Goal: Task Accomplishment & Management: Manage account settings

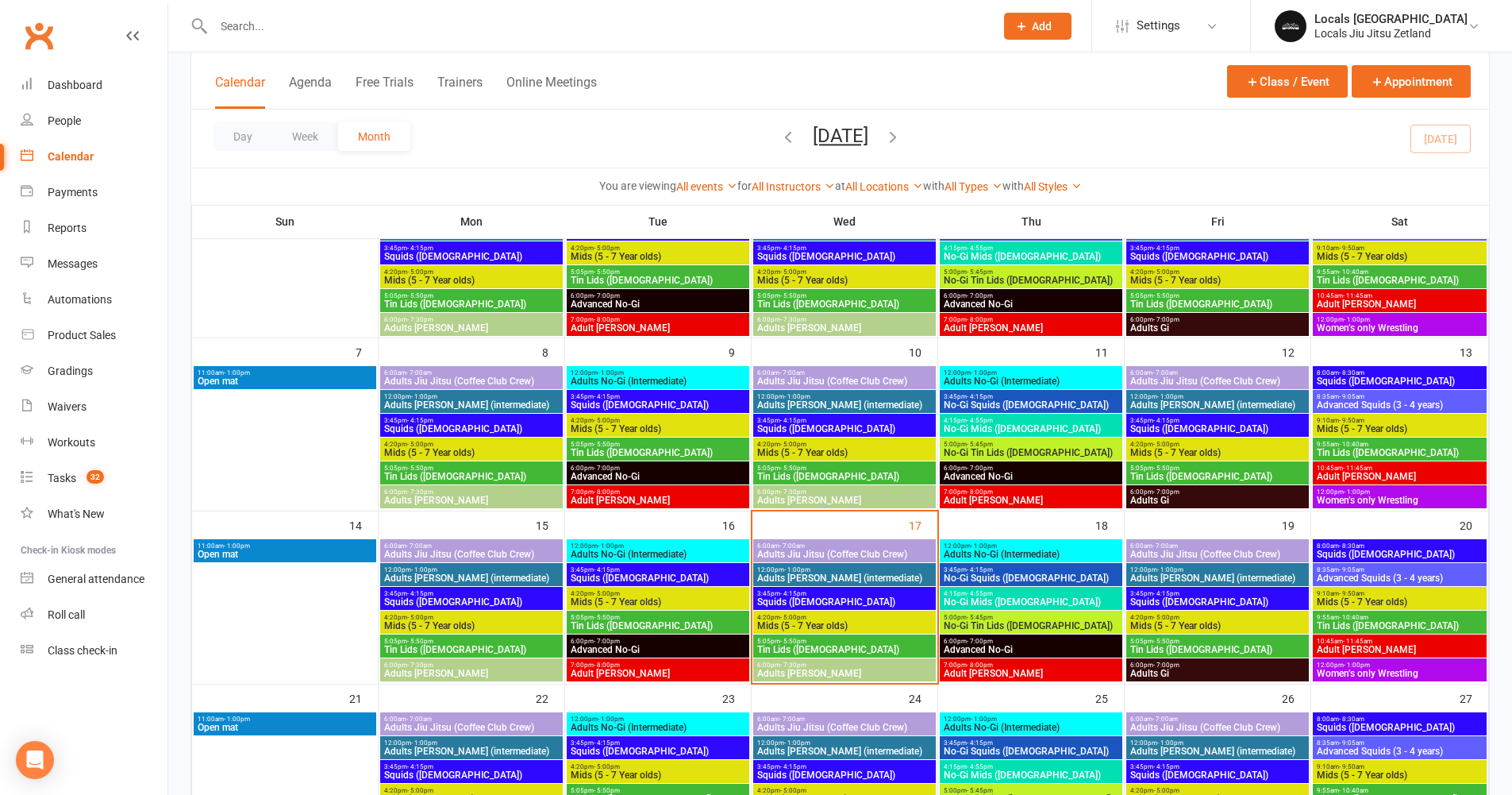
scroll to position [172, 0]
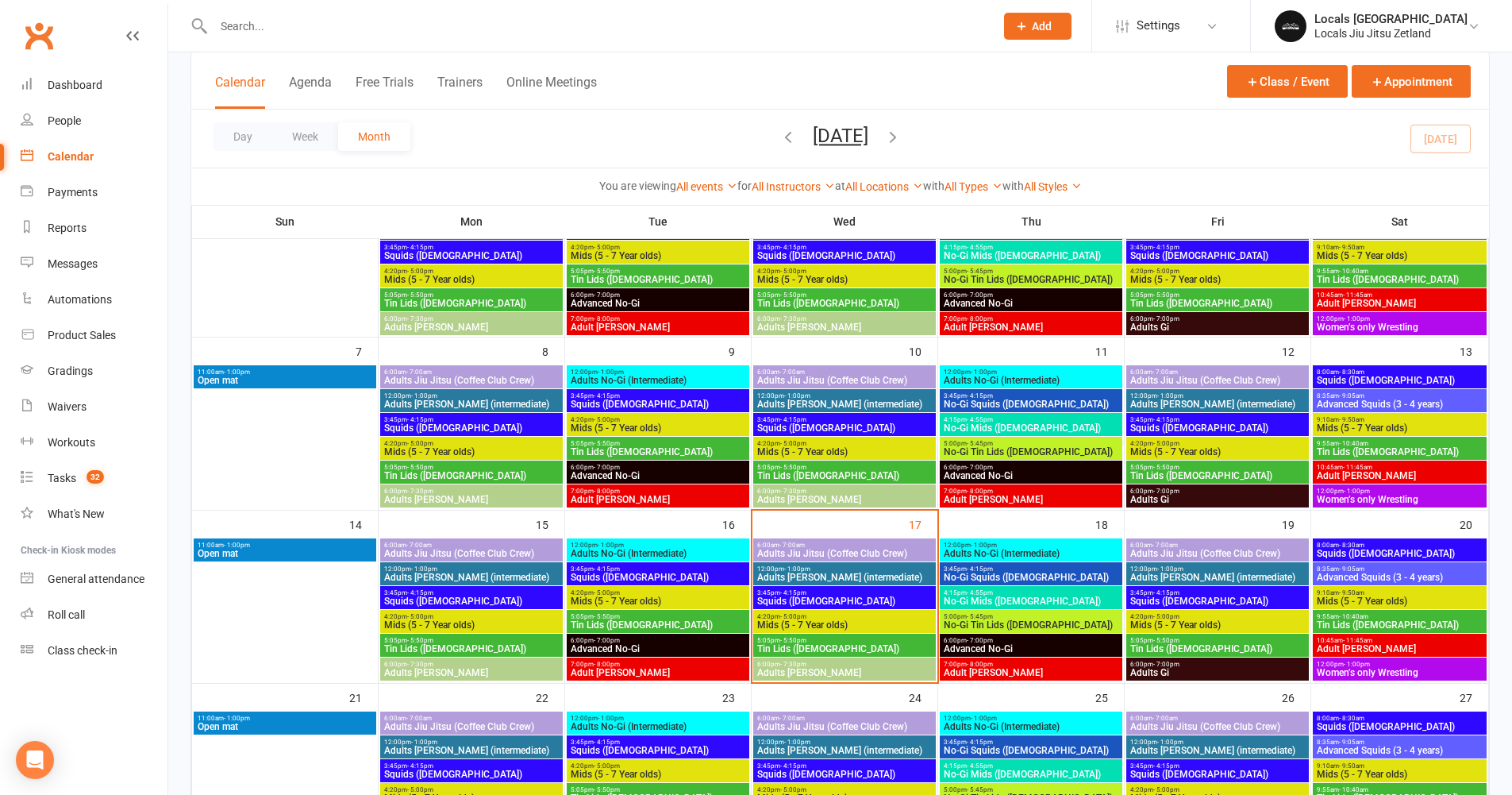
click at [801, 597] on span "Squids ([DEMOGRAPHIC_DATA])" at bounding box center [844, 600] width 176 height 9
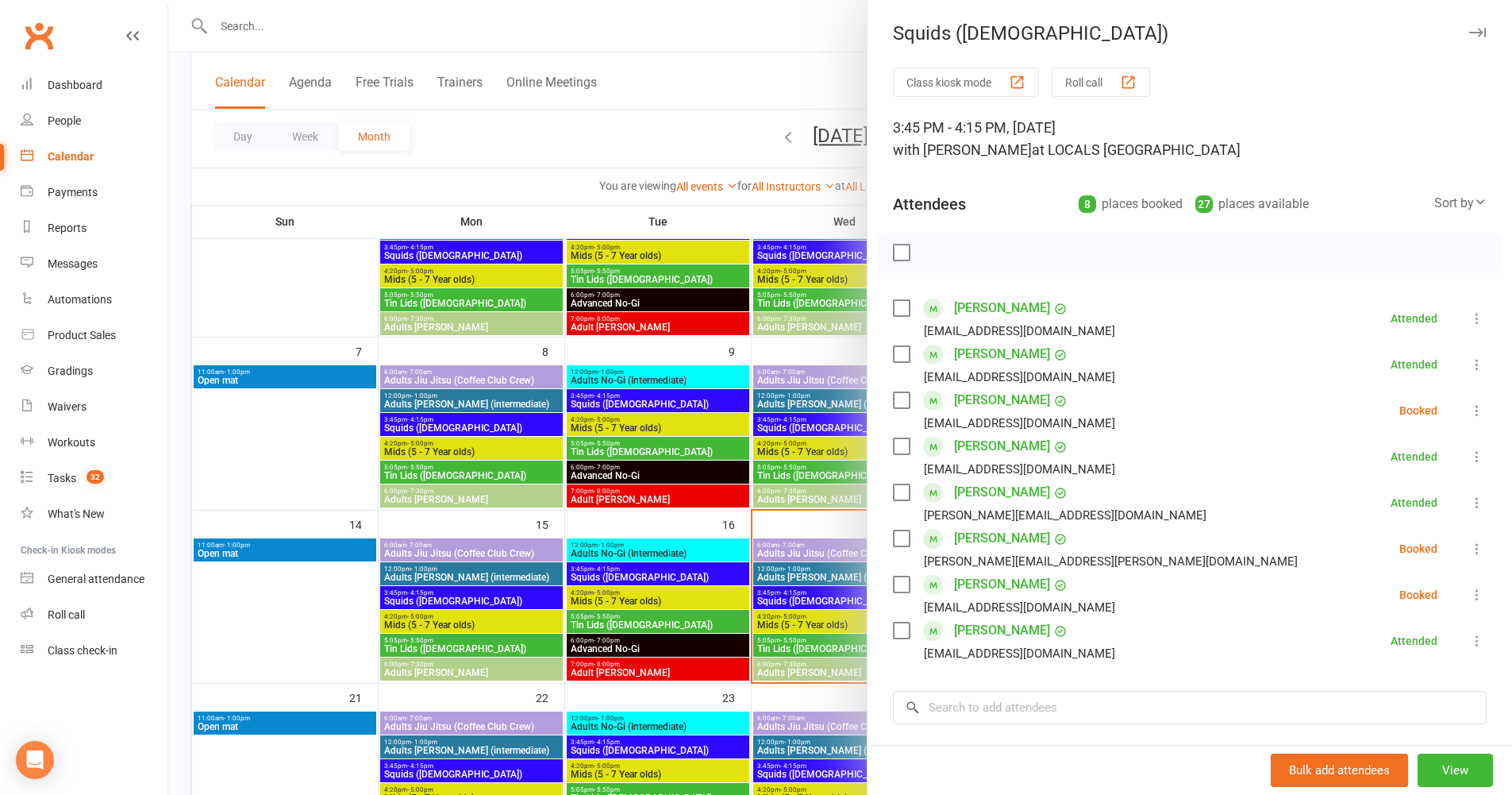
click at [1469, 547] on icon at bounding box center [1476, 548] width 16 height 16
click at [994, 701] on input "search" at bounding box center [1189, 707] width 594 height 34
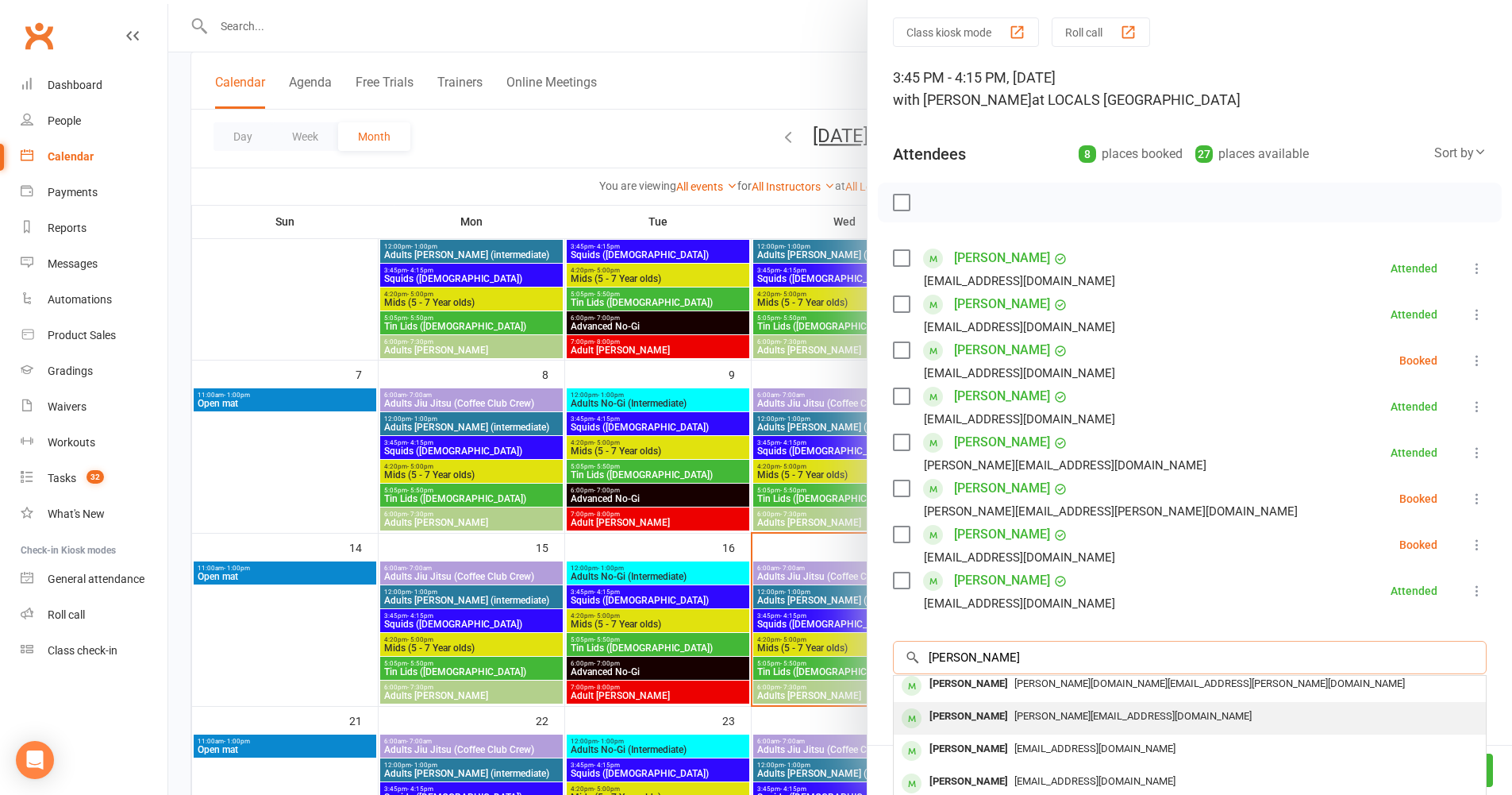
scroll to position [22, 0]
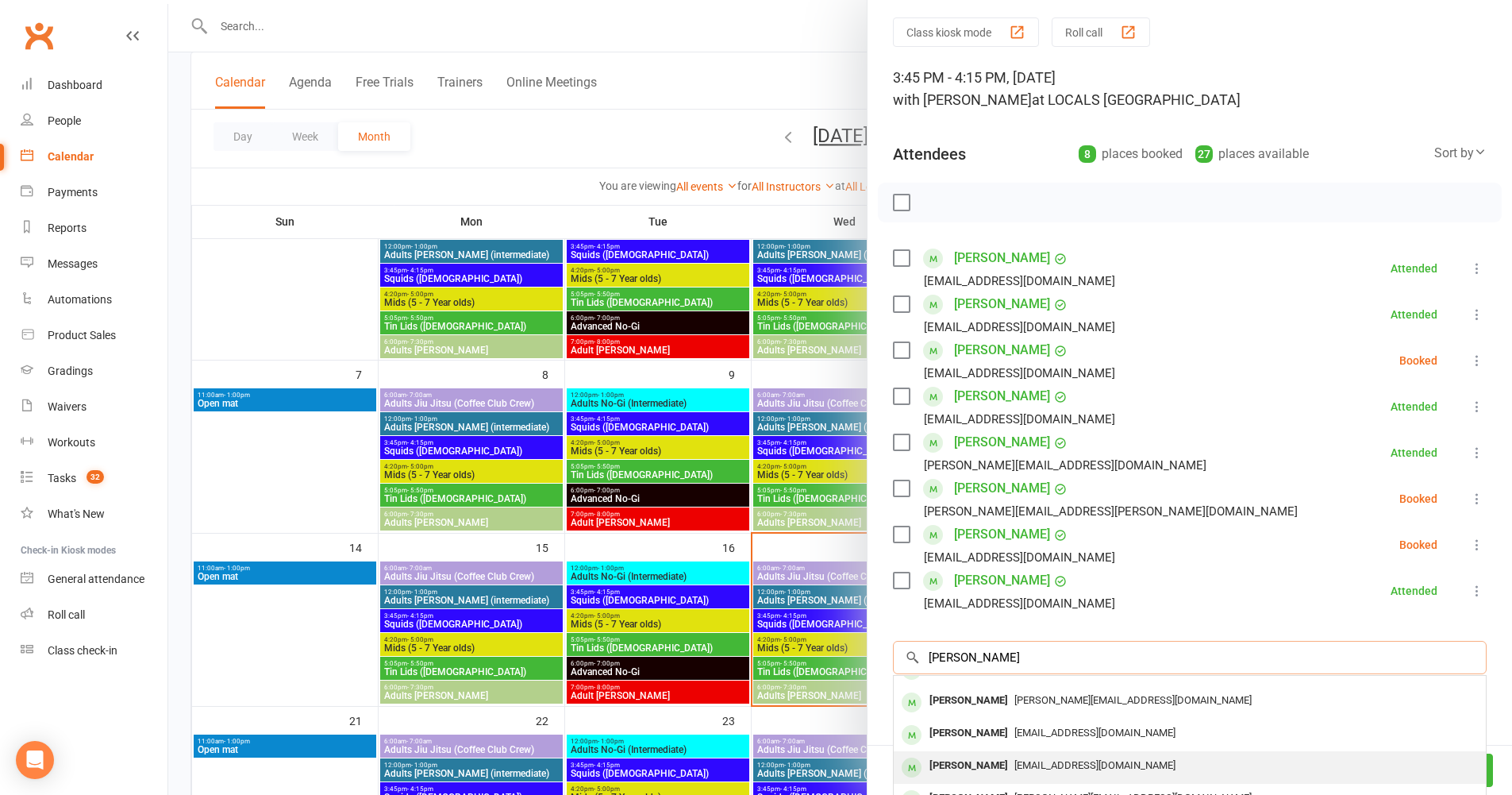
type input "[PERSON_NAME]"
click at [1048, 759] on span "[EMAIL_ADDRESS][DOMAIN_NAME]" at bounding box center [1095, 764] width 161 height 12
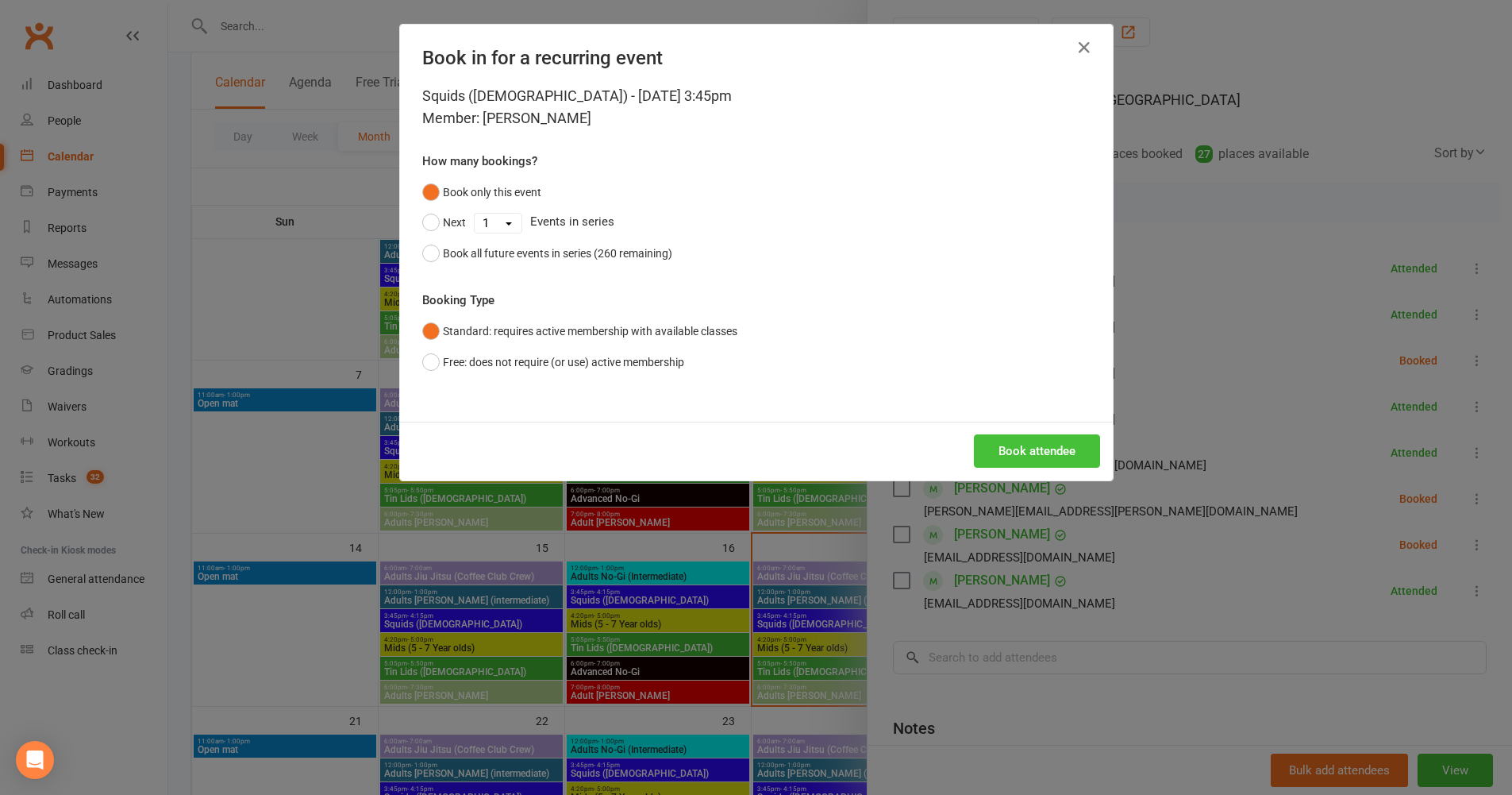
click at [995, 455] on button "Book attendee" at bounding box center [1037, 451] width 126 height 34
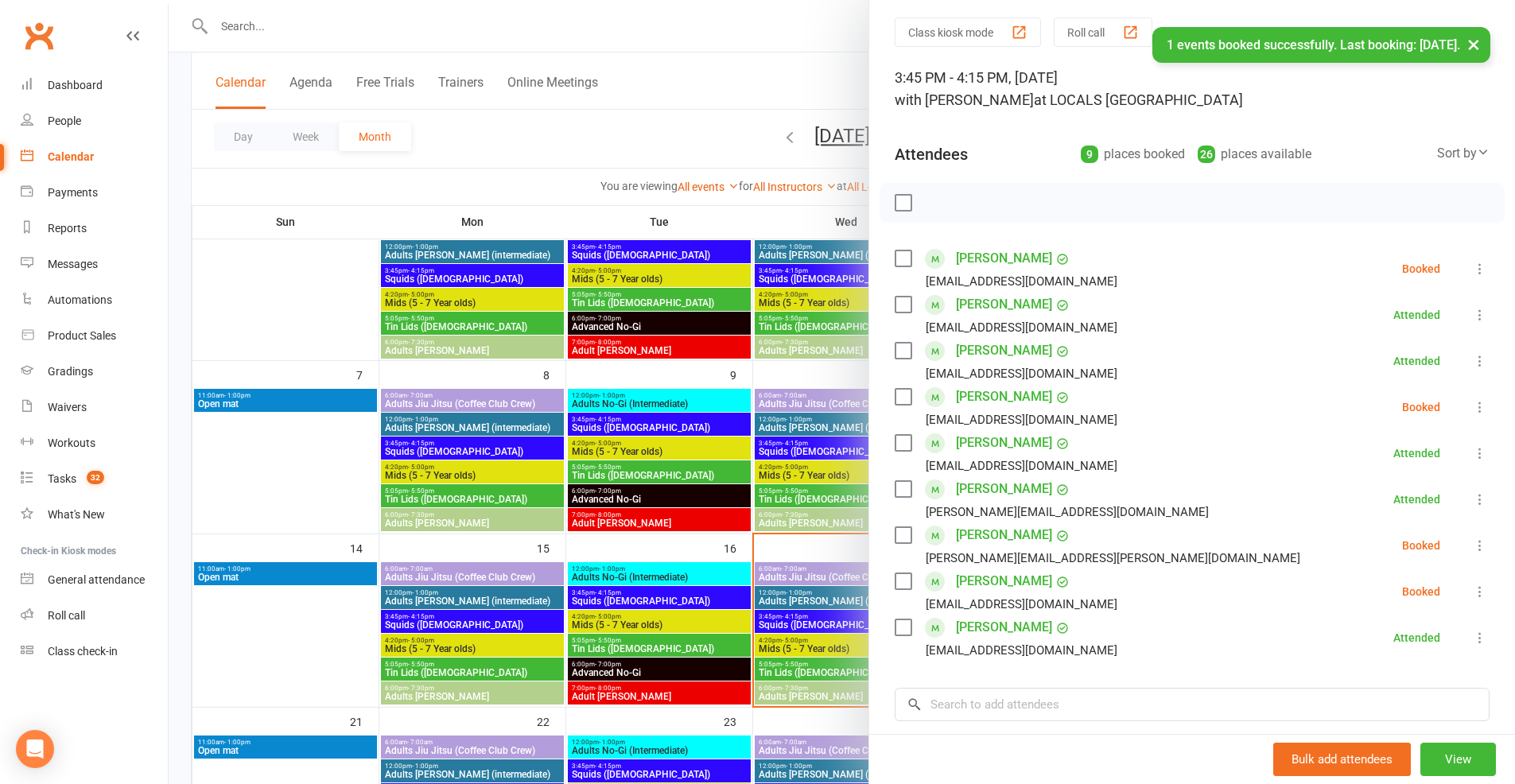
click at [897, 258] on label at bounding box center [902, 258] width 16 height 16
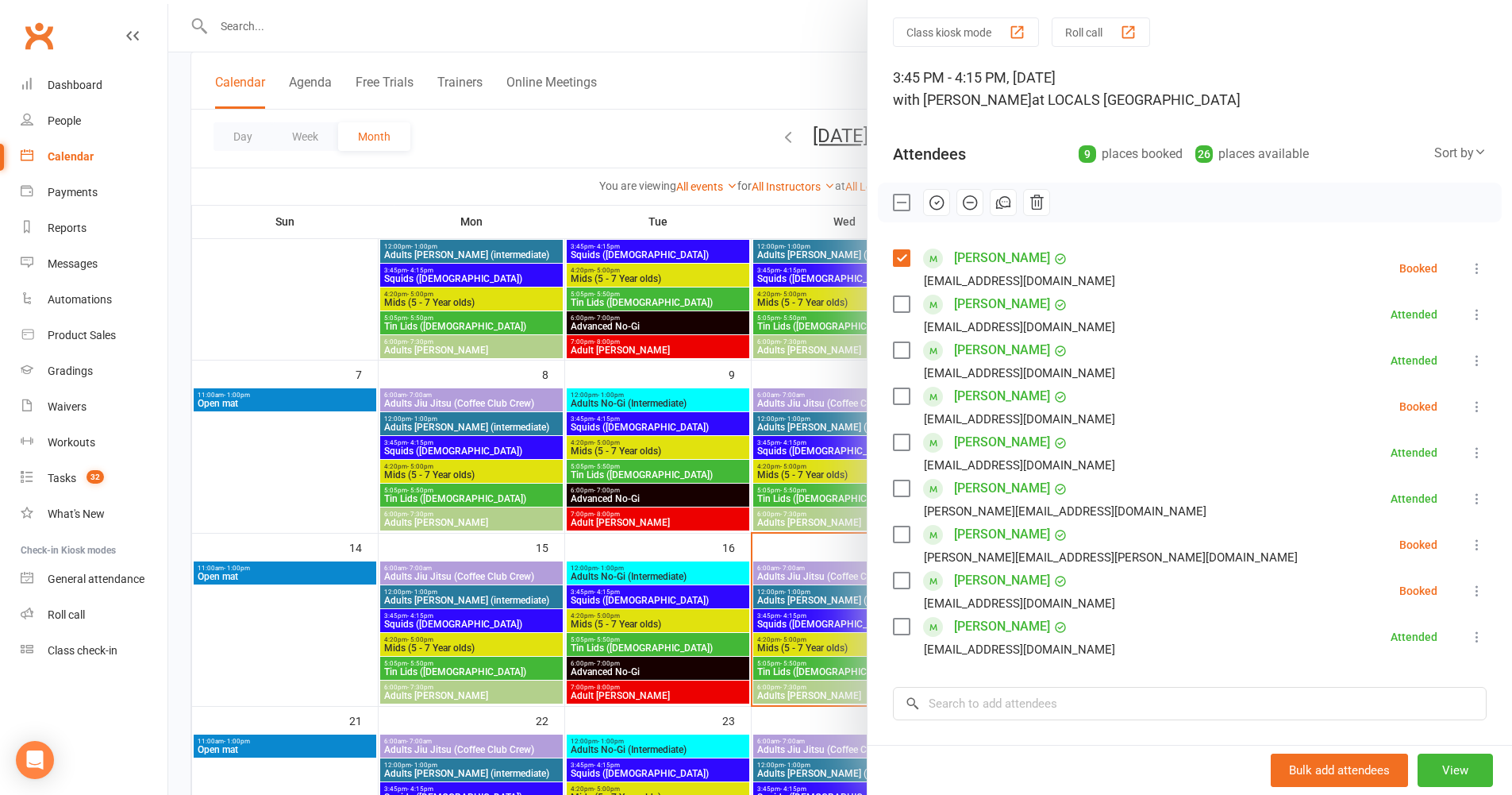
click at [1469, 267] on icon at bounding box center [1476, 267] width 16 height 16
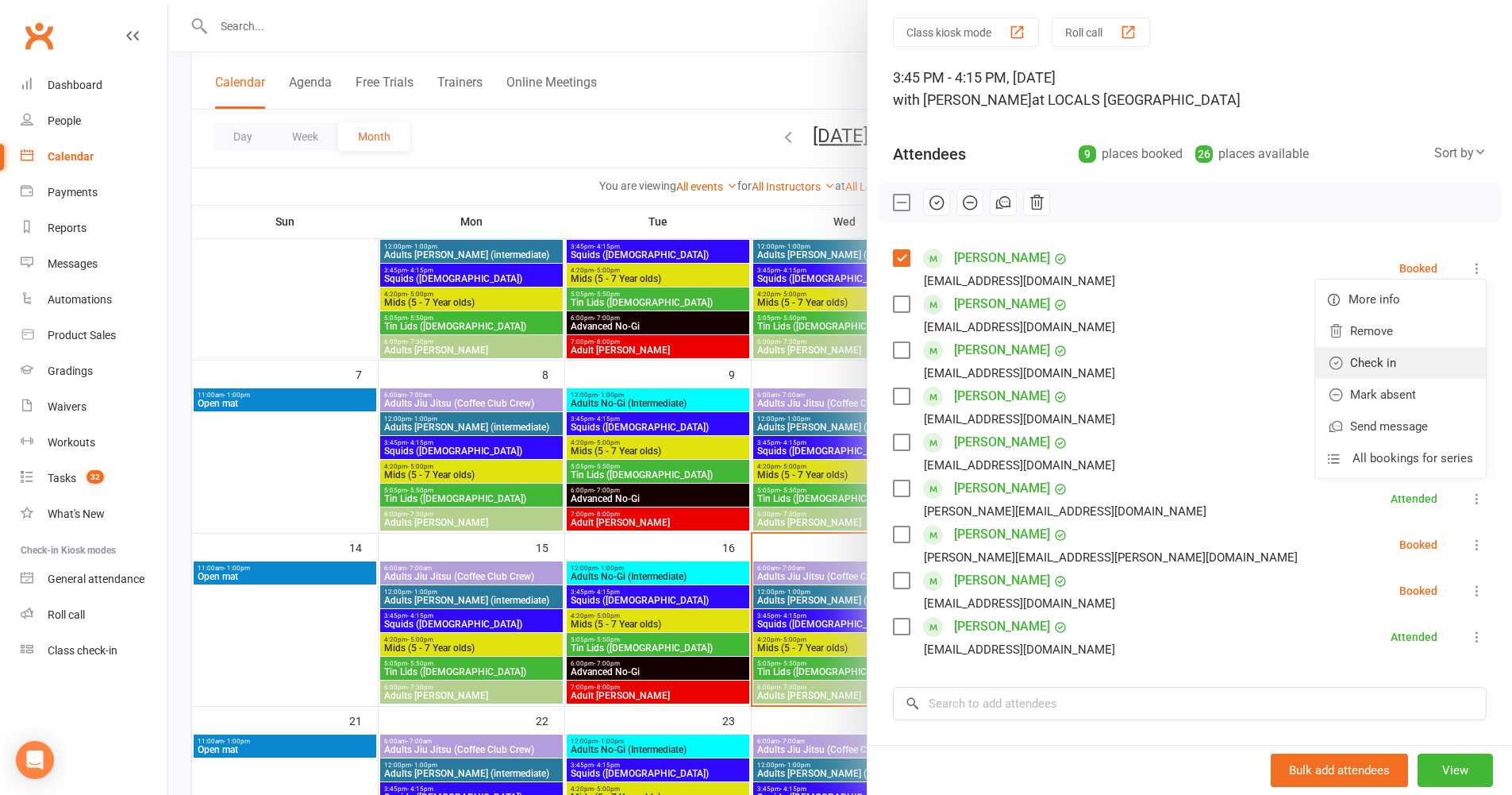
click at [1394, 357] on link "Check in" at bounding box center [1400, 363] width 170 height 32
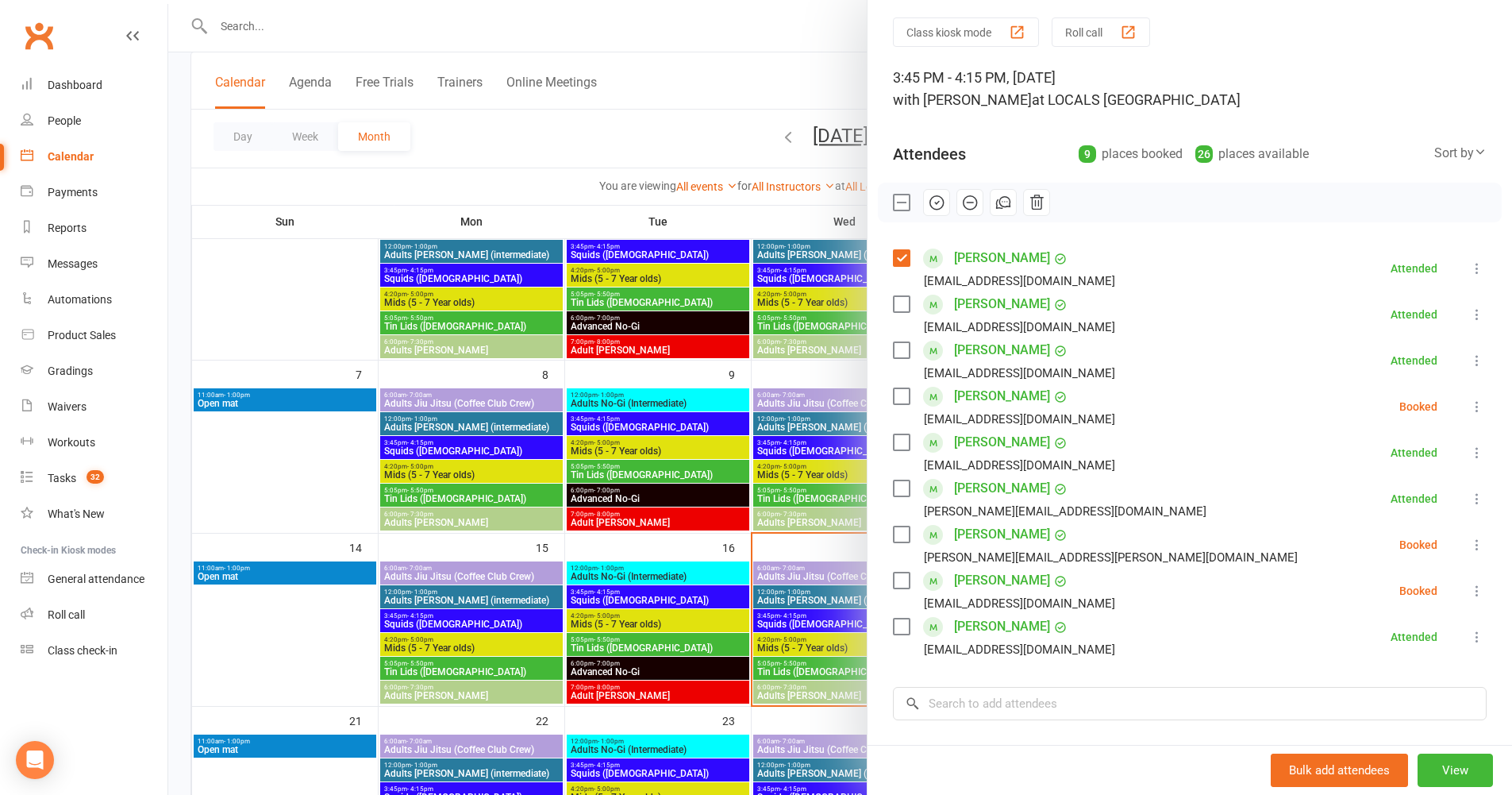
click at [900, 349] on label at bounding box center [900, 350] width 16 height 16
click at [1009, 702] on input "search" at bounding box center [1189, 703] width 594 height 34
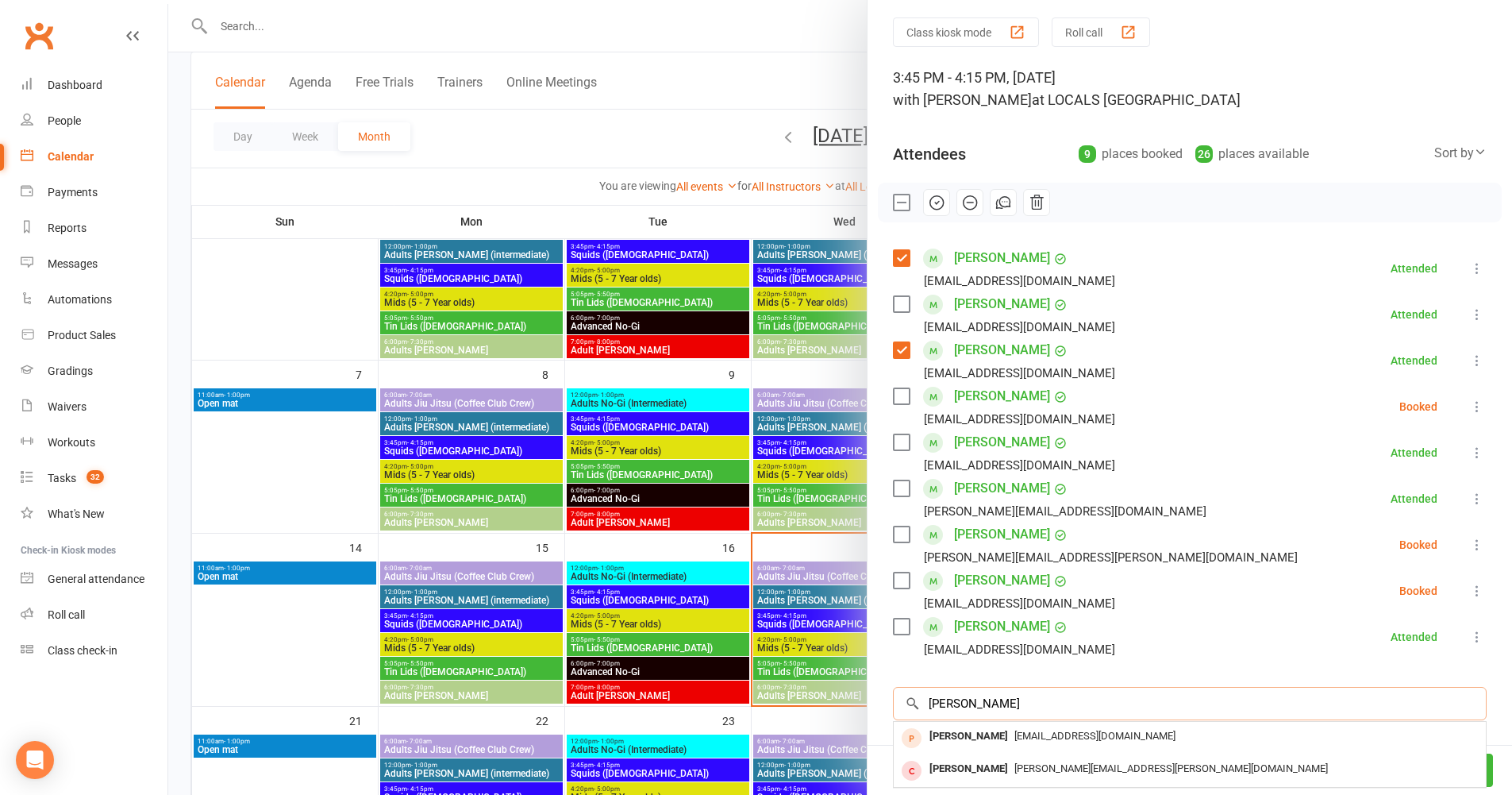
scroll to position [0, 0]
type input "[PERSON_NAME]"
click at [1022, 770] on span "[PERSON_NAME][EMAIL_ADDRESS][PERSON_NAME][DOMAIN_NAME]" at bounding box center [1171, 768] width 313 height 12
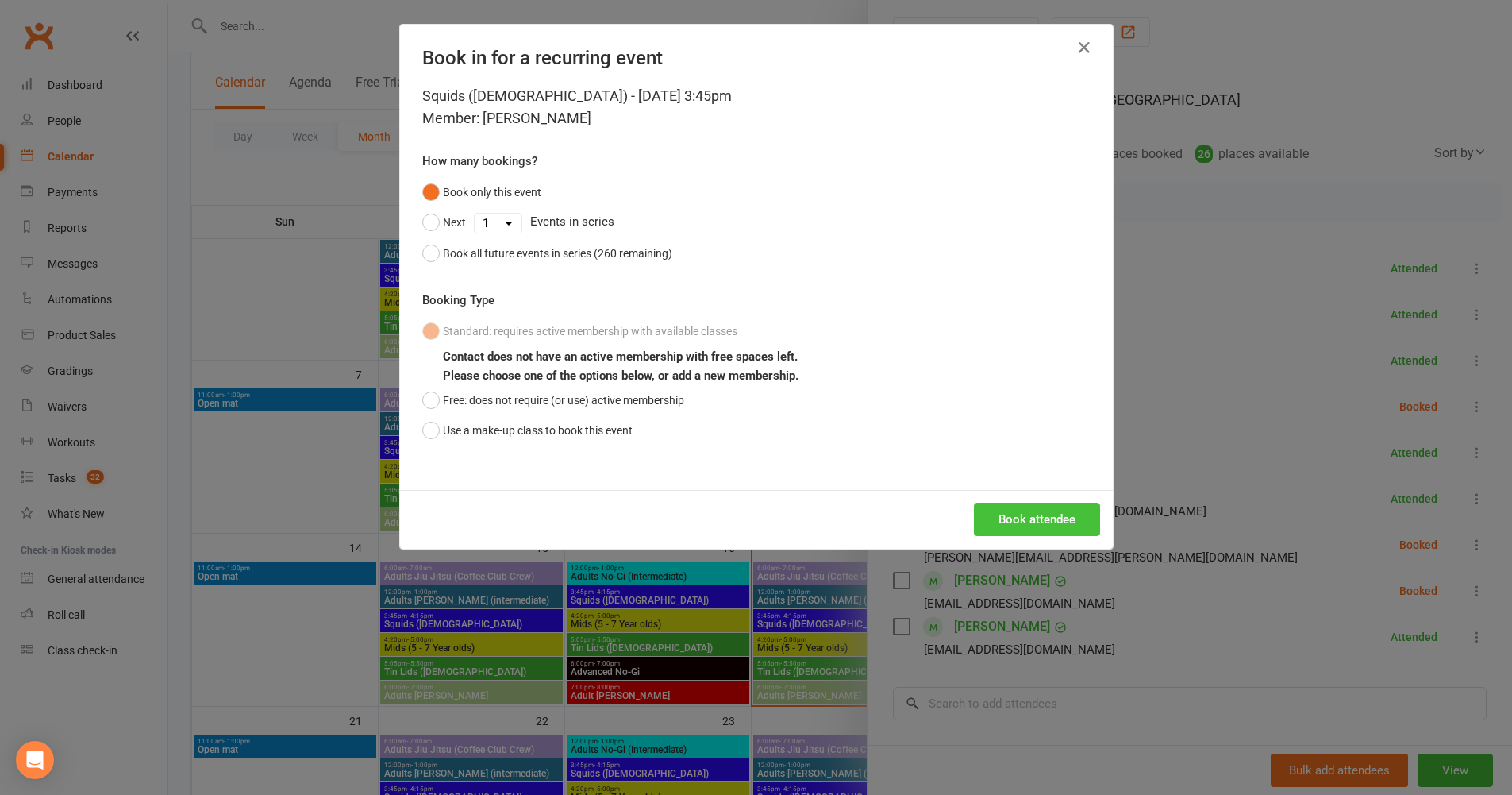
click at [1073, 523] on button "Book attendee" at bounding box center [1037, 519] width 126 height 34
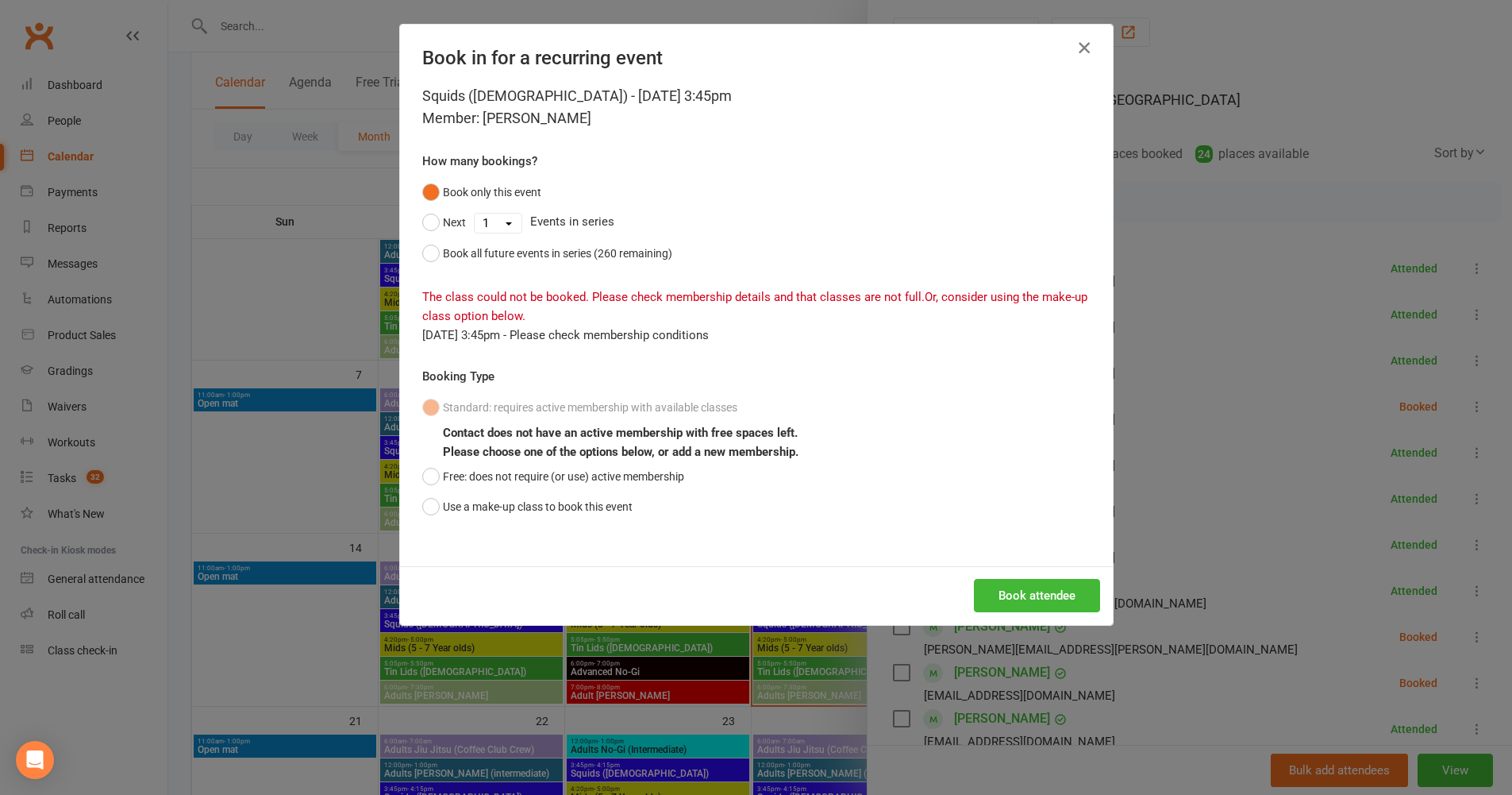
click at [1079, 50] on icon "button" at bounding box center [1084, 48] width 19 height 19
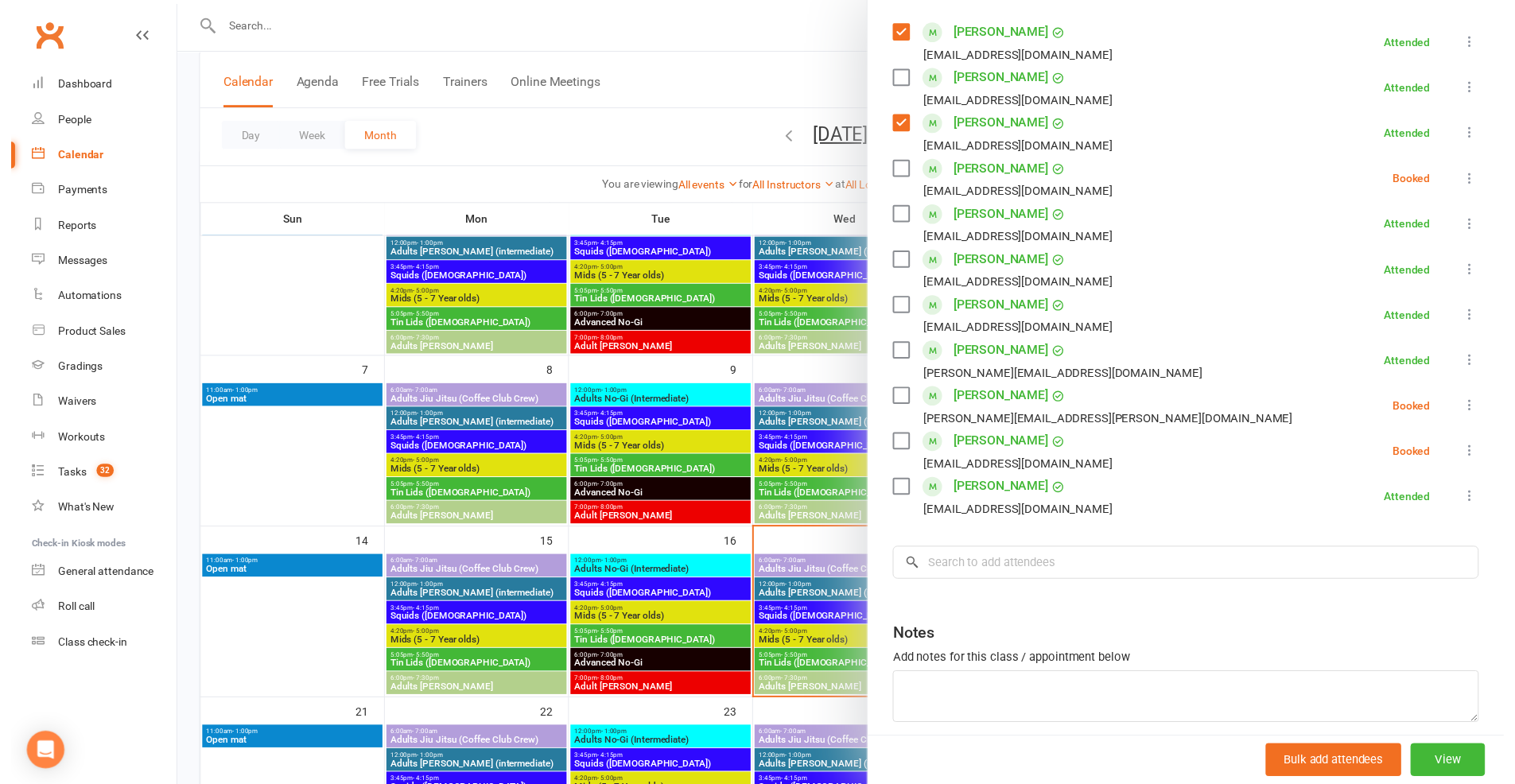
scroll to position [205, 0]
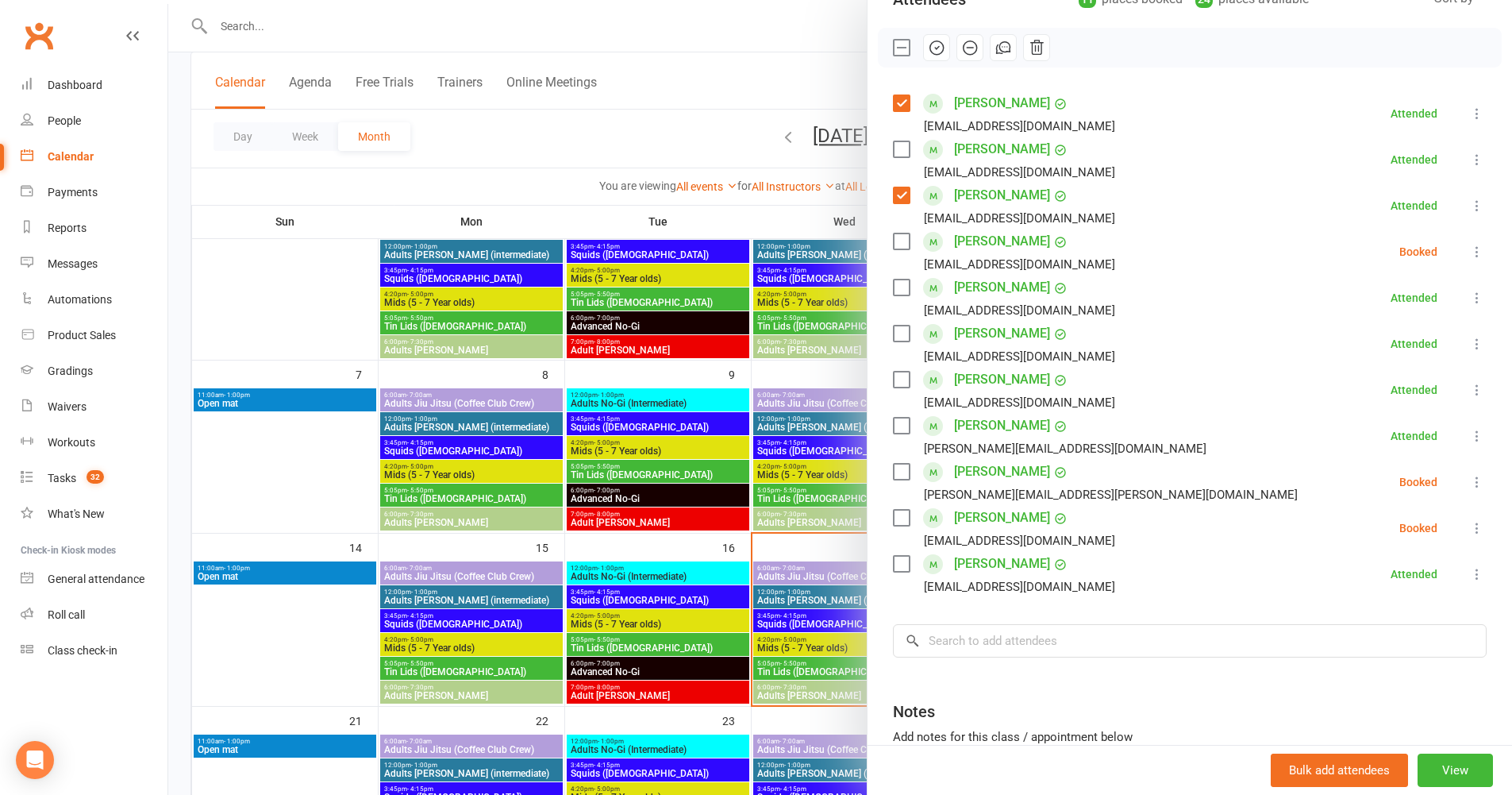
click at [895, 147] on label at bounding box center [900, 149] width 16 height 16
click at [946, 633] on input "search" at bounding box center [1189, 641] width 594 height 34
click at [543, 139] on div at bounding box center [840, 398] width 1344 height 795
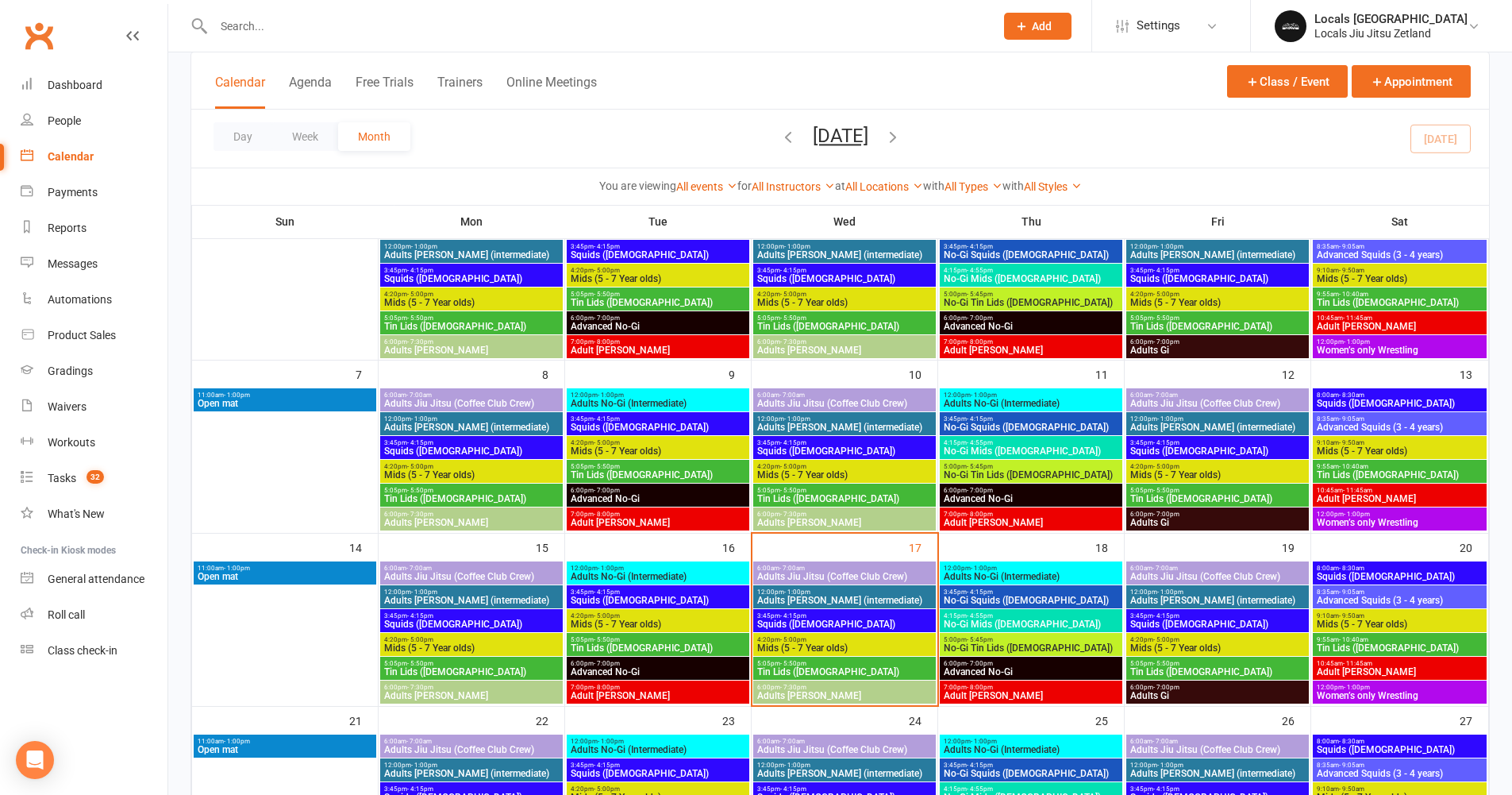
click at [257, 26] on input "text" at bounding box center [596, 26] width 774 height 22
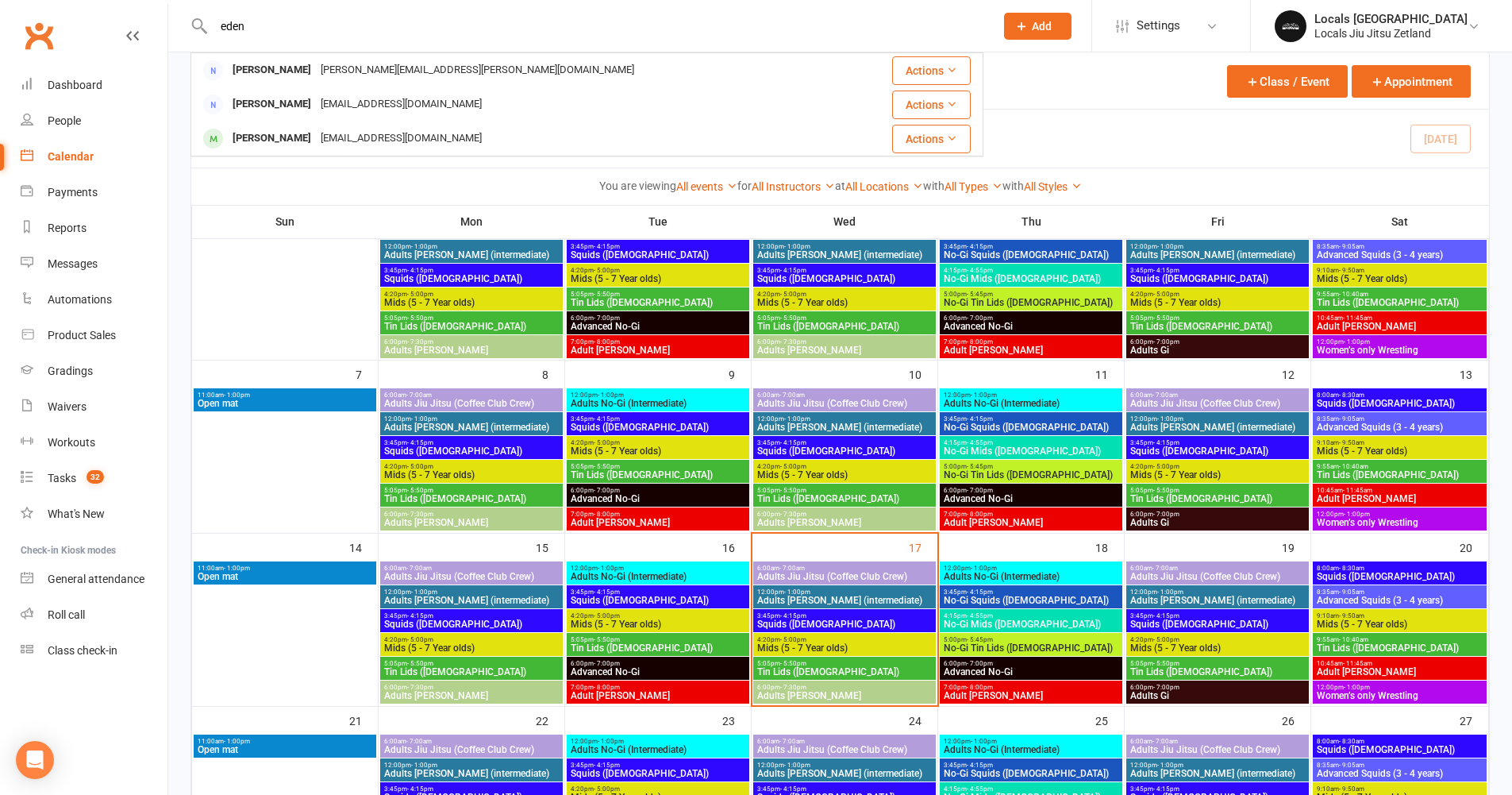
type input "eden"
click at [809, 619] on span "Squids ([DEMOGRAPHIC_DATA])" at bounding box center [844, 624] width 176 height 9
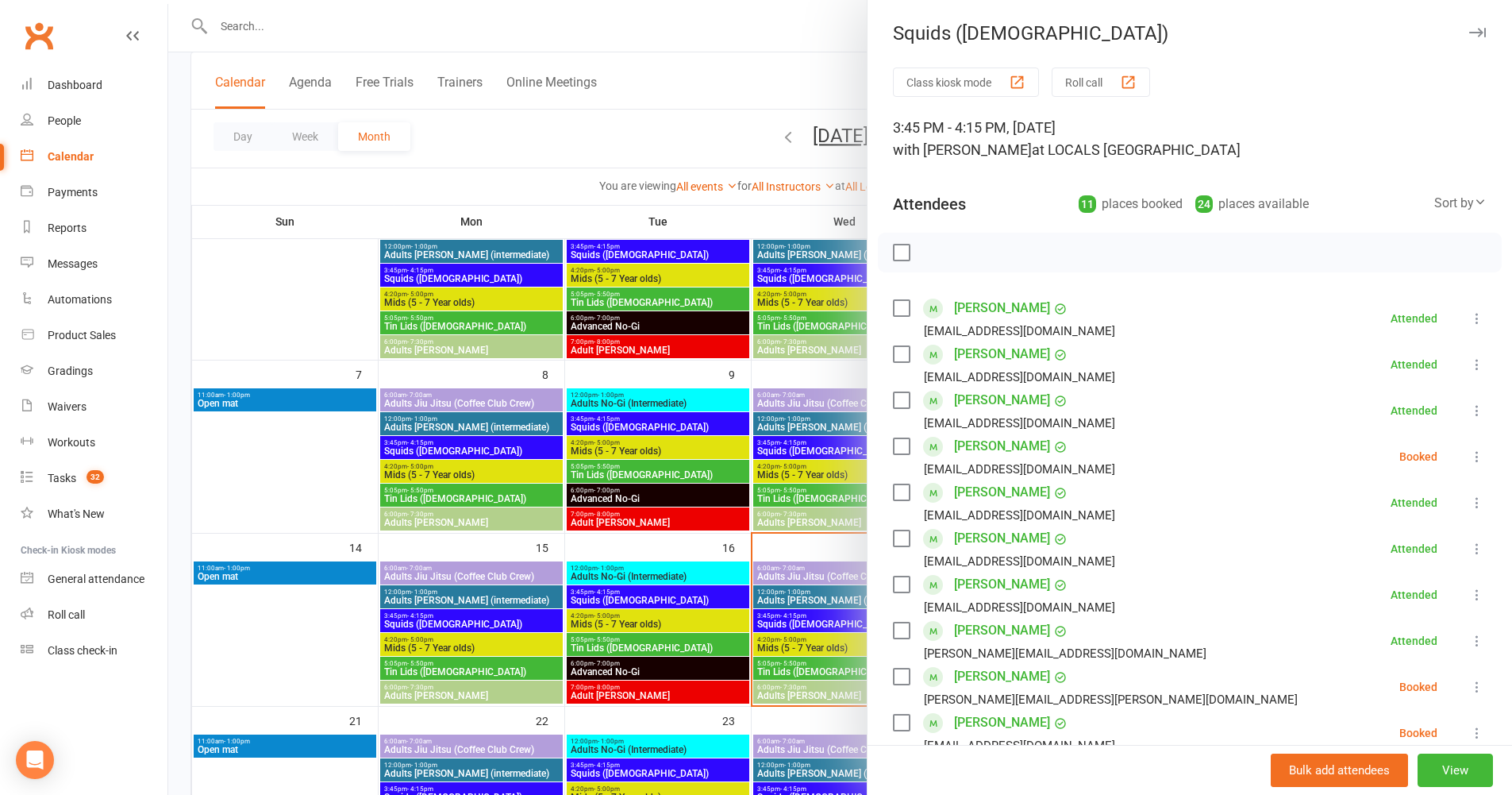
click at [897, 584] on label at bounding box center [900, 584] width 16 height 16
click at [896, 543] on label at bounding box center [900, 538] width 16 height 16
click at [1469, 548] on icon at bounding box center [1476, 548] width 16 height 16
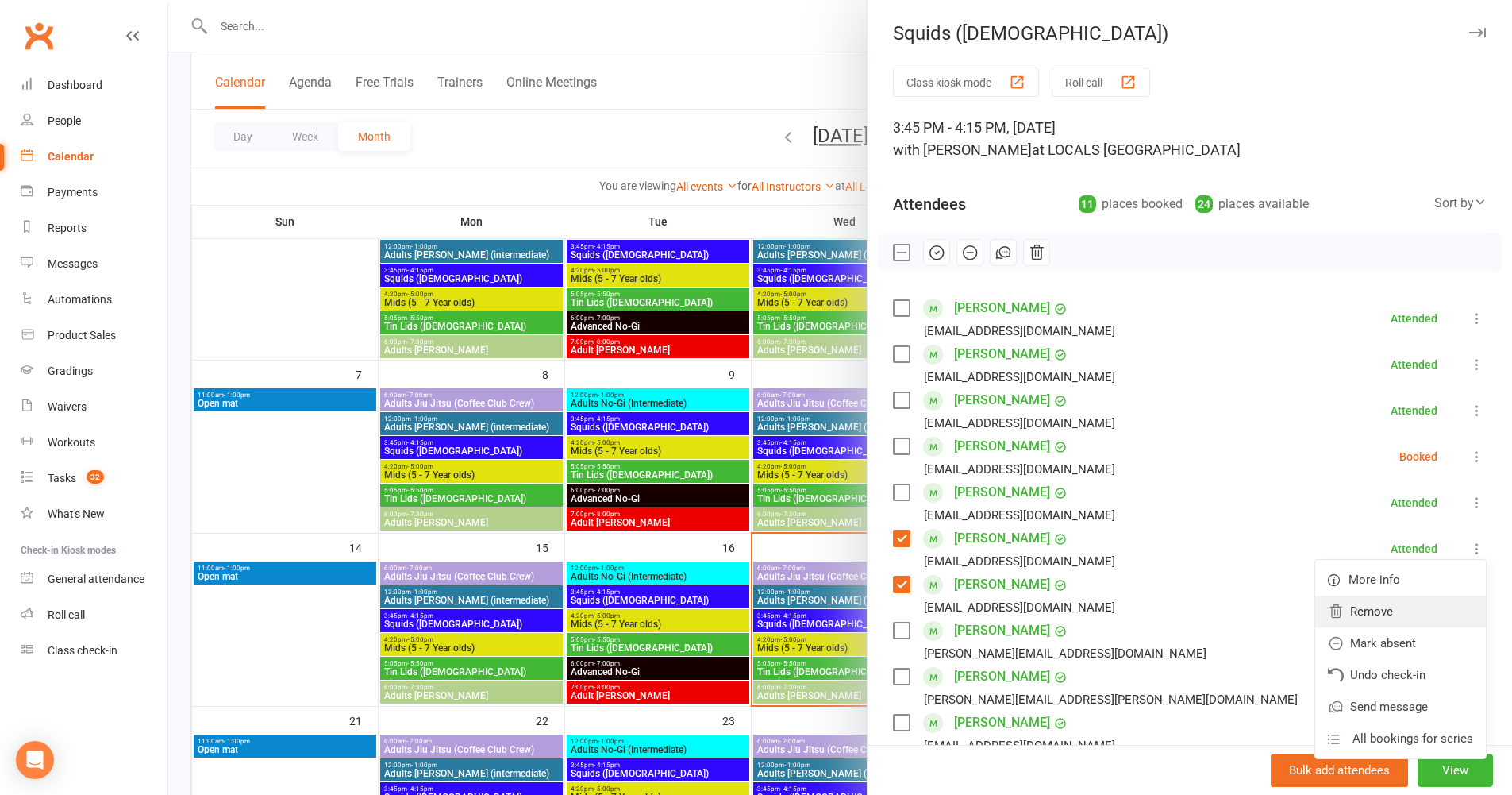
click at [1390, 614] on link "Remove" at bounding box center [1400, 612] width 170 height 32
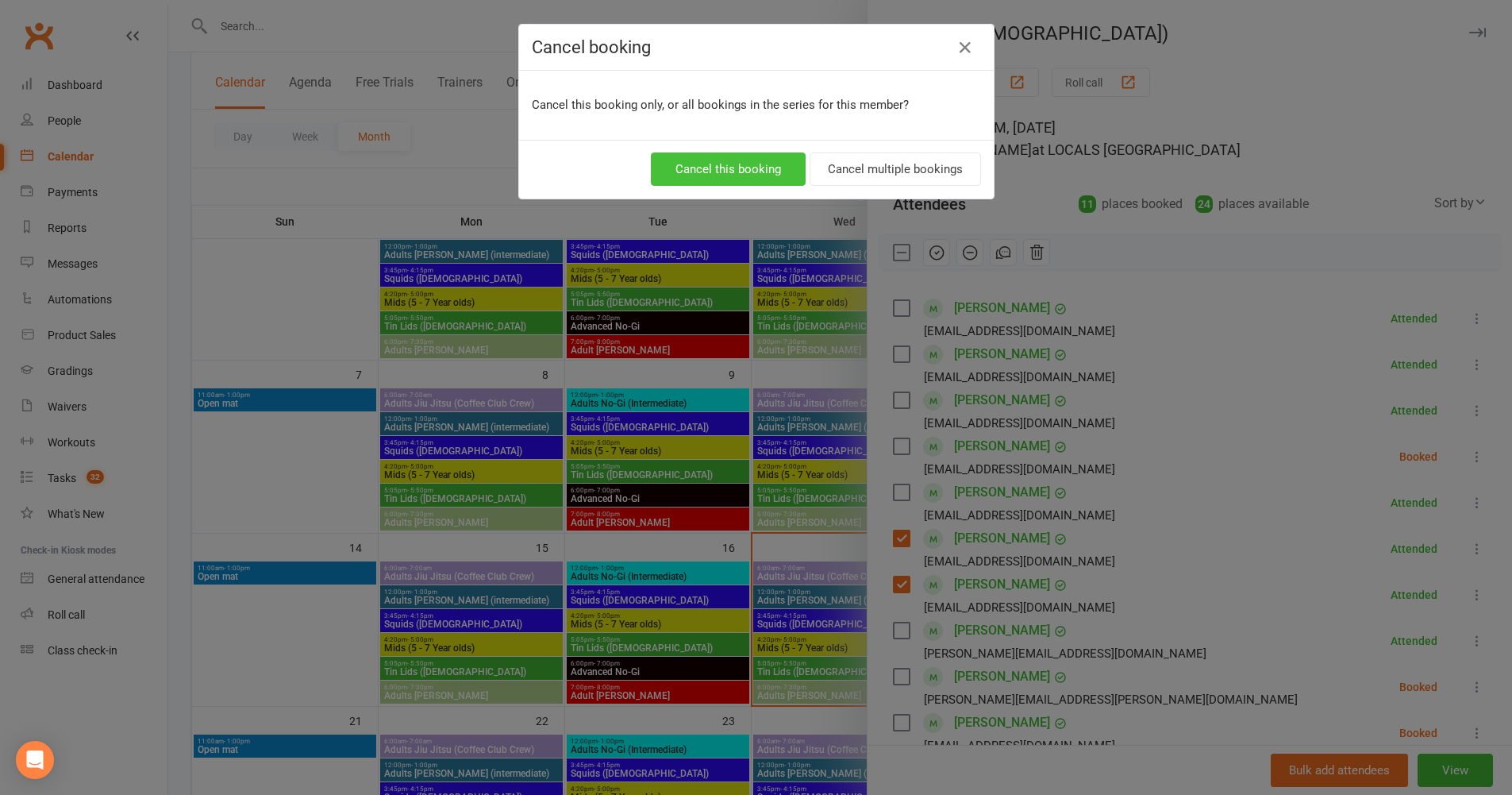
click at [754, 177] on button "Cancel this booking" at bounding box center [728, 169] width 155 height 34
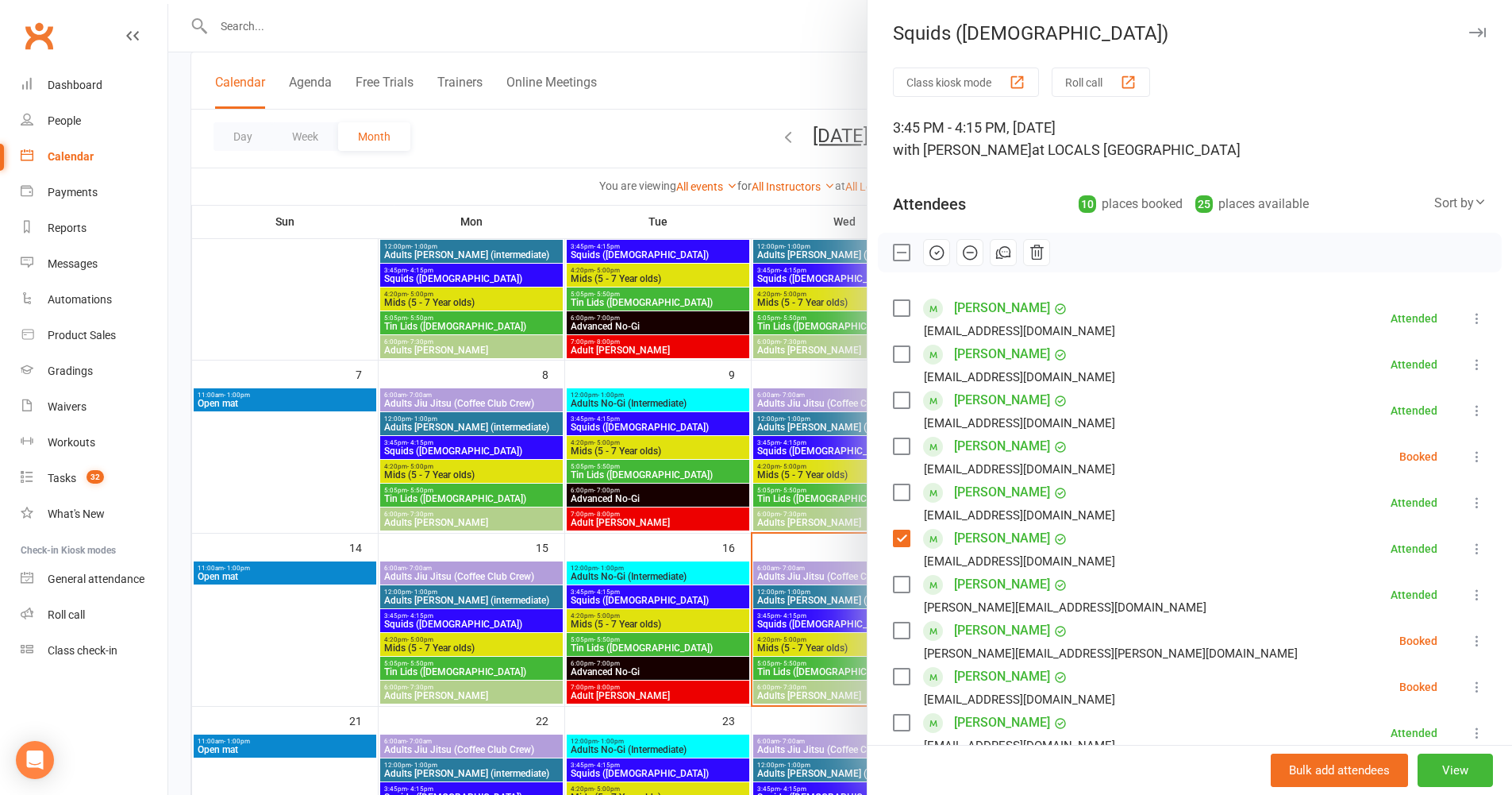
click at [1469, 546] on icon at bounding box center [1476, 548] width 16 height 16
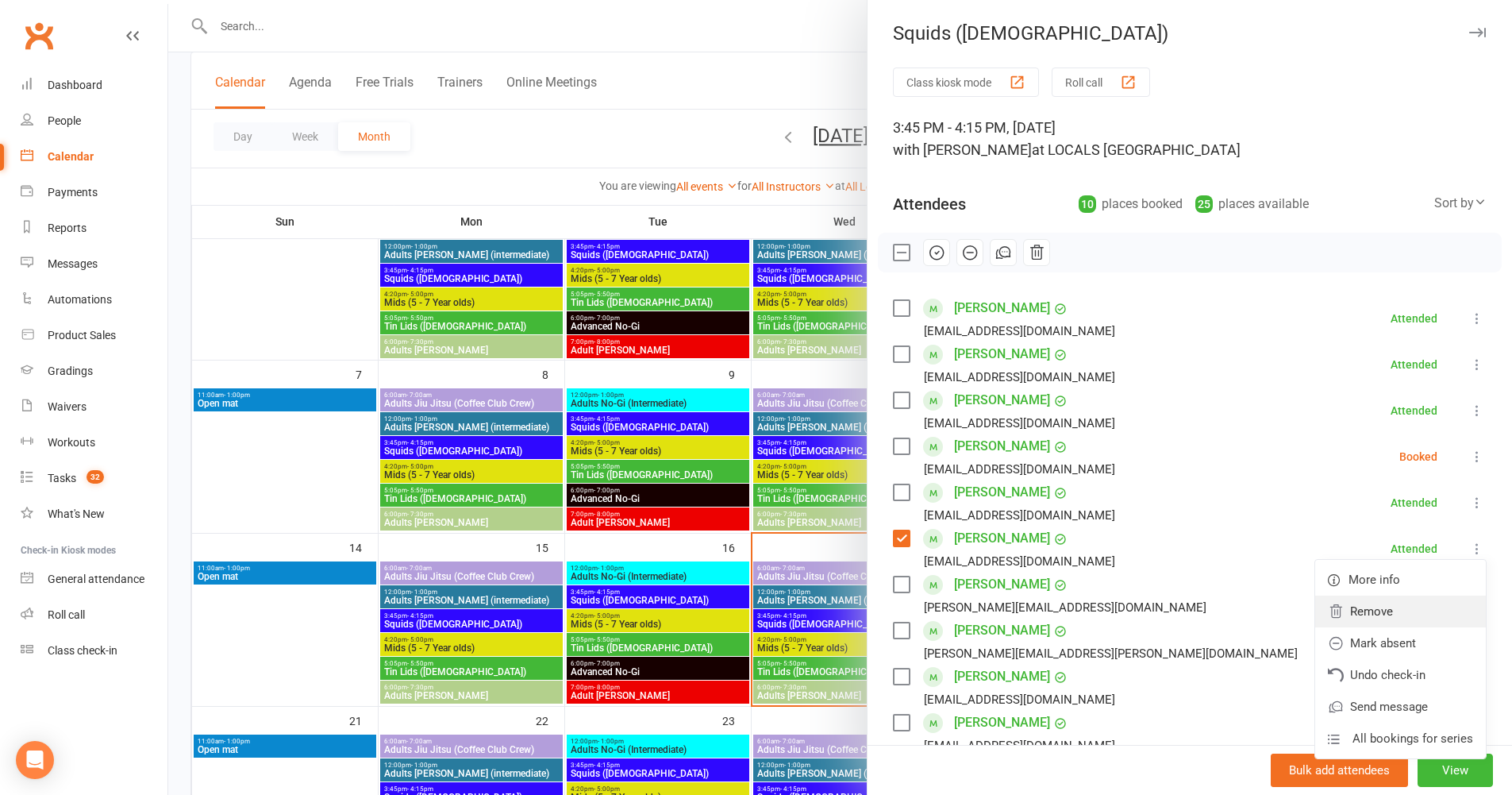
click at [1402, 622] on link "Remove" at bounding box center [1400, 612] width 170 height 32
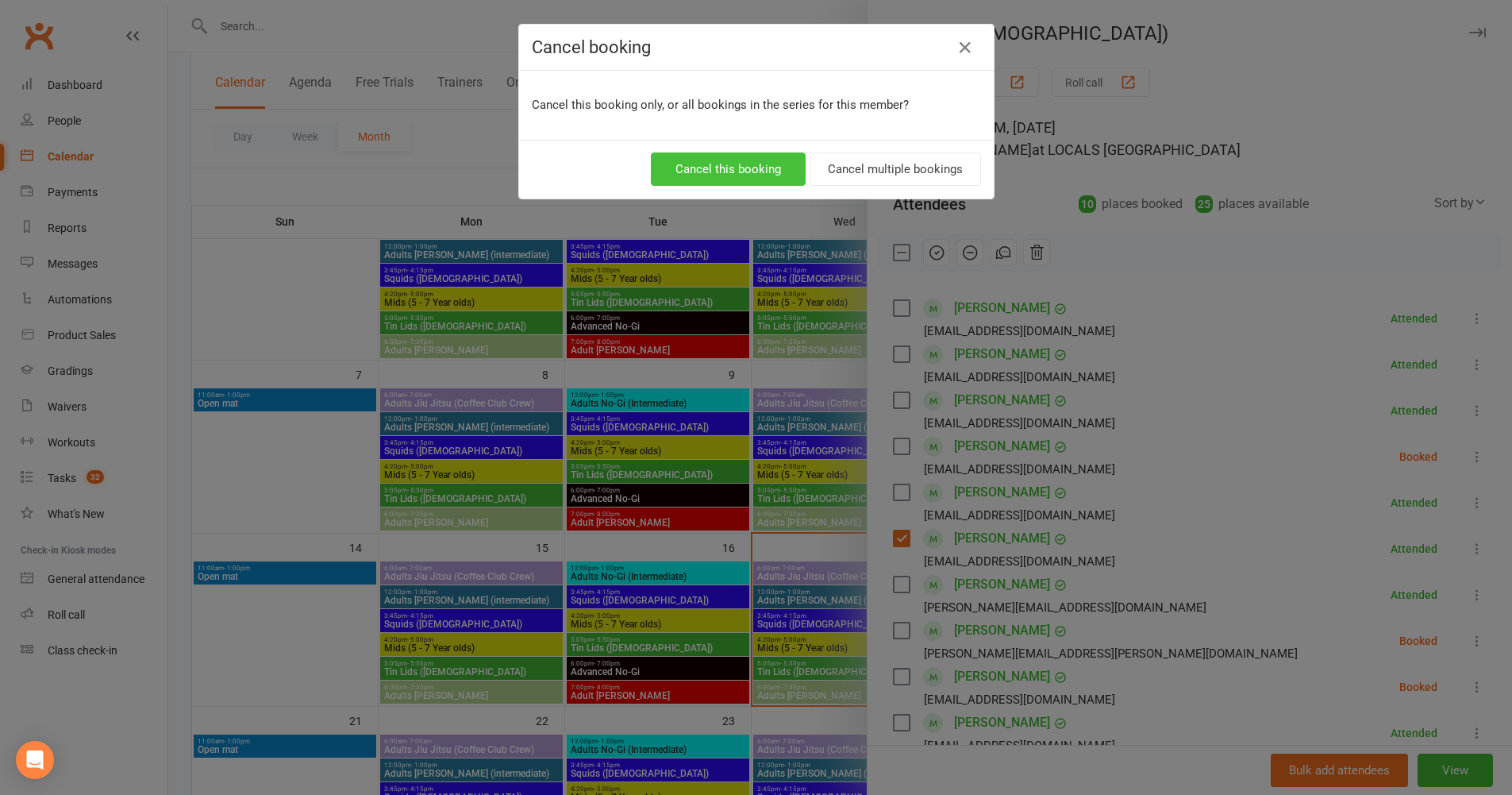
click at [699, 171] on button "Cancel this booking" at bounding box center [728, 169] width 155 height 34
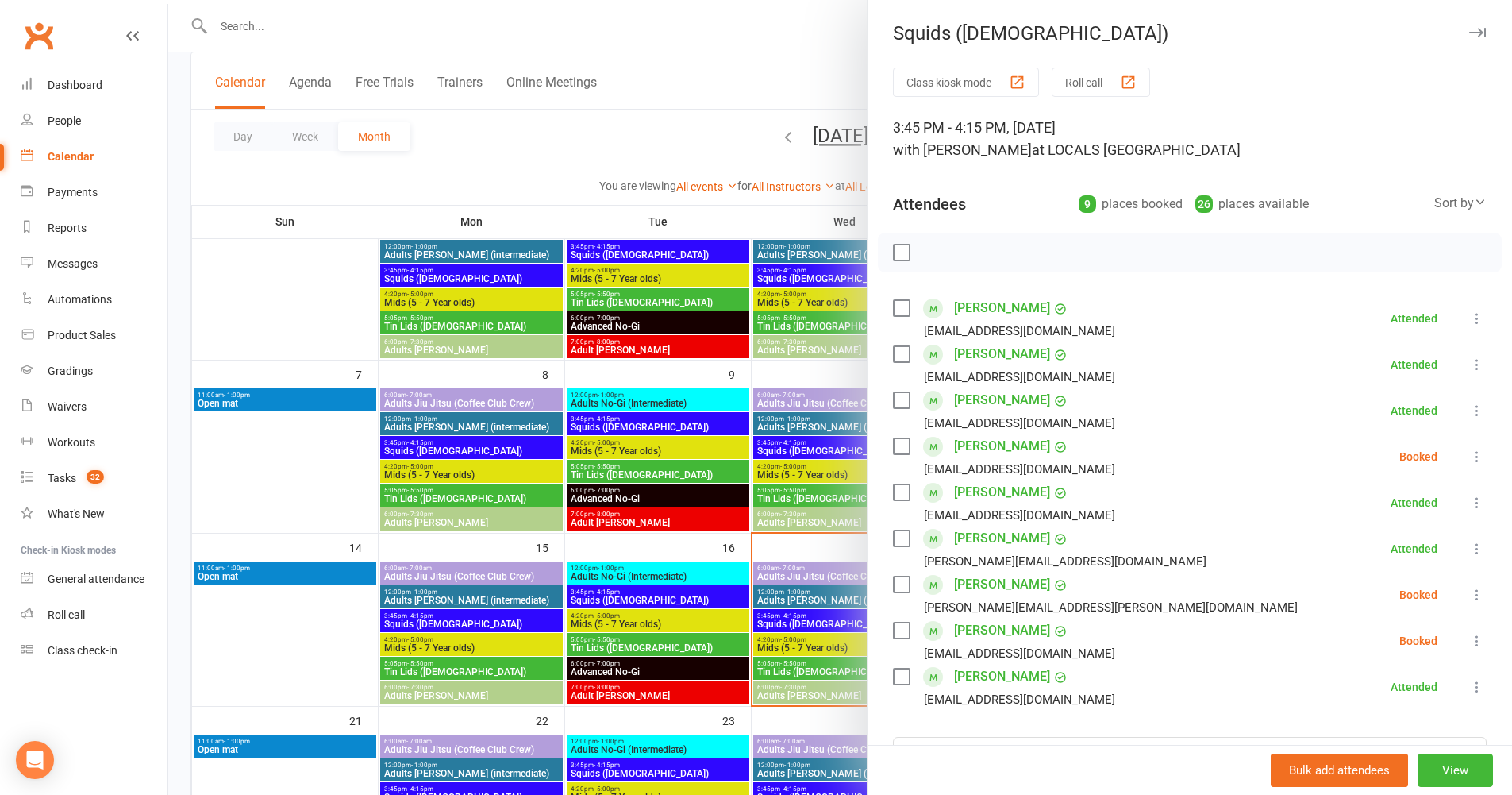
click at [648, 352] on div at bounding box center [840, 398] width 1344 height 795
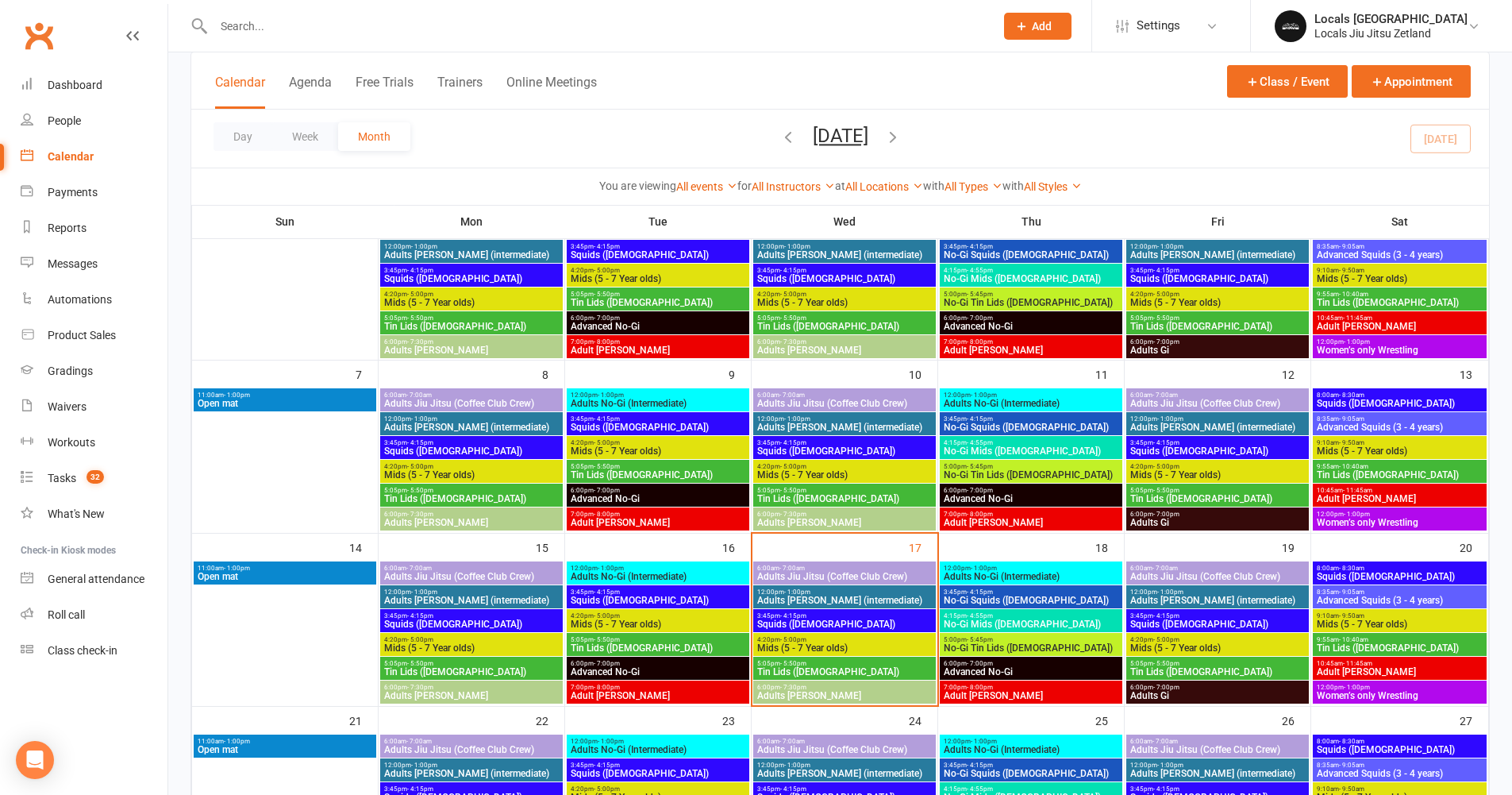
click at [798, 648] on span "Mids (5 - 7 Year olds)" at bounding box center [844, 648] width 176 height 9
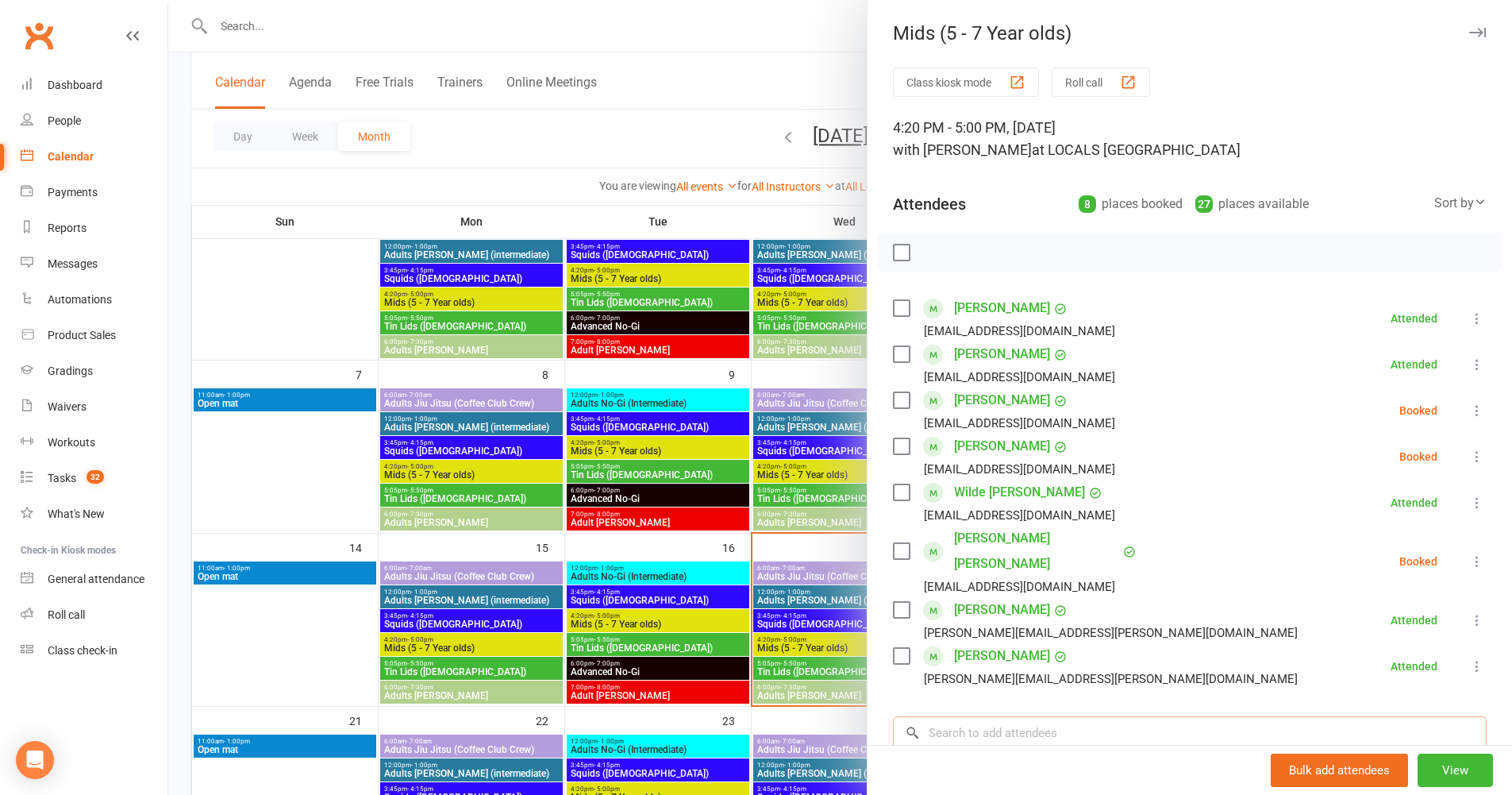
click at [969, 716] on input "search" at bounding box center [1189, 733] width 594 height 34
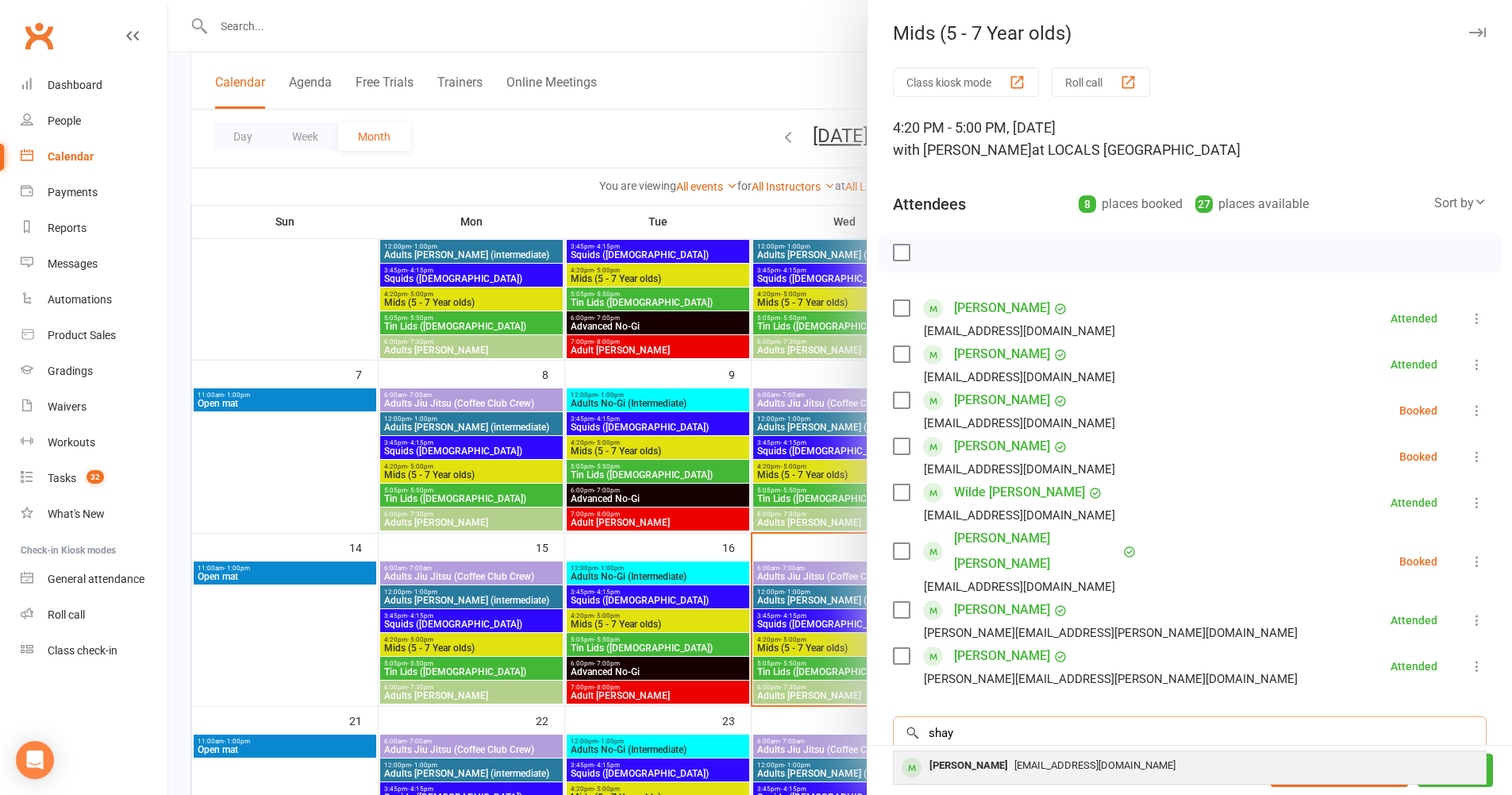
type input "shay"
click at [972, 754] on div "[PERSON_NAME]" at bounding box center [969, 765] width 92 height 23
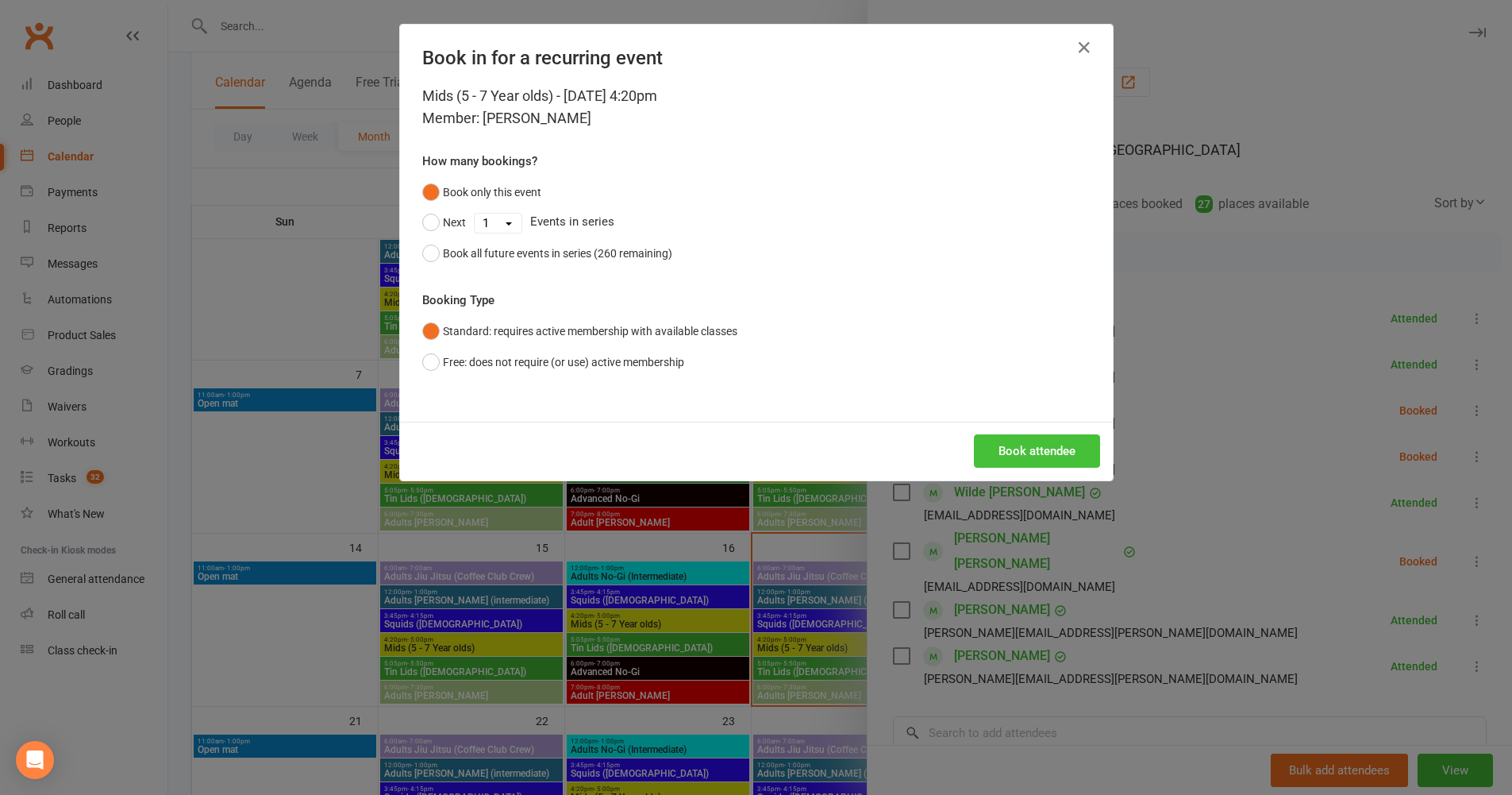
click at [985, 443] on button "Book attendee" at bounding box center [1037, 451] width 126 height 34
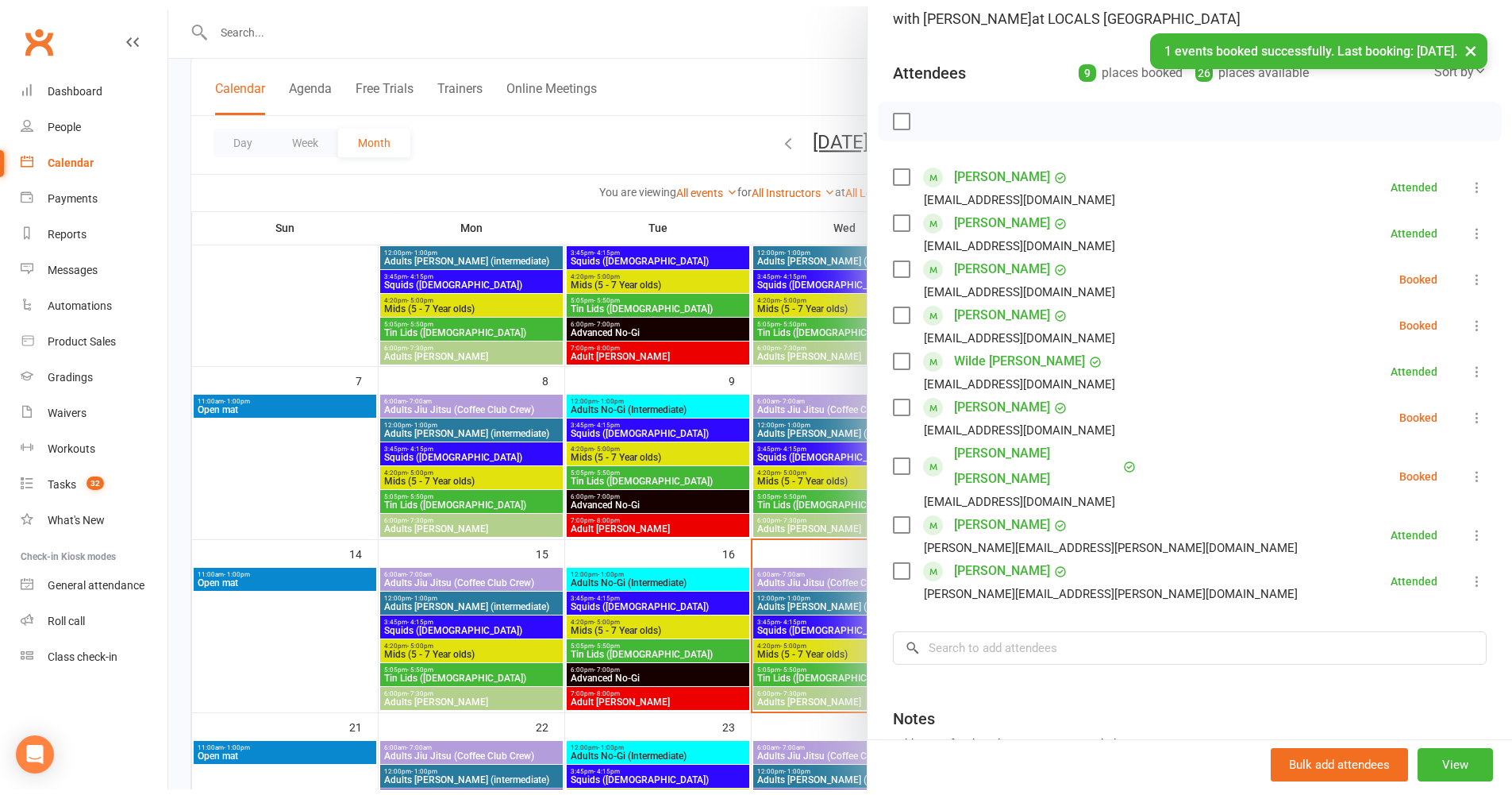
scroll to position [152, 0]
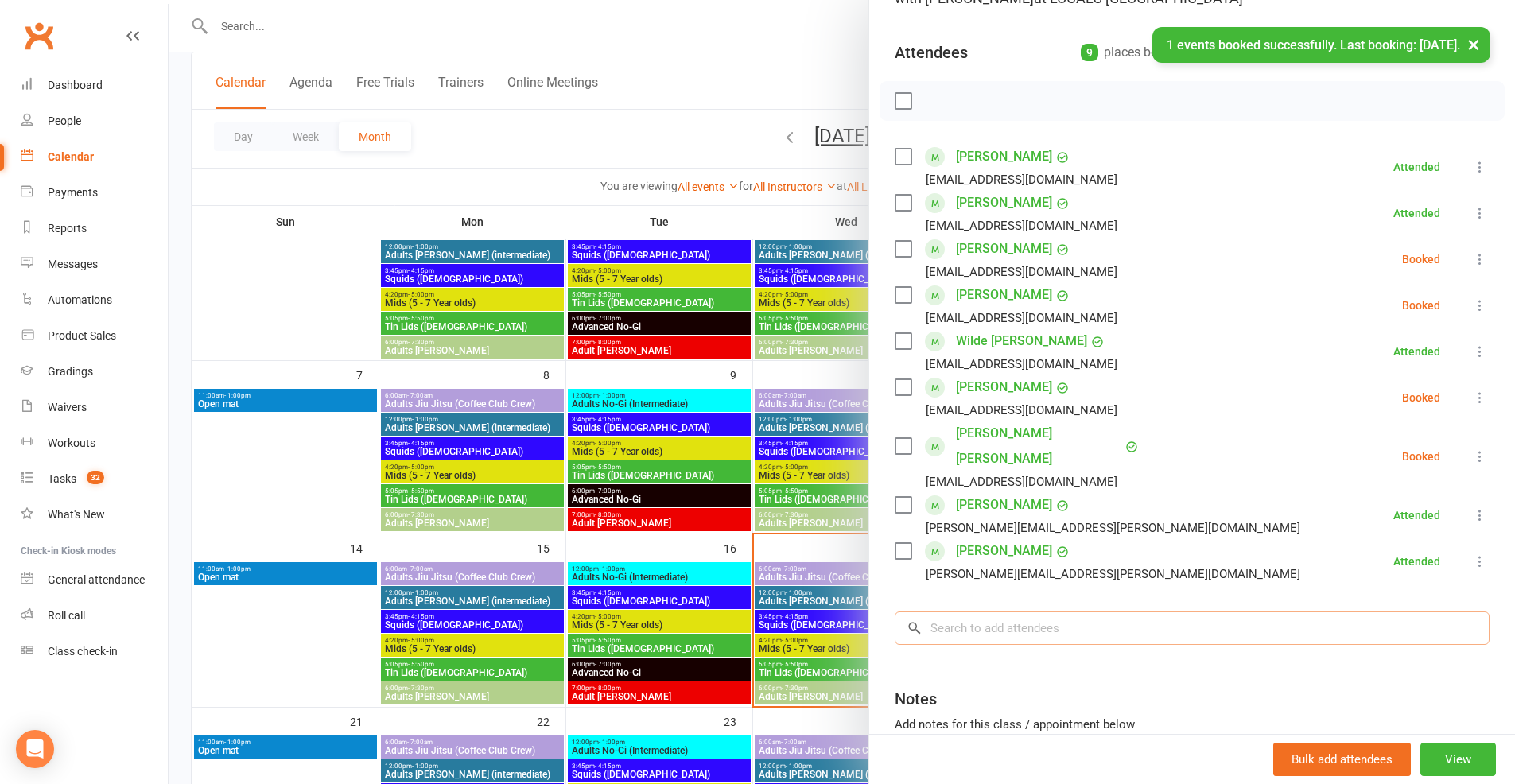
click at [956, 612] on input "search" at bounding box center [1192, 629] width 595 height 34
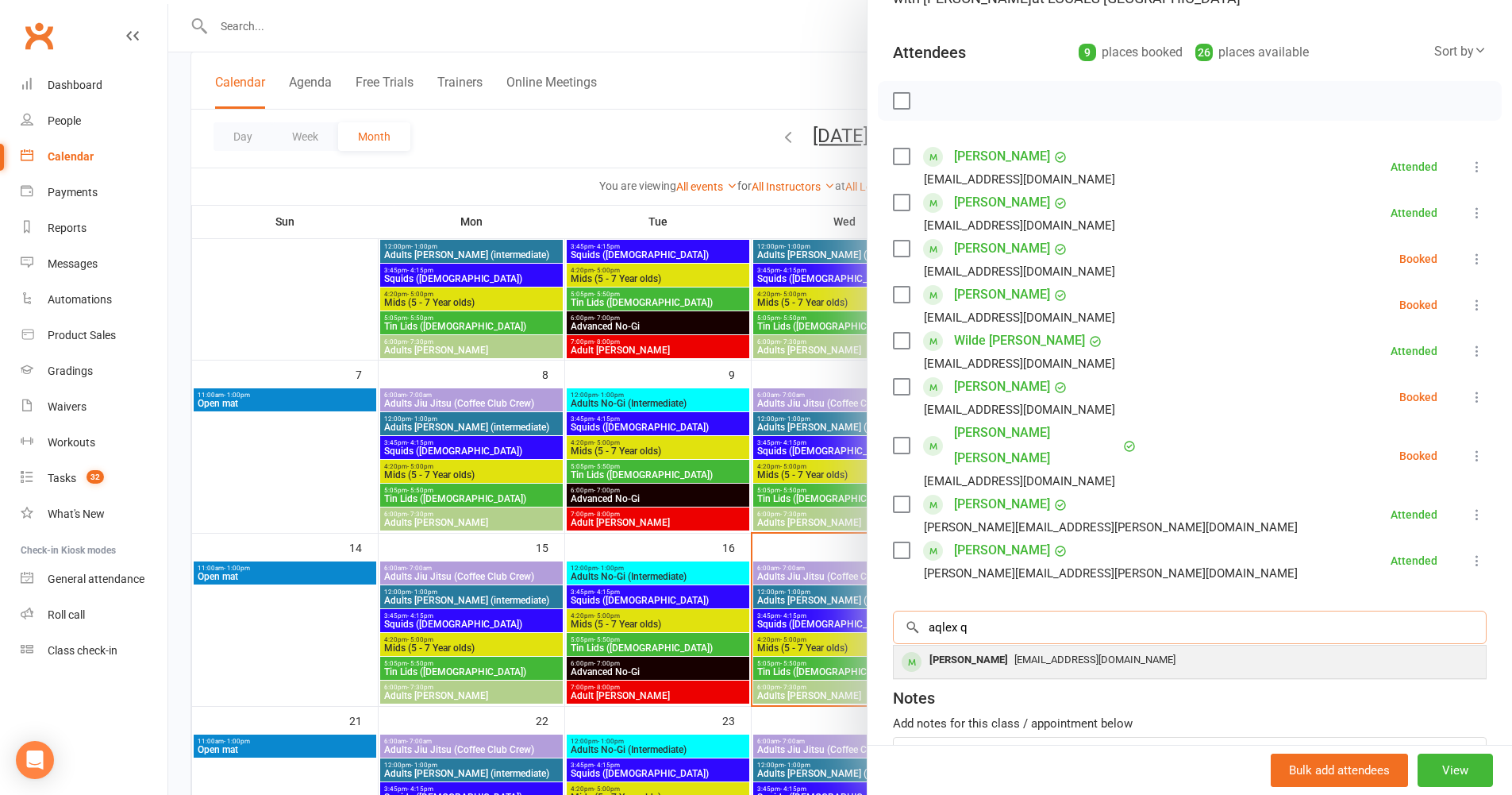
type input "aqlex q"
click at [958, 648] on div "[PERSON_NAME]" at bounding box center [969, 659] width 92 height 23
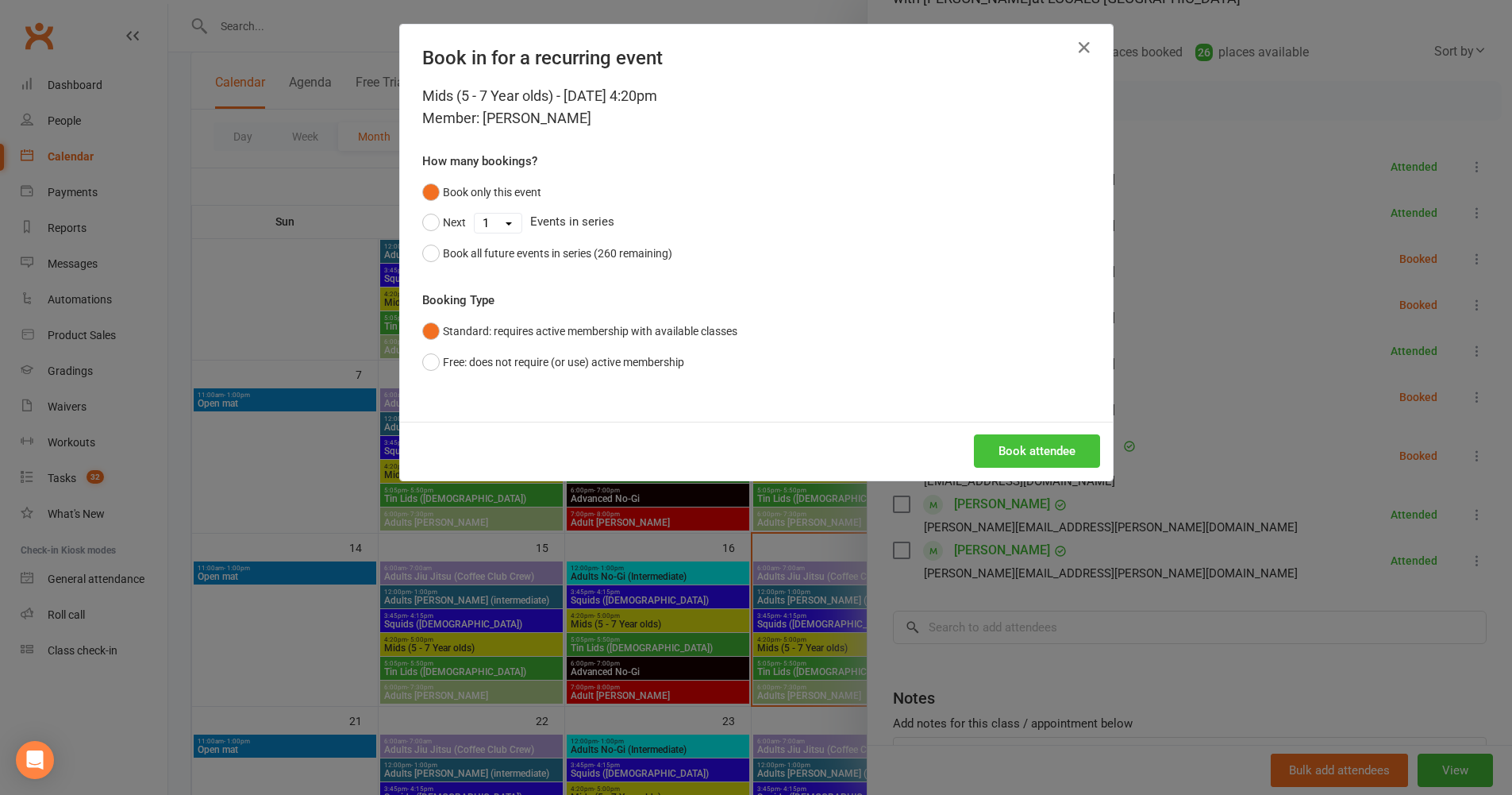
click at [1015, 436] on button "Book attendee" at bounding box center [1037, 451] width 126 height 34
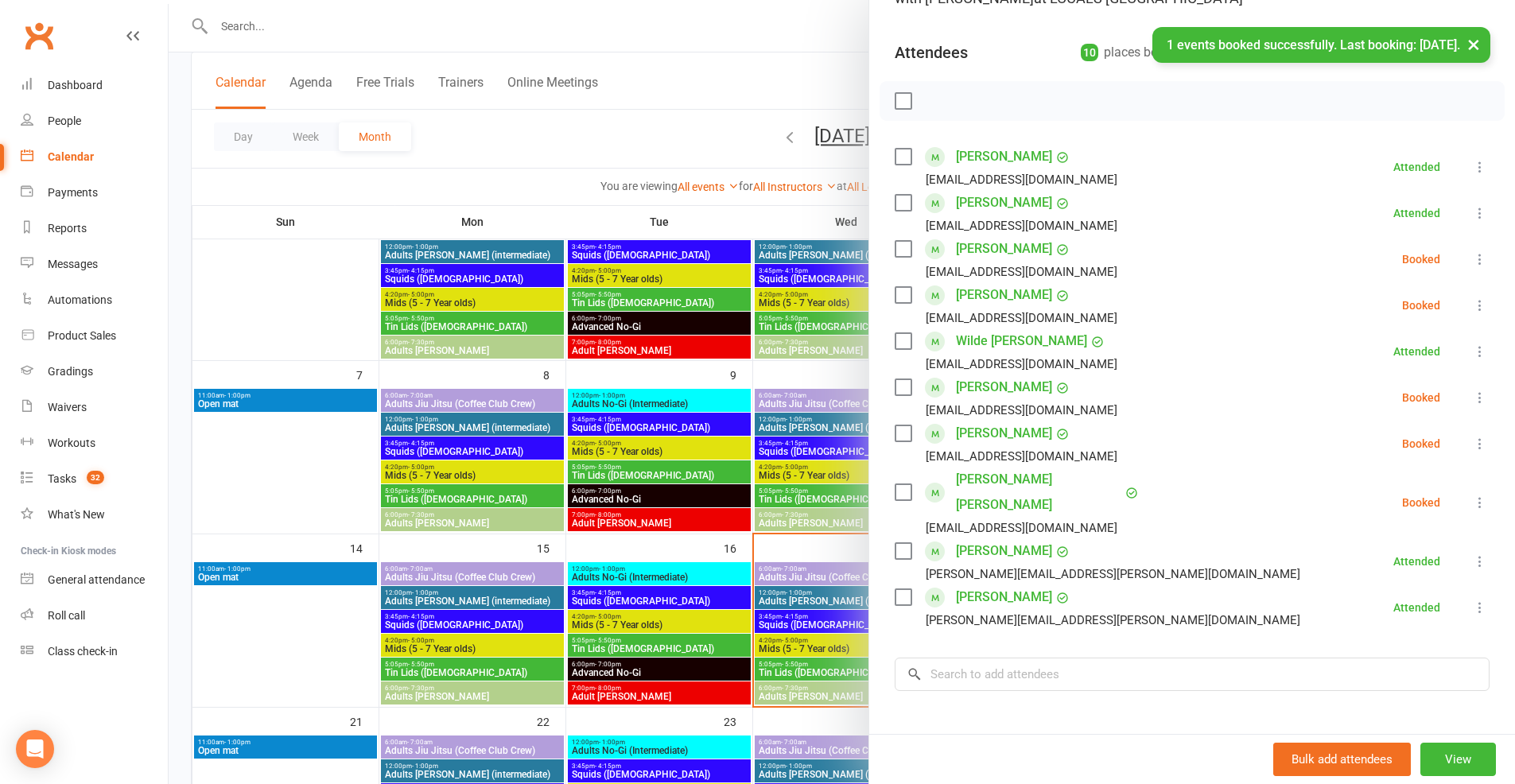
click at [1472, 259] on icon at bounding box center [1479, 259] width 16 height 16
click at [1404, 355] on link "Check in" at bounding box center [1403, 354] width 171 height 32
click at [1472, 393] on icon at bounding box center [1479, 397] width 16 height 16
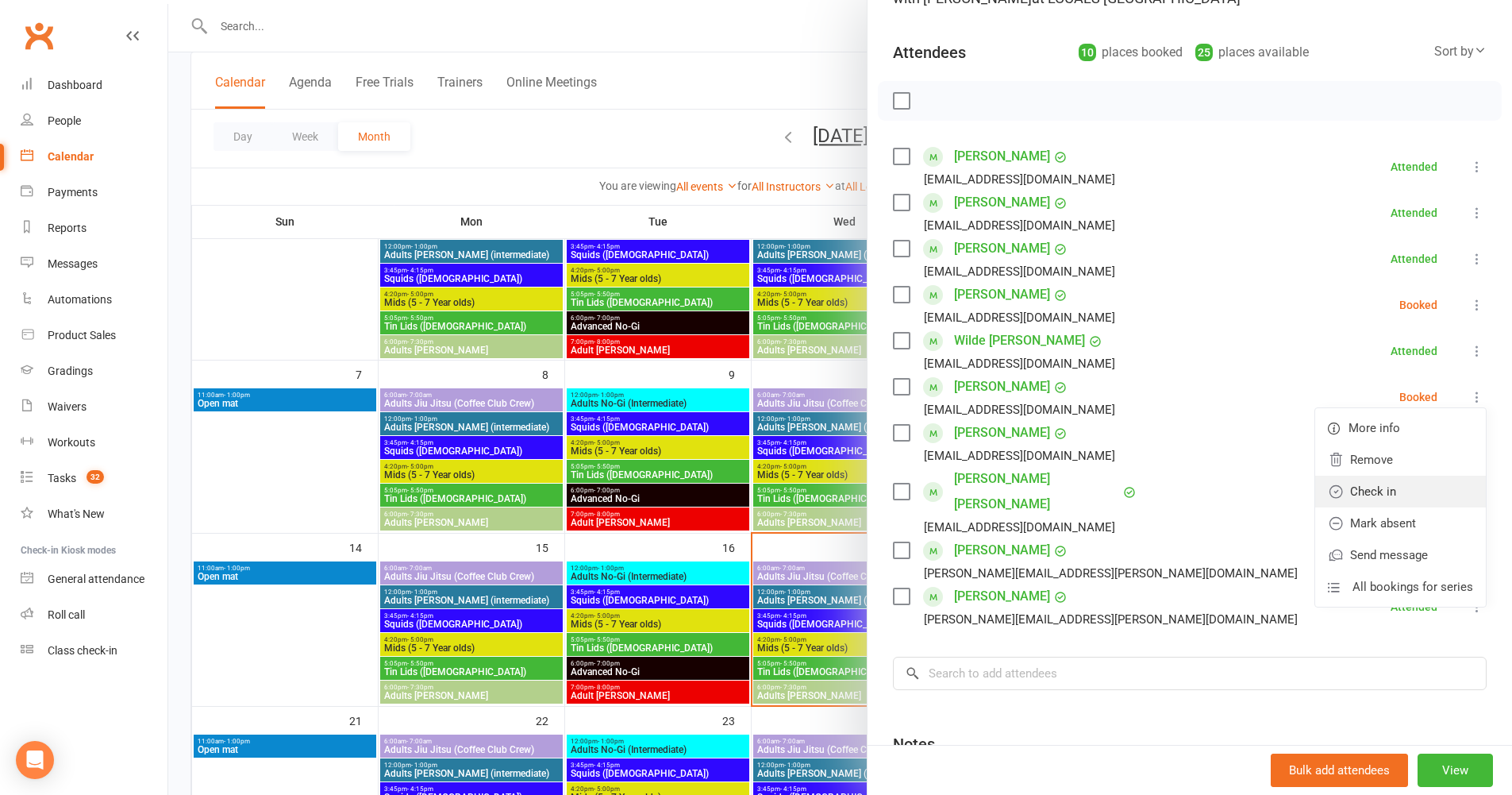
click at [1434, 485] on link "Check in" at bounding box center [1400, 491] width 170 height 32
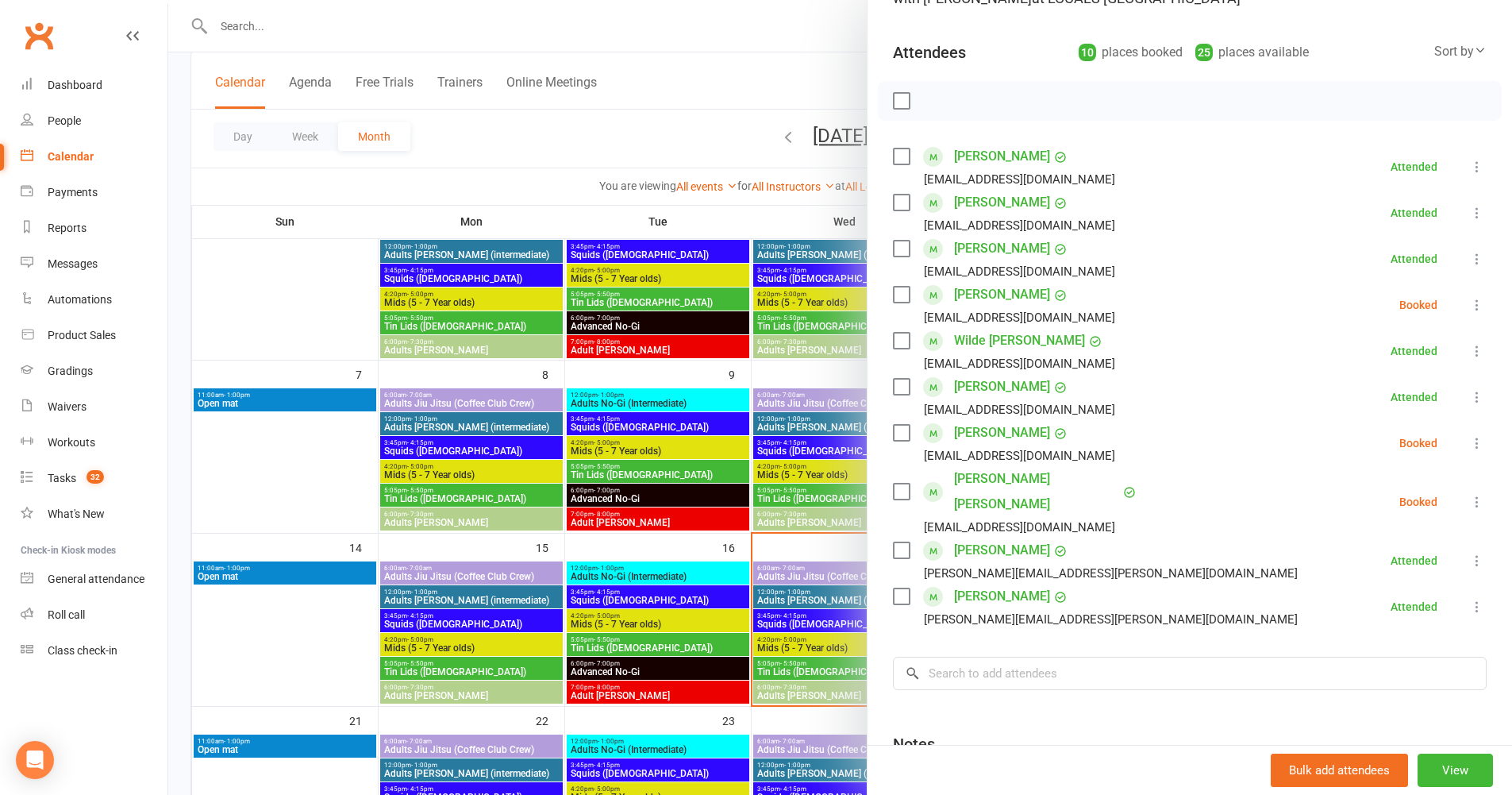
click at [1469, 441] on icon at bounding box center [1476, 442] width 16 height 16
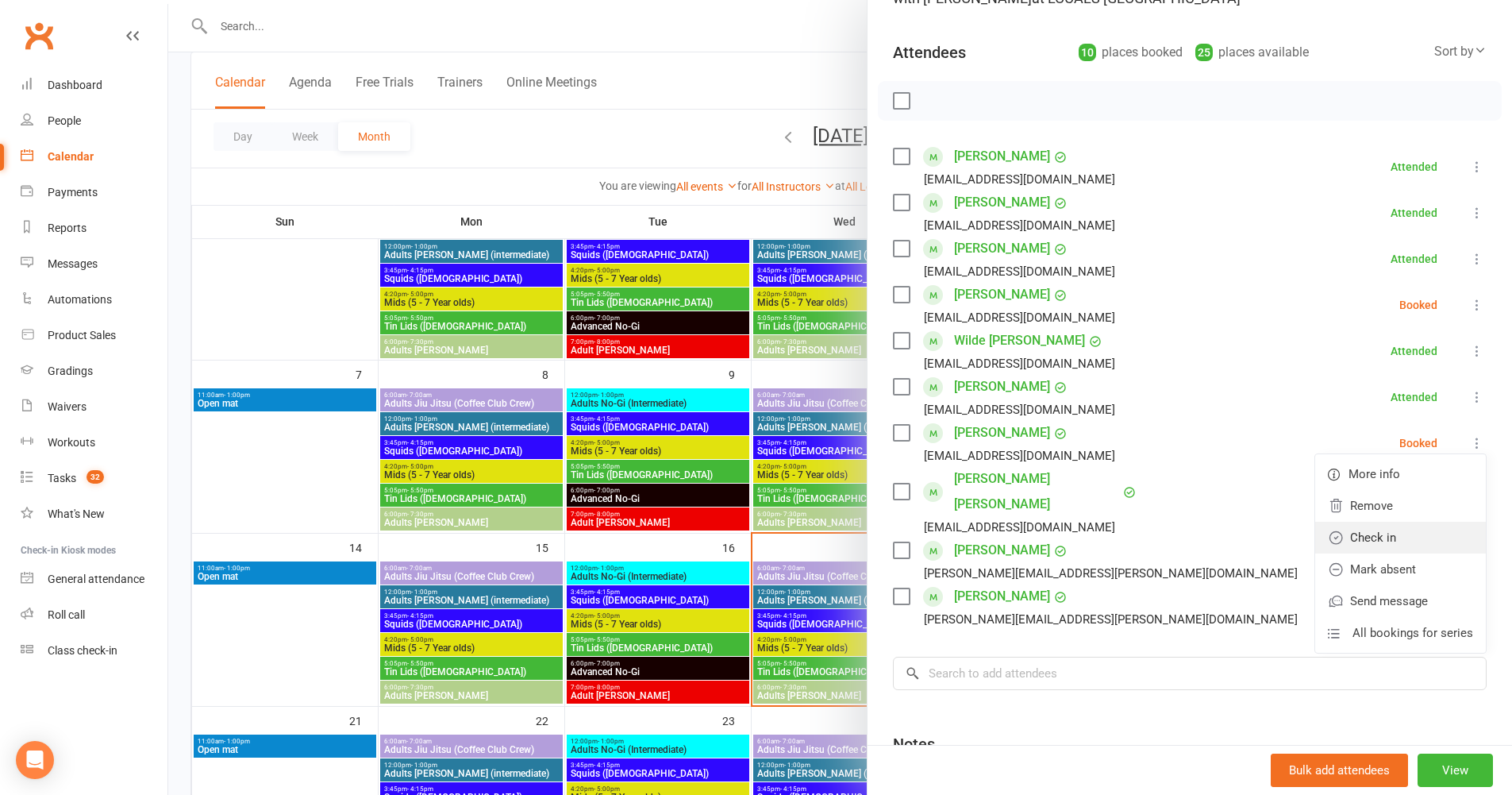
click at [1415, 531] on link "Check in" at bounding box center [1400, 538] width 170 height 32
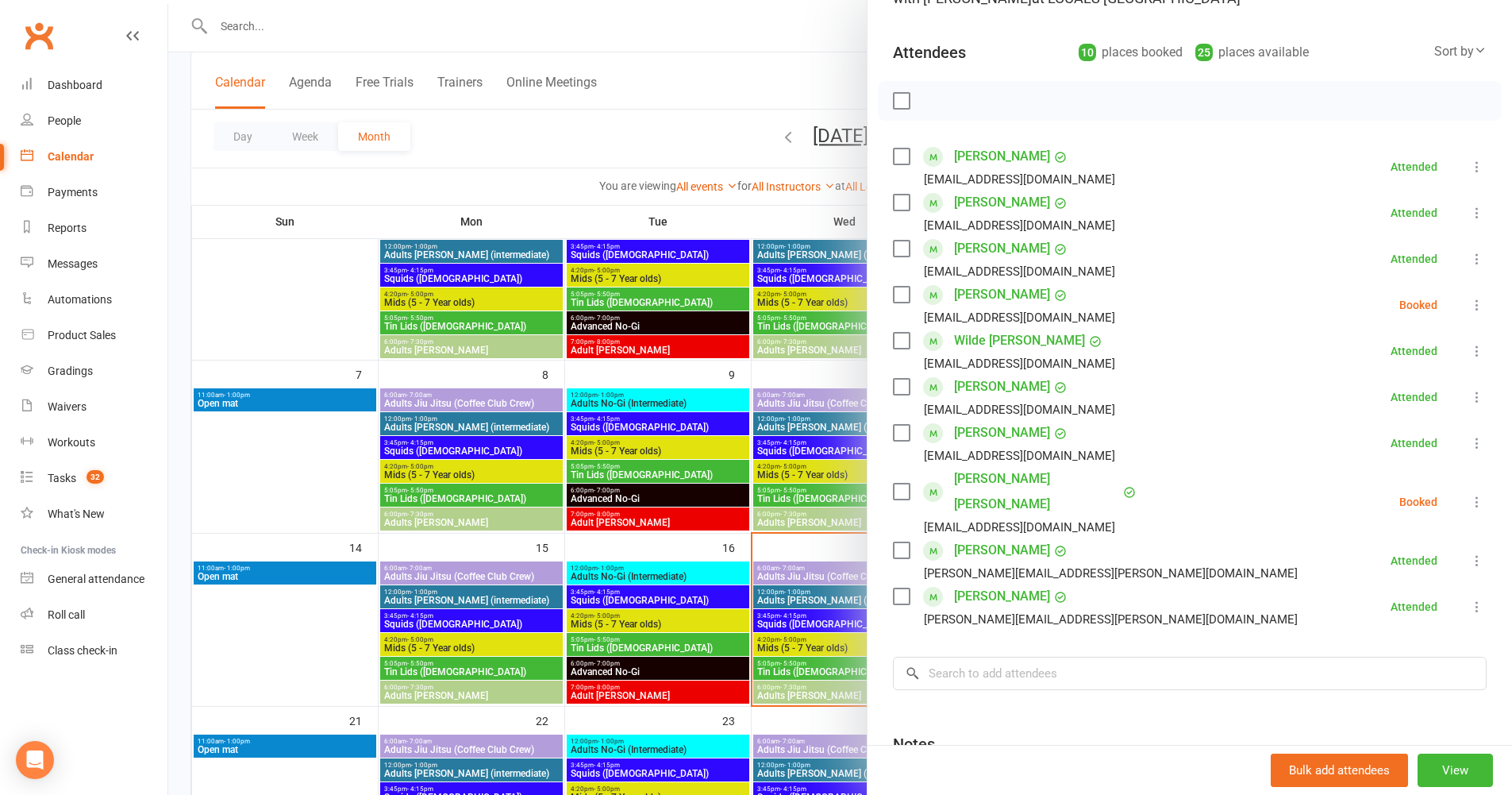
click at [1469, 494] on icon at bounding box center [1476, 501] width 16 height 16
click at [1420, 580] on link "Check in" at bounding box center [1400, 596] width 170 height 32
drag, startPoint x: 639, startPoint y: 531, endPoint x: 719, endPoint y: 567, distance: 87.7
click at [640, 531] on div at bounding box center [840, 398] width 1344 height 795
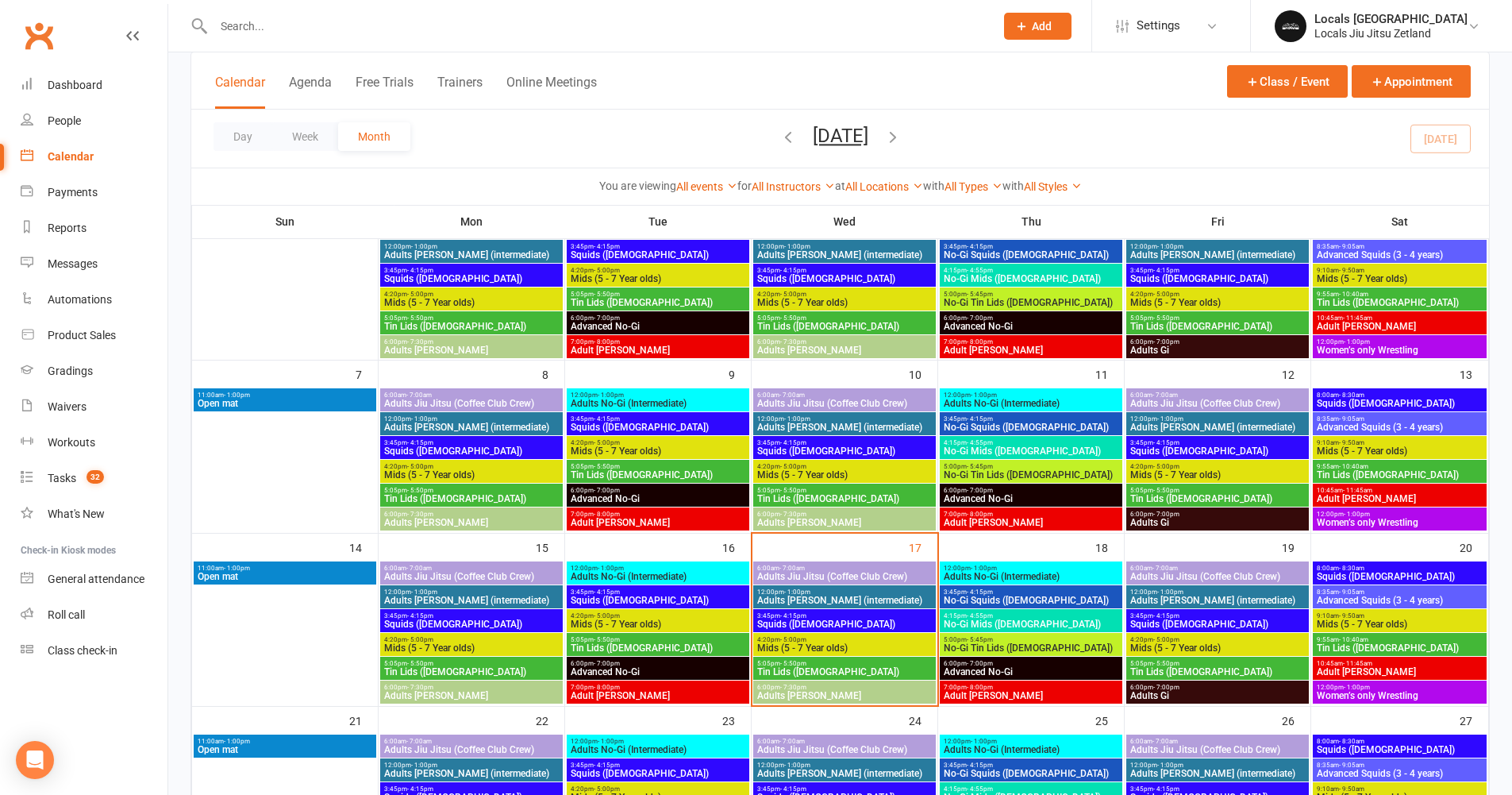
click at [838, 622] on span "Squids ([DEMOGRAPHIC_DATA])" at bounding box center [844, 624] width 176 height 9
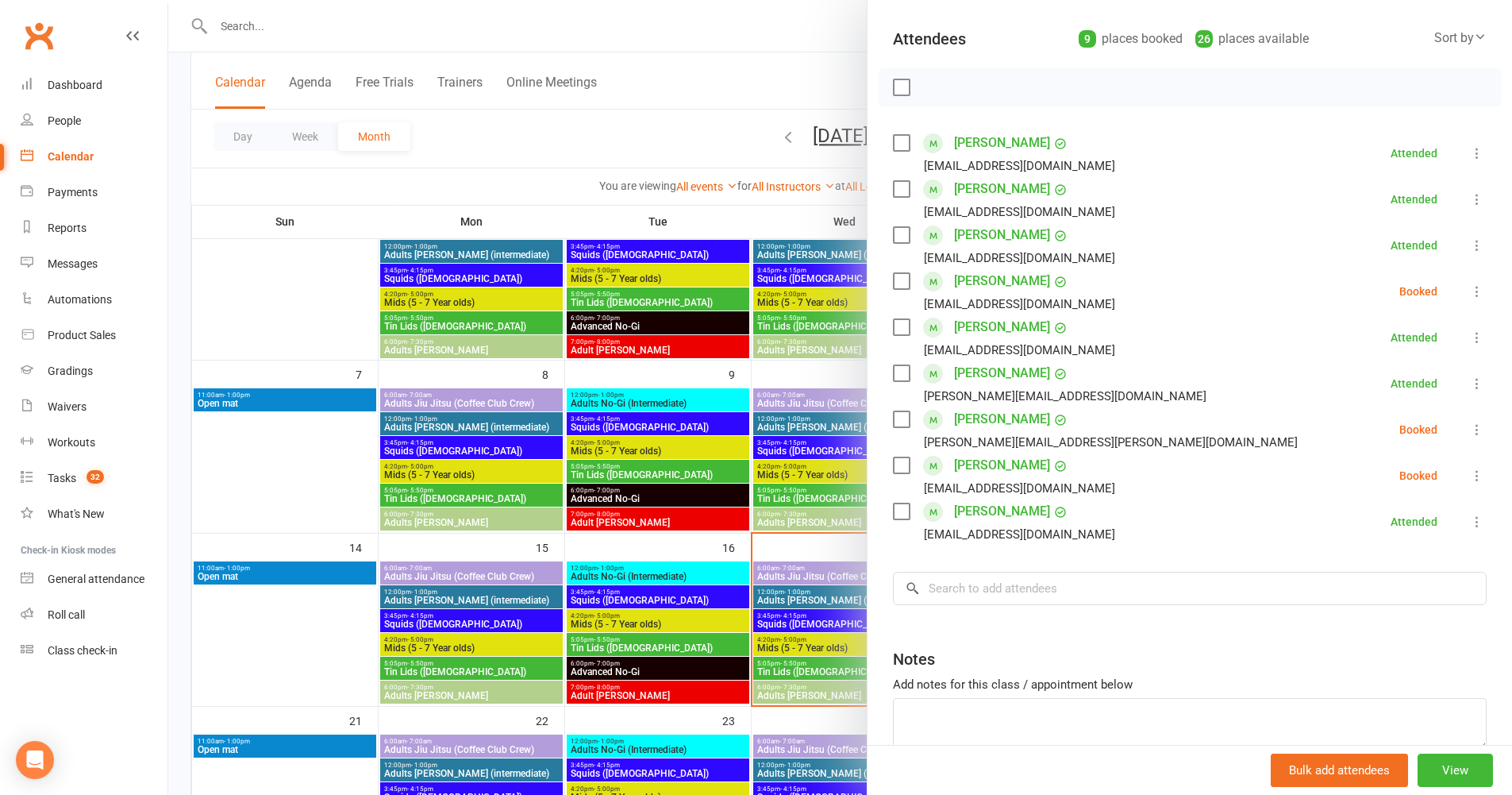
scroll to position [250, 0]
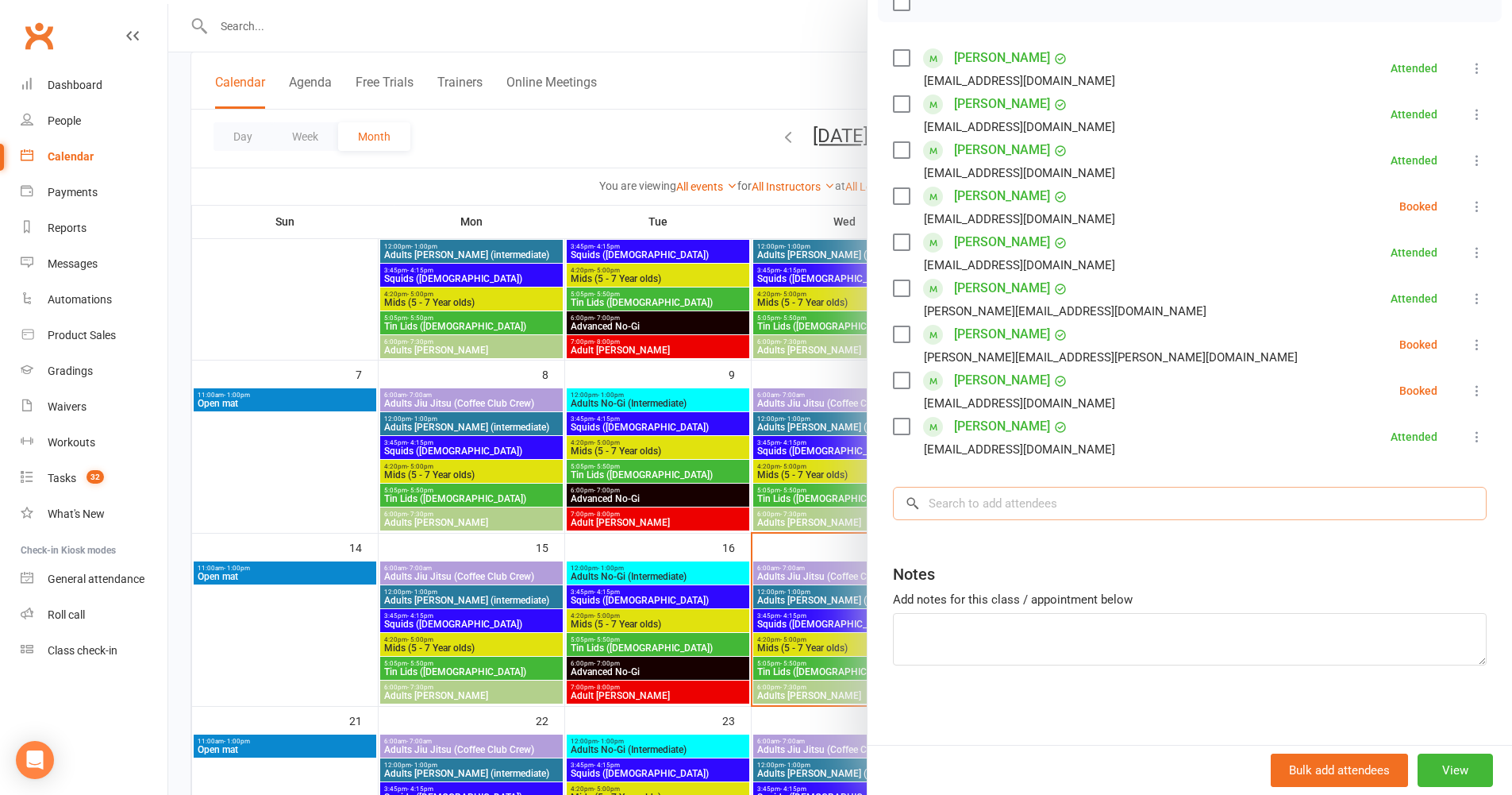
click at [958, 510] on input "search" at bounding box center [1189, 503] width 594 height 34
type input "e"
click at [922, 511] on input "[PERSON_NAME]" at bounding box center [1189, 503] width 594 height 34
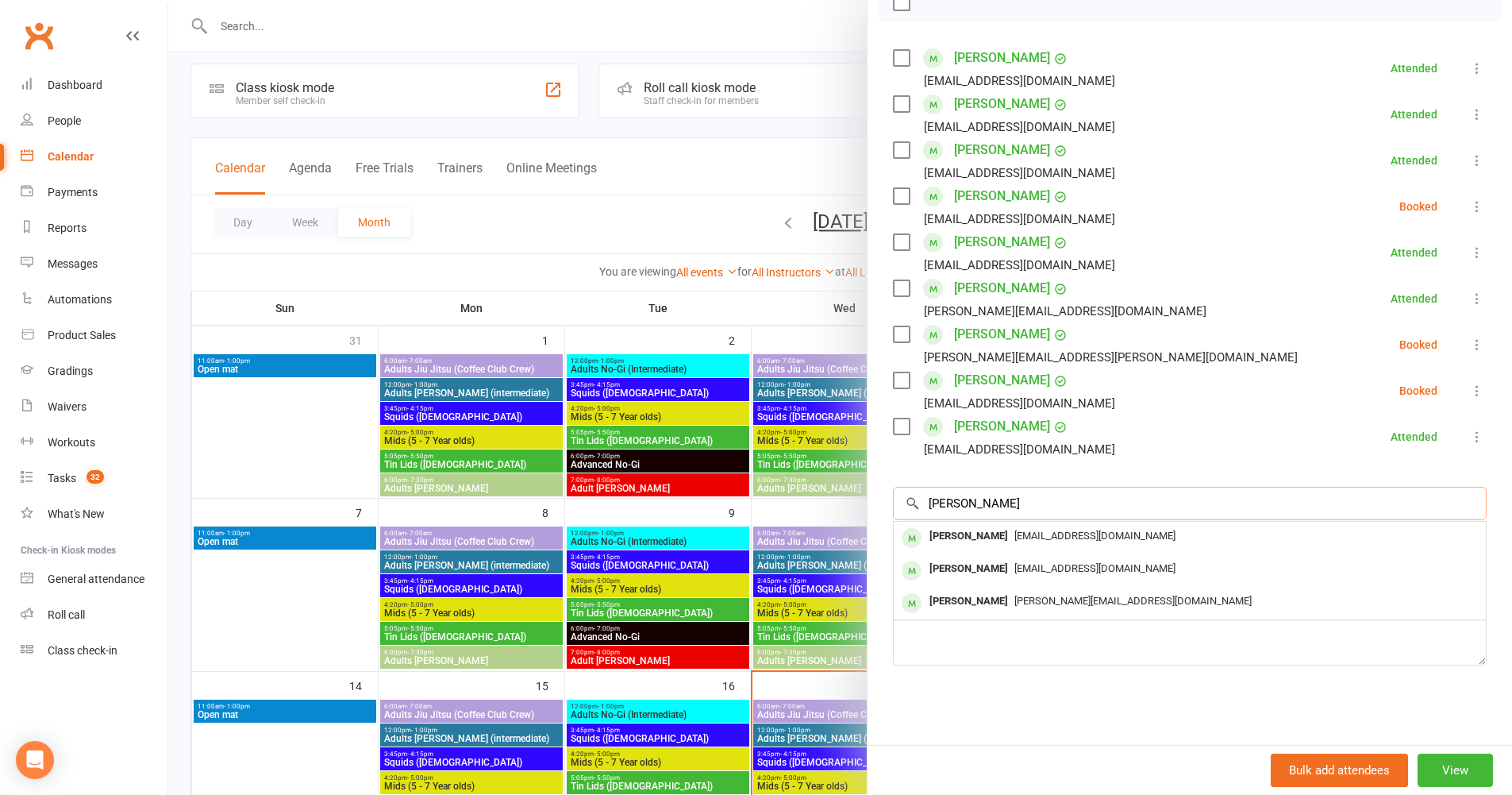
scroll to position [5, 0]
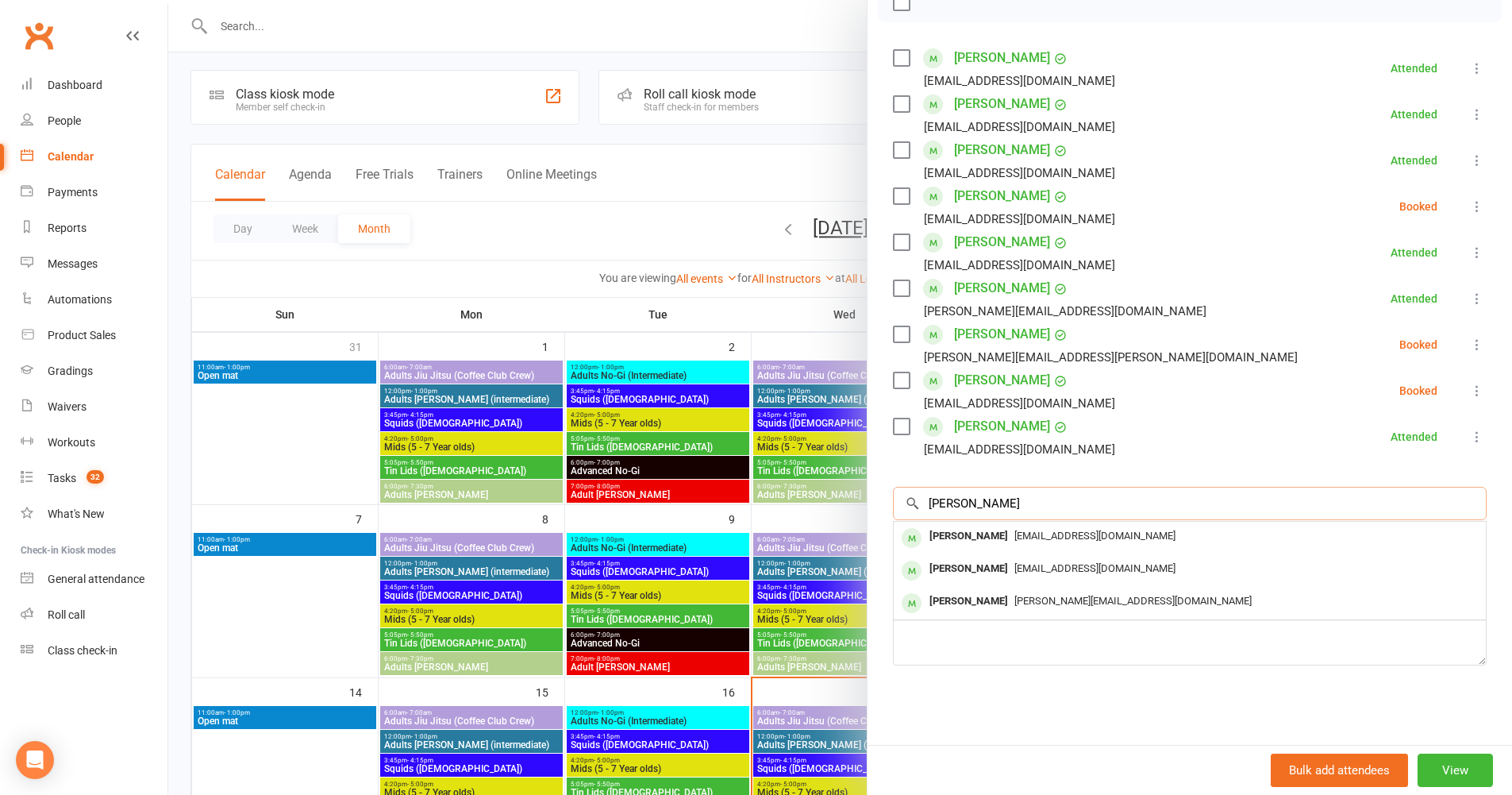
type input "[PERSON_NAME]"
click at [1030, 326] on link "[PERSON_NAME]" at bounding box center [1001, 334] width 96 height 25
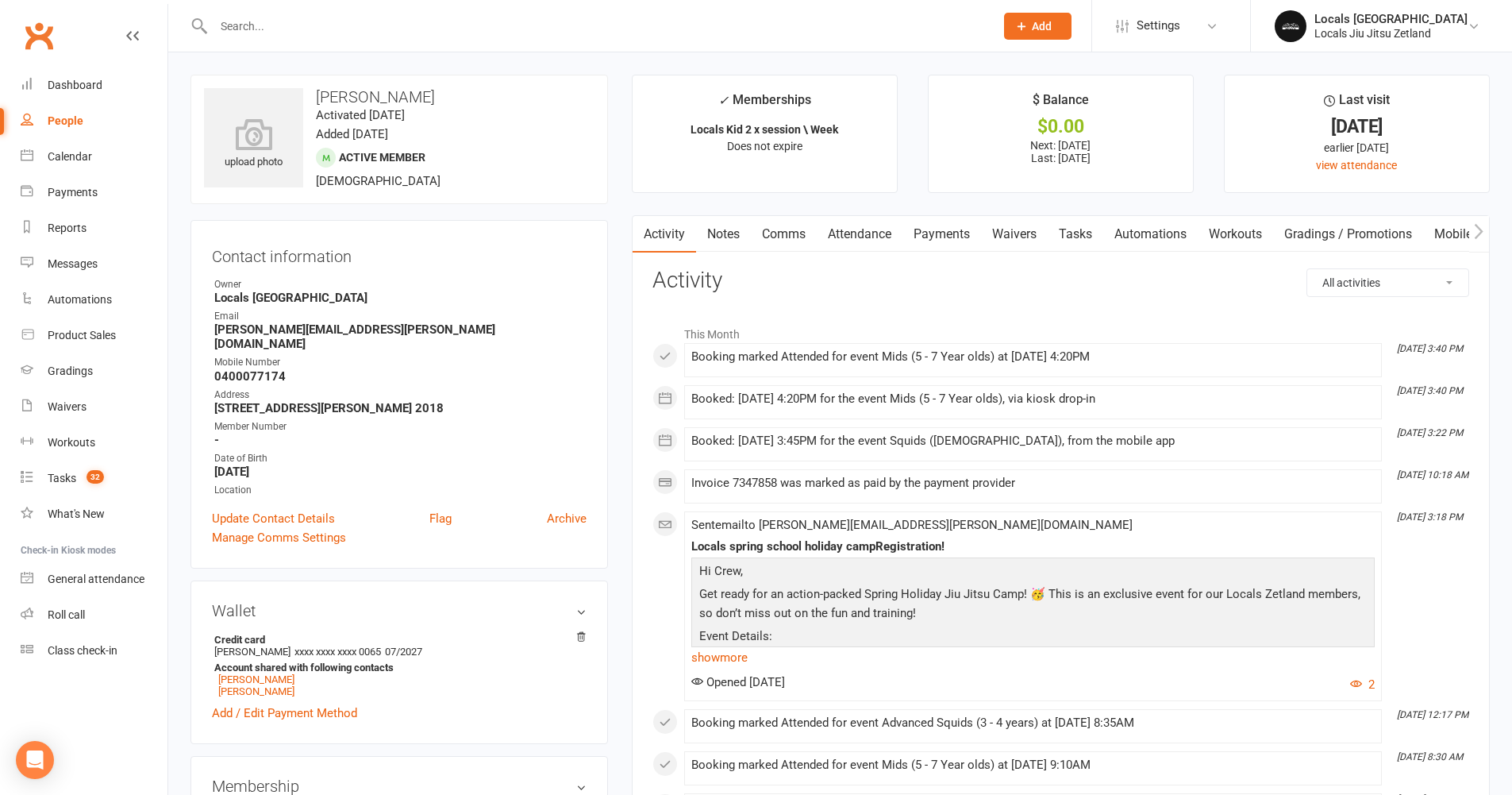
click at [270, 20] on input "text" at bounding box center [596, 26] width 774 height 22
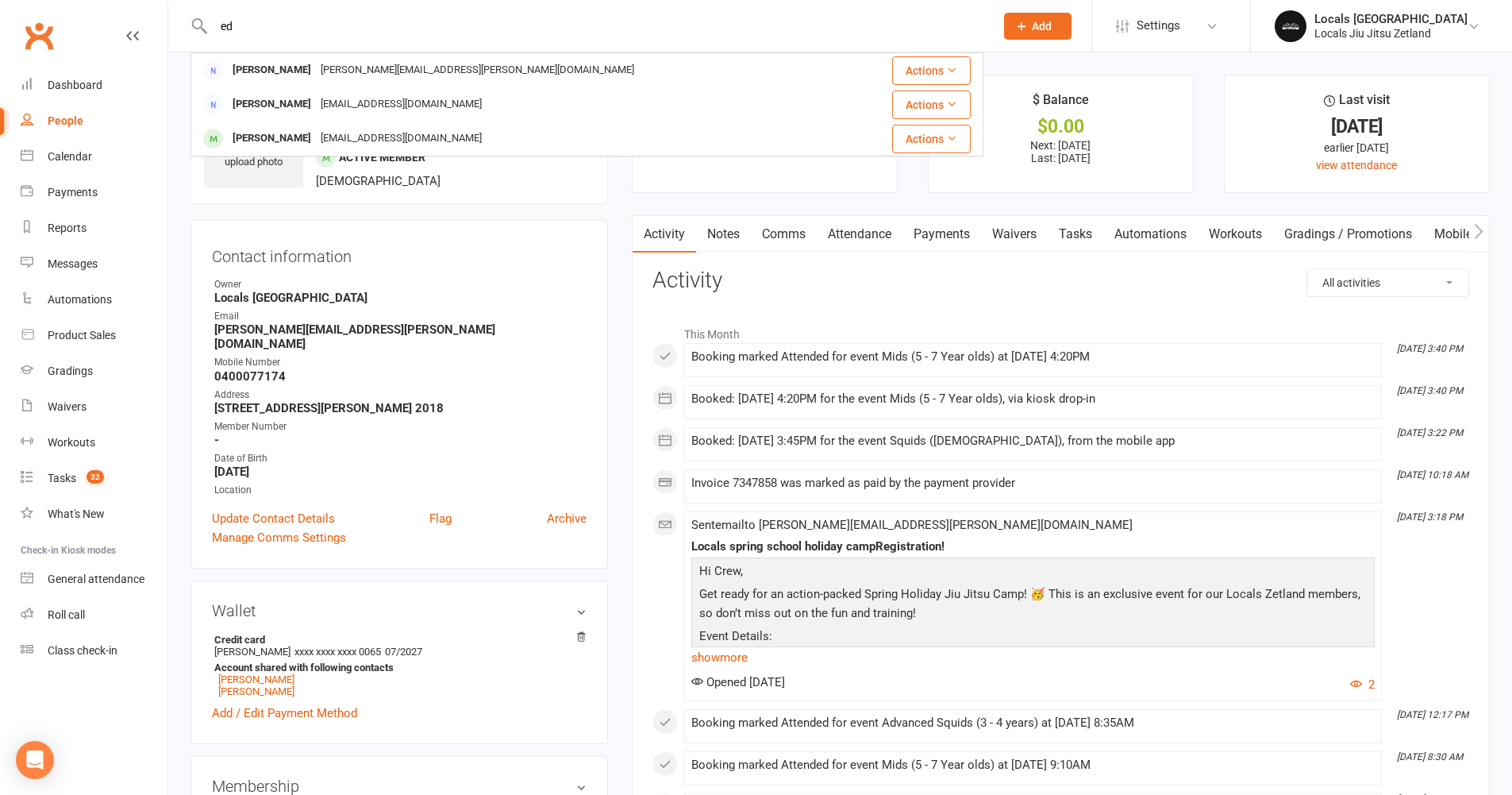
type input "e"
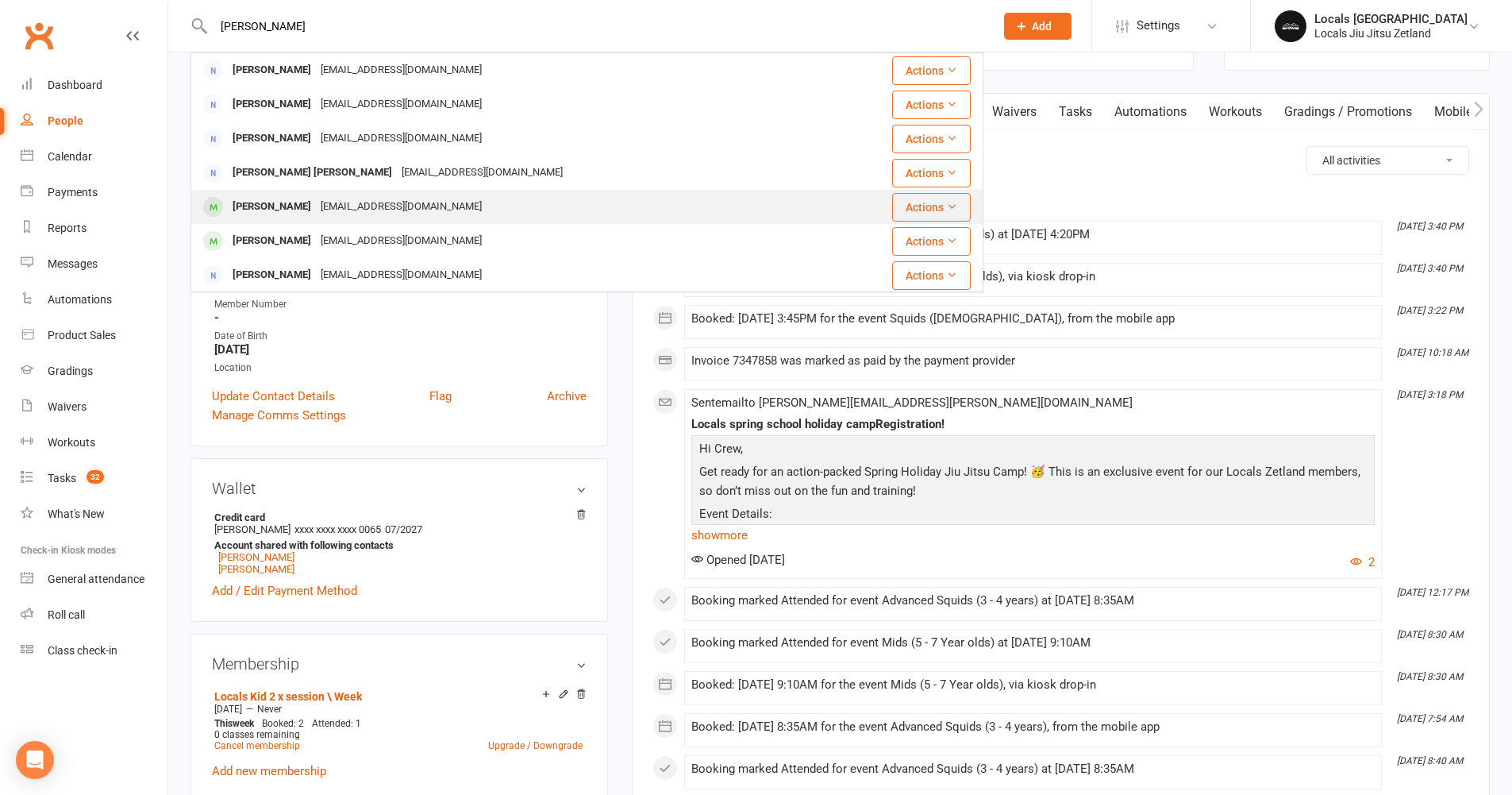
scroll to position [143, 0]
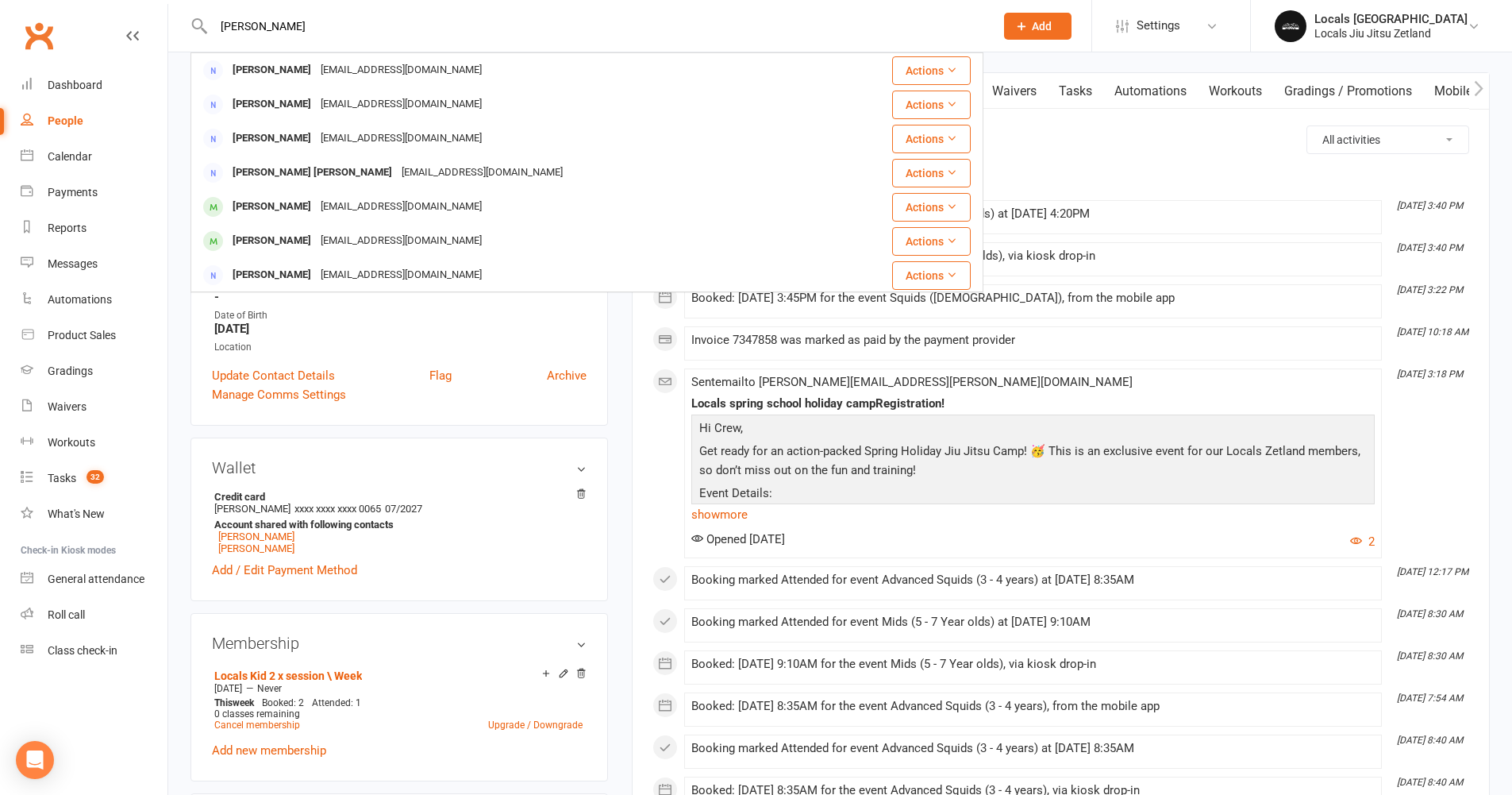
drag, startPoint x: 334, startPoint y: 23, endPoint x: 187, endPoint y: 33, distance: 147.3
click at [187, 33] on react-component "[PERSON_NAME] [PERSON_NAME] [PERSON_NAME][EMAIL_ADDRESS][DOMAIN_NAME] Actions […" at bounding box center [492, 25] width 984 height 51
type input "w"
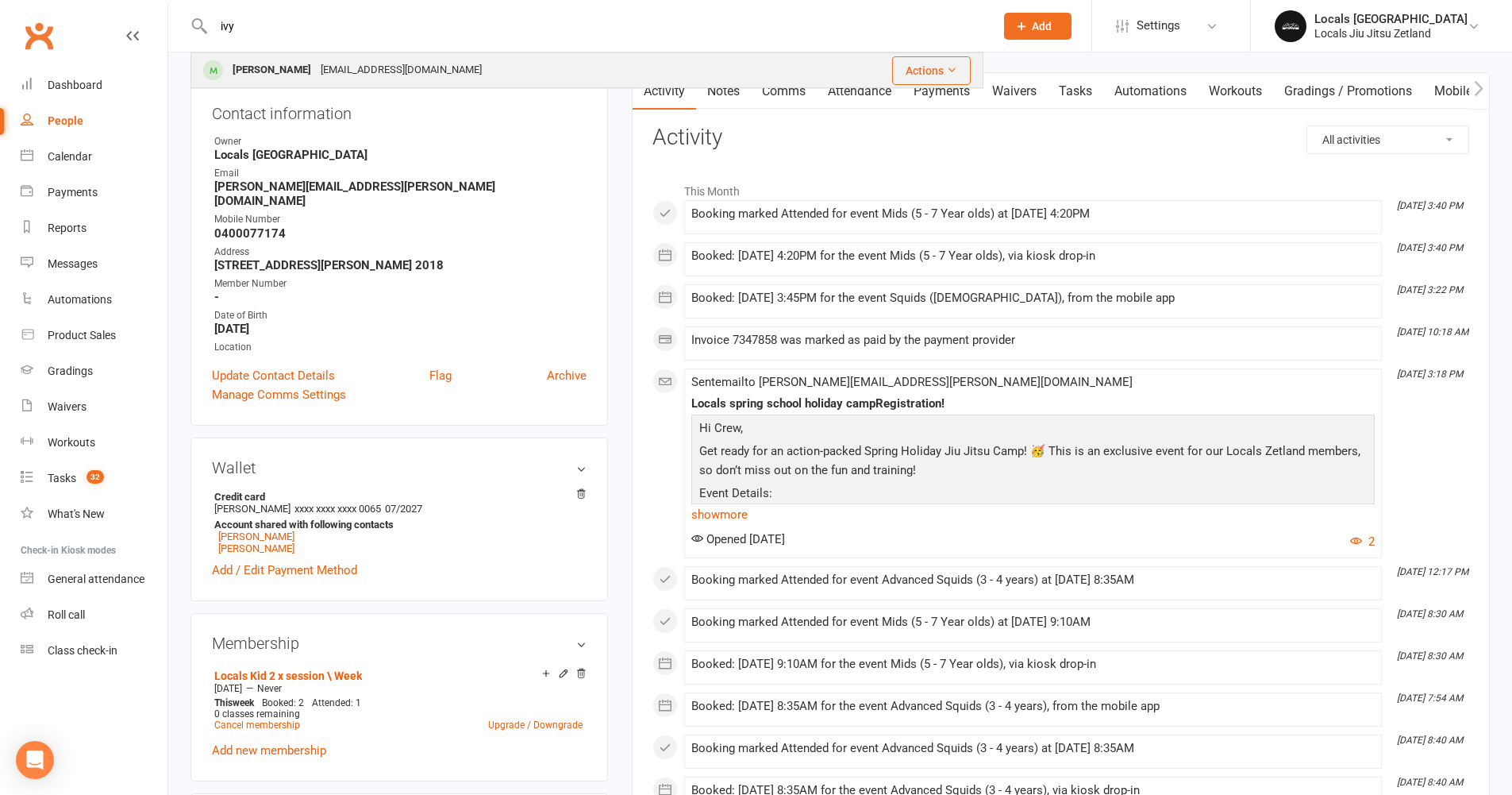
type input "ivy"
click at [228, 62] on div "[PERSON_NAME]" at bounding box center [272, 70] width 88 height 23
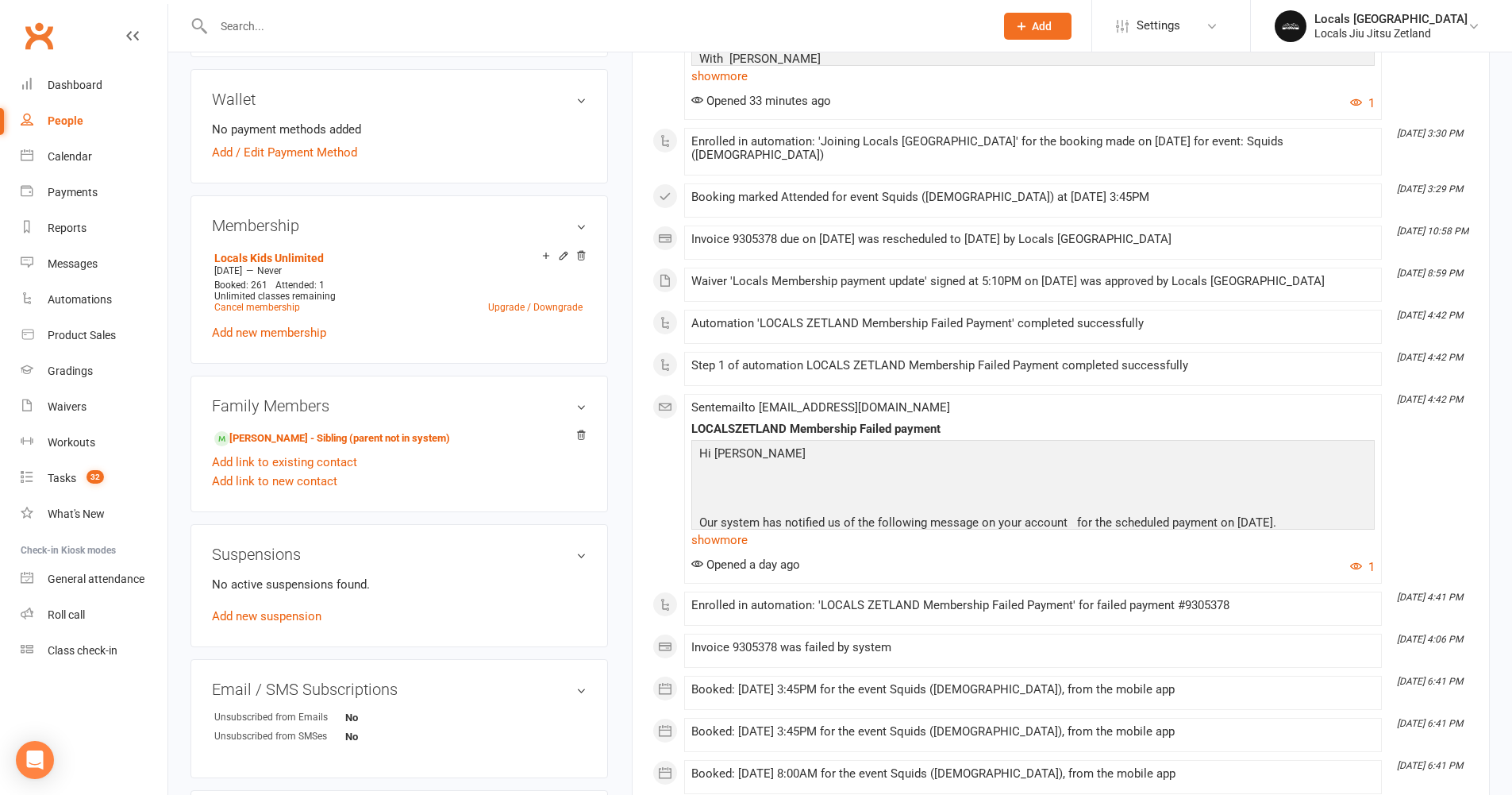
scroll to position [499, 0]
click at [298, 433] on link "[PERSON_NAME] - Sibling (parent not in system)" at bounding box center [332, 437] width 236 height 17
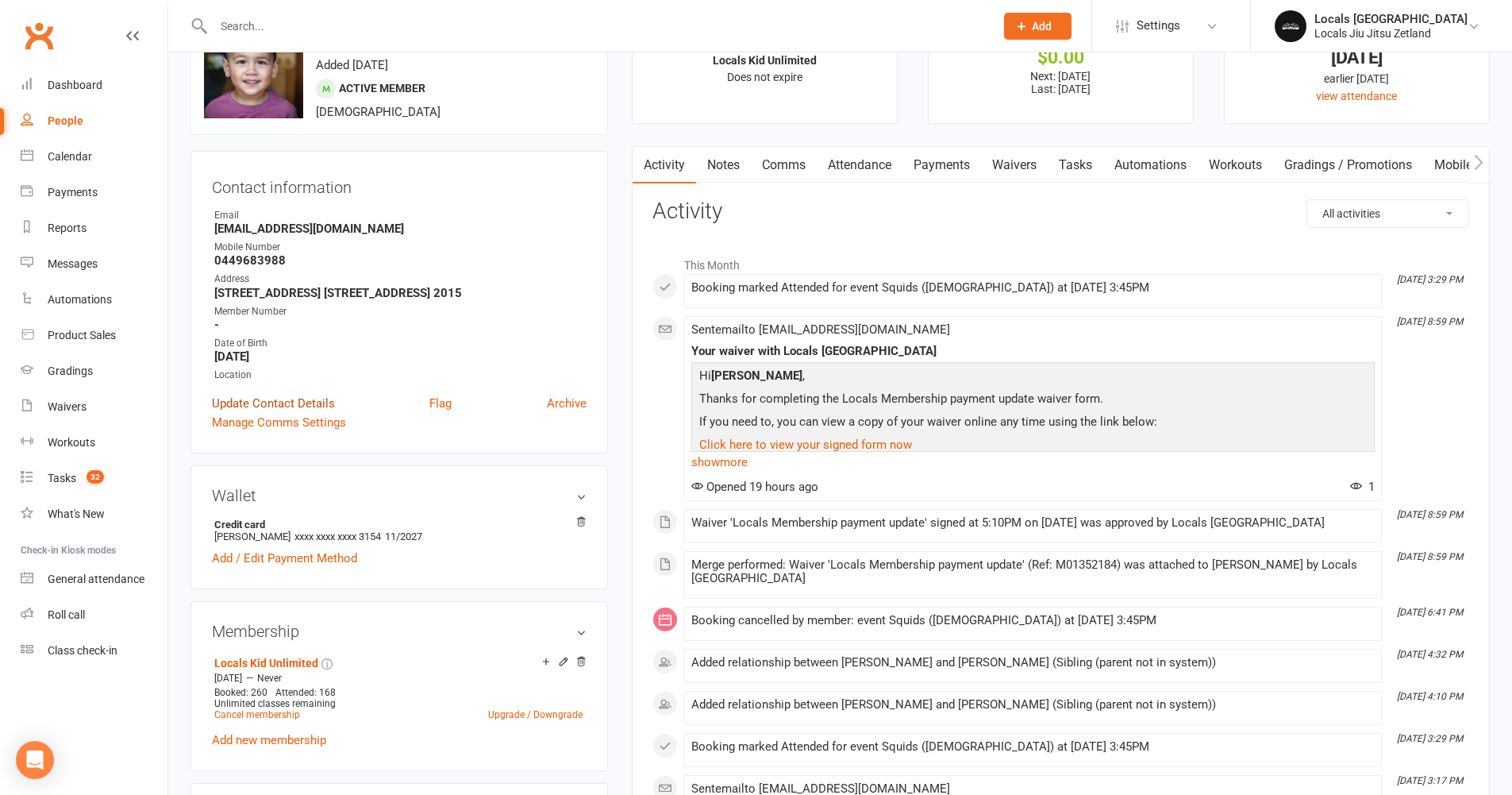
scroll to position [71, 0]
click at [254, 399] on link "Update Contact Details" at bounding box center [274, 400] width 123 height 19
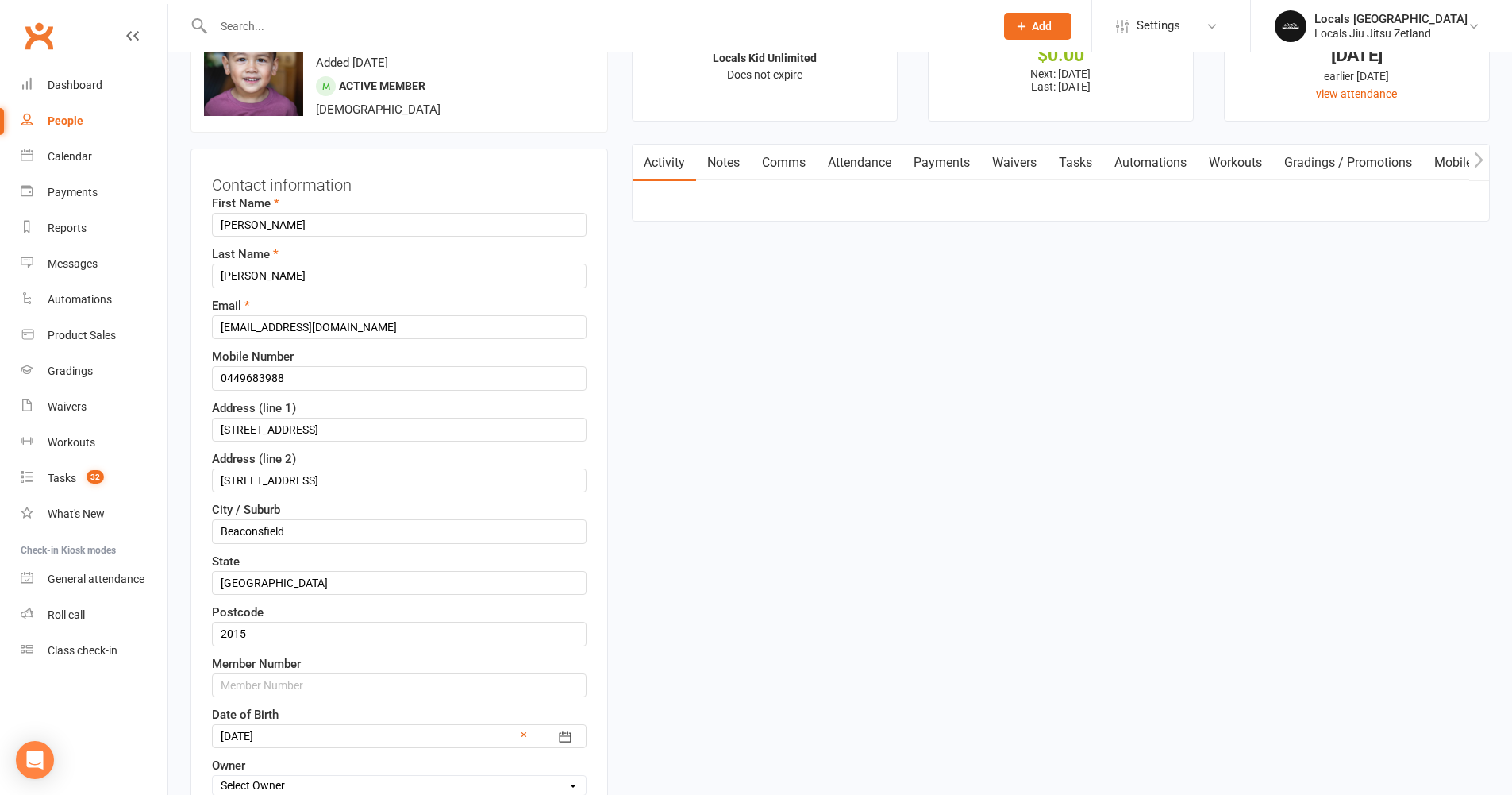
scroll to position [75, 0]
drag, startPoint x: 251, startPoint y: 221, endPoint x: 208, endPoint y: 245, distance: 49.2
click at [209, 228] on div "Contact information First Name [PERSON_NAME] Last Name [PERSON_NAME] Email [EMA…" at bounding box center [399, 529] width 417 height 770
type input "eden"
drag, startPoint x: 252, startPoint y: 277, endPoint x: 207, endPoint y: 276, distance: 45.0
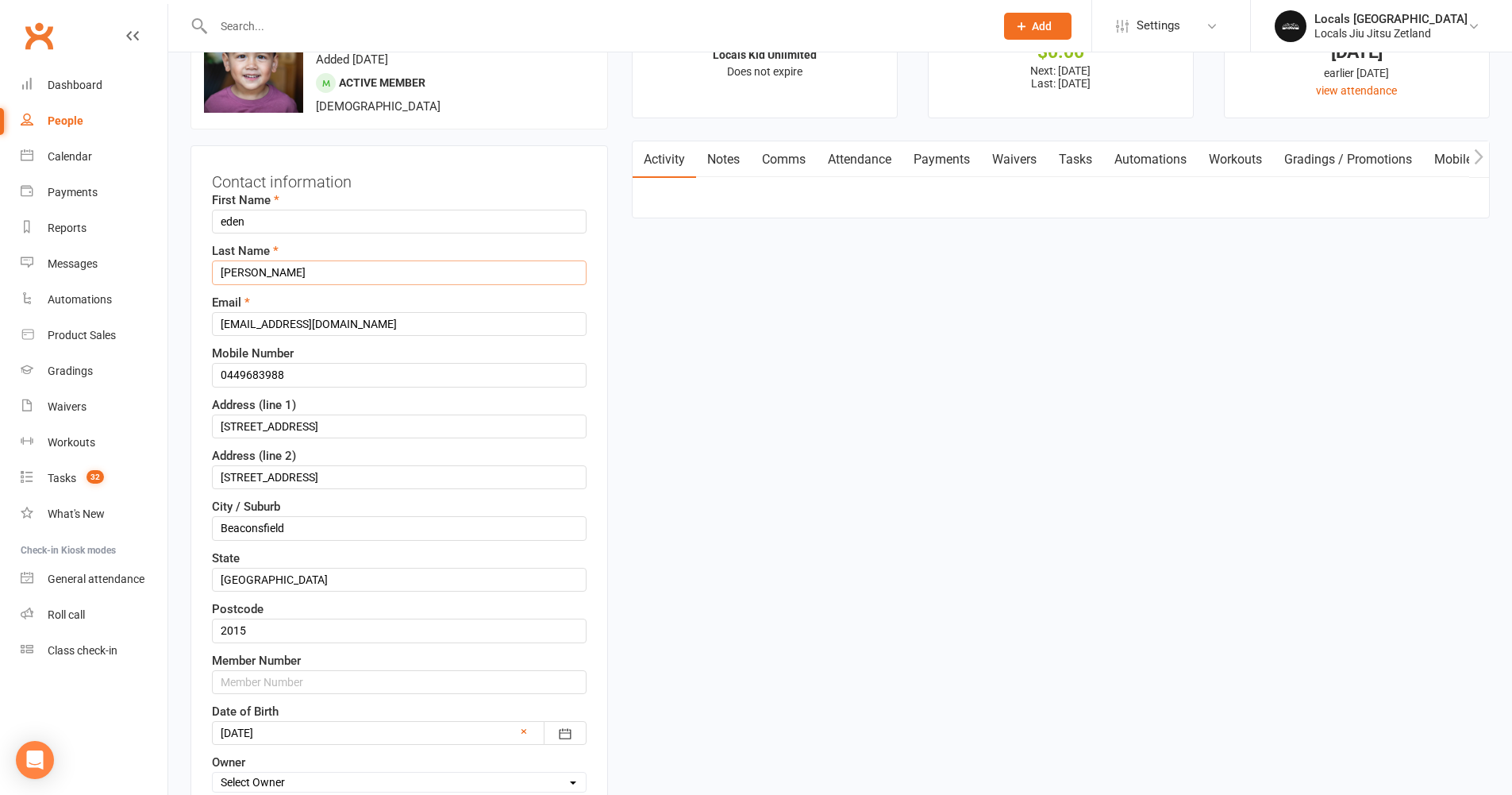
click at [207, 276] on div "Contact information First Name eden Last Name [PERSON_NAME] Email [EMAIL_ADDRES…" at bounding box center [399, 529] width 417 height 770
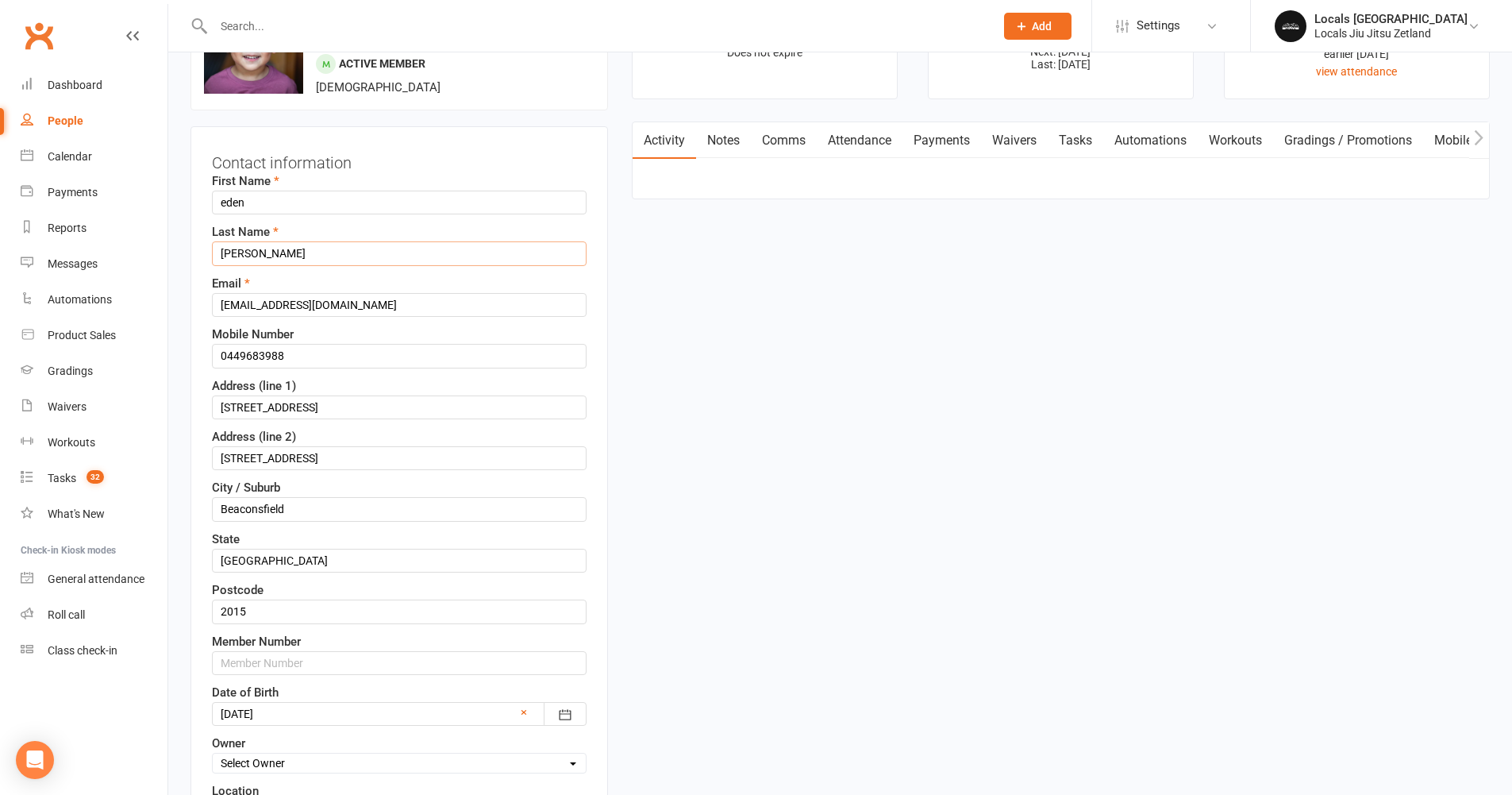
scroll to position [207, 0]
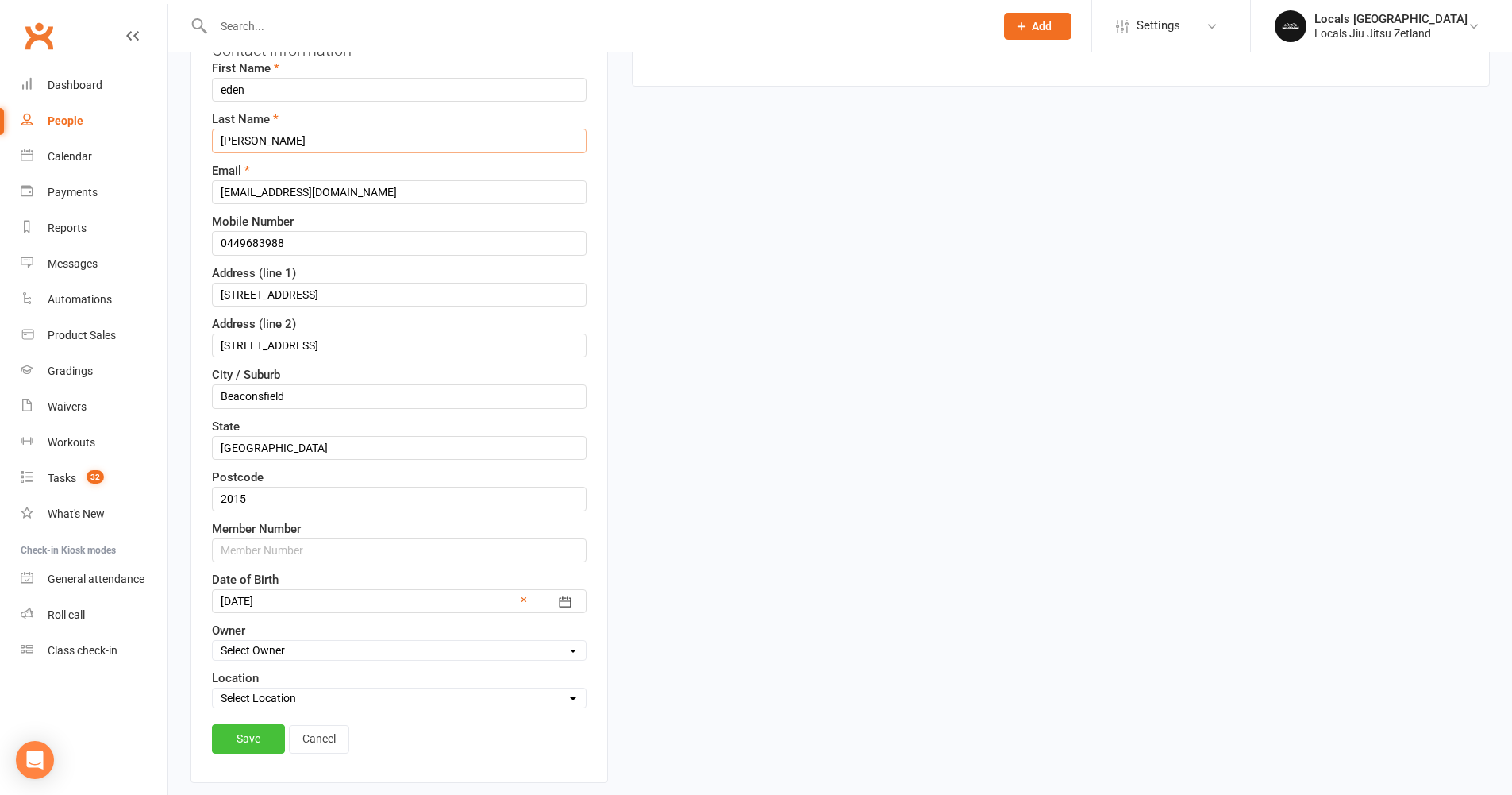
type input "[PERSON_NAME]"
click at [252, 743] on link "Save" at bounding box center [249, 738] width 73 height 29
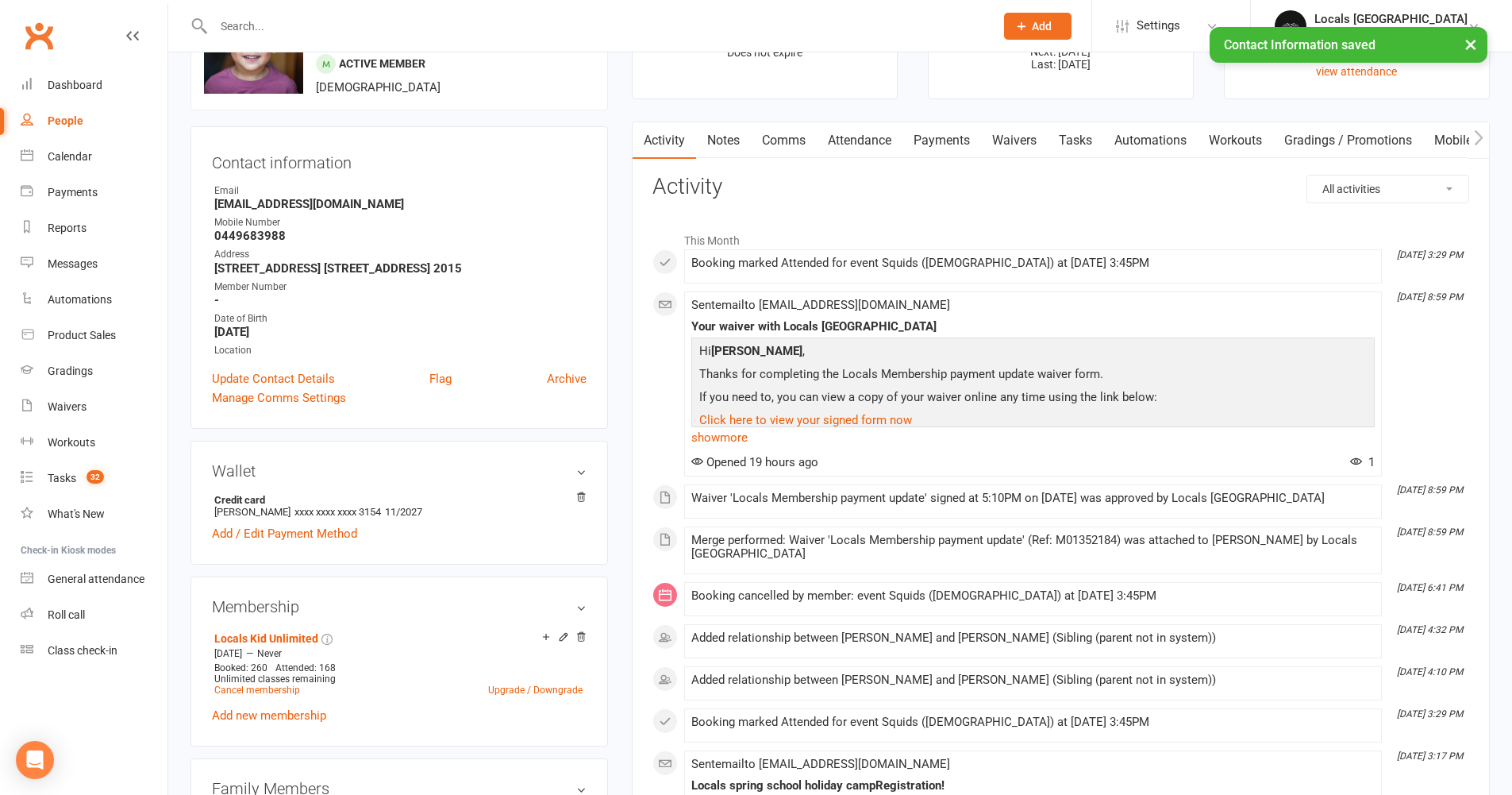
scroll to position [0, 0]
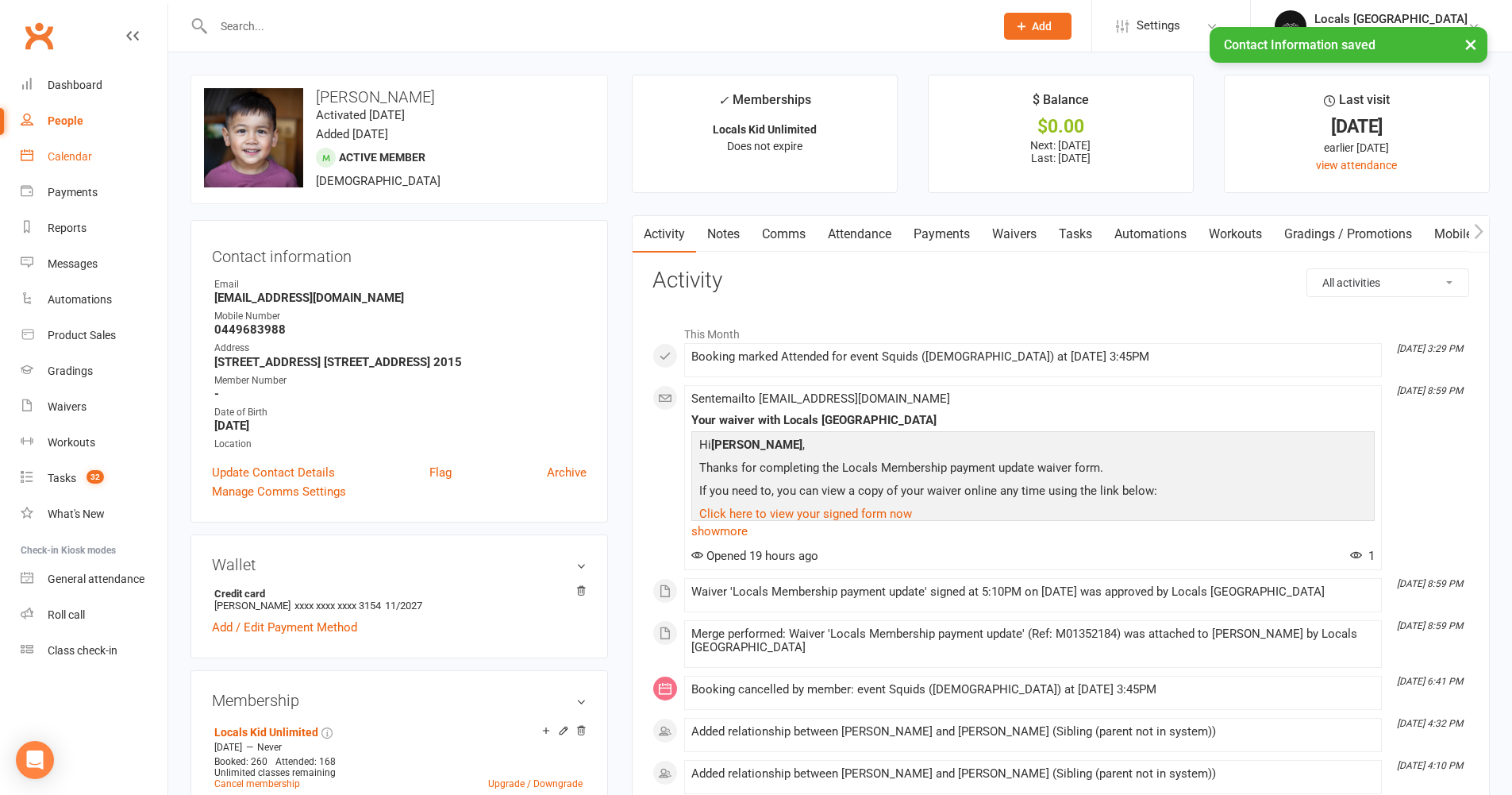
click at [83, 154] on div "Calendar" at bounding box center [70, 156] width 45 height 13
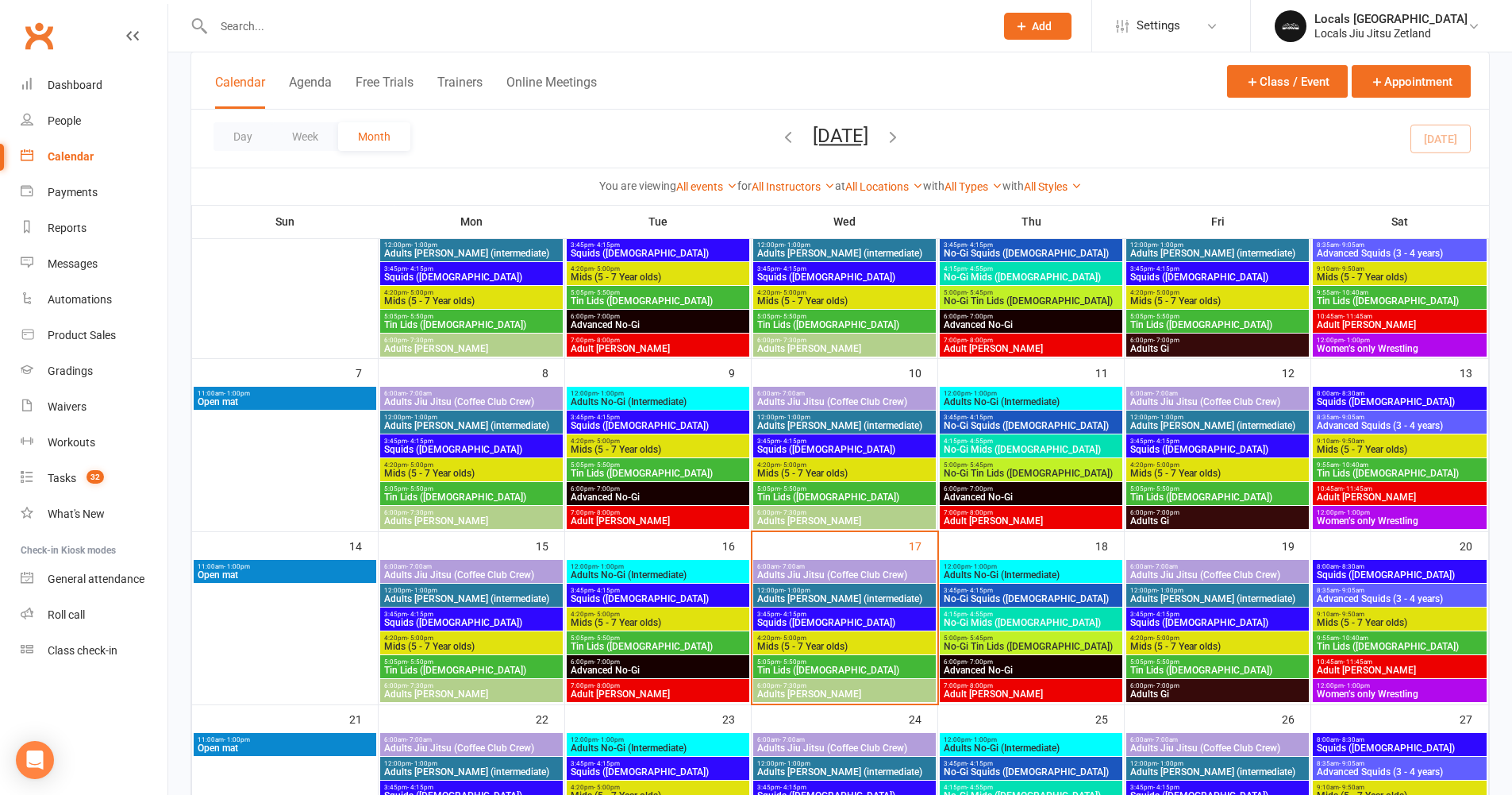
scroll to position [152, 0]
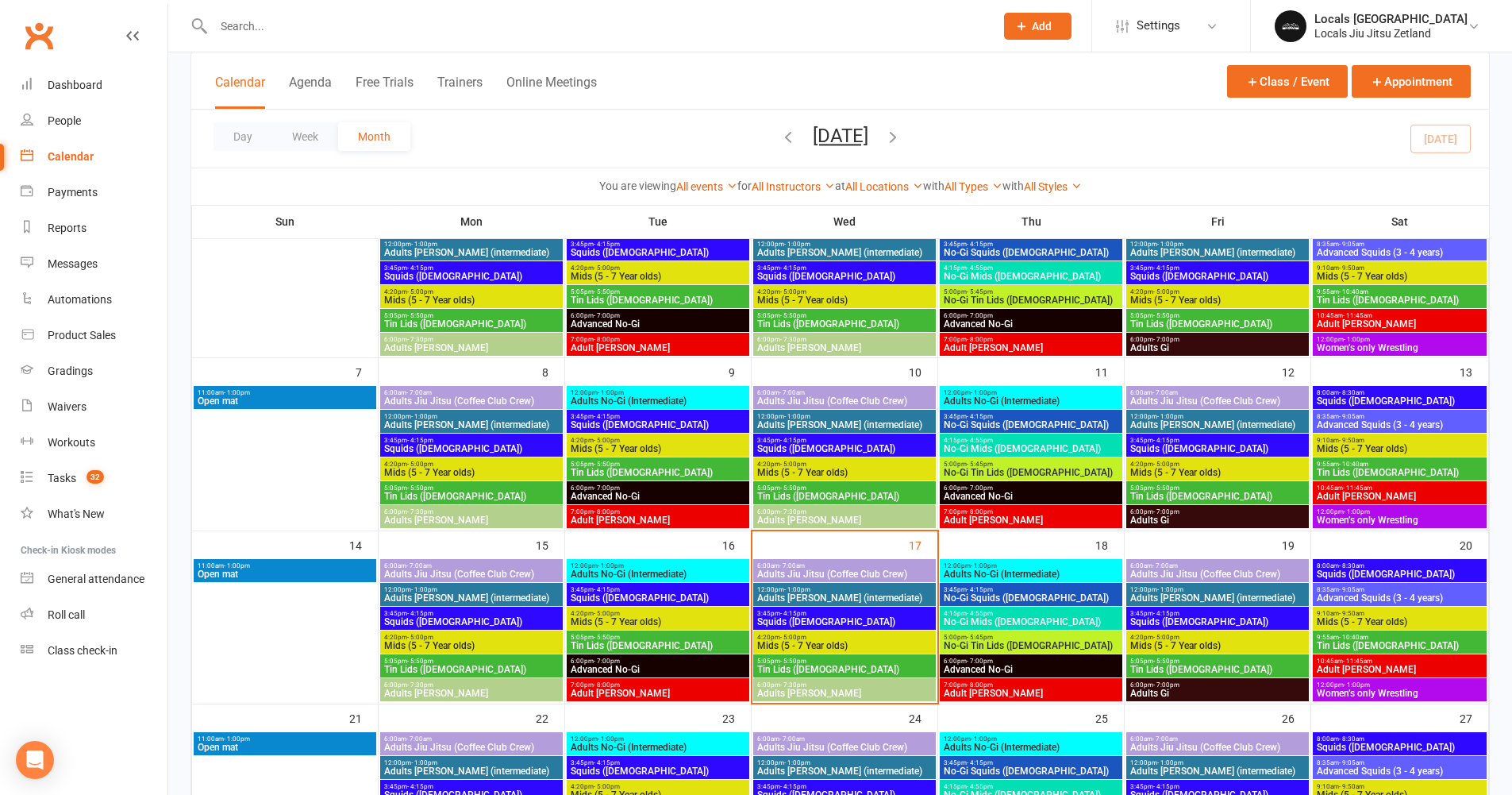
click at [803, 617] on span "Squids ([DEMOGRAPHIC_DATA])" at bounding box center [844, 622] width 176 height 9
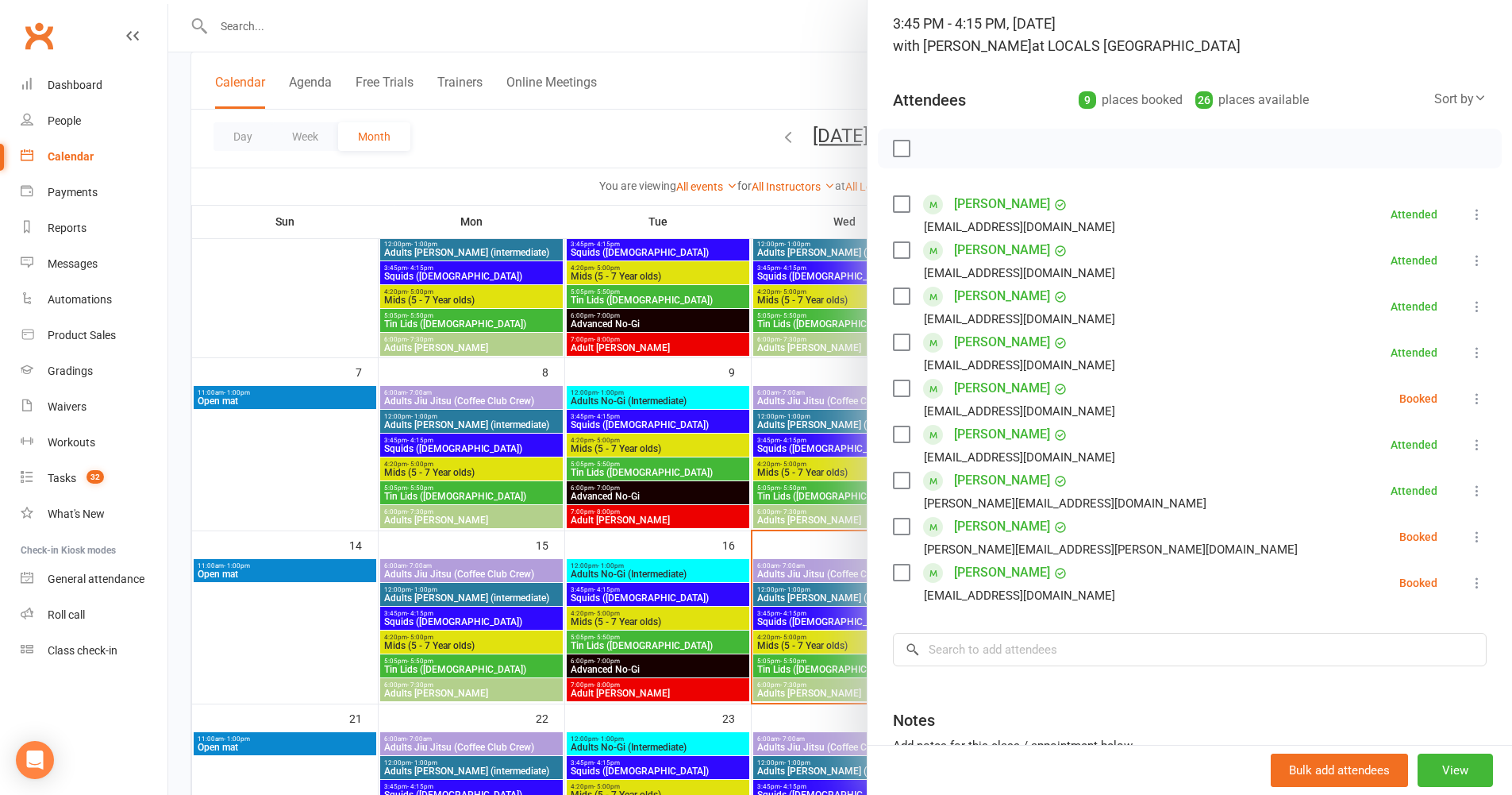
scroll to position [113, 0]
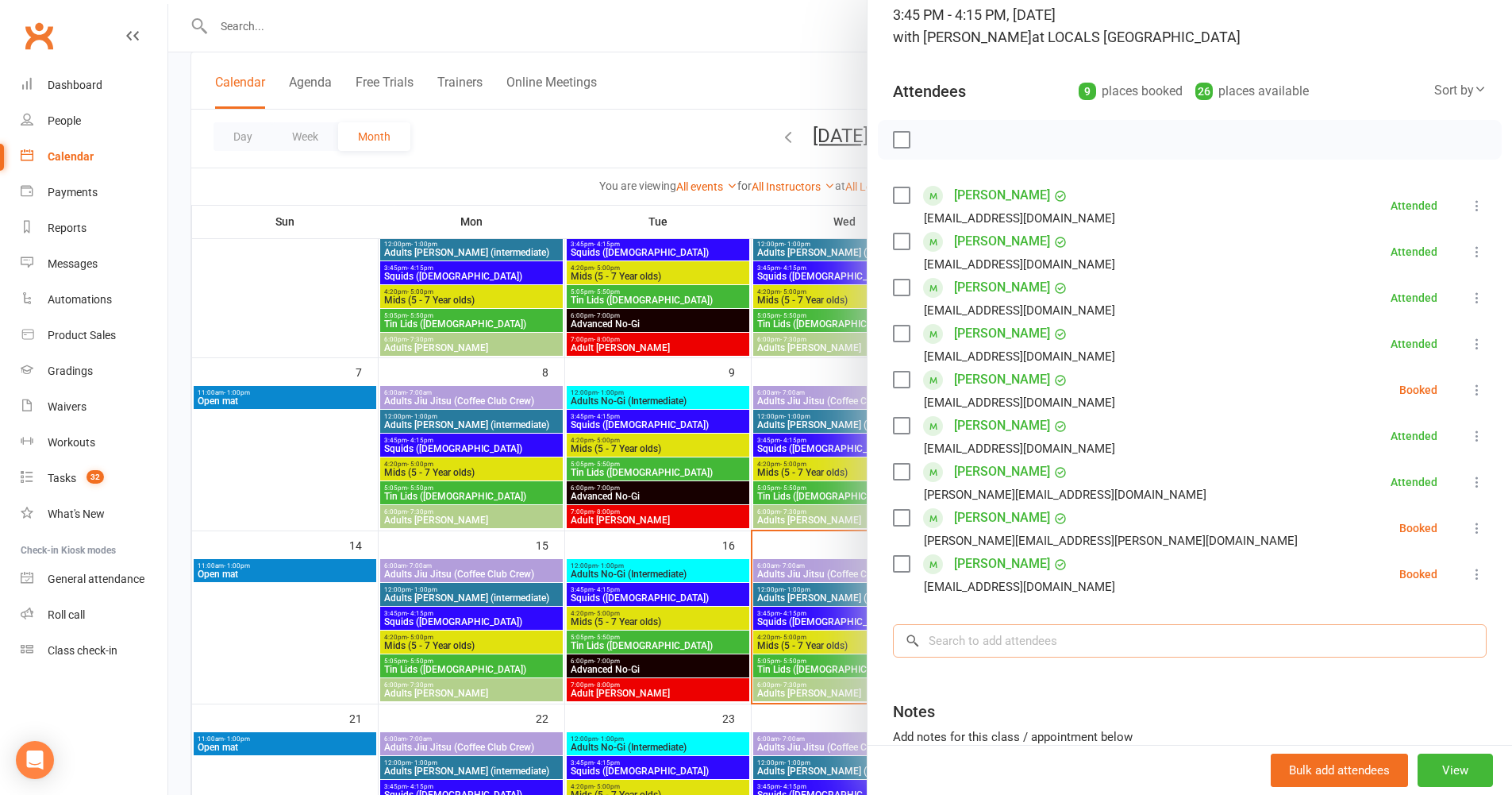
click at [969, 644] on input "search" at bounding box center [1189, 641] width 594 height 34
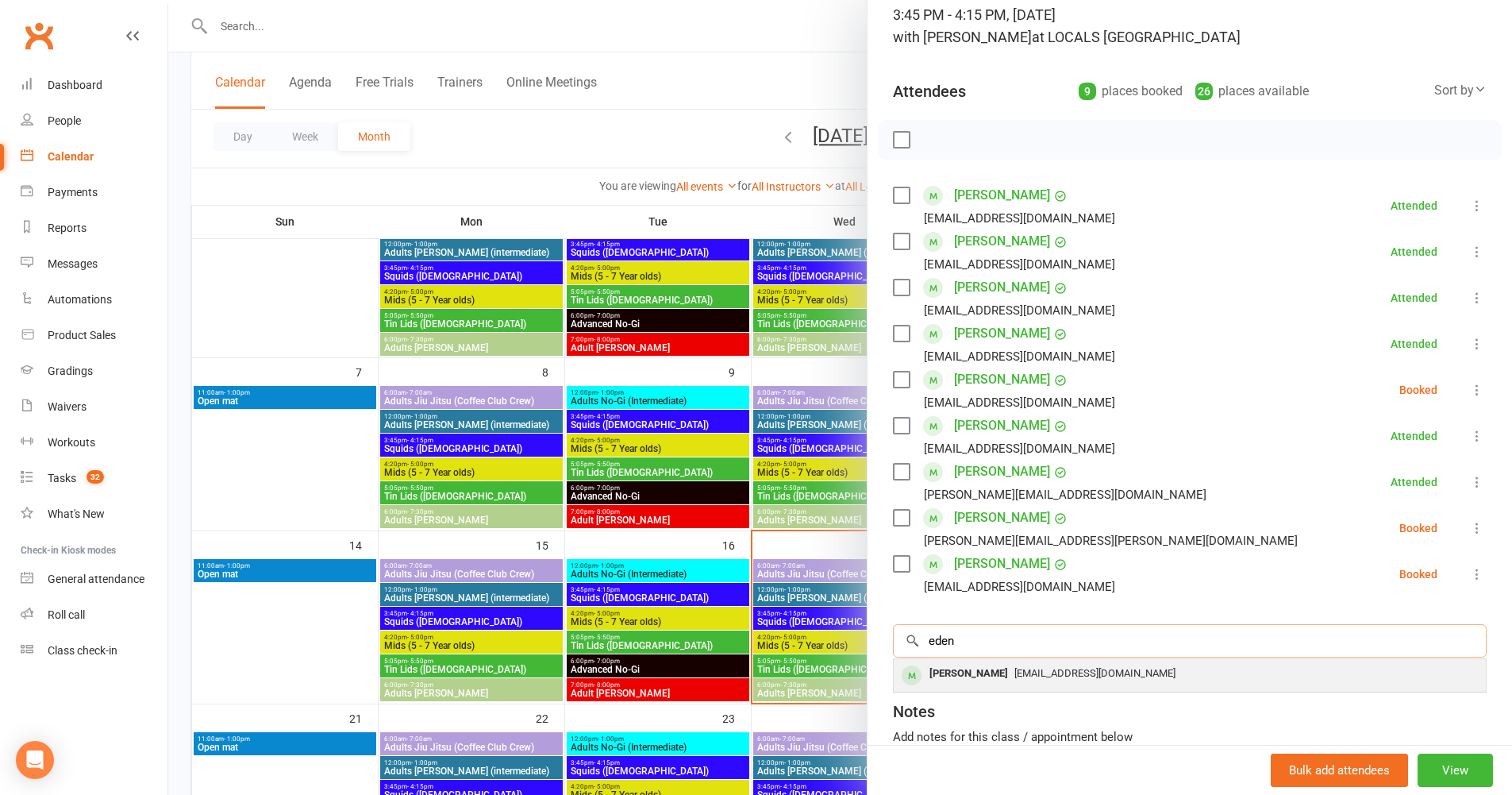
type input "eden"
click at [972, 672] on div "[PERSON_NAME]" at bounding box center [969, 673] width 92 height 23
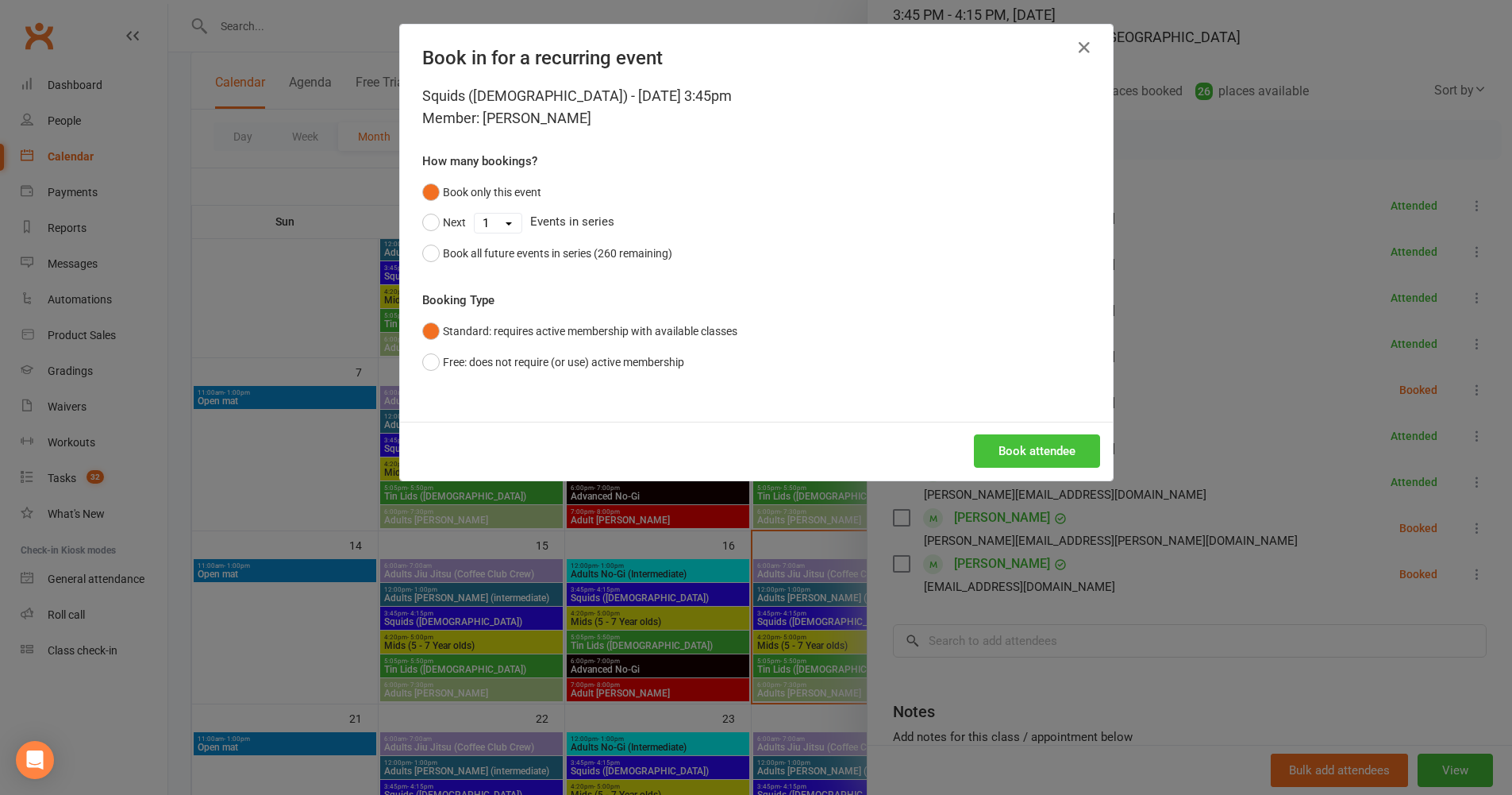
click at [1021, 455] on button "Book attendee" at bounding box center [1037, 451] width 126 height 34
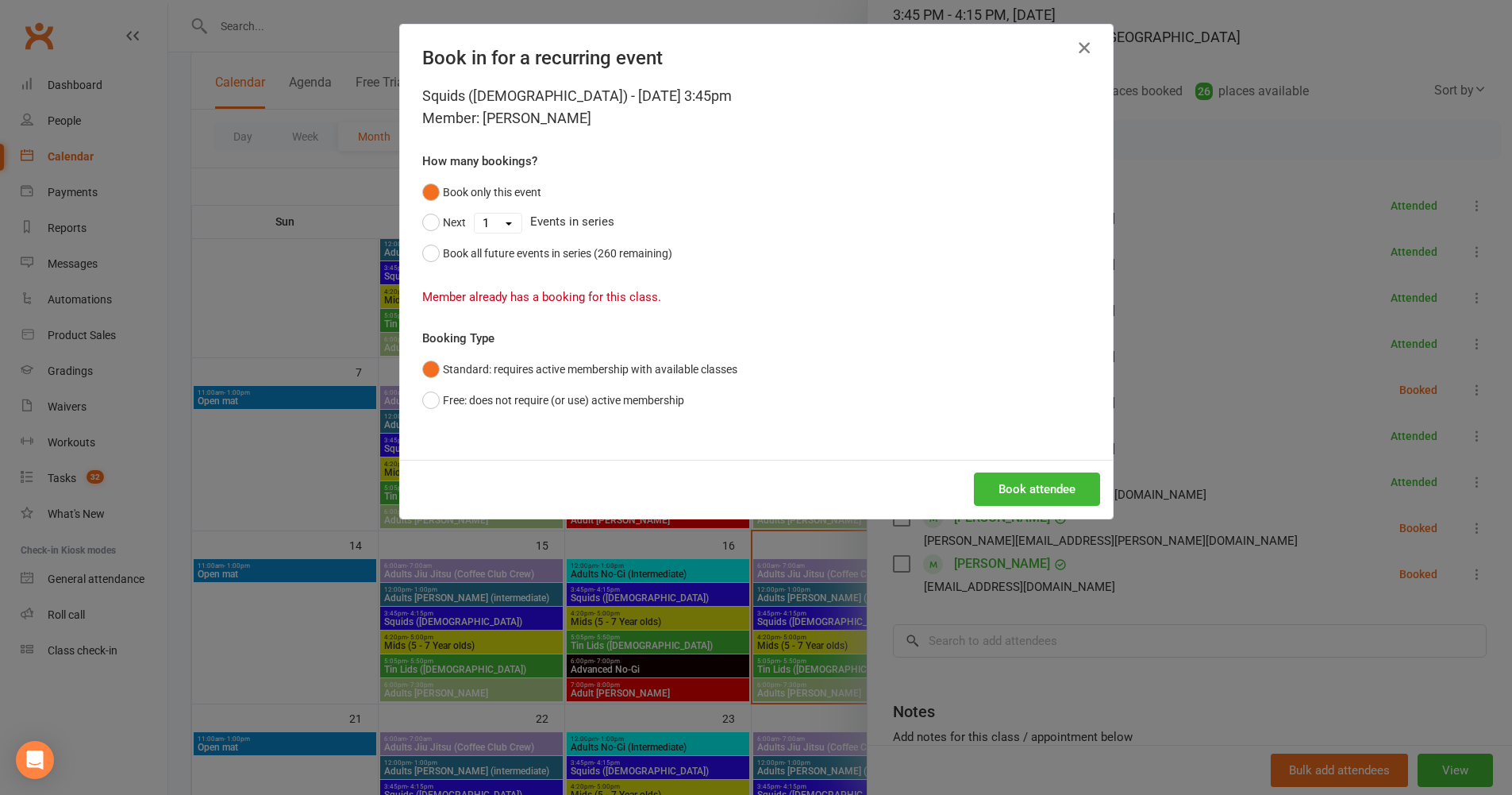
click at [1074, 52] on icon "button" at bounding box center [1084, 48] width 19 height 19
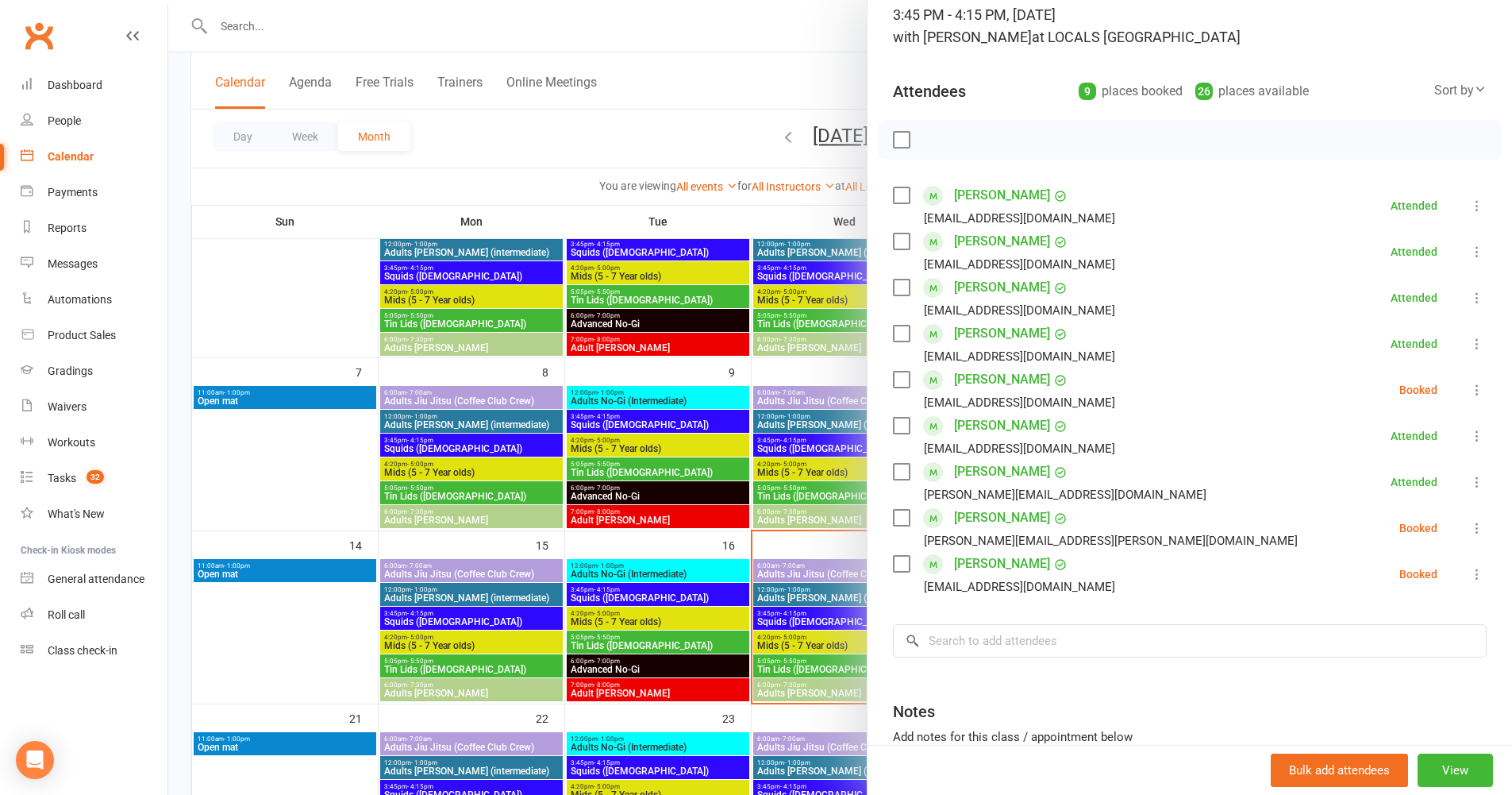
click at [893, 568] on label at bounding box center [900, 563] width 16 height 16
click at [901, 194] on label at bounding box center [900, 195] width 16 height 16
click at [899, 238] on label at bounding box center [900, 241] width 16 height 16
click at [1469, 574] on icon at bounding box center [1476, 573] width 16 height 16
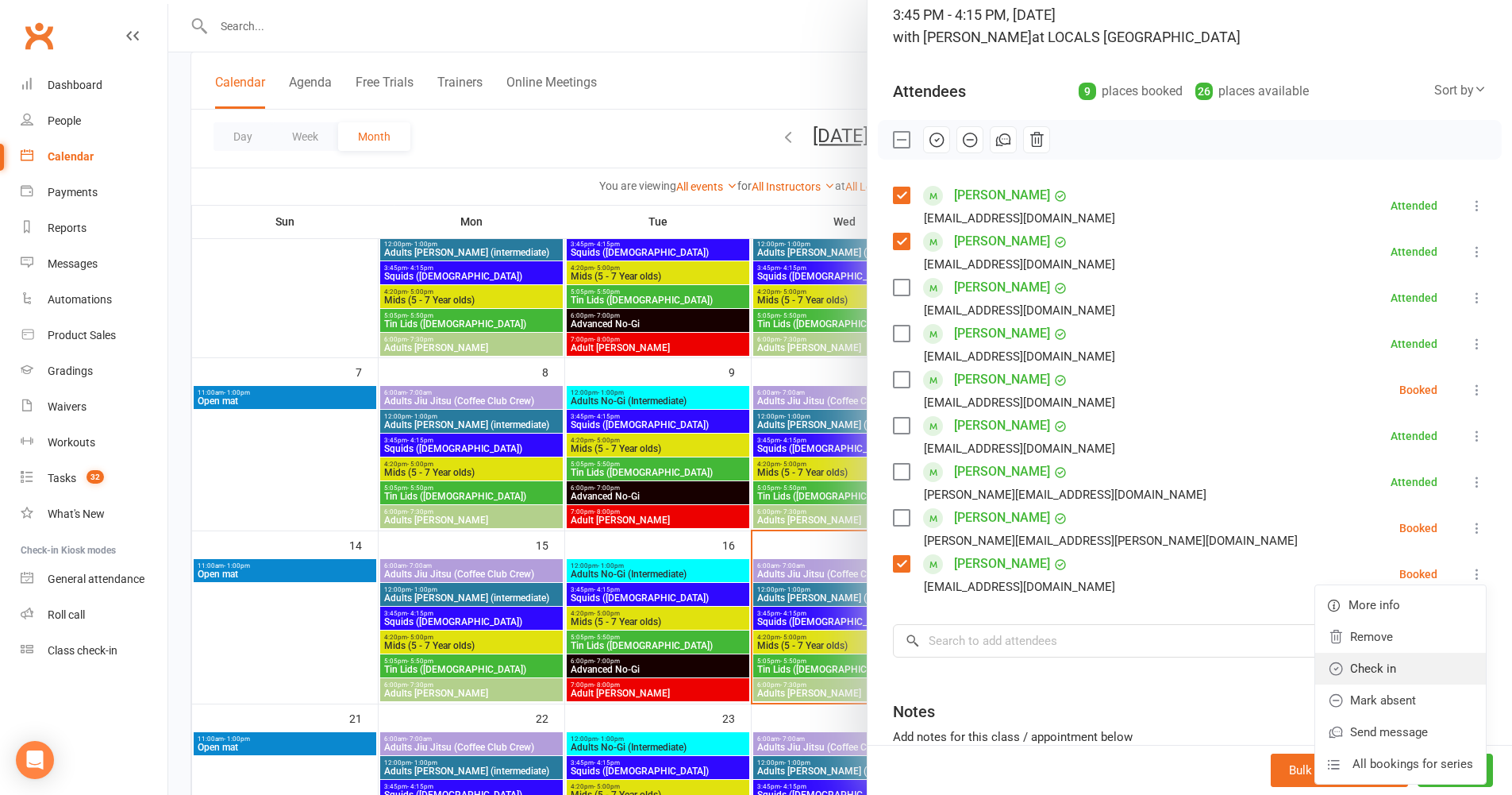
click at [1415, 659] on link "Check in" at bounding box center [1400, 669] width 170 height 32
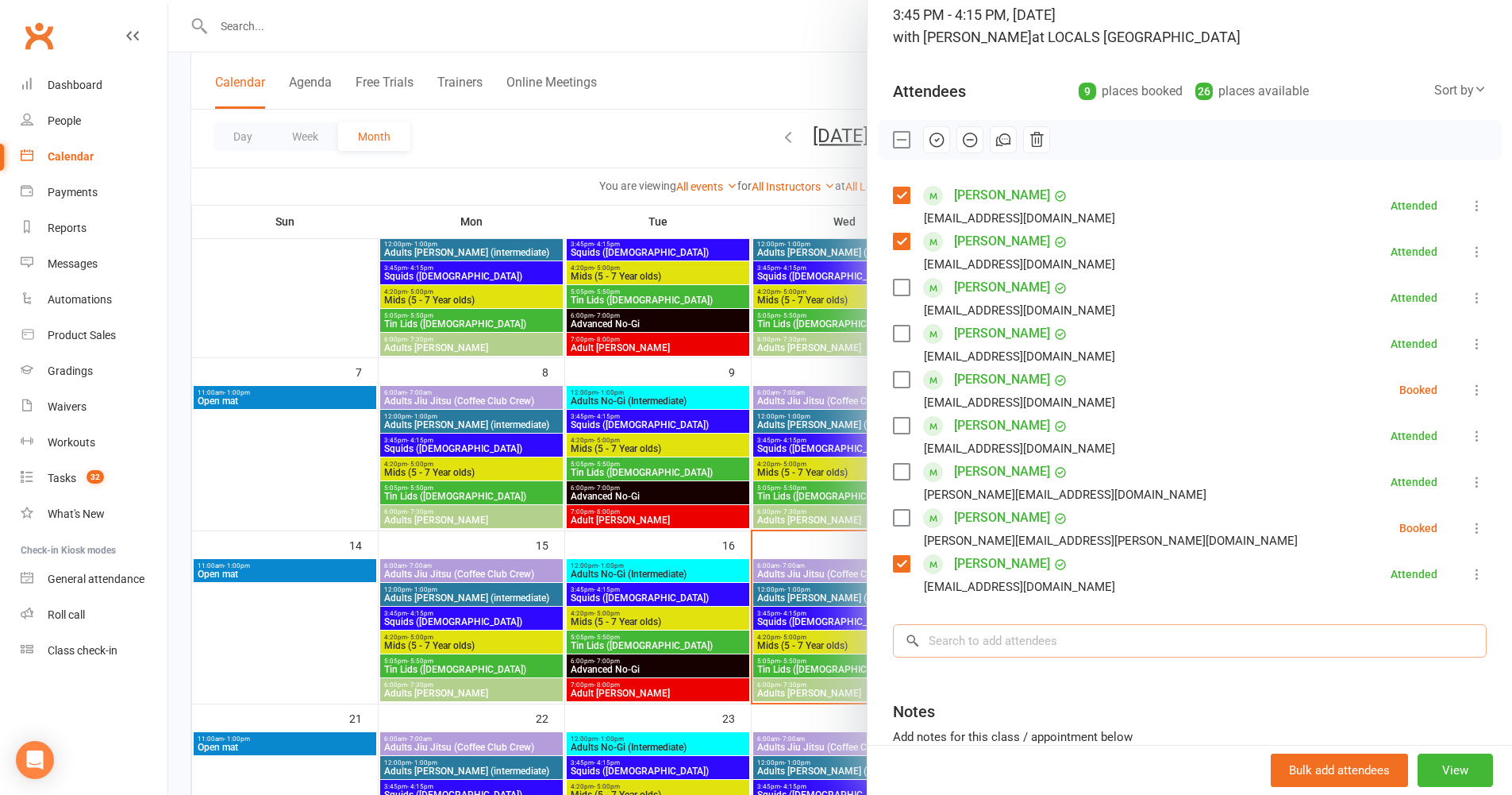
click at [1058, 646] on input "search" at bounding box center [1189, 641] width 594 height 34
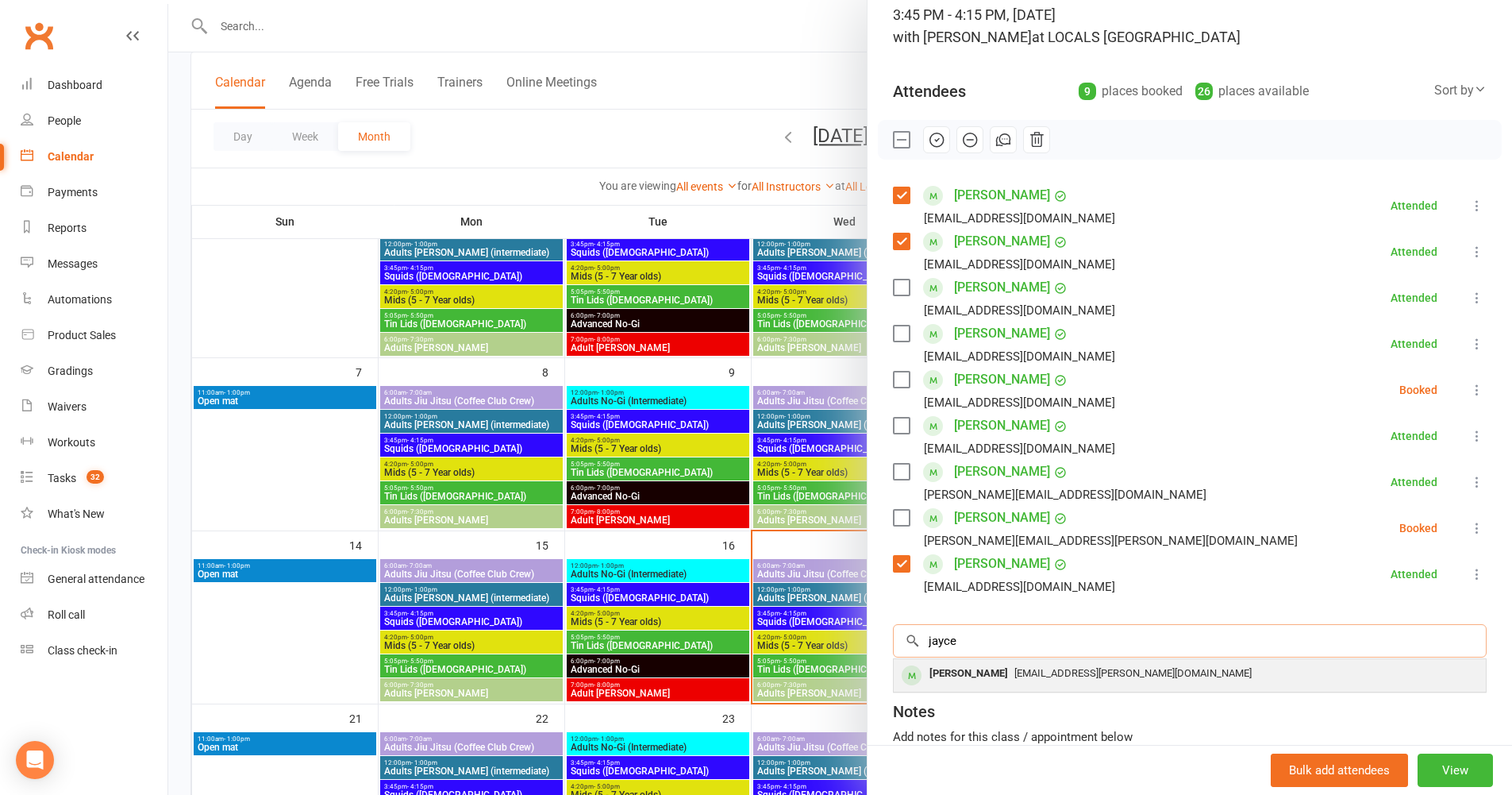
type input "jayce"
click at [1042, 674] on span "[EMAIL_ADDRESS][PERSON_NAME][DOMAIN_NAME]" at bounding box center [1133, 672] width 238 height 12
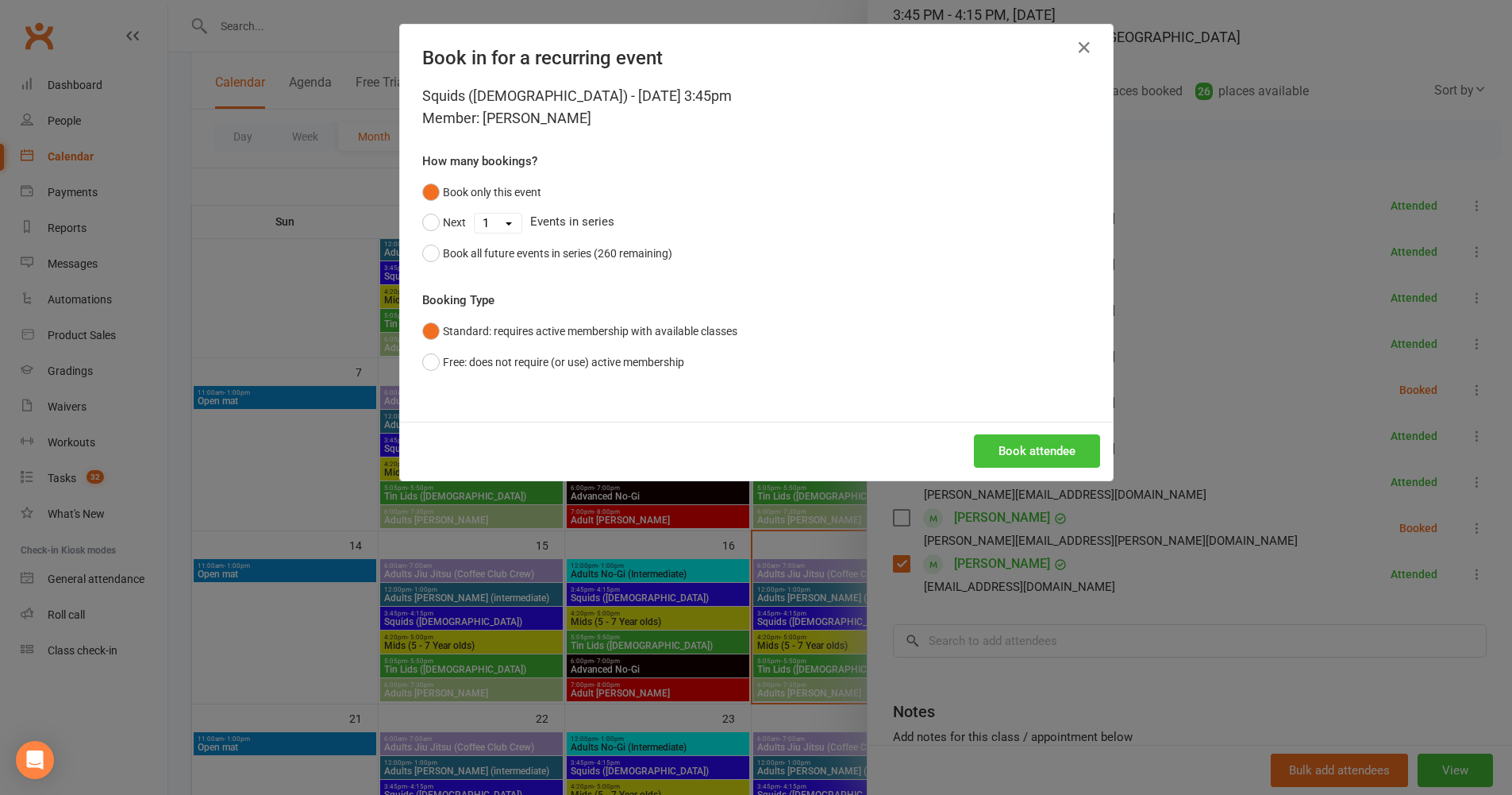
click at [1061, 455] on button "Book attendee" at bounding box center [1037, 451] width 126 height 34
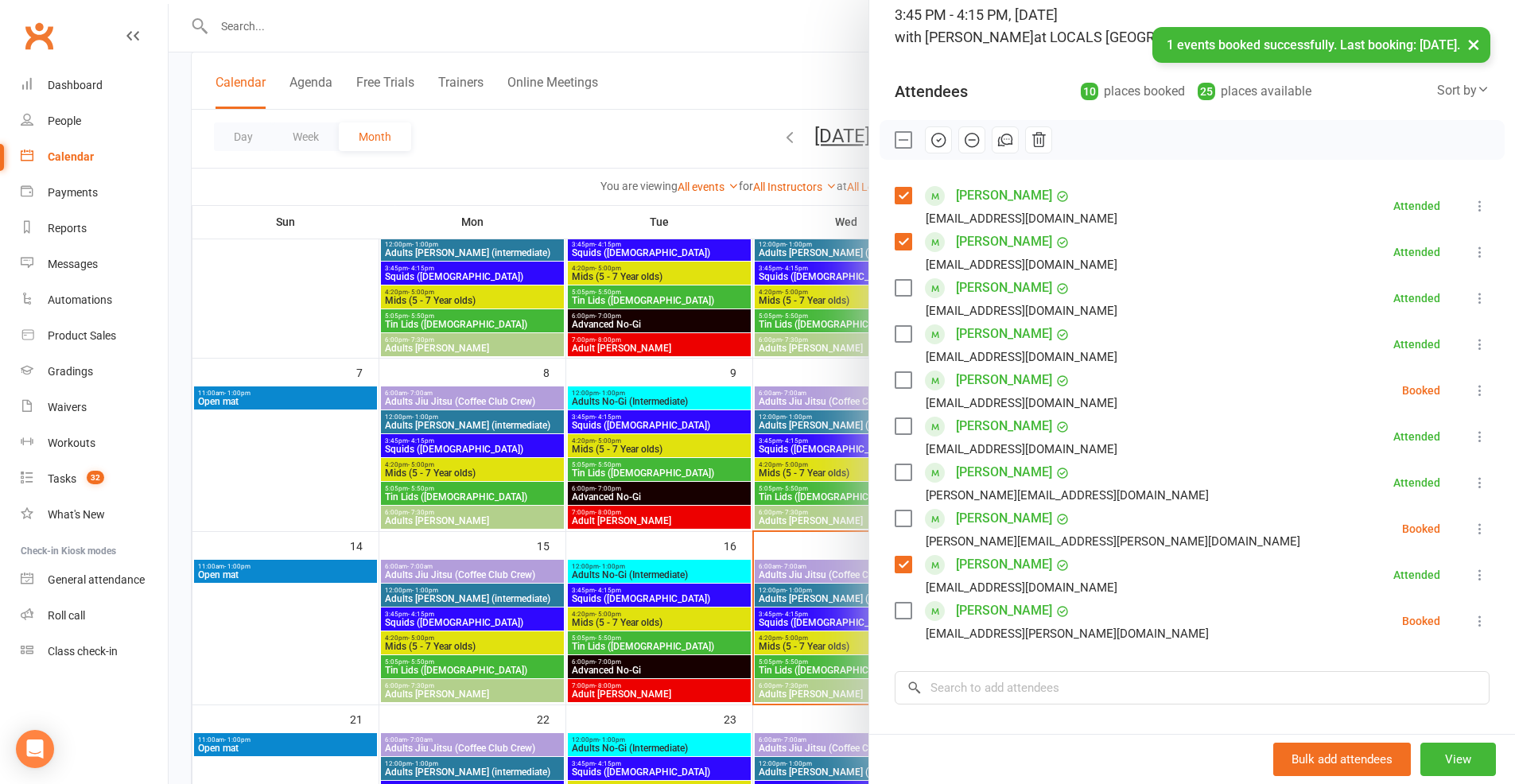
click at [896, 614] on label at bounding box center [902, 610] width 16 height 16
click at [1472, 622] on icon at bounding box center [1479, 620] width 16 height 16
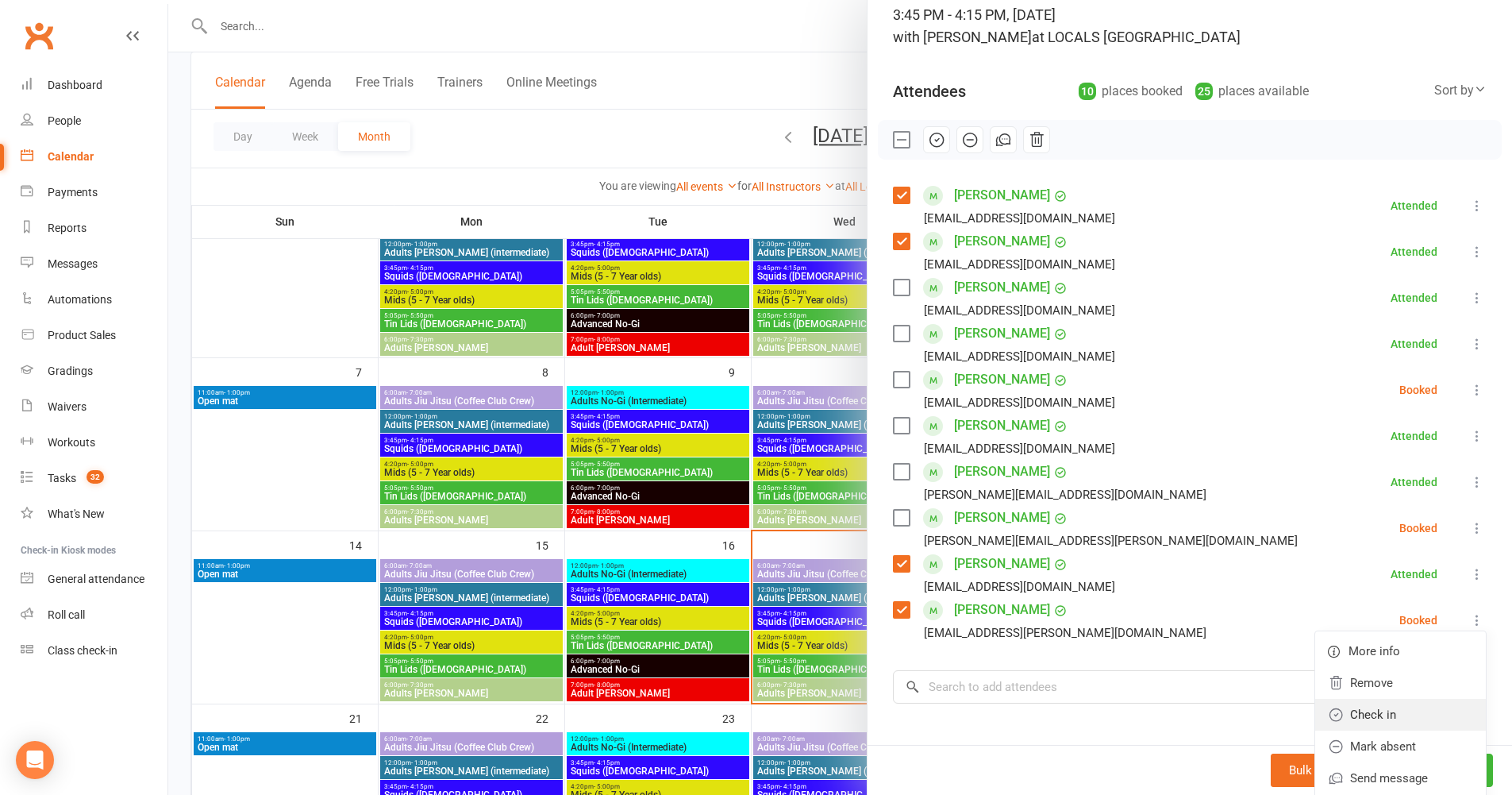
click at [1398, 704] on link "Check in" at bounding box center [1400, 715] width 170 height 32
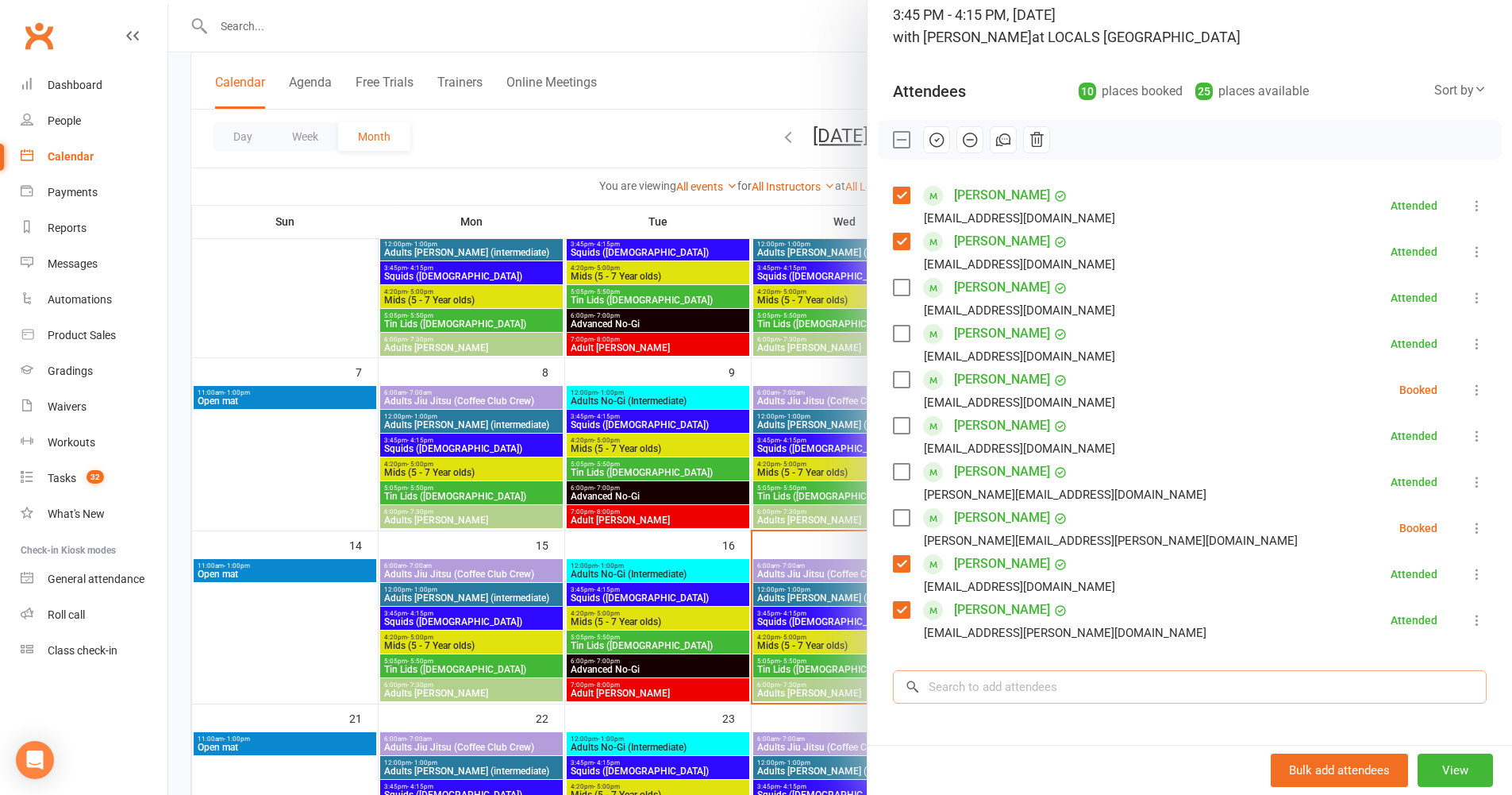
click at [1019, 683] on input "search" at bounding box center [1189, 687] width 594 height 34
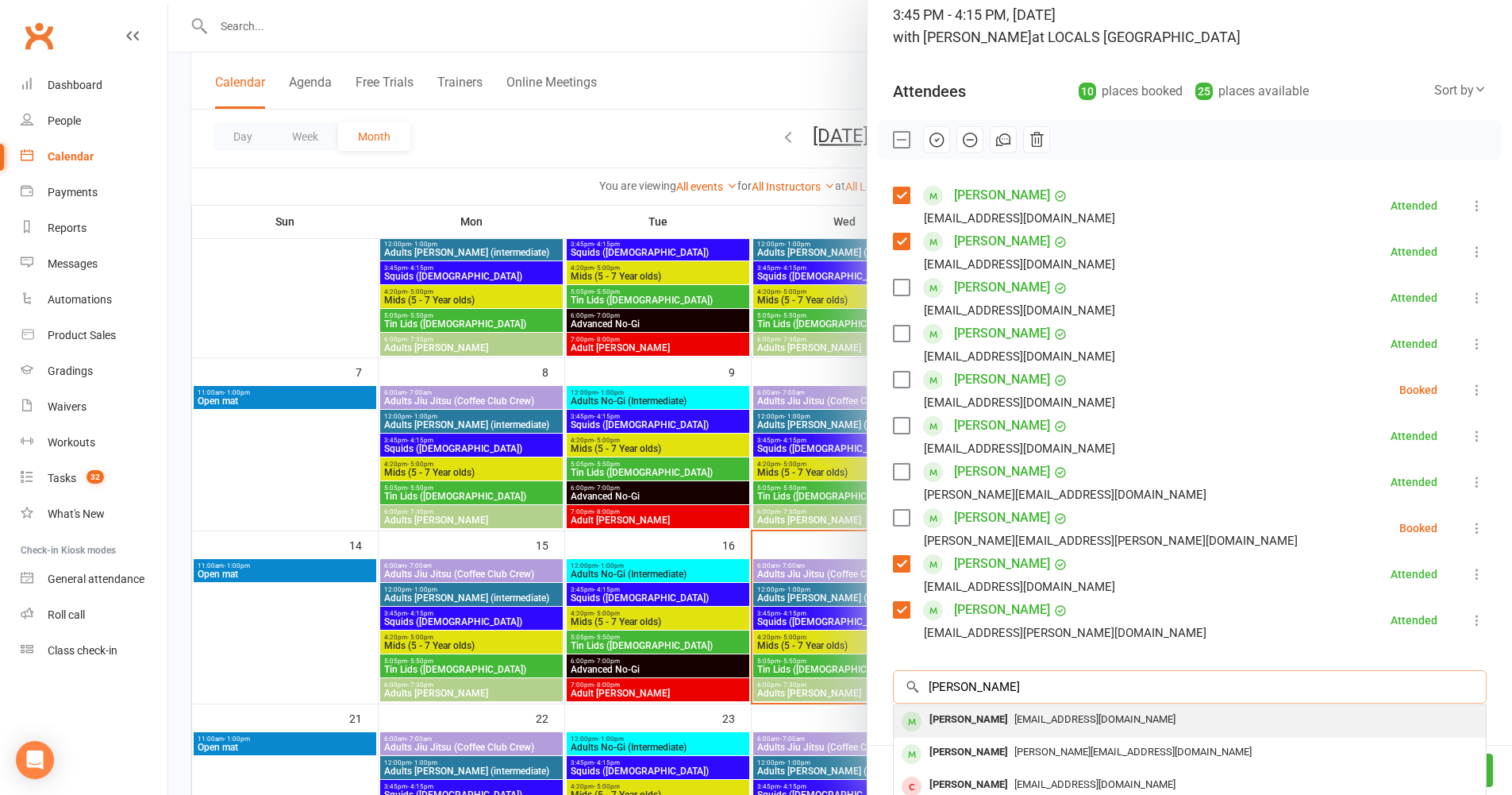
type input "[PERSON_NAME]"
click at [995, 731] on div "[PERSON_NAME] [EMAIL_ADDRESS][DOMAIN_NAME]" at bounding box center [1189, 721] width 592 height 33
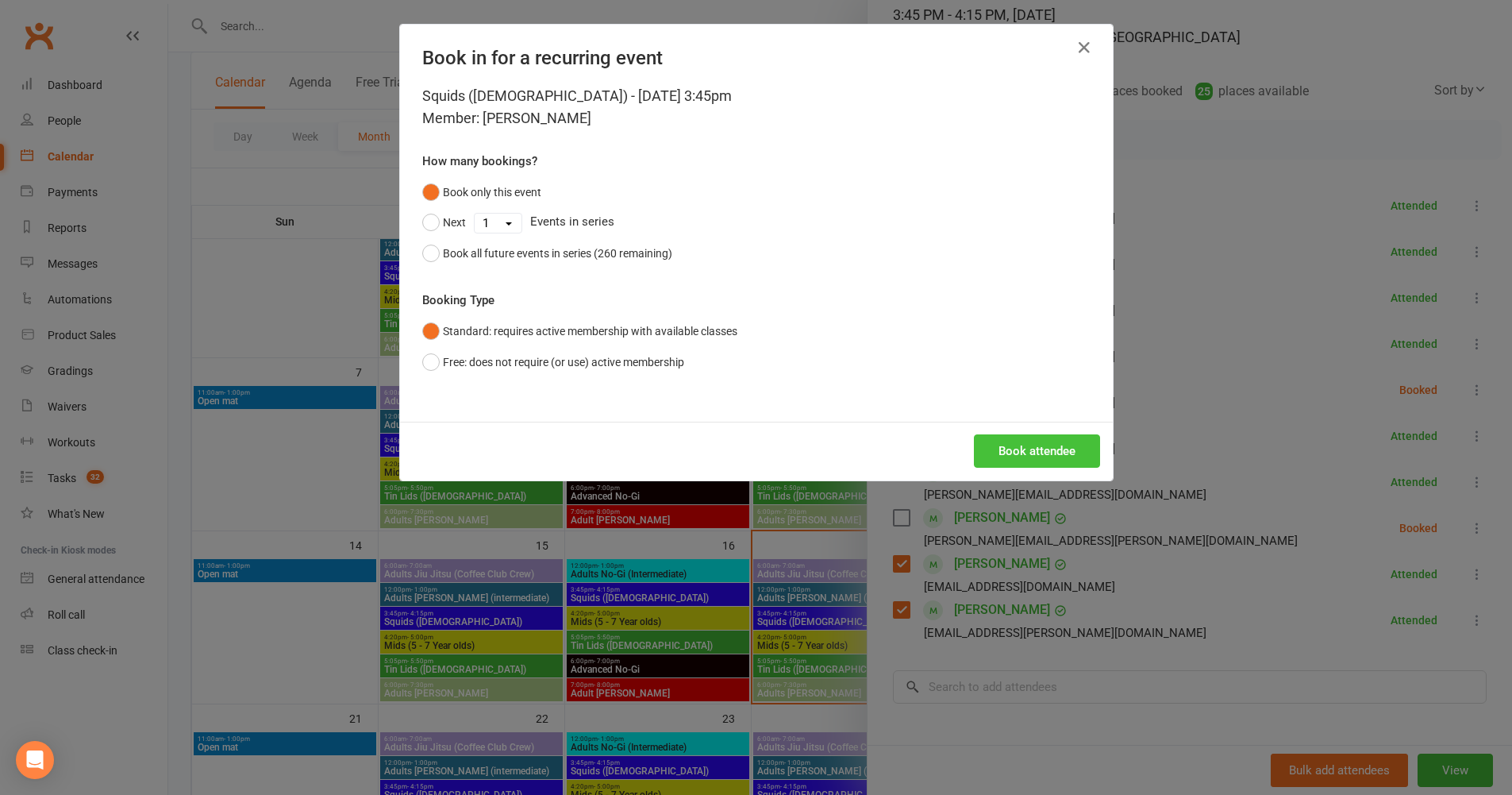
click at [1011, 449] on button "Book attendee" at bounding box center [1037, 451] width 126 height 34
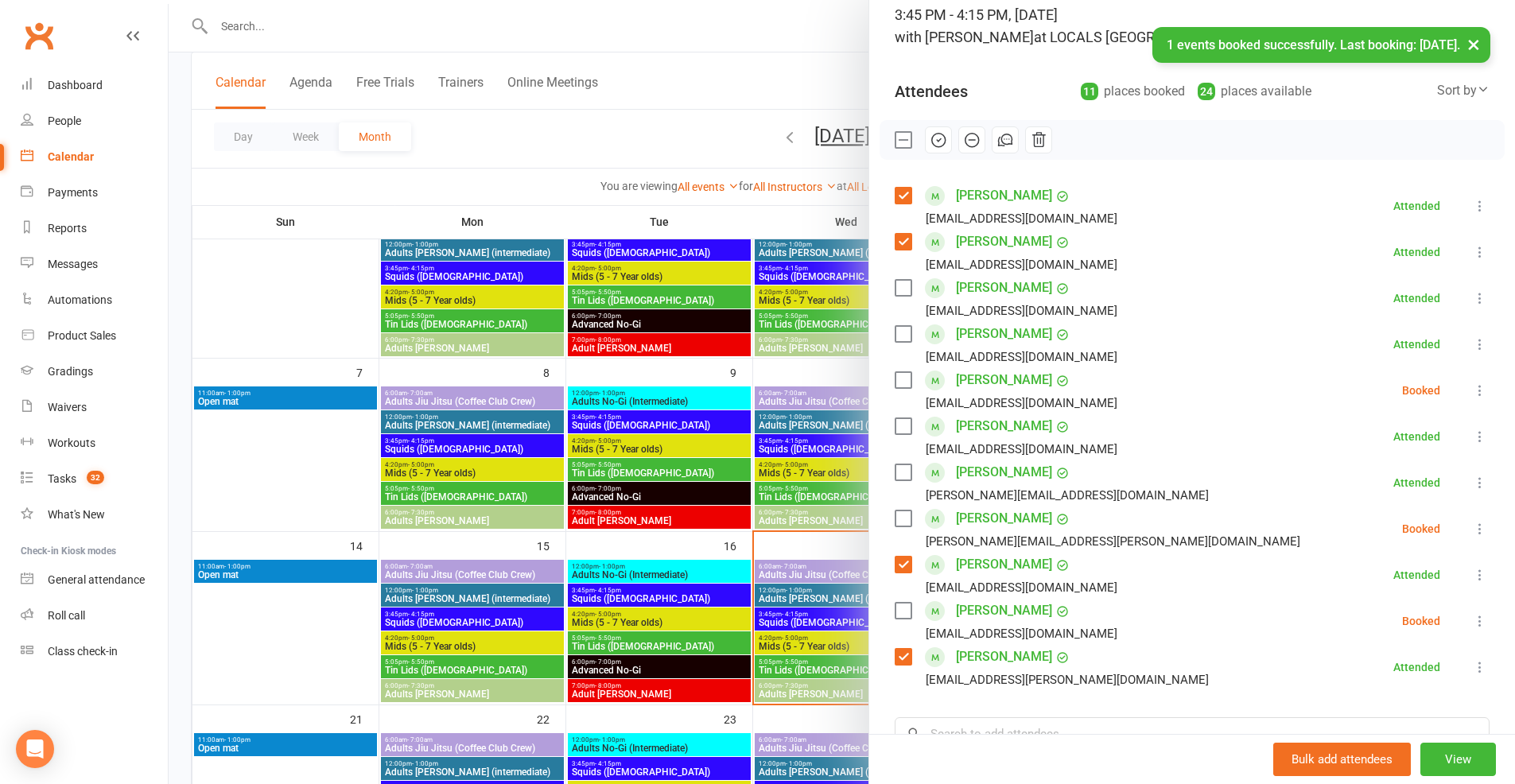
click at [897, 614] on label at bounding box center [902, 610] width 16 height 16
click at [1472, 618] on icon at bounding box center [1479, 620] width 16 height 16
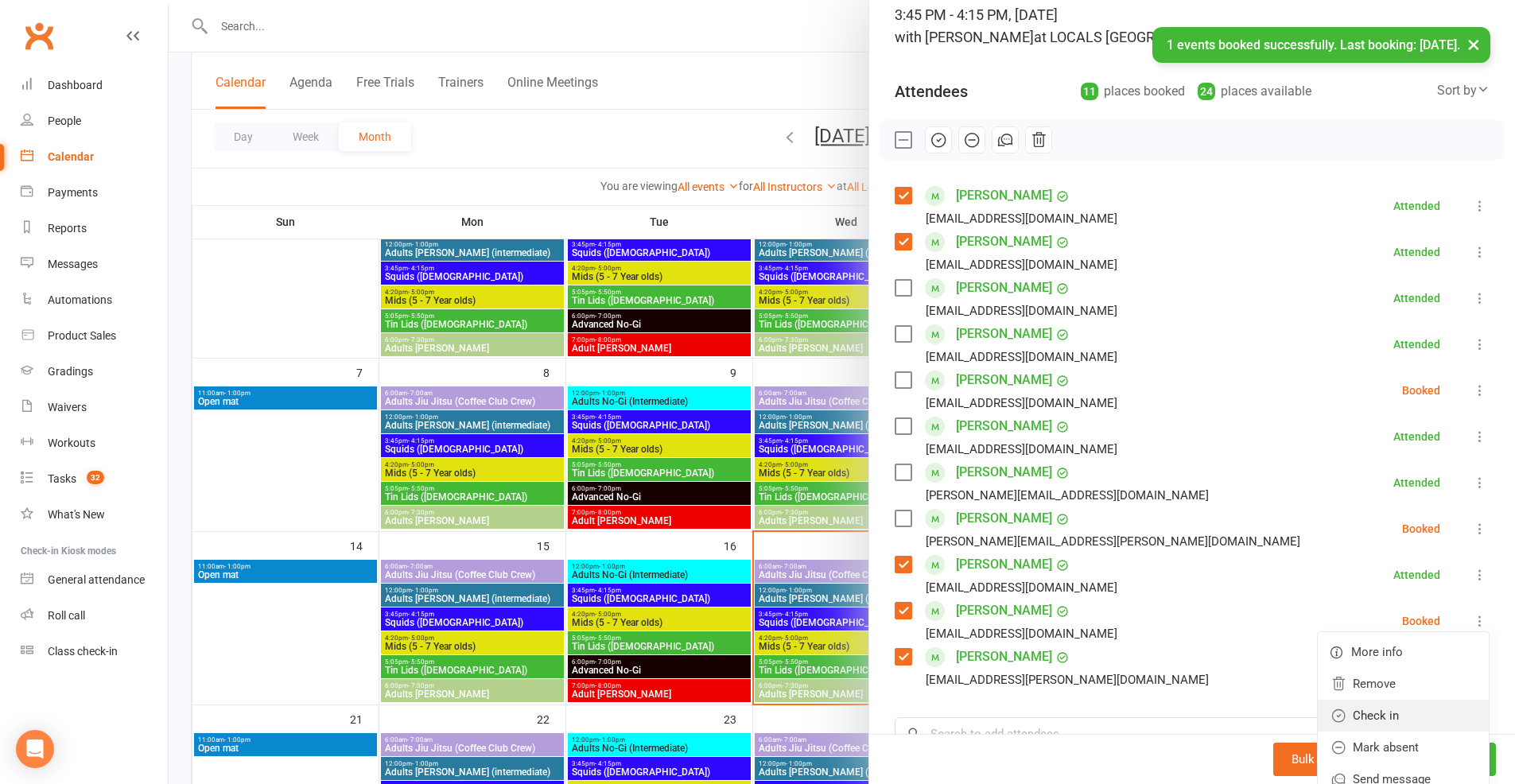
click at [1418, 706] on link "Check in" at bounding box center [1403, 716] width 171 height 32
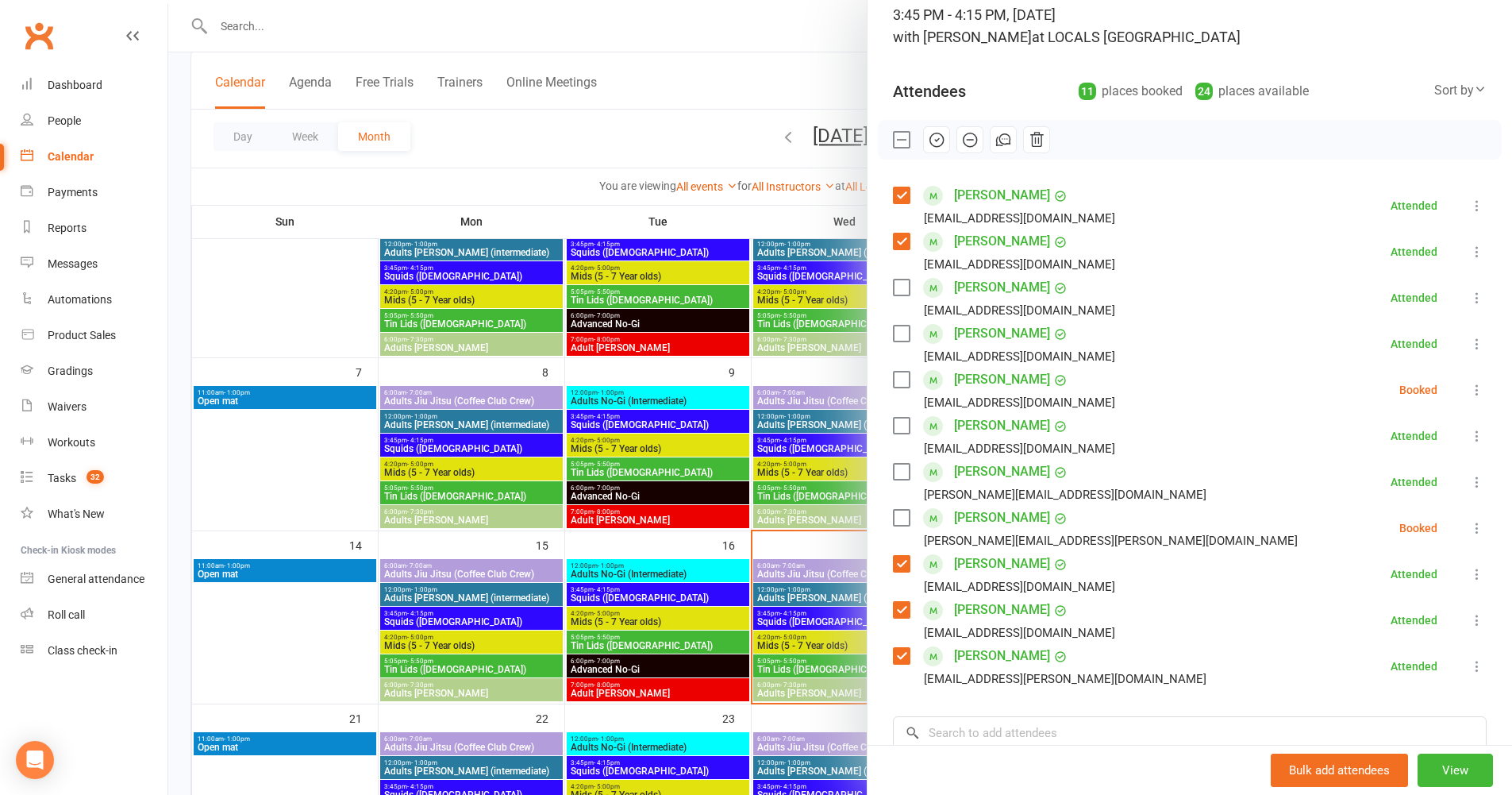
click at [893, 373] on label at bounding box center [900, 379] width 16 height 16
click at [1469, 392] on icon at bounding box center [1476, 389] width 16 height 16
click at [1423, 481] on link "Check in" at bounding box center [1400, 484] width 170 height 32
click at [894, 517] on label at bounding box center [900, 517] width 16 height 16
click at [1469, 525] on icon at bounding box center [1476, 528] width 16 height 16
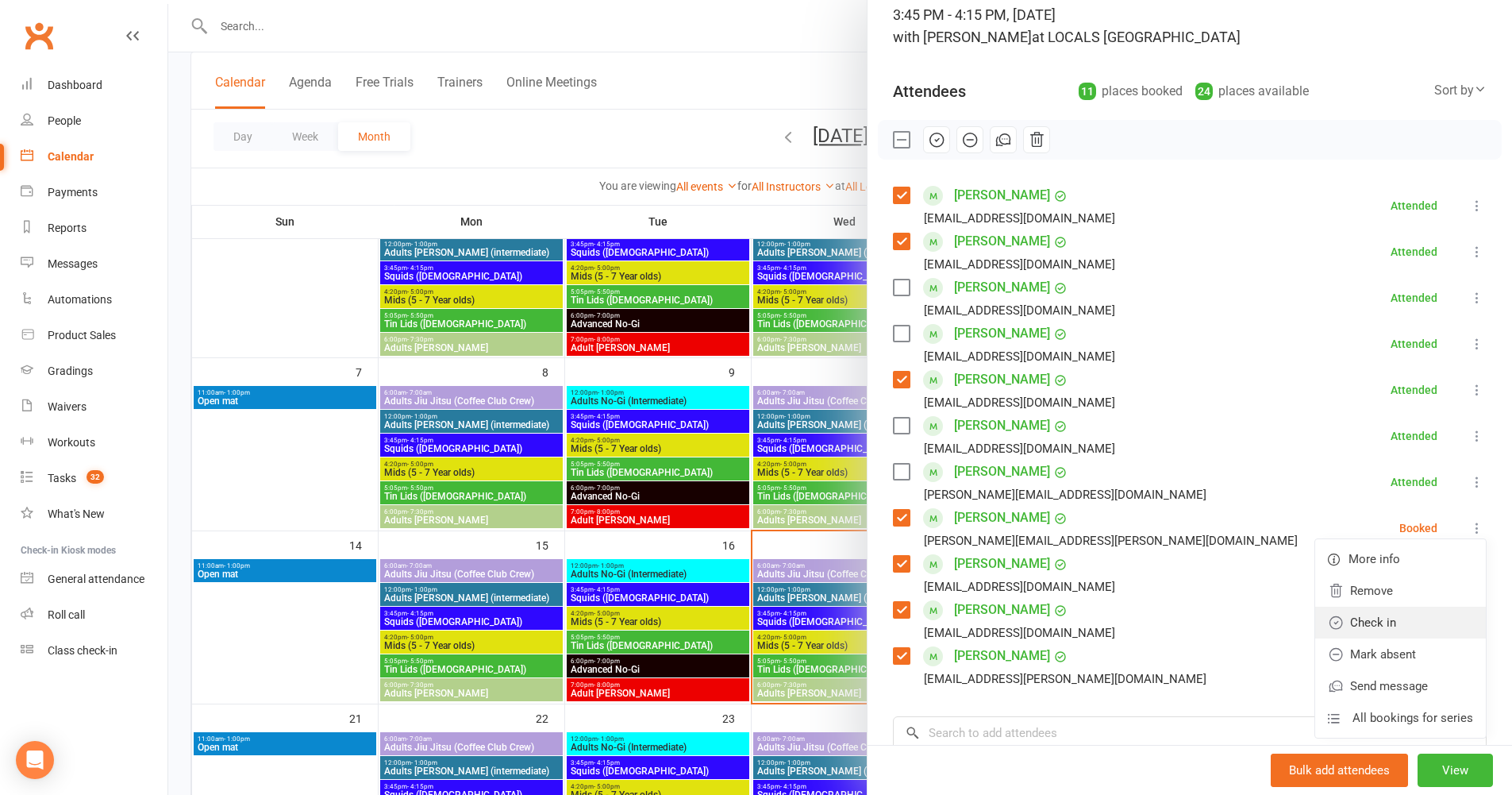
click at [1408, 617] on link "Check in" at bounding box center [1400, 622] width 170 height 32
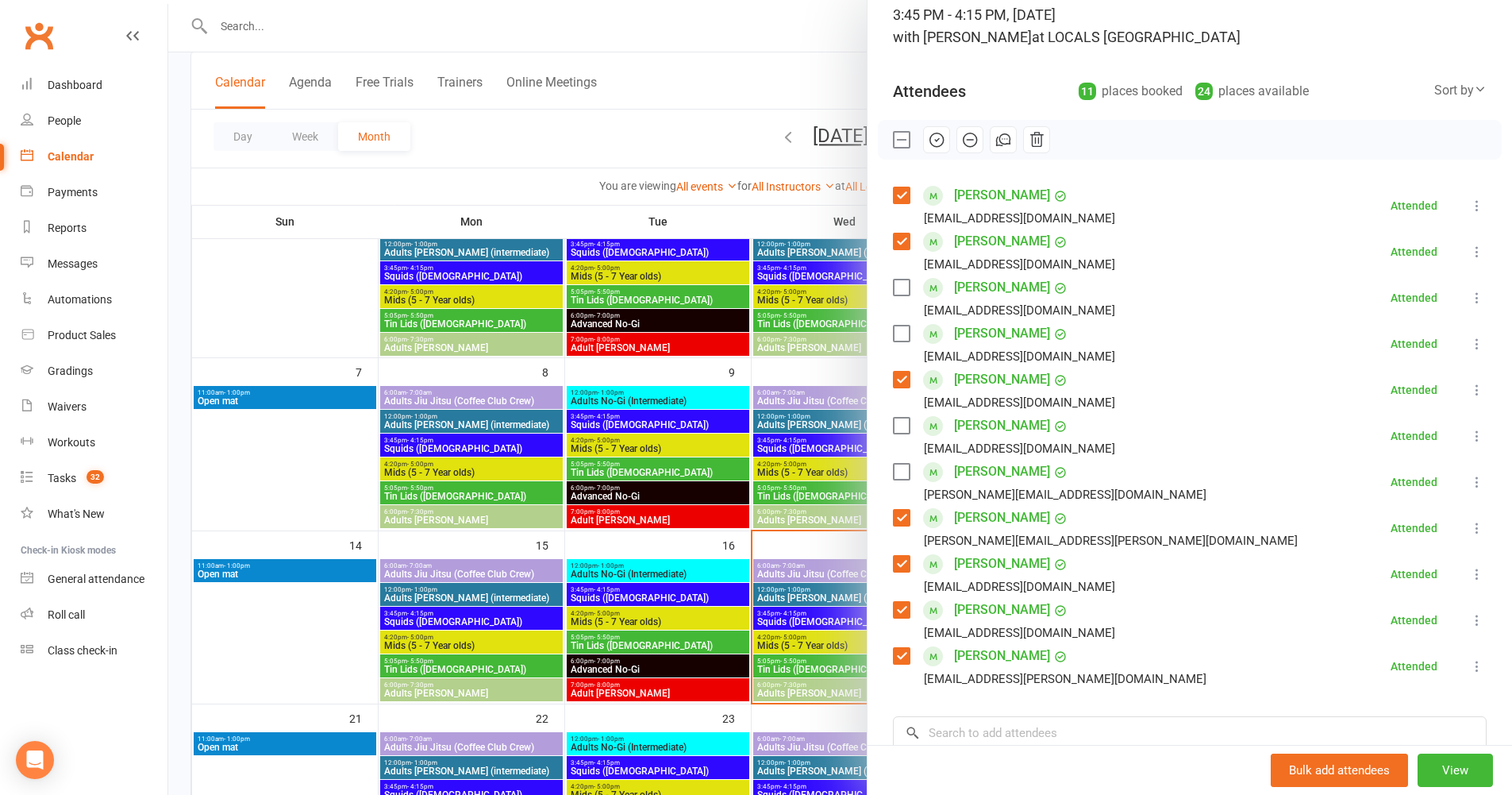
click at [1469, 482] on icon at bounding box center [1476, 482] width 16 height 16
click at [1391, 546] on link "Remove" at bounding box center [1400, 544] width 170 height 32
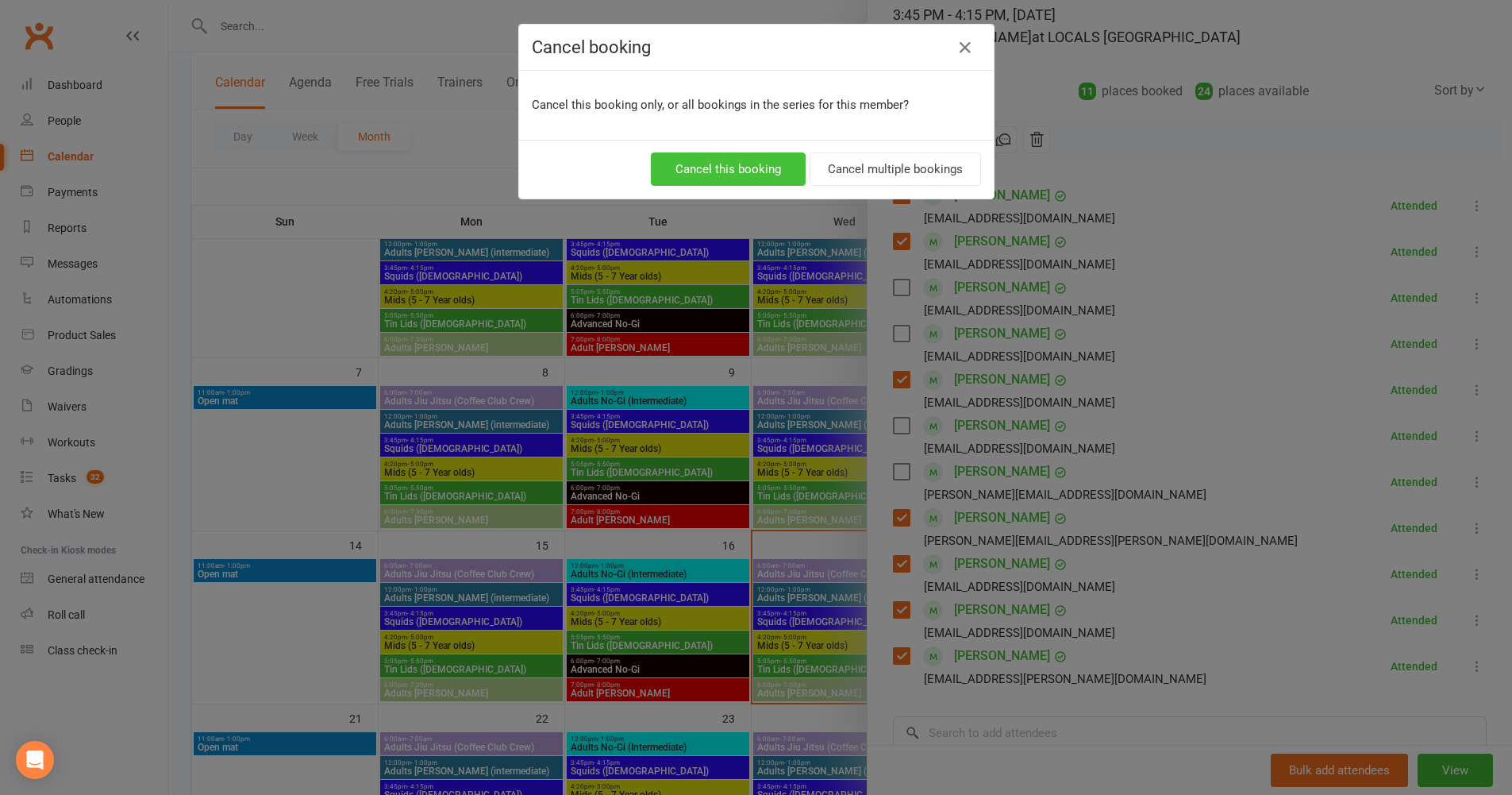
click at [733, 167] on button "Cancel this booking" at bounding box center [728, 169] width 155 height 34
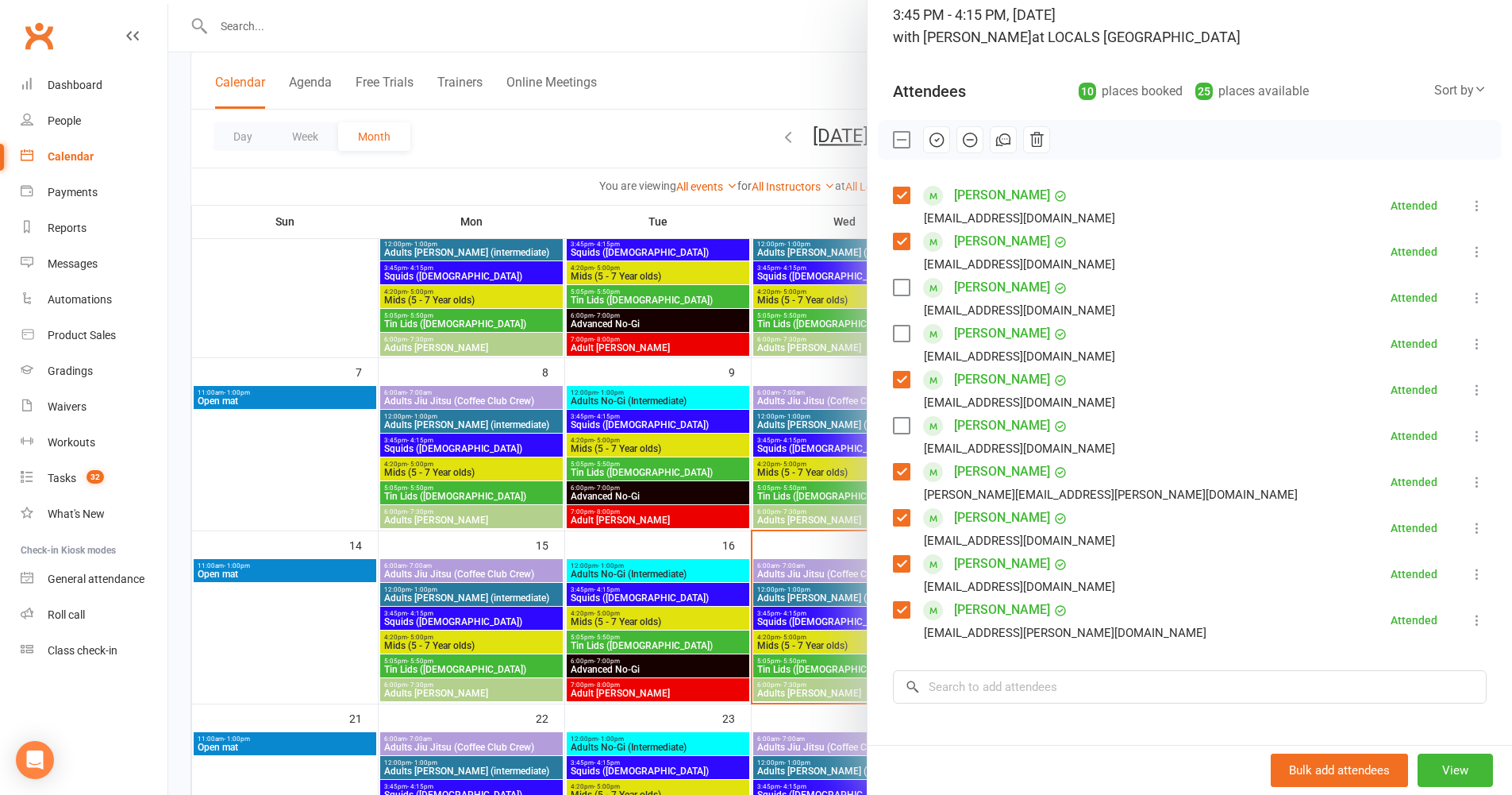
drag, startPoint x: 332, startPoint y: 281, endPoint x: 464, endPoint y: 299, distance: 133.2
click at [332, 281] on div at bounding box center [840, 398] width 1344 height 795
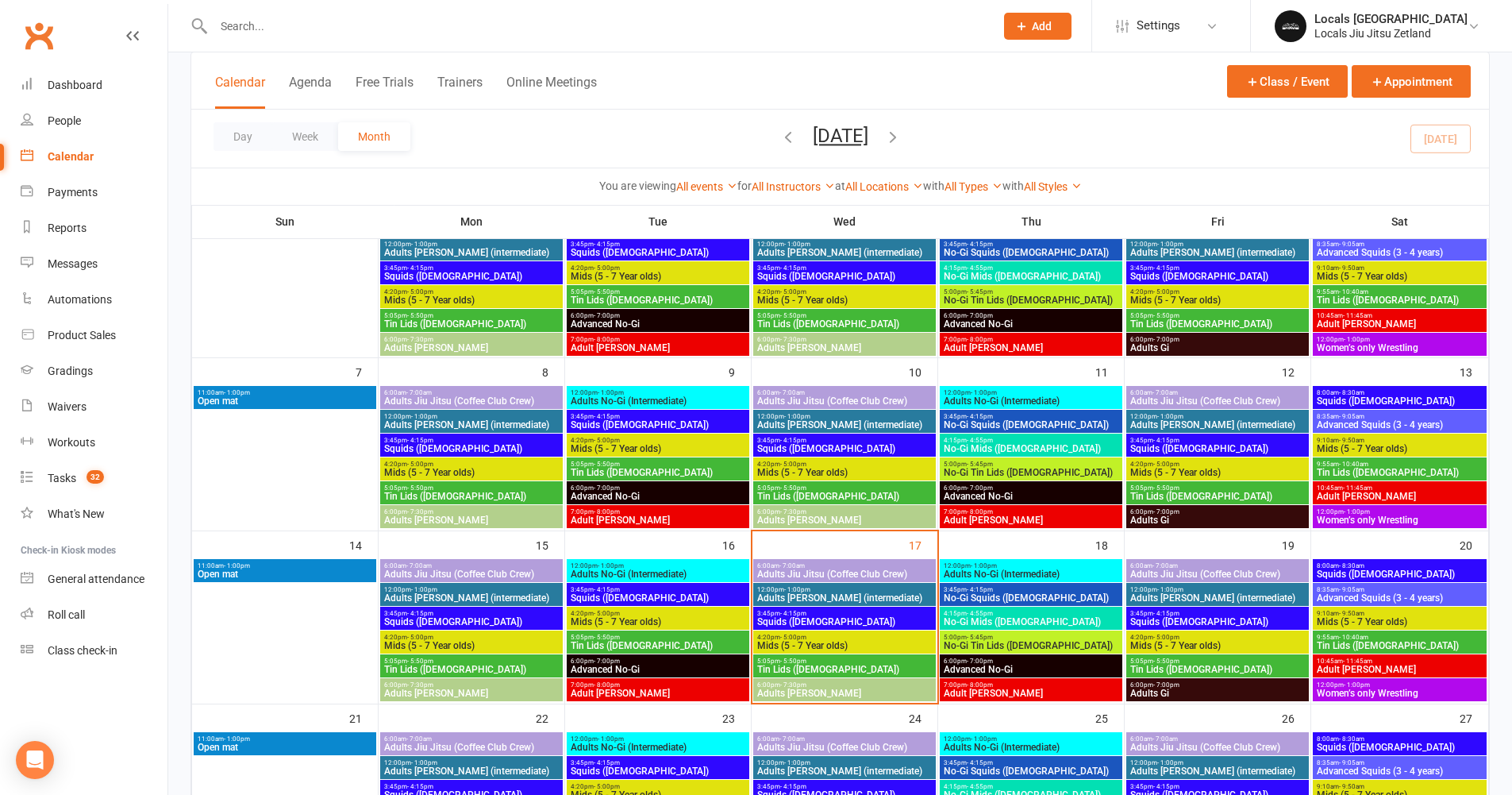
click at [867, 643] on span "Mids (5 - 7 Year olds)" at bounding box center [844, 645] width 176 height 9
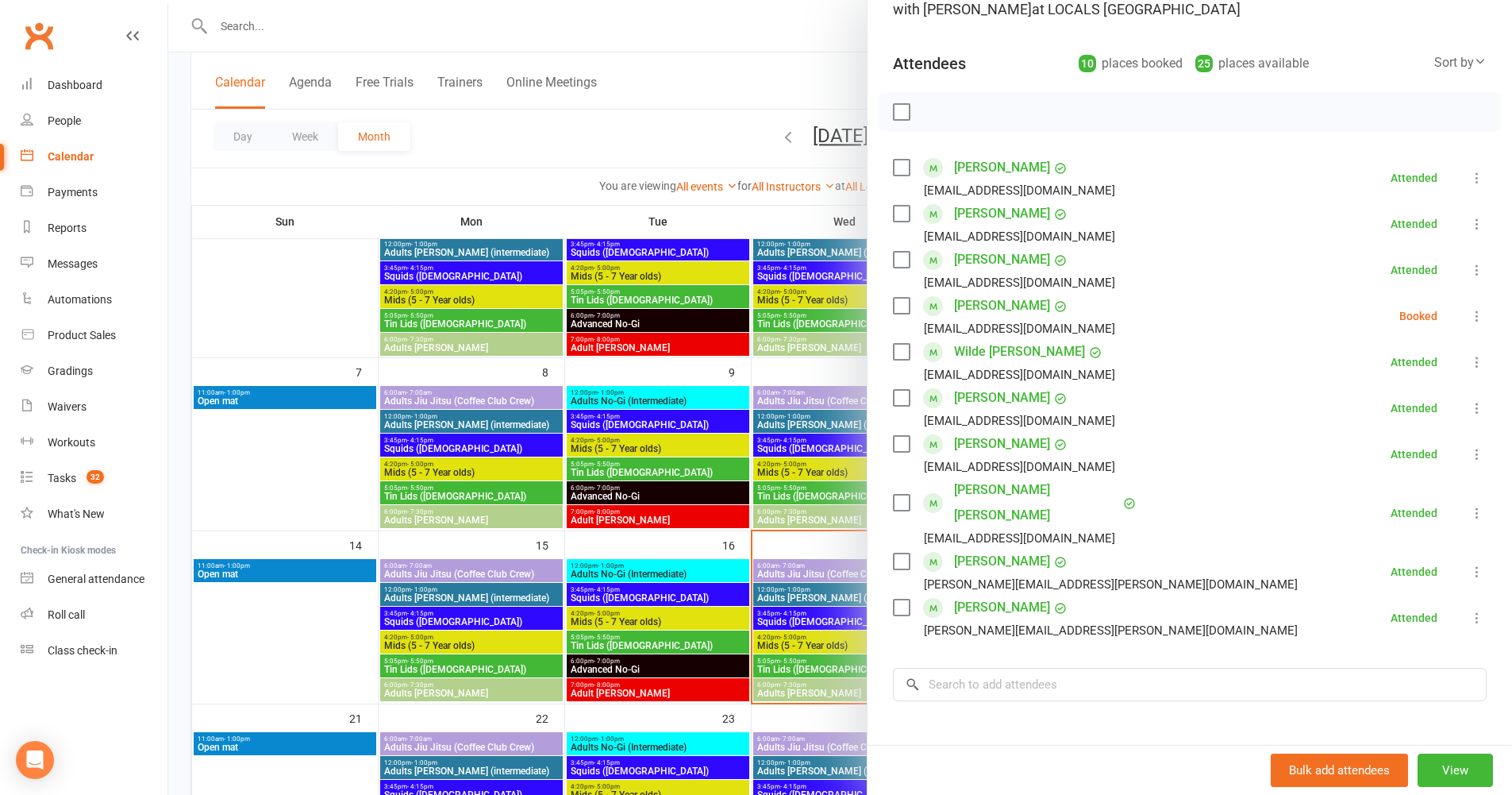
scroll to position [150, 0]
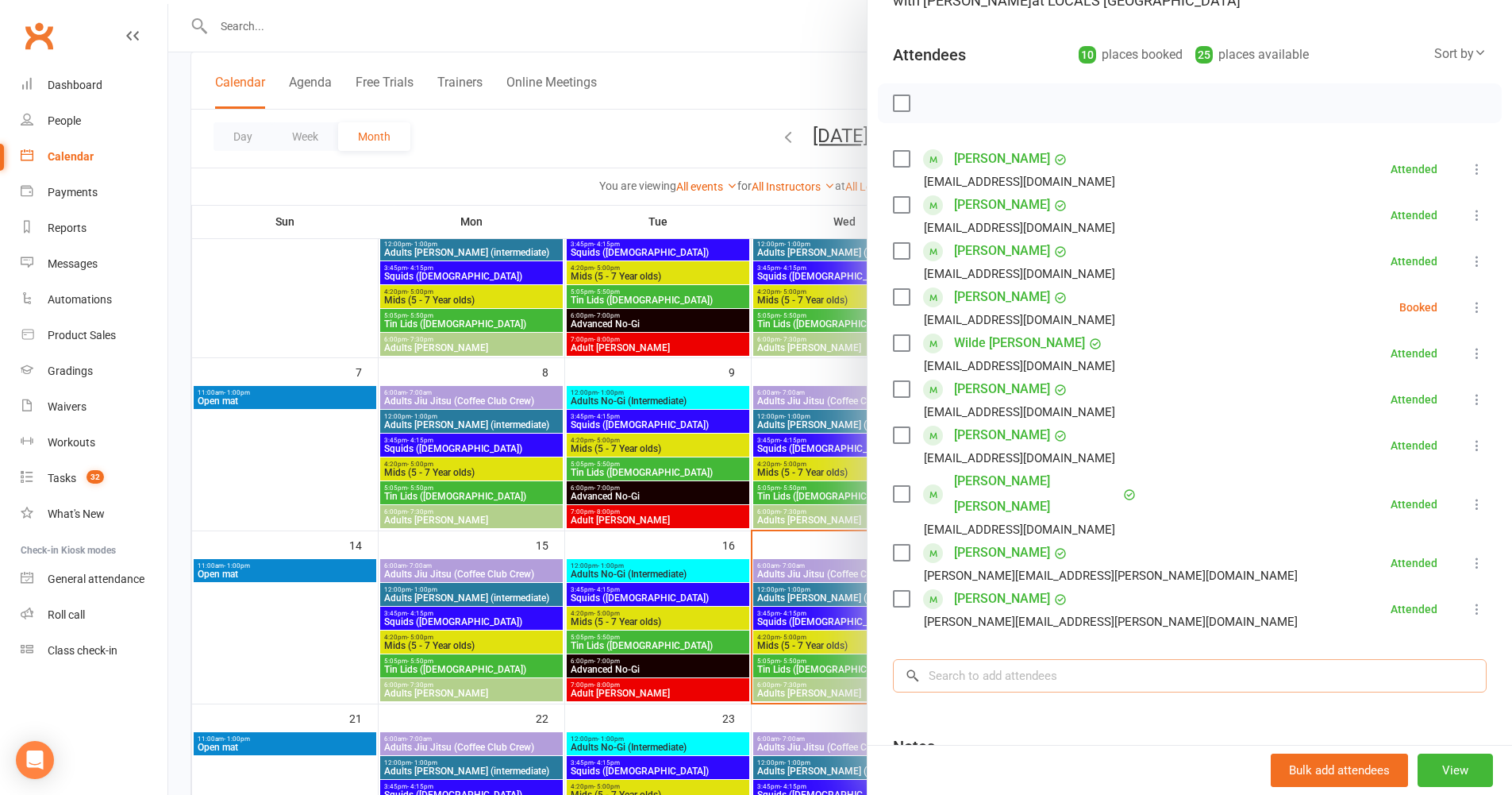
click at [1015, 659] on input "search" at bounding box center [1189, 676] width 594 height 34
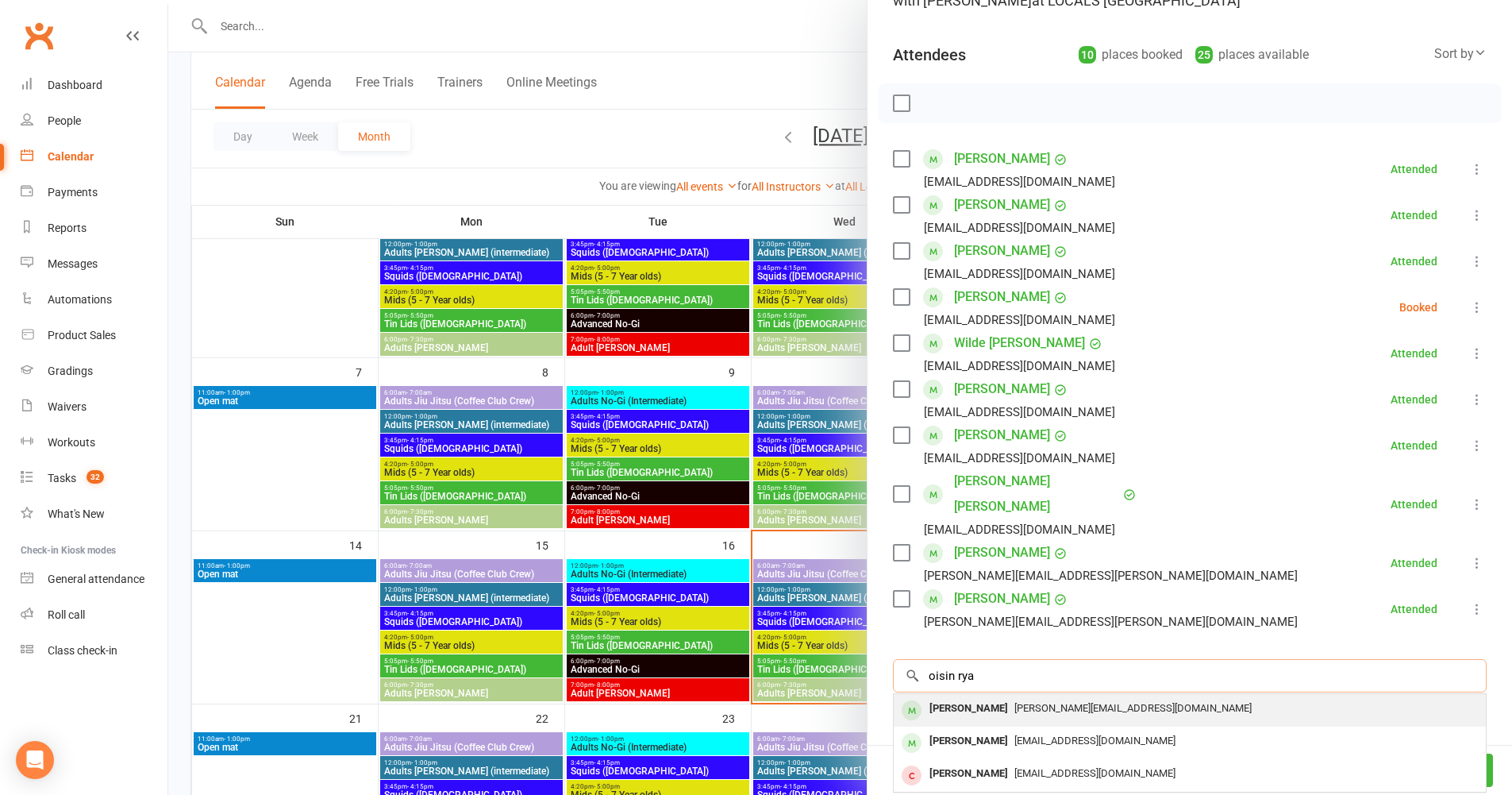
type input "oisin rya"
click at [1015, 701] on span "[PERSON_NAME][EMAIL_ADDRESS][DOMAIN_NAME]" at bounding box center [1133, 707] width 238 height 12
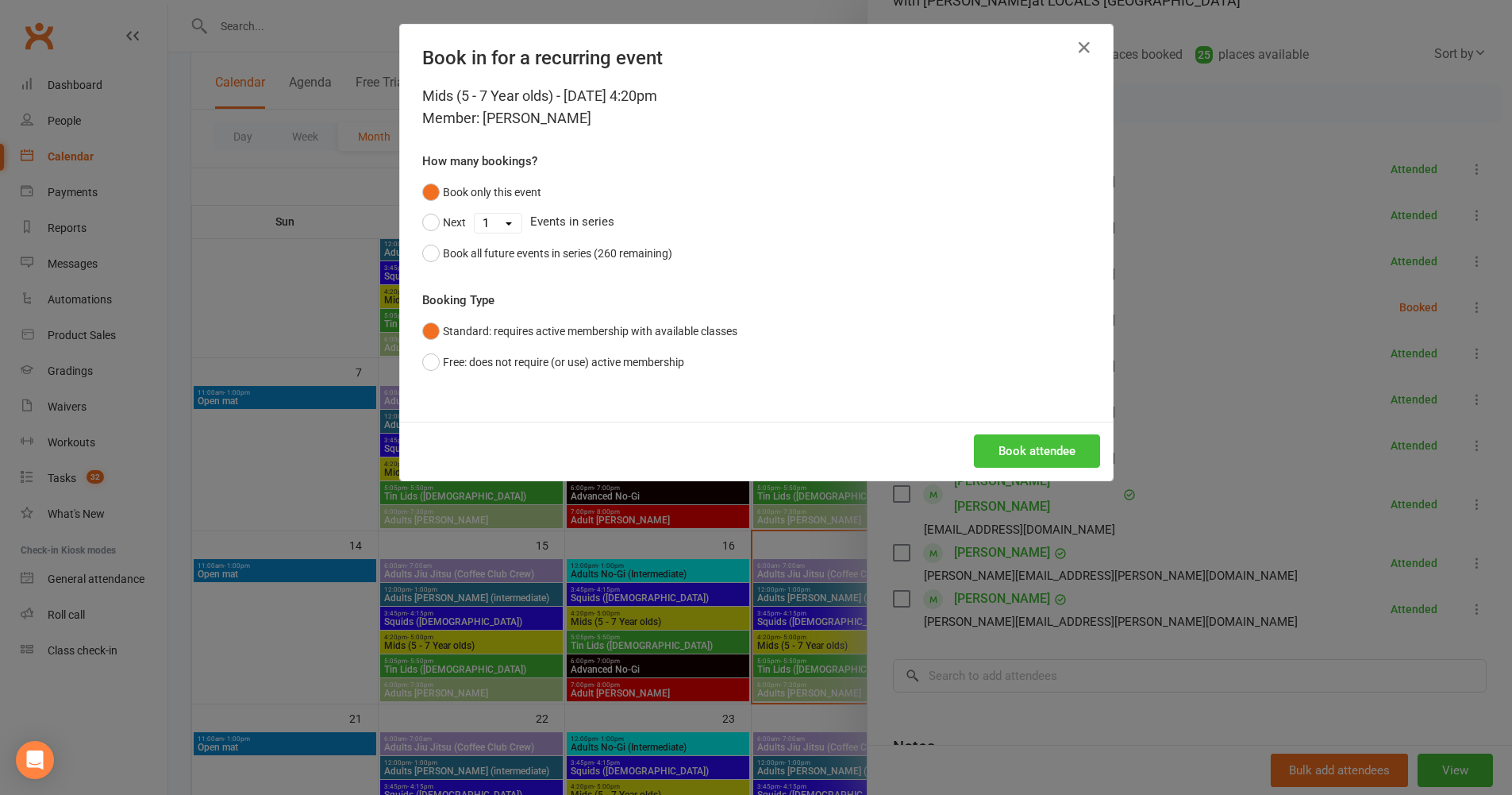
click at [1056, 443] on button "Book attendee" at bounding box center [1037, 451] width 126 height 34
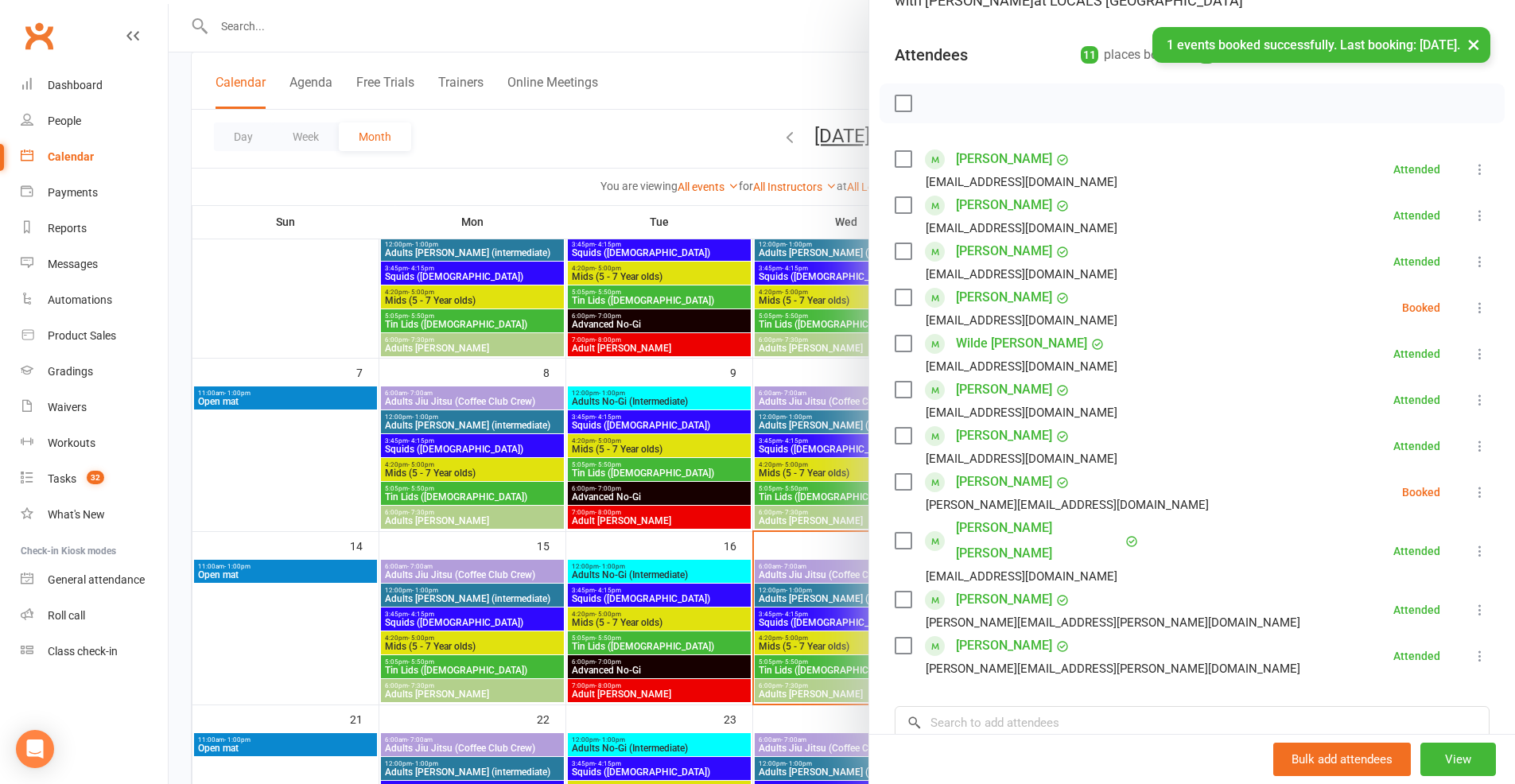
drag, startPoint x: 900, startPoint y: 481, endPoint x: 1102, endPoint y: 495, distance: 202.5
click at [901, 481] on label at bounding box center [902, 481] width 16 height 16
click at [1472, 492] on icon at bounding box center [1479, 492] width 16 height 16
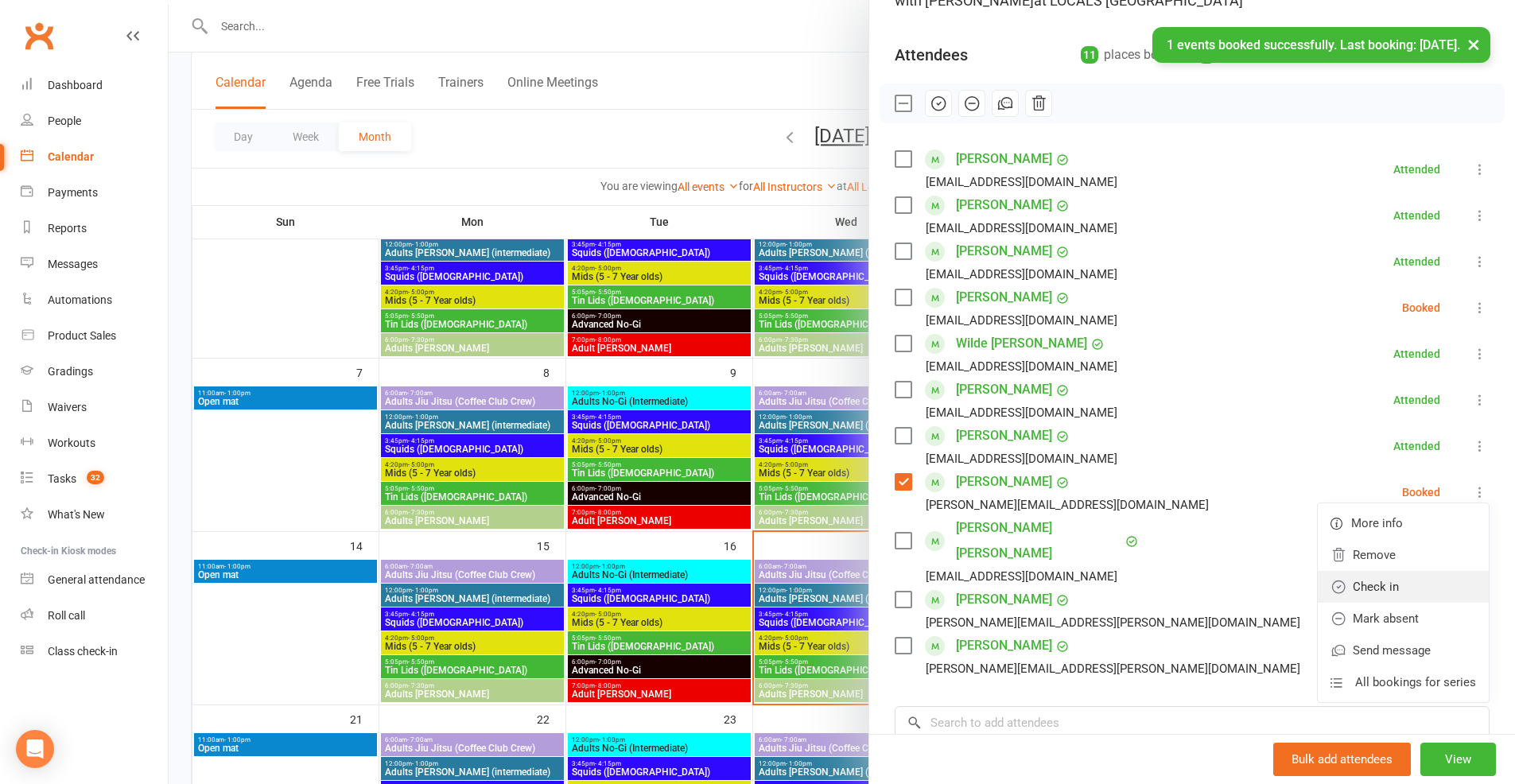
click at [1413, 578] on link "Check in" at bounding box center [1403, 586] width 171 height 32
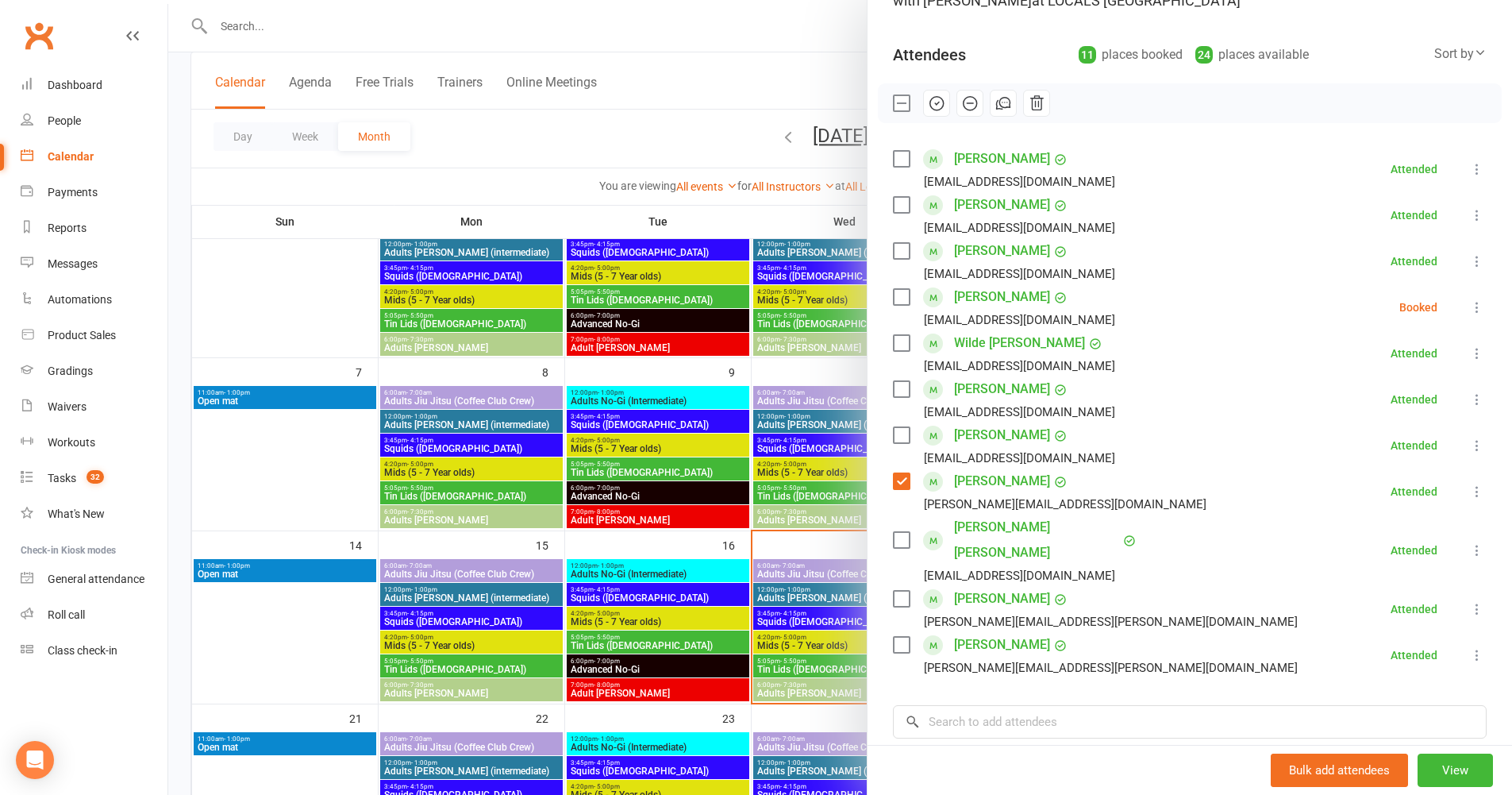
click at [805, 628] on div at bounding box center [840, 398] width 1344 height 795
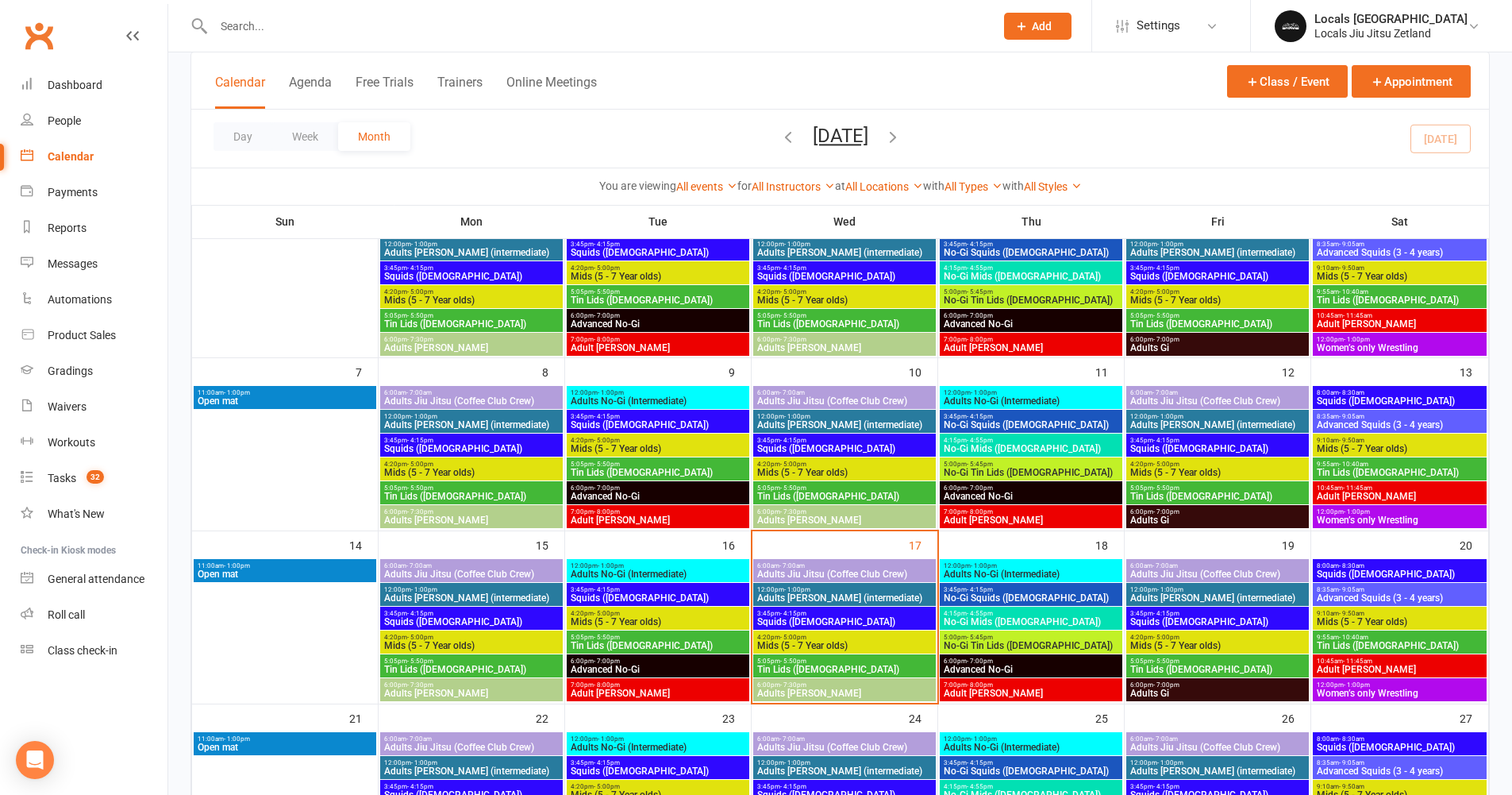
click at [811, 612] on span "3:45pm - 4:15pm" at bounding box center [844, 614] width 176 height 7
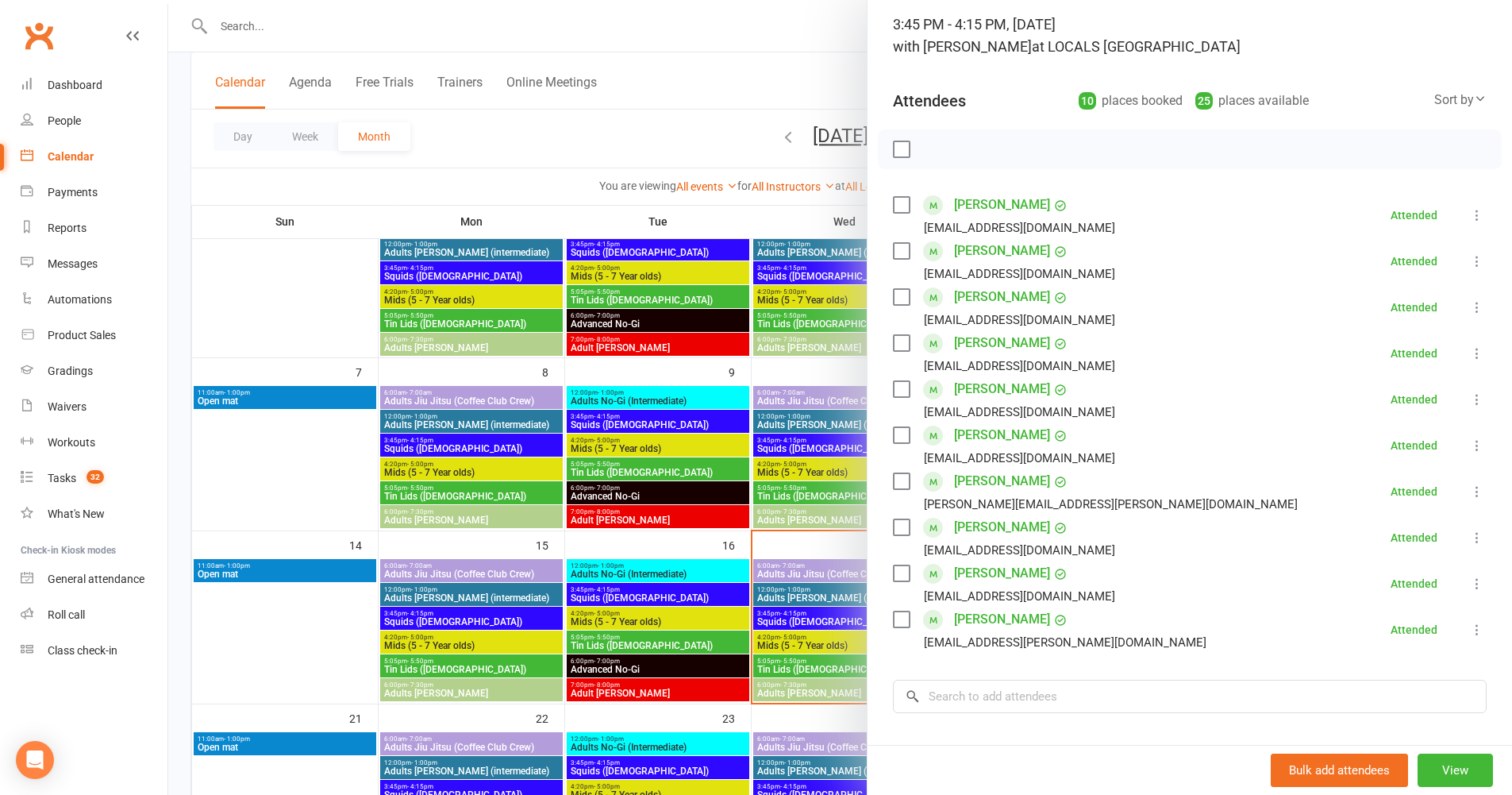
scroll to position [109, 0]
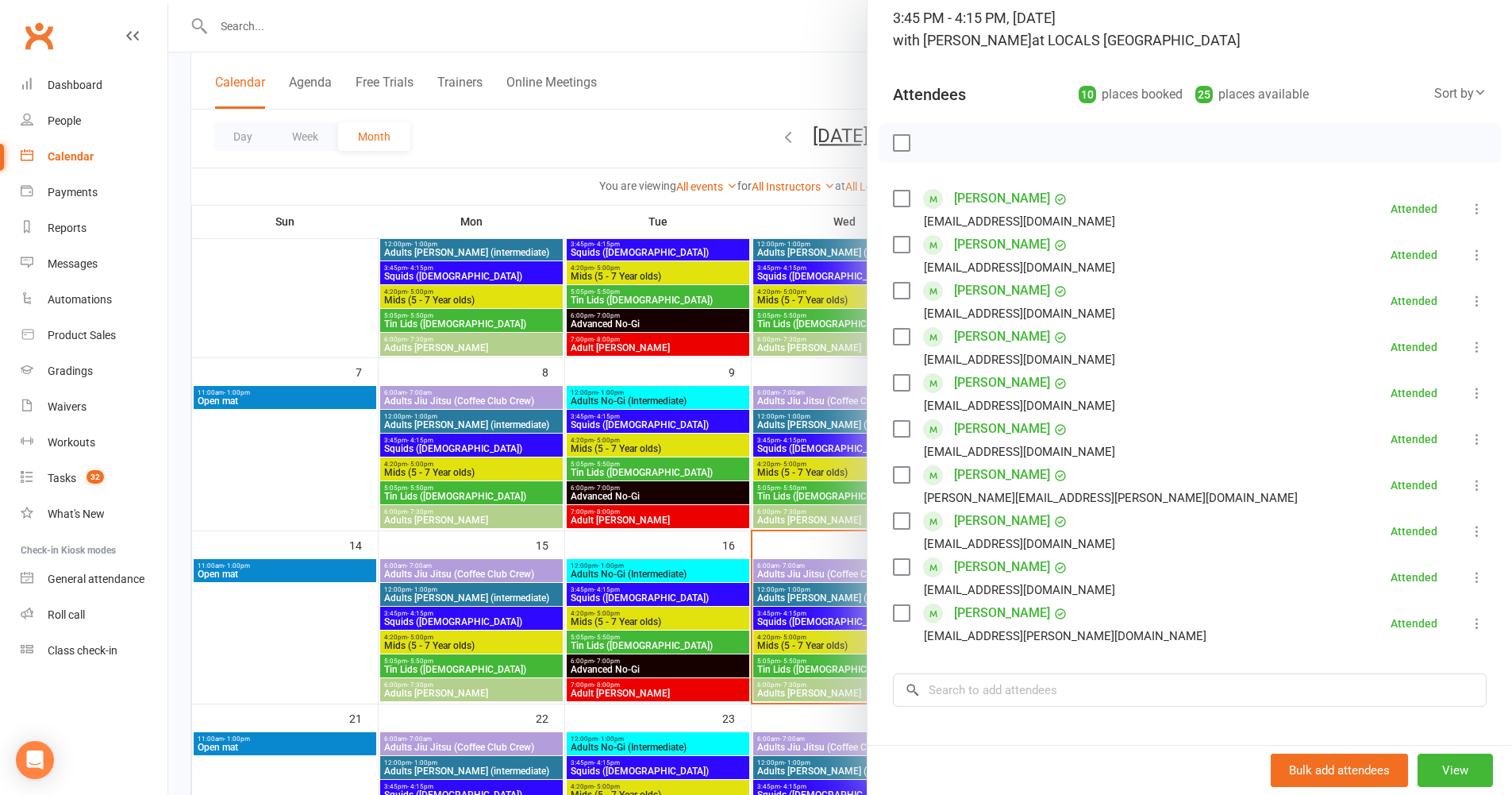
drag, startPoint x: 900, startPoint y: 426, endPoint x: 1206, endPoint y: 423, distance: 306.0
click at [901, 426] on label at bounding box center [900, 428] width 16 height 16
click at [1469, 438] on icon at bounding box center [1476, 439] width 16 height 16
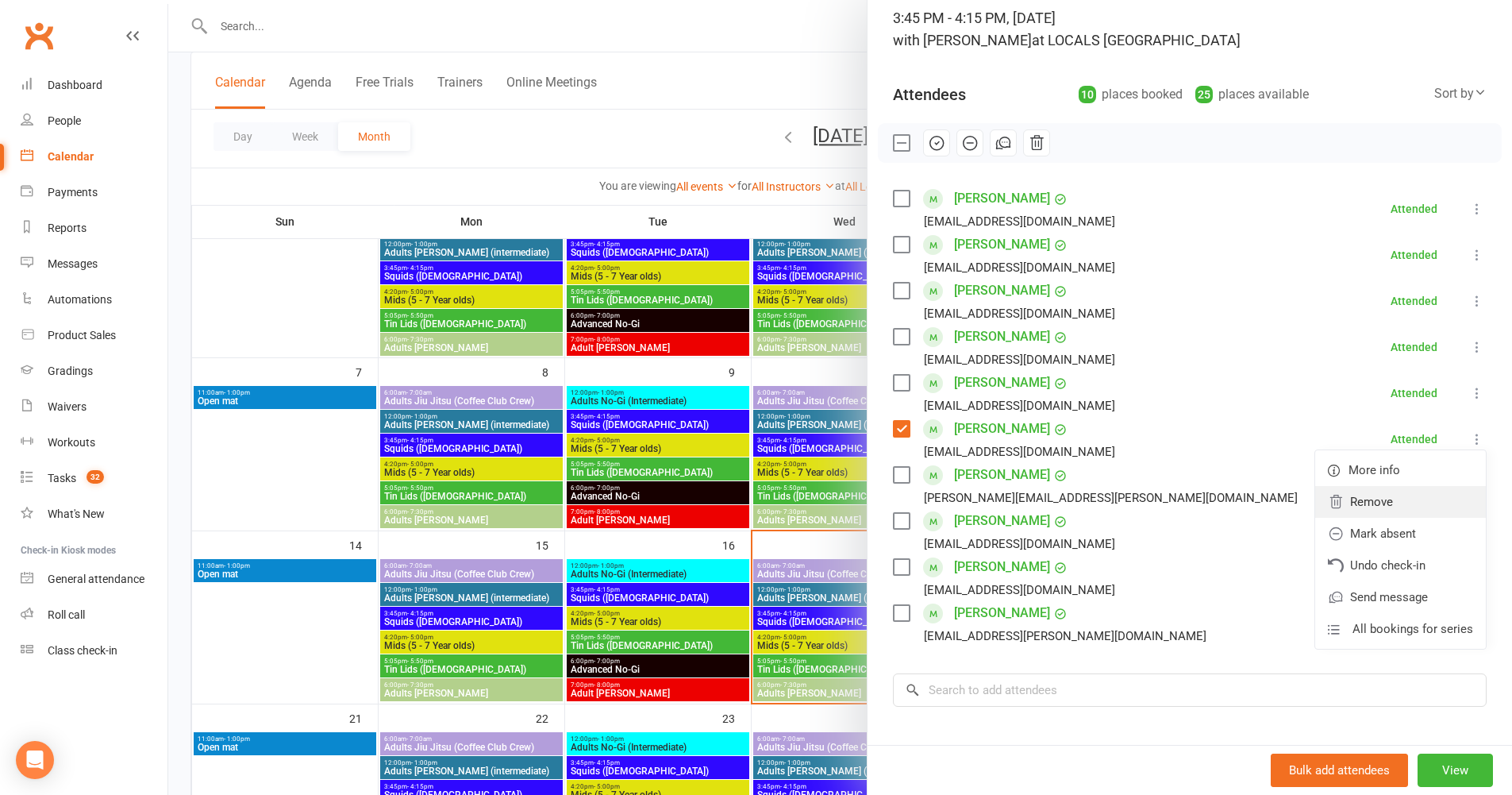
click at [1393, 512] on link "Remove" at bounding box center [1400, 501] width 170 height 32
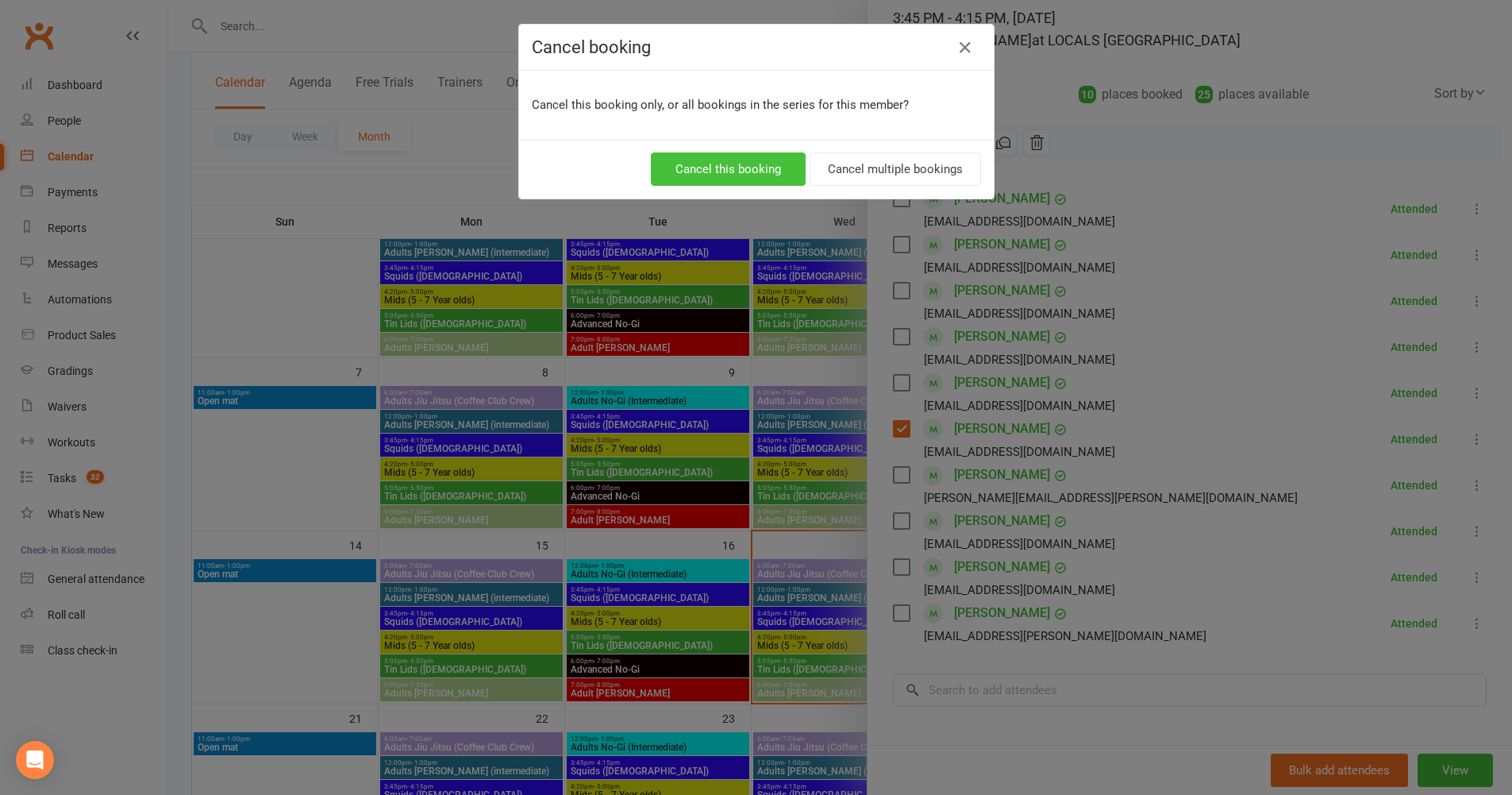
click at [779, 171] on button "Cancel this booking" at bounding box center [728, 169] width 155 height 34
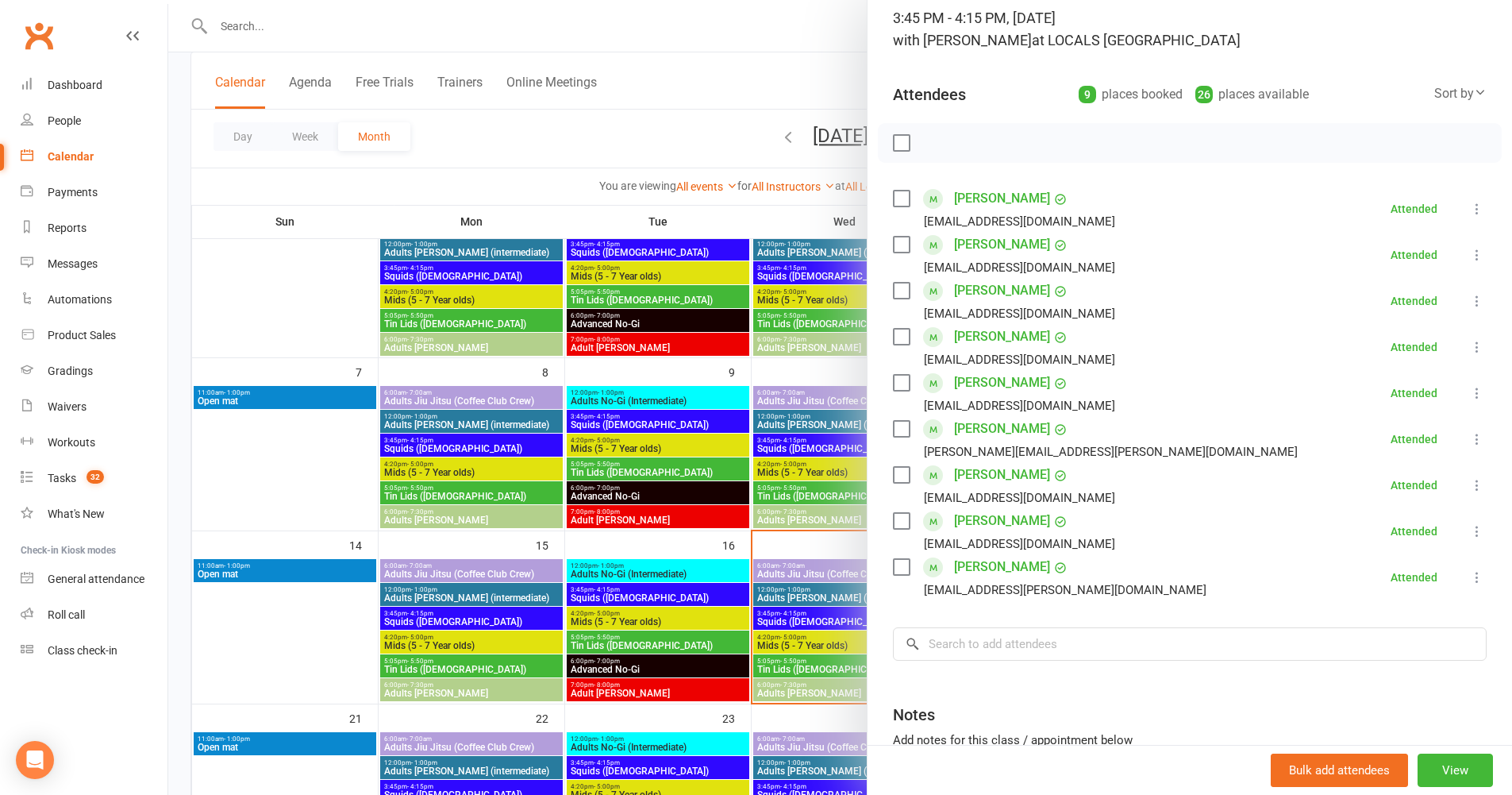
click at [309, 27] on div at bounding box center [840, 398] width 1344 height 795
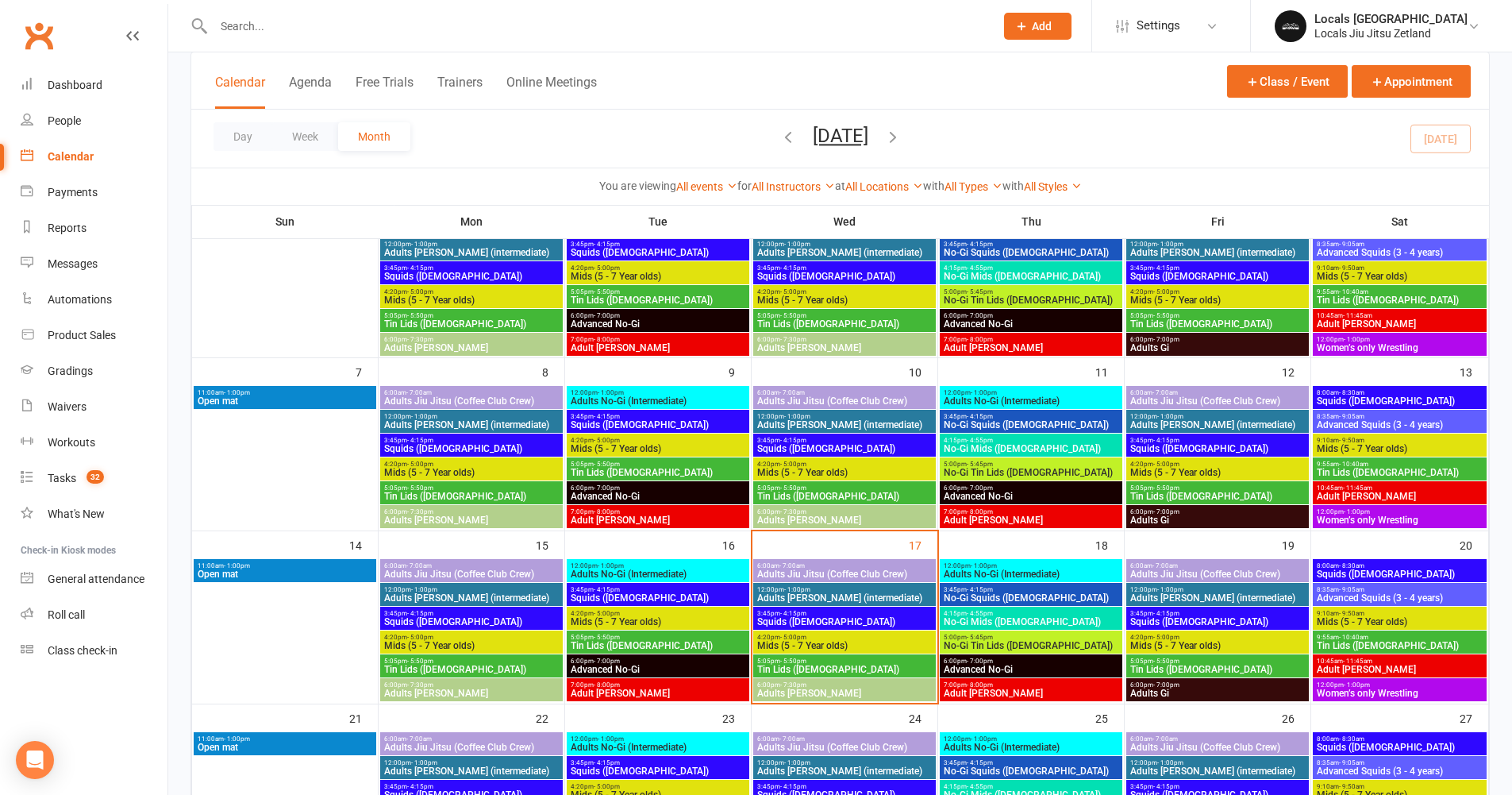
click at [307, 34] on input "text" at bounding box center [596, 26] width 774 height 22
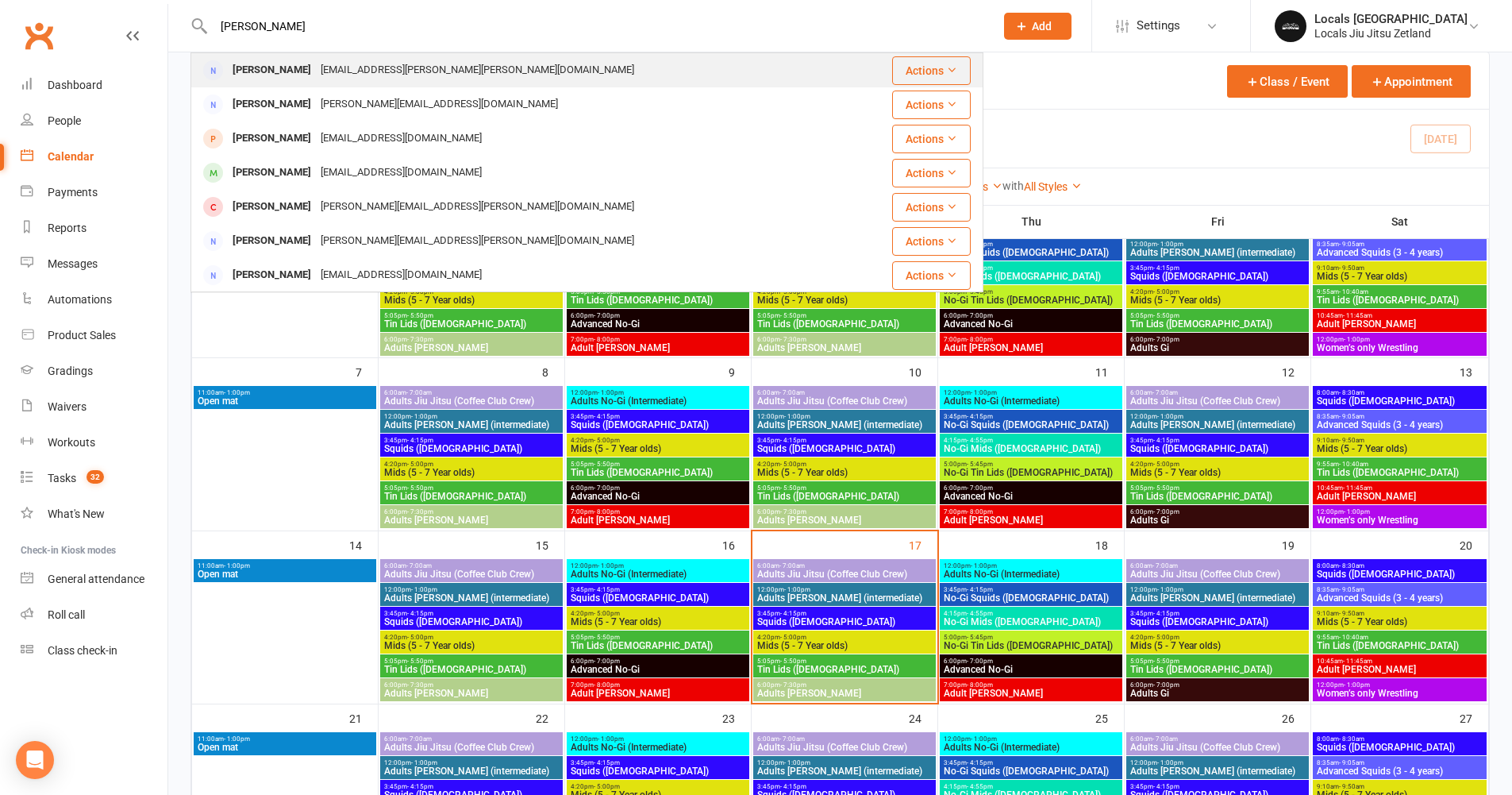
type input "[PERSON_NAME]"
click at [407, 76] on div "[EMAIL_ADDRESS][PERSON_NAME][PERSON_NAME][DOMAIN_NAME]" at bounding box center [477, 70] width 323 height 23
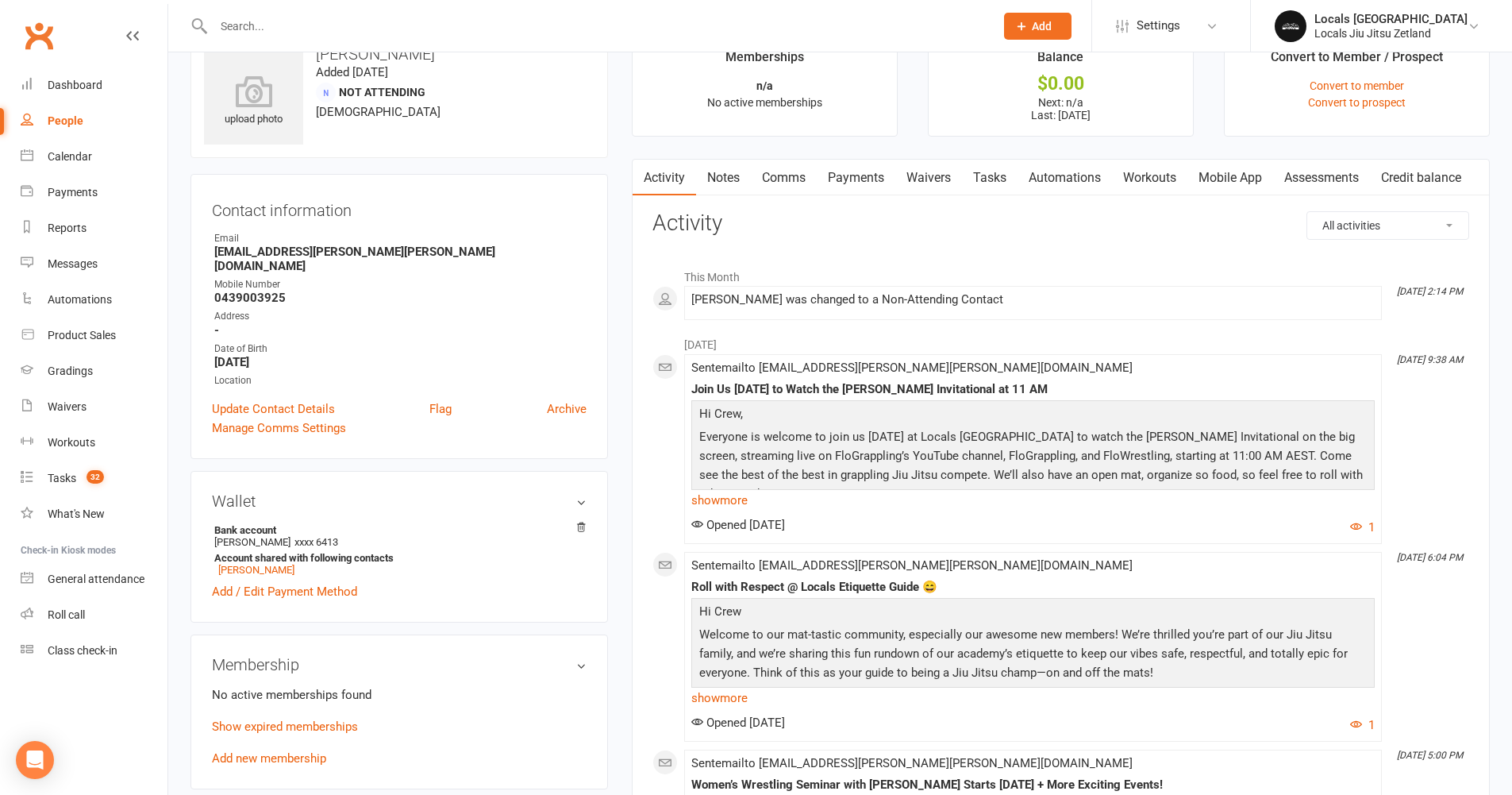
scroll to position [44, 0]
click at [313, 718] on link "Show expired memberships" at bounding box center [285, 725] width 146 height 14
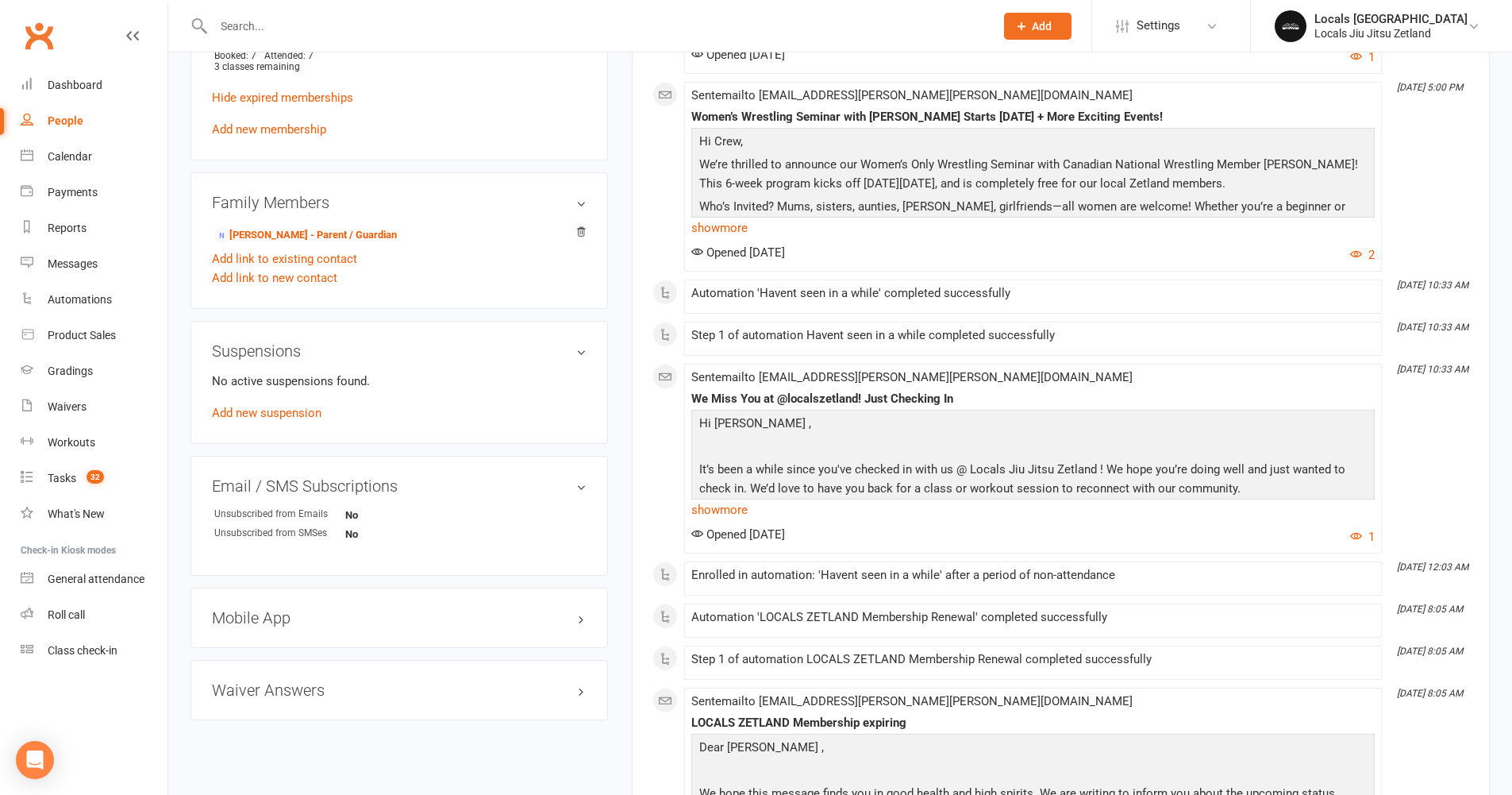
scroll to position [727, 0]
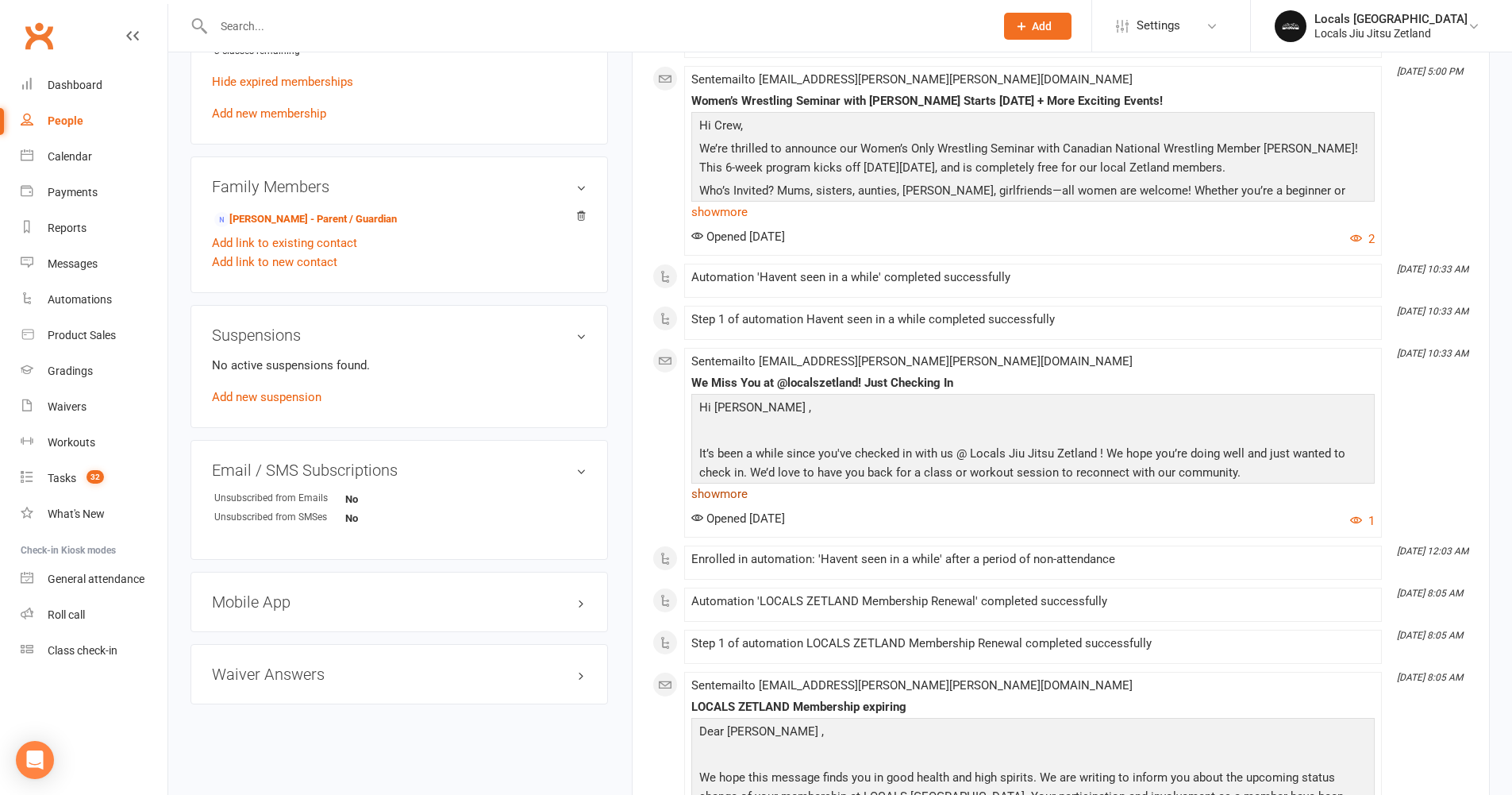
click at [710, 490] on link "show more" at bounding box center [1032, 494] width 684 height 22
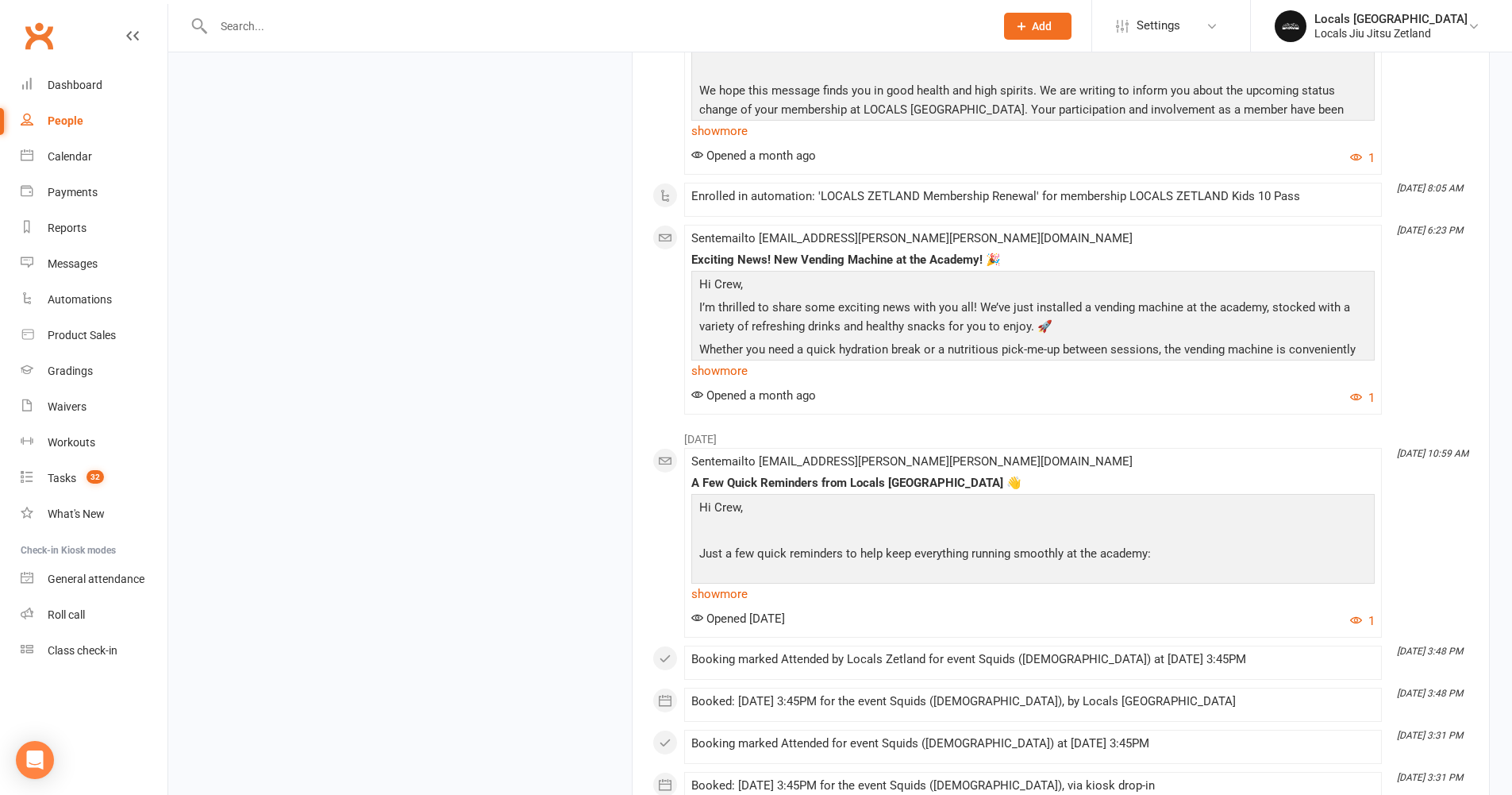
scroll to position [1610, 0]
click at [725, 586] on link "show more" at bounding box center [1032, 591] width 684 height 22
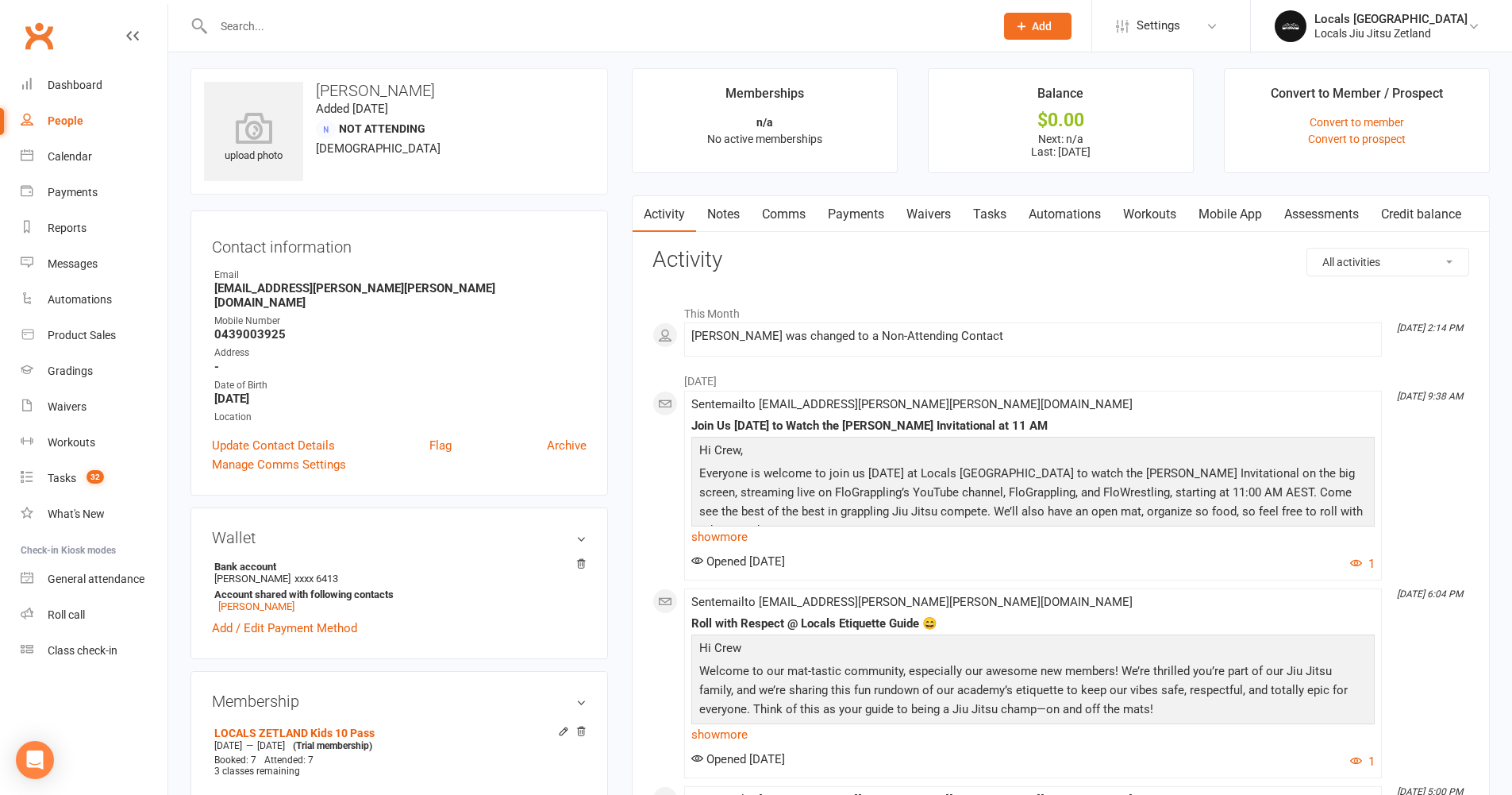
scroll to position [0, 0]
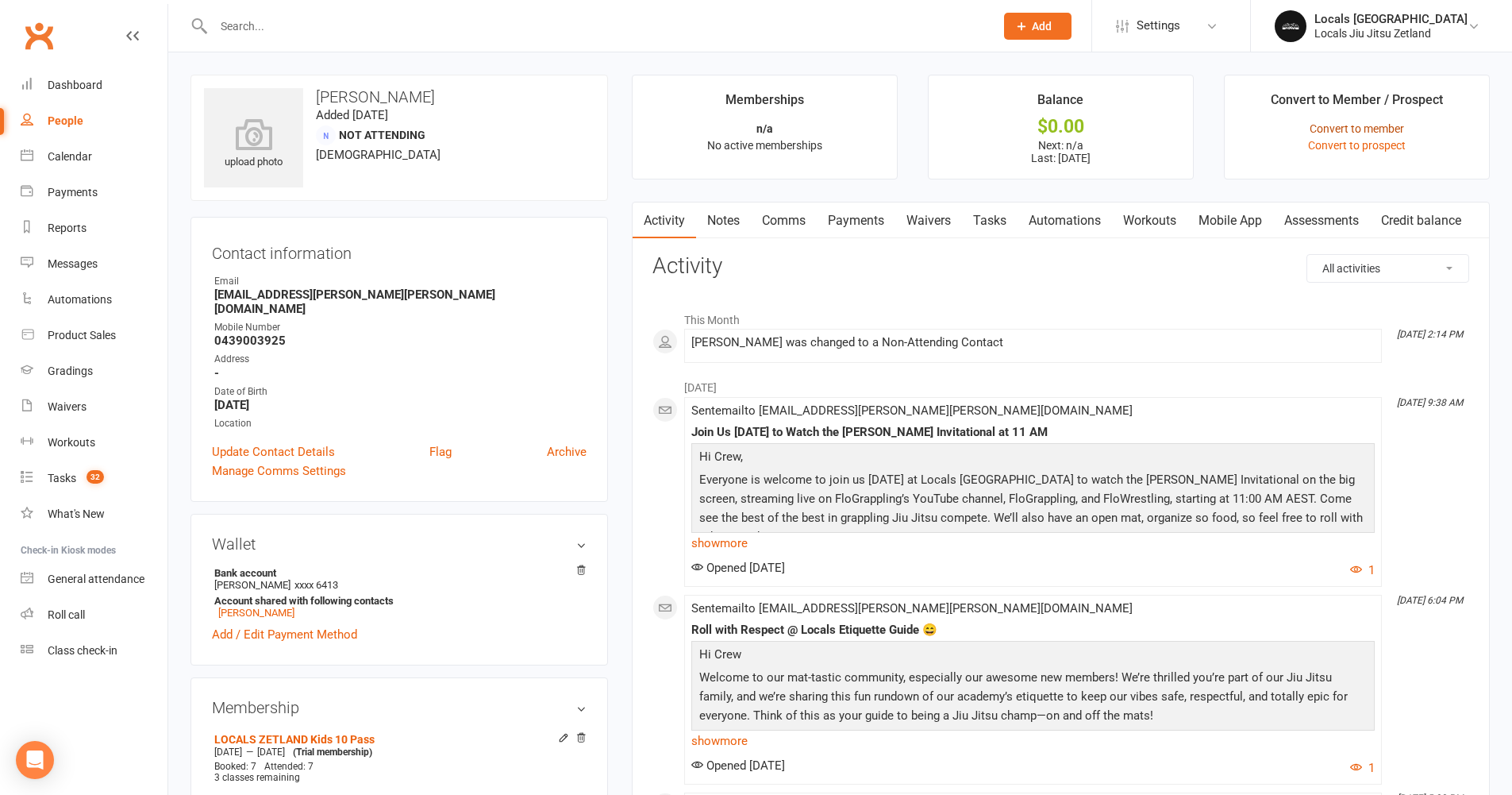
click at [1371, 132] on link "Convert to member" at bounding box center [1357, 129] width 94 height 13
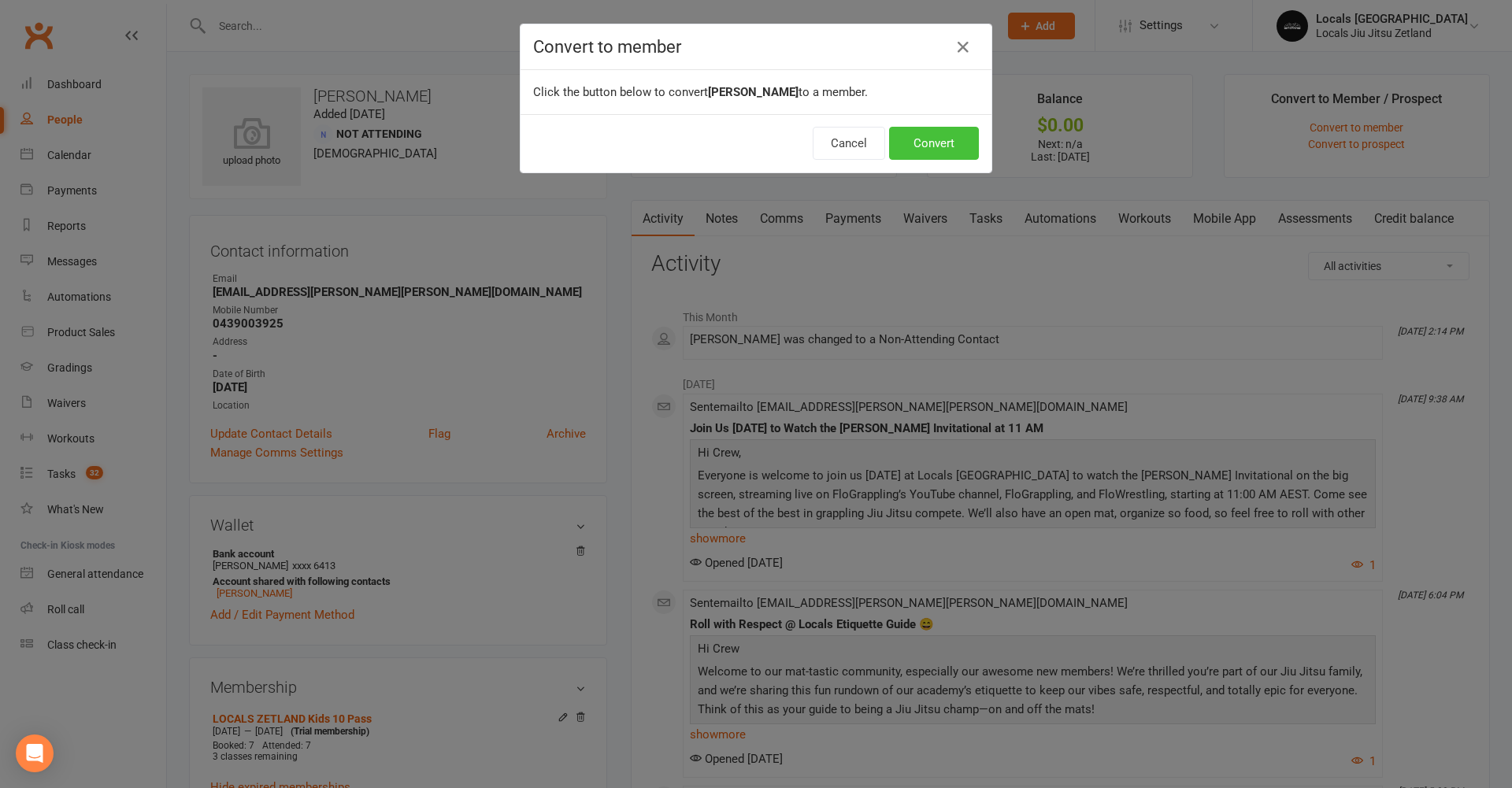
click at [945, 146] on button "Convert" at bounding box center [933, 144] width 90 height 33
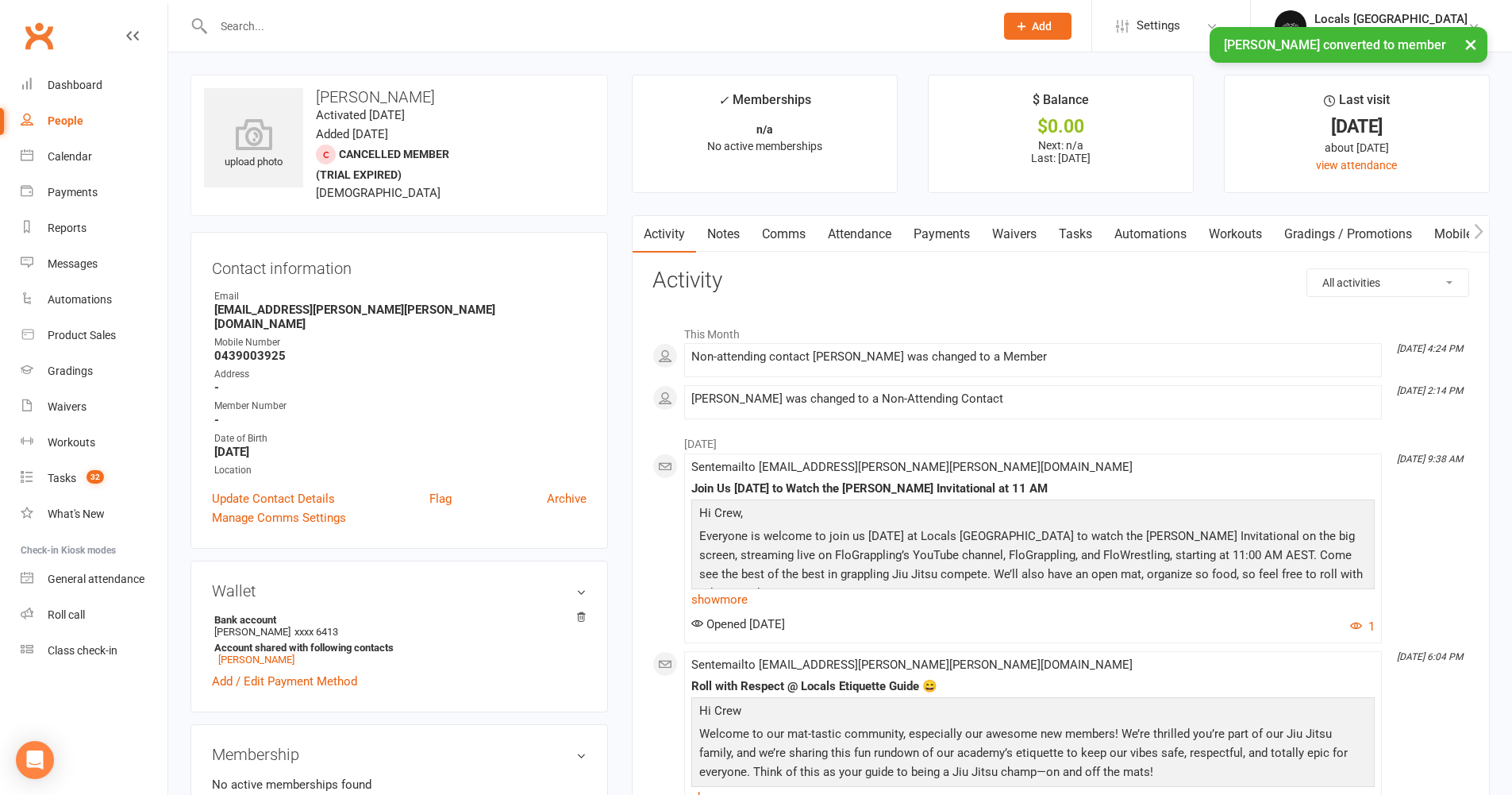
click at [782, 234] on link "Comms" at bounding box center [784, 234] width 65 height 36
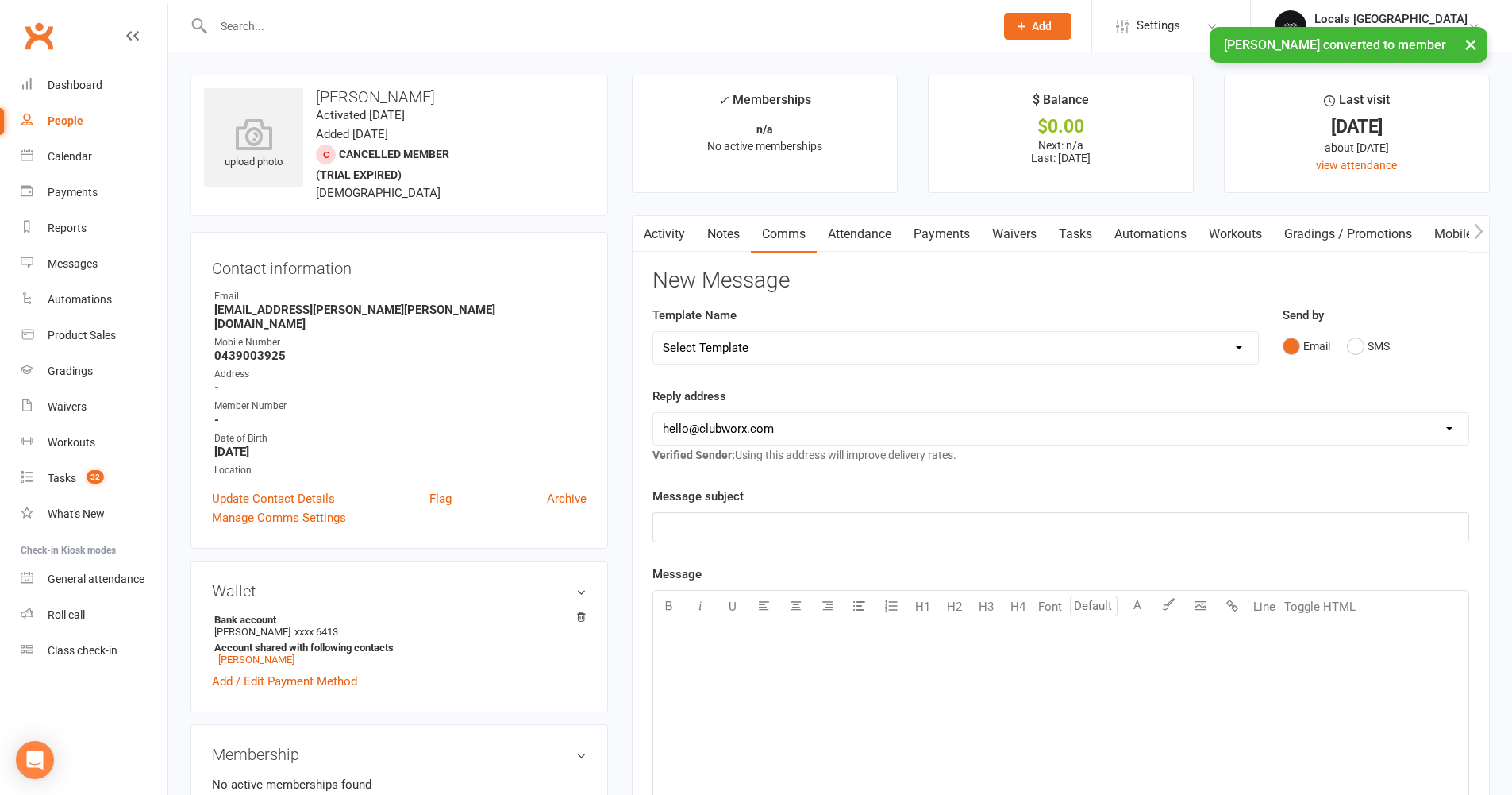
click at [1346, 349] on div "Email SMS" at bounding box center [1375, 346] width 186 height 30
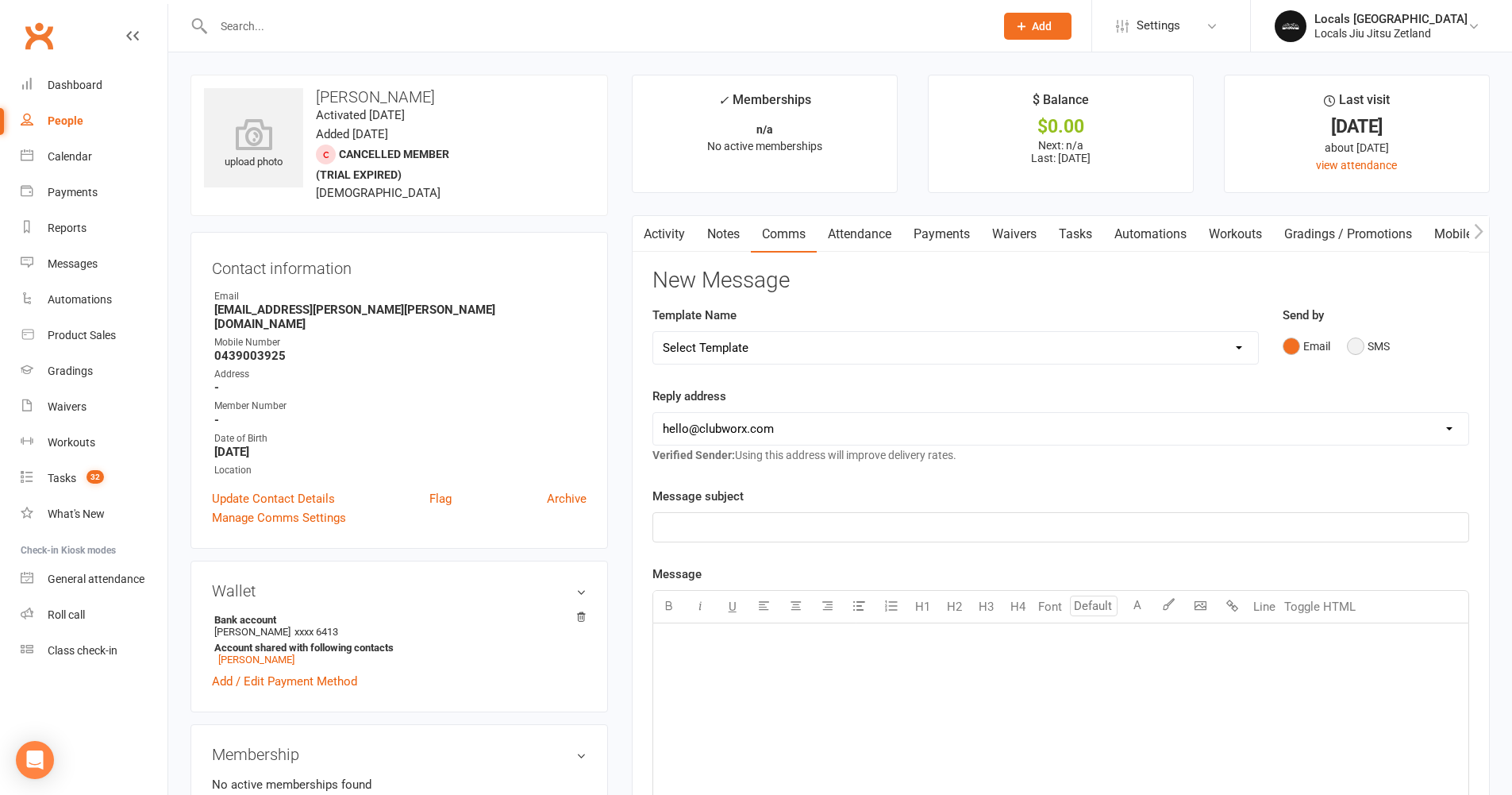
click at [1357, 348] on button "SMS" at bounding box center [1368, 346] width 43 height 30
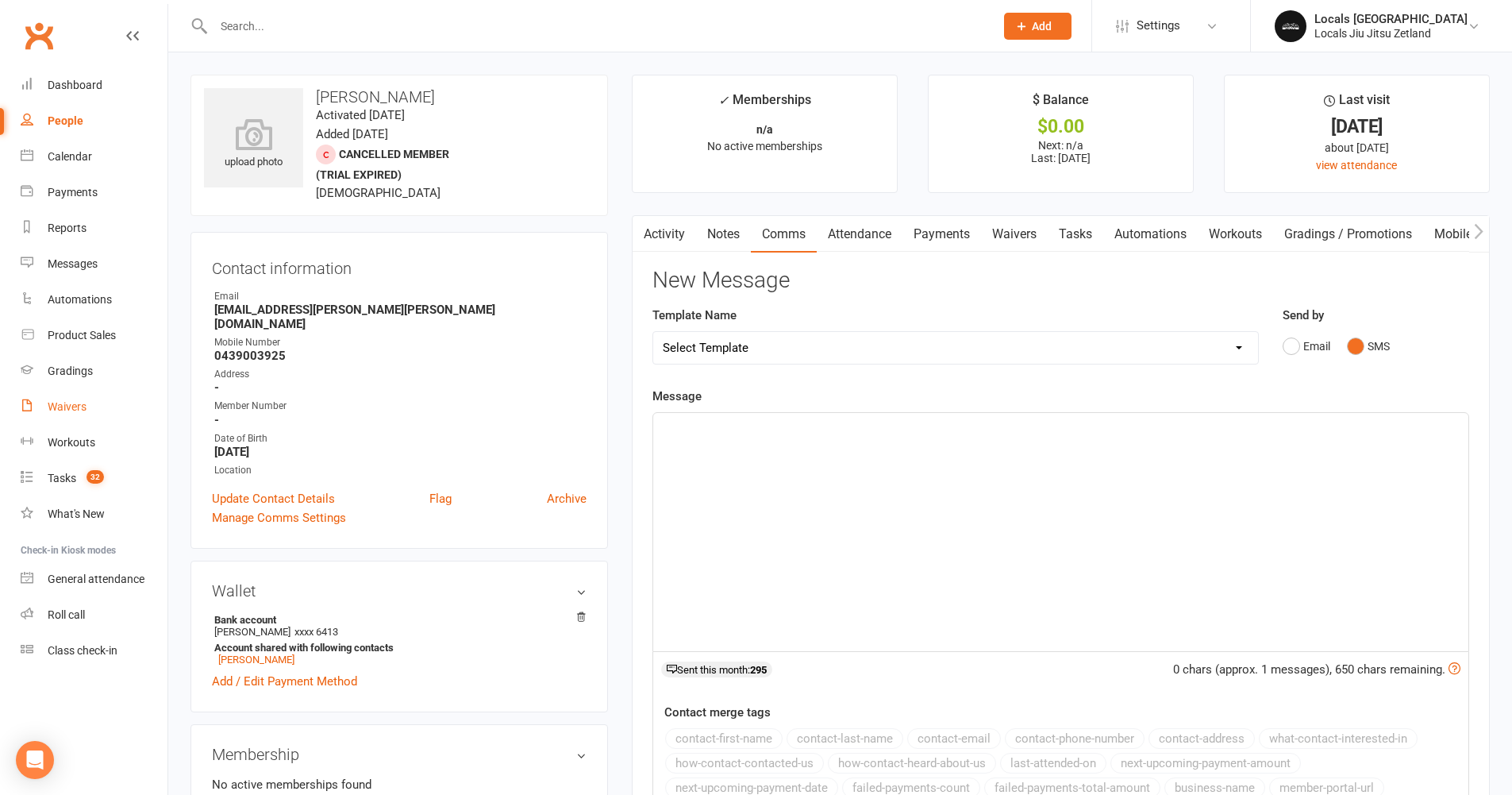
click at [72, 401] on div "Waivers" at bounding box center [67, 407] width 39 height 13
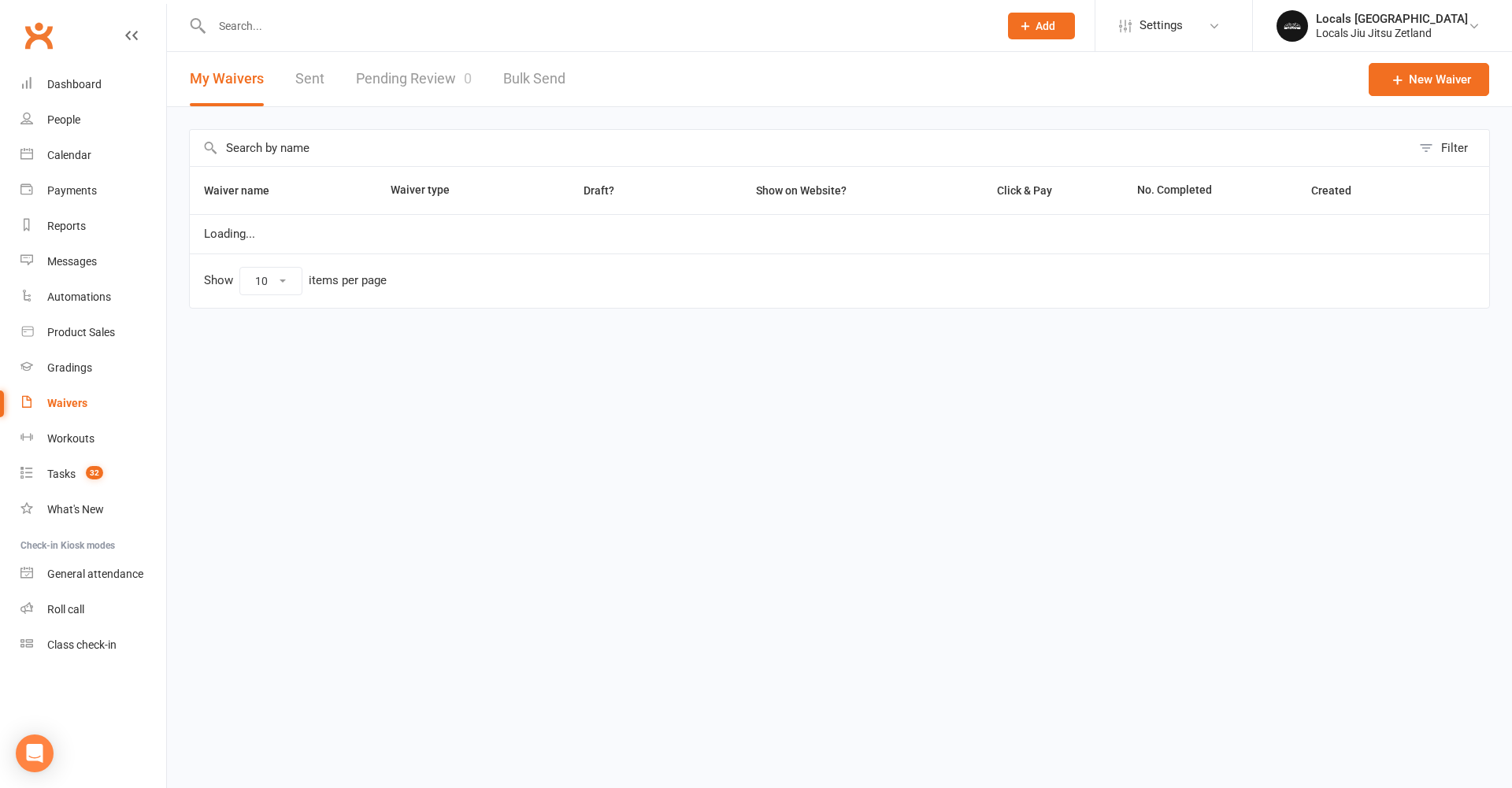
select select "100"
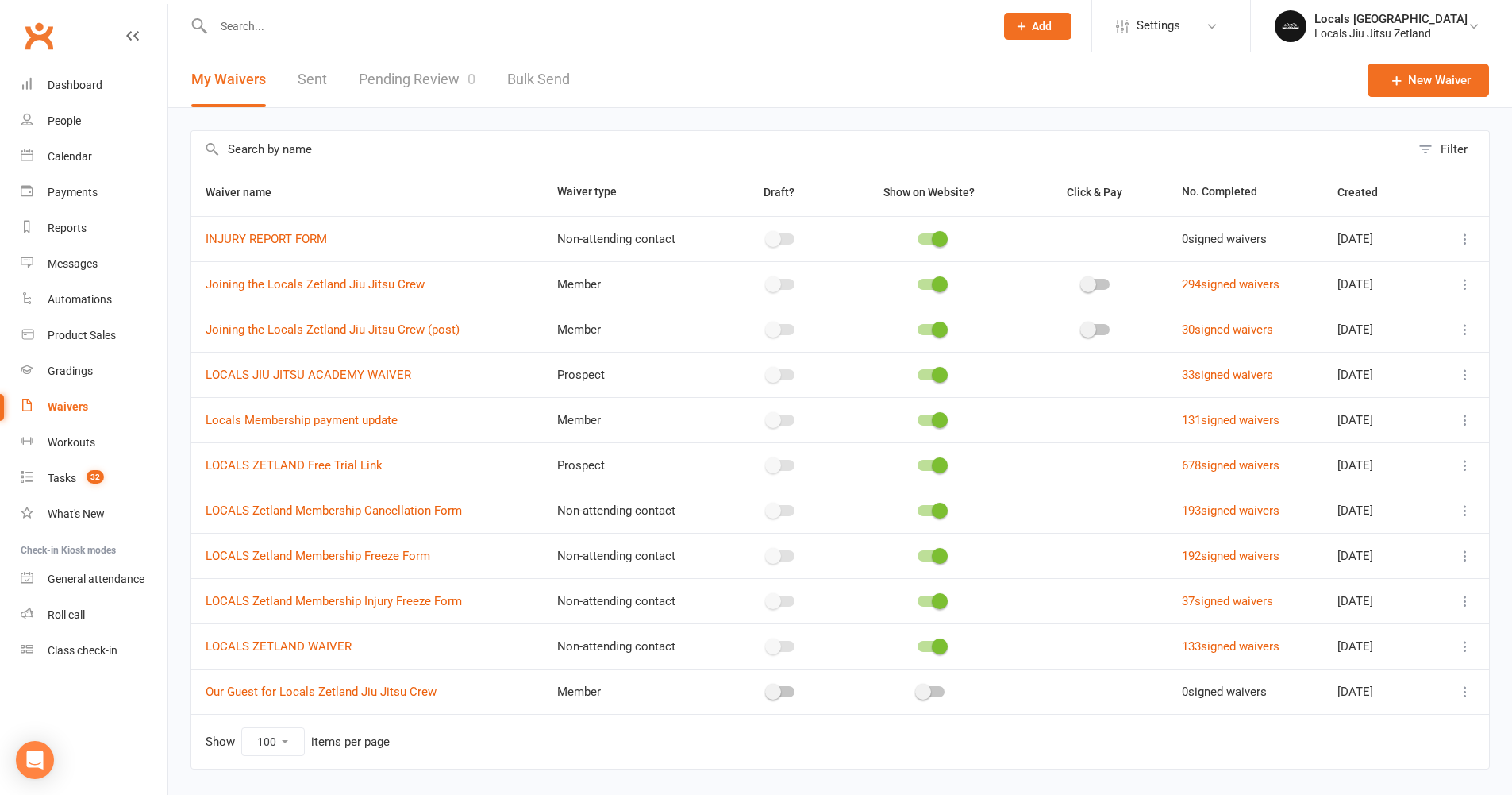
click at [1462, 332] on icon at bounding box center [1464, 329] width 16 height 16
click at [1448, 421] on link "Copy external link to clipboard" at bounding box center [1368, 424] width 186 height 32
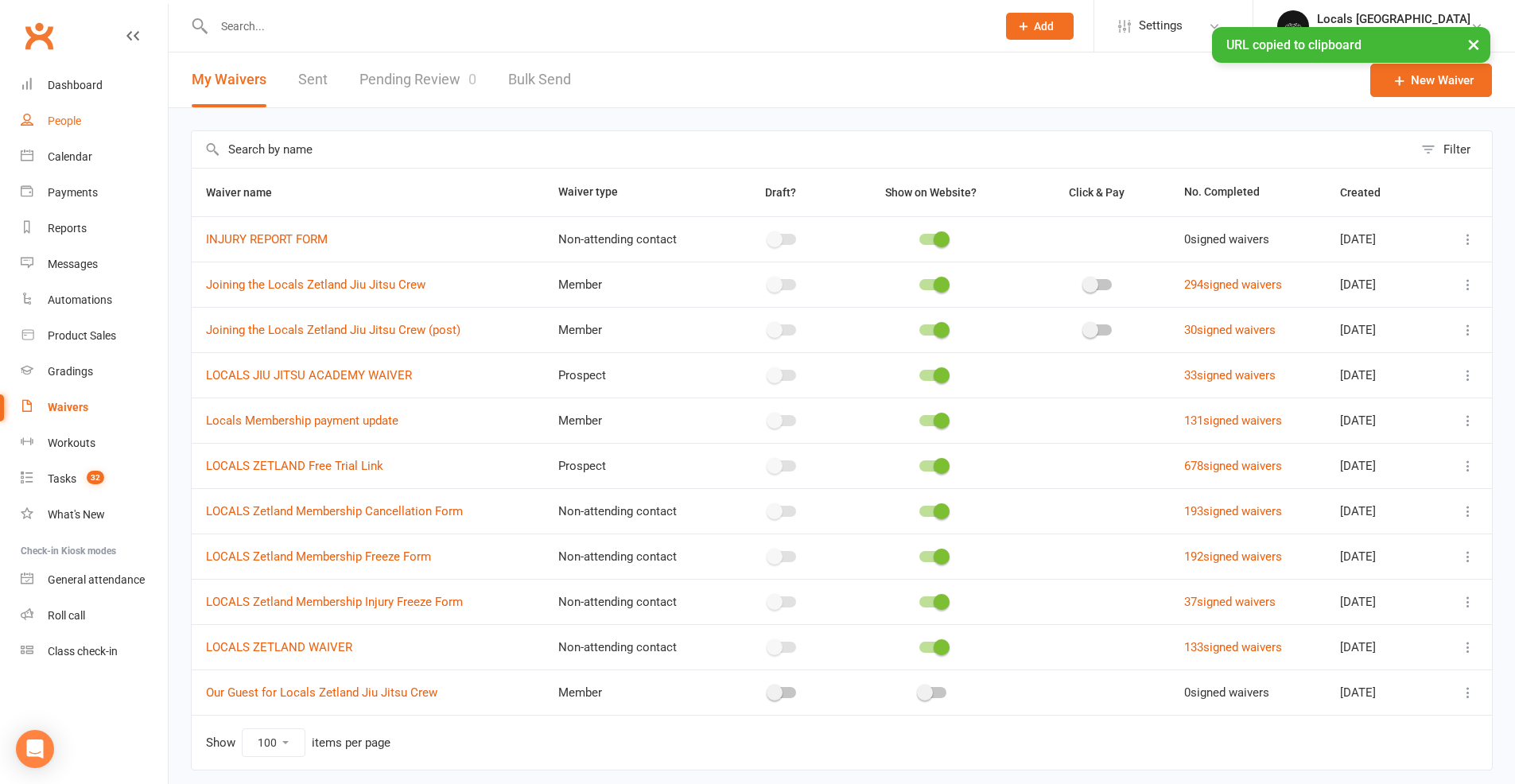
click at [85, 128] on link "People" at bounding box center [94, 121] width 147 height 36
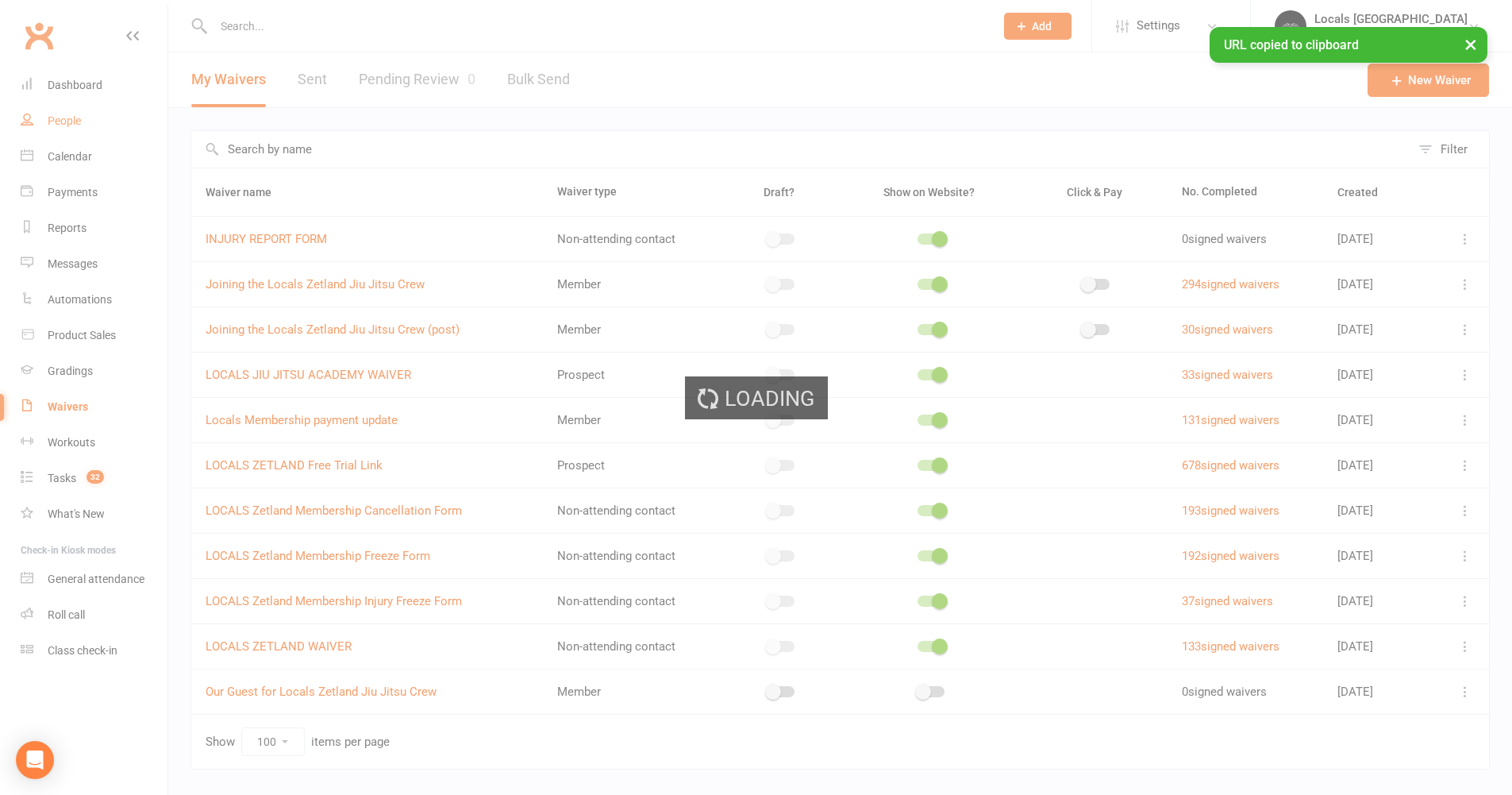
select select "100"
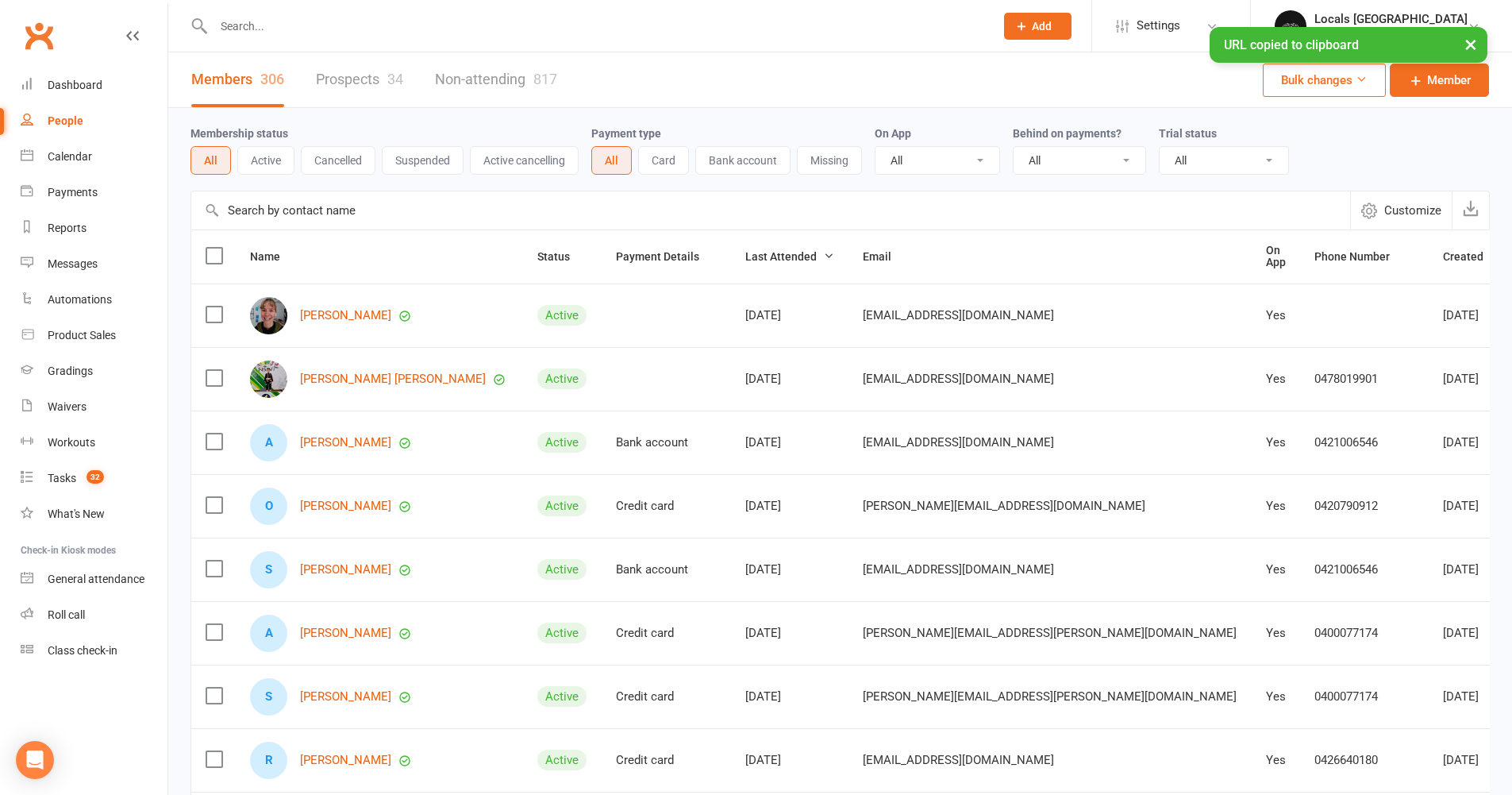
click at [340, 161] on button "Cancelled" at bounding box center [338, 160] width 75 height 29
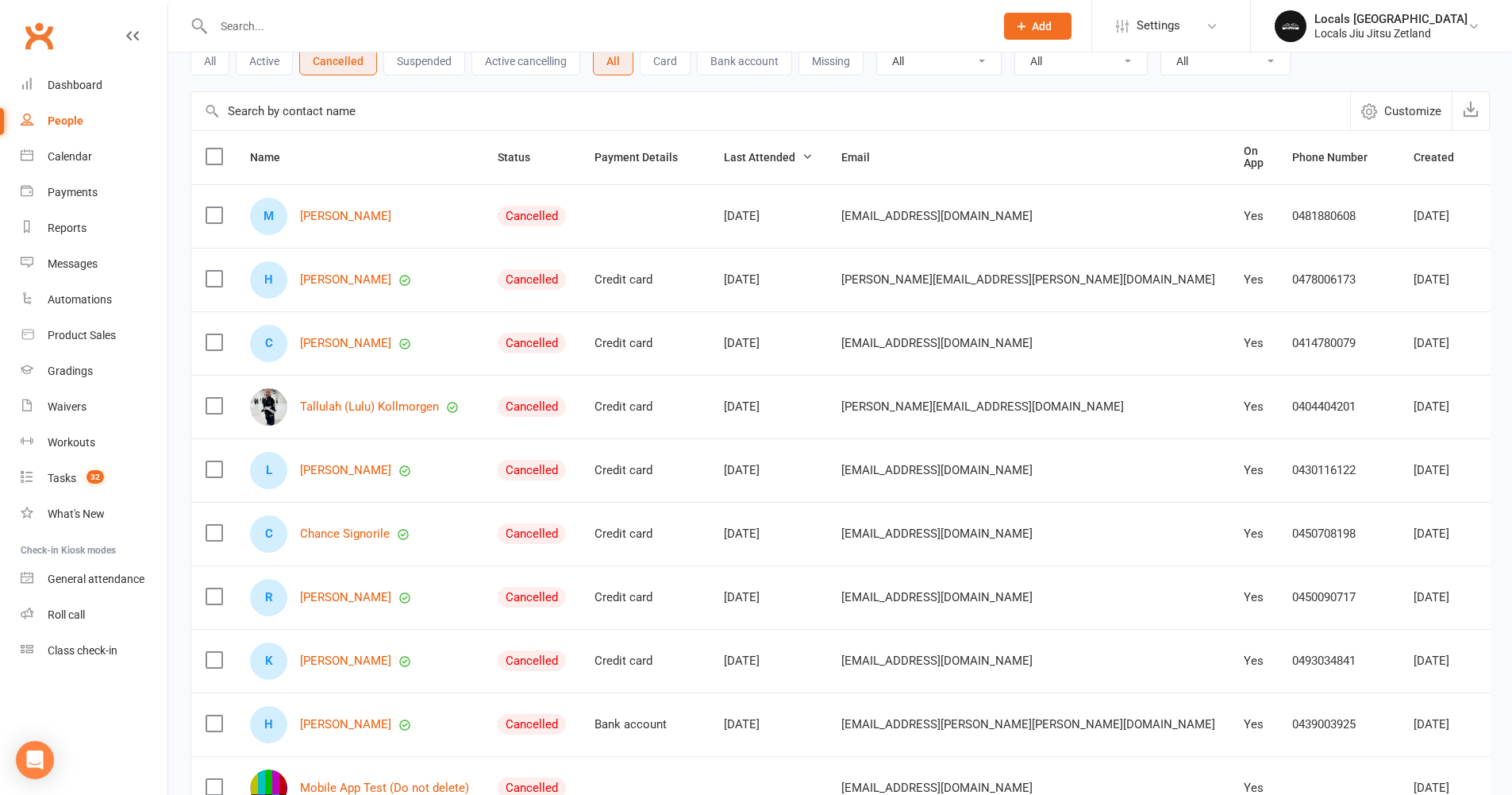
scroll to position [105, 0]
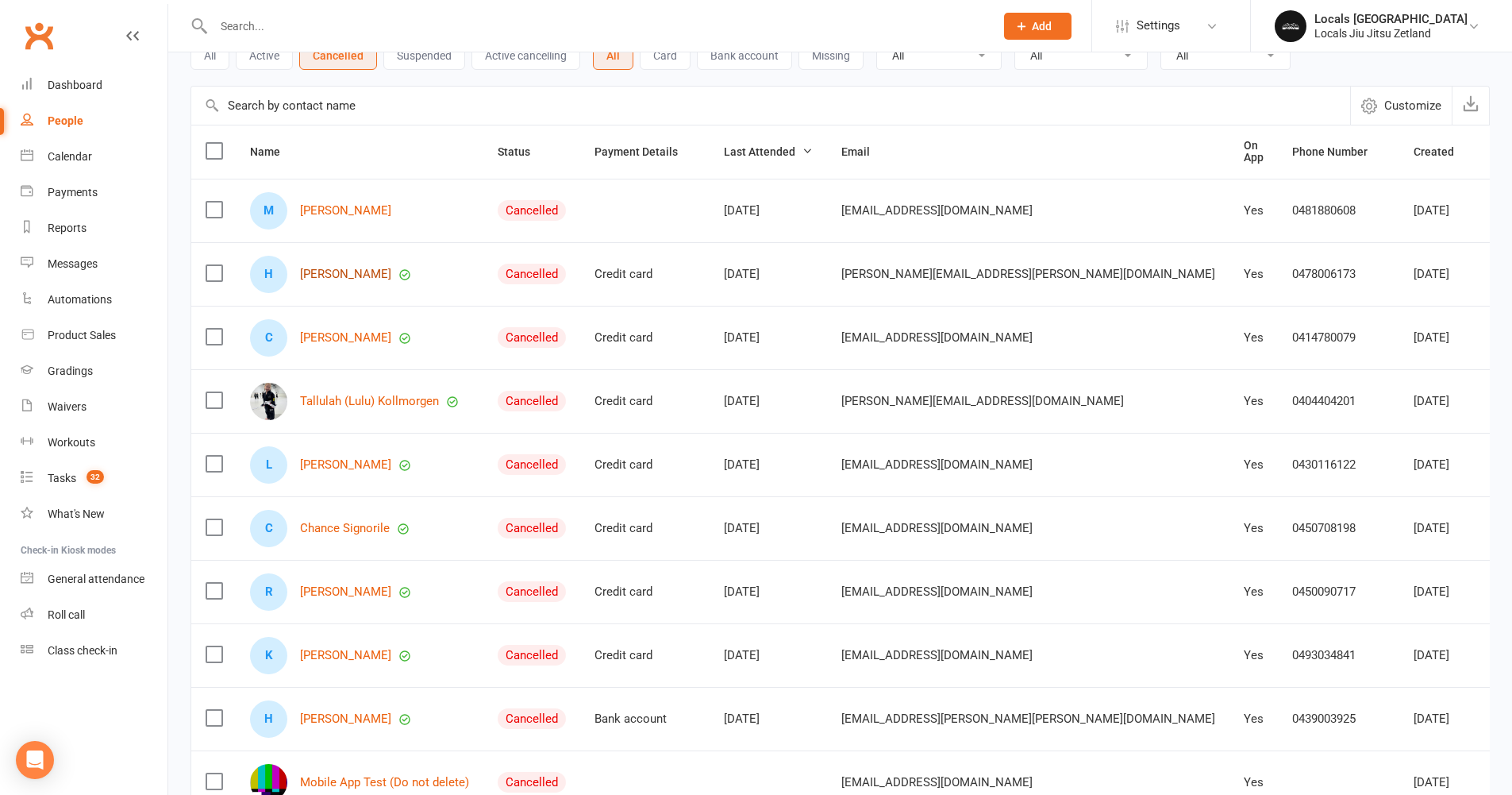
click at [374, 270] on link "[PERSON_NAME]" at bounding box center [346, 274] width 92 height 13
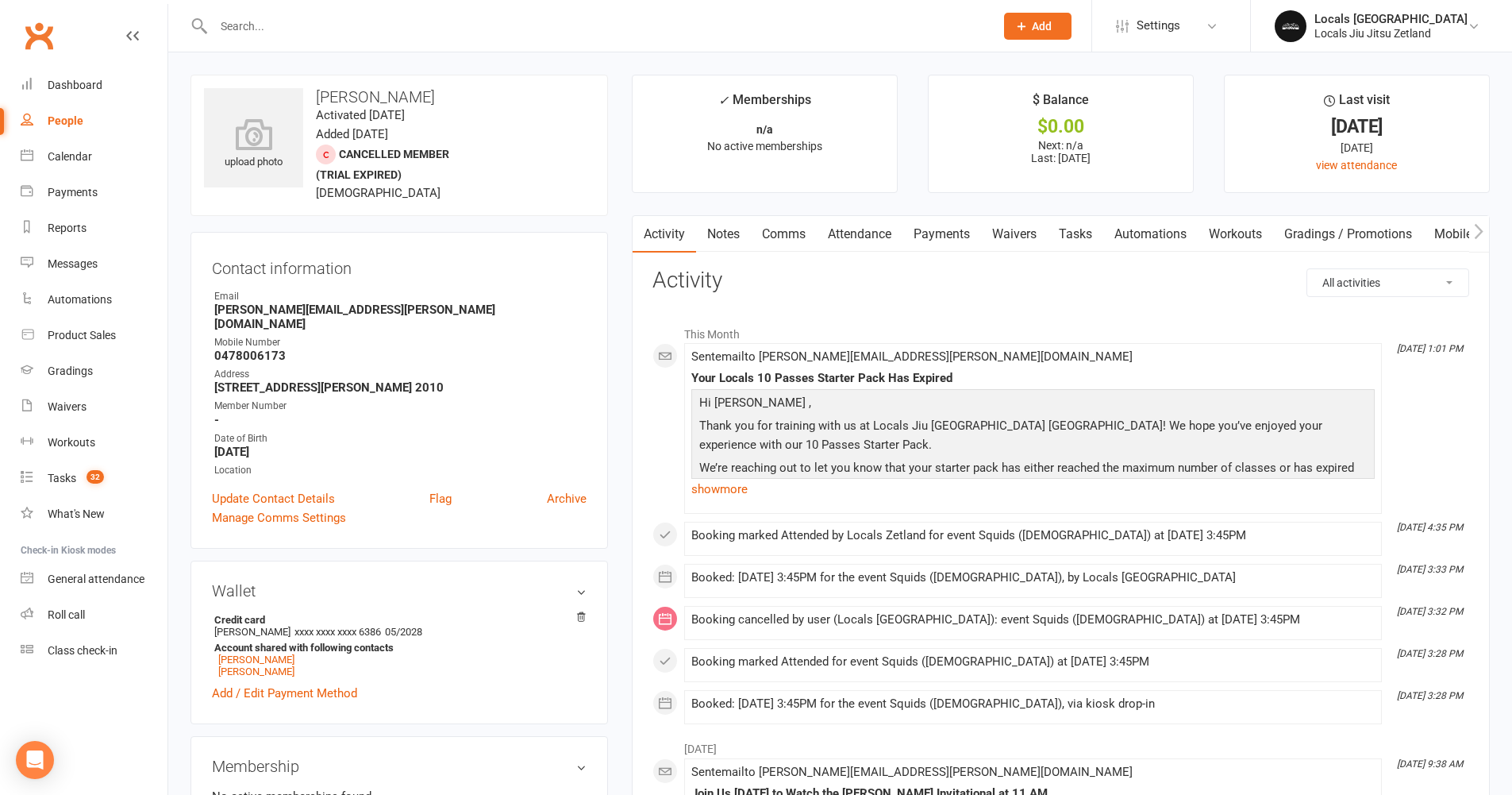
click at [765, 236] on link "Comms" at bounding box center [784, 234] width 65 height 36
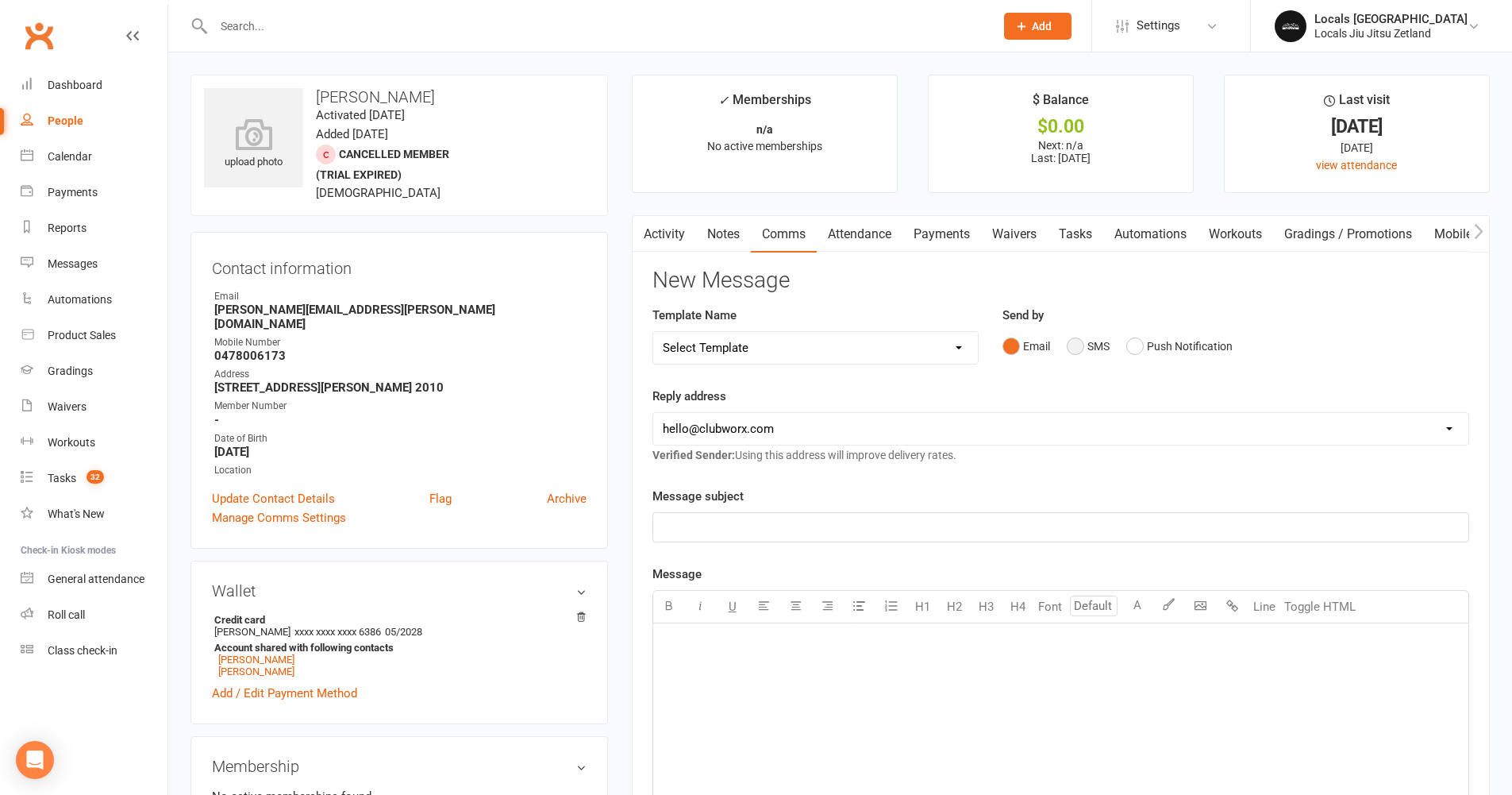
click at [1081, 342] on button "SMS" at bounding box center [1088, 346] width 43 height 30
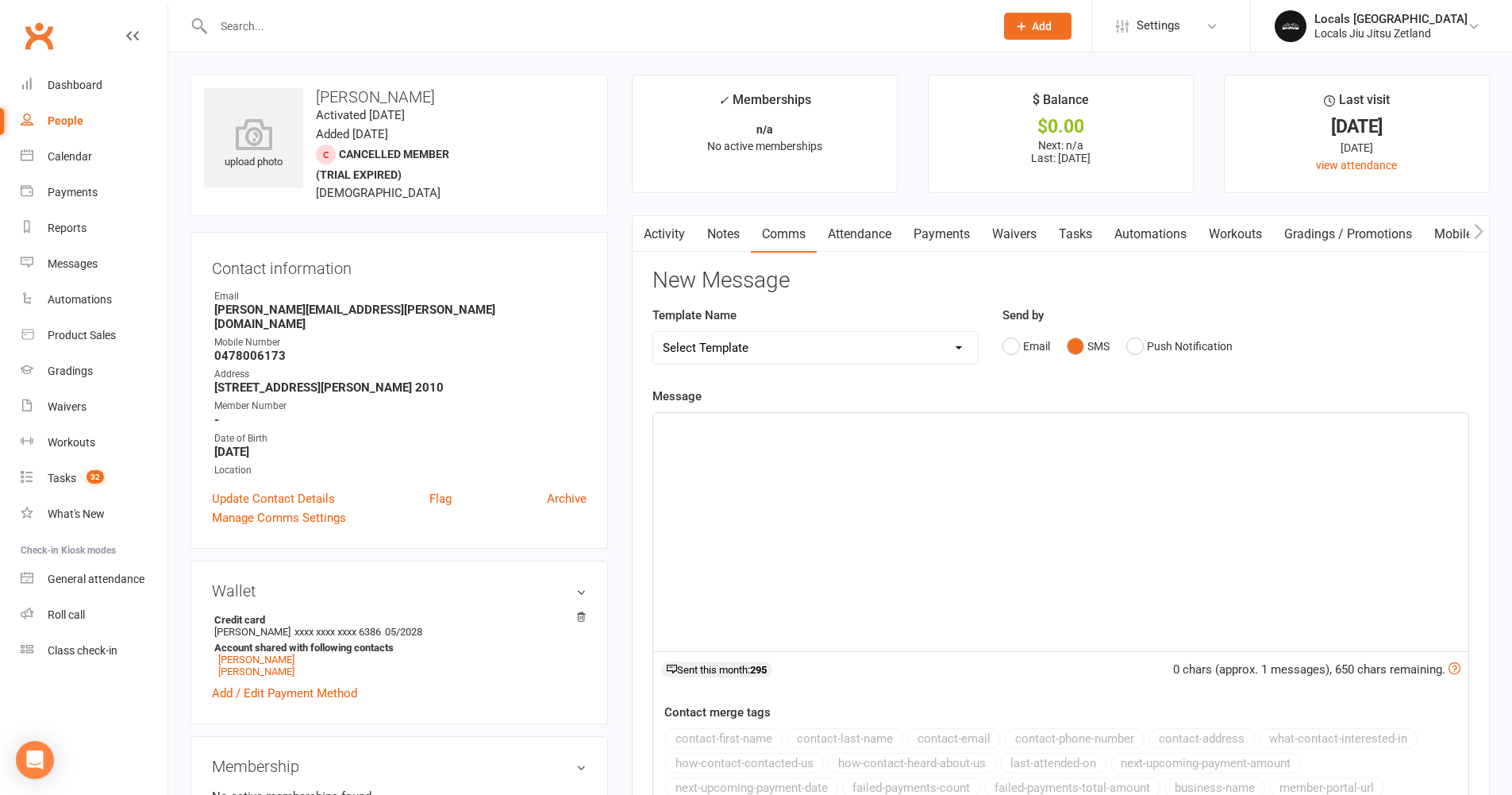
click at [752, 447] on div "﻿" at bounding box center [1061, 531] width 815 height 238
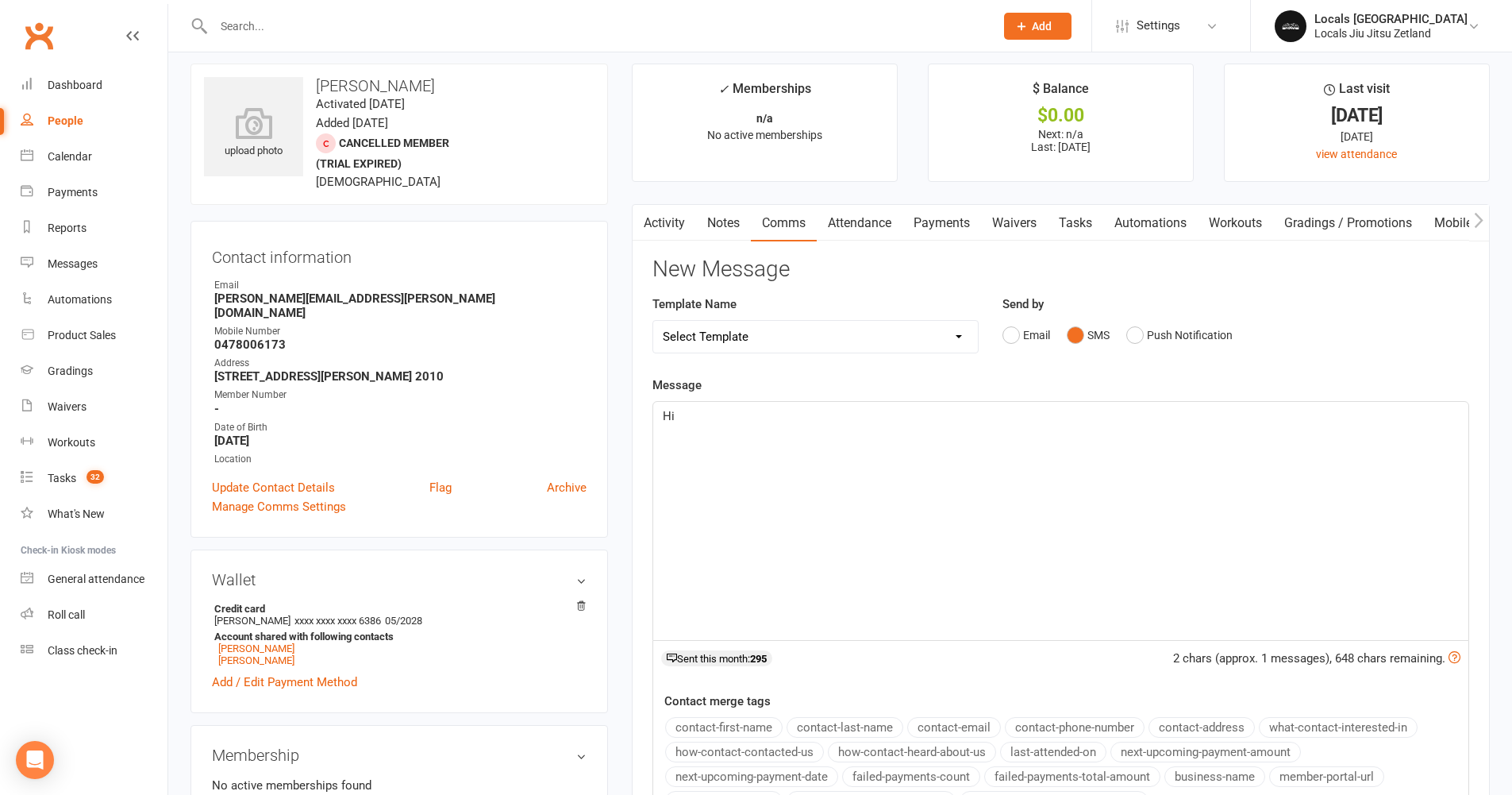
scroll to position [25, 0]
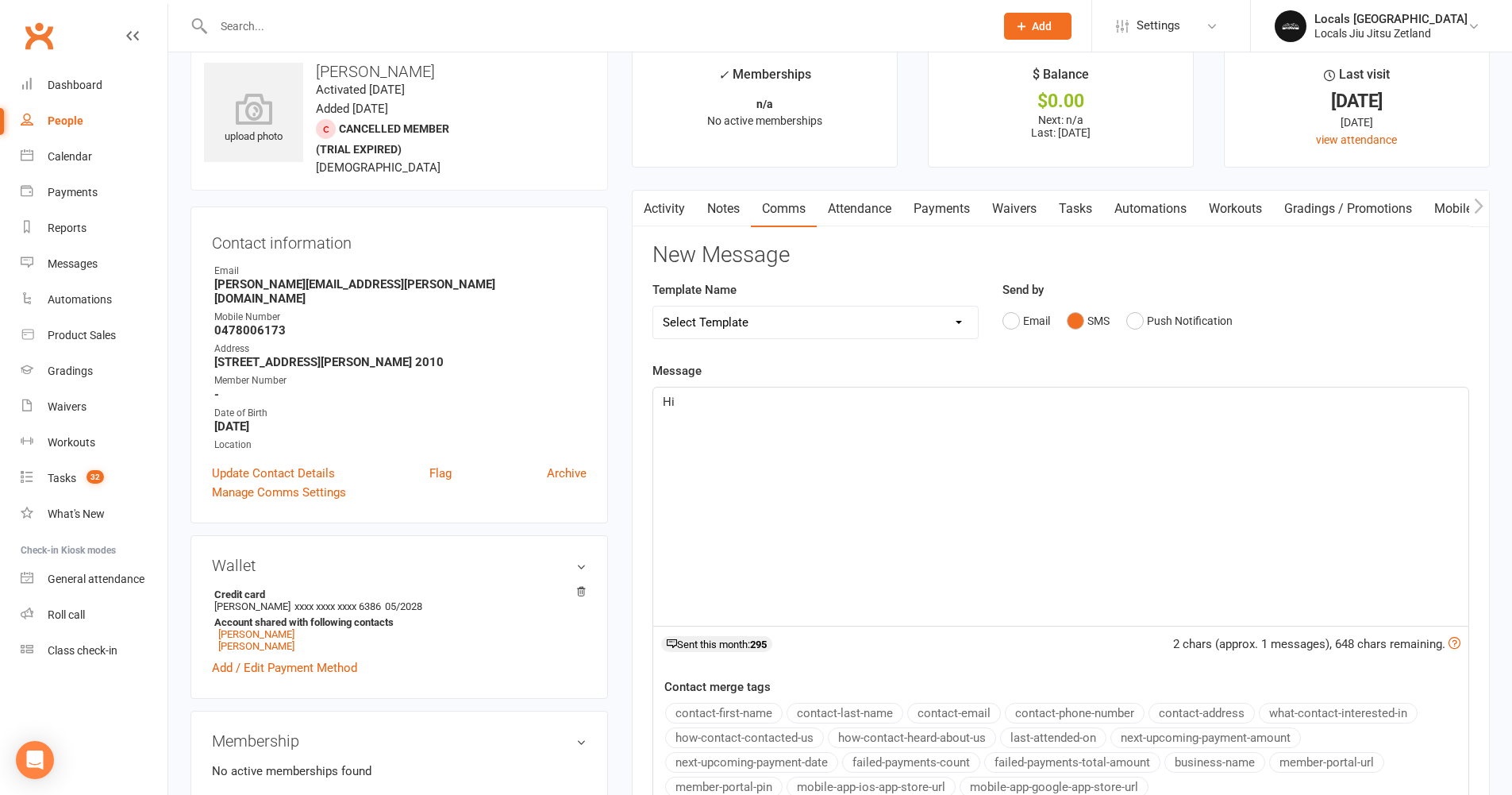
click at [730, 716] on button "contact-first-name" at bounding box center [724, 713] width 118 height 21
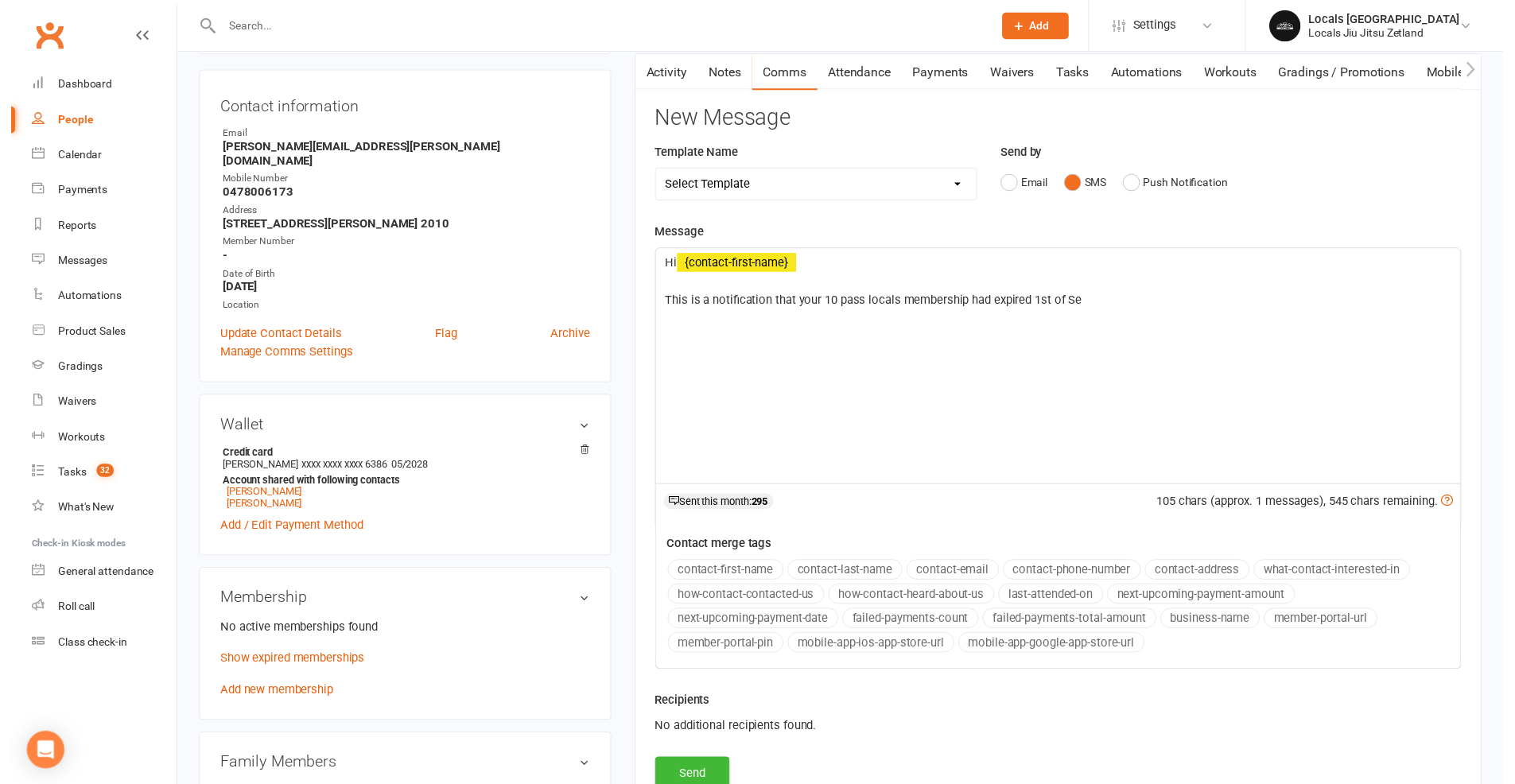
scroll to position [214, 0]
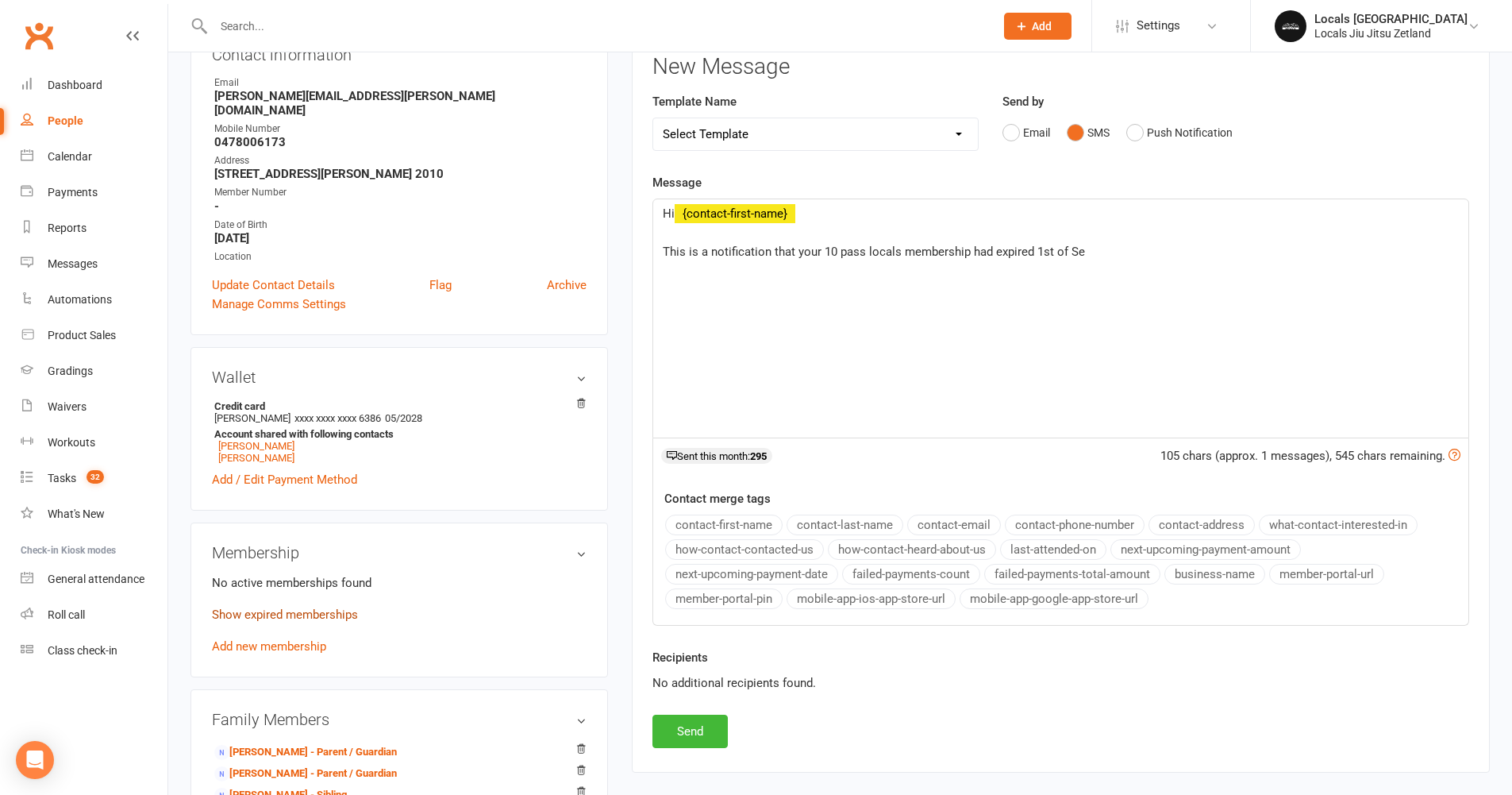
click at [286, 607] on link "Show expired memberships" at bounding box center [285, 614] width 146 height 14
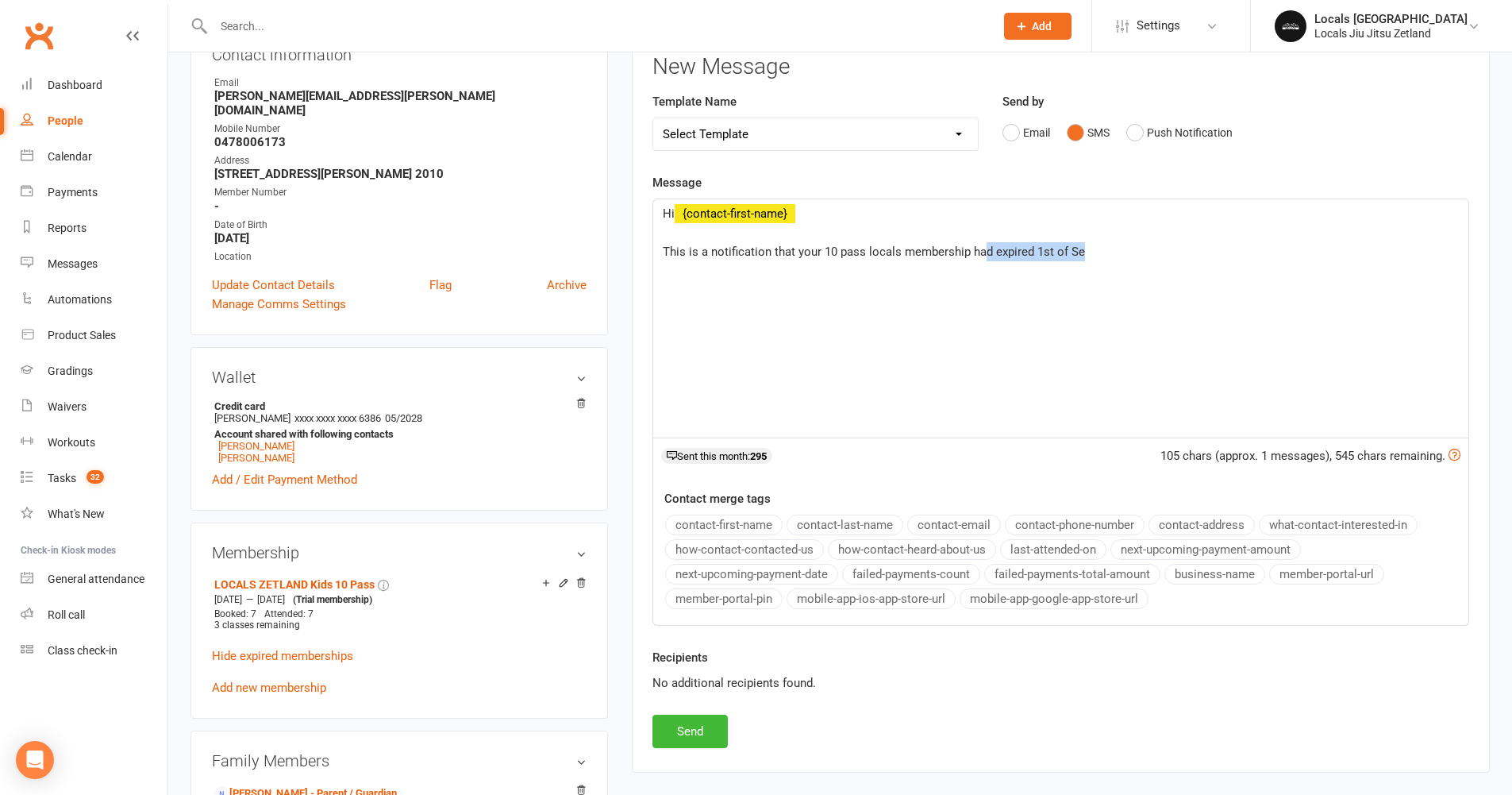
drag, startPoint x: 1095, startPoint y: 250, endPoint x: 985, endPoint y: 252, distance: 110.0
click at [985, 252] on p "This is a notification that your 10 pass locals membership had expired 1st of Se" at bounding box center [1060, 252] width 796 height 19
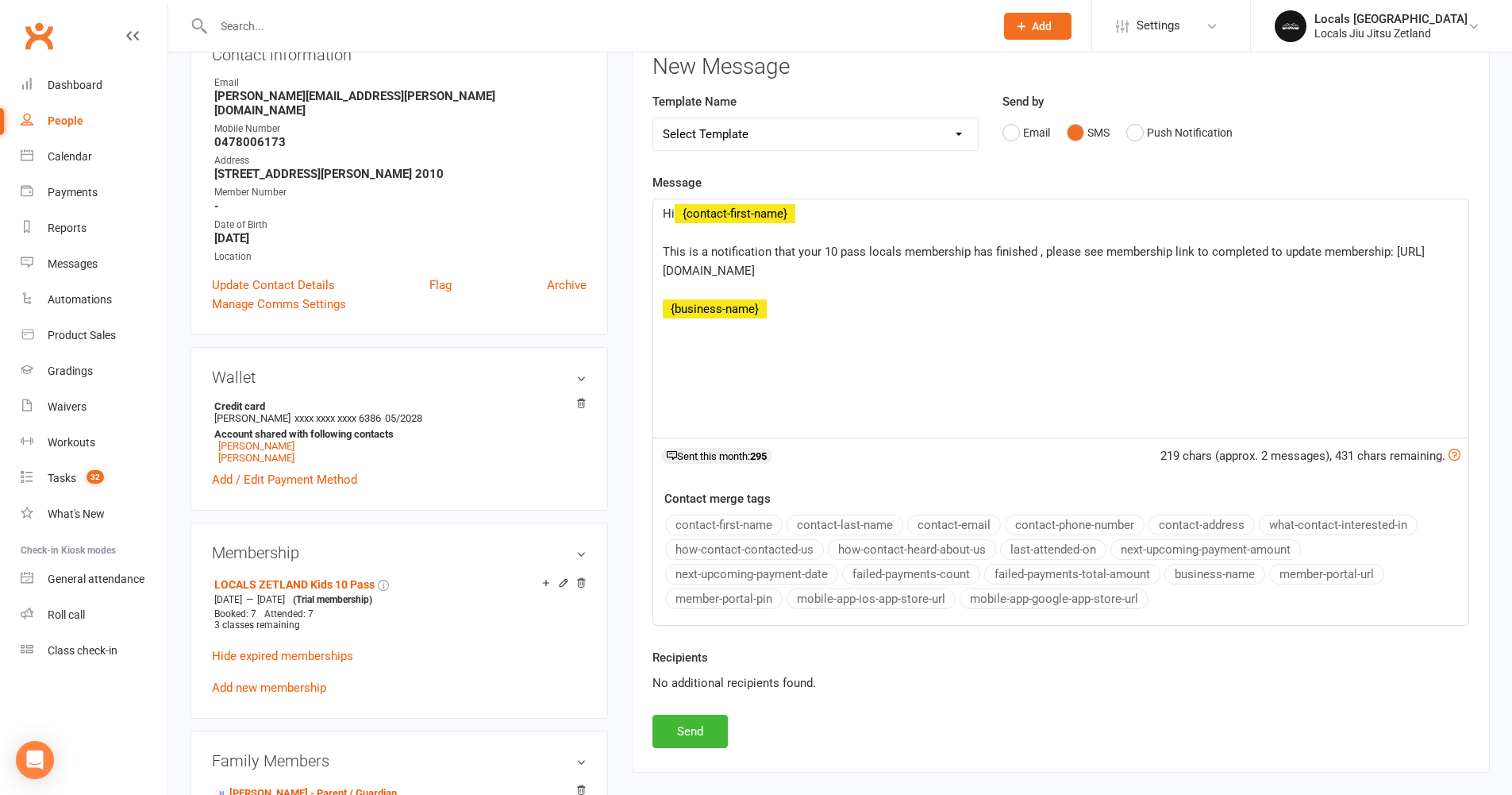
click at [1195, 575] on button "business-name" at bounding box center [1215, 574] width 101 height 21
click at [682, 732] on button "Send" at bounding box center [690, 731] width 76 height 34
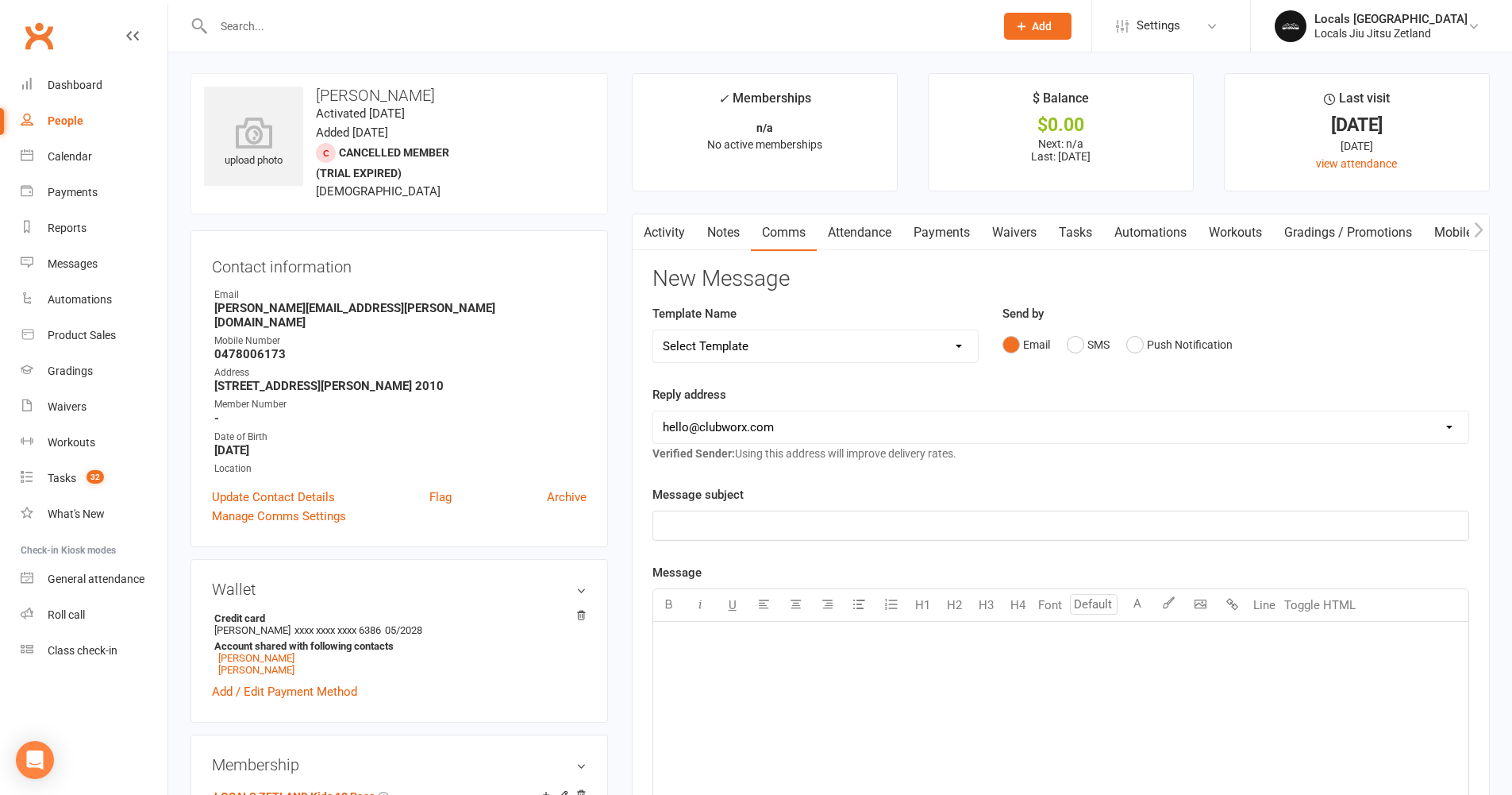
scroll to position [0, 0]
click at [1001, 238] on link "Waivers" at bounding box center [1014, 234] width 66 height 36
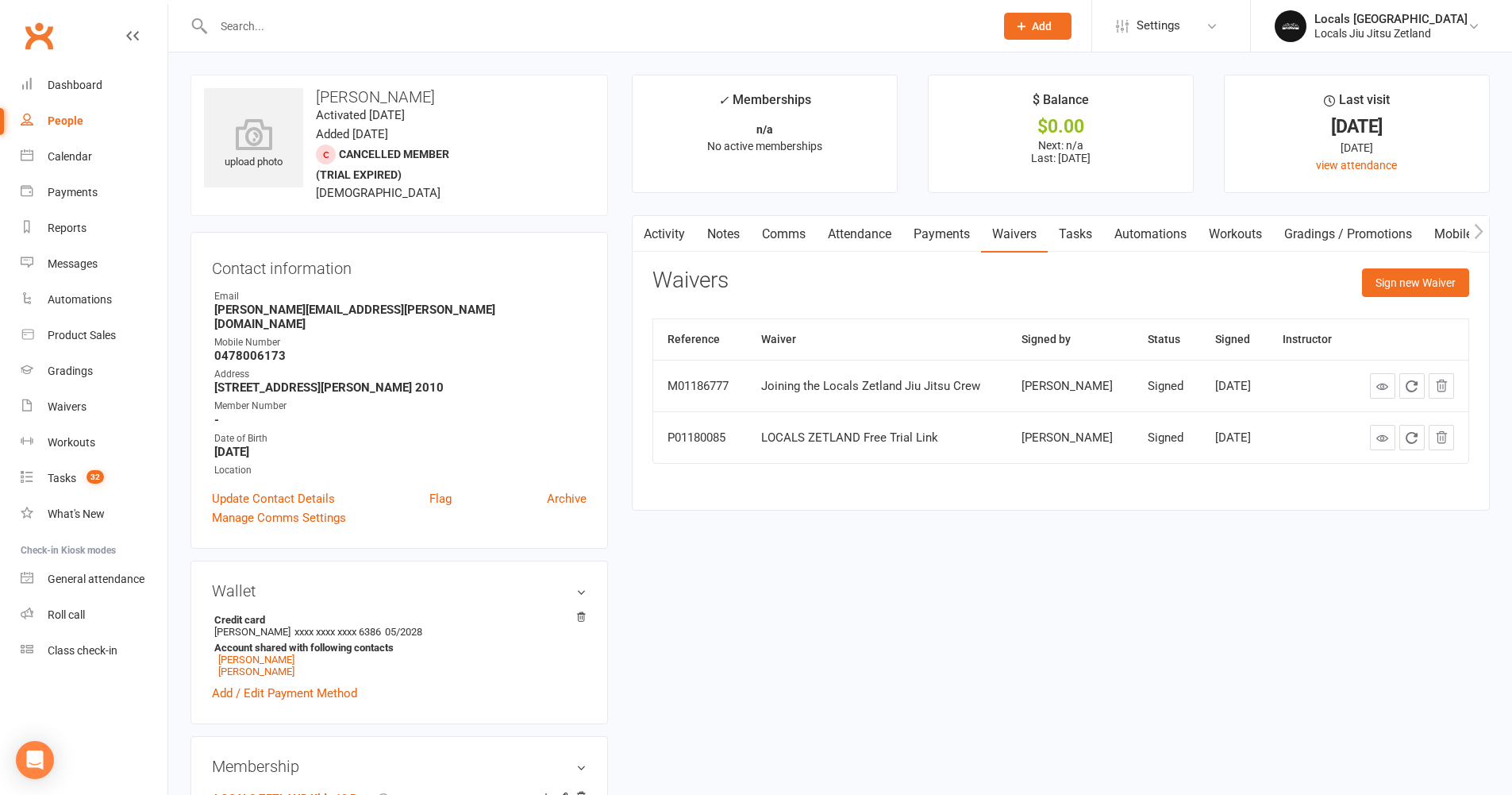
click at [233, 29] on input "text" at bounding box center [596, 26] width 774 height 22
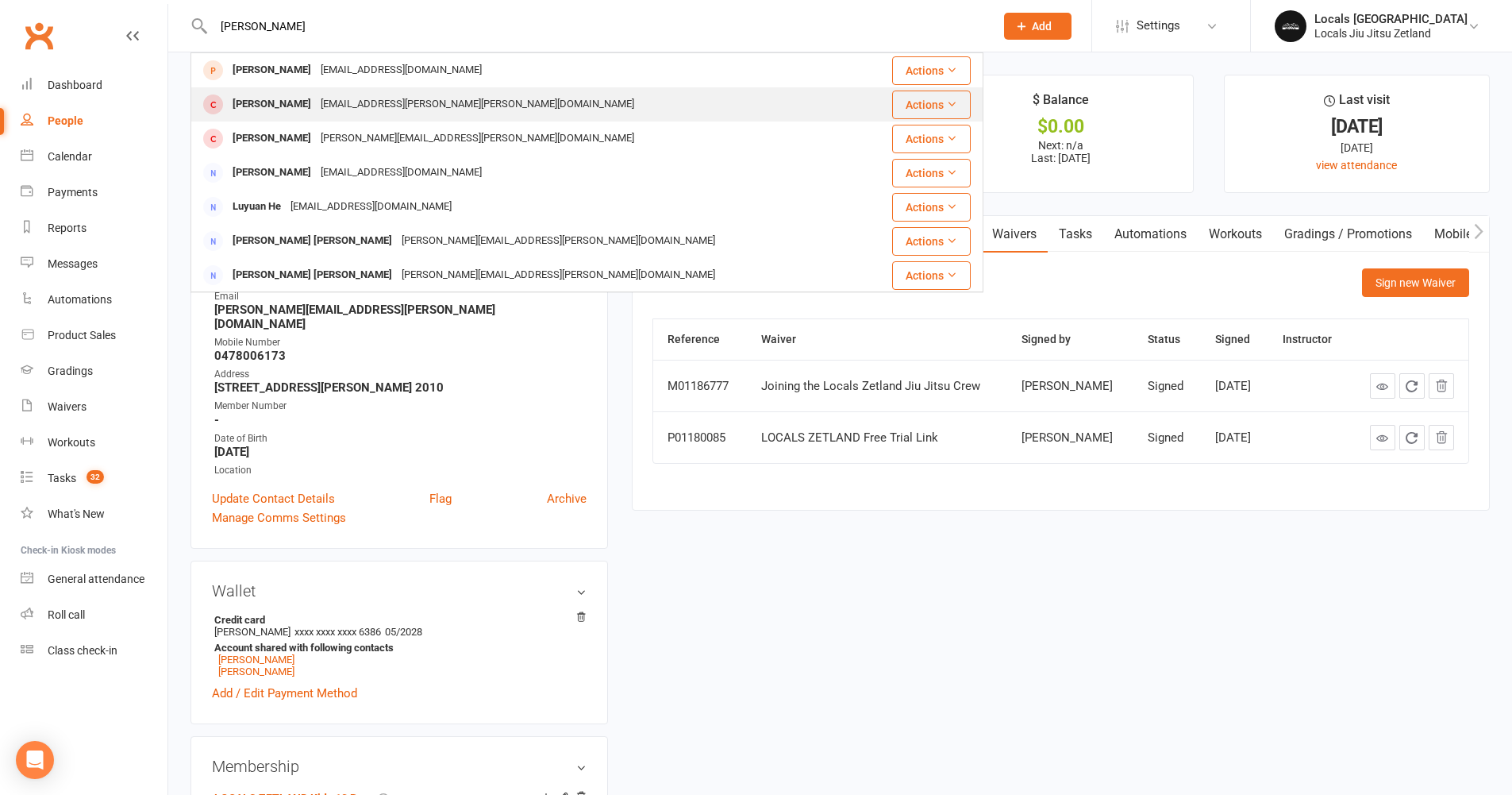
type input "[PERSON_NAME]"
click at [368, 106] on div "[EMAIL_ADDRESS][PERSON_NAME][PERSON_NAME][DOMAIN_NAME]" at bounding box center [477, 104] width 323 height 23
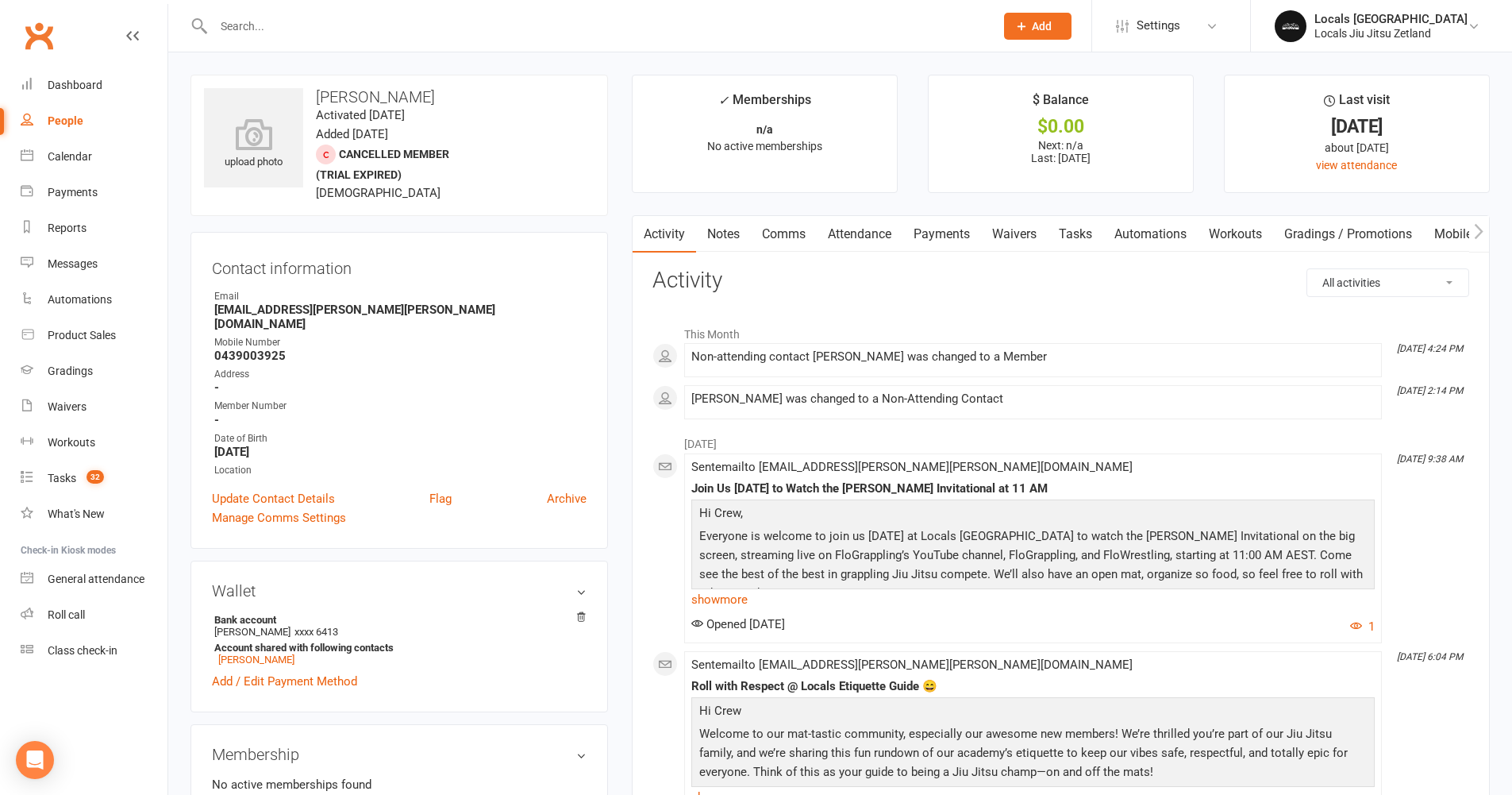
click at [785, 237] on link "Comms" at bounding box center [784, 234] width 65 height 36
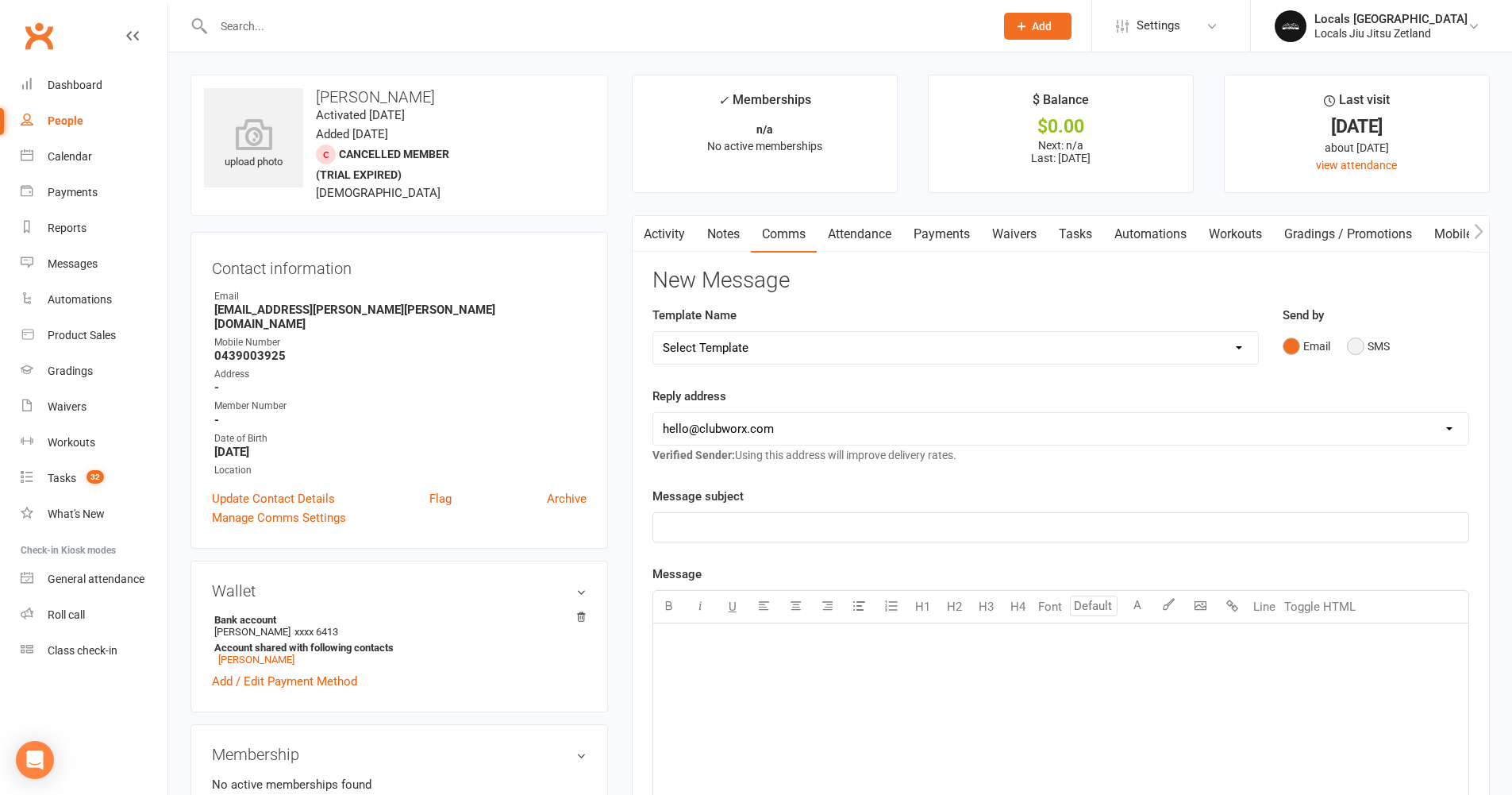
click at [1354, 348] on button "SMS" at bounding box center [1368, 346] width 43 height 30
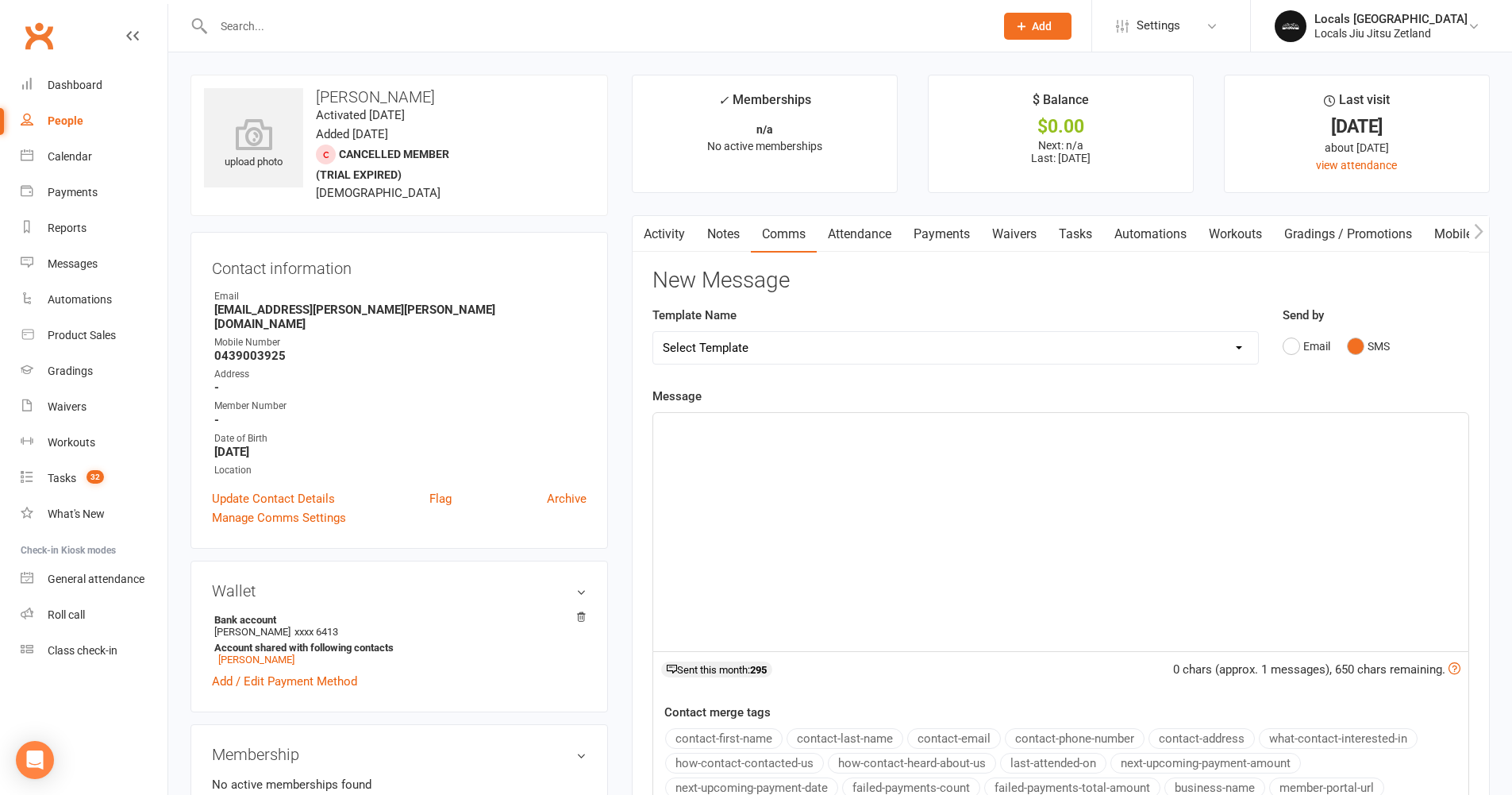
click at [743, 458] on div "﻿" at bounding box center [1061, 531] width 815 height 238
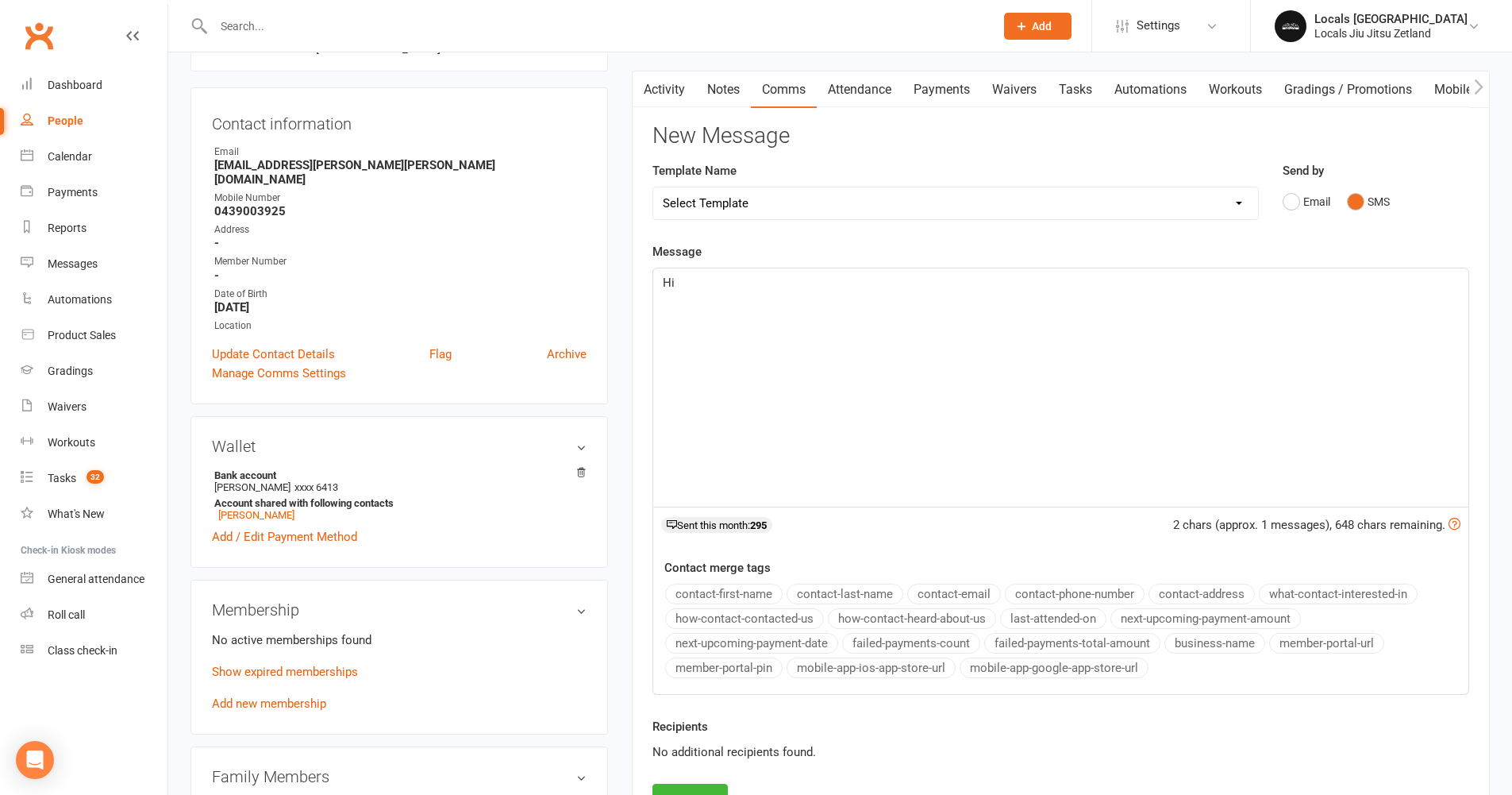
scroll to position [162, 0]
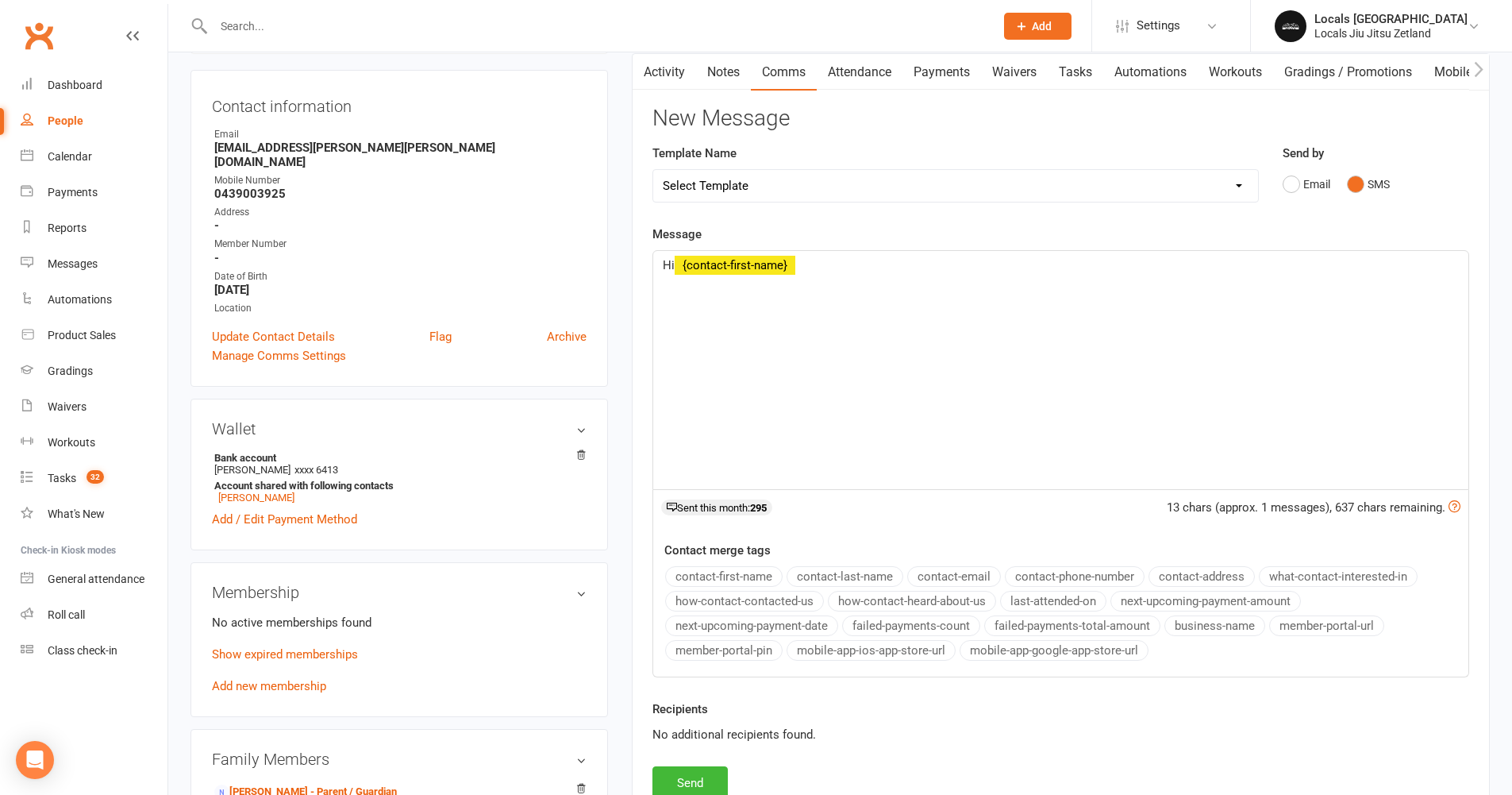
click at [686, 577] on button "contact-first-name" at bounding box center [724, 576] width 118 height 21
click at [231, 491] on link "[PERSON_NAME]" at bounding box center [255, 497] width 76 height 12
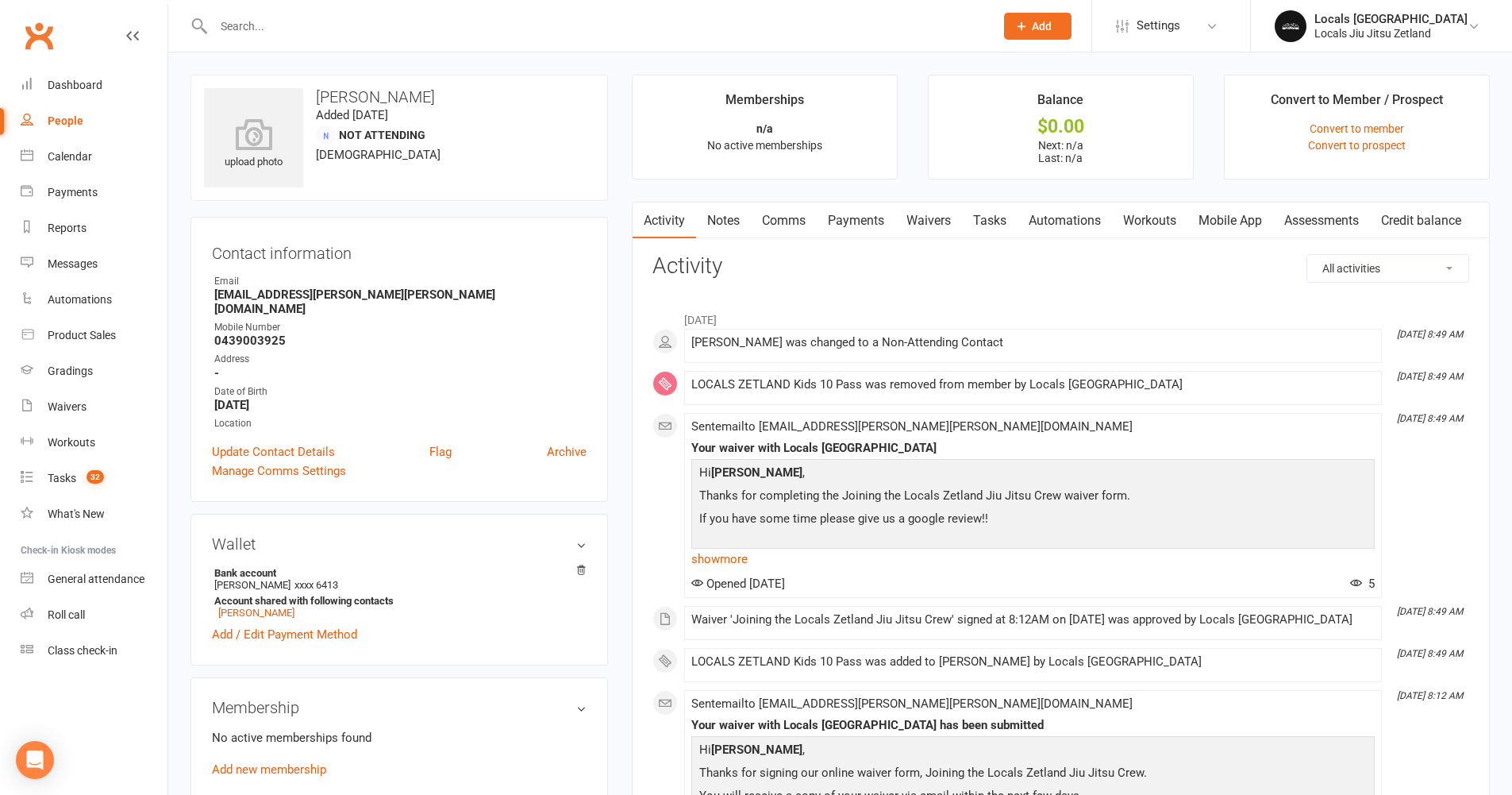
click at [763, 218] on link "Comms" at bounding box center [784, 220] width 65 height 36
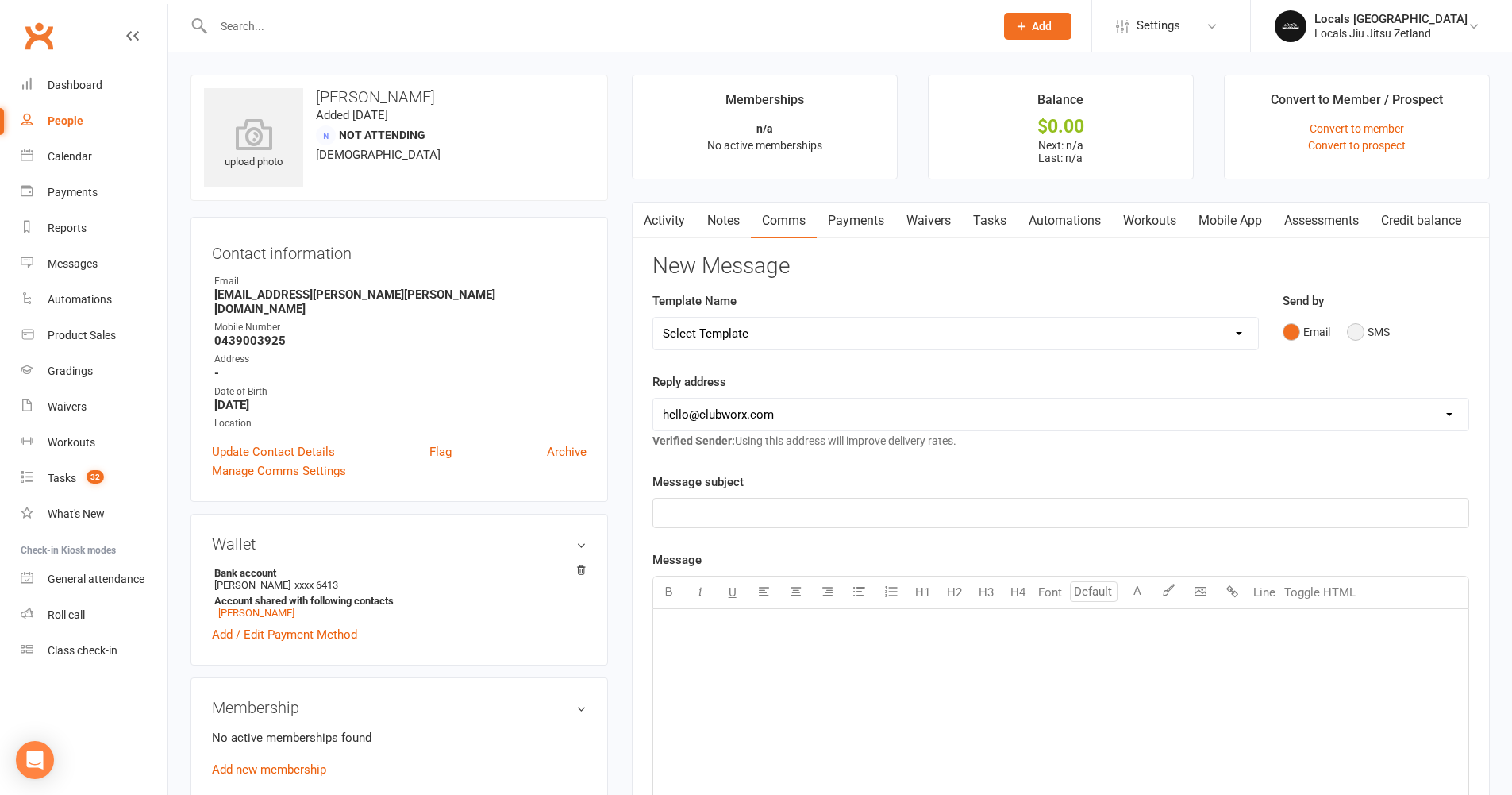
click at [1362, 329] on button "SMS" at bounding box center [1368, 332] width 43 height 30
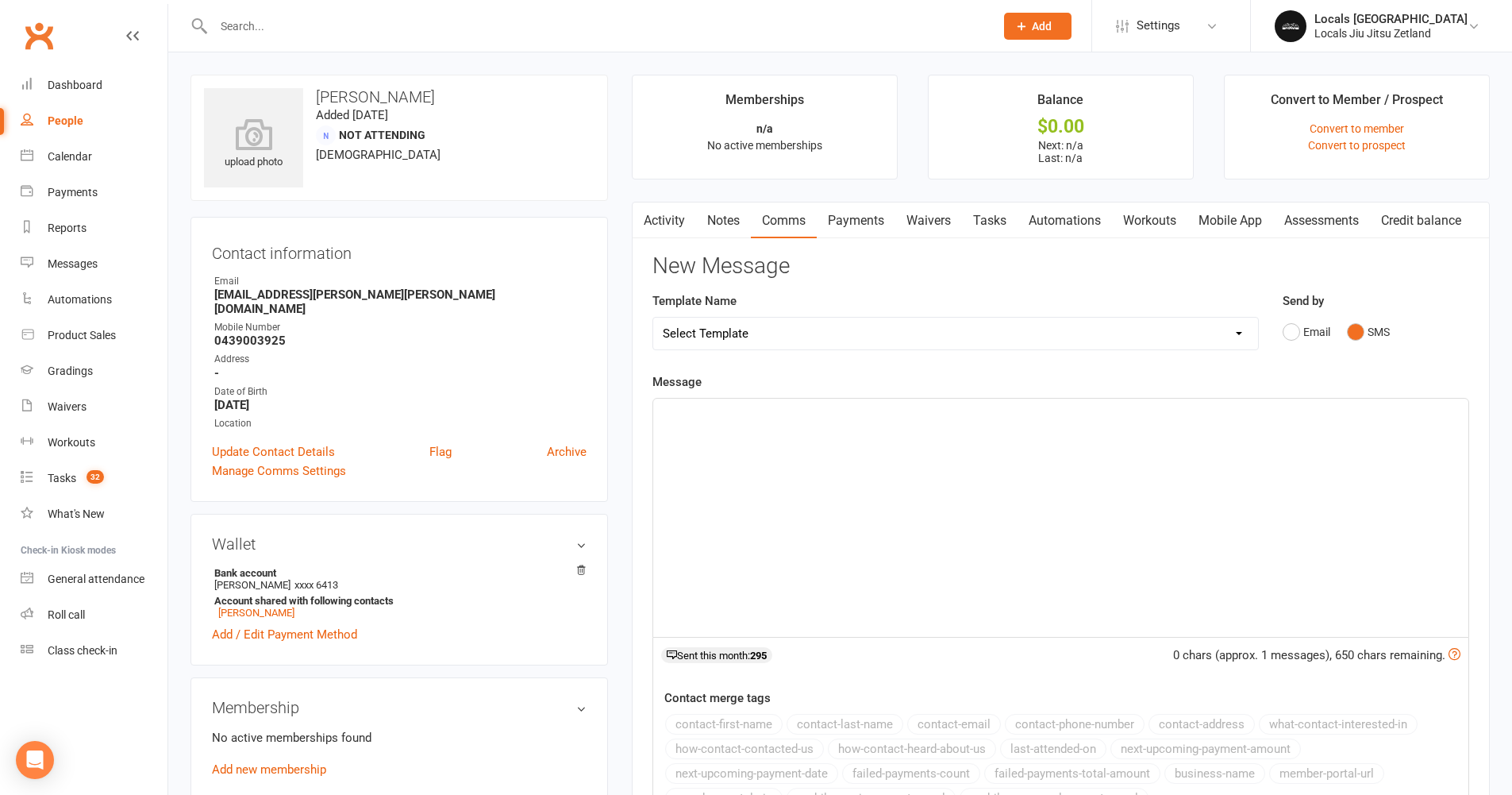
click at [784, 439] on div "﻿" at bounding box center [1061, 517] width 815 height 238
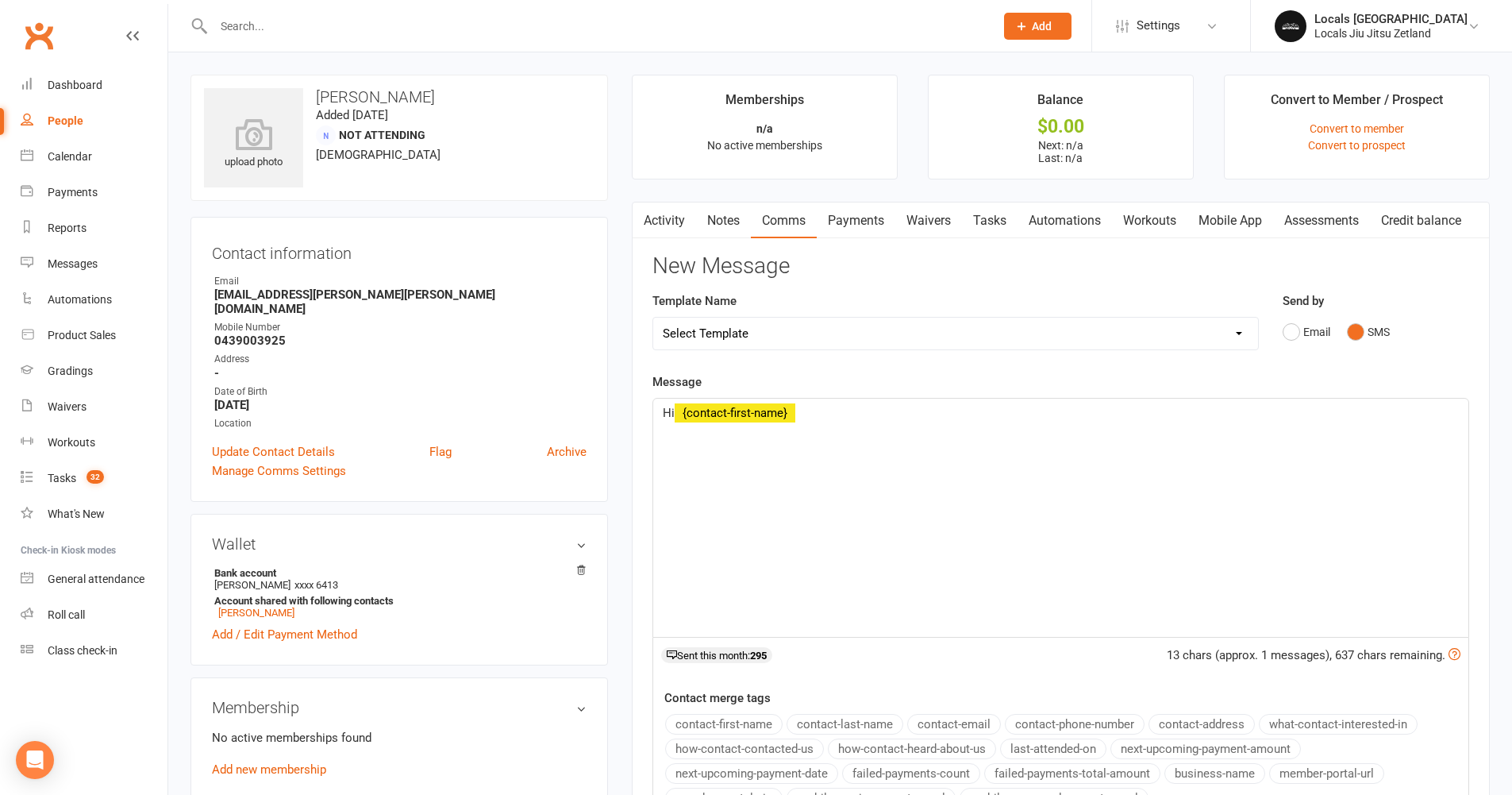
click at [722, 717] on button "contact-first-name" at bounding box center [724, 724] width 118 height 21
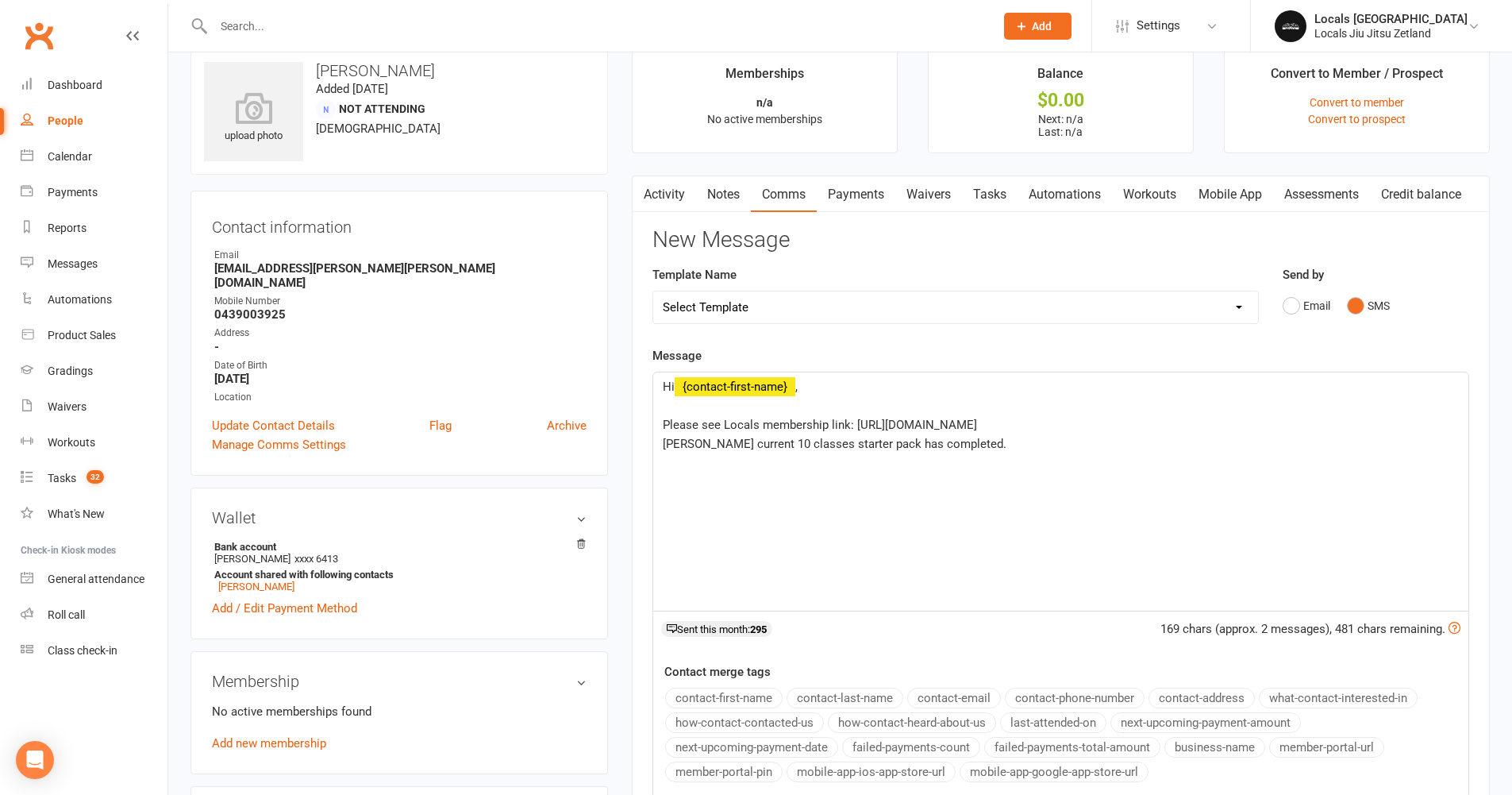
scroll to position [28, 0]
click at [1225, 748] on button "business-name" at bounding box center [1215, 745] width 101 height 21
click at [758, 418] on span "Please see Locals membership link: [URL][DOMAIN_NAME]" at bounding box center [820, 423] width 314 height 14
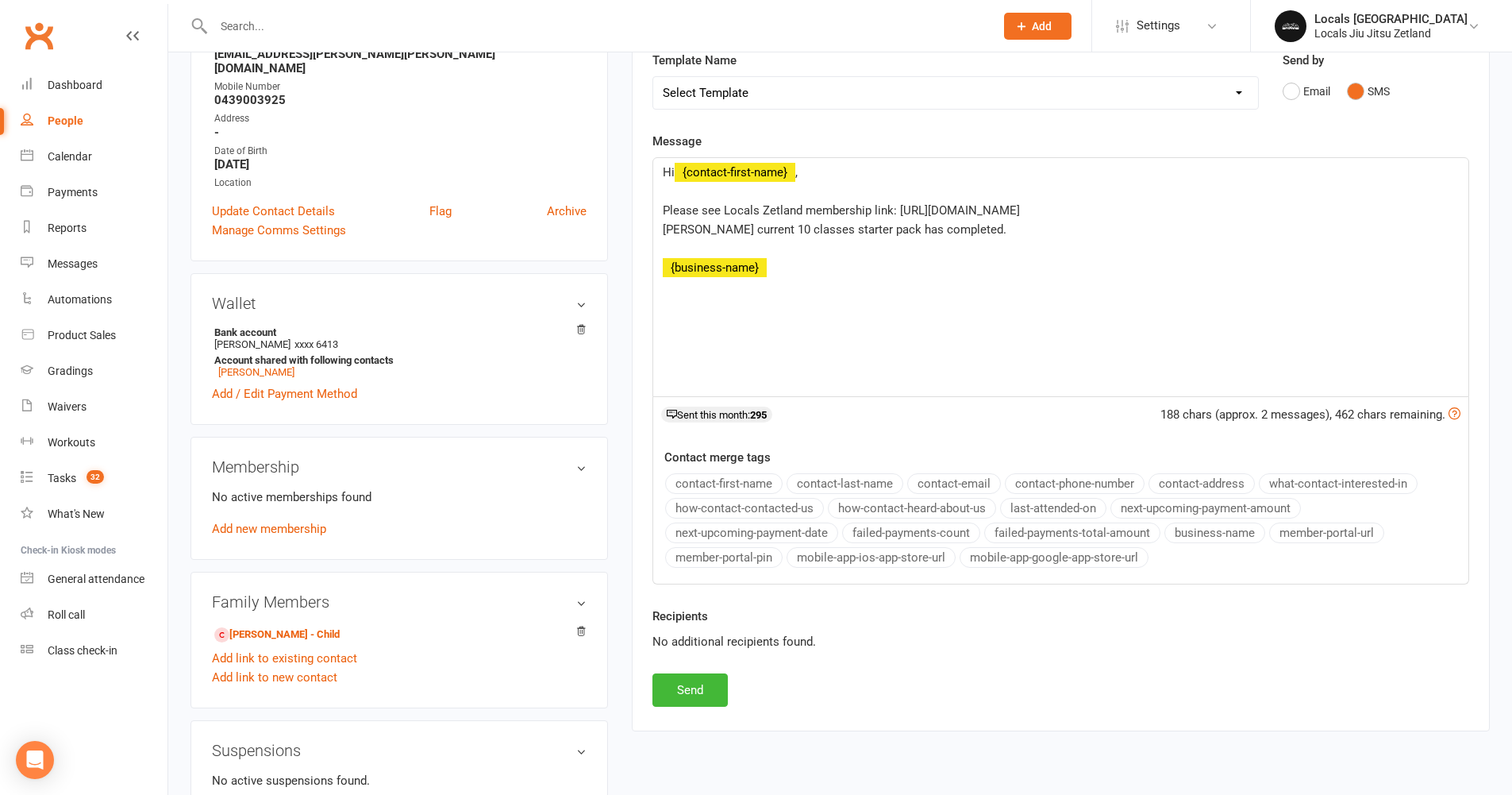
scroll to position [325, 0]
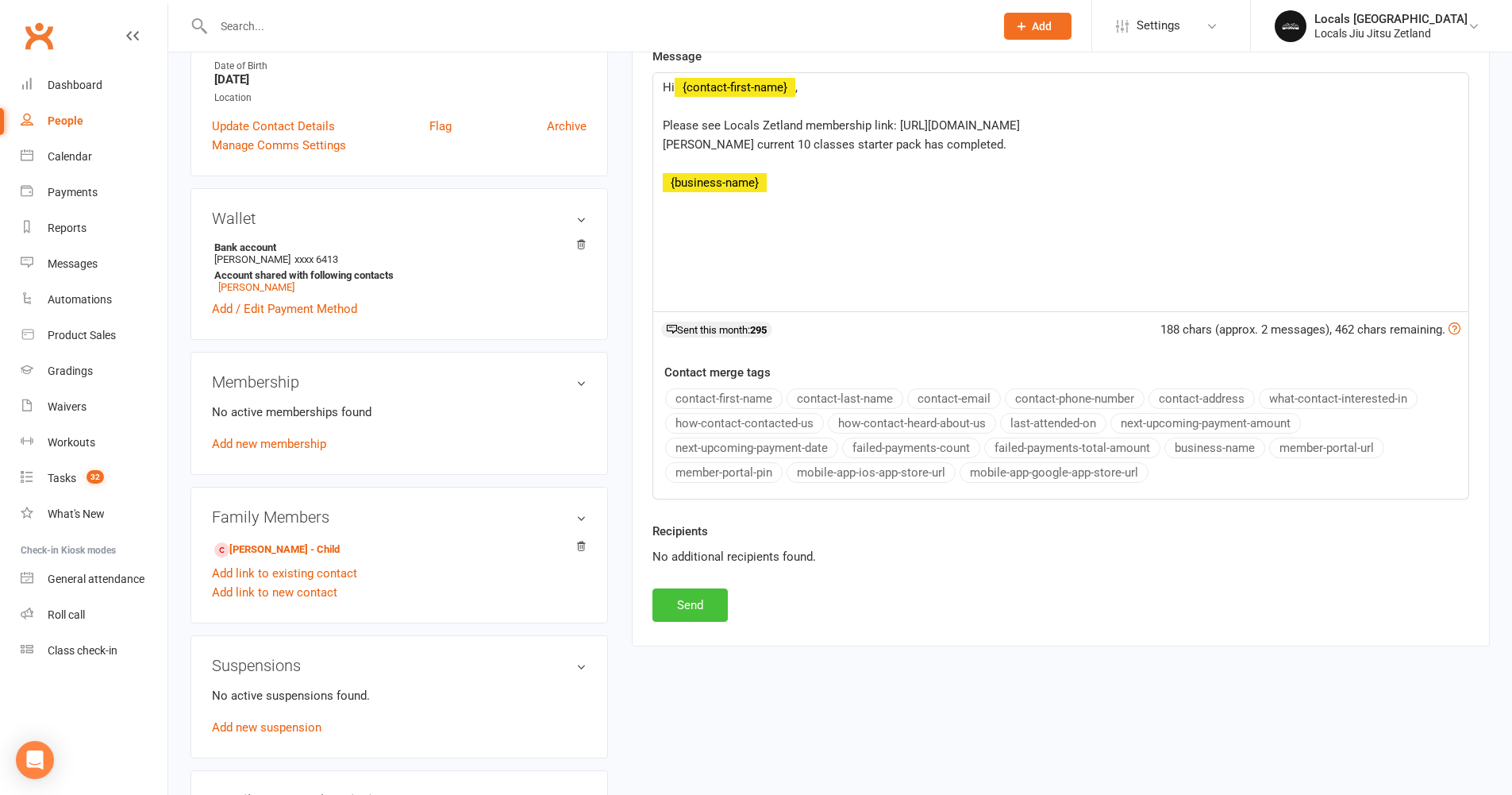
click at [701, 608] on button "Send" at bounding box center [690, 605] width 76 height 34
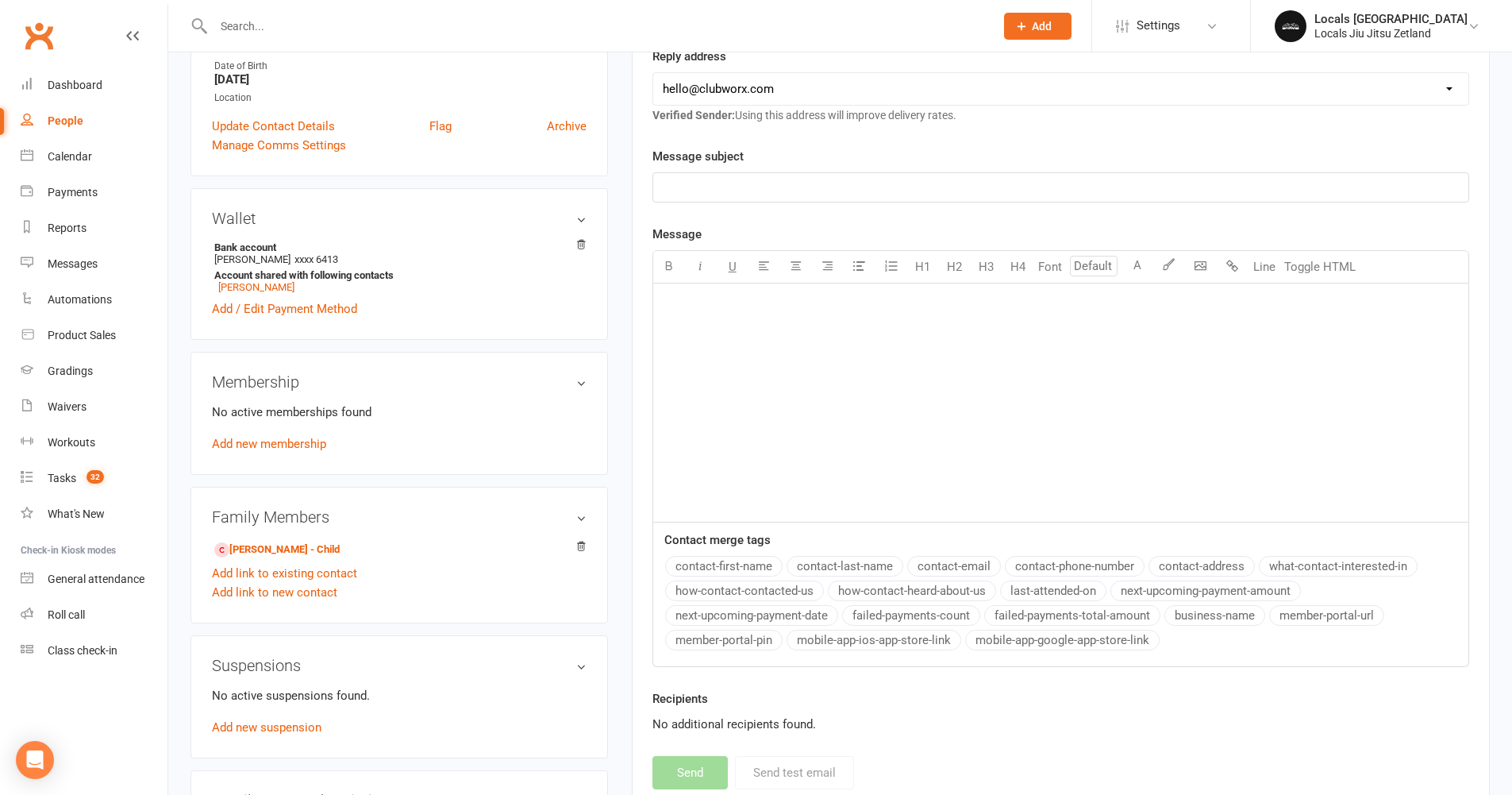
click at [59, 114] on div "People" at bounding box center [65, 121] width 36 height 13
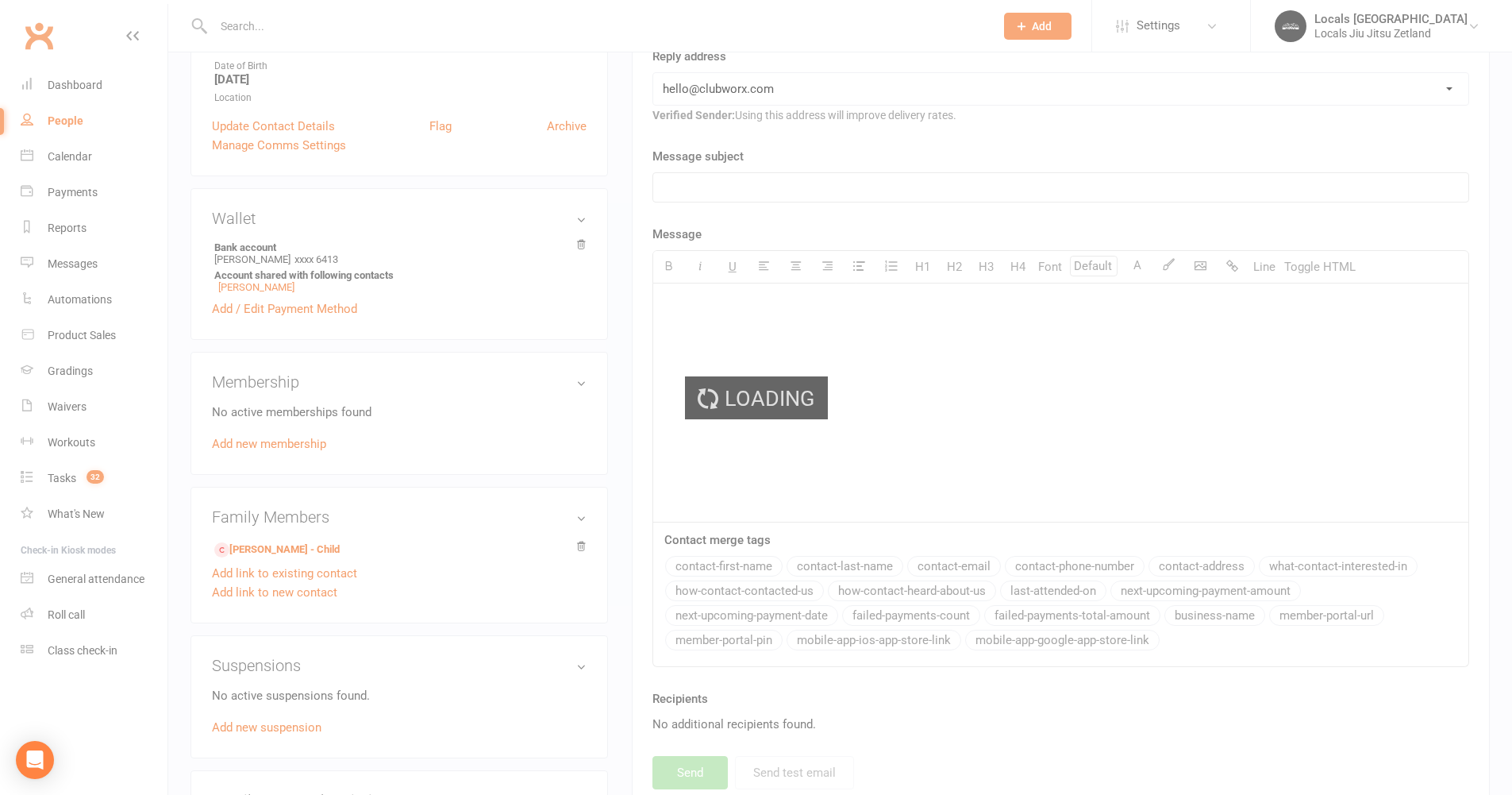
select select "100"
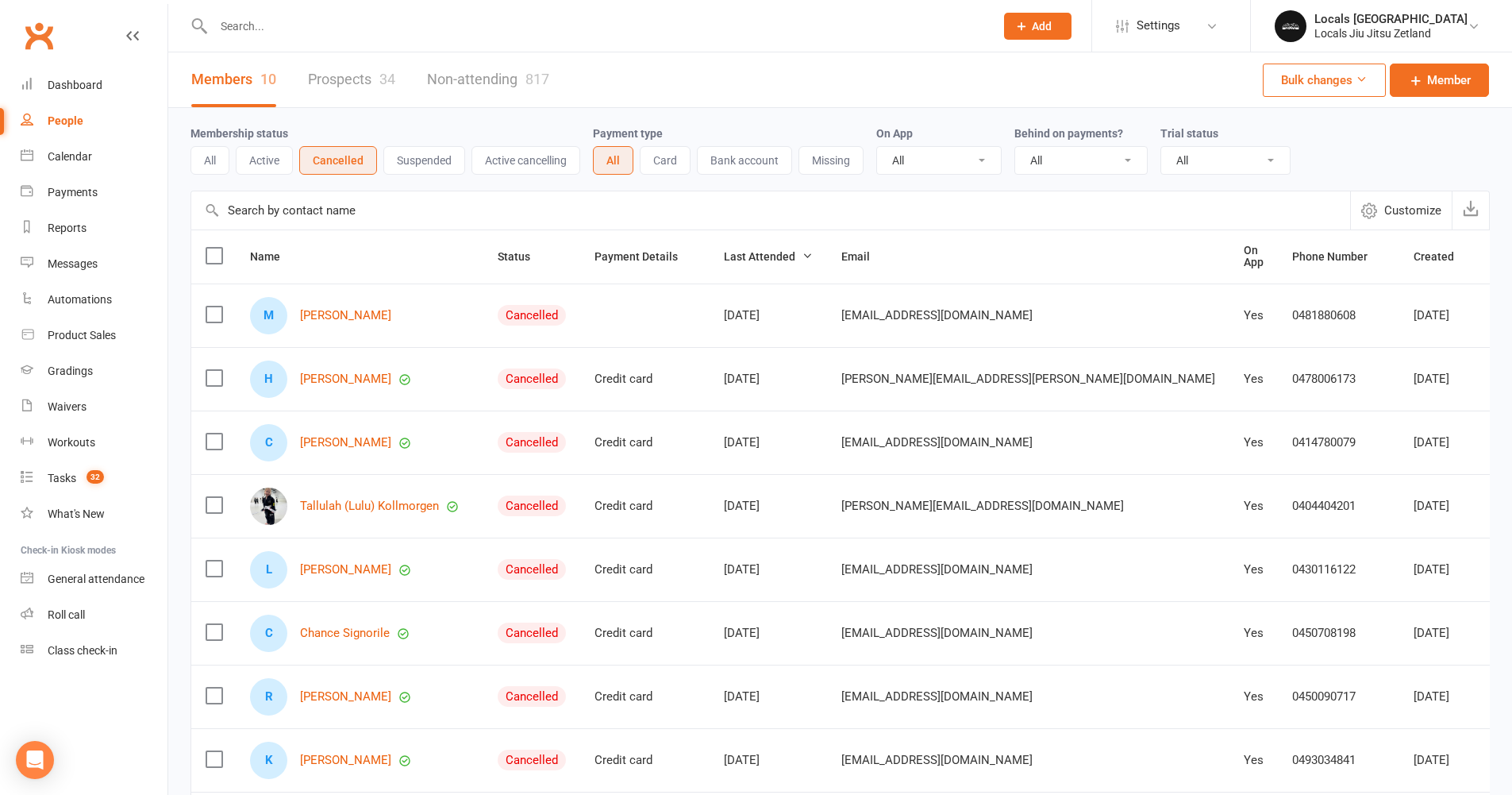
click at [217, 500] on label at bounding box center [213, 504] width 16 height 16
click at [217, 497] on input "checkbox" at bounding box center [213, 497] width 16 height 0
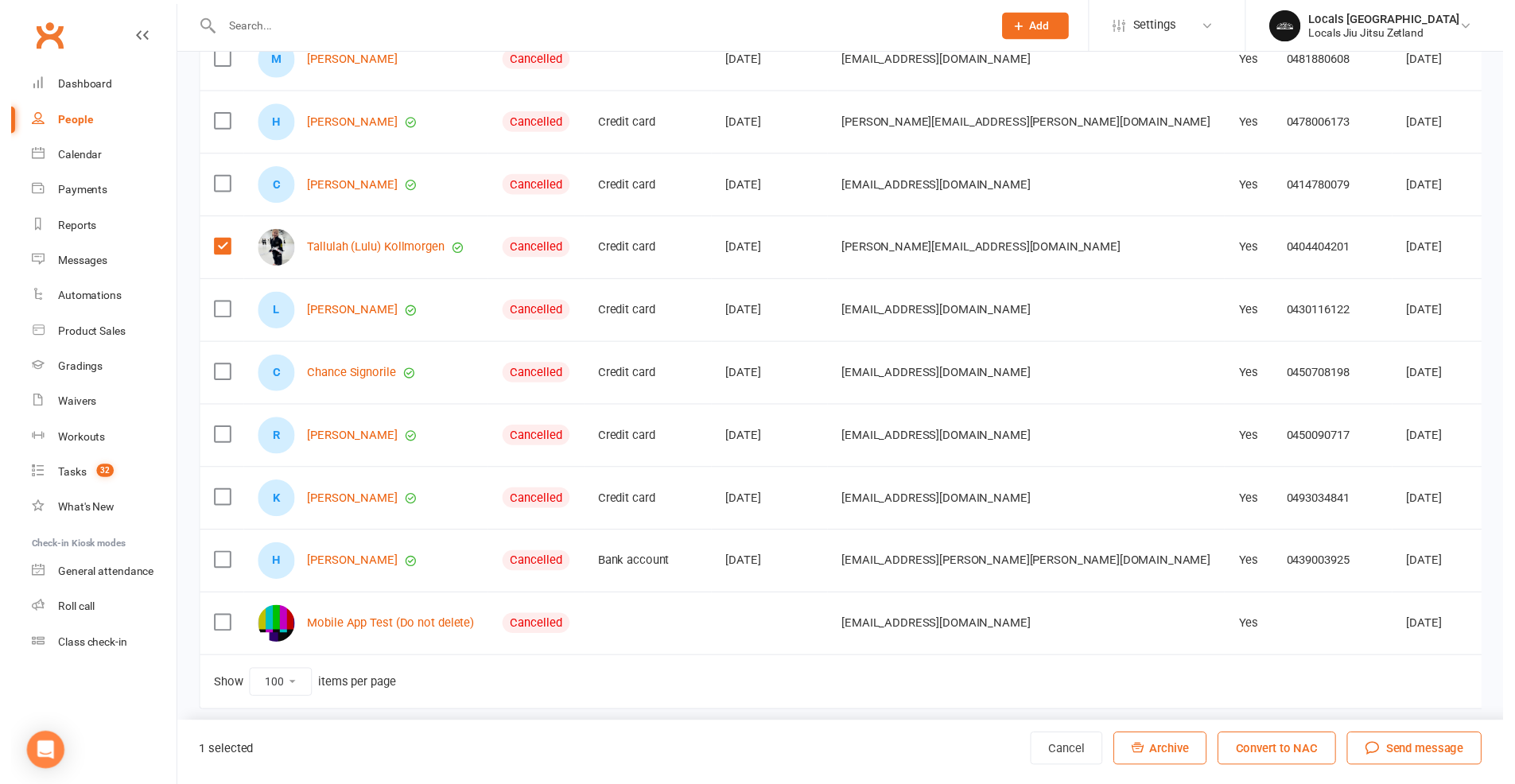
scroll to position [259, 0]
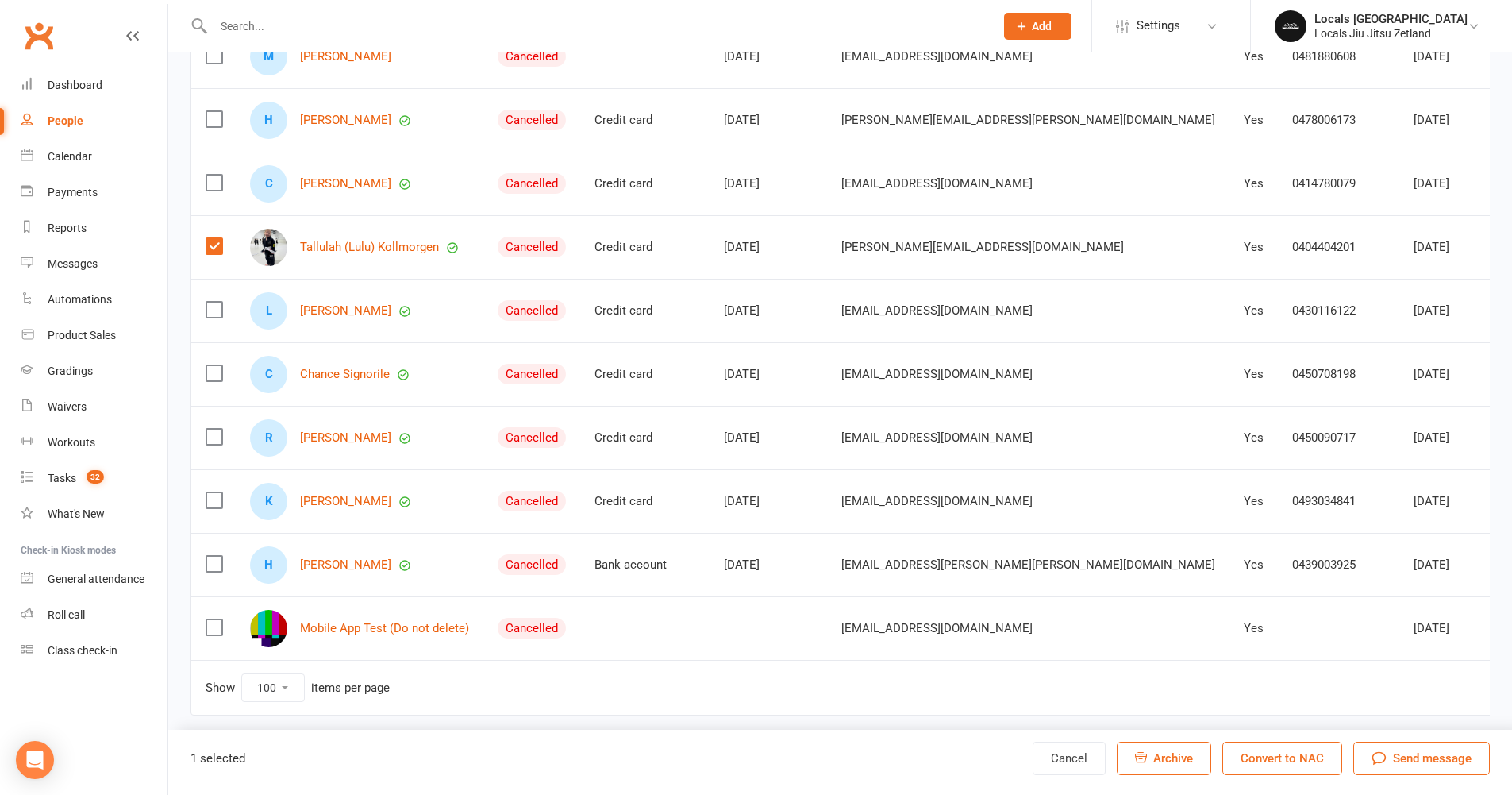
click at [1277, 758] on button "Convert to NAC" at bounding box center [1282, 759] width 120 height 34
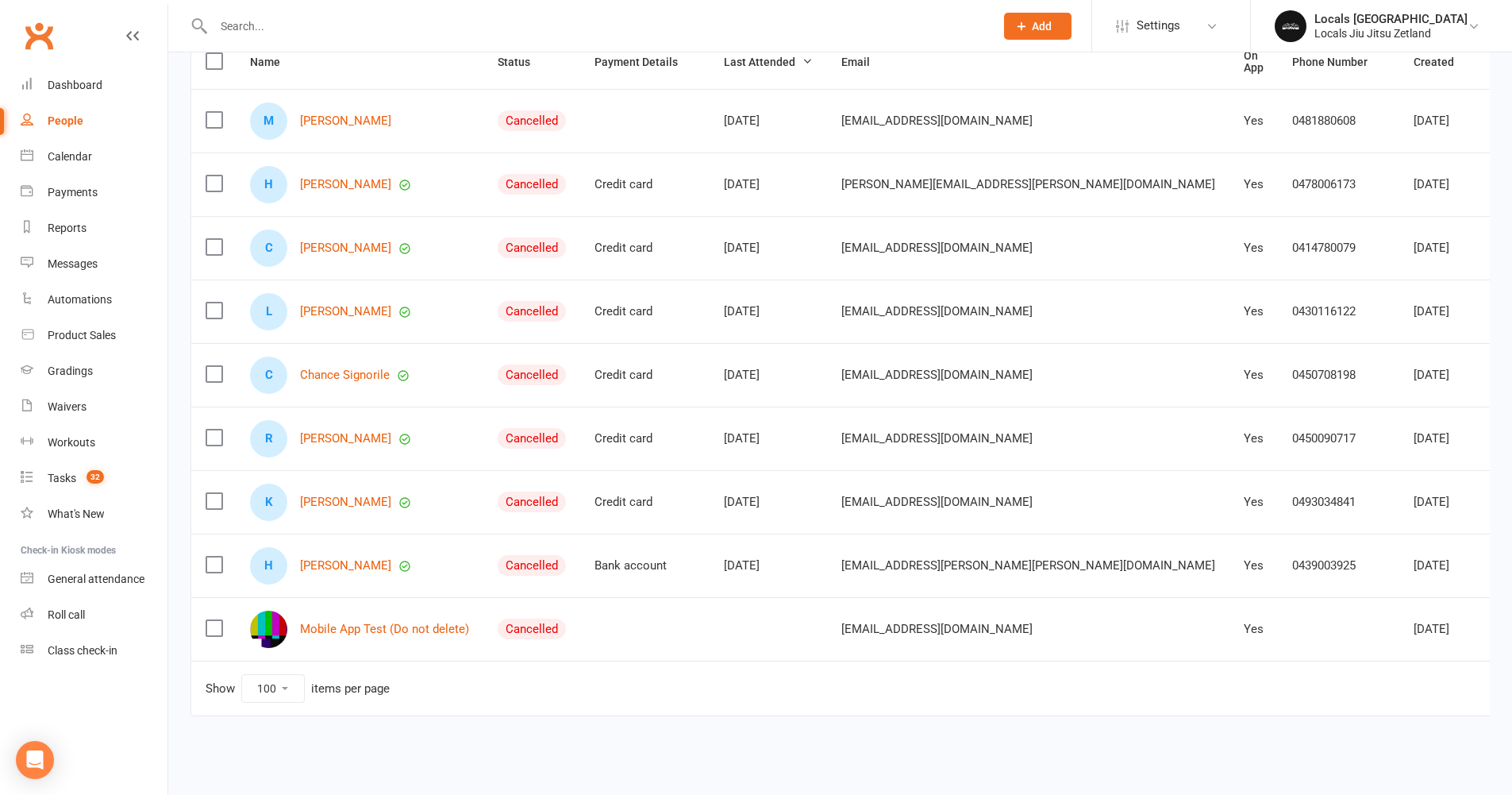
scroll to position [195, 0]
click at [350, 309] on link "[PERSON_NAME]" at bounding box center [346, 311] width 92 height 13
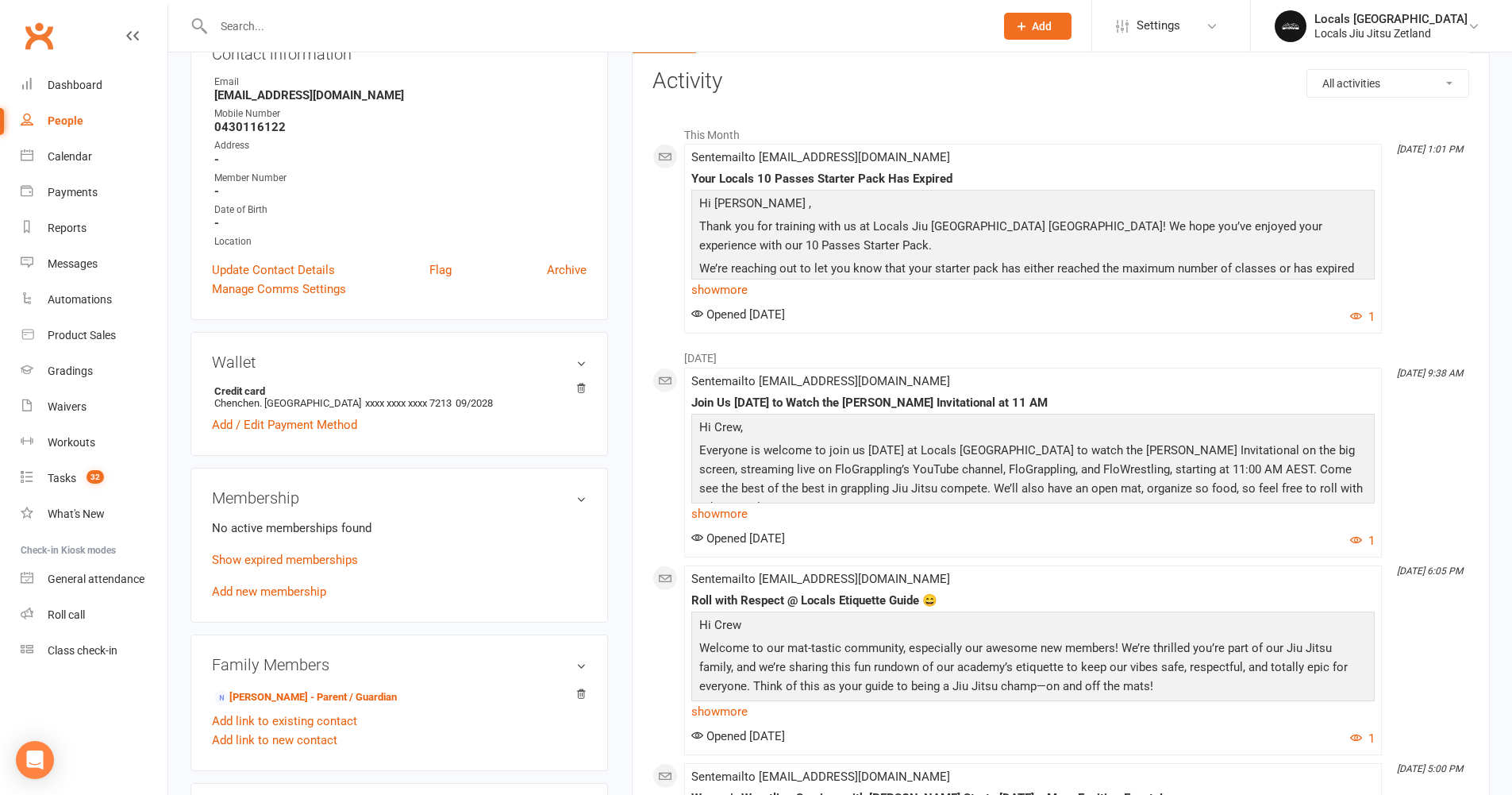
scroll to position [228, 0]
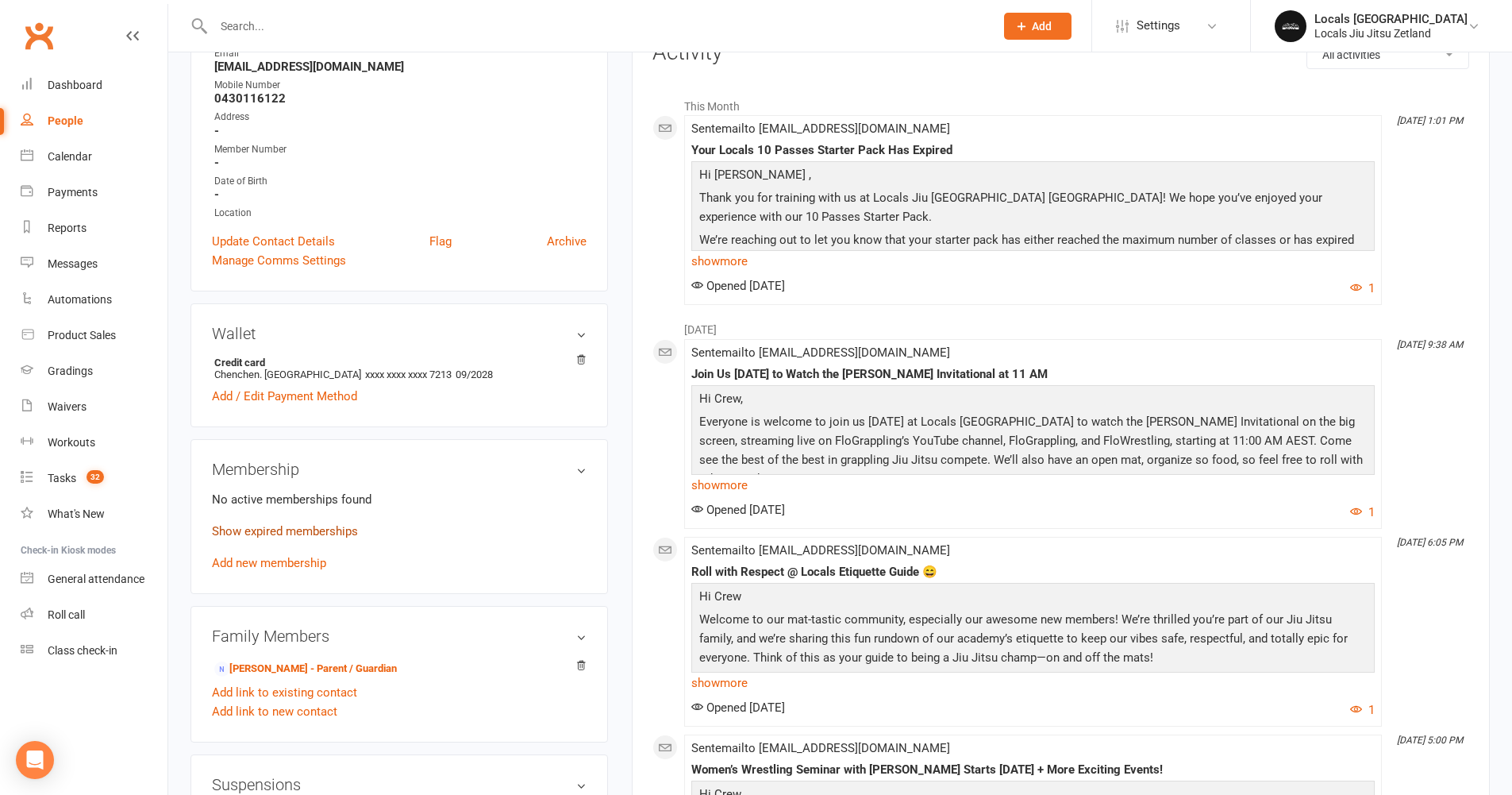
click at [316, 535] on link "Show expired memberships" at bounding box center [285, 530] width 146 height 14
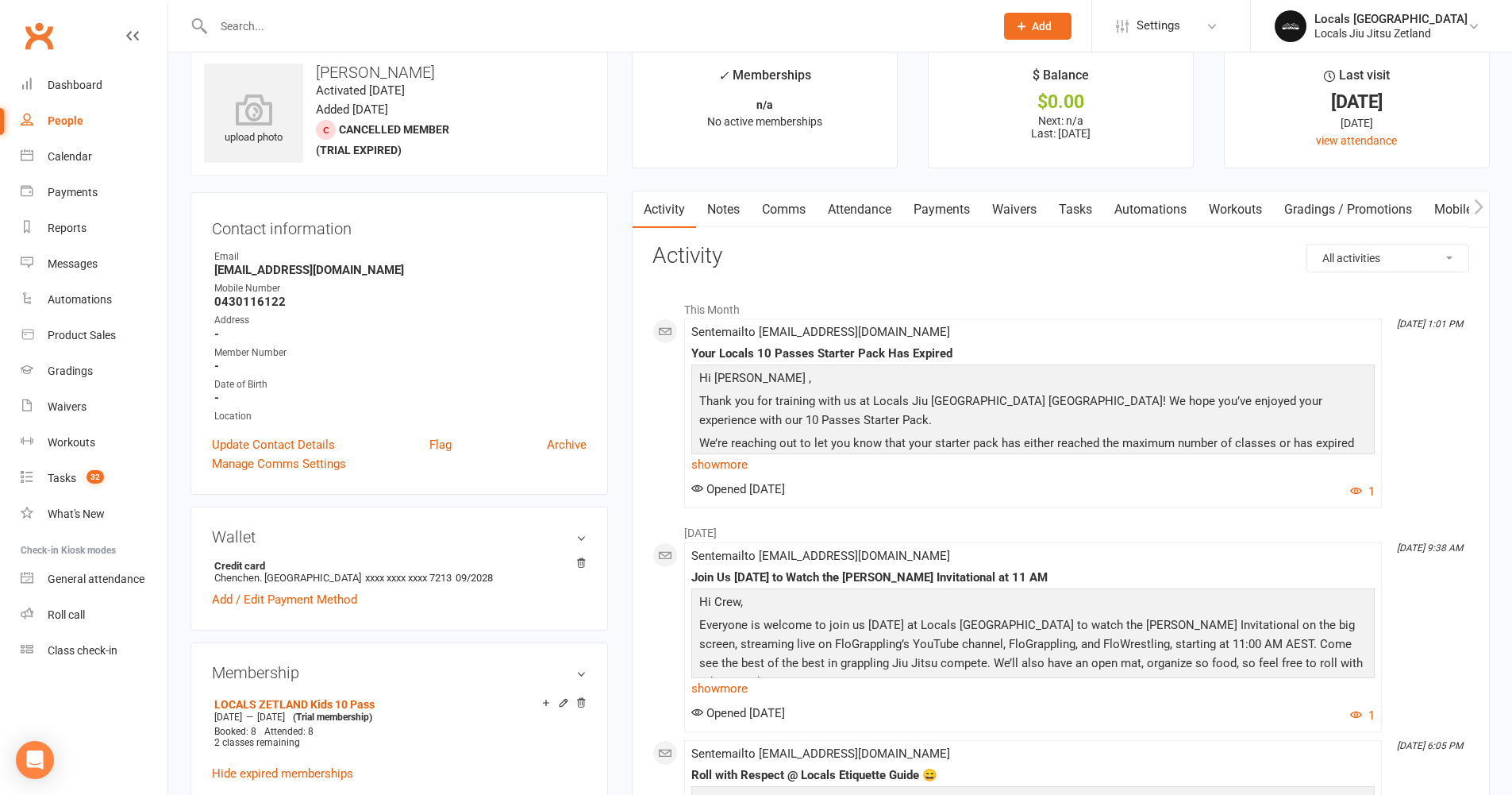
scroll to position [0, 0]
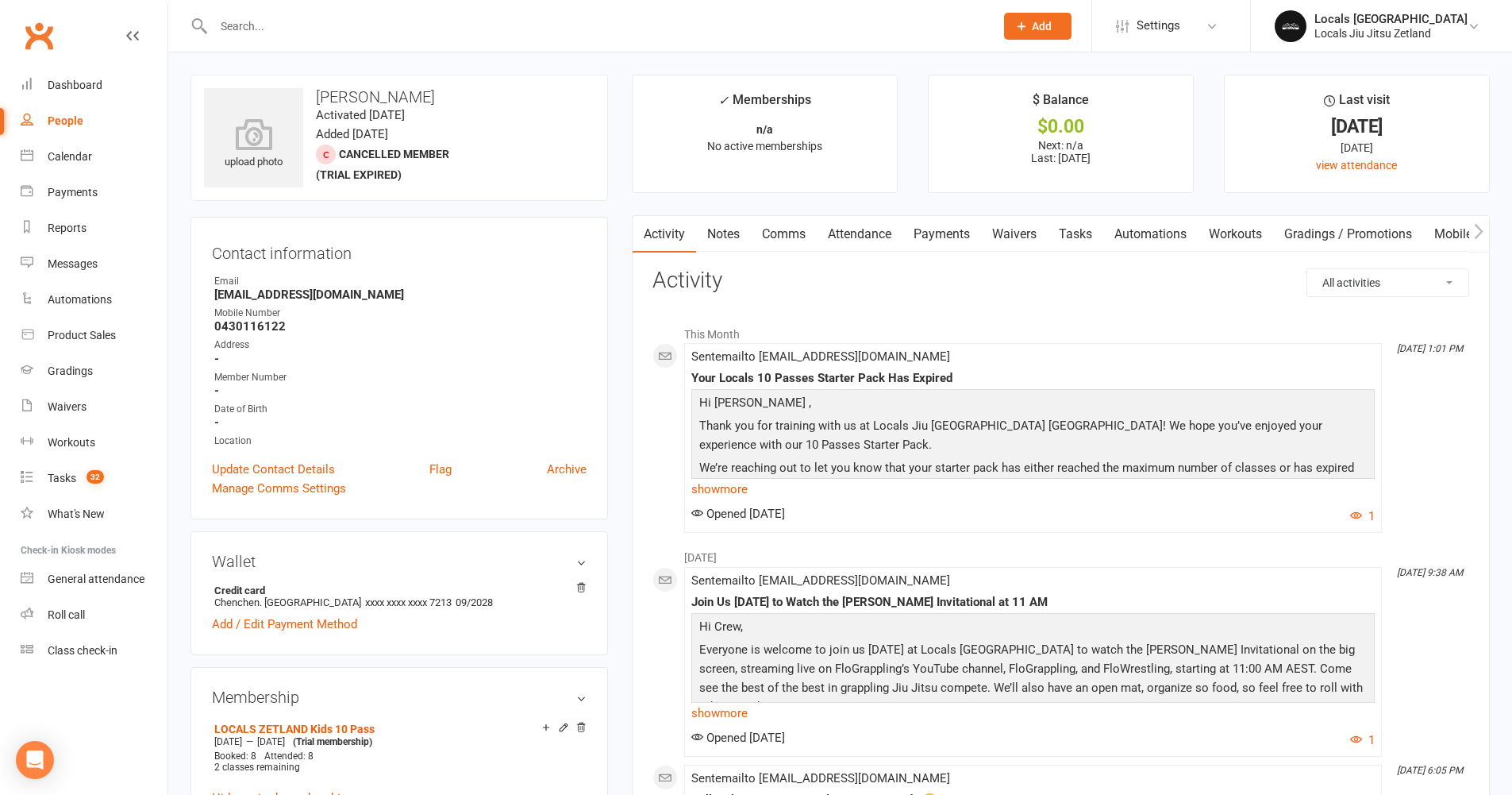
click at [78, 119] on div "People" at bounding box center [65, 121] width 36 height 13
select select "100"
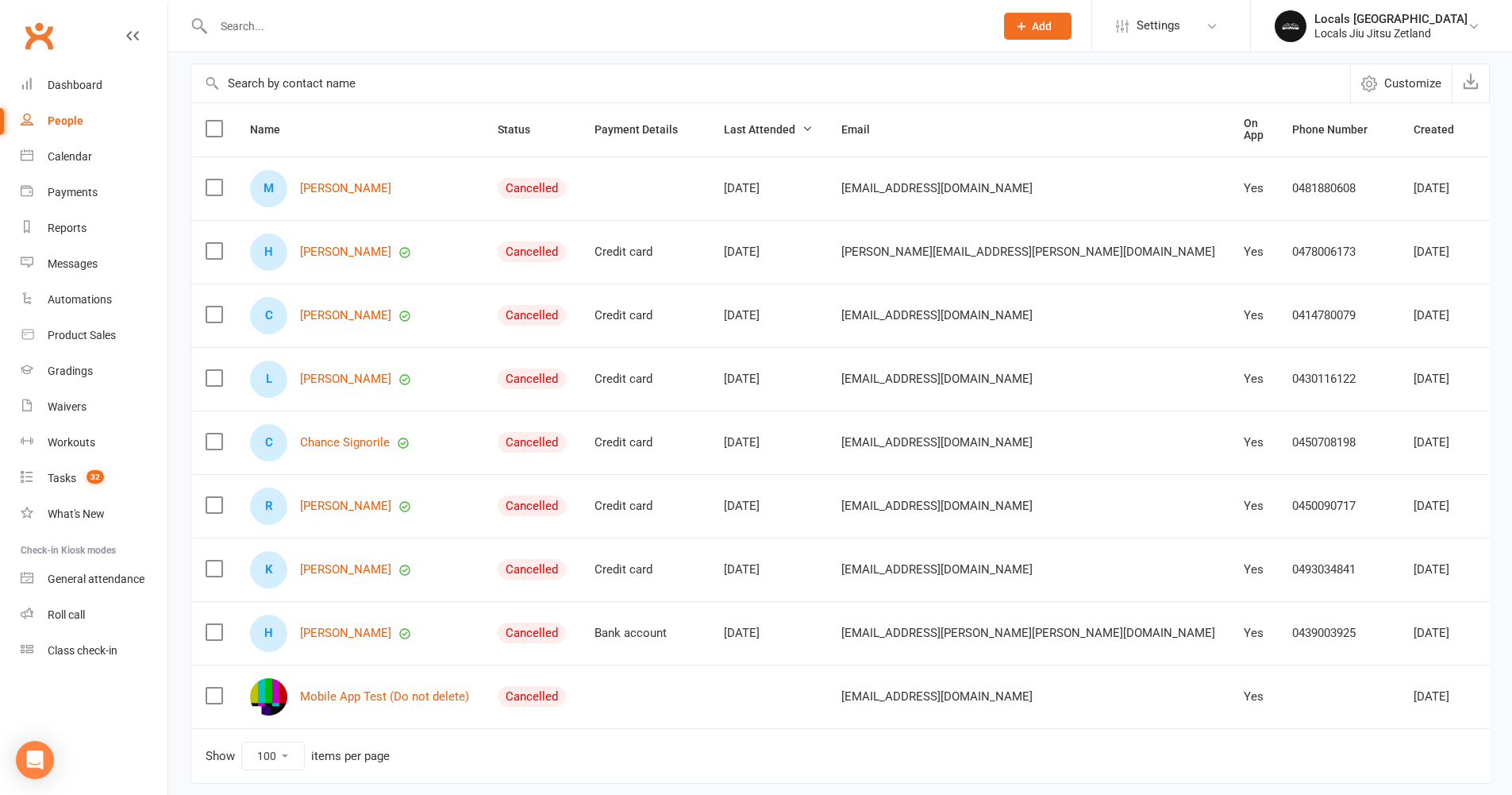
scroll to position [154, 0]
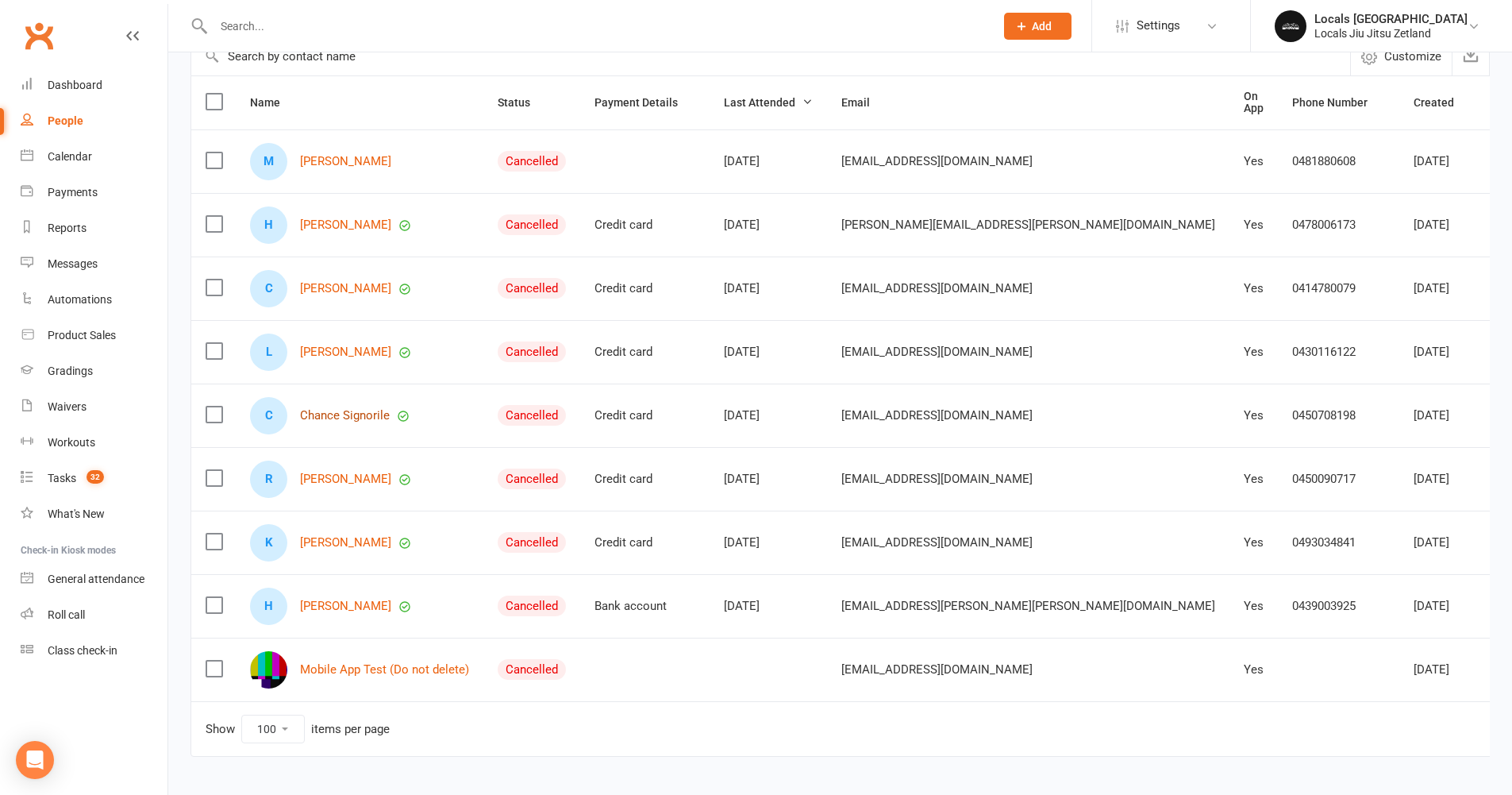
click at [375, 411] on link "Chance Signorile" at bounding box center [345, 415] width 90 height 13
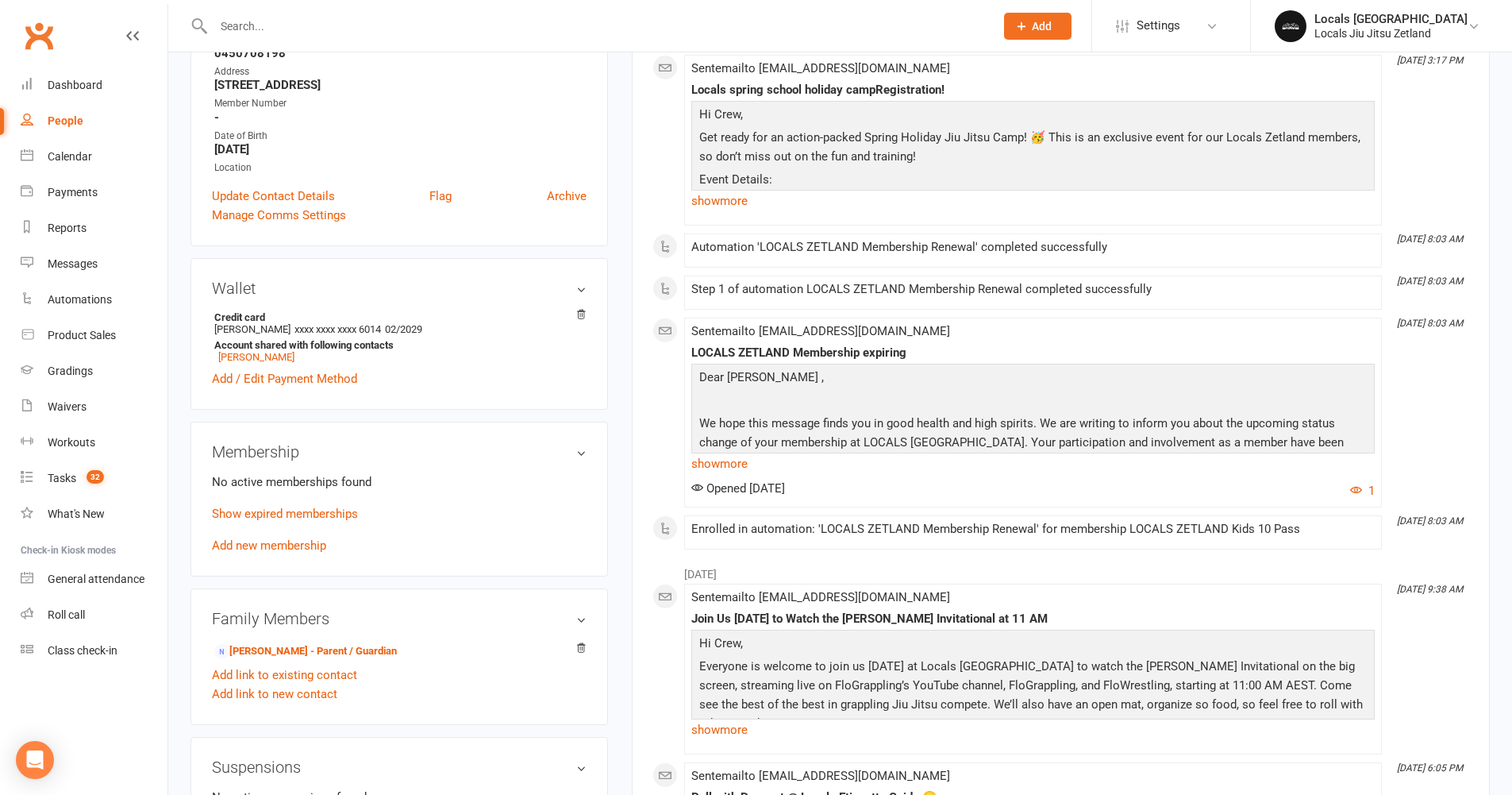
scroll to position [370, 0]
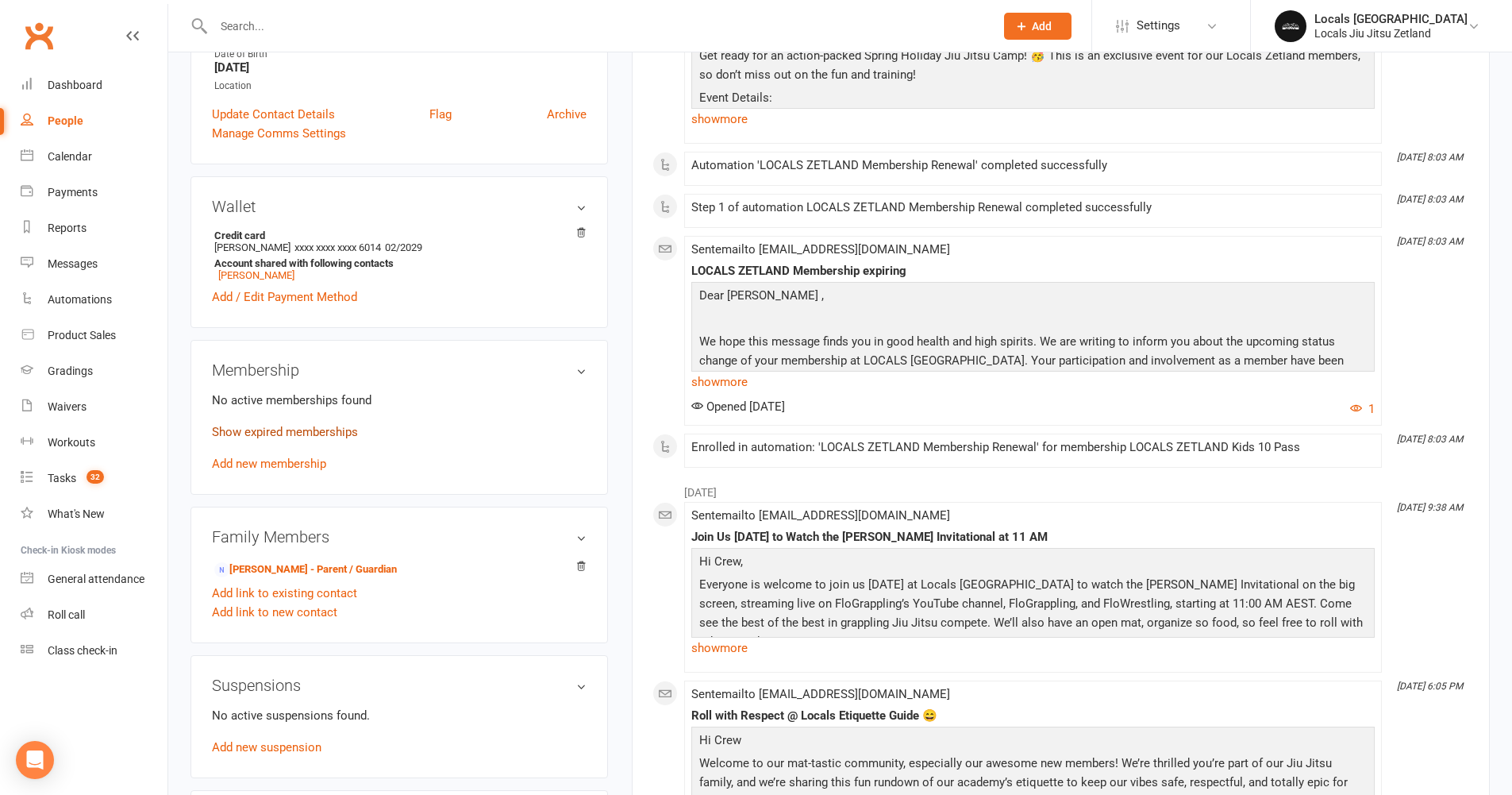
click at [281, 428] on link "Show expired memberships" at bounding box center [285, 431] width 146 height 14
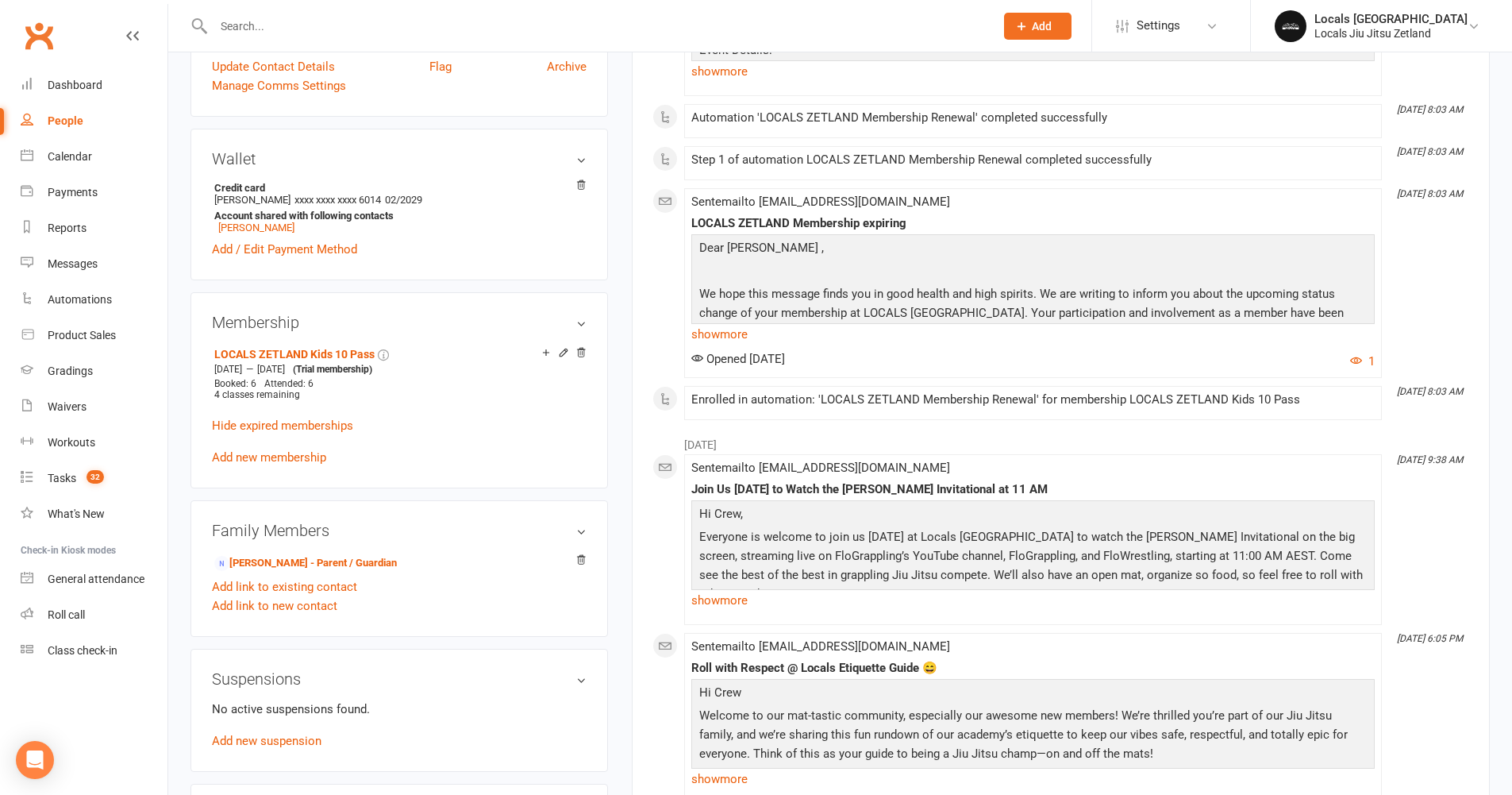
scroll to position [457, 0]
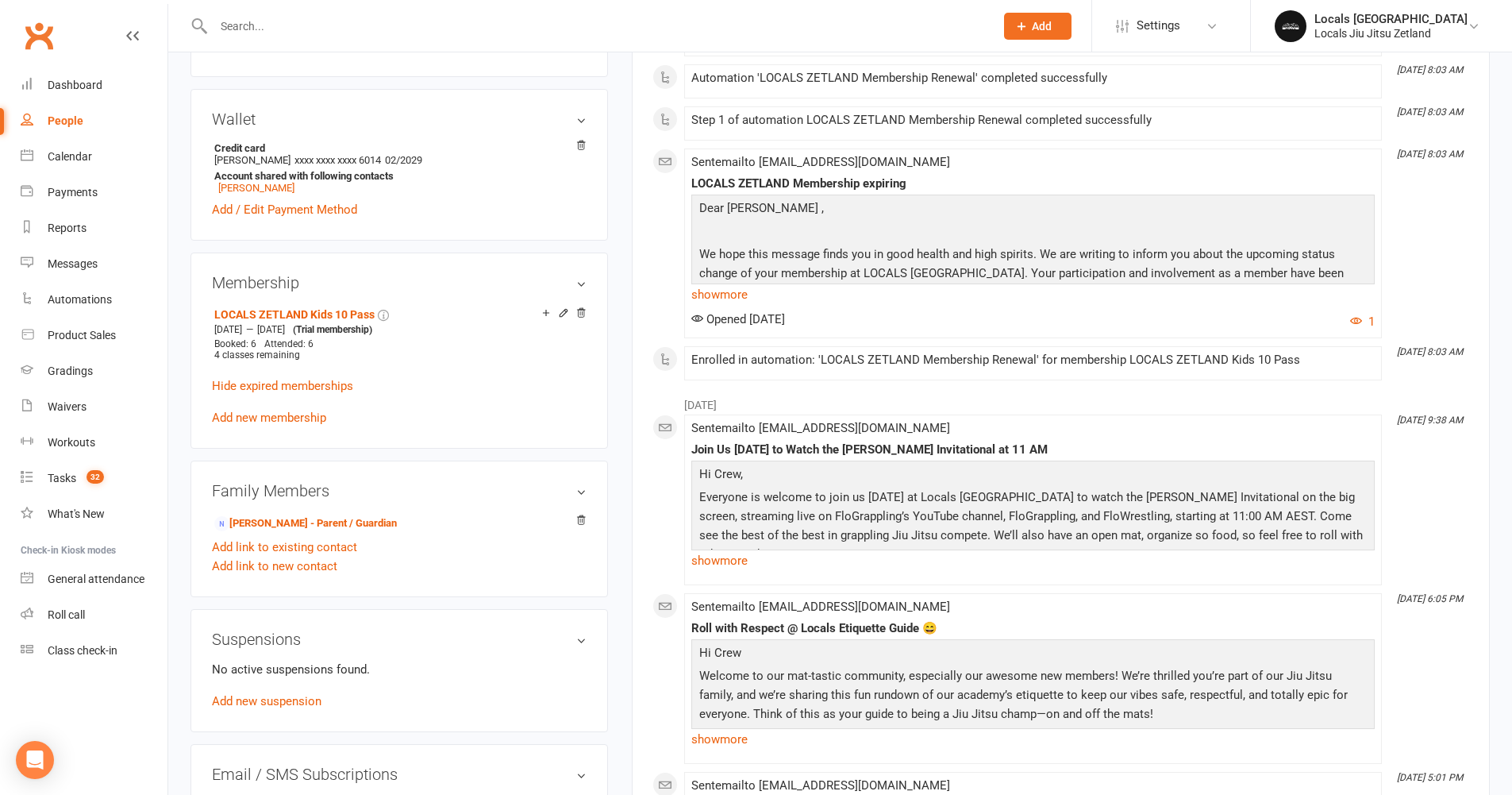
click at [60, 124] on div "People" at bounding box center [65, 121] width 36 height 13
select select "100"
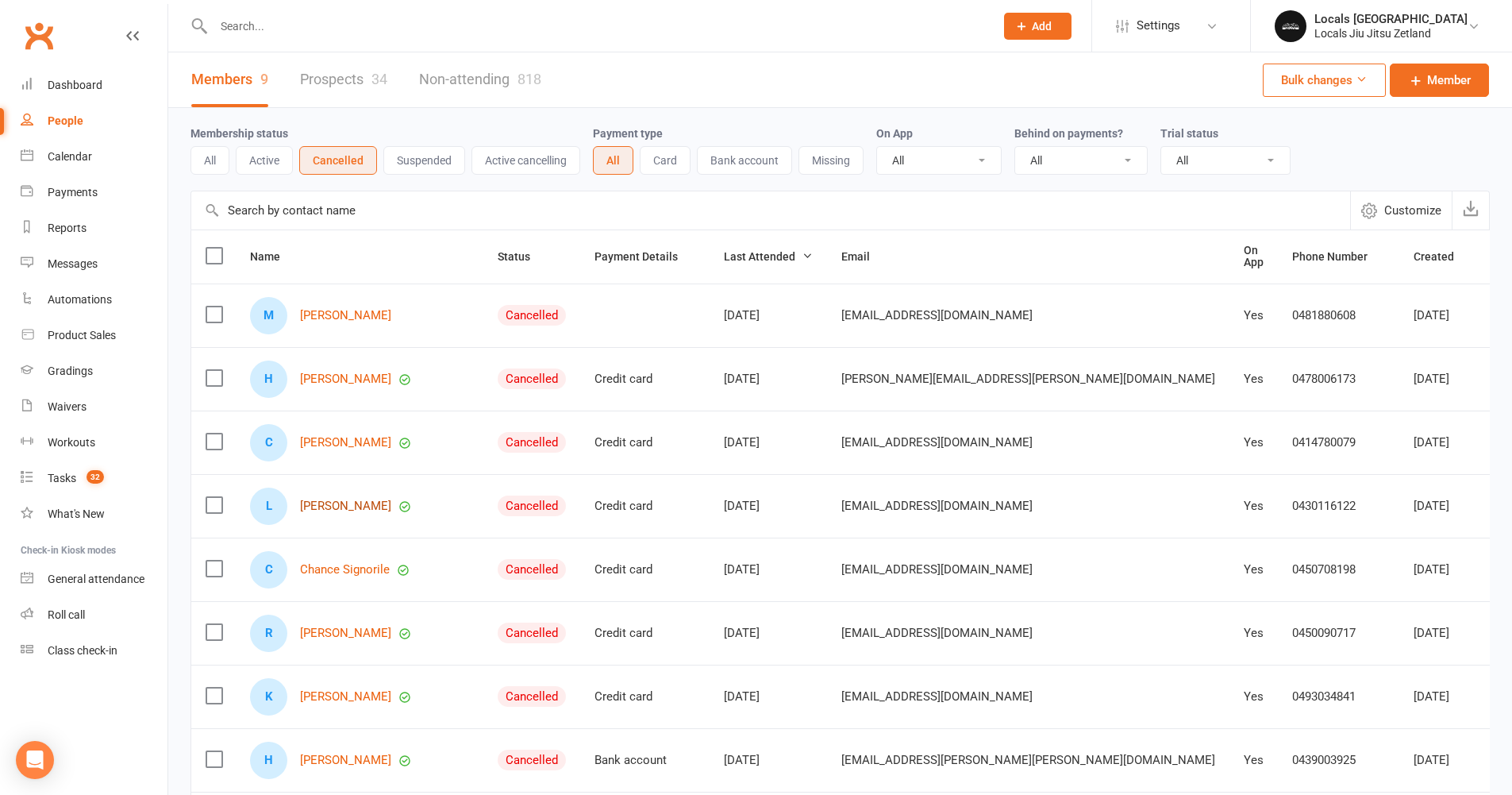
click at [346, 502] on link "[PERSON_NAME]" at bounding box center [346, 506] width 92 height 13
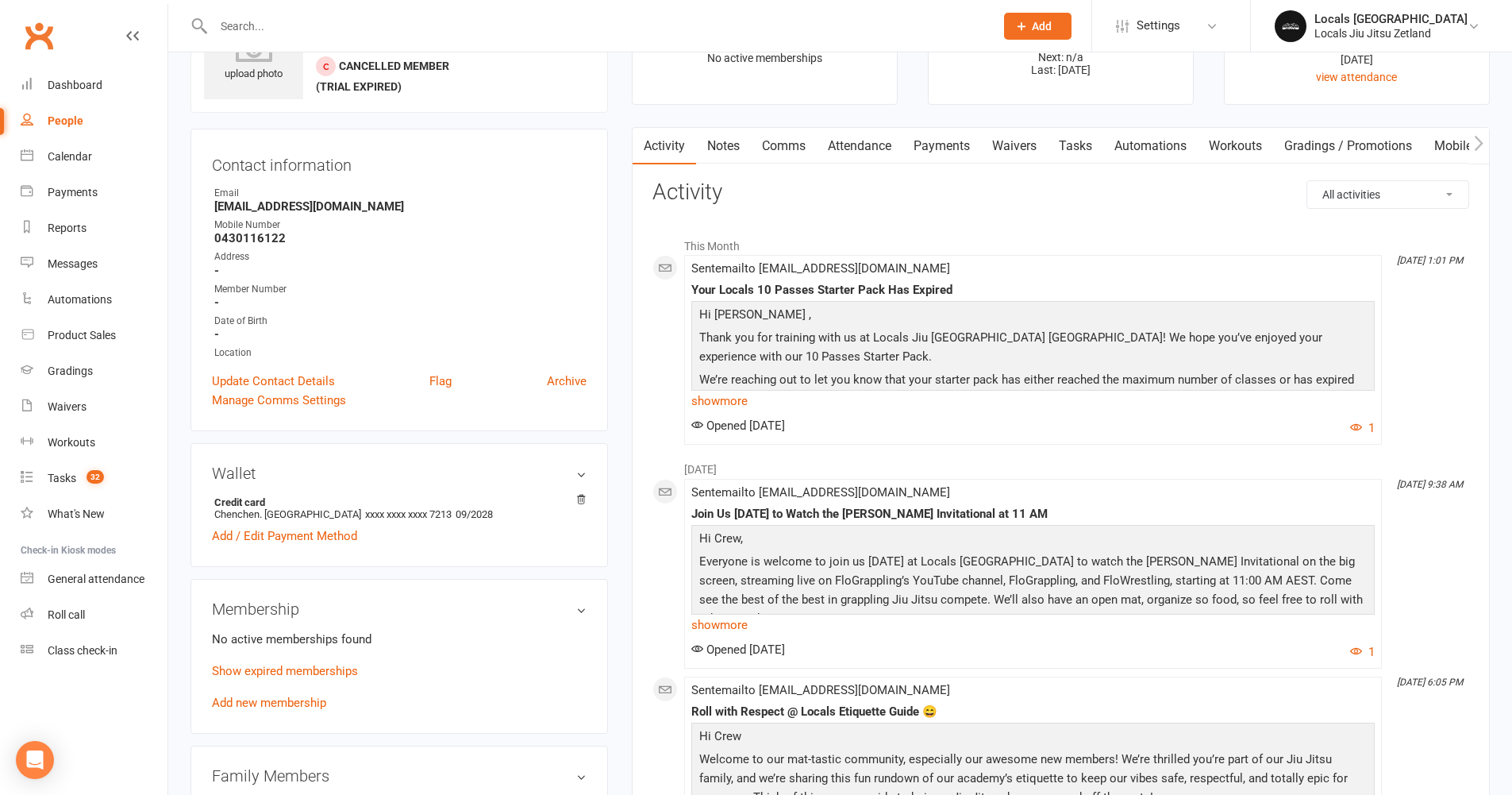
scroll to position [125, 0]
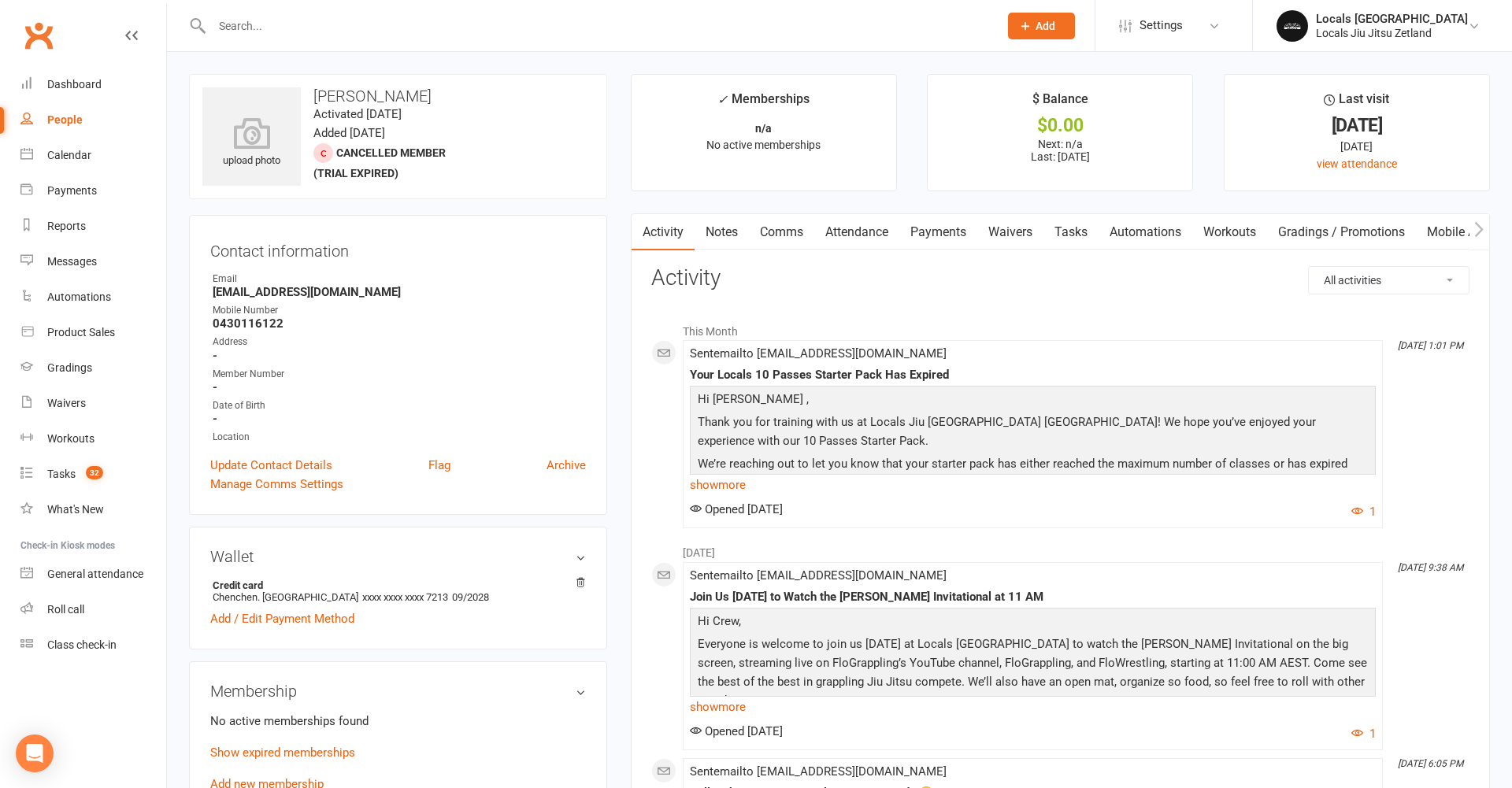
select select "100"
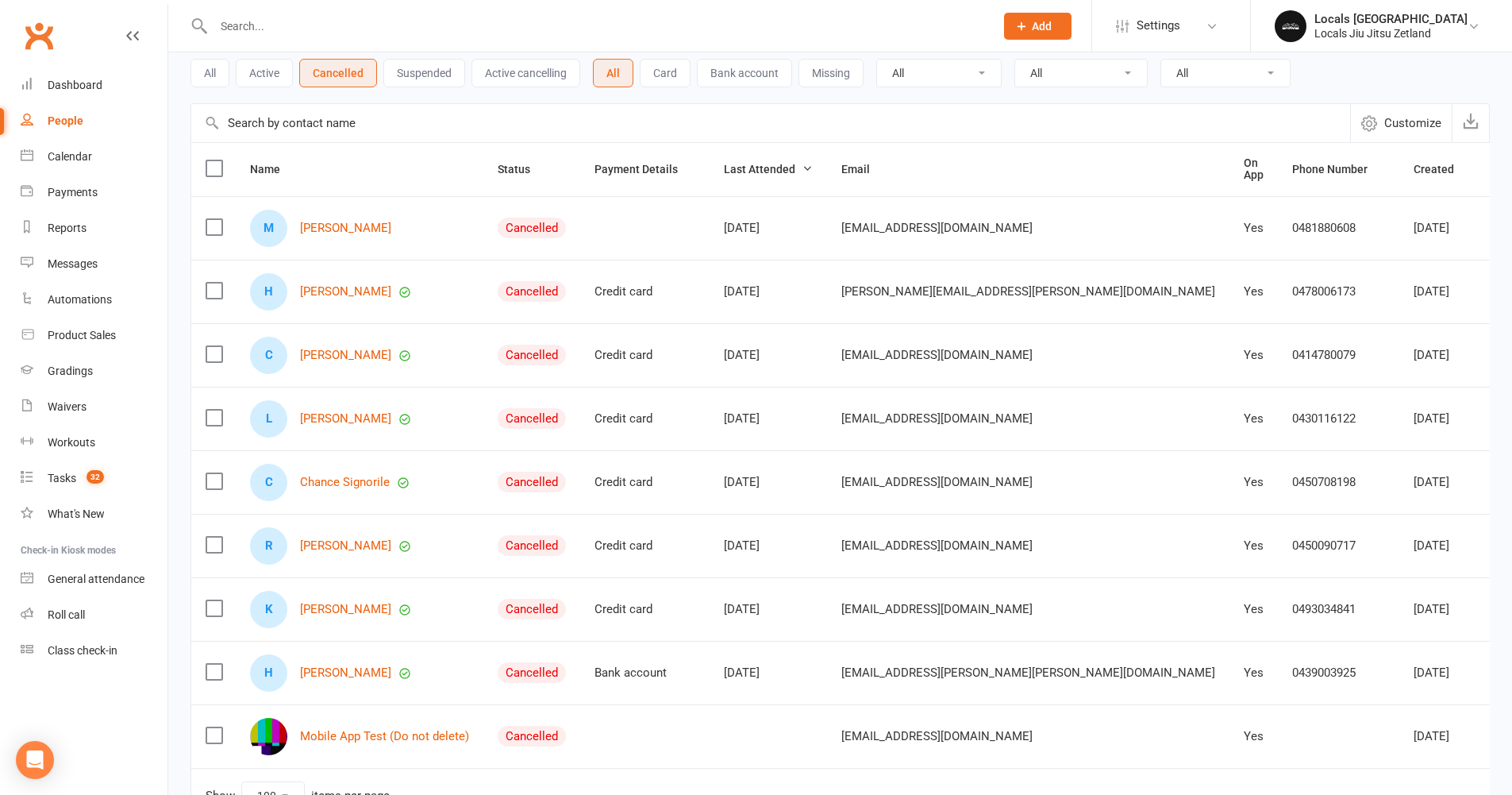
scroll to position [102, 0]
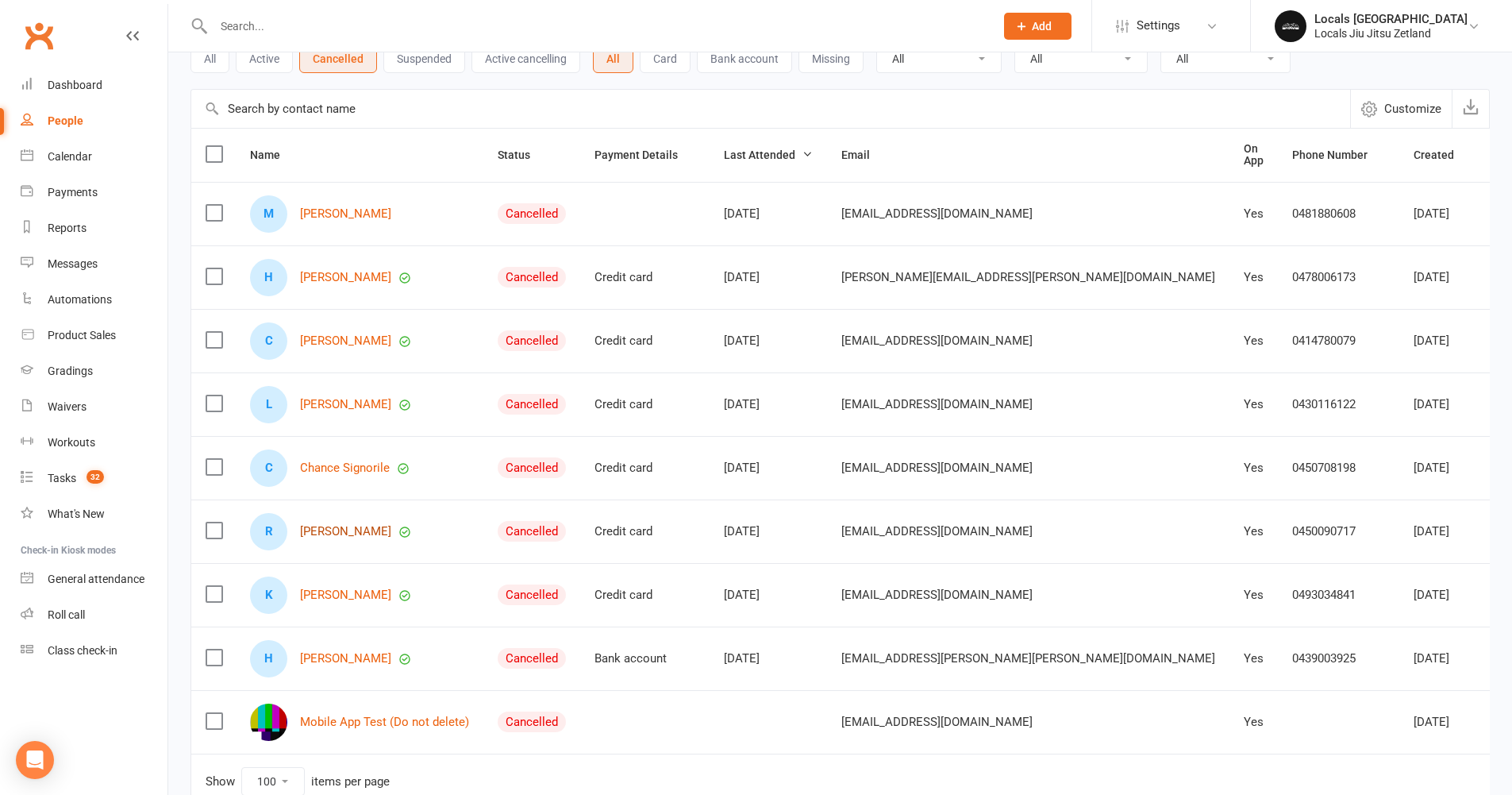
click at [338, 528] on link "[PERSON_NAME]" at bounding box center [346, 531] width 92 height 13
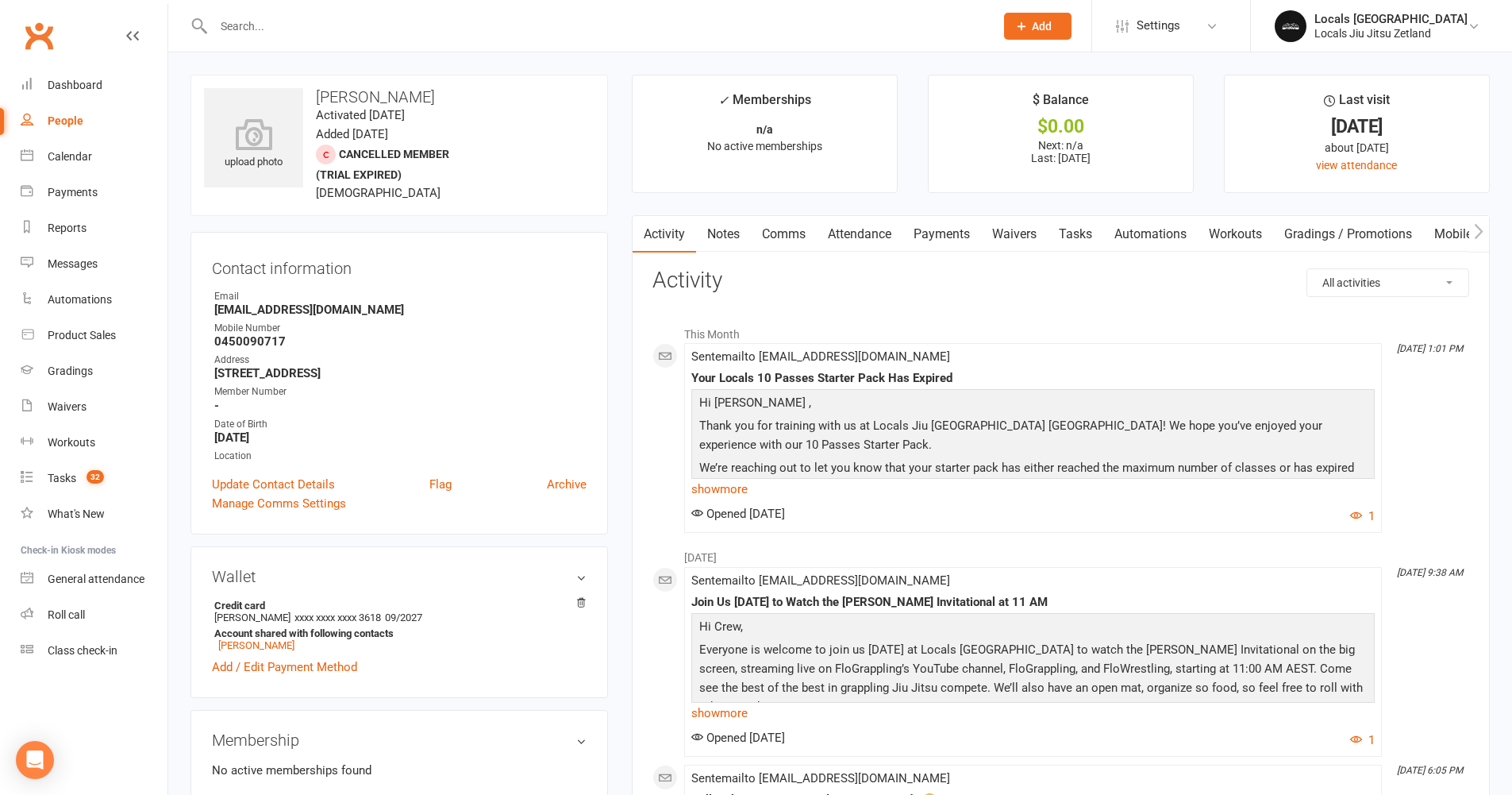
scroll to position [294, 0]
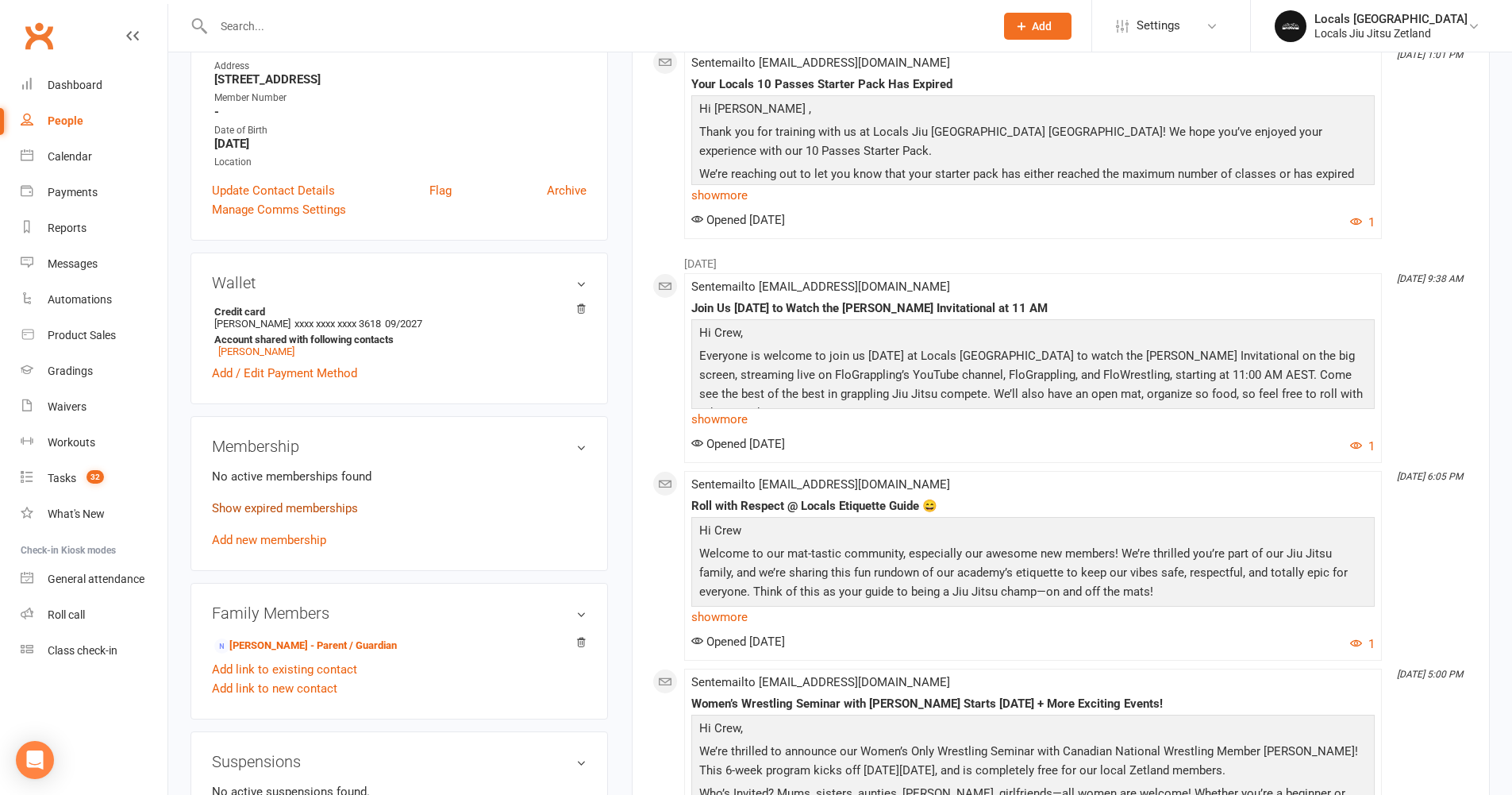
click at [253, 513] on link "Show expired memberships" at bounding box center [285, 508] width 146 height 14
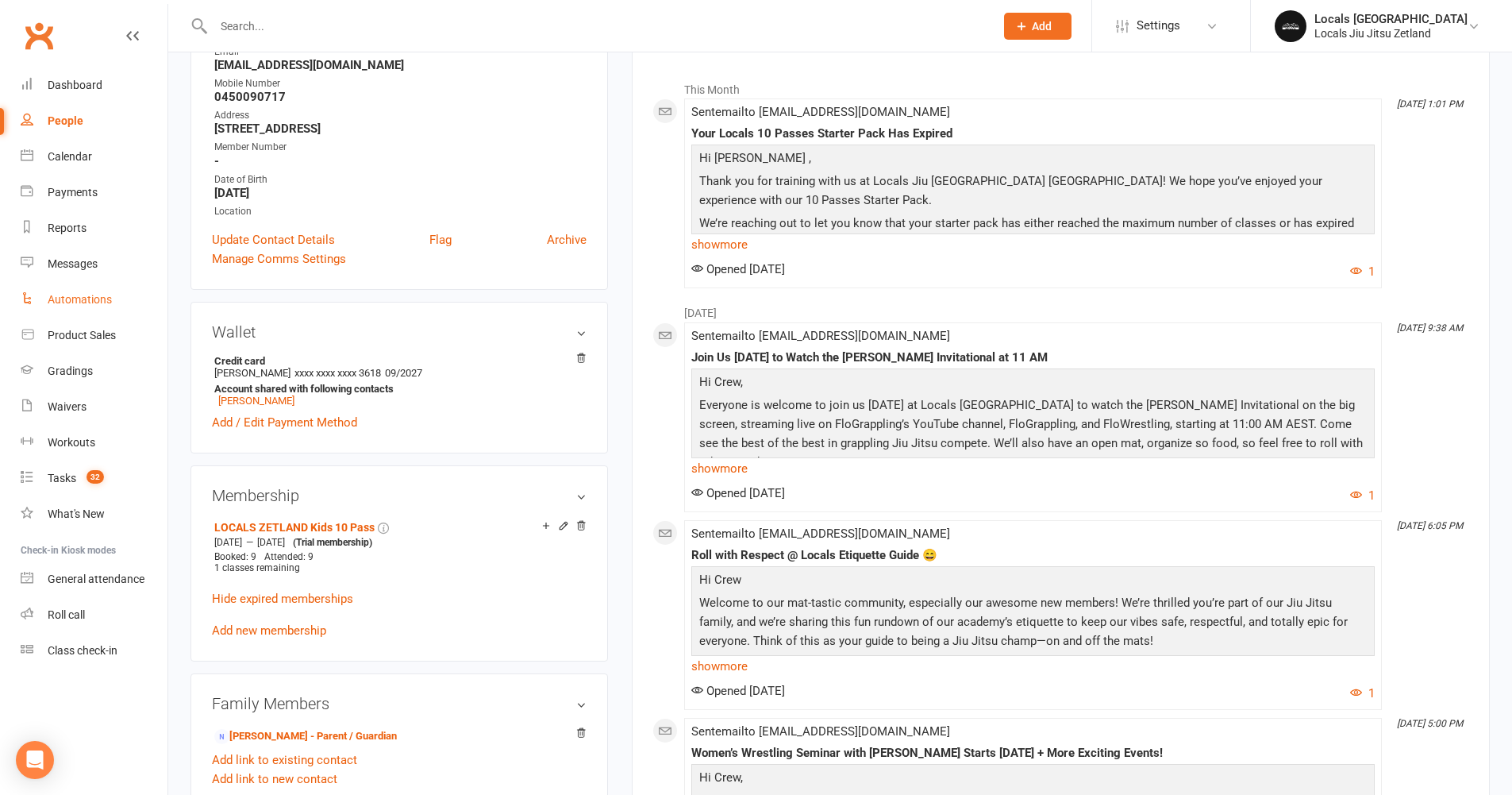
scroll to position [218, 0]
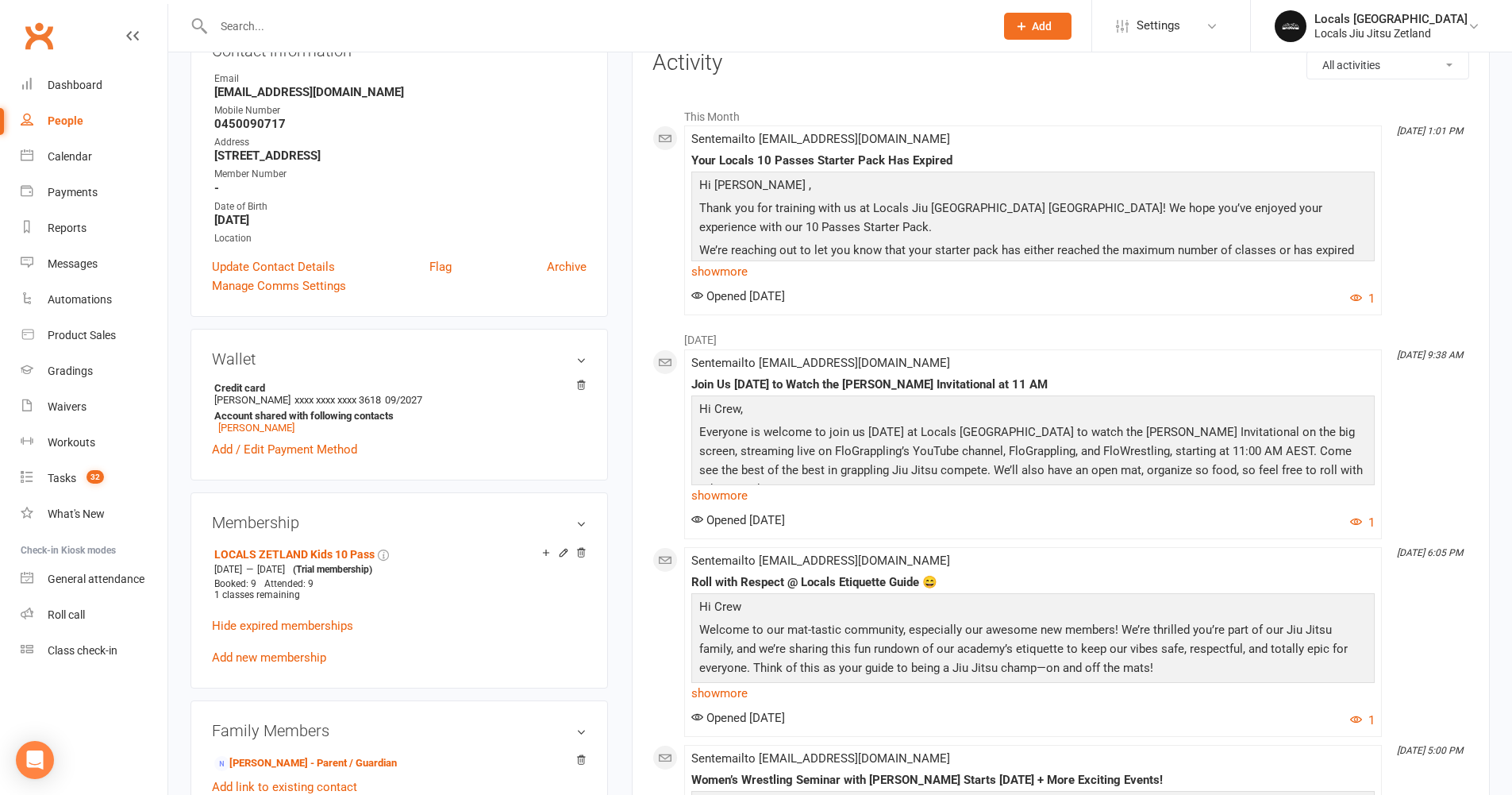
click at [67, 128] on link "People" at bounding box center [94, 121] width 147 height 36
select select "100"
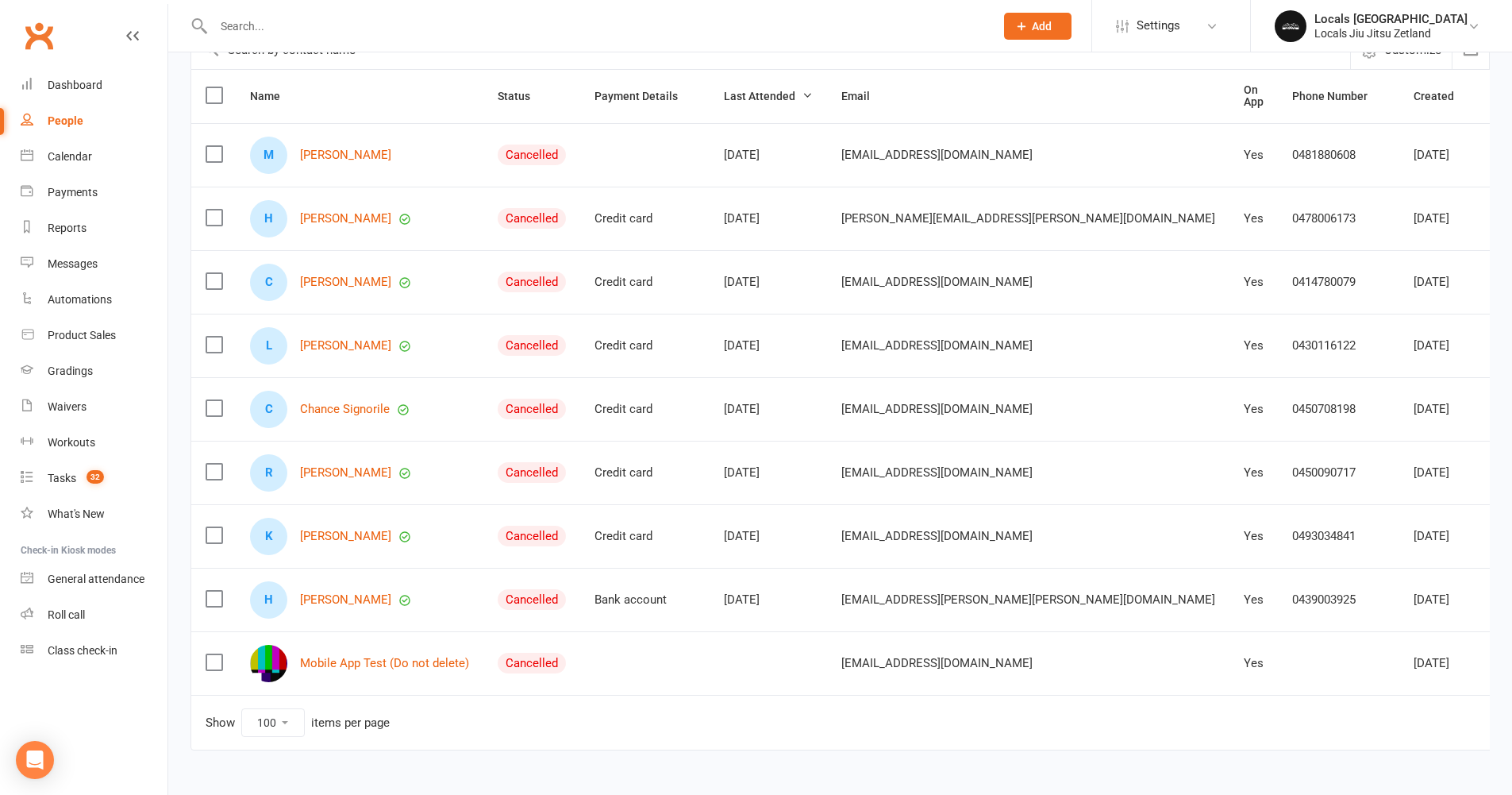
scroll to position [195, 0]
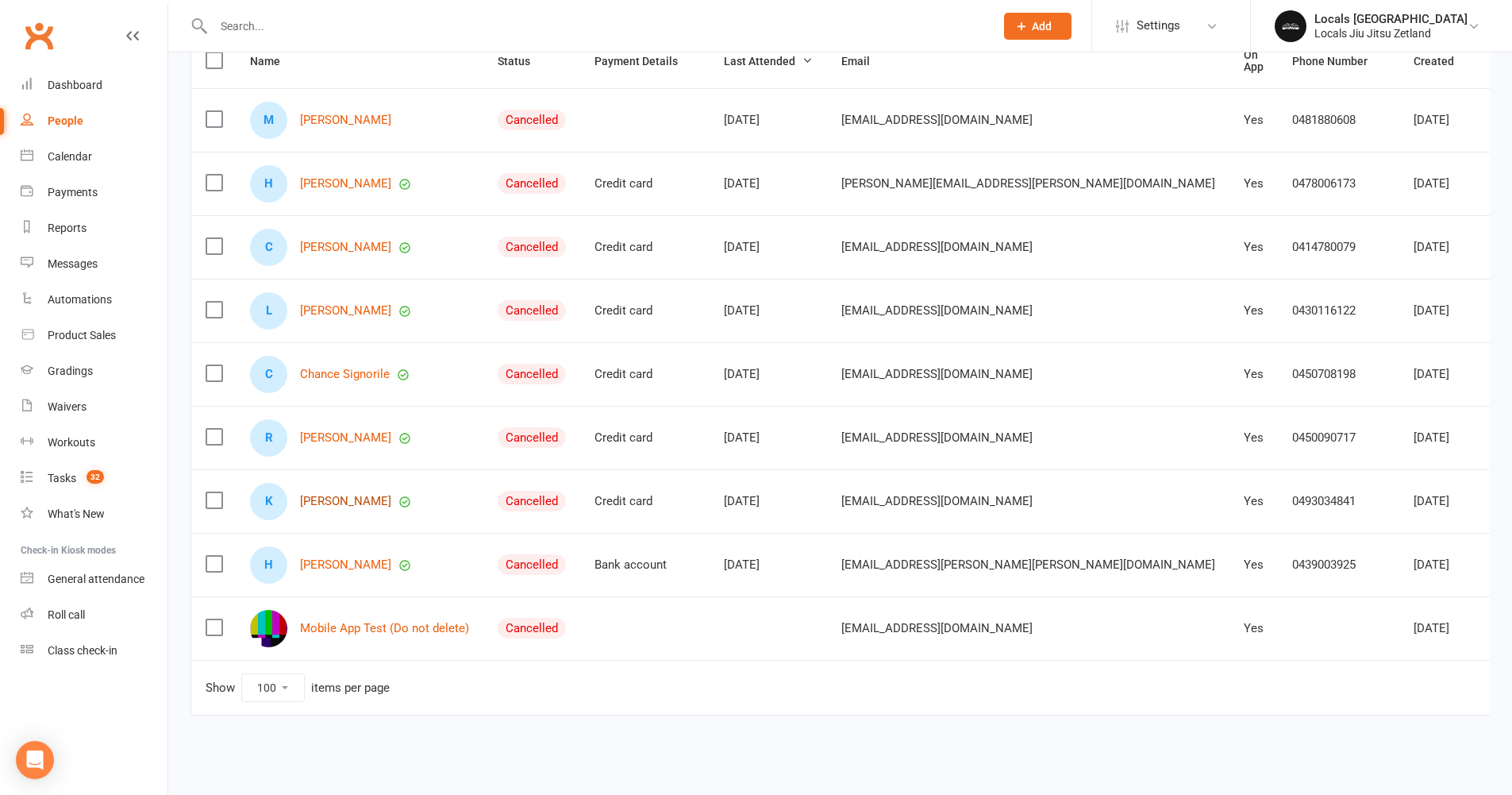
click at [346, 499] on link "[PERSON_NAME]" at bounding box center [346, 501] width 92 height 13
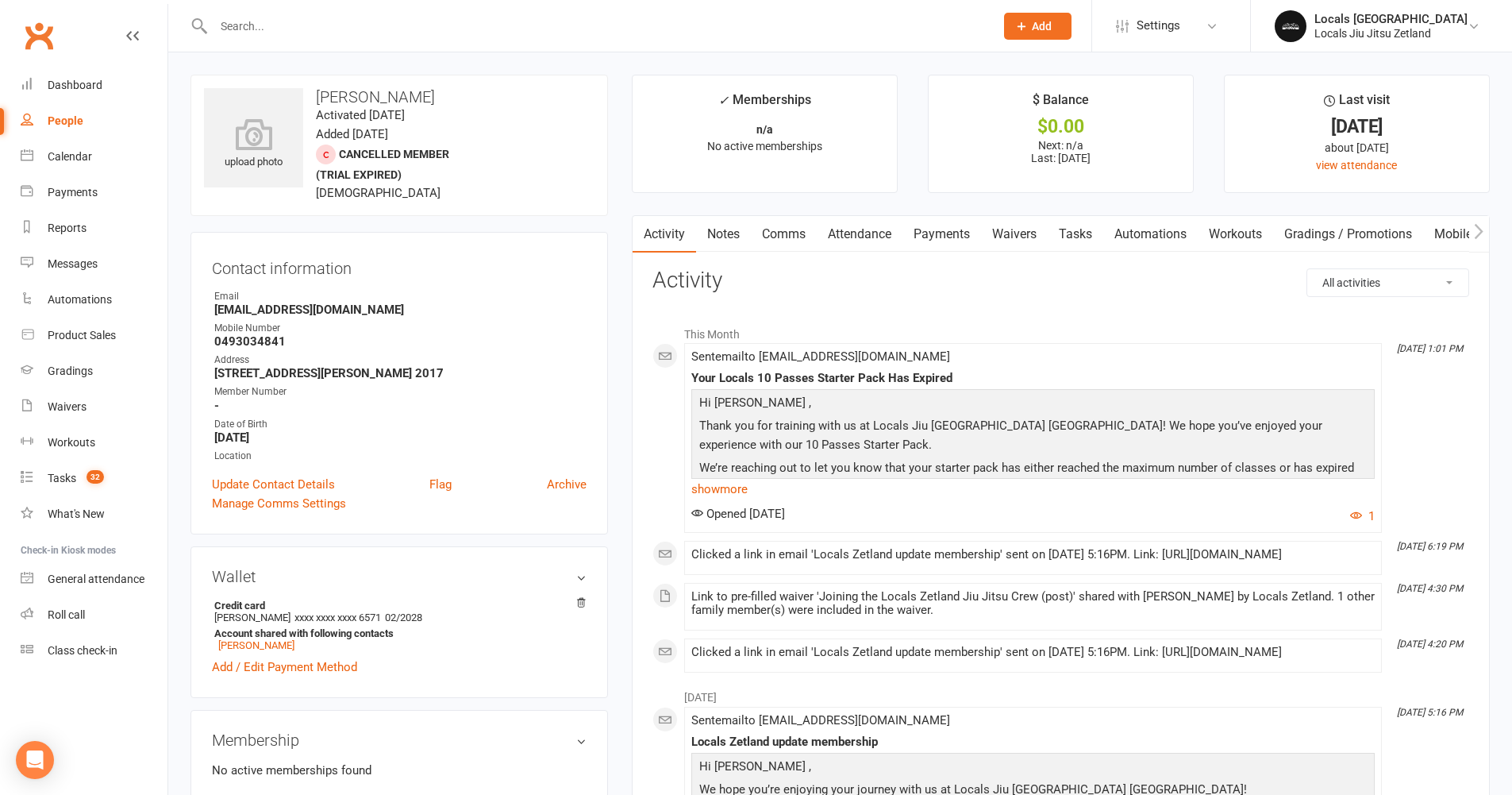
click at [937, 236] on link "Payments" at bounding box center [942, 234] width 79 height 36
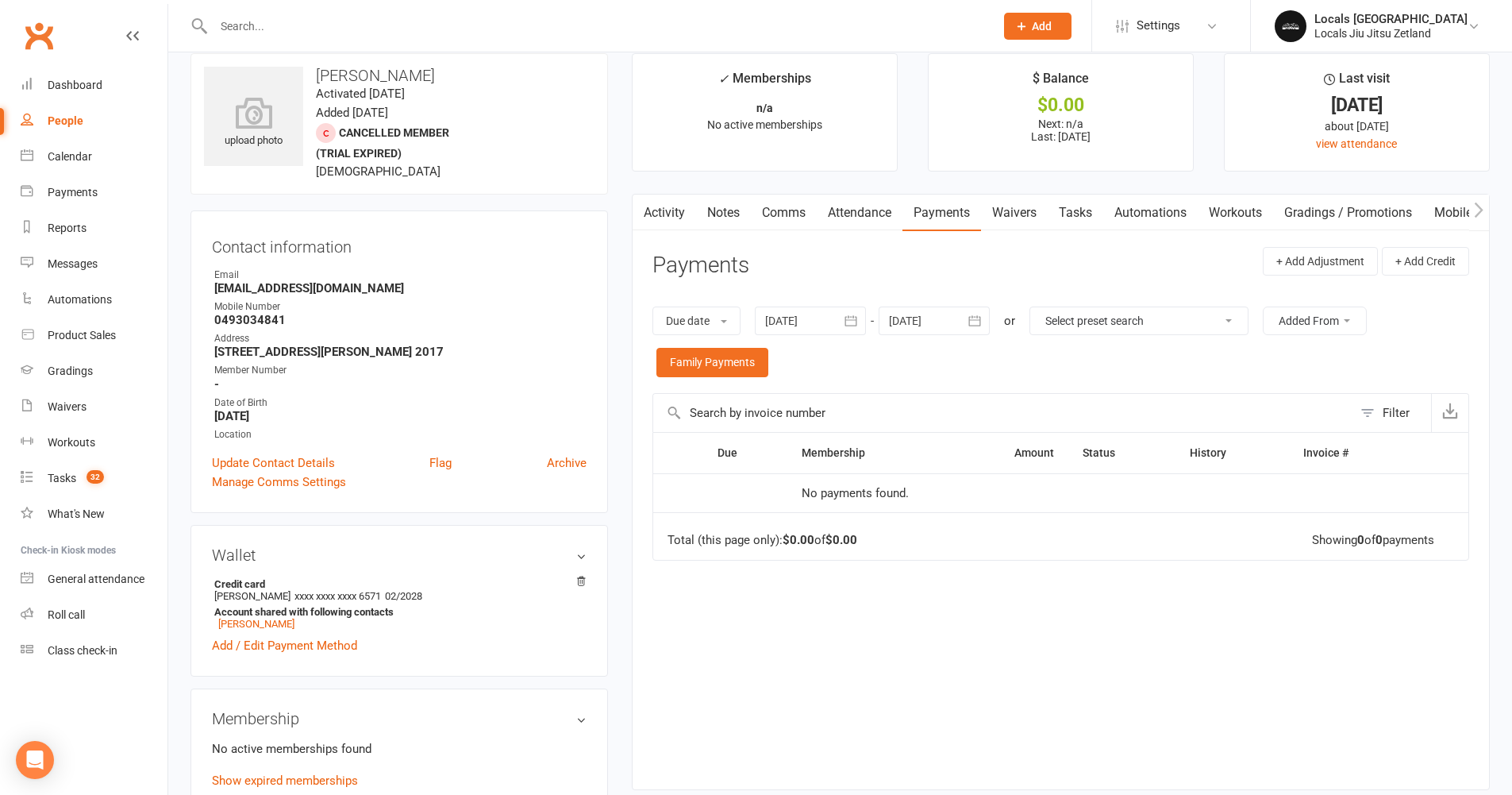
scroll to position [33, 0]
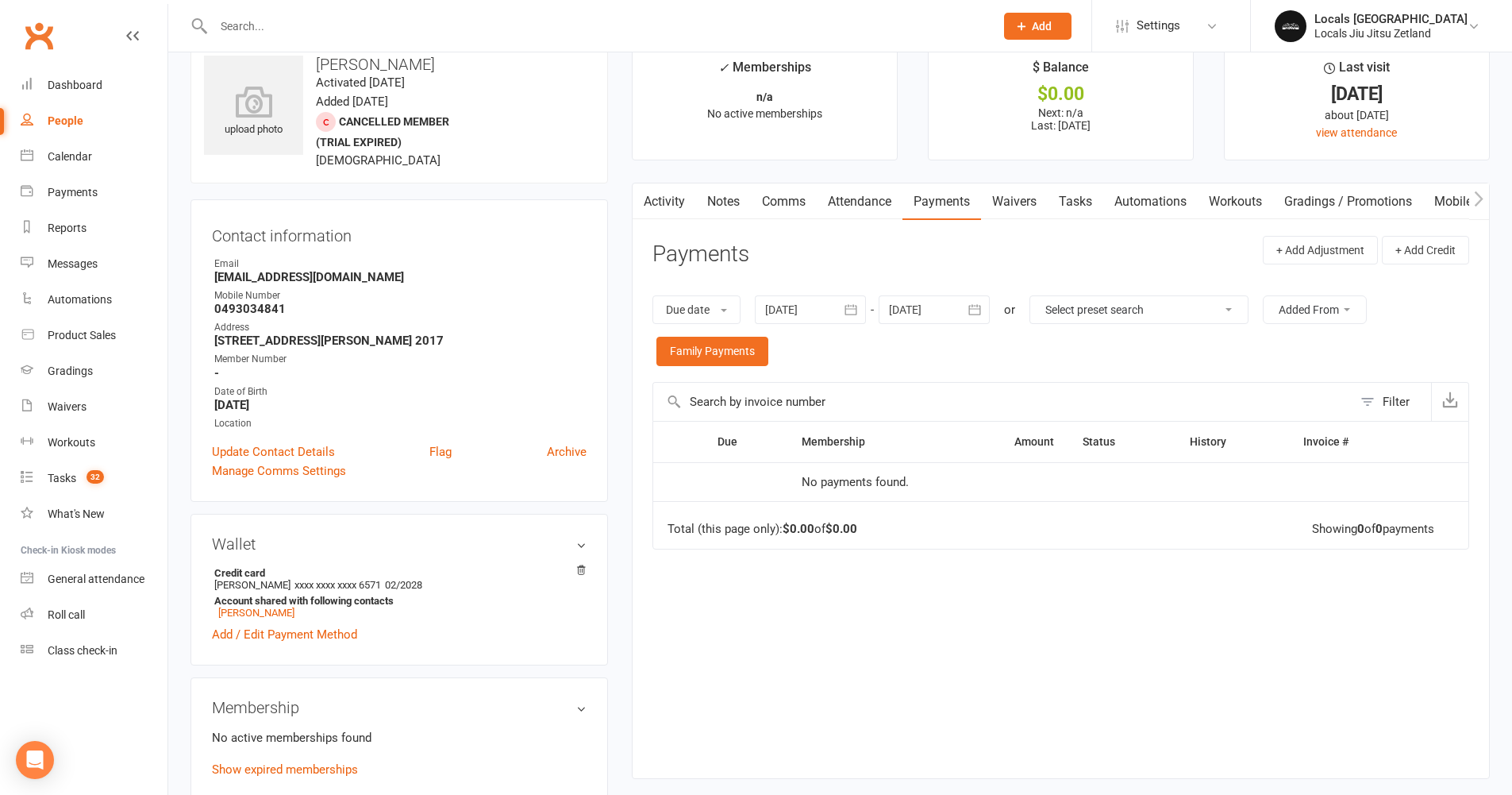
click at [849, 307] on icon "button" at bounding box center [850, 310] width 16 height 16
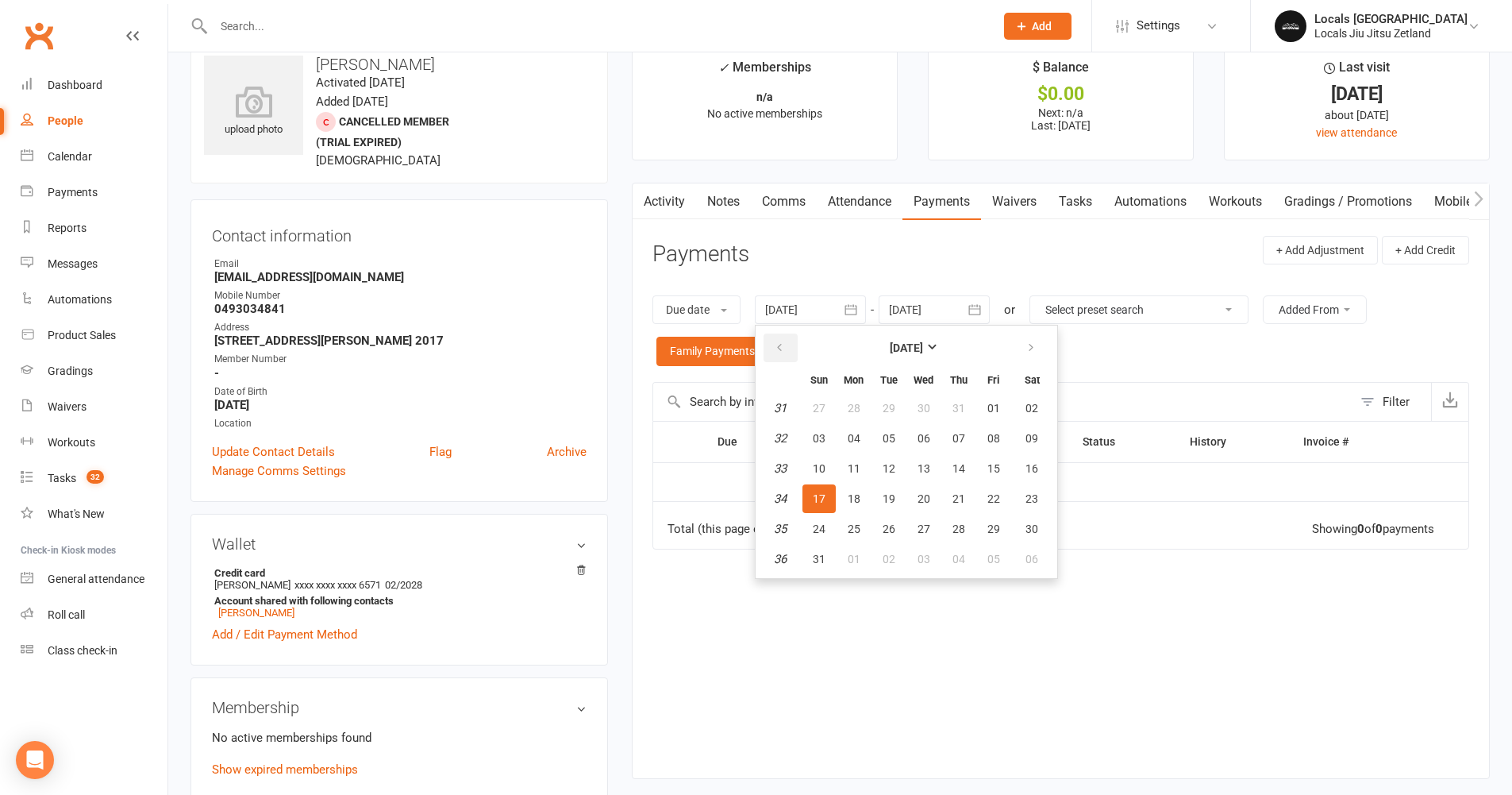
click at [785, 346] on icon "button" at bounding box center [780, 348] width 11 height 13
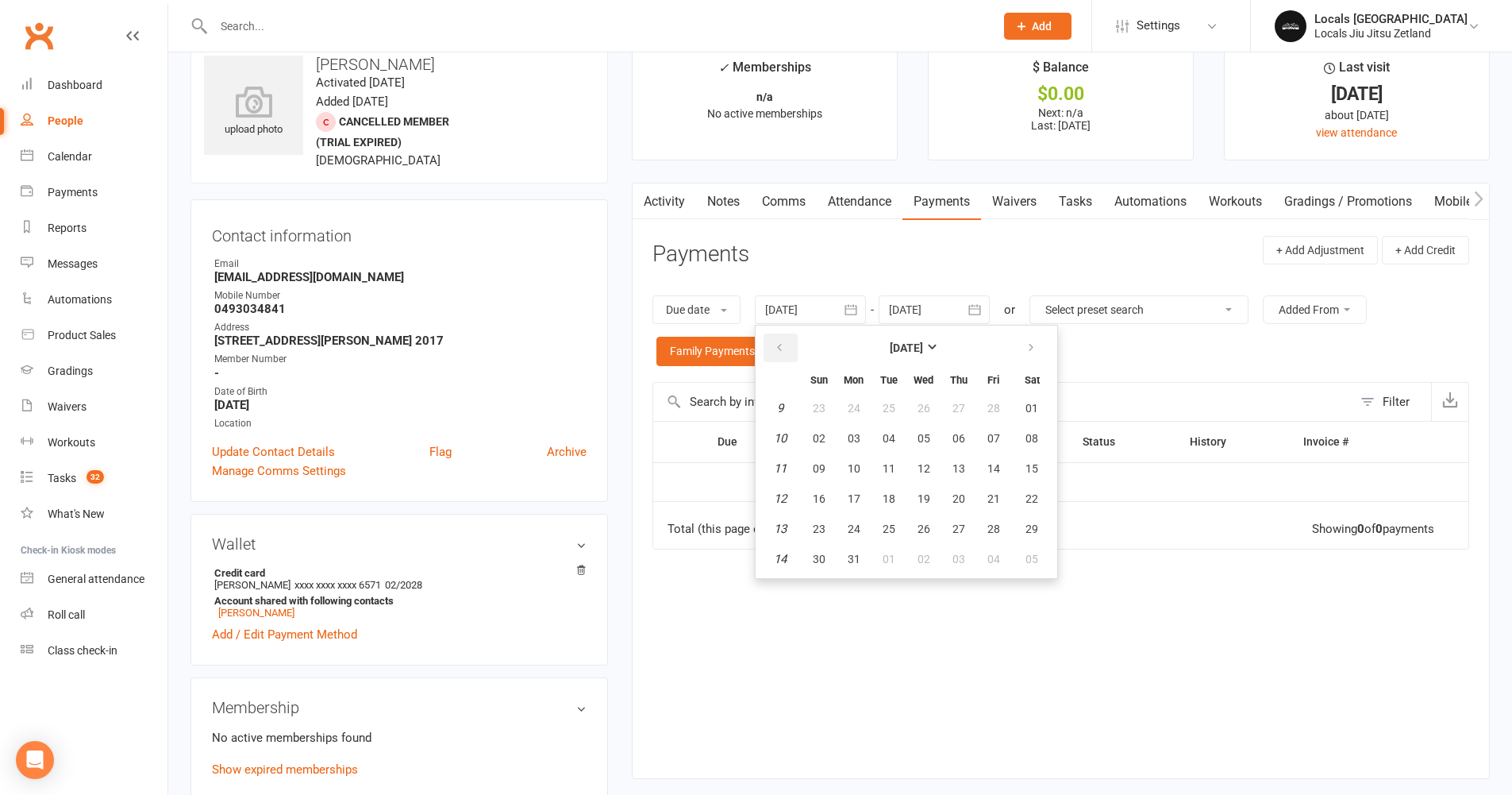
click at [785, 346] on icon "button" at bounding box center [780, 348] width 11 height 13
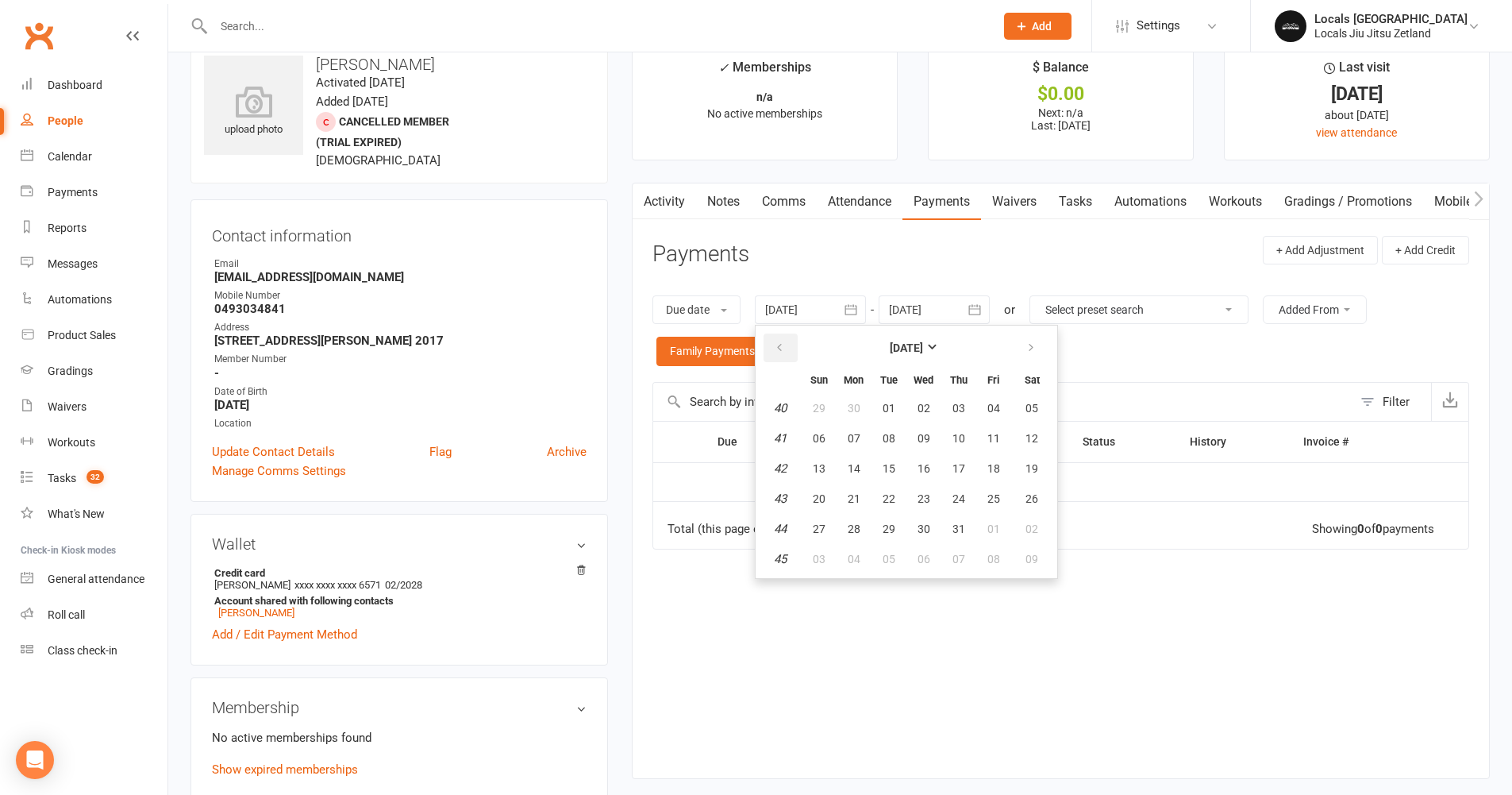
click at [785, 346] on icon "button" at bounding box center [780, 348] width 11 height 13
click at [902, 416] on button "03" at bounding box center [889, 408] width 34 height 29
type input "[DATE]"
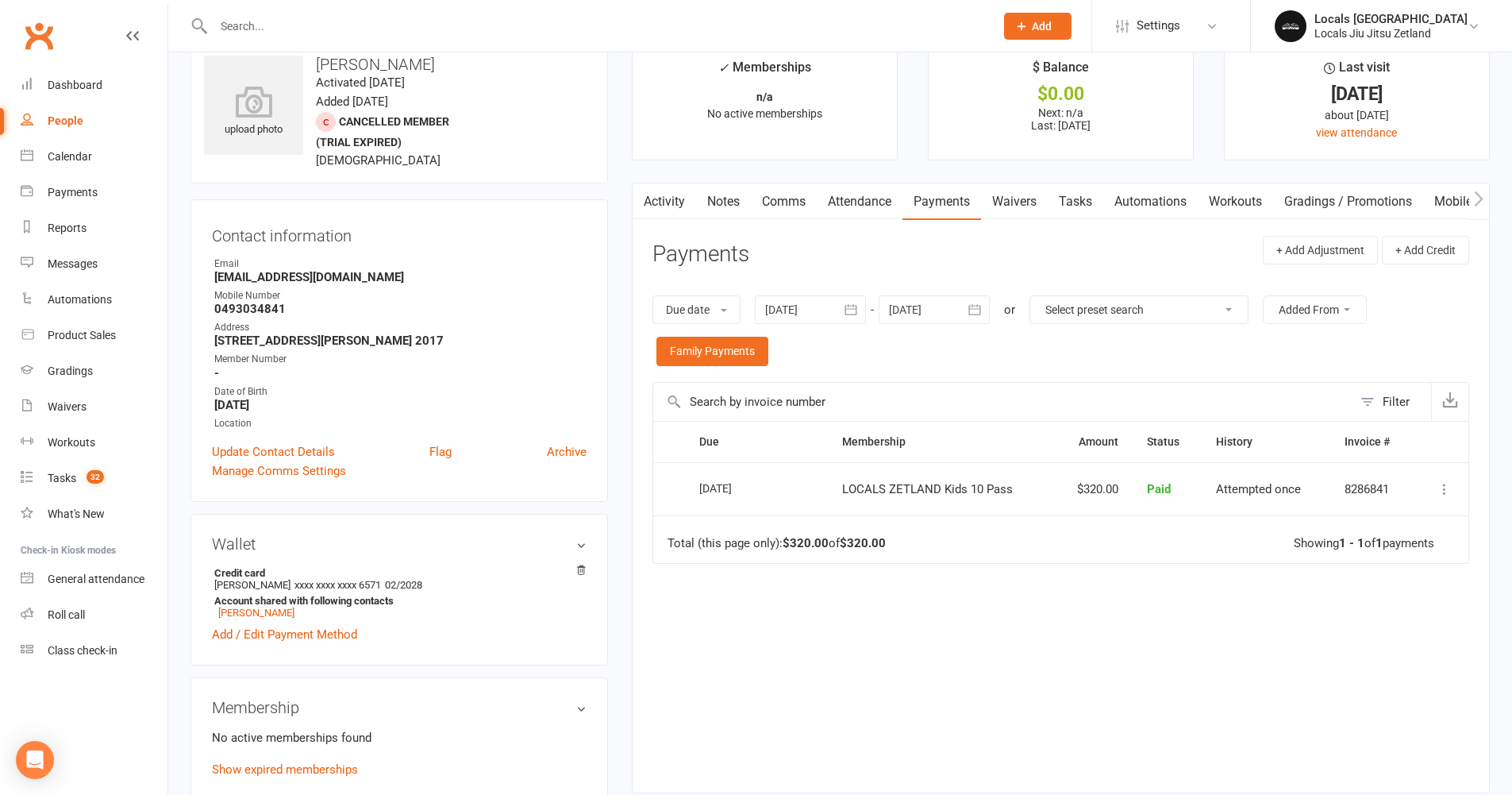
click at [1018, 209] on link "Waivers" at bounding box center [1014, 201] width 66 height 36
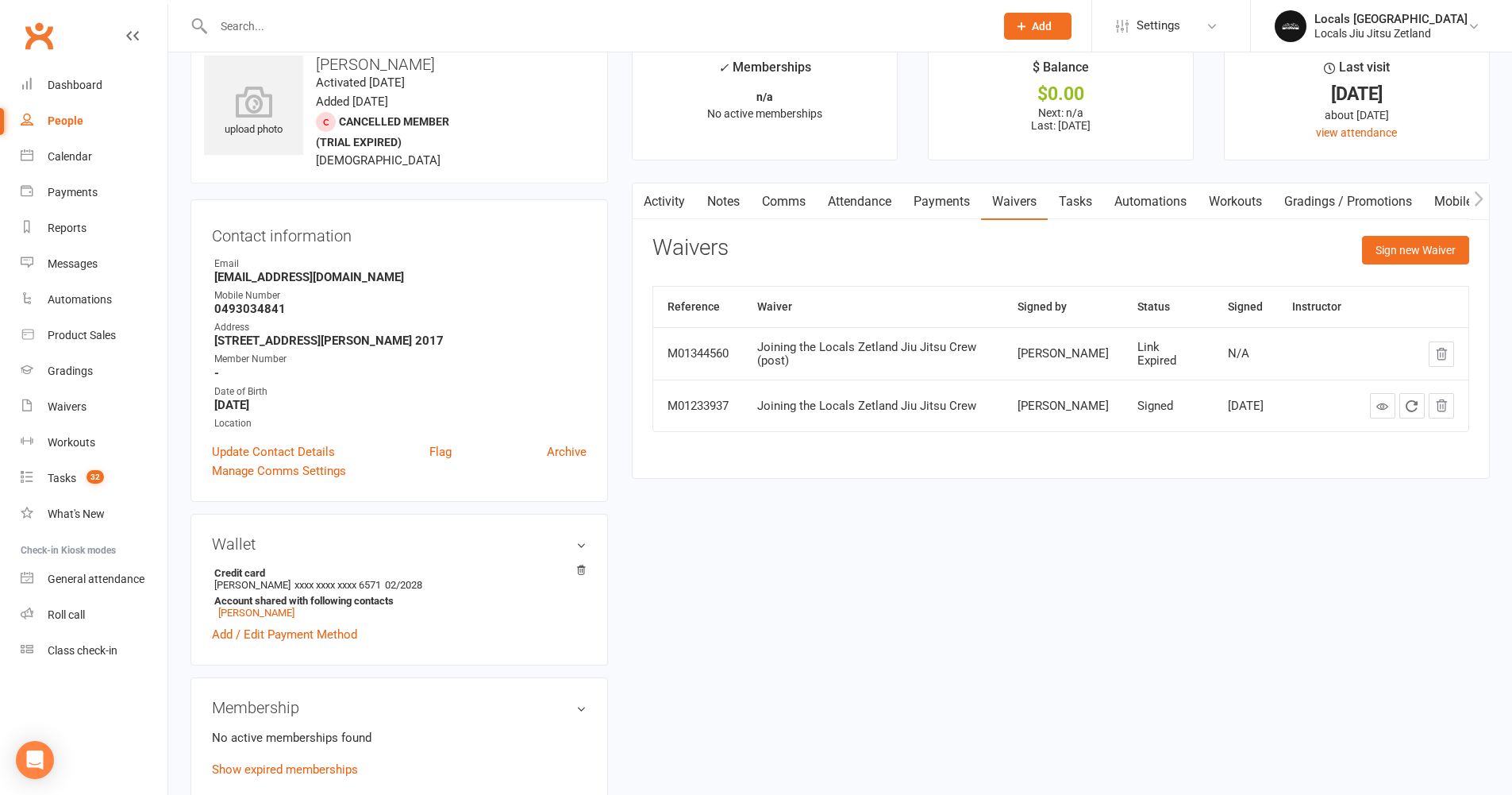
click at [780, 202] on link "Comms" at bounding box center [784, 201] width 65 height 36
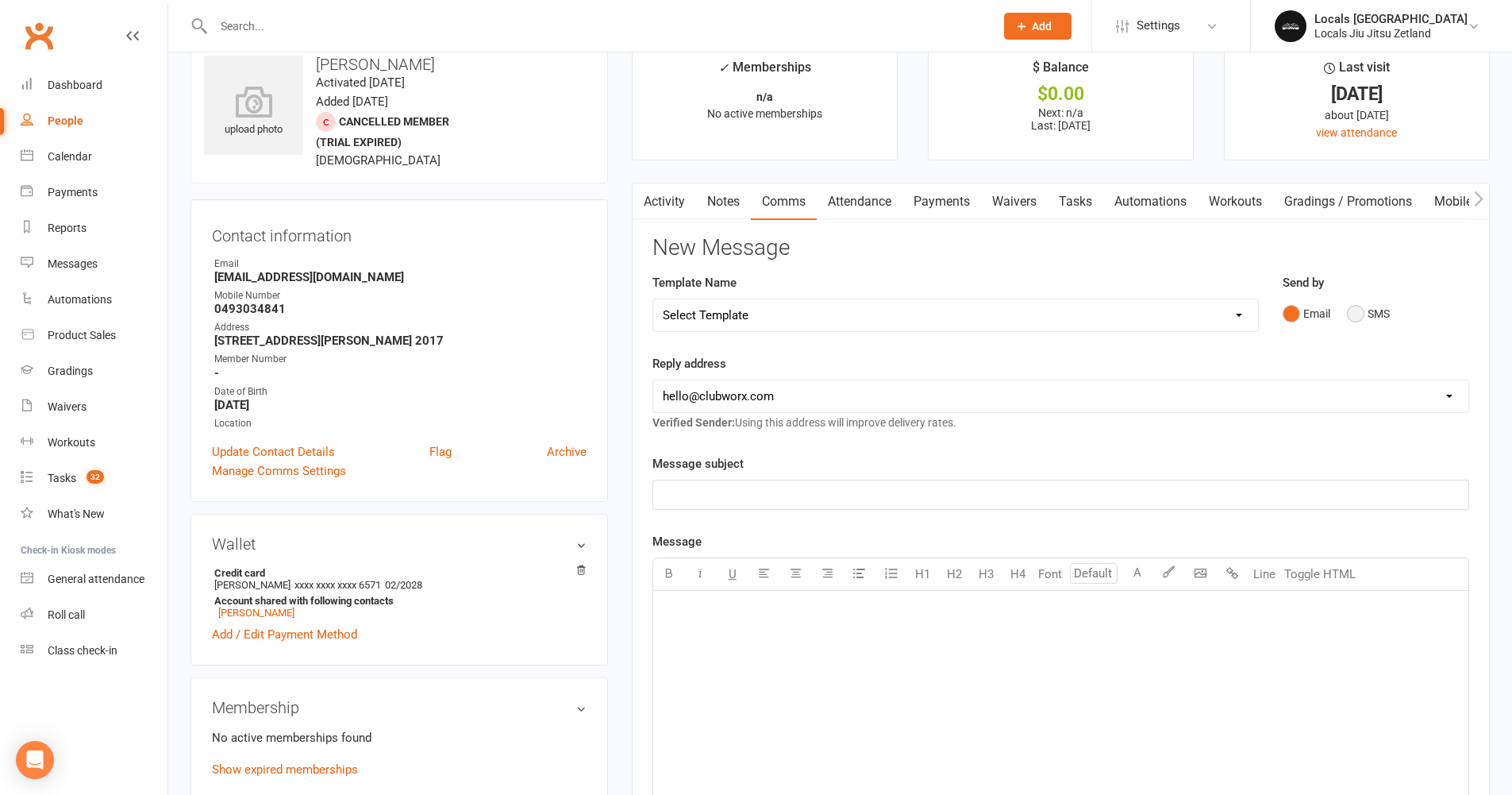
click at [1358, 311] on button "SMS" at bounding box center [1368, 313] width 43 height 30
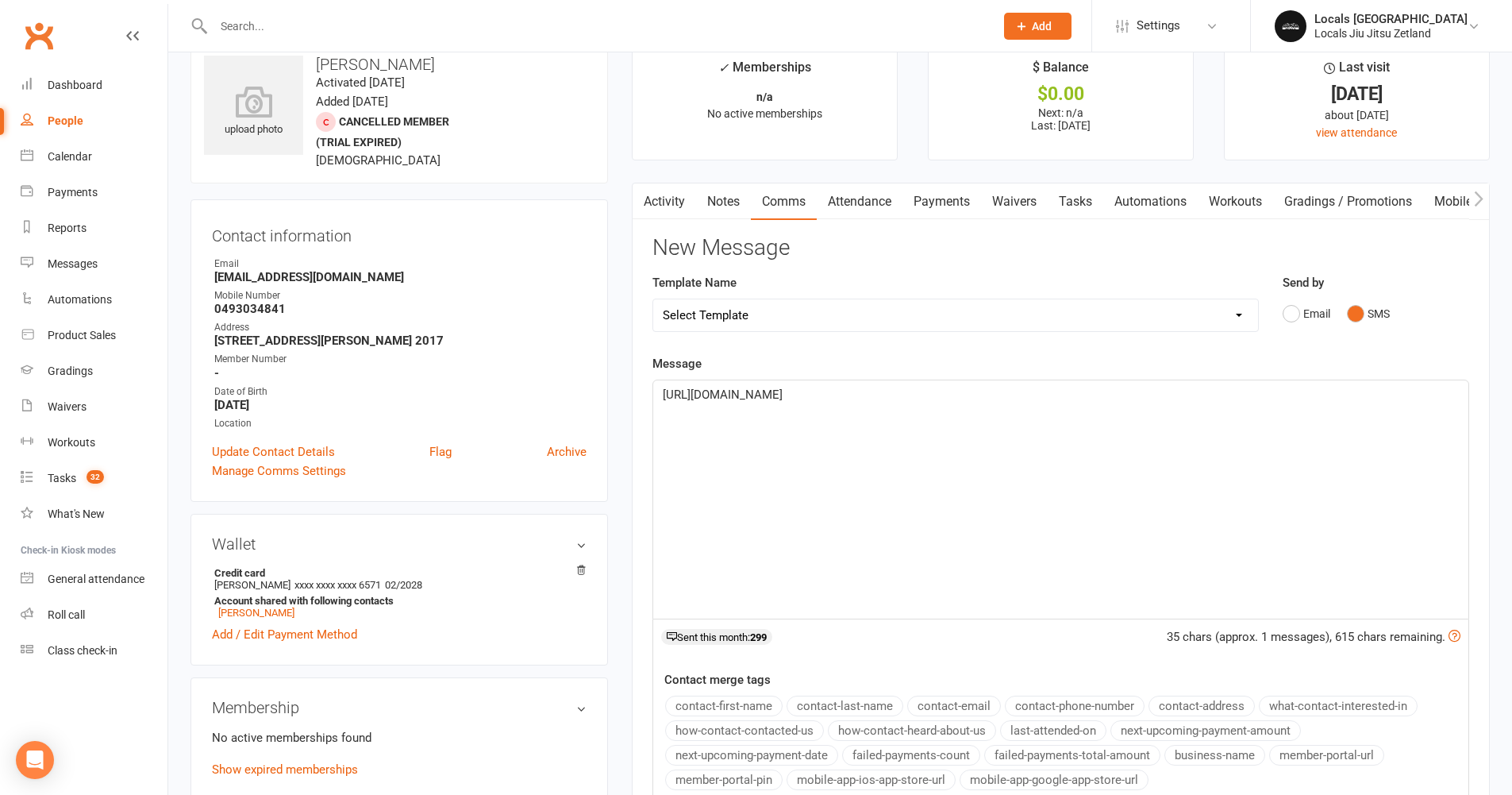
click at [663, 397] on span "[URL][DOMAIN_NAME]" at bounding box center [723, 394] width 120 height 14
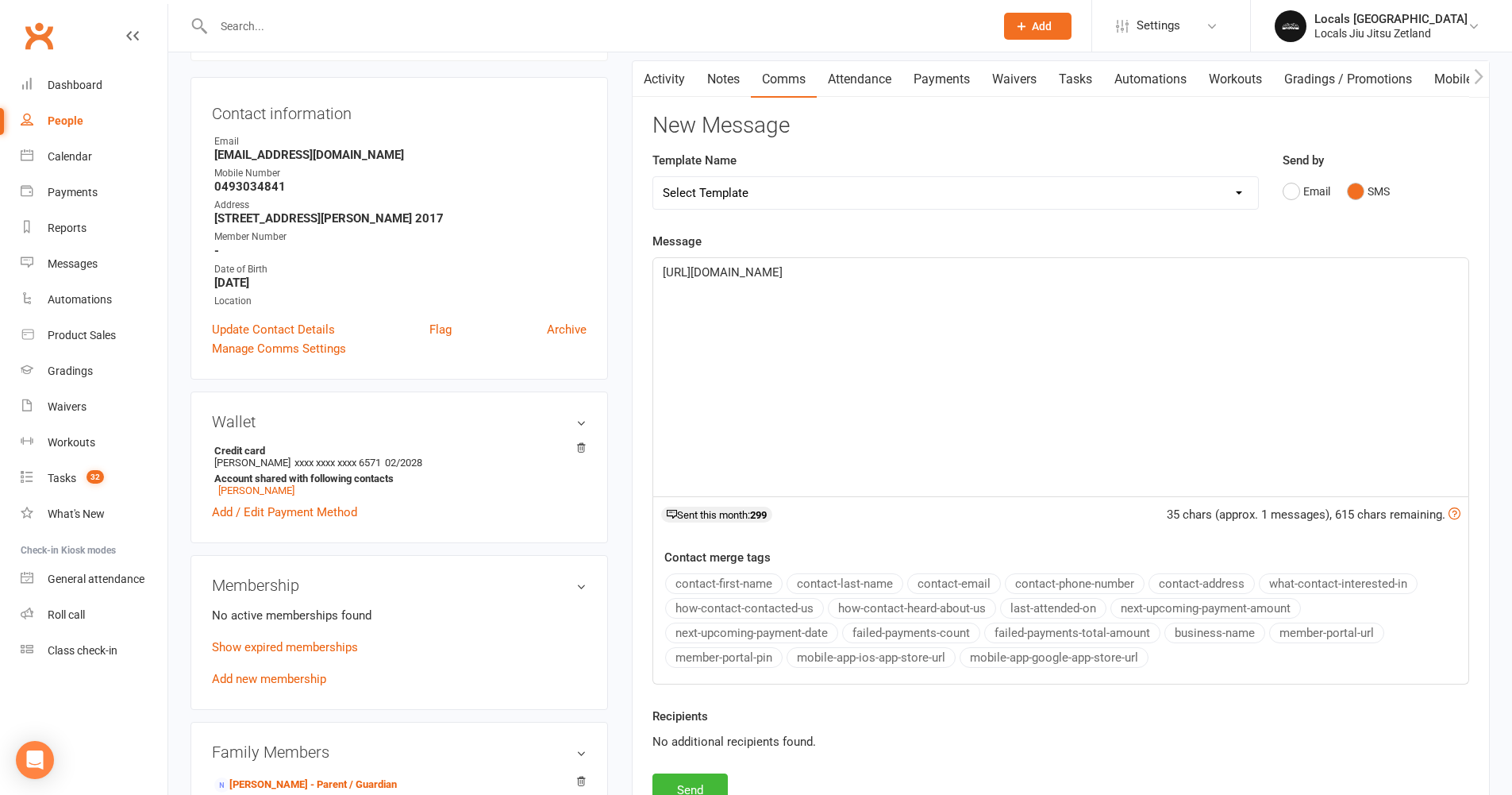
scroll to position [152, 0]
drag, startPoint x: 872, startPoint y: 280, endPoint x: 589, endPoint y: 269, distance: 283.2
click at [589, 269] on div "upload photo [PERSON_NAME] Activated [DATE] Added [DATE] Cancelled member (tria…" at bounding box center [840, 767] width 1323 height 1688
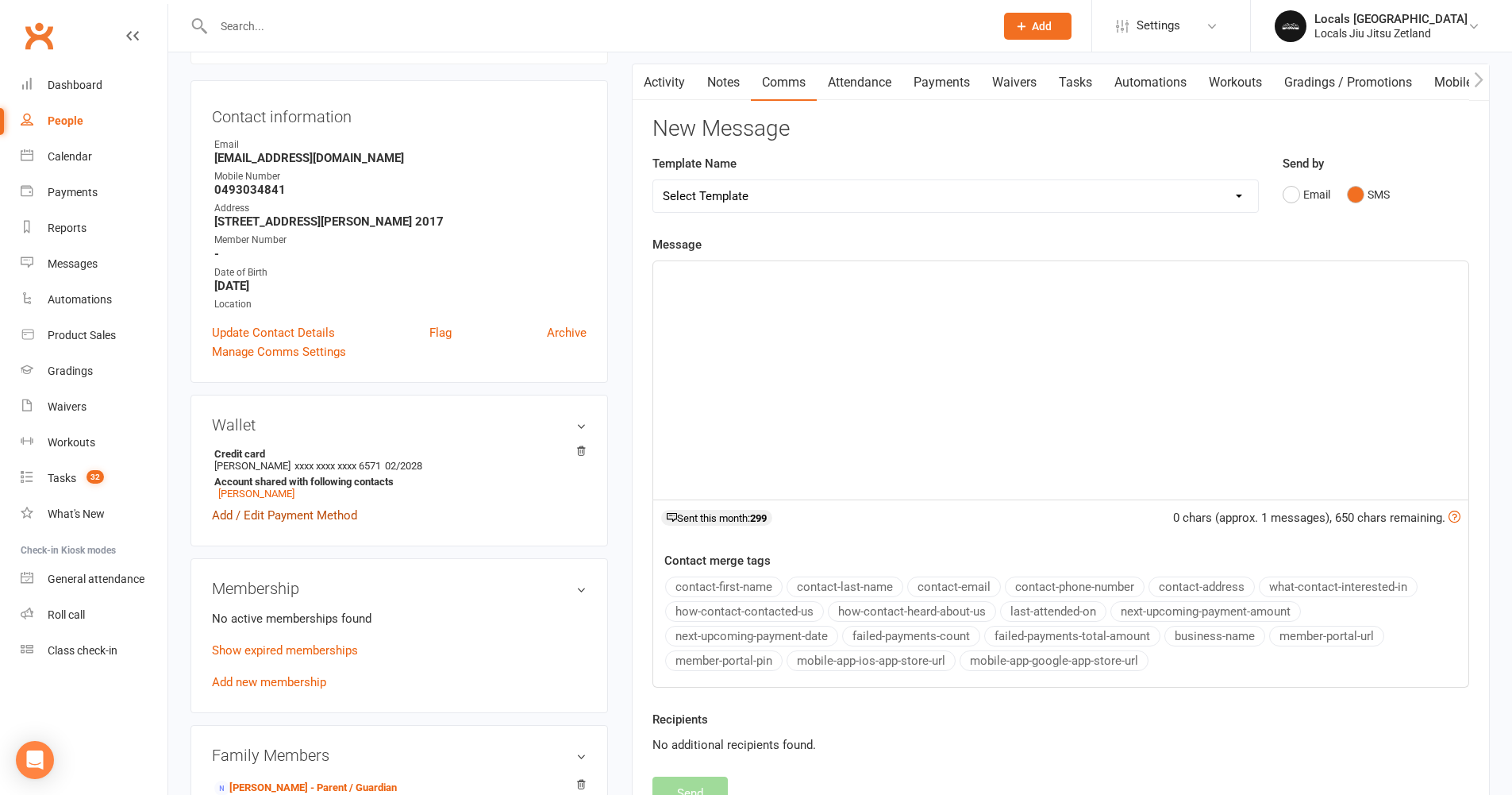
click at [338, 516] on link "Add / Edit Payment Method" at bounding box center [284, 515] width 145 height 19
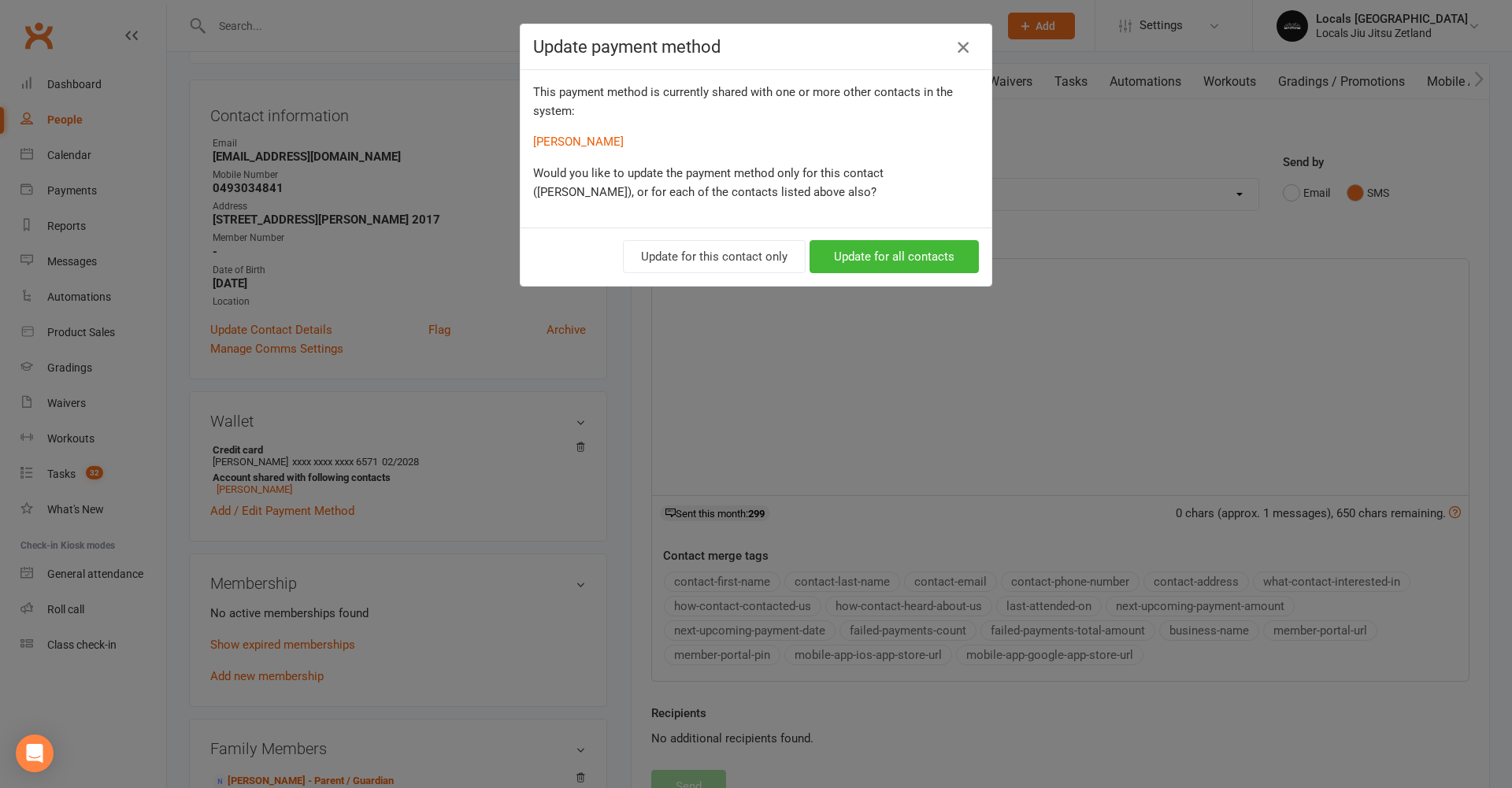
click at [959, 42] on icon "button" at bounding box center [963, 47] width 19 height 19
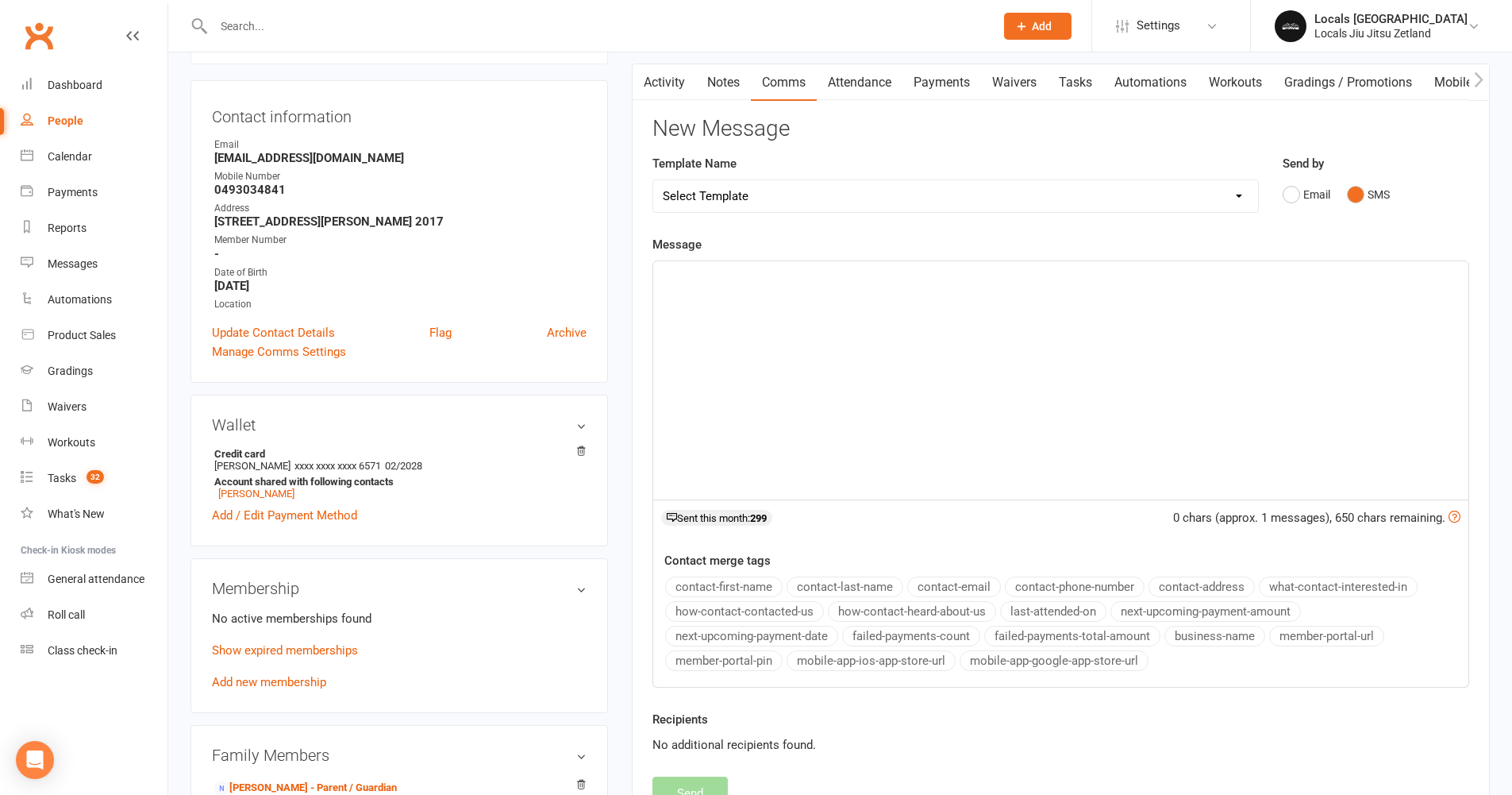
click at [928, 80] on link "Payments" at bounding box center [942, 82] width 79 height 36
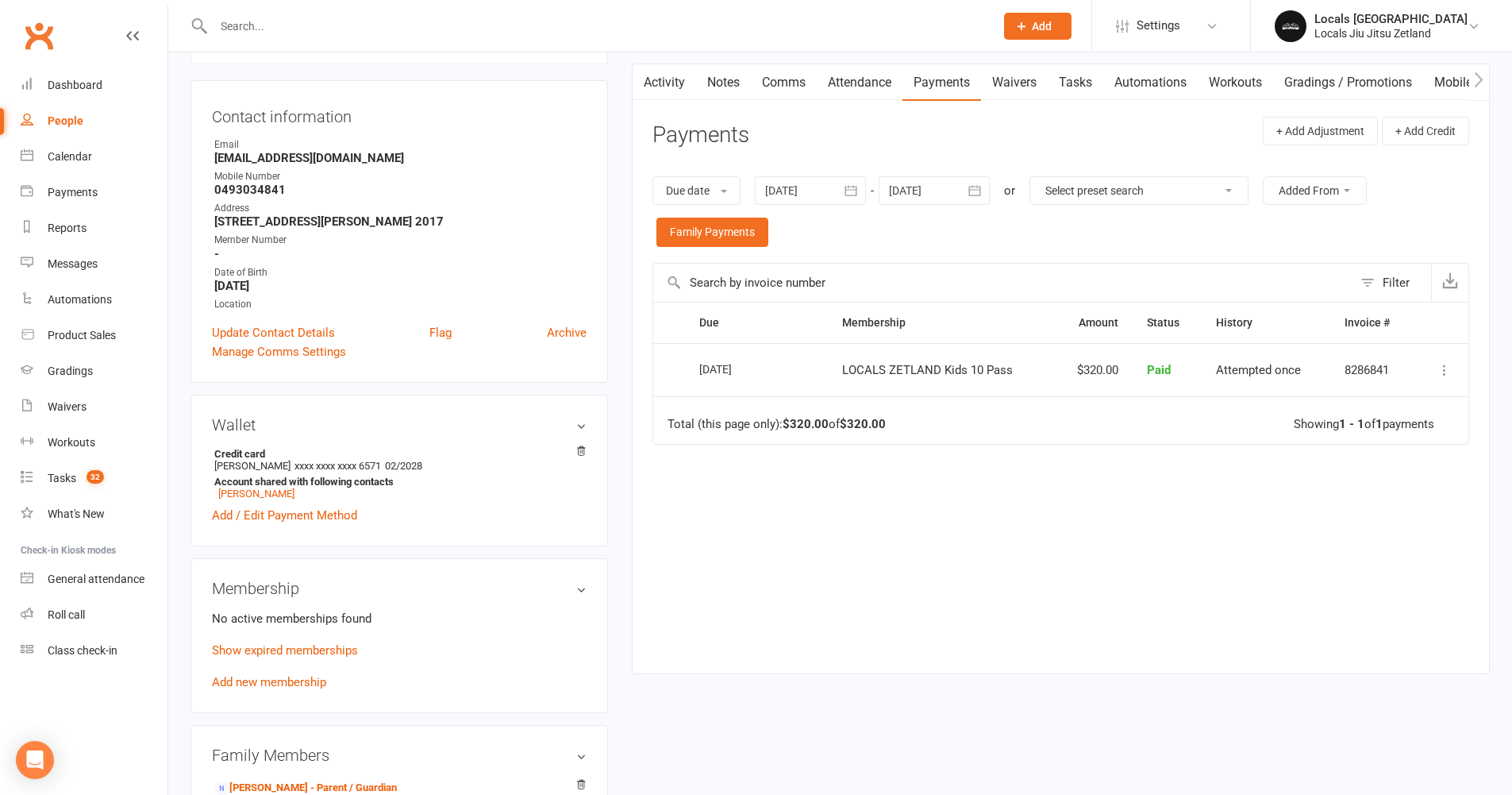
click at [1010, 87] on link "Waivers" at bounding box center [1014, 82] width 66 height 36
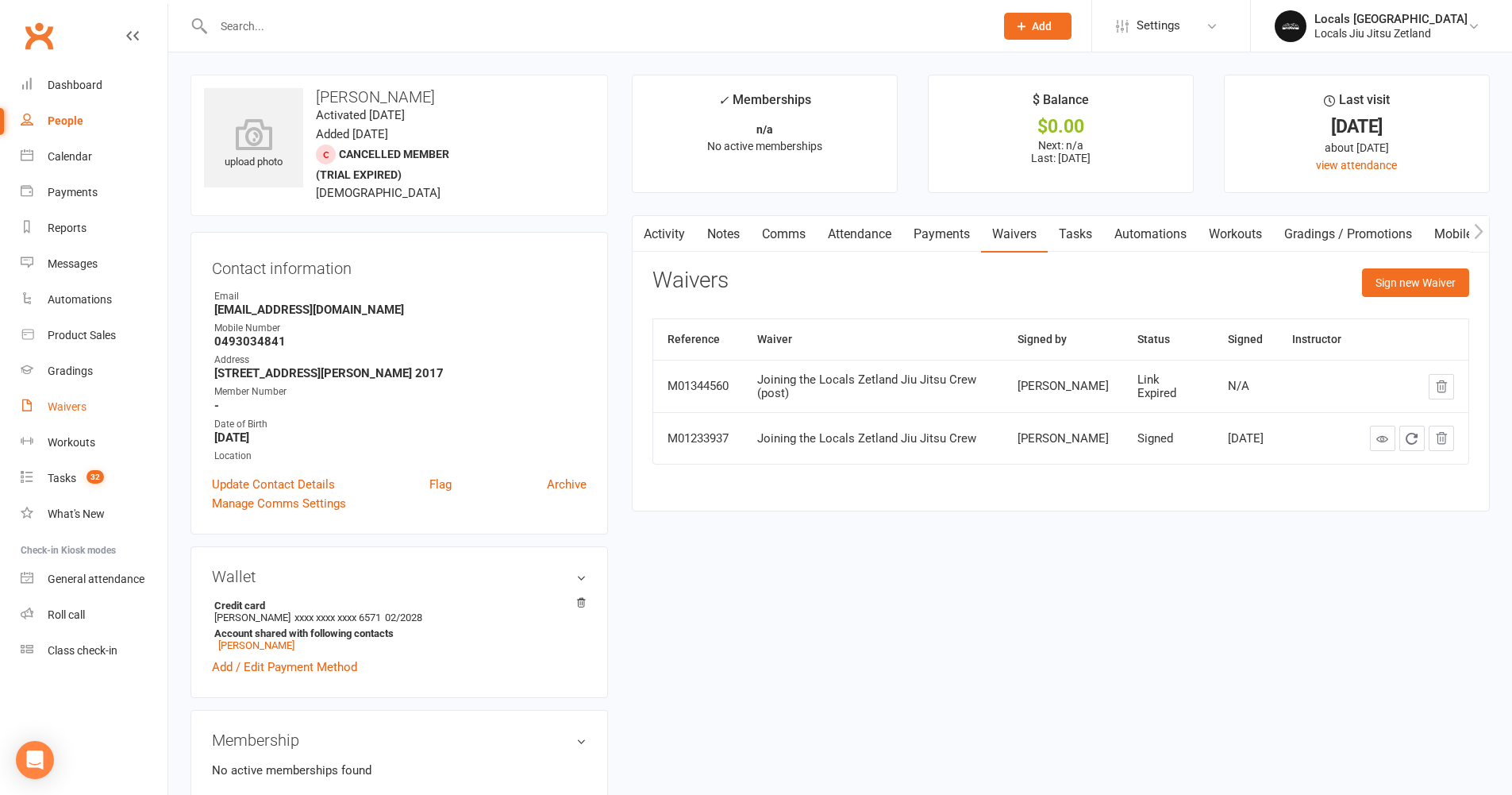
click at [86, 395] on link "Waivers" at bounding box center [94, 407] width 147 height 36
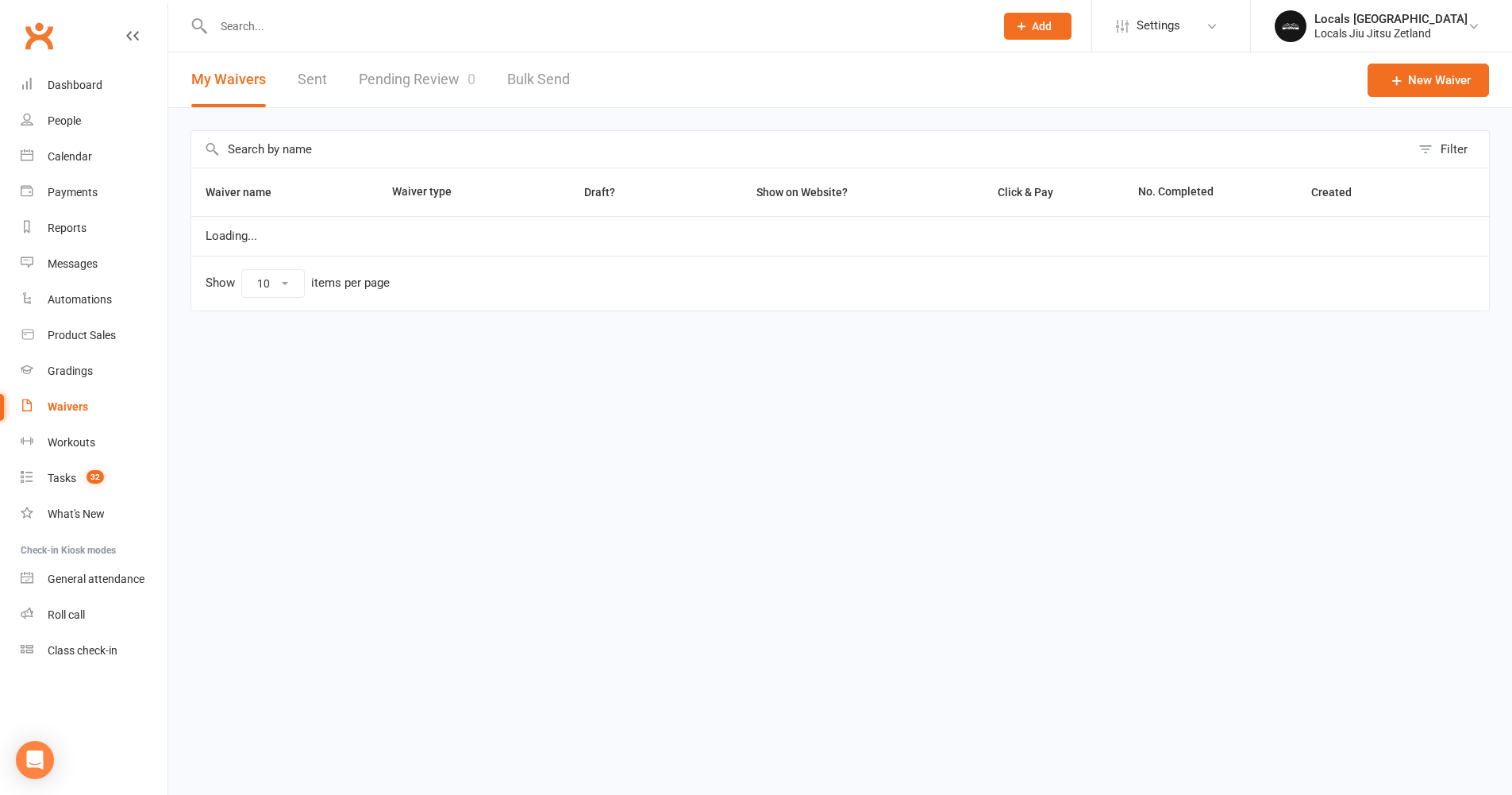
select select "100"
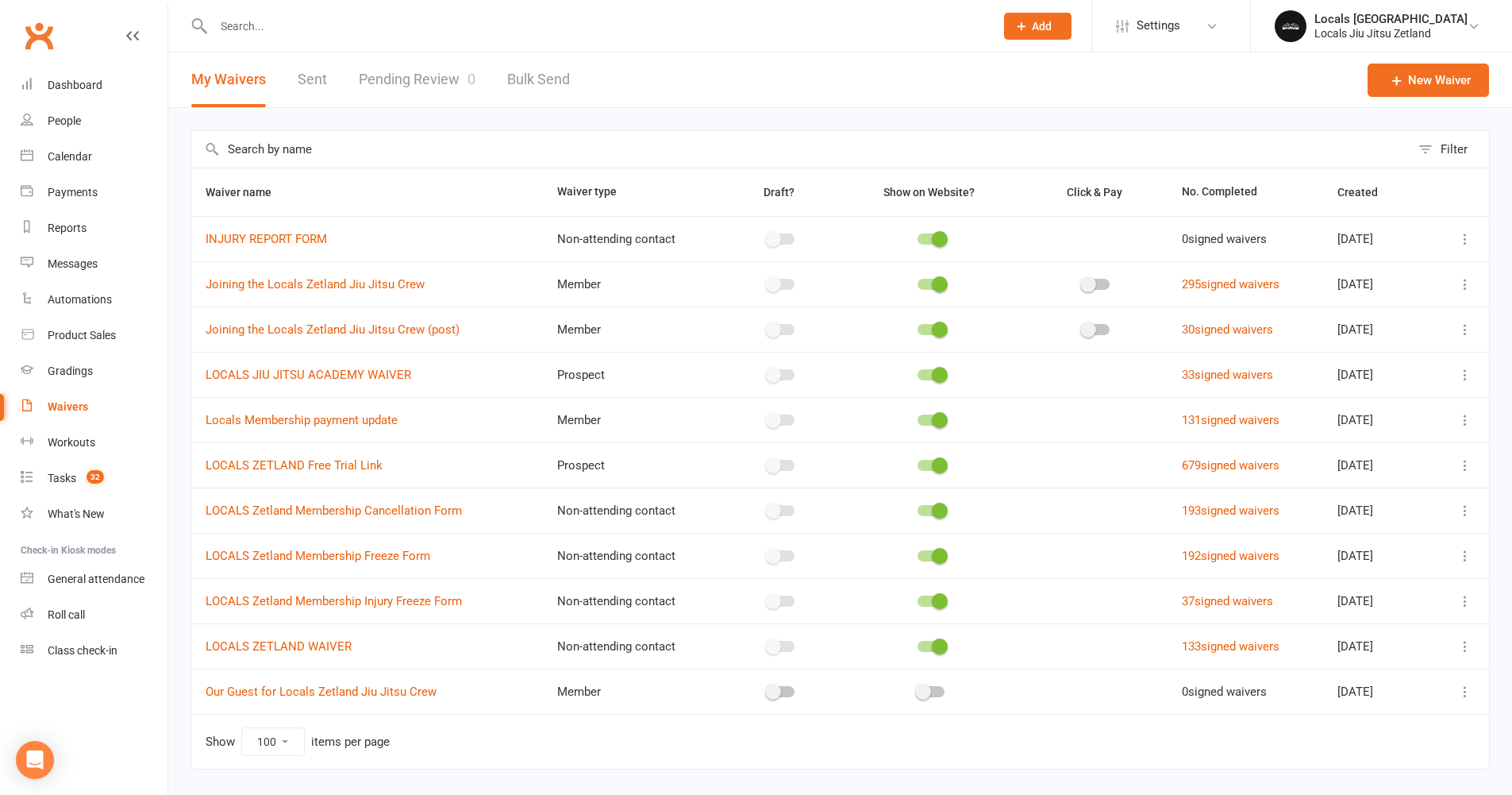
click at [423, 81] on link "Pending Review 0" at bounding box center [417, 80] width 117 height 55
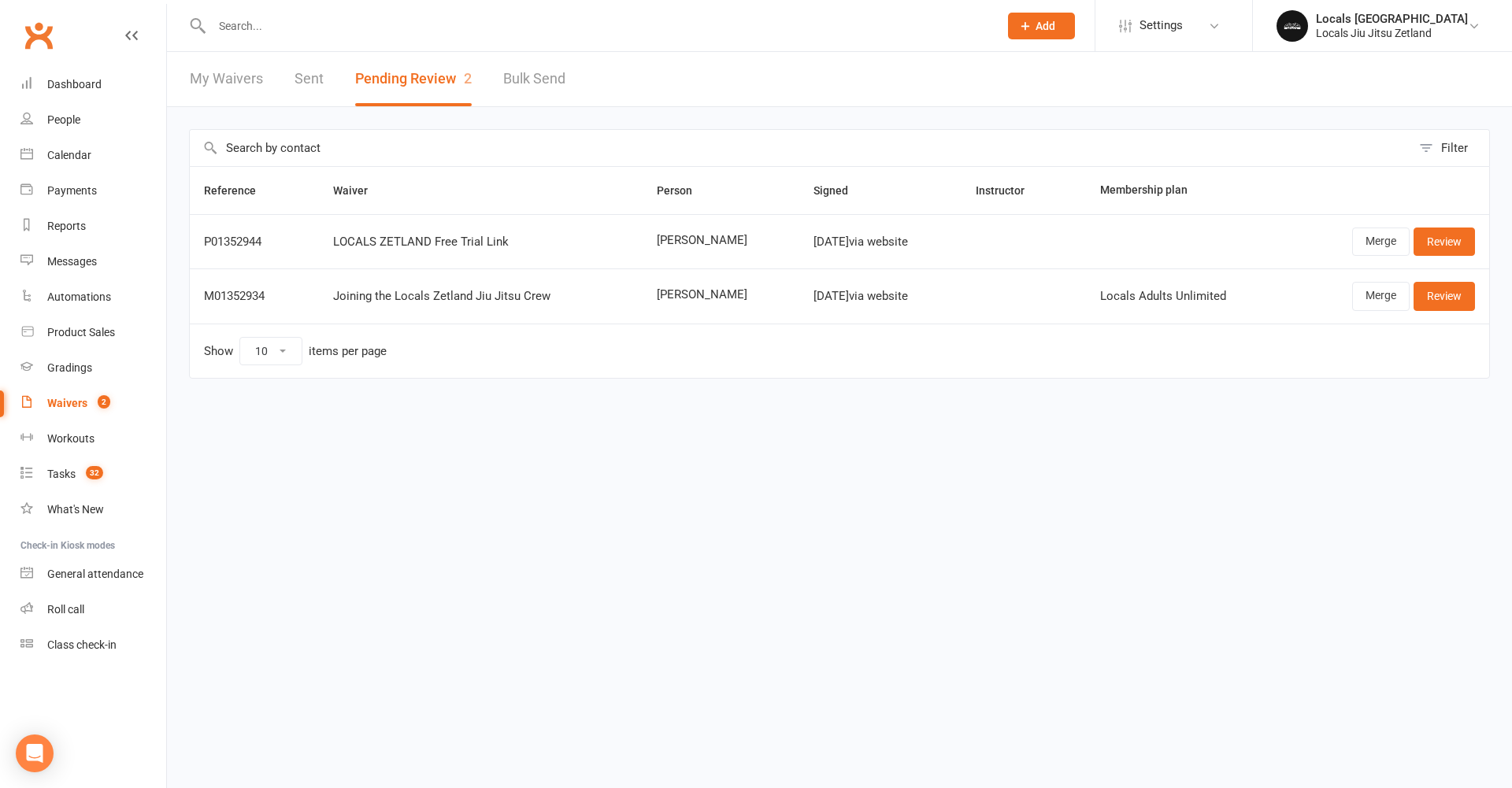
drag, startPoint x: 743, startPoint y: 239, endPoint x: 638, endPoint y: 243, distance: 105.1
click at [657, 243] on span "[PERSON_NAME]" at bounding box center [721, 240] width 128 height 13
copy span "[PERSON_NAME]"
click at [1449, 238] on link "Review" at bounding box center [1444, 241] width 61 height 29
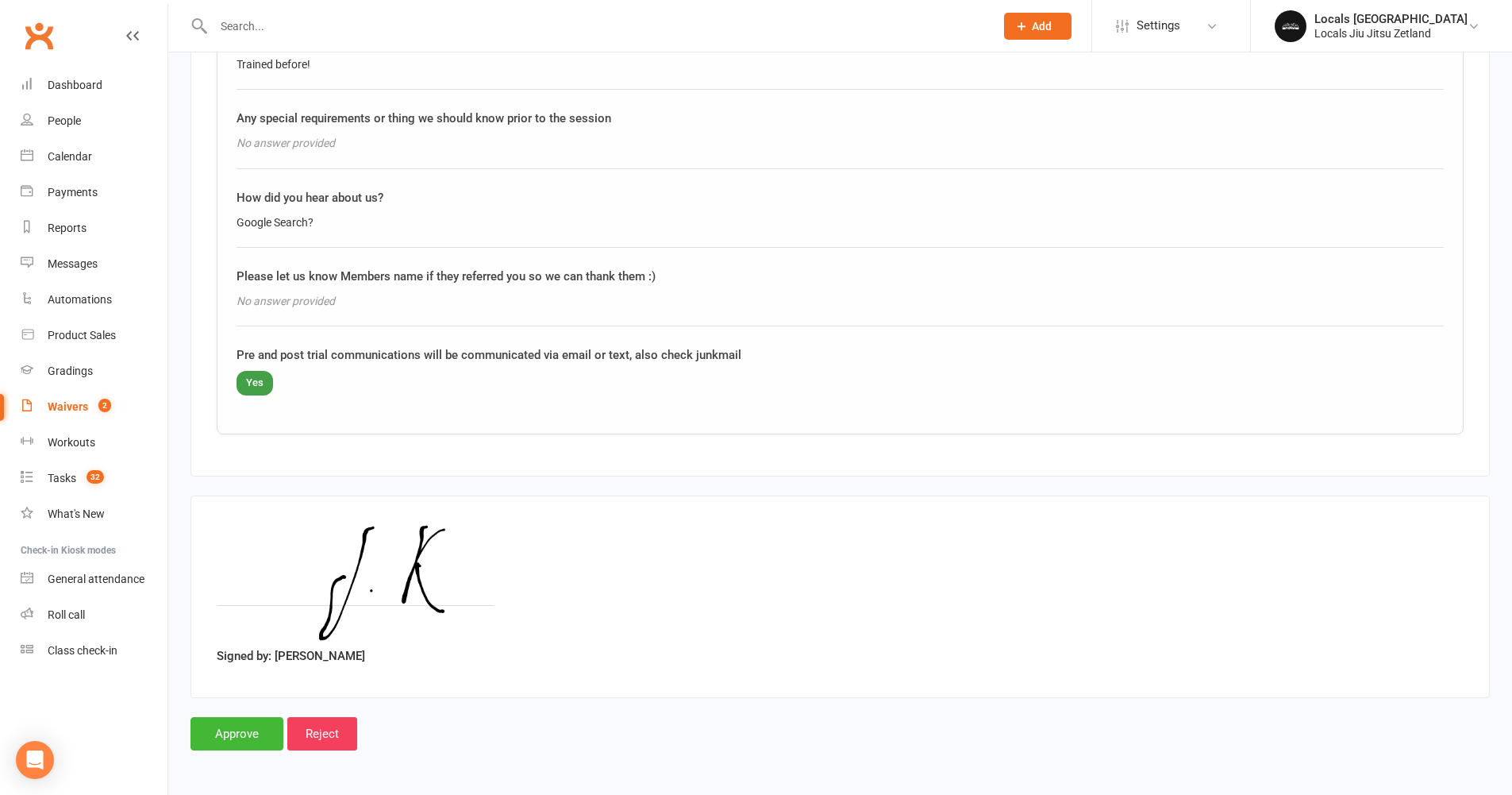
scroll to position [1298, 0]
click at [214, 725] on input "Approve" at bounding box center [237, 733] width 93 height 34
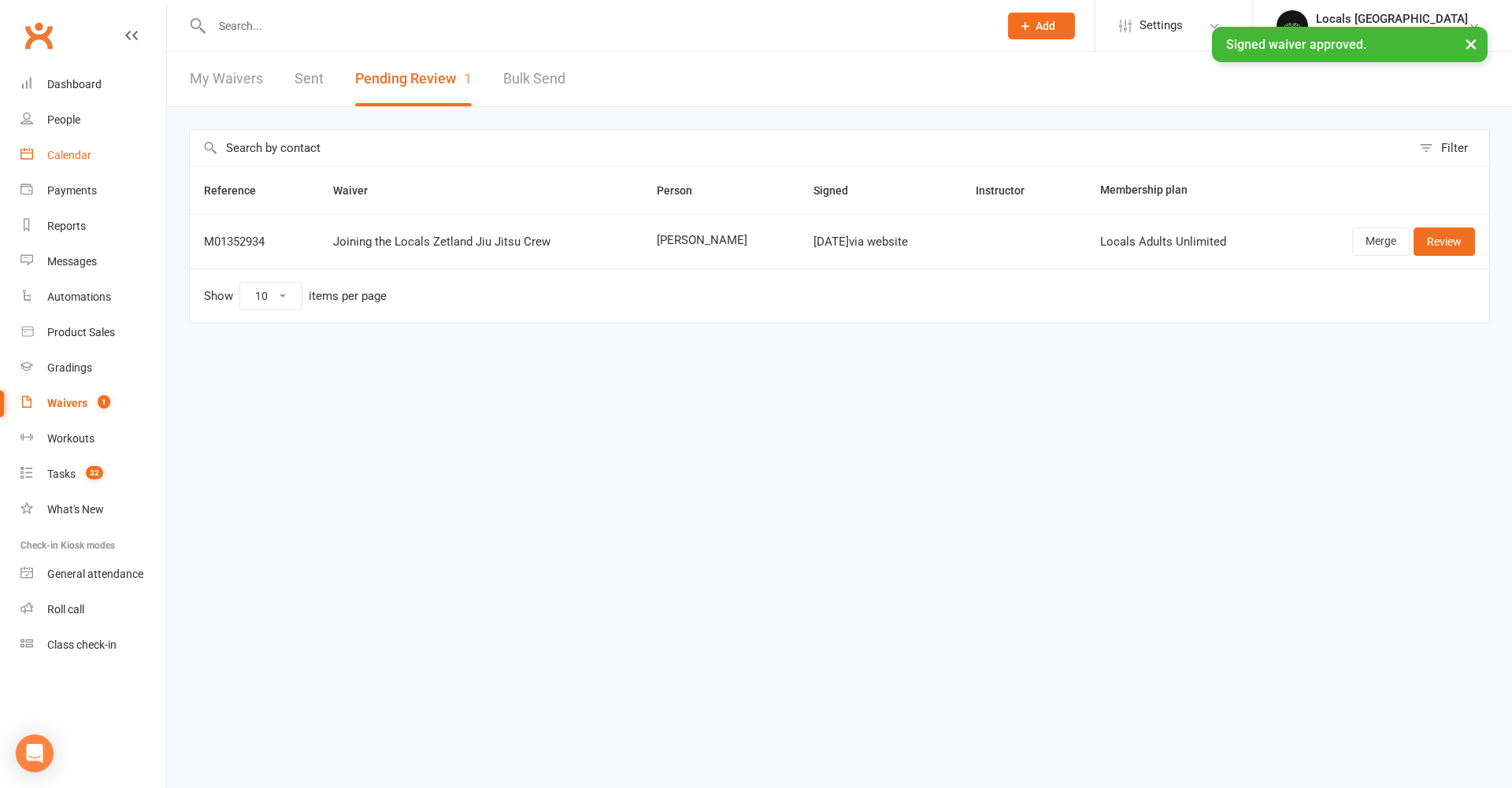
click at [77, 150] on div "Calendar" at bounding box center [70, 155] width 45 height 13
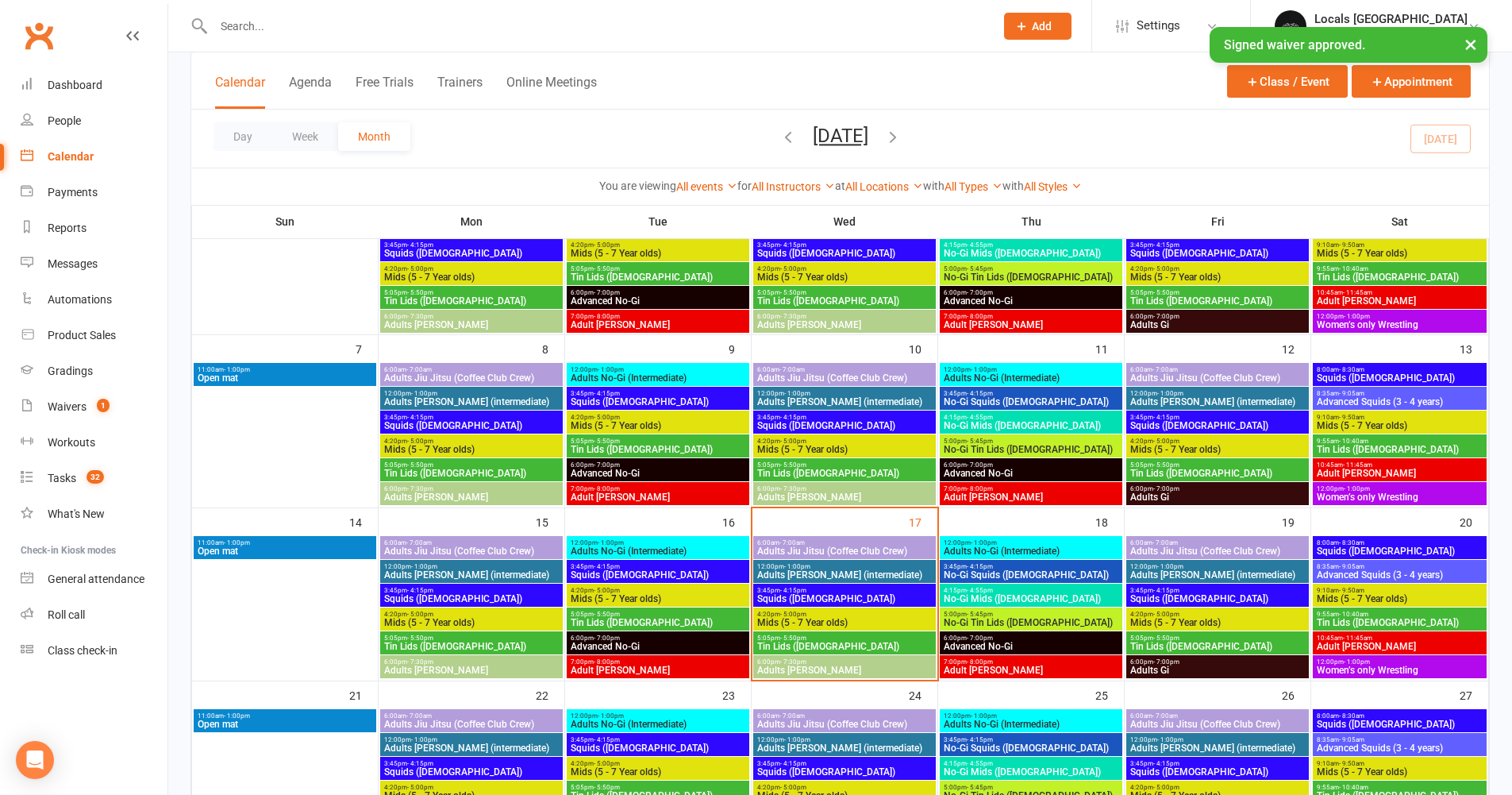
scroll to position [178, 0]
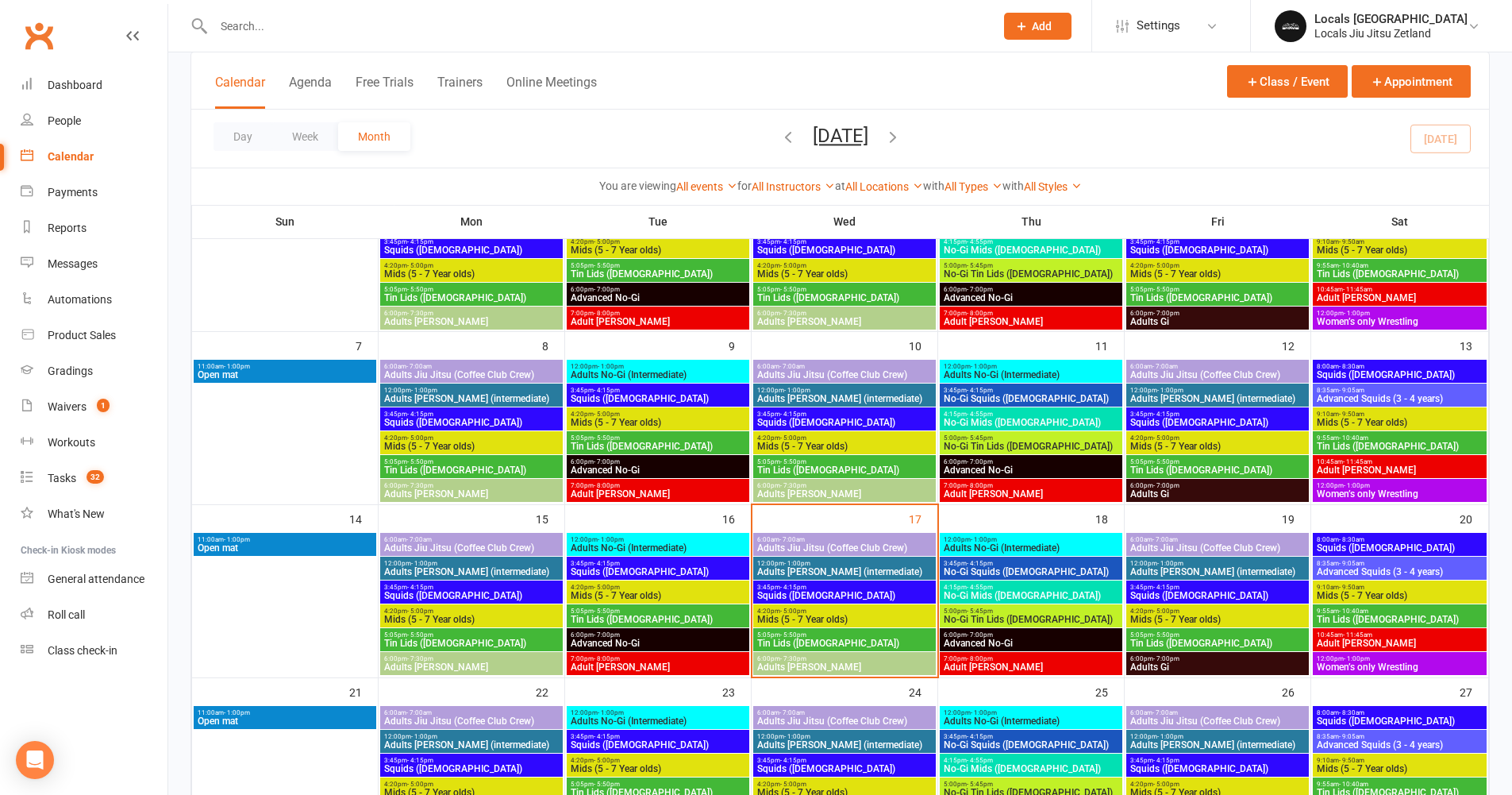
click at [992, 635] on span "6:00pm - 7:00pm" at bounding box center [1030, 635] width 176 height 7
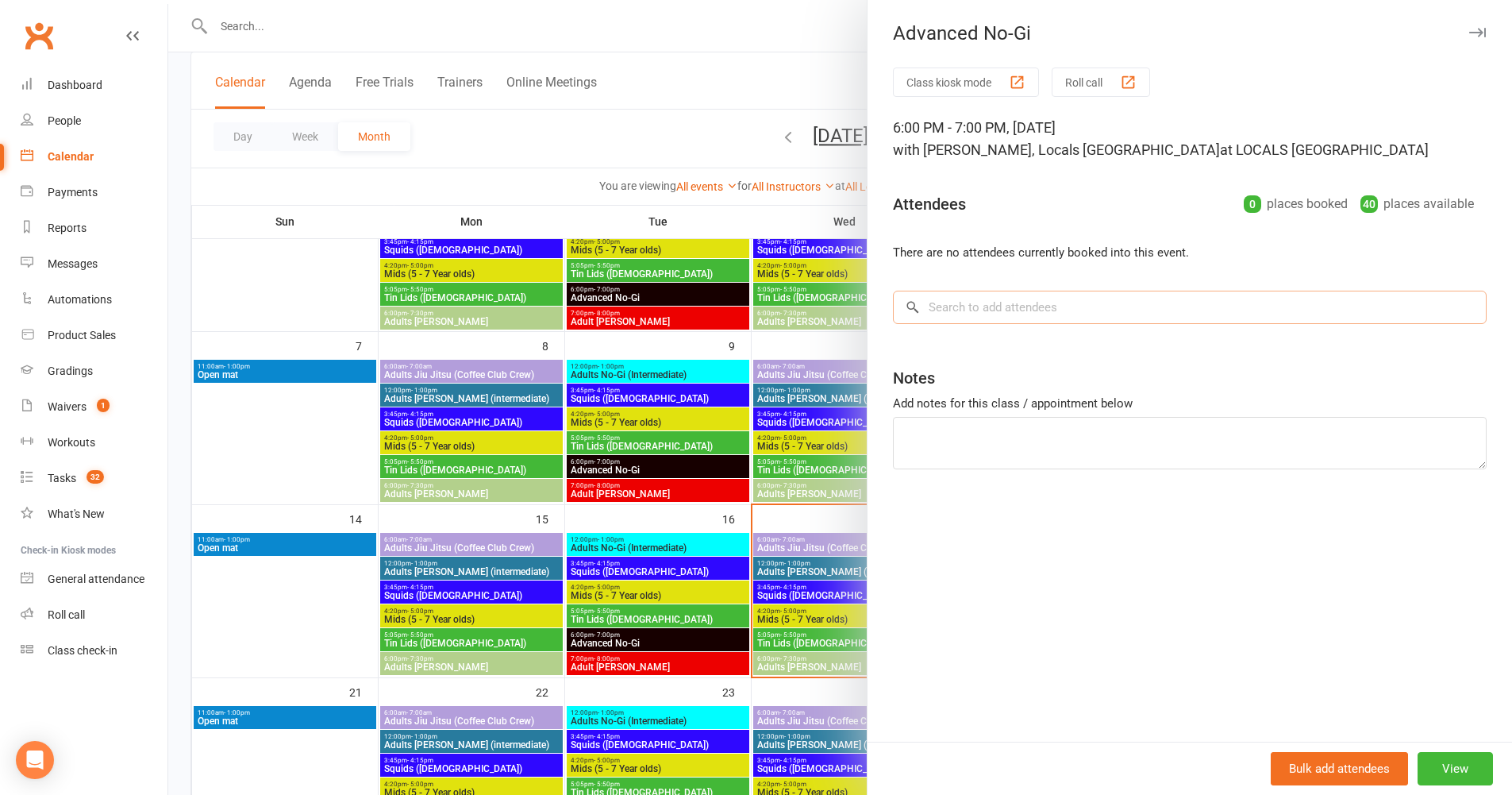
paste input "[PERSON_NAME]"
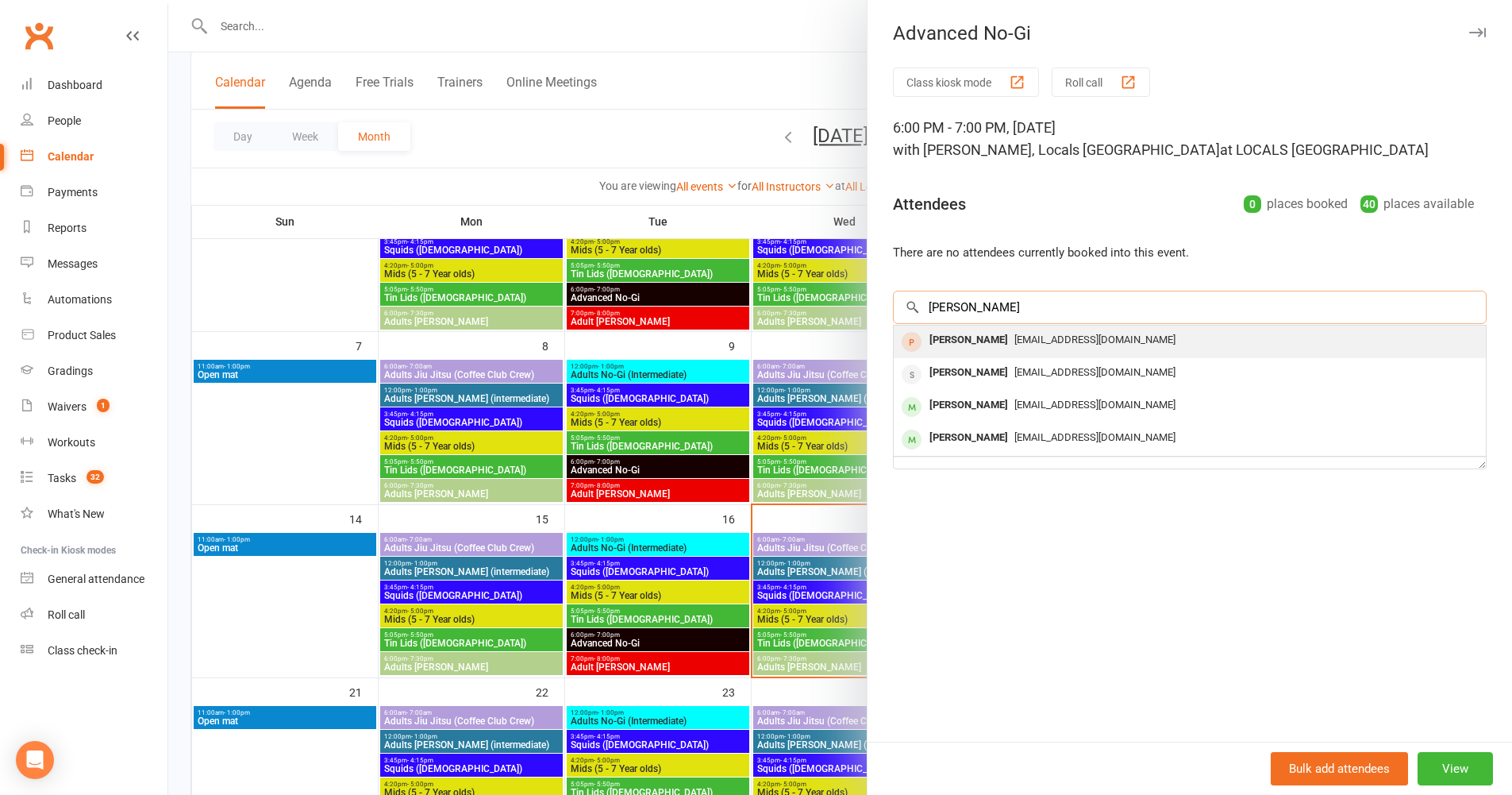
type input "[PERSON_NAME]"
click at [982, 338] on div "[PERSON_NAME]" at bounding box center [969, 340] width 92 height 23
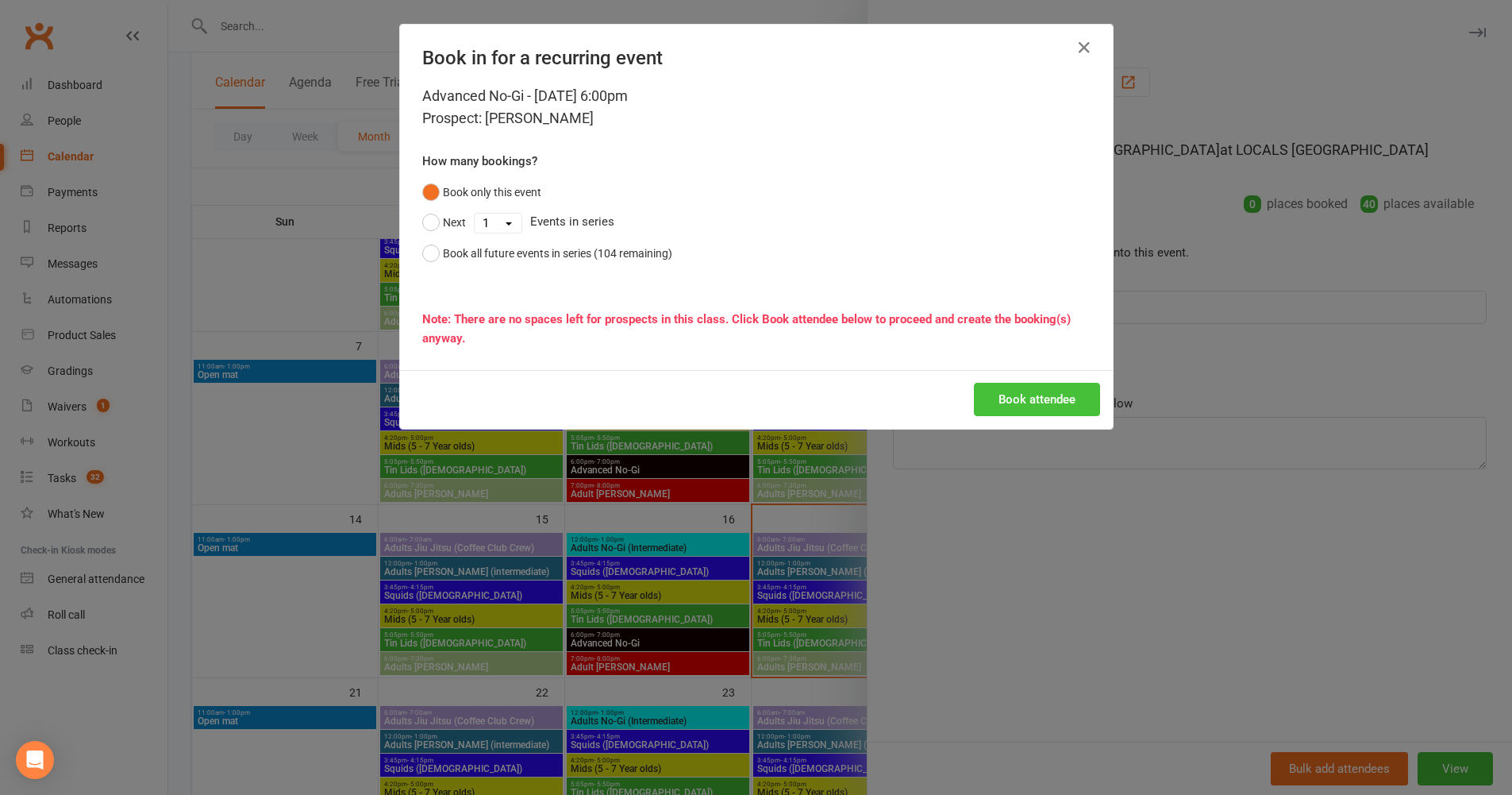
click at [1020, 396] on button "Book attendee" at bounding box center [1037, 399] width 126 height 34
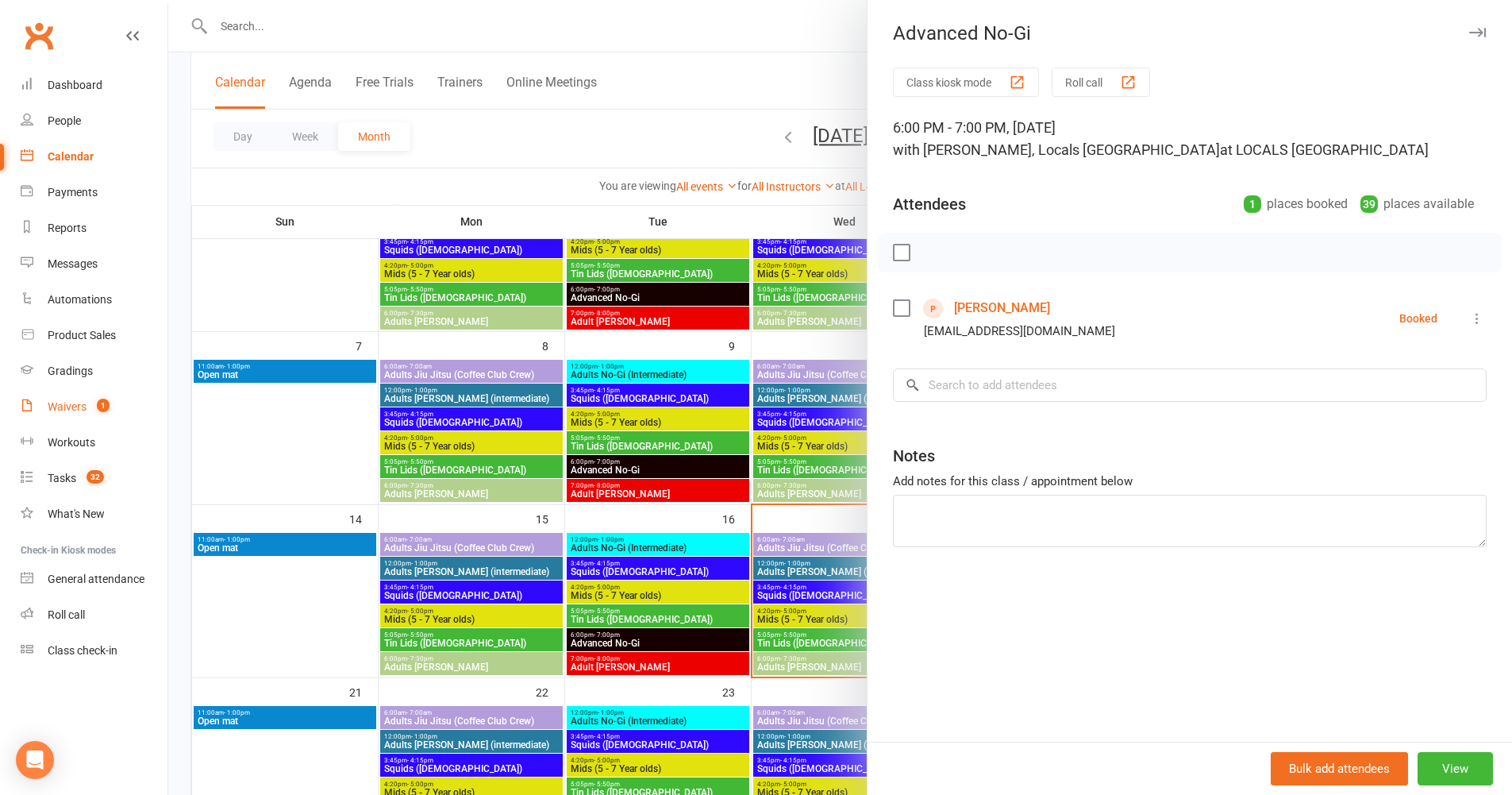
click at [81, 409] on div "Waivers" at bounding box center [67, 407] width 39 height 13
select select "100"
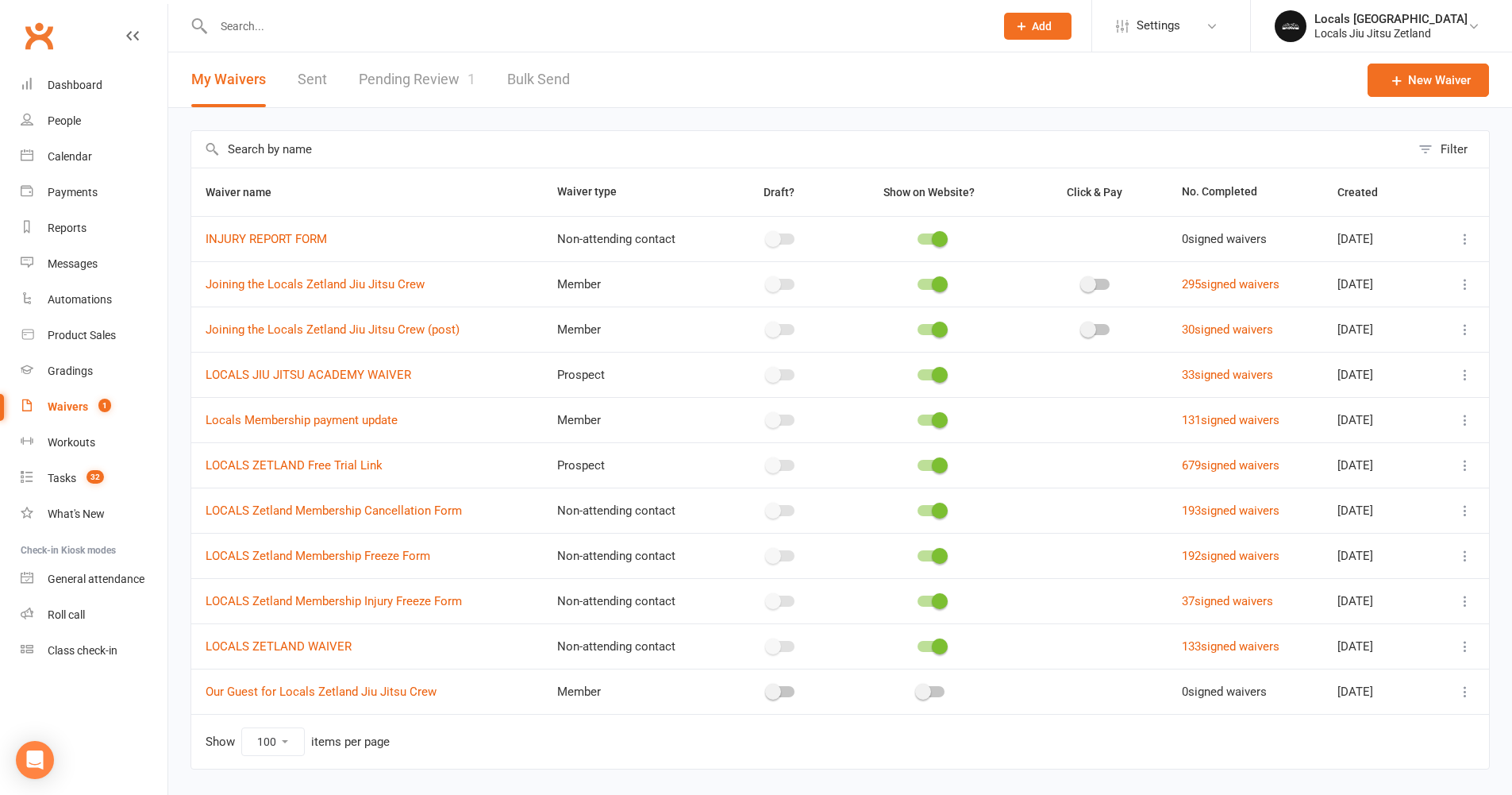
click at [448, 87] on link "Pending Review 1" at bounding box center [417, 80] width 117 height 55
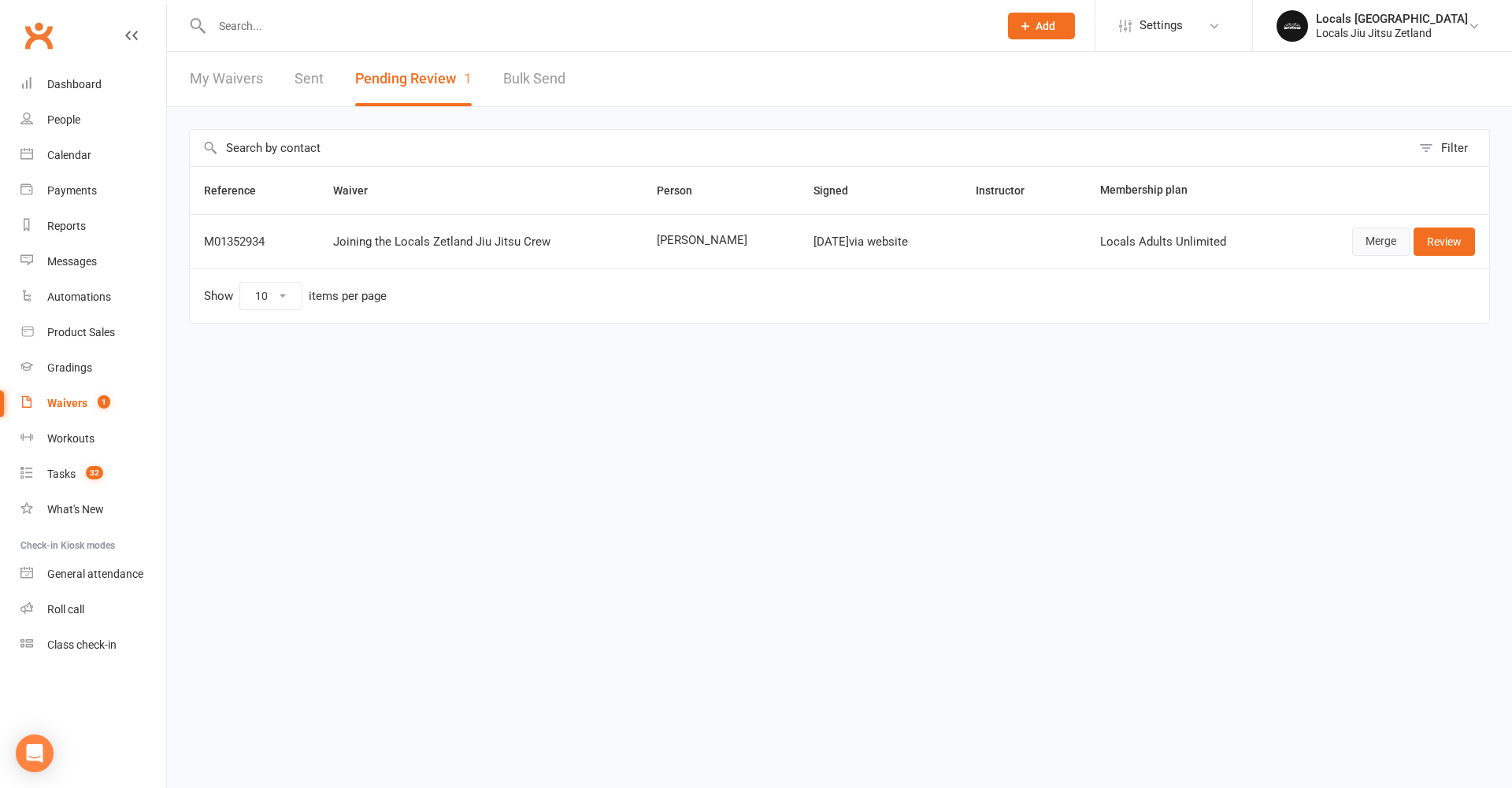
click at [1367, 238] on link "Merge" at bounding box center [1380, 241] width 58 height 29
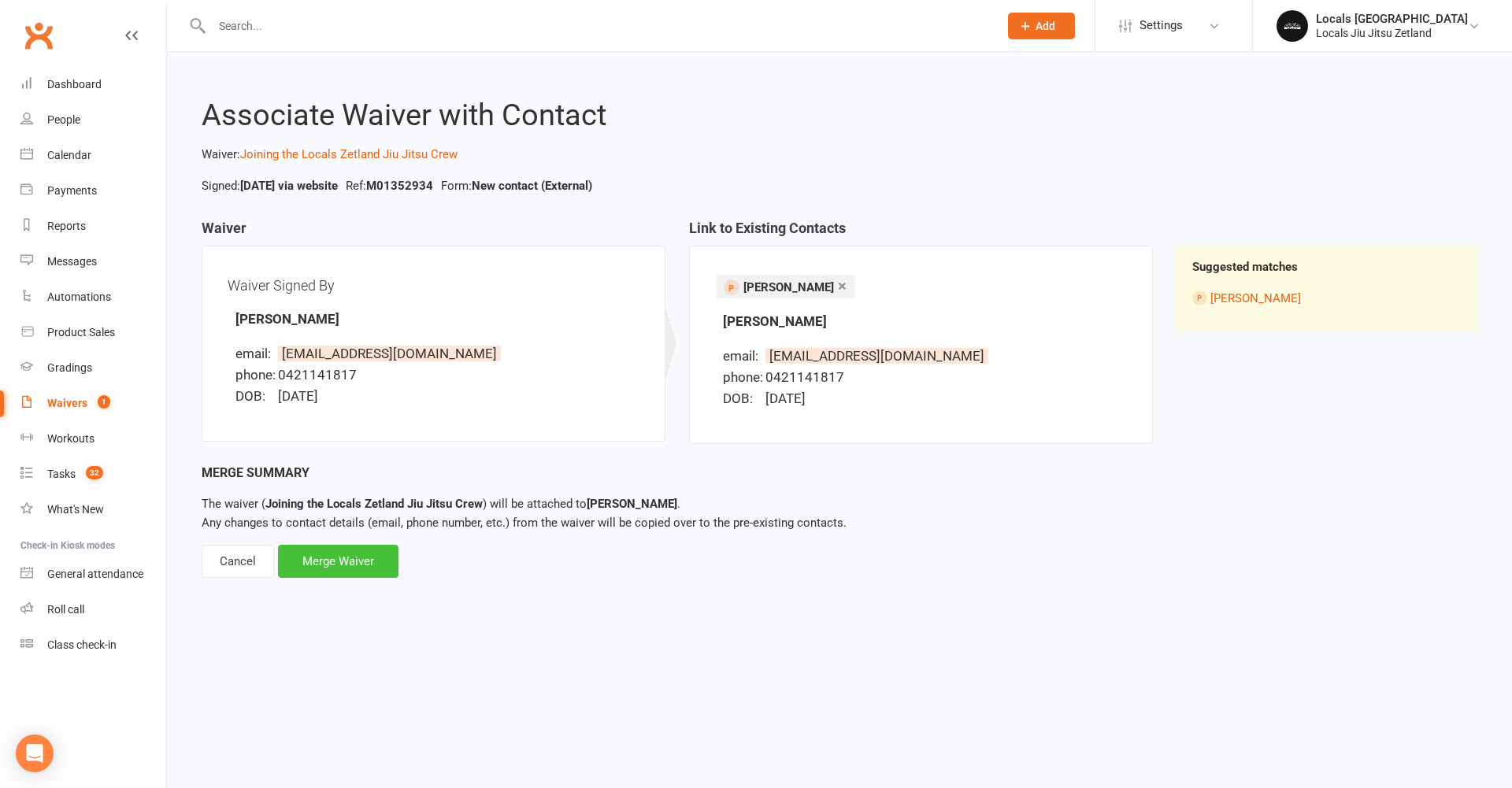
click at [352, 569] on div "Merge Waiver" at bounding box center [339, 561] width 121 height 33
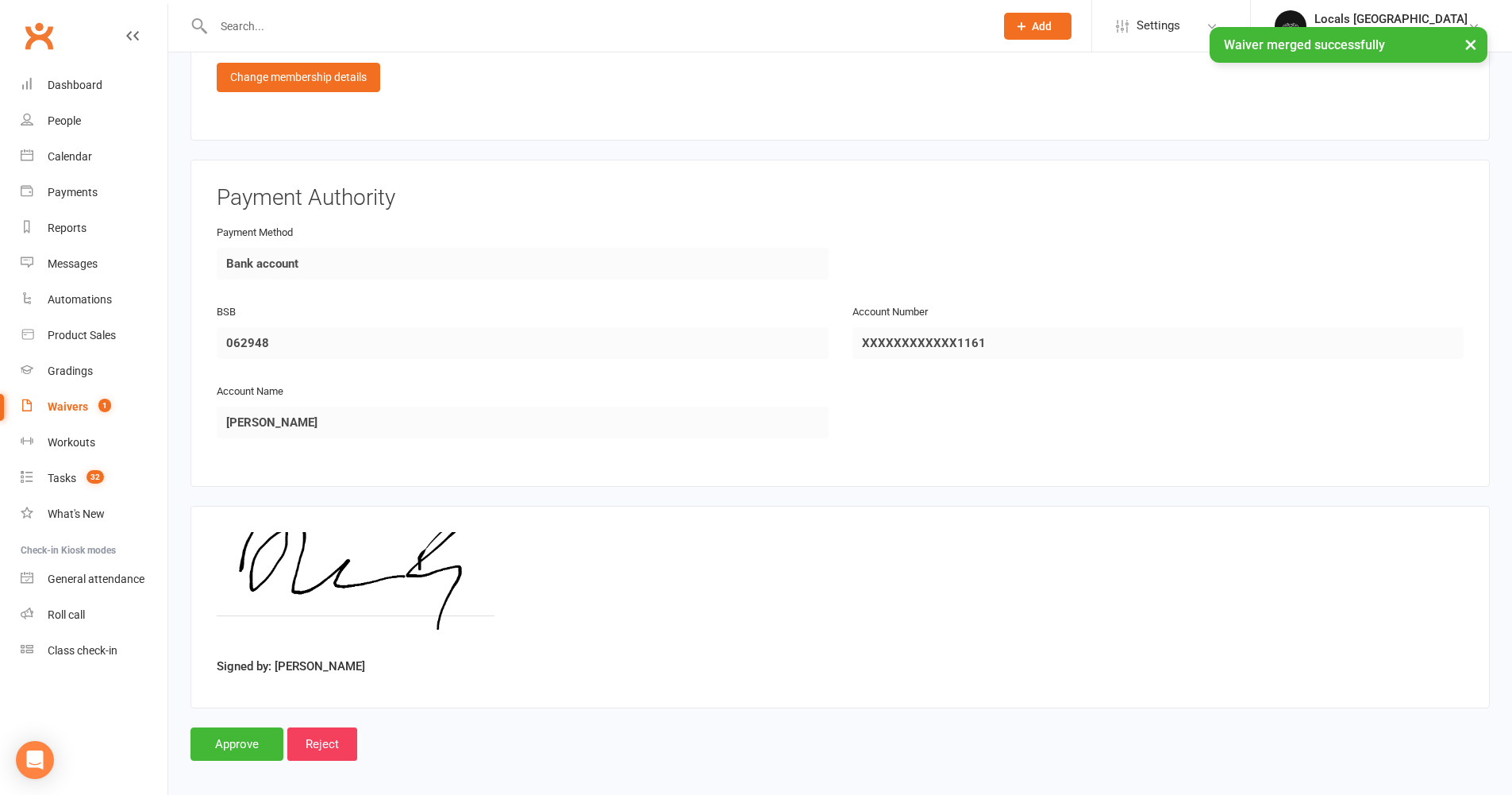
scroll to position [927, 0]
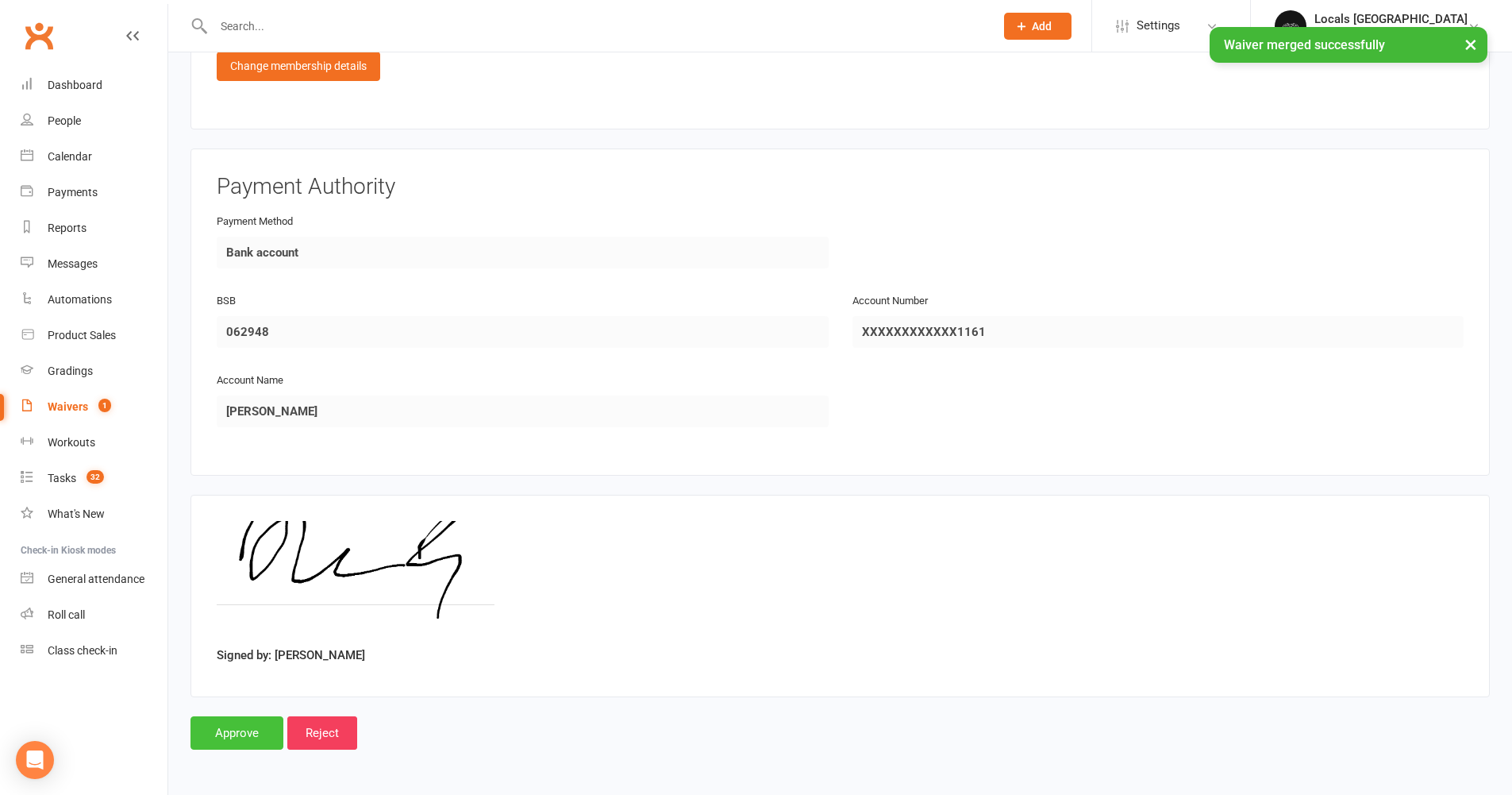
click at [221, 726] on input "Approve" at bounding box center [237, 733] width 93 height 34
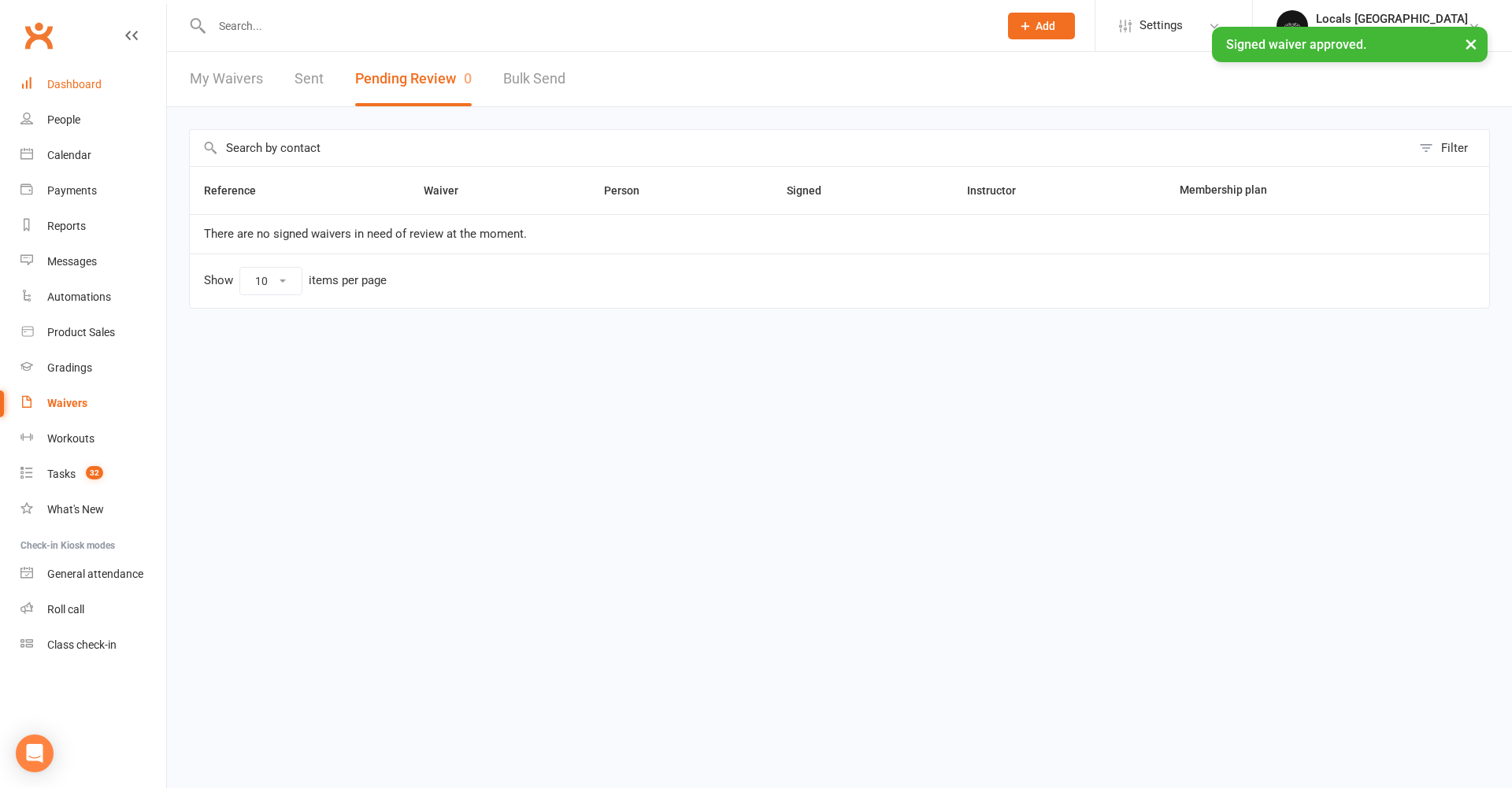
click at [76, 89] on div "Dashboard" at bounding box center [74, 84] width 55 height 13
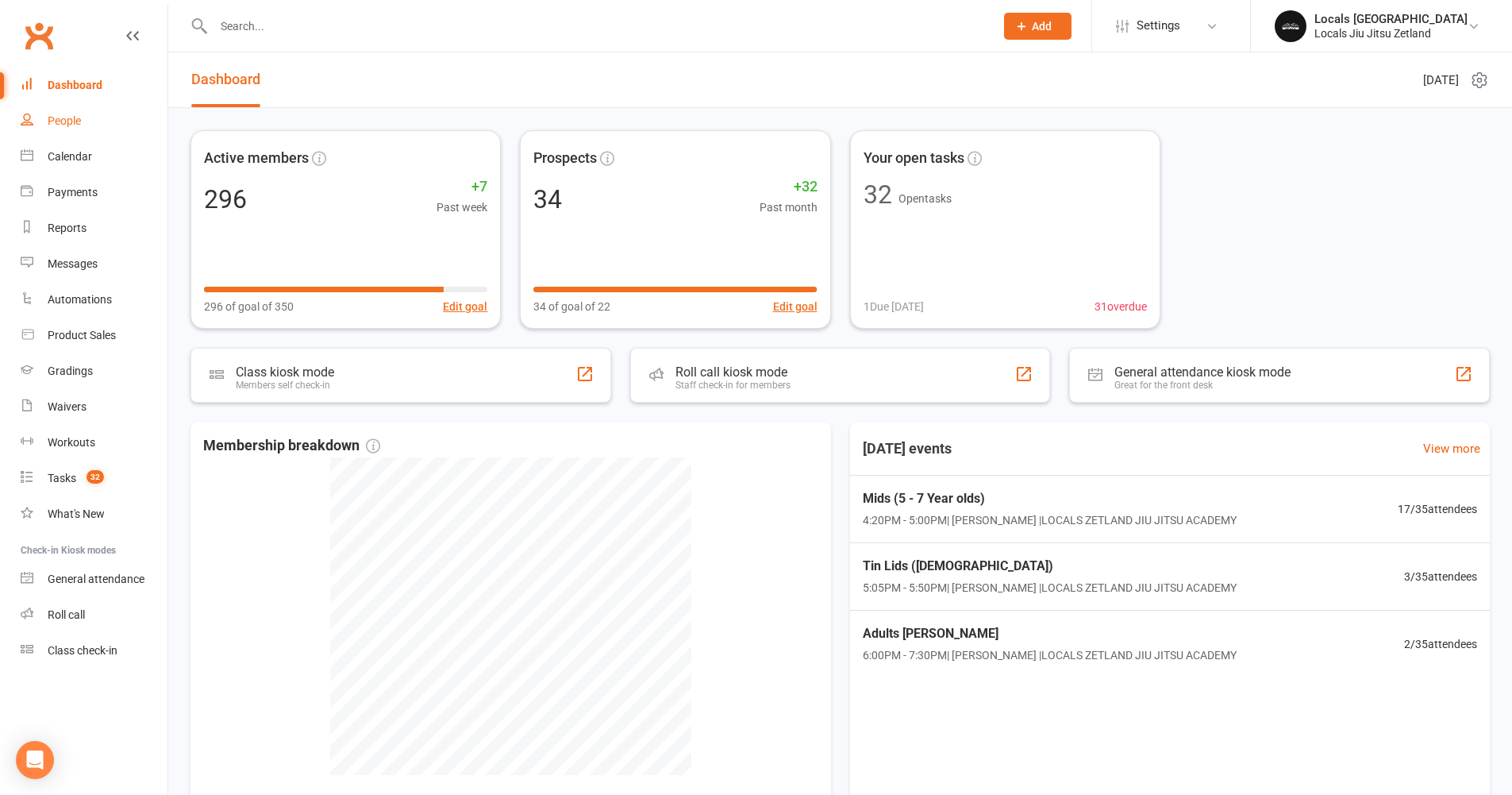
click at [91, 113] on link "People" at bounding box center [94, 121] width 147 height 36
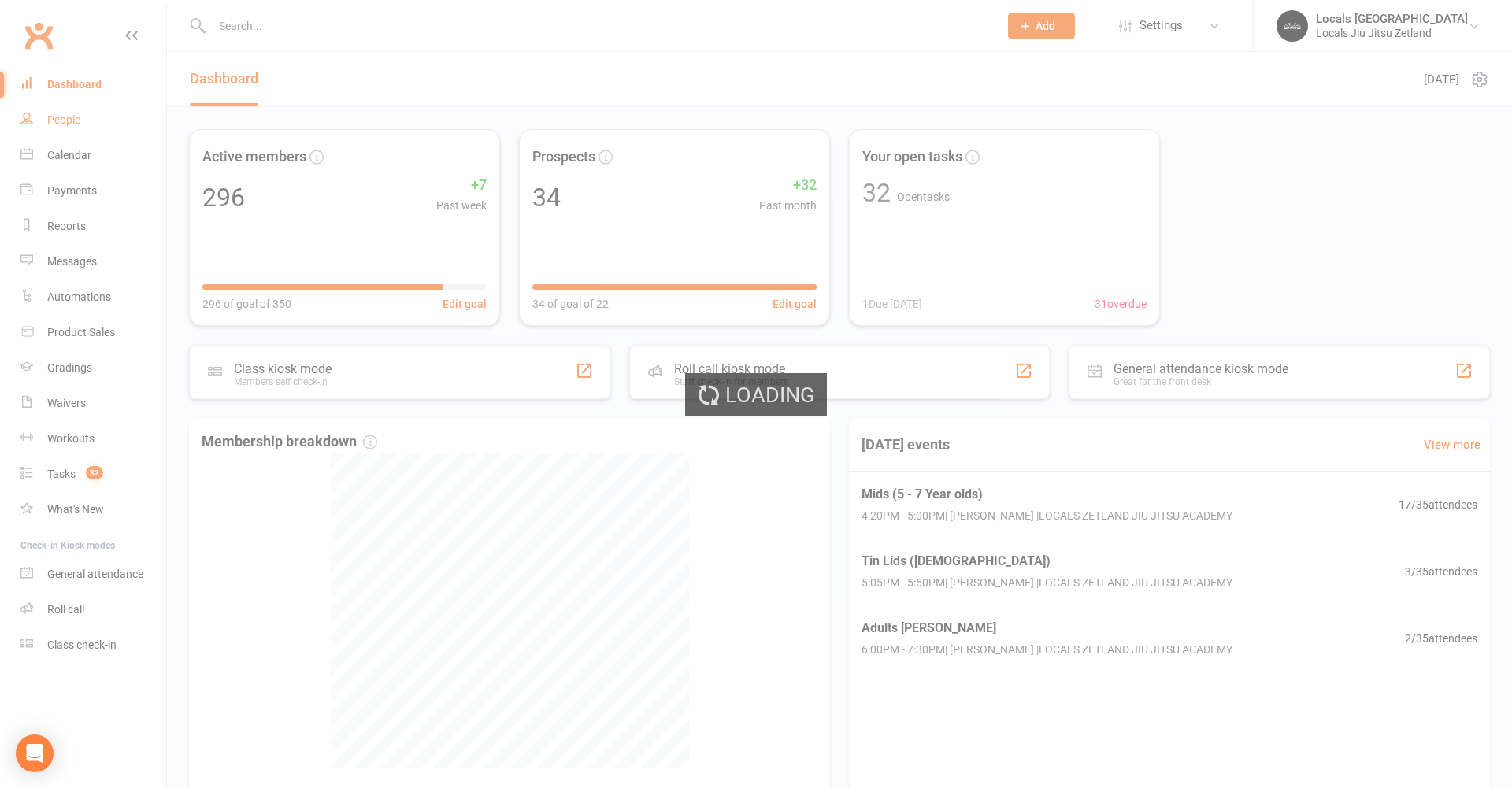
select select "100"
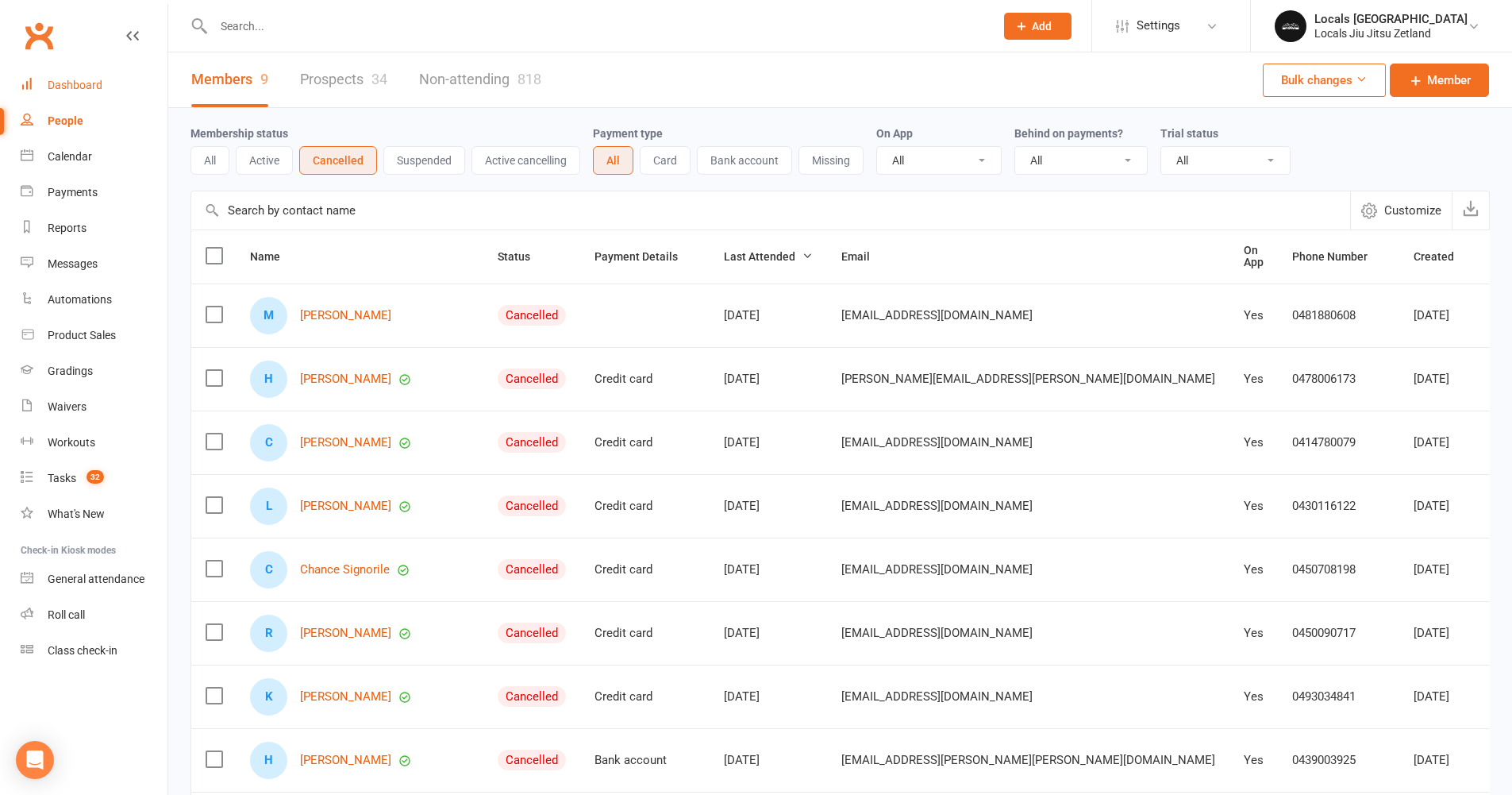
click at [71, 87] on div "Dashboard" at bounding box center [75, 85] width 55 height 13
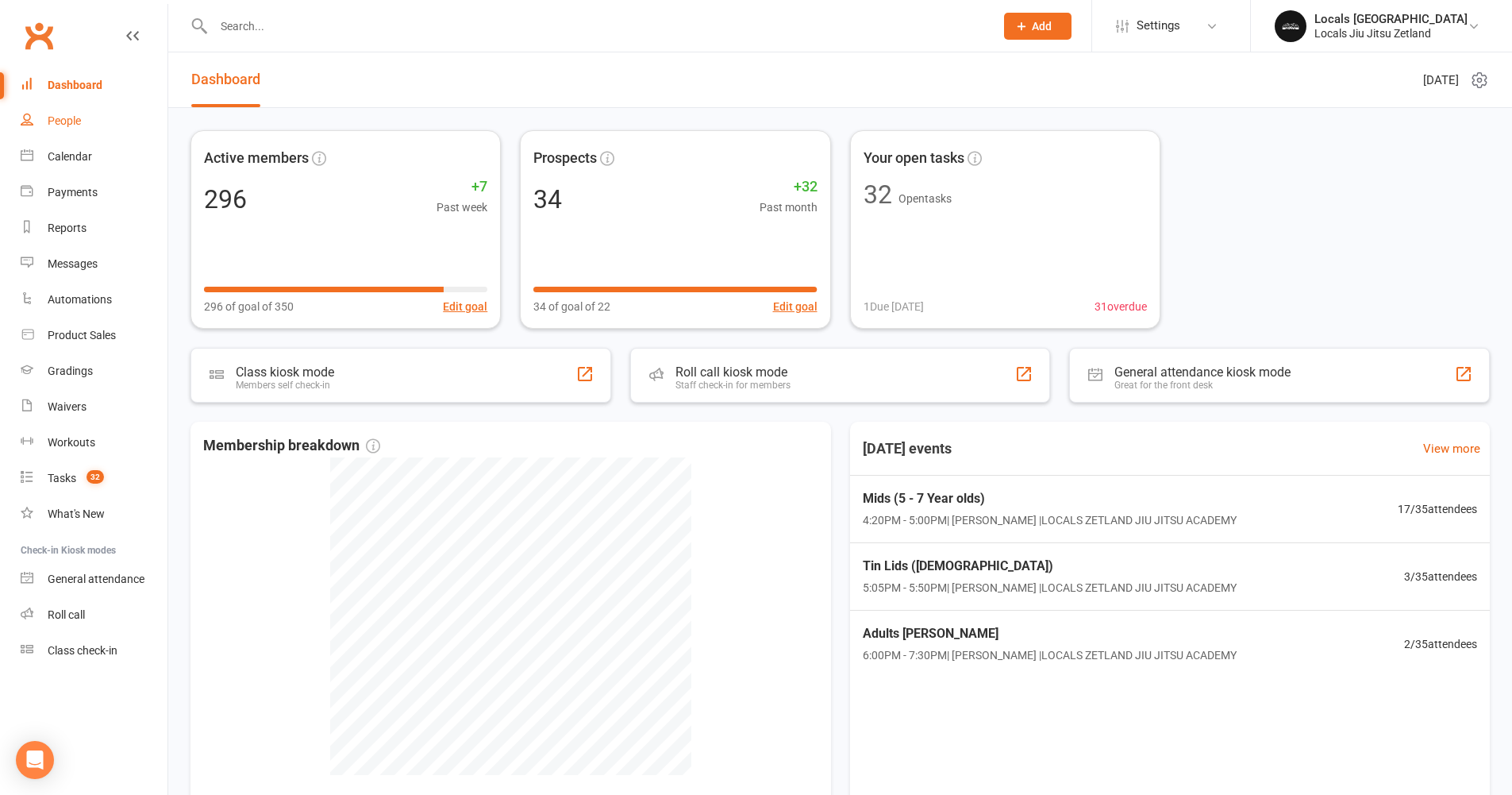
click at [63, 118] on div "People" at bounding box center [65, 121] width 34 height 13
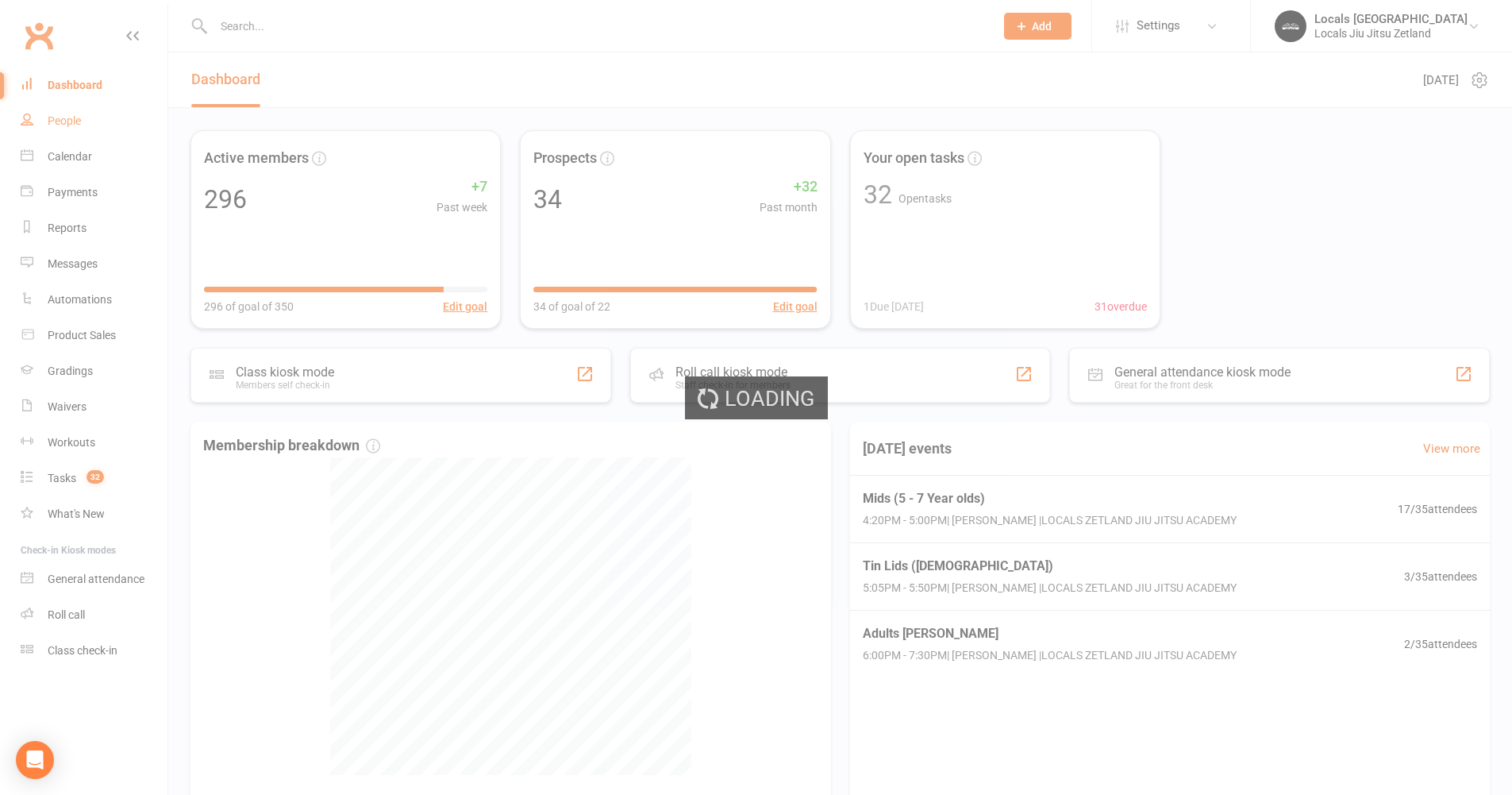
select select "100"
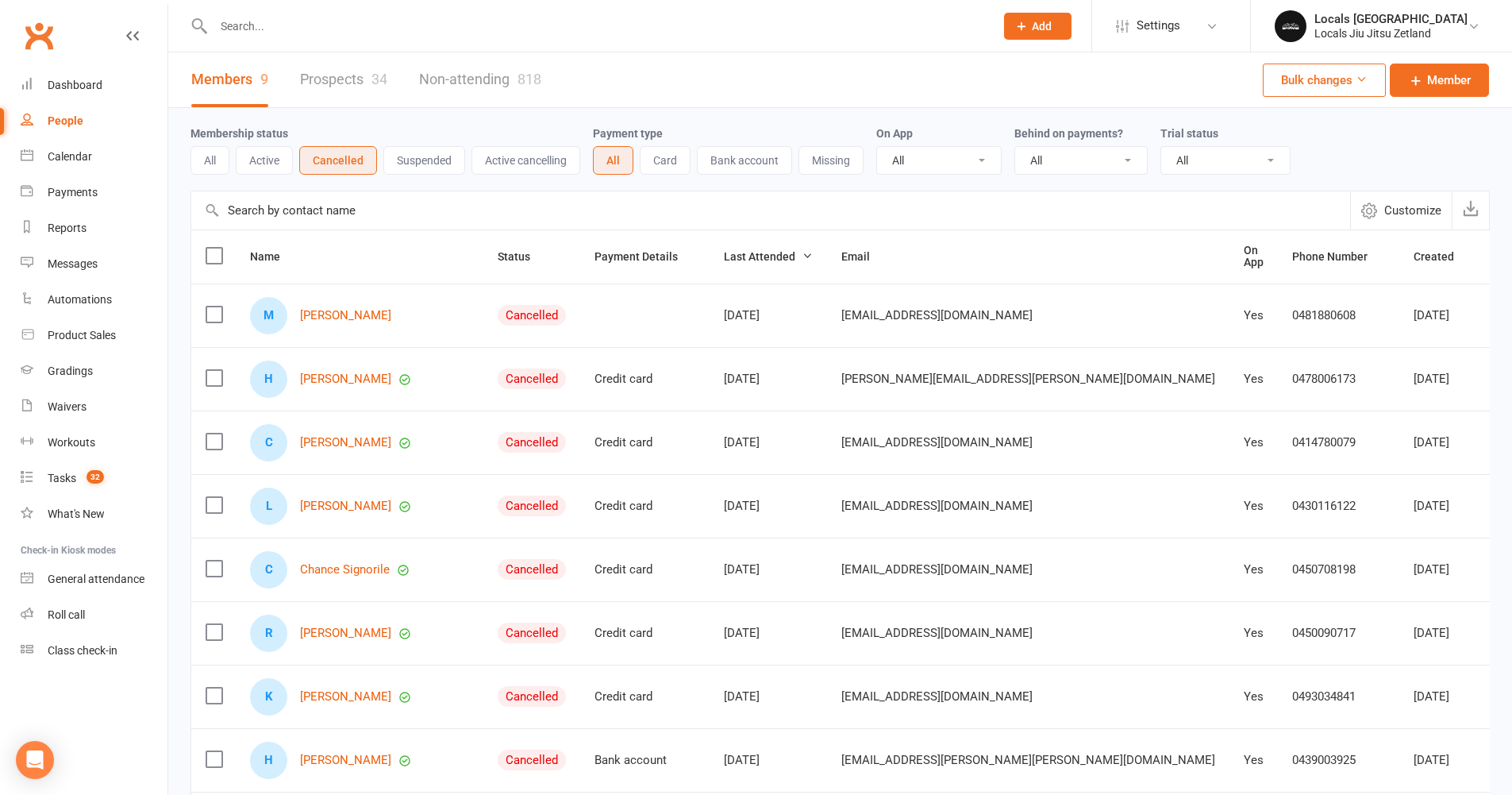
click at [213, 157] on button "All" at bounding box center [210, 160] width 39 height 29
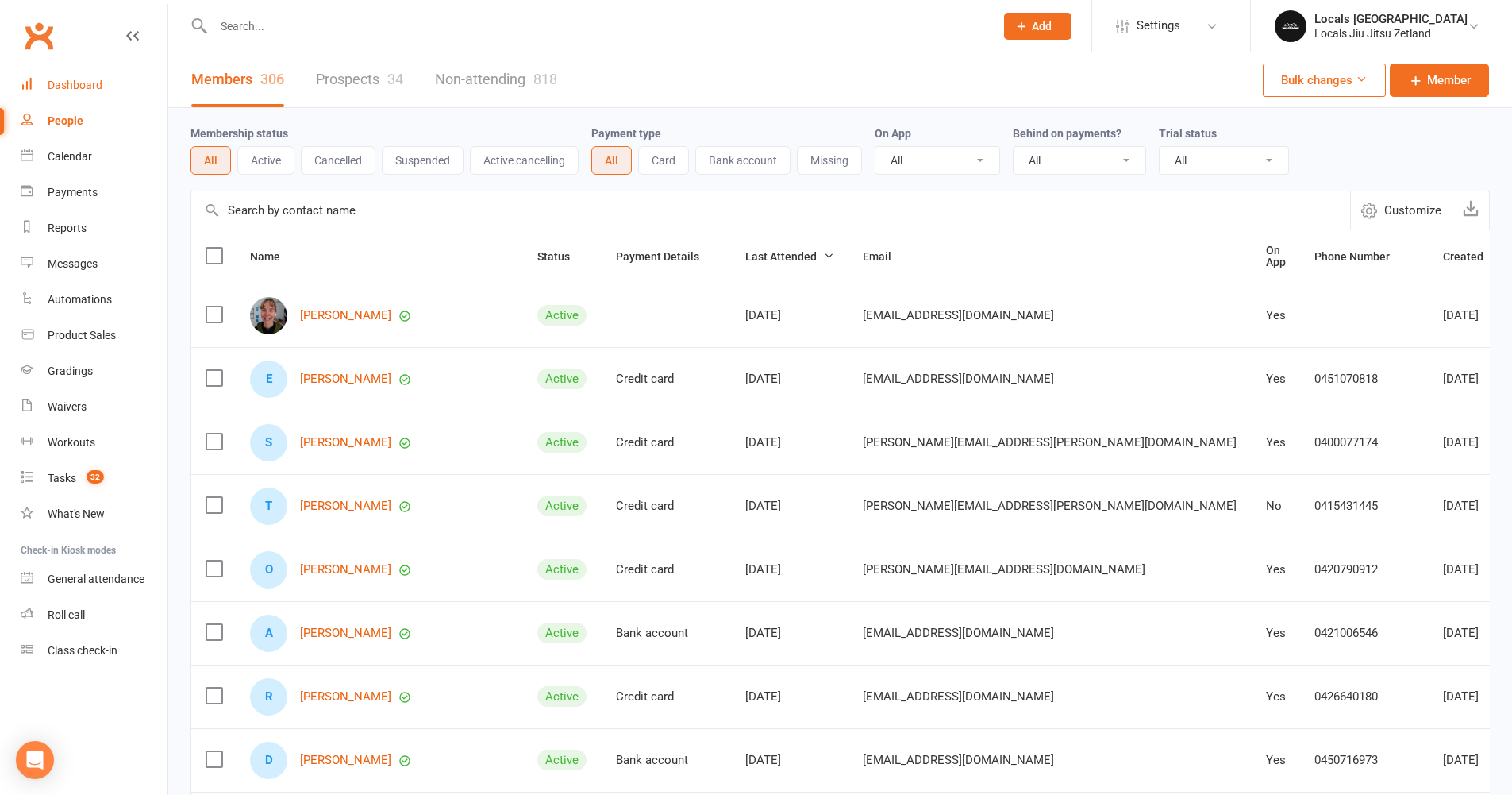
click at [79, 87] on div "Dashboard" at bounding box center [75, 85] width 55 height 13
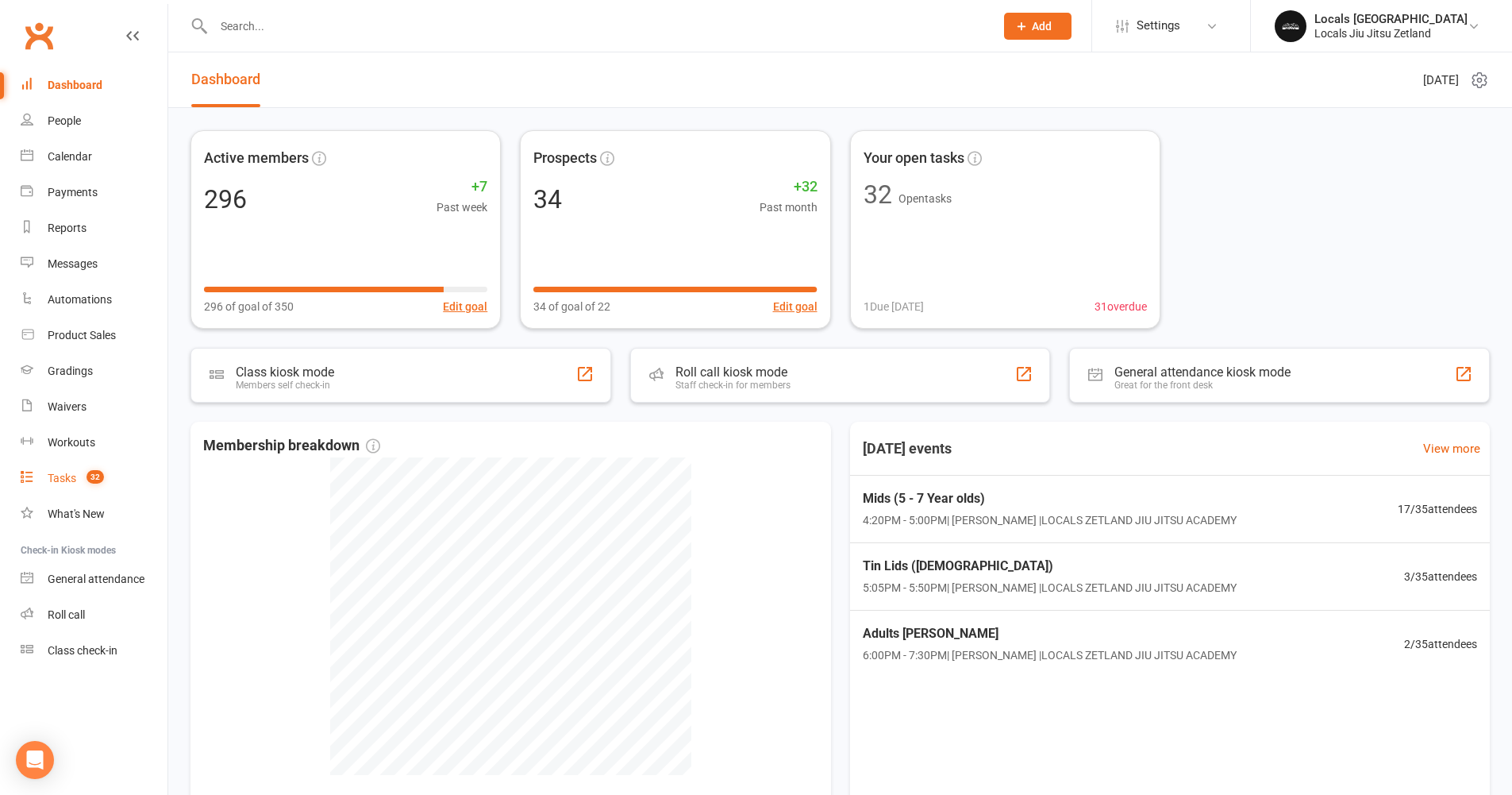
click at [62, 490] on link "Tasks 32" at bounding box center [94, 478] width 147 height 36
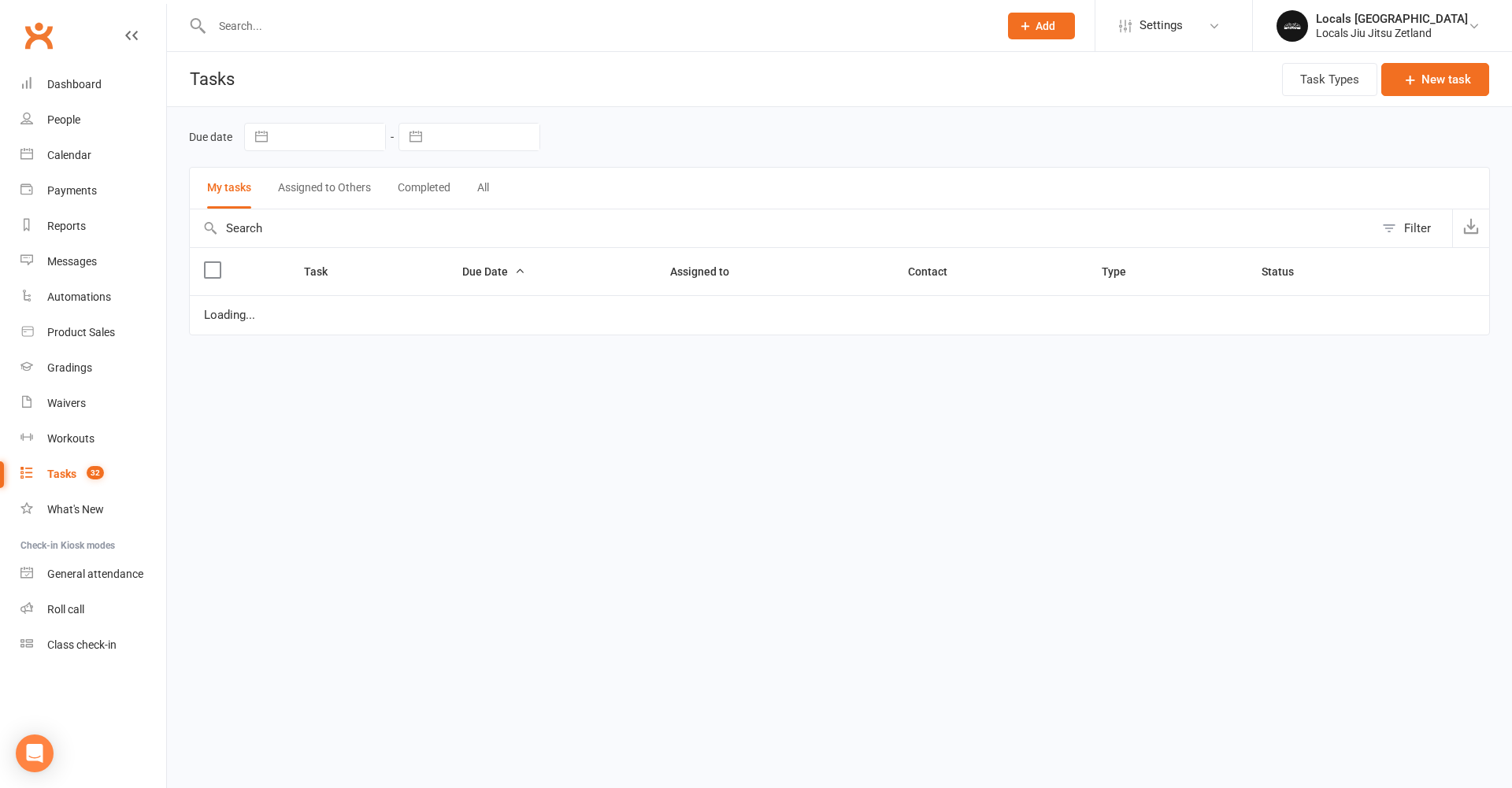
select select "waiting"
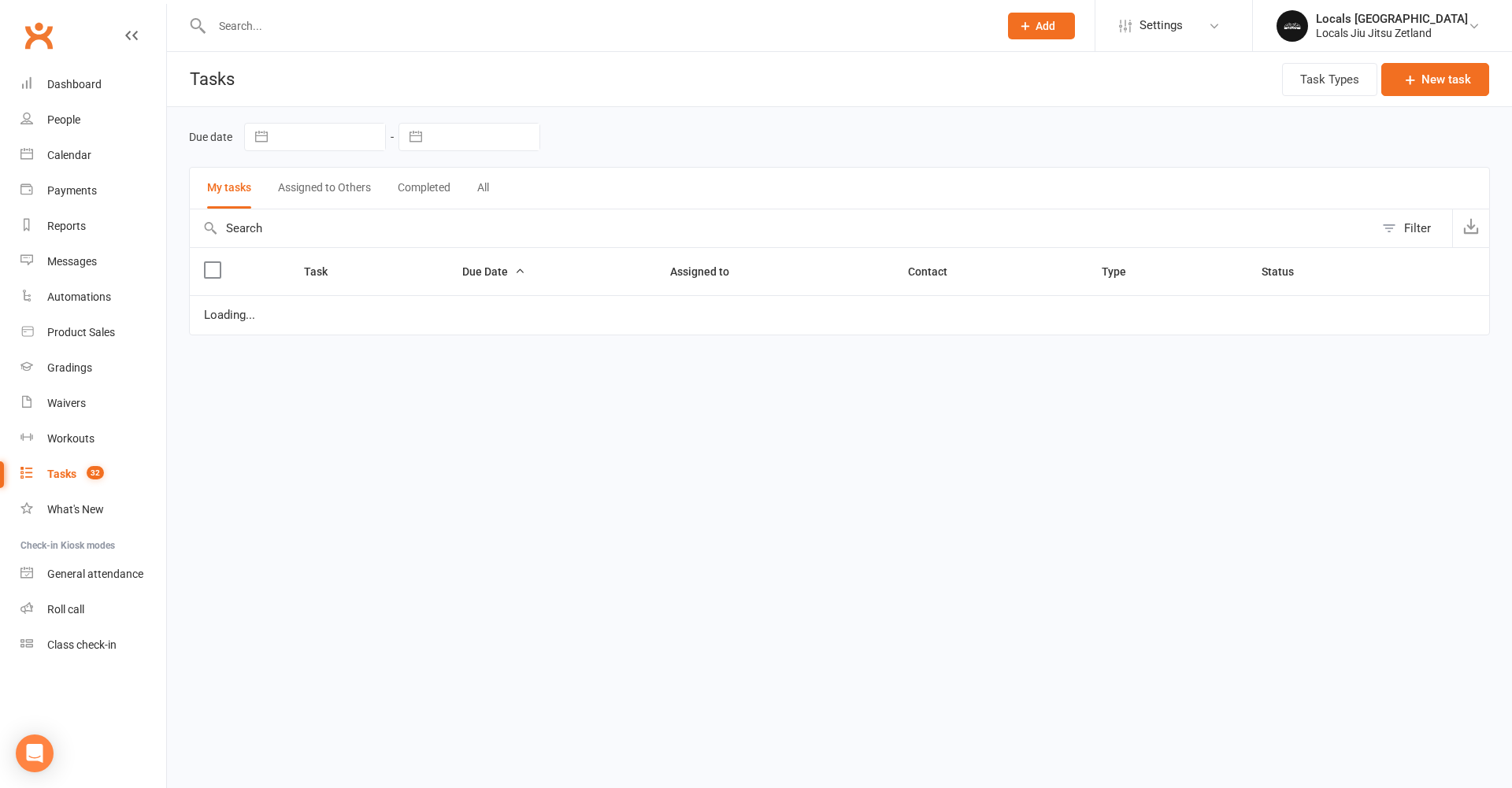
select select "waiting"
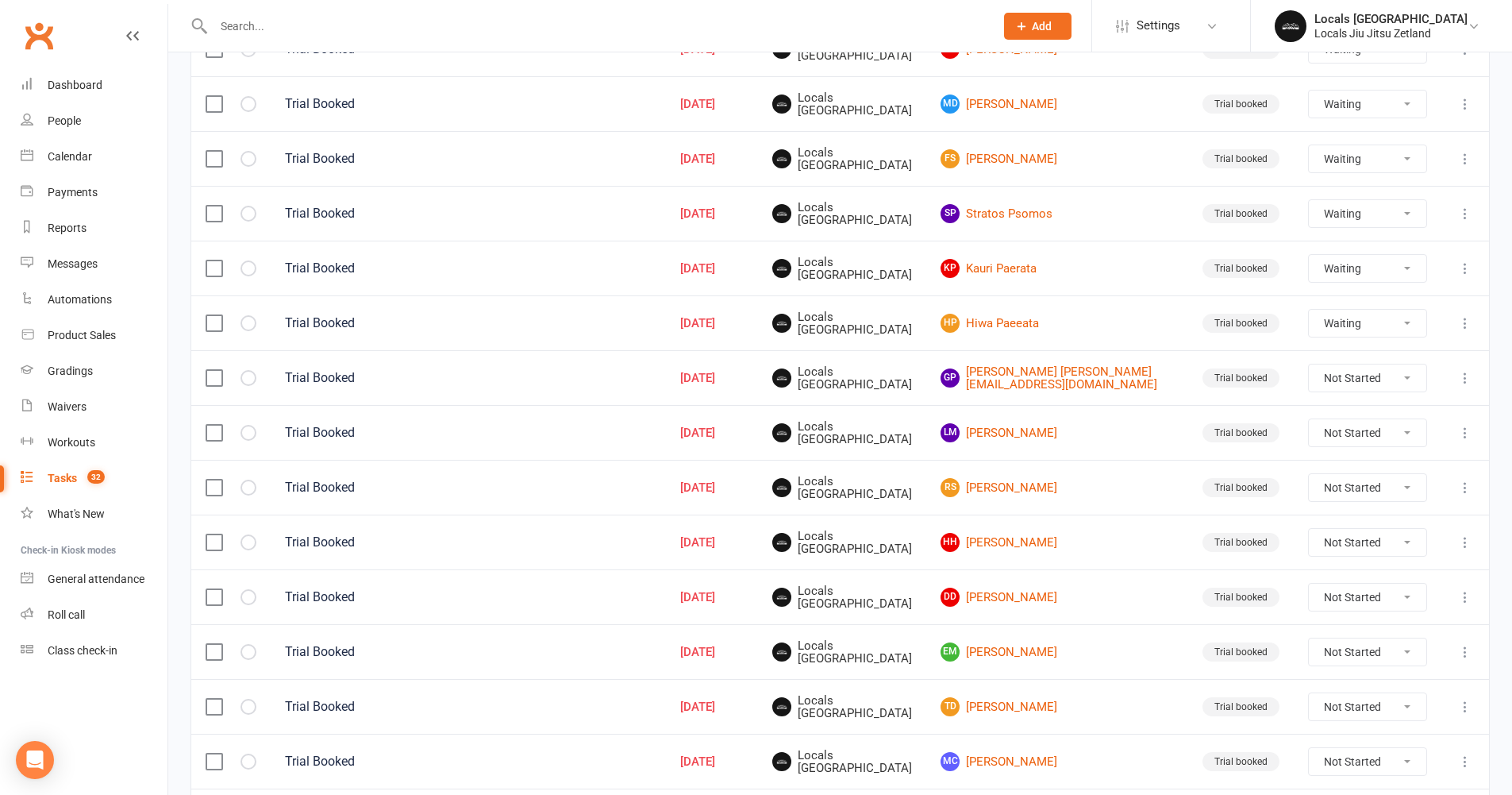
scroll to position [454, 0]
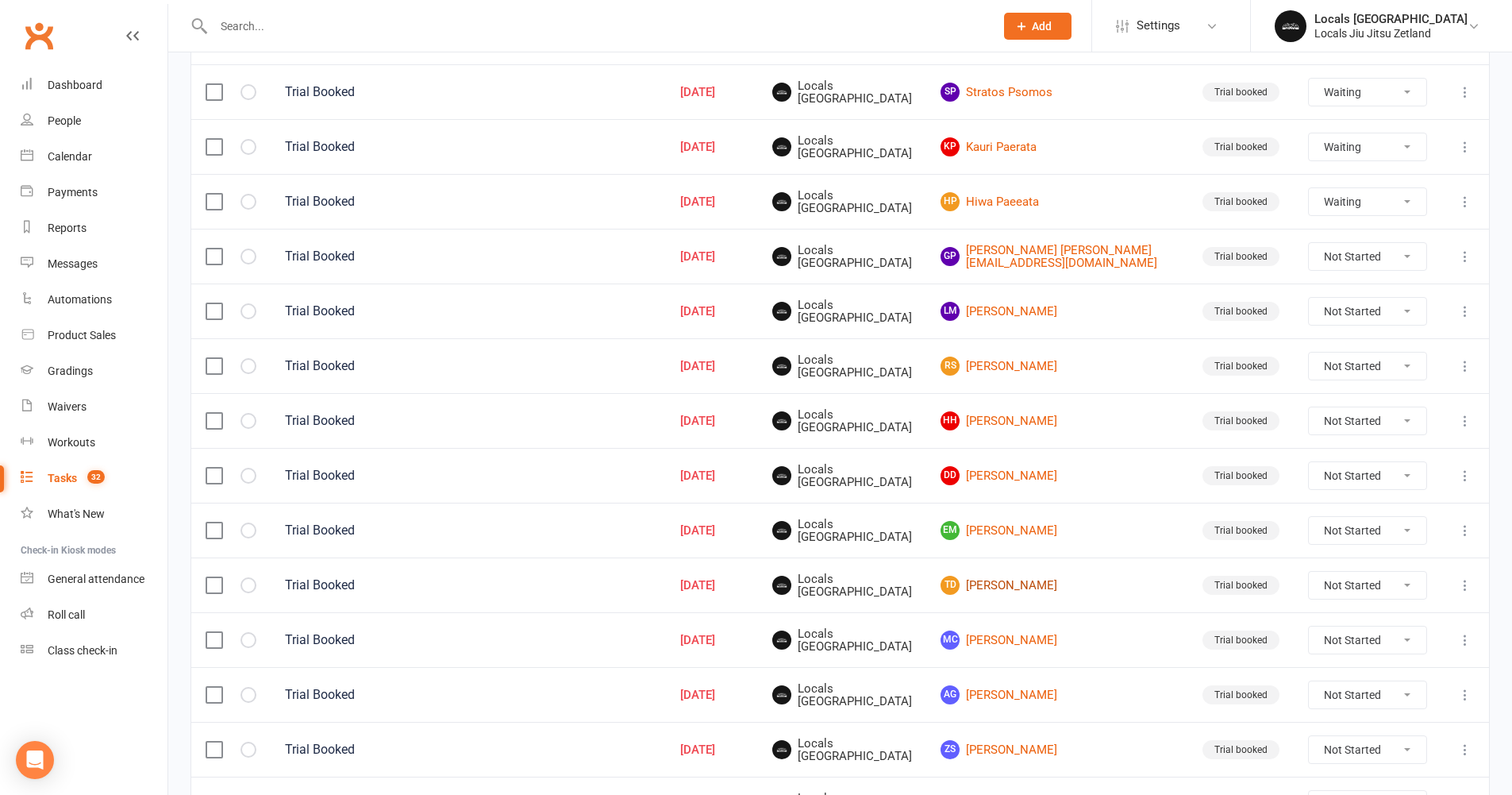
click at [1032, 586] on link "TD [PERSON_NAME]" at bounding box center [1058, 585] width 234 height 19
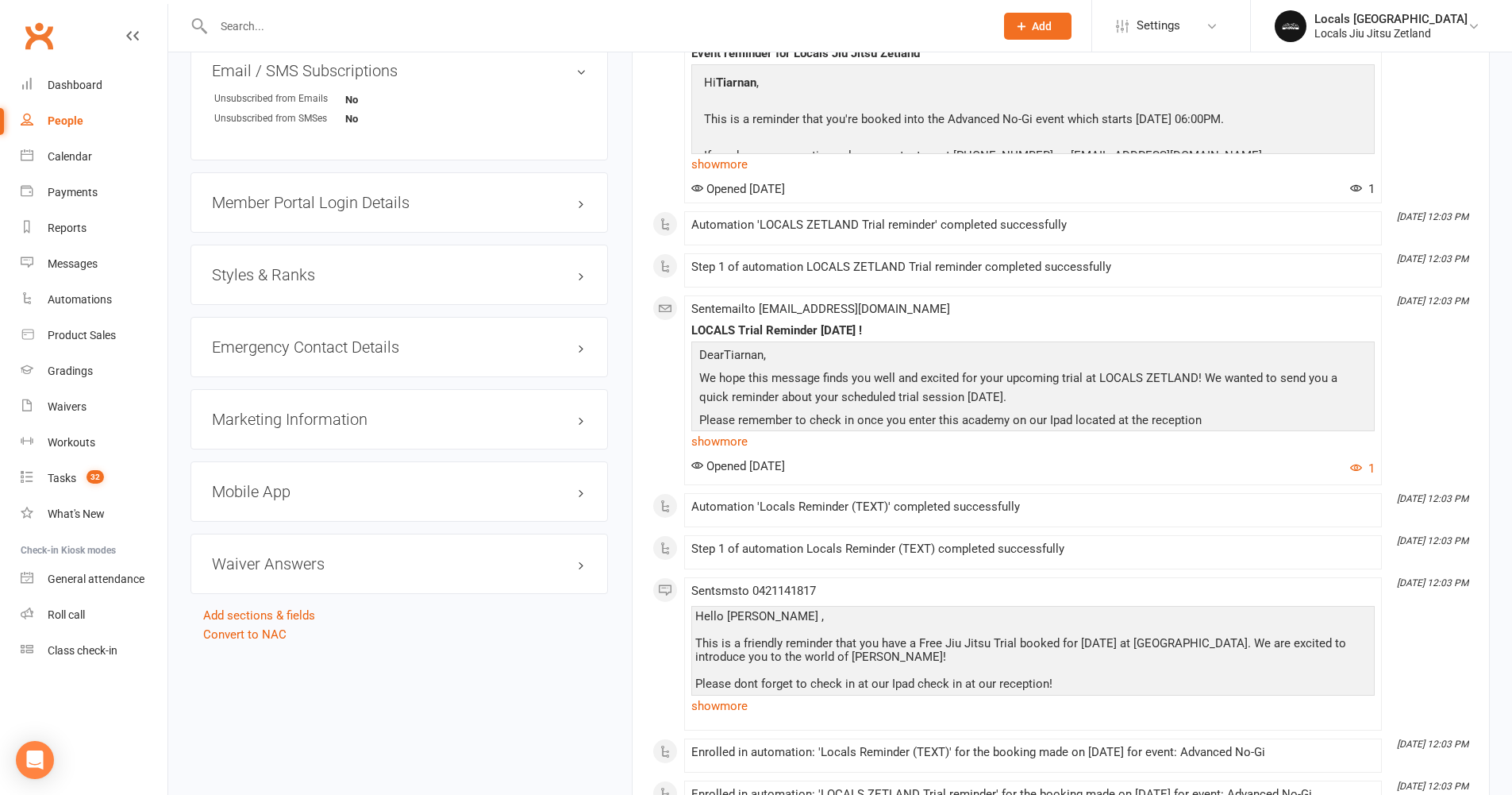
scroll to position [1097, 0]
click at [276, 266] on div "Styles & Ranks" at bounding box center [399, 275] width 417 height 61
click at [276, 276] on h3 "Styles & Ranks" at bounding box center [399, 275] width 375 height 18
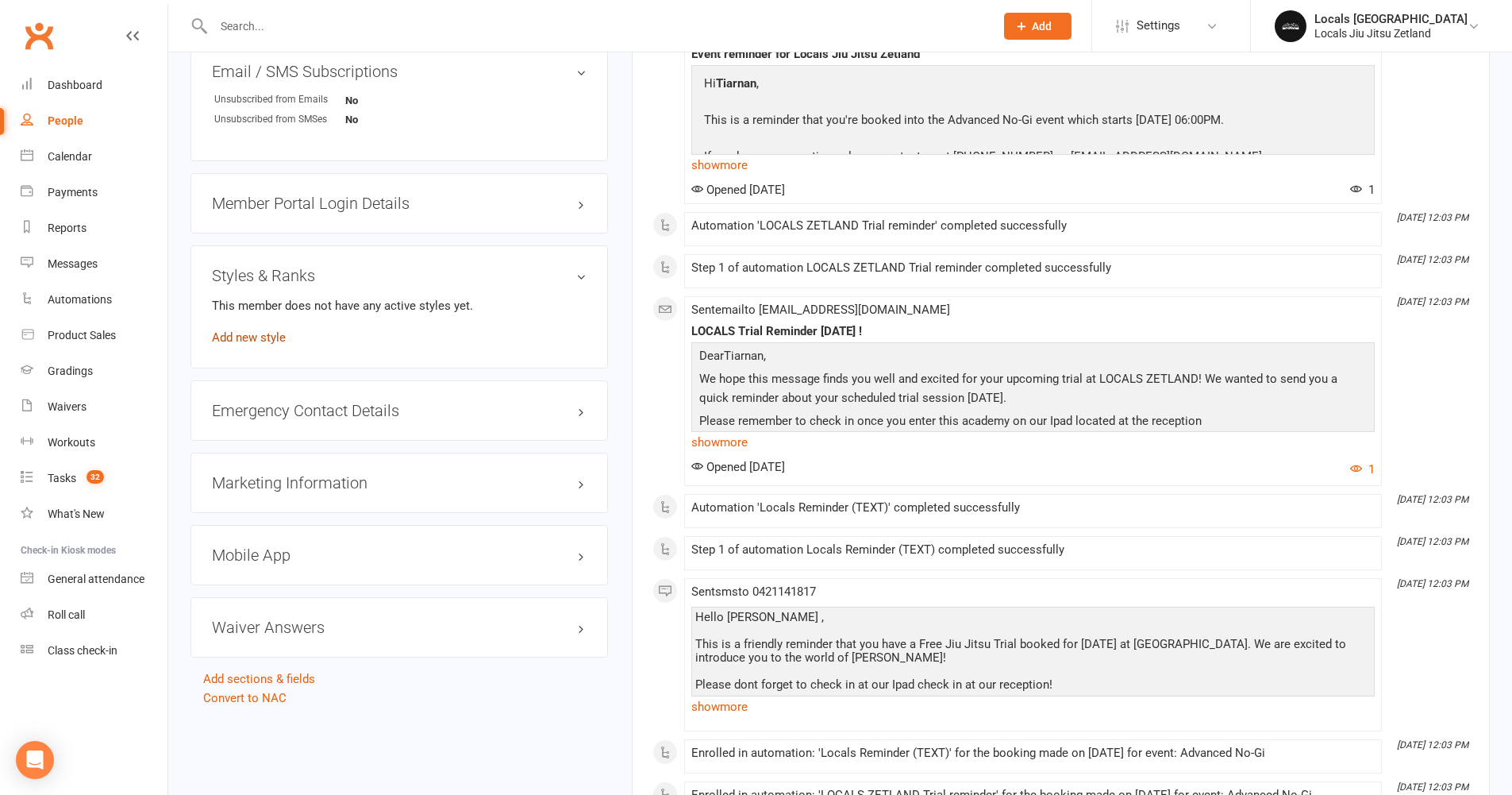
click at [249, 340] on link "Add new style" at bounding box center [249, 337] width 74 height 14
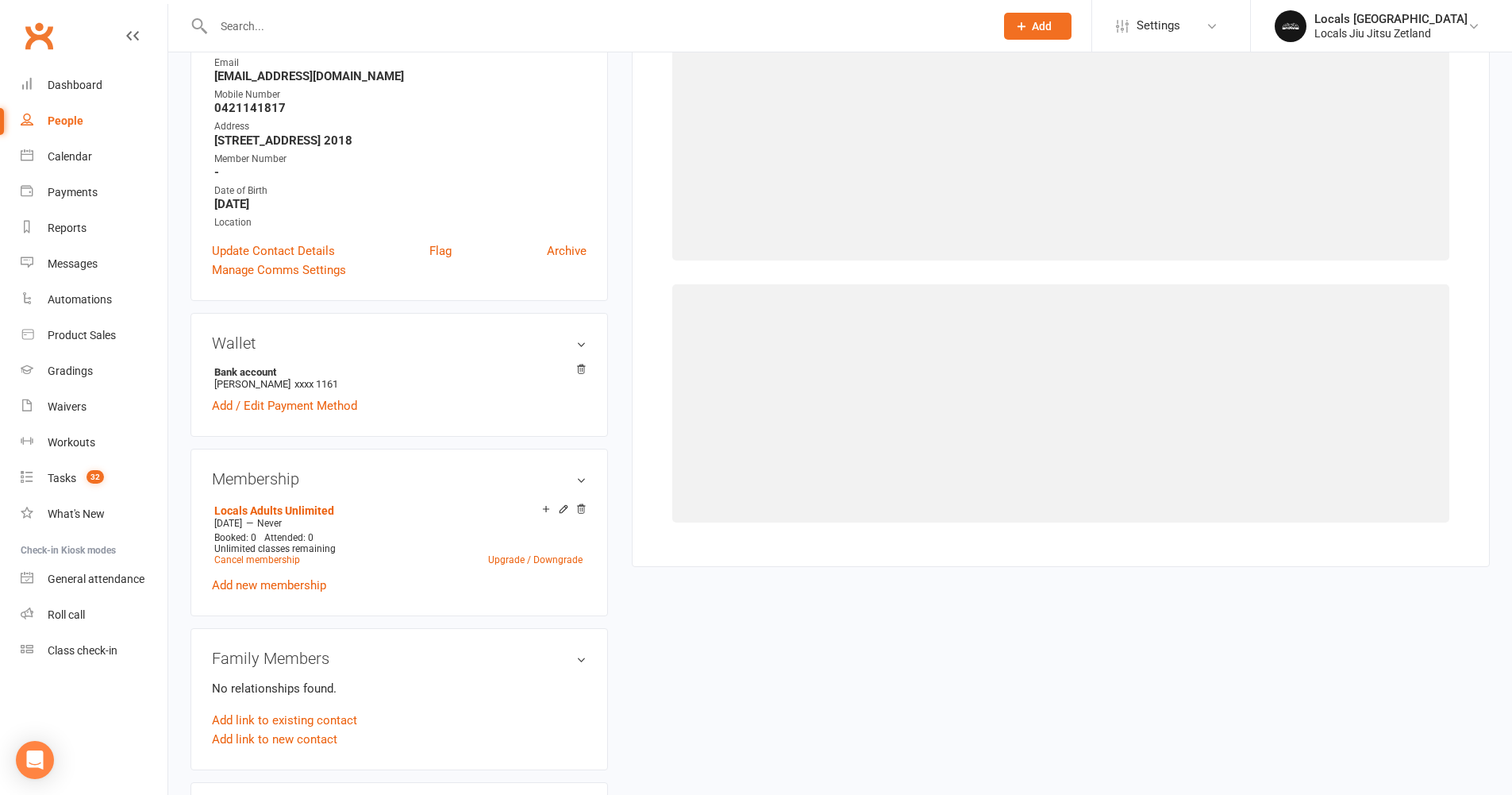
scroll to position [136, 0]
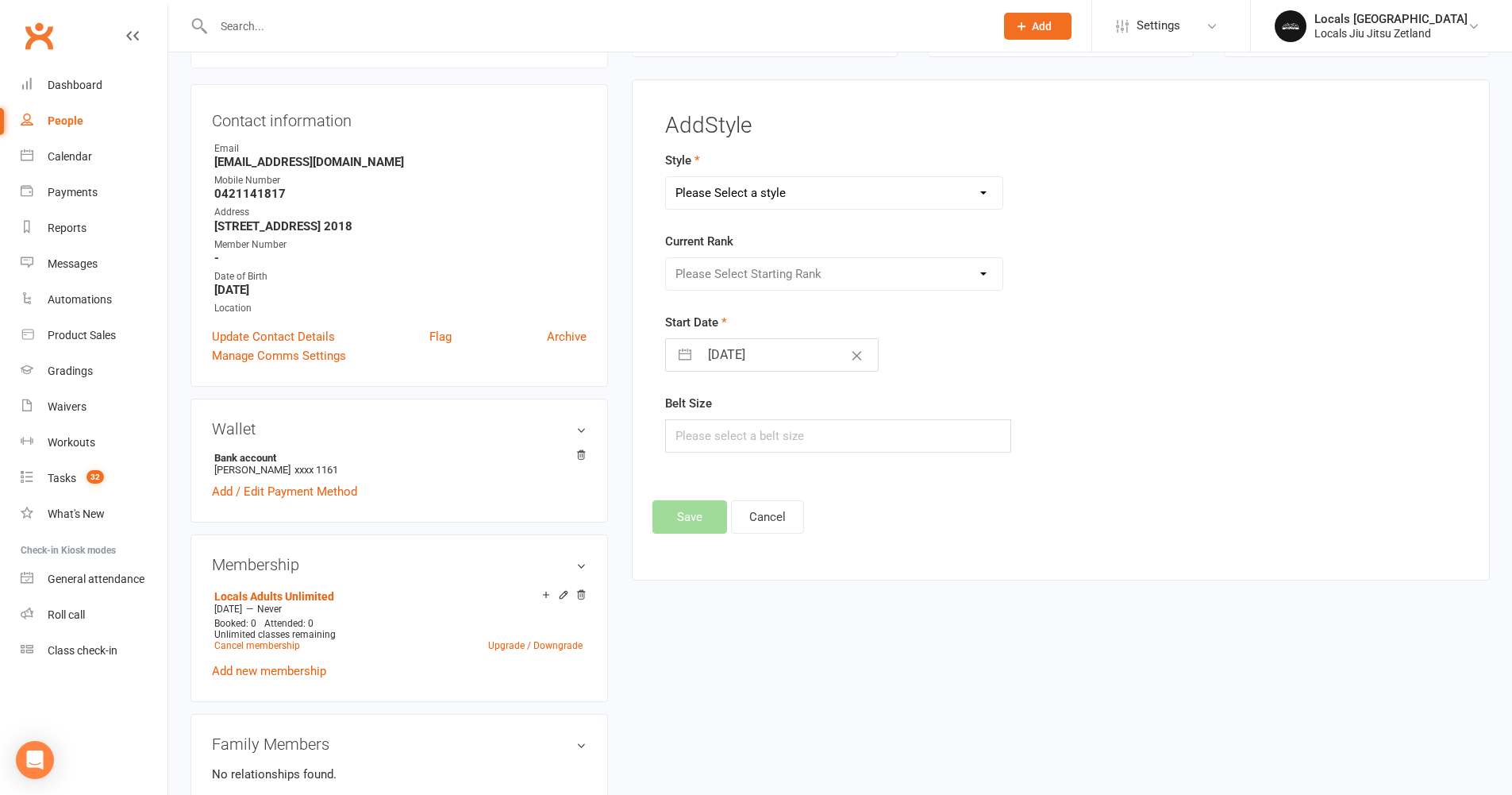
click at [781, 186] on select "Please Select a style Brazilian Jiu Jitsu Adults Belts Brazilian Jiu Jitsu Kids…" at bounding box center [834, 193] width 338 height 32
select select "2957"
click at [756, 276] on select "Please Select Starting Rank White White 1 White 2 White 3 White 4 Blue Belt Blu…" at bounding box center [834, 274] width 338 height 32
select select "32333"
click at [718, 445] on input "text" at bounding box center [838, 436] width 347 height 34
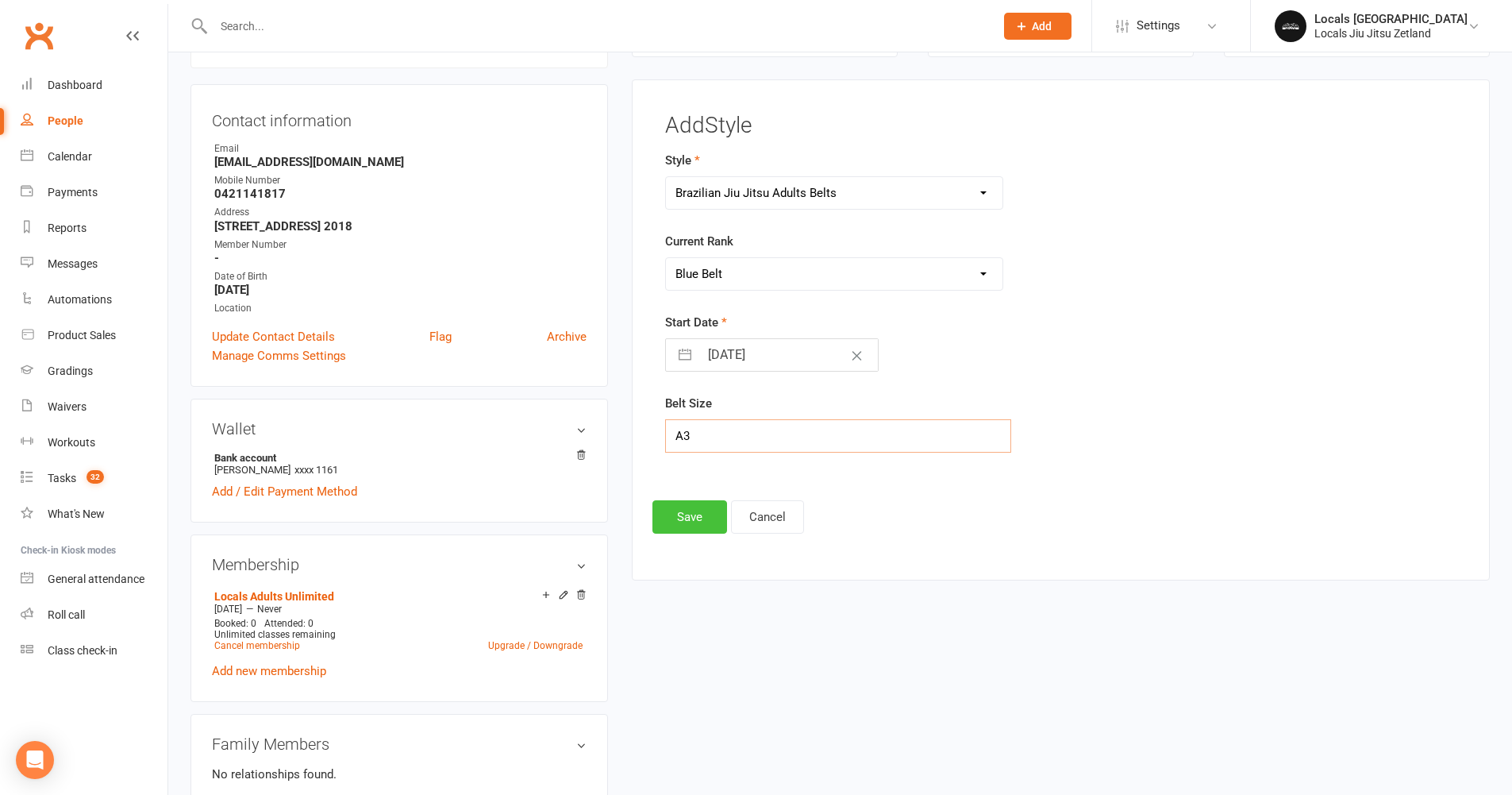
type input "A3"
click at [670, 528] on button "Save" at bounding box center [690, 517] width 75 height 34
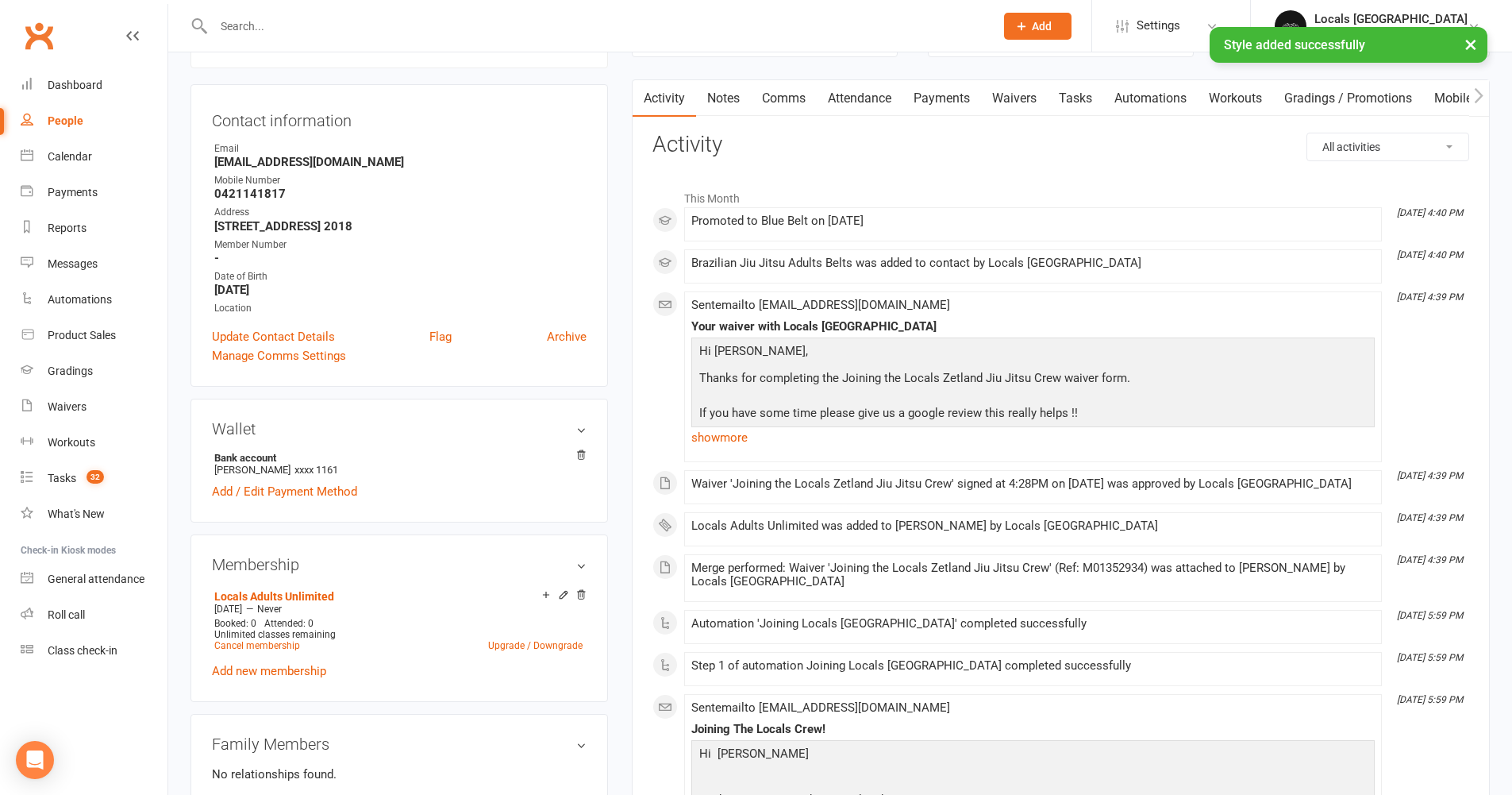
click at [1451, 102] on link "Mobile App" at bounding box center [1466, 98] width 86 height 36
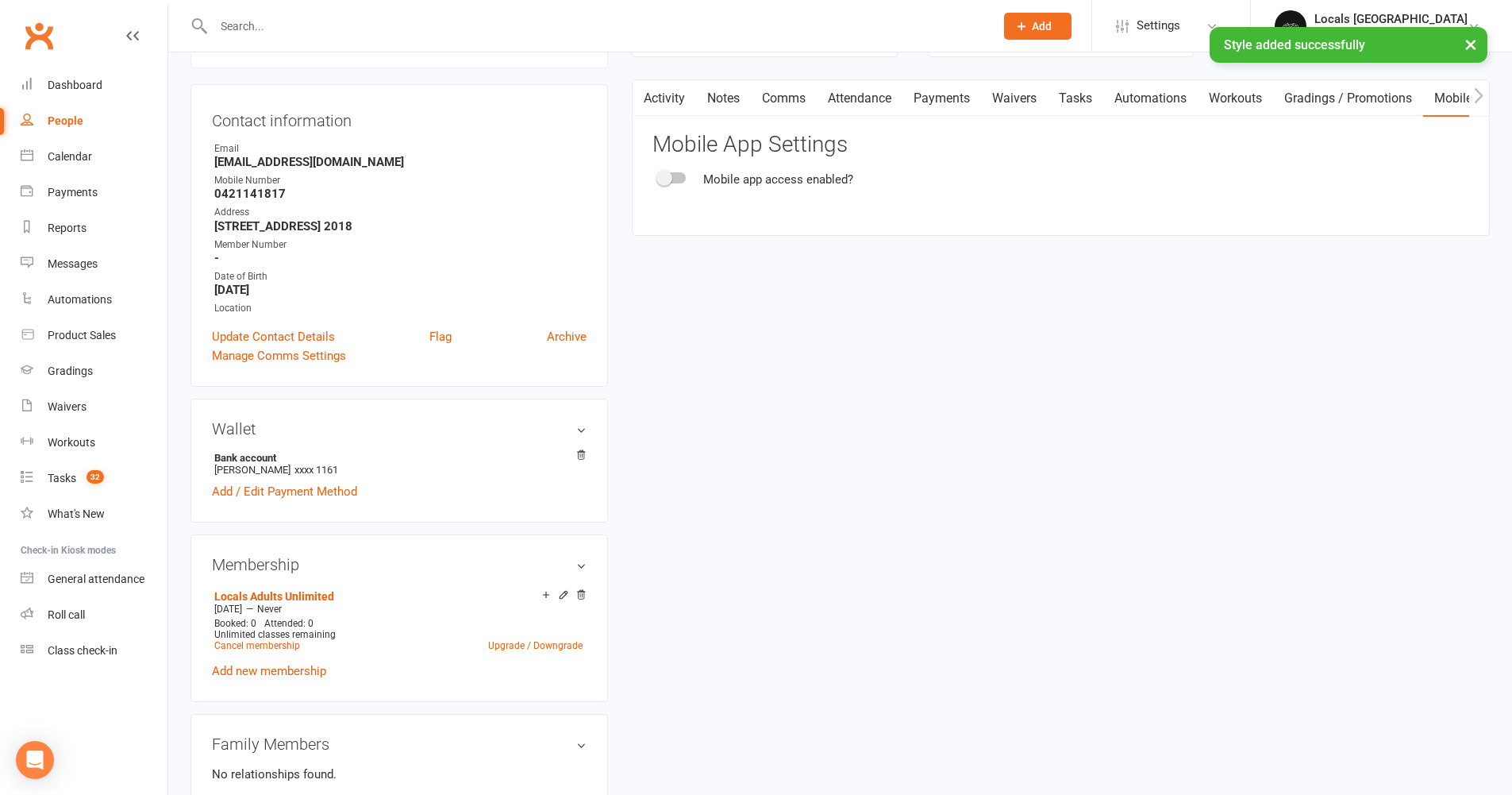
click at [678, 177] on div at bounding box center [672, 178] width 27 height 11
click at [659, 176] on input "checkbox" at bounding box center [659, 176] width 0 height 0
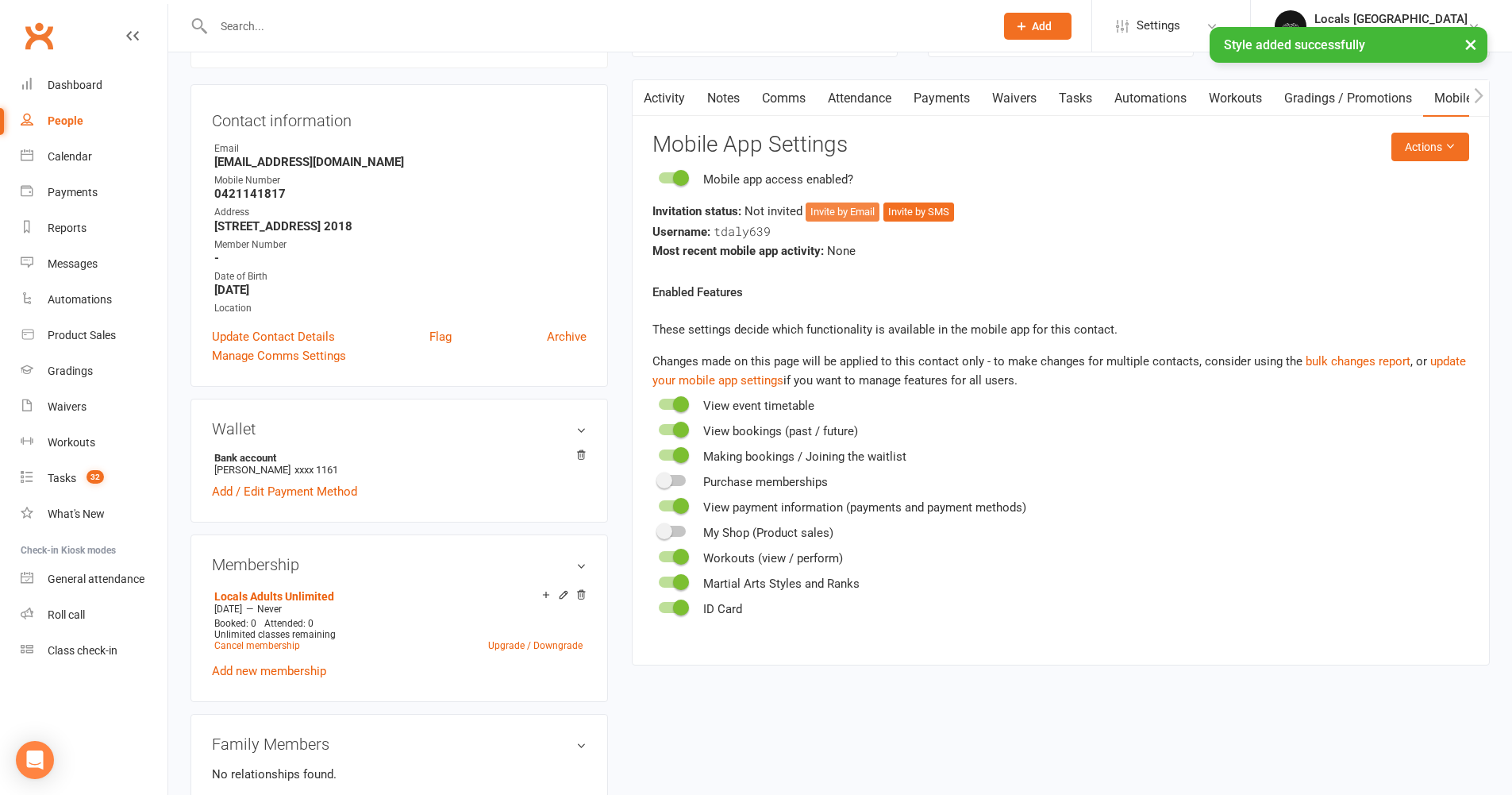
click at [856, 208] on button "Invite by Email" at bounding box center [842, 211] width 74 height 19
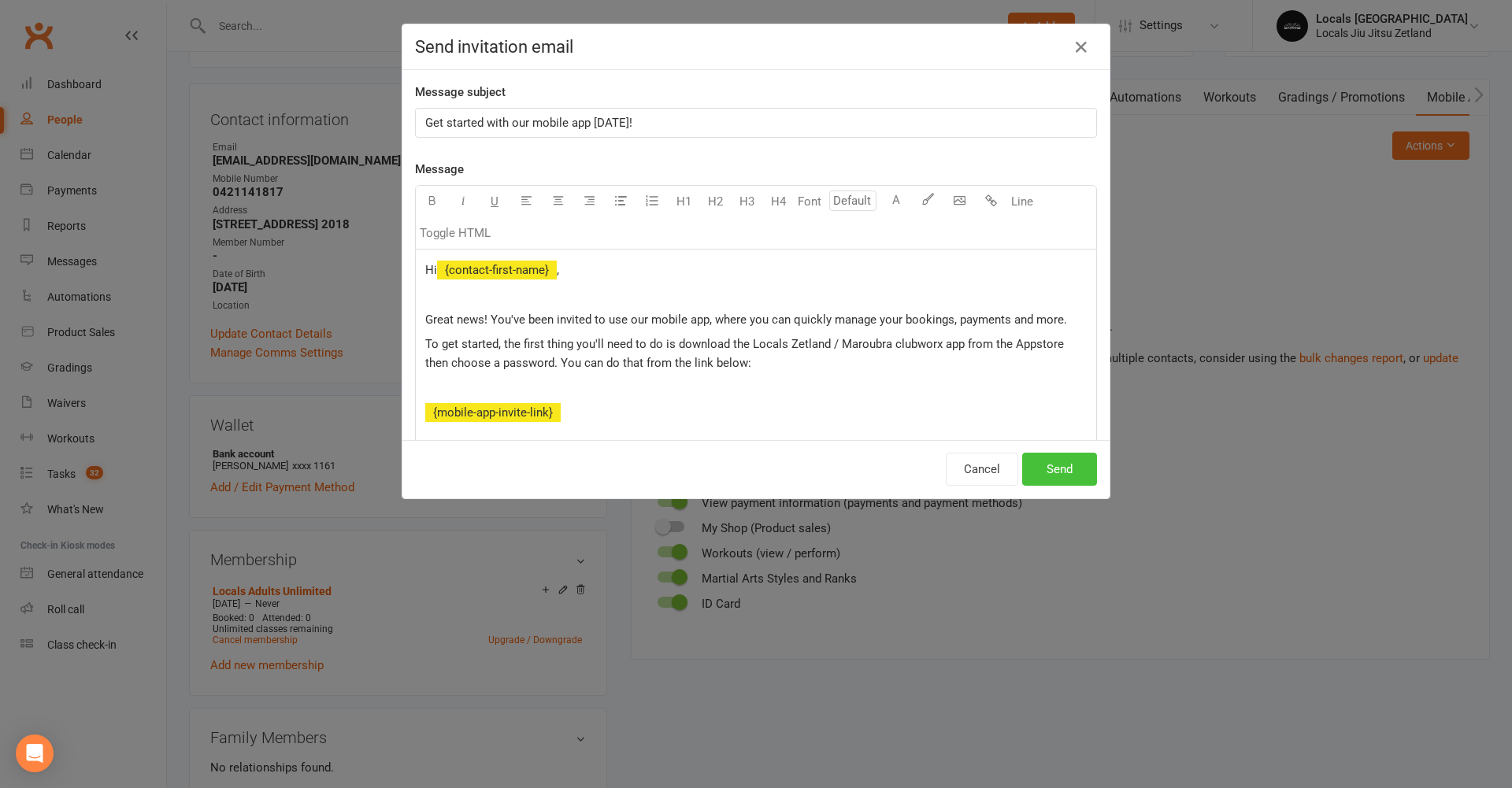
click at [1050, 471] on button "Send" at bounding box center [1059, 469] width 75 height 33
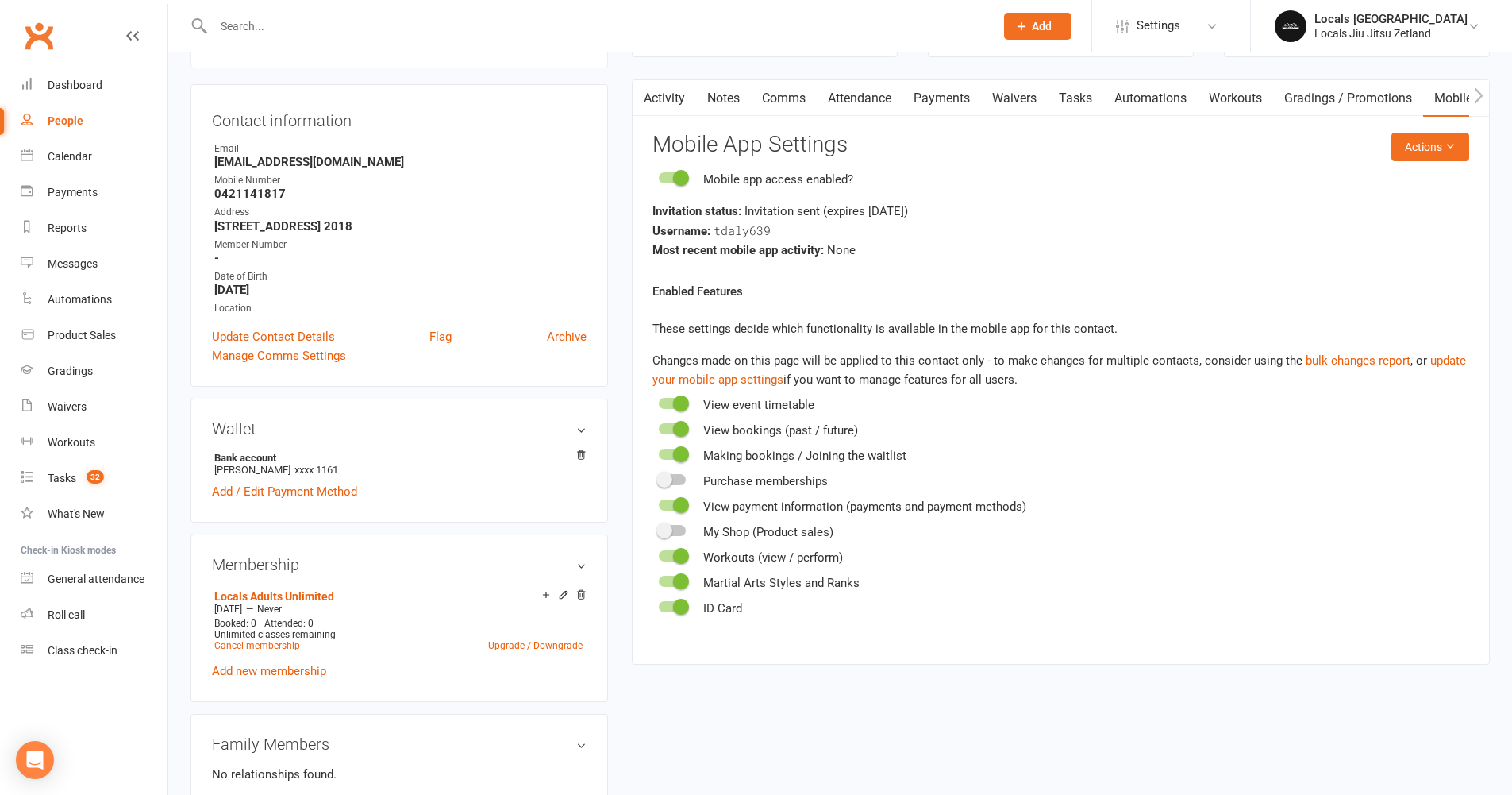
click at [282, 22] on input "text" at bounding box center [596, 26] width 774 height 22
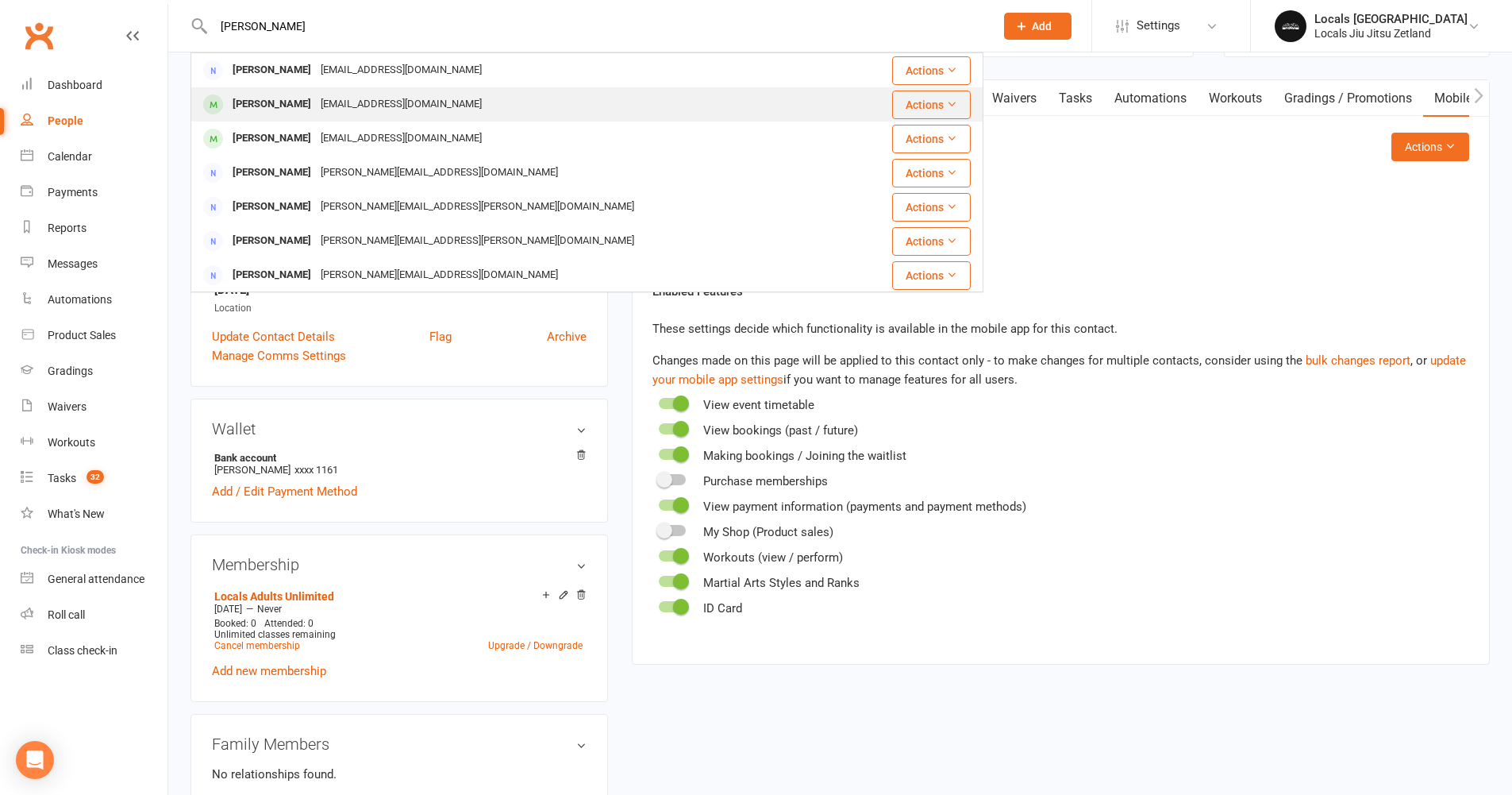
type input "[PERSON_NAME]"
click at [260, 103] on div "[PERSON_NAME]" at bounding box center [272, 104] width 88 height 23
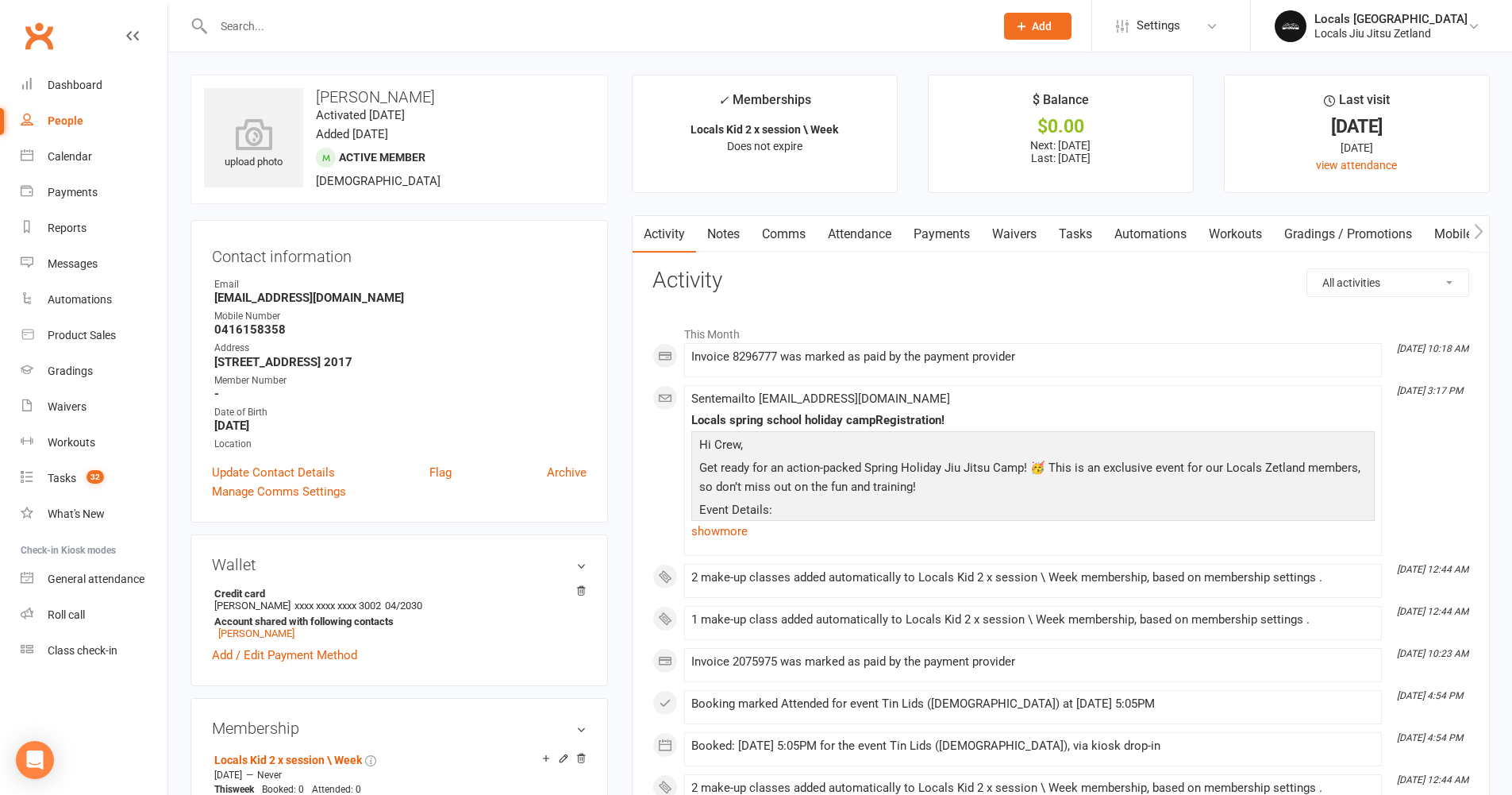
click at [868, 238] on link "Attendance" at bounding box center [859, 234] width 86 height 36
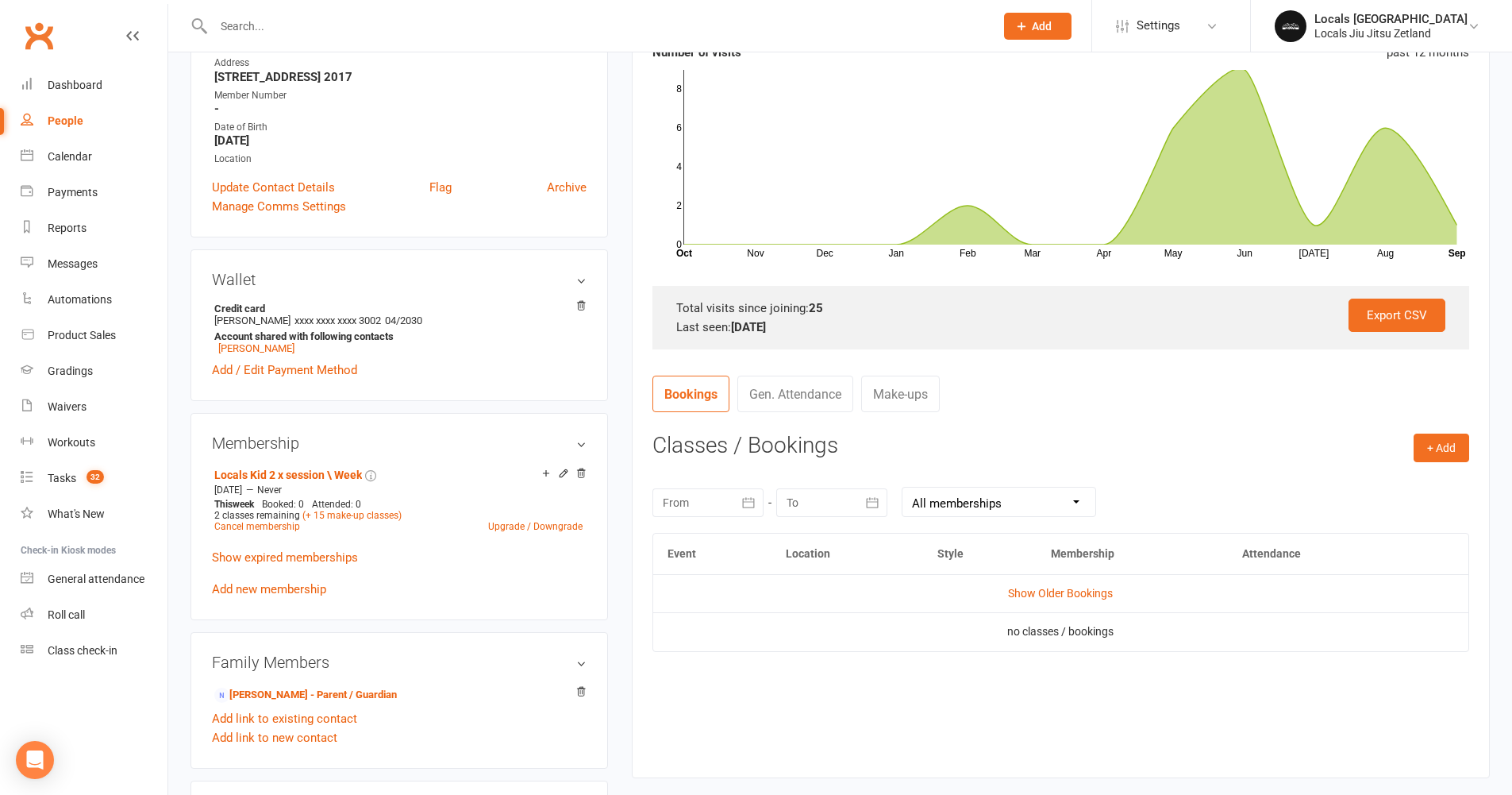
scroll to position [286, 0]
click at [1066, 597] on link "Show Older Bookings" at bounding box center [1060, 592] width 105 height 13
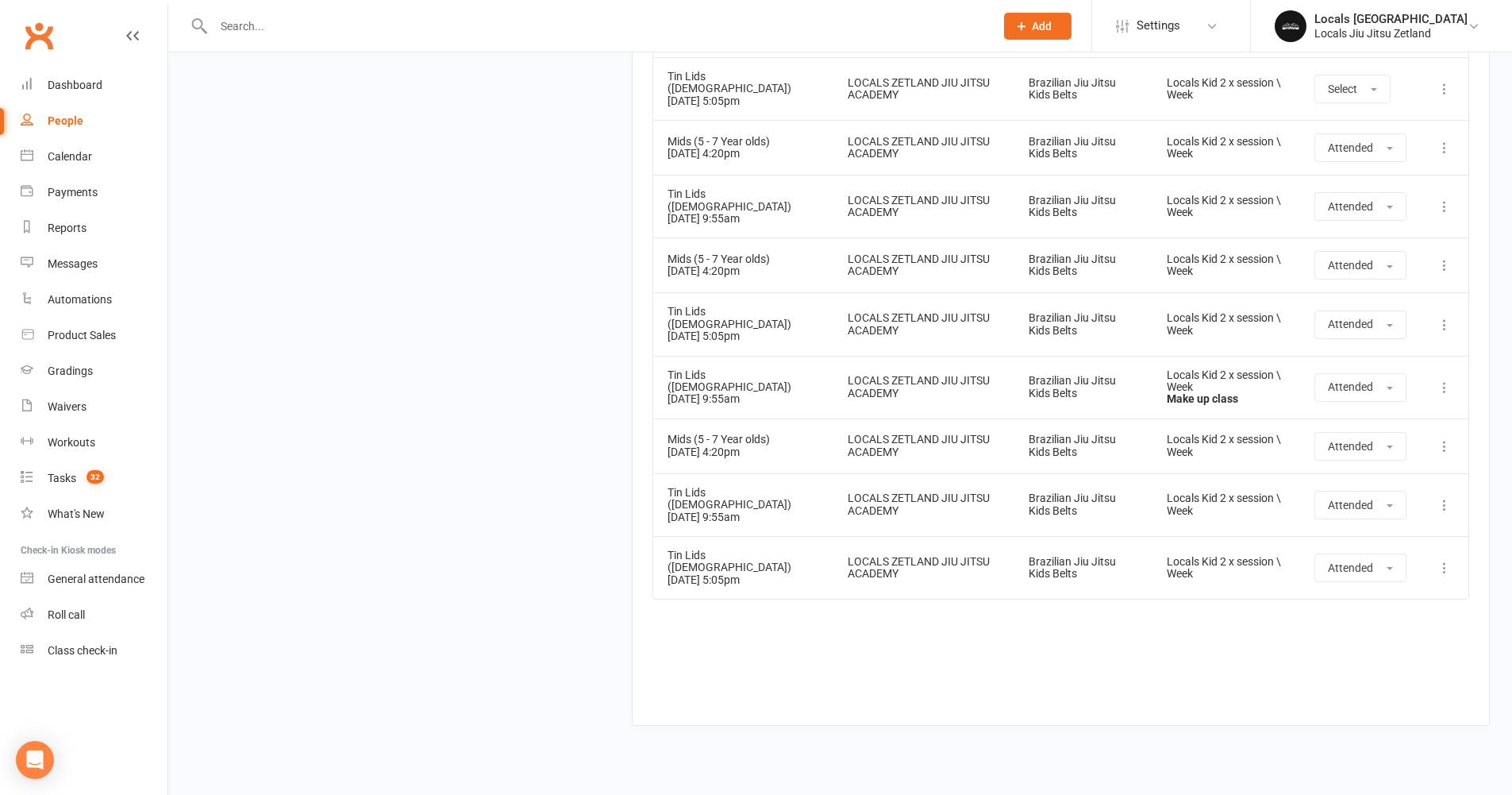
scroll to position [1909, 0]
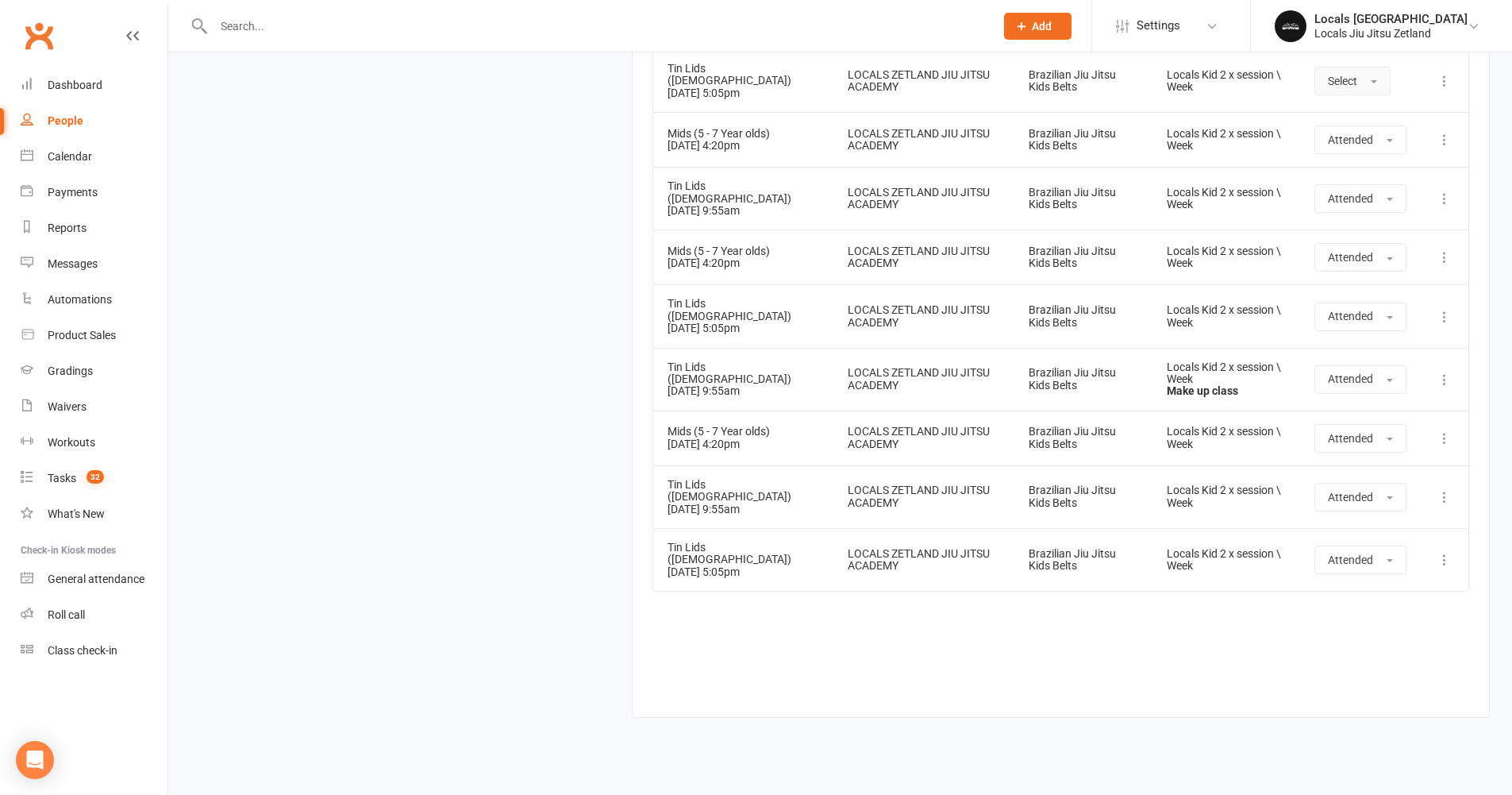
click at [1356, 87] on span "Select" at bounding box center [1342, 81] width 29 height 13
click at [1352, 123] on span "Attended" at bounding box center [1351, 116] width 48 height 14
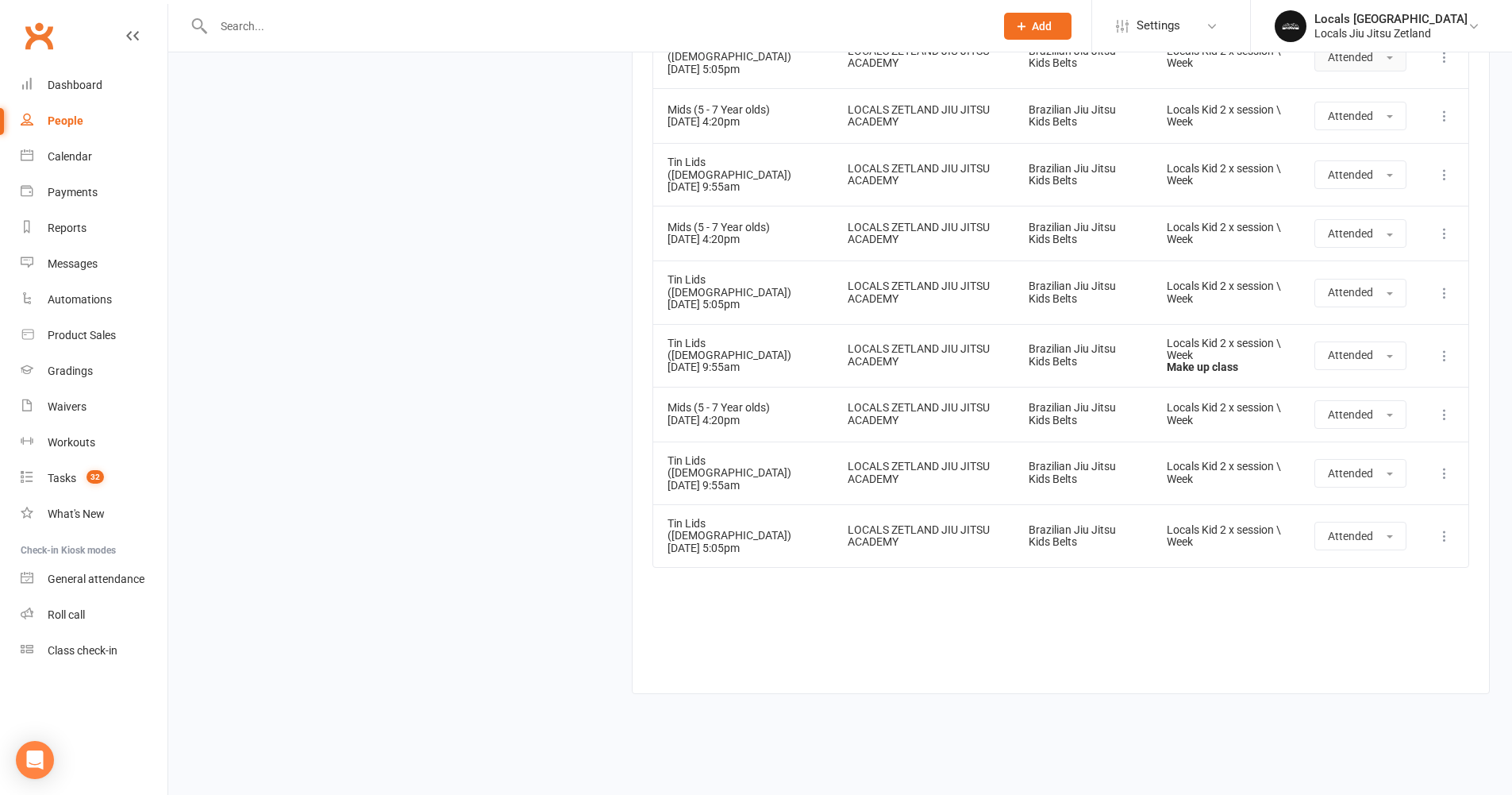
scroll to position [2268, 0]
click at [62, 87] on div "Dashboard" at bounding box center [75, 85] width 55 height 13
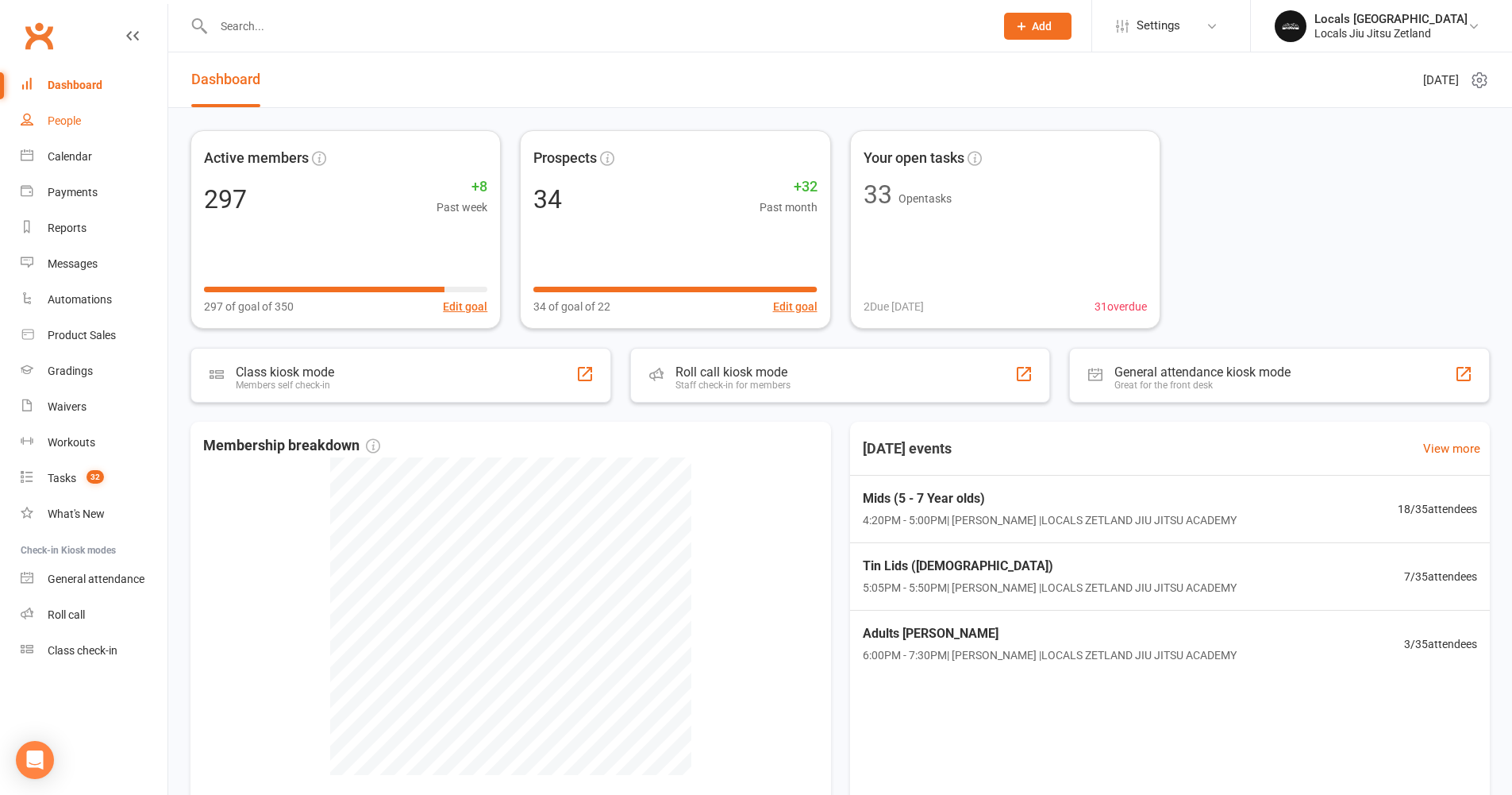
click at [71, 129] on link "People" at bounding box center [94, 121] width 147 height 36
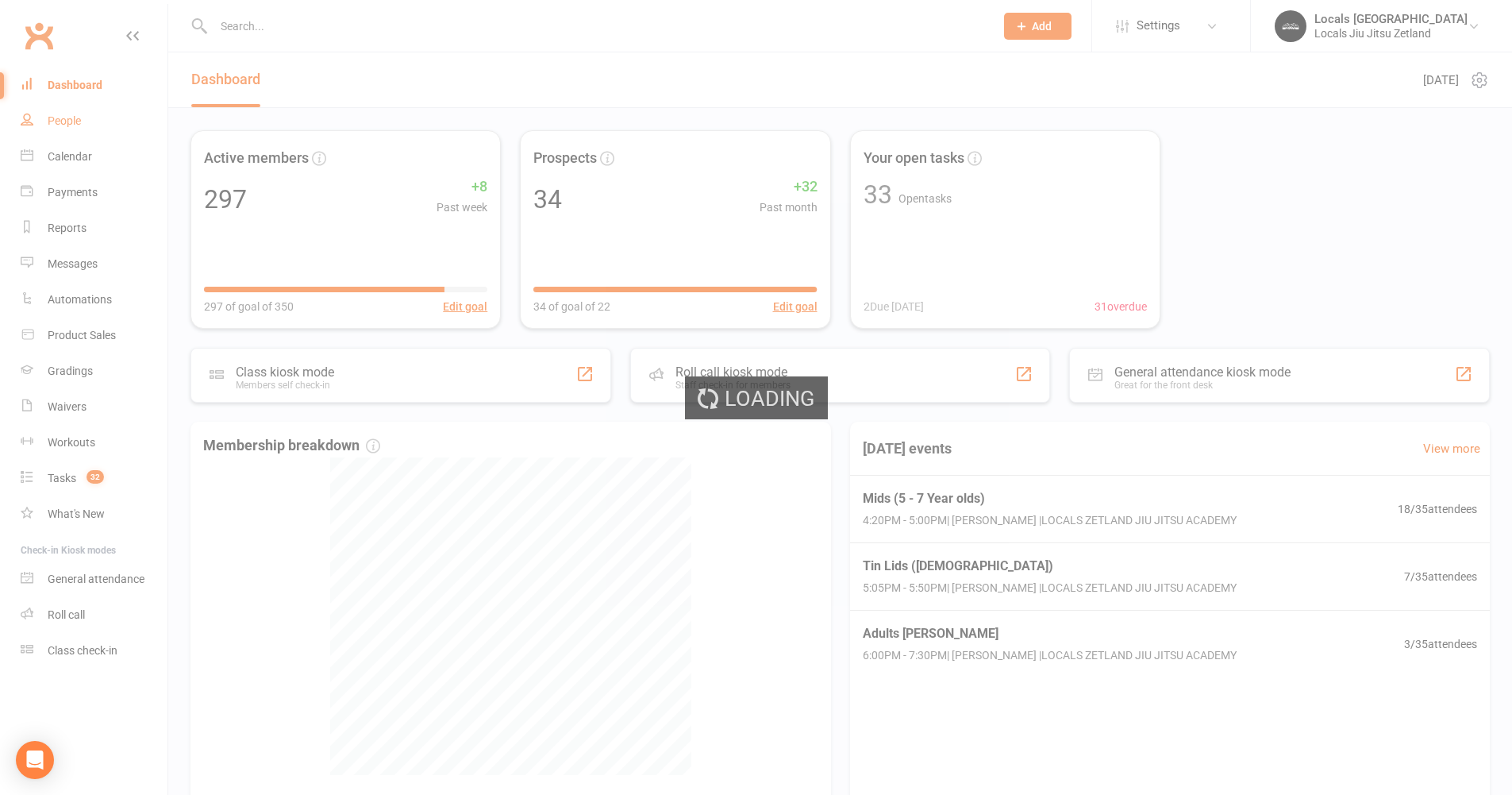
select select "100"
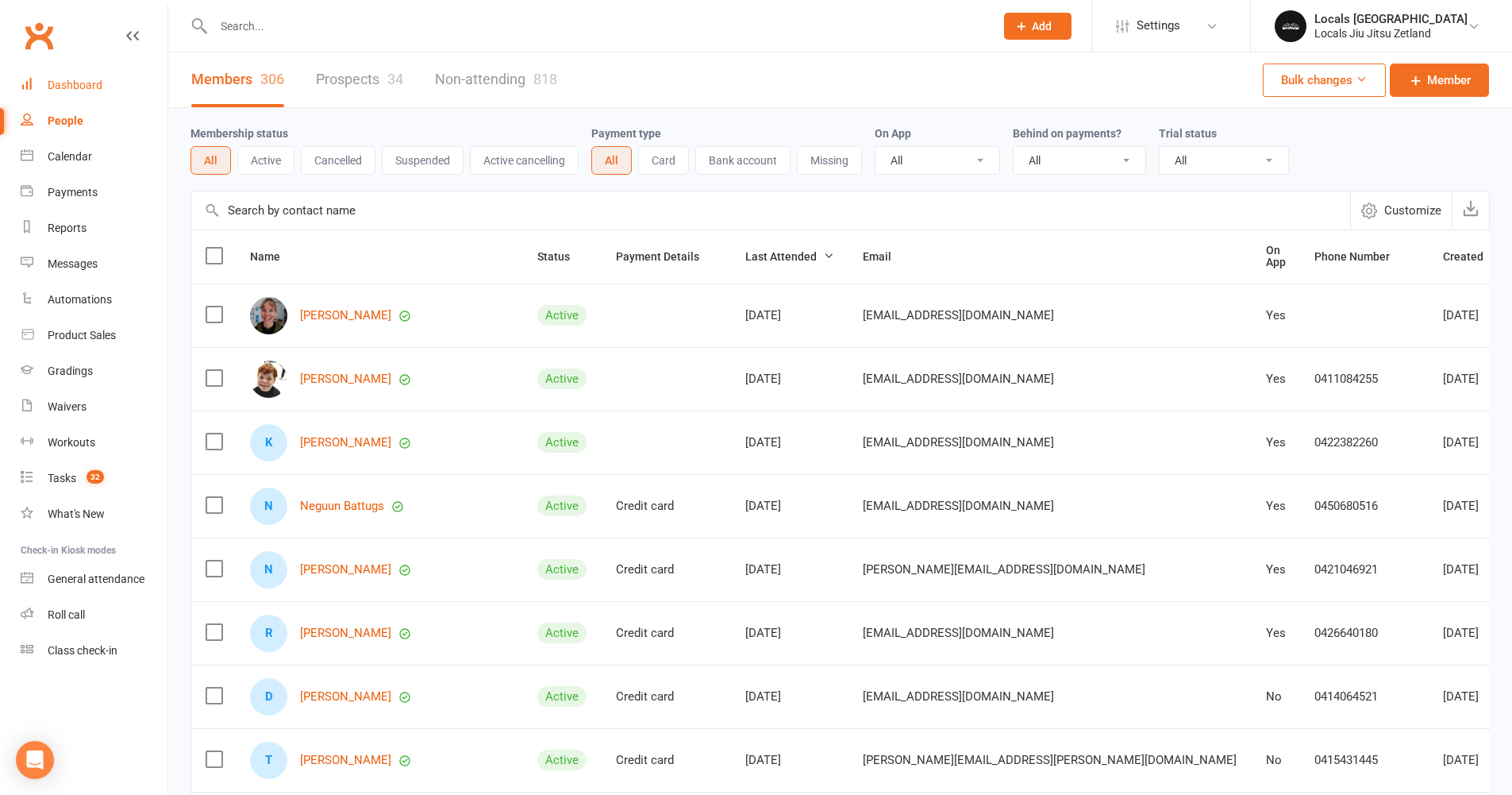
click at [86, 98] on link "Dashboard" at bounding box center [94, 85] width 147 height 36
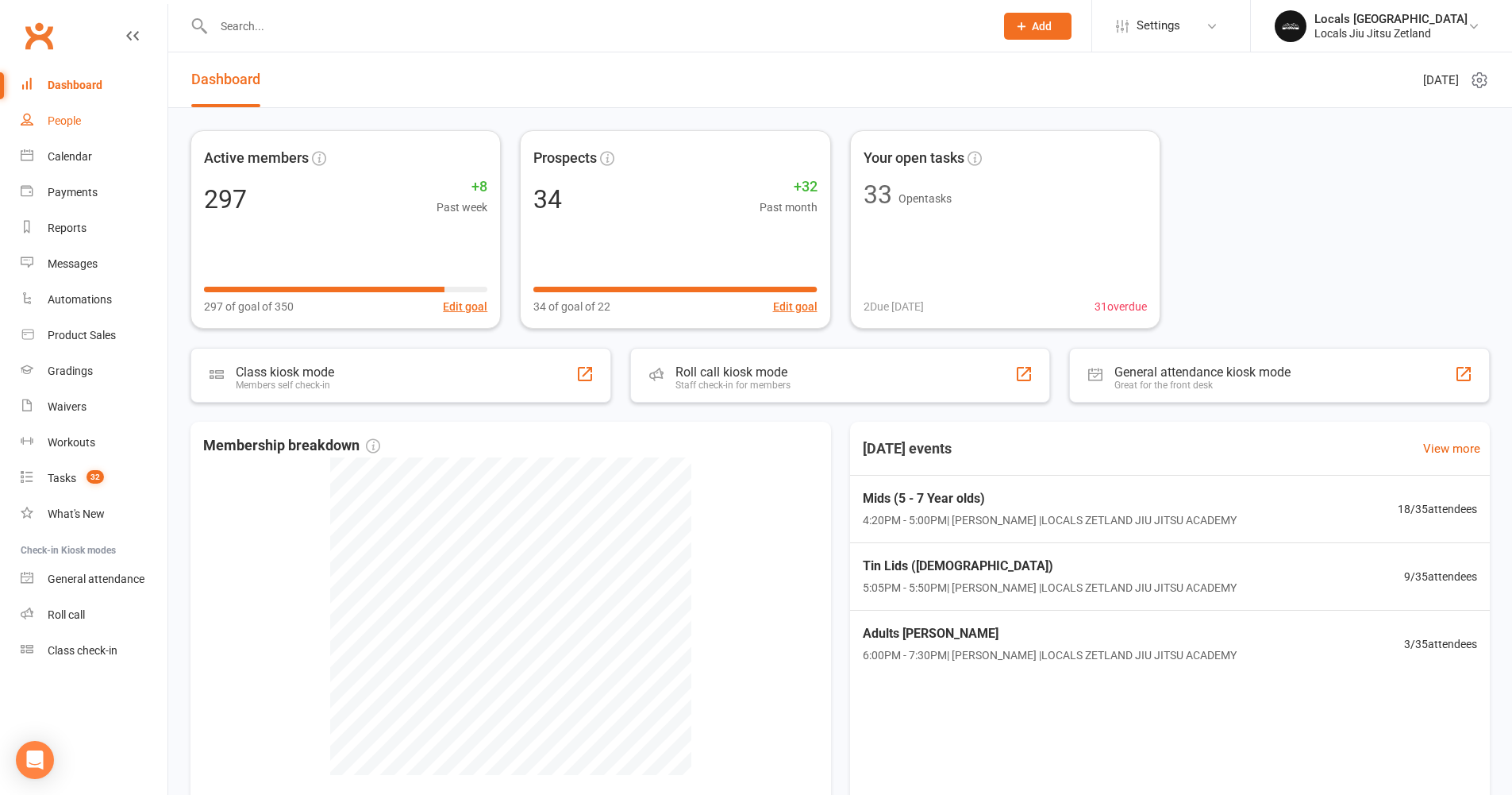
click at [54, 114] on div "People" at bounding box center [65, 121] width 34 height 13
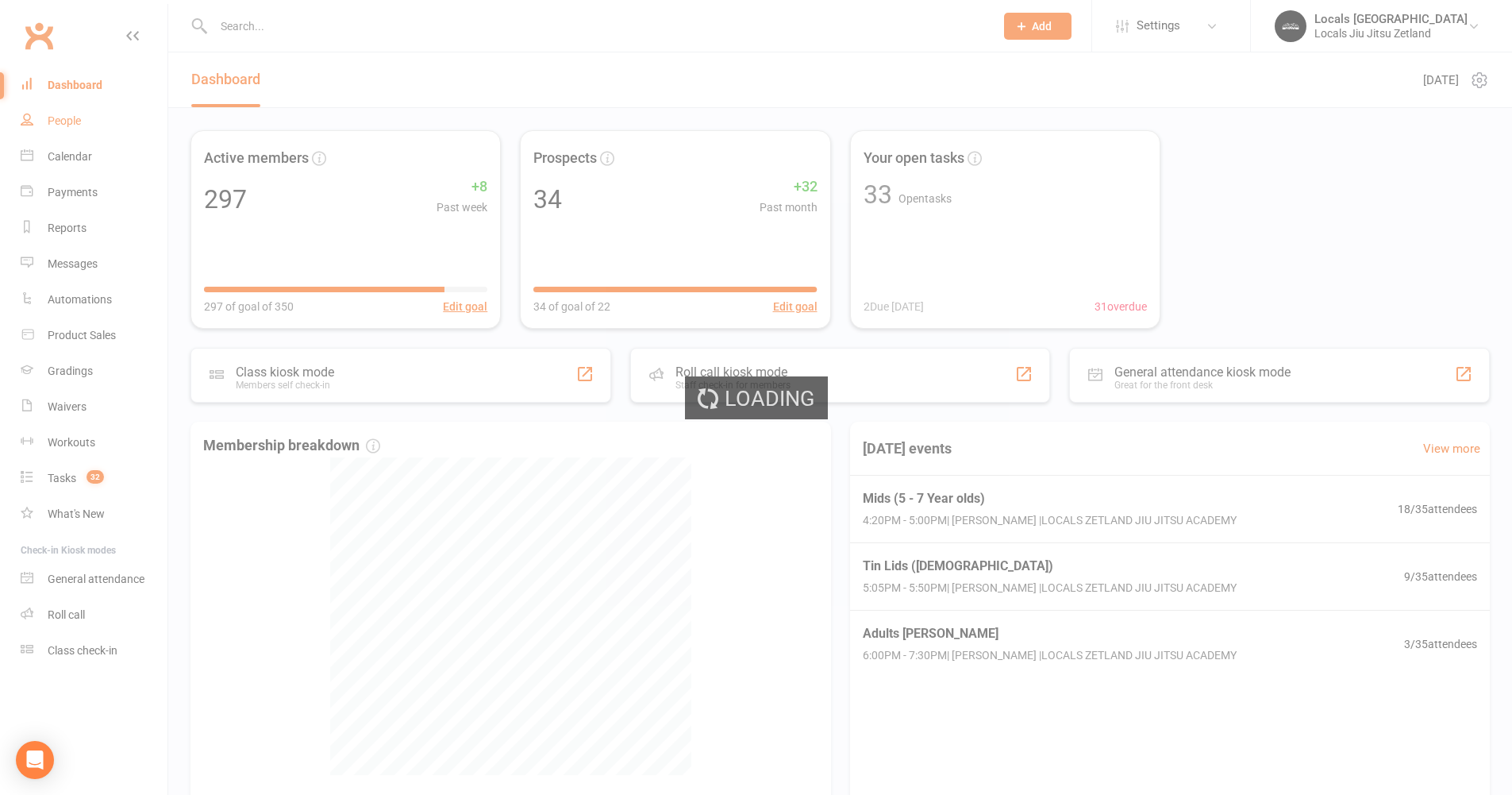
select select "100"
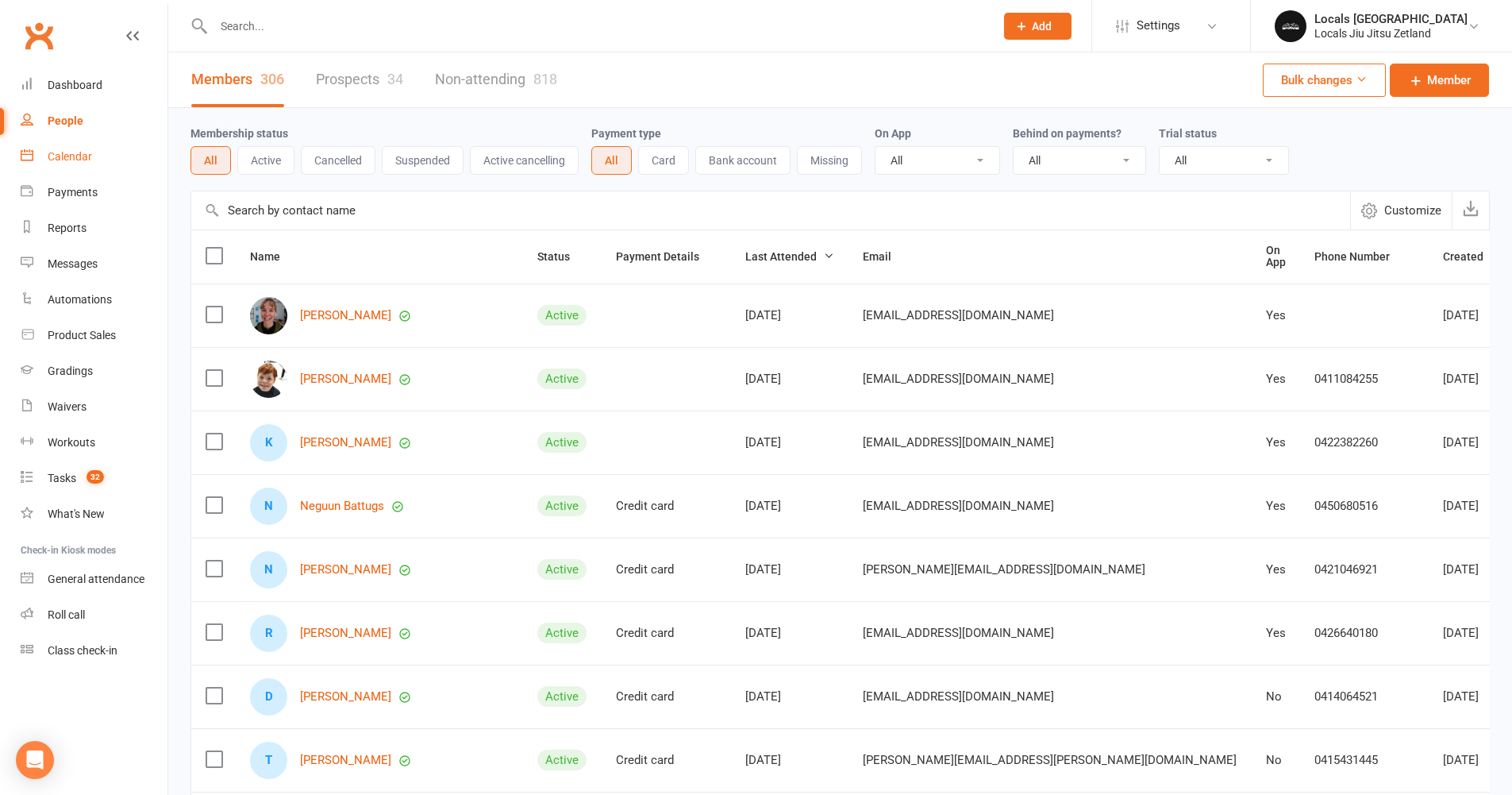
click at [79, 155] on div "Calendar" at bounding box center [70, 156] width 45 height 13
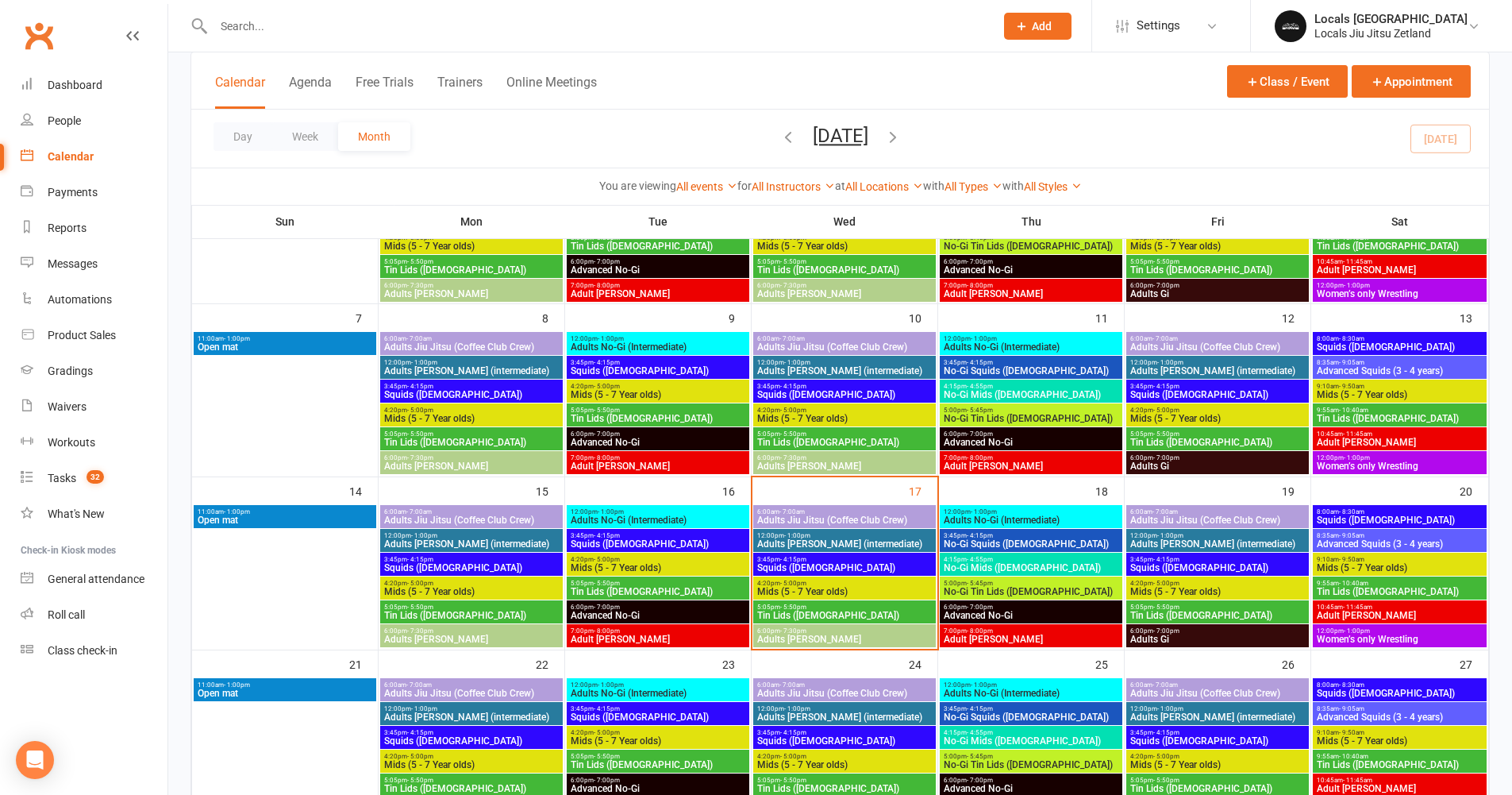
scroll to position [216, 0]
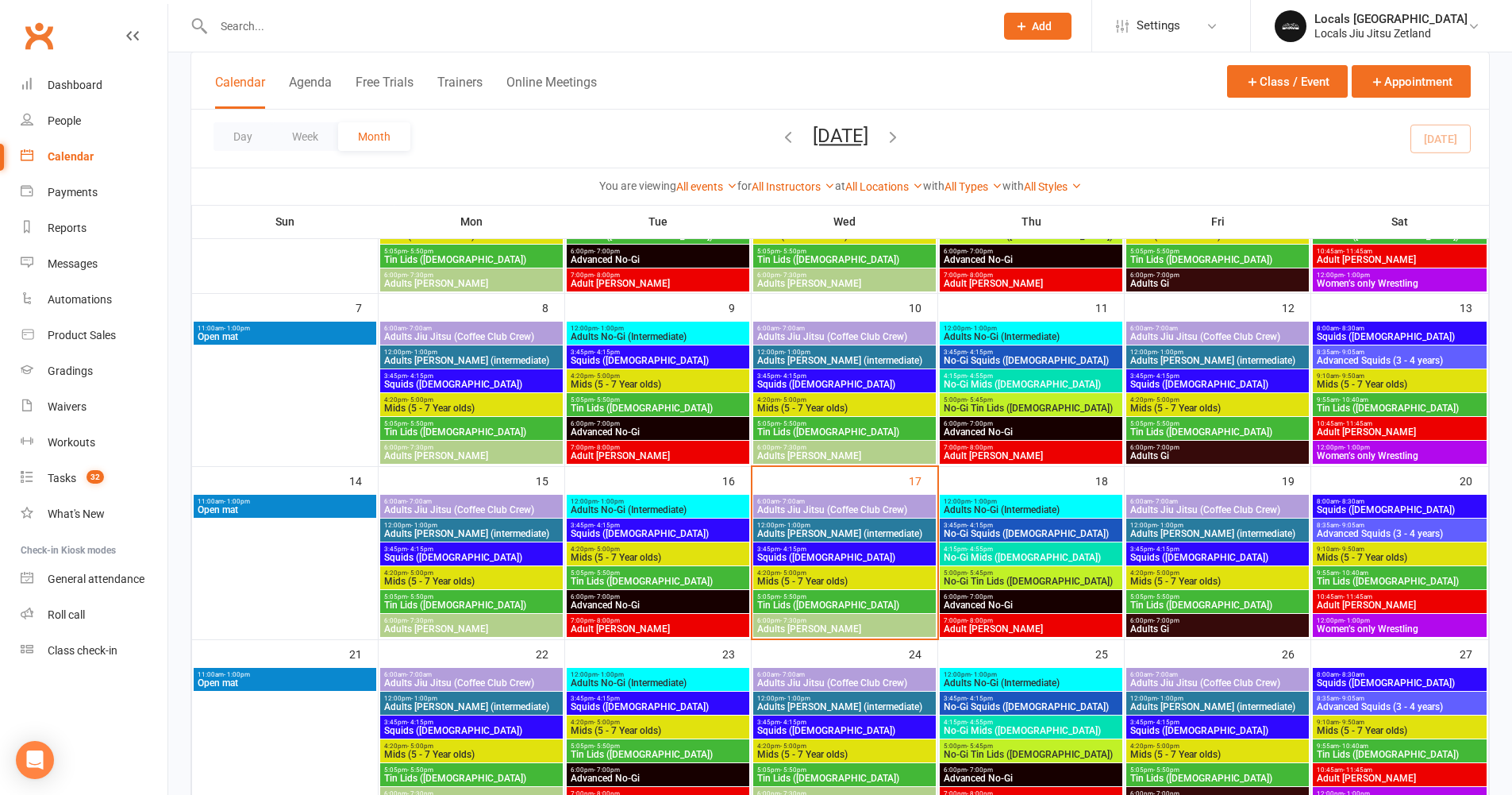
click at [816, 601] on span "Tin Lids ([DEMOGRAPHIC_DATA])" at bounding box center [844, 605] width 176 height 9
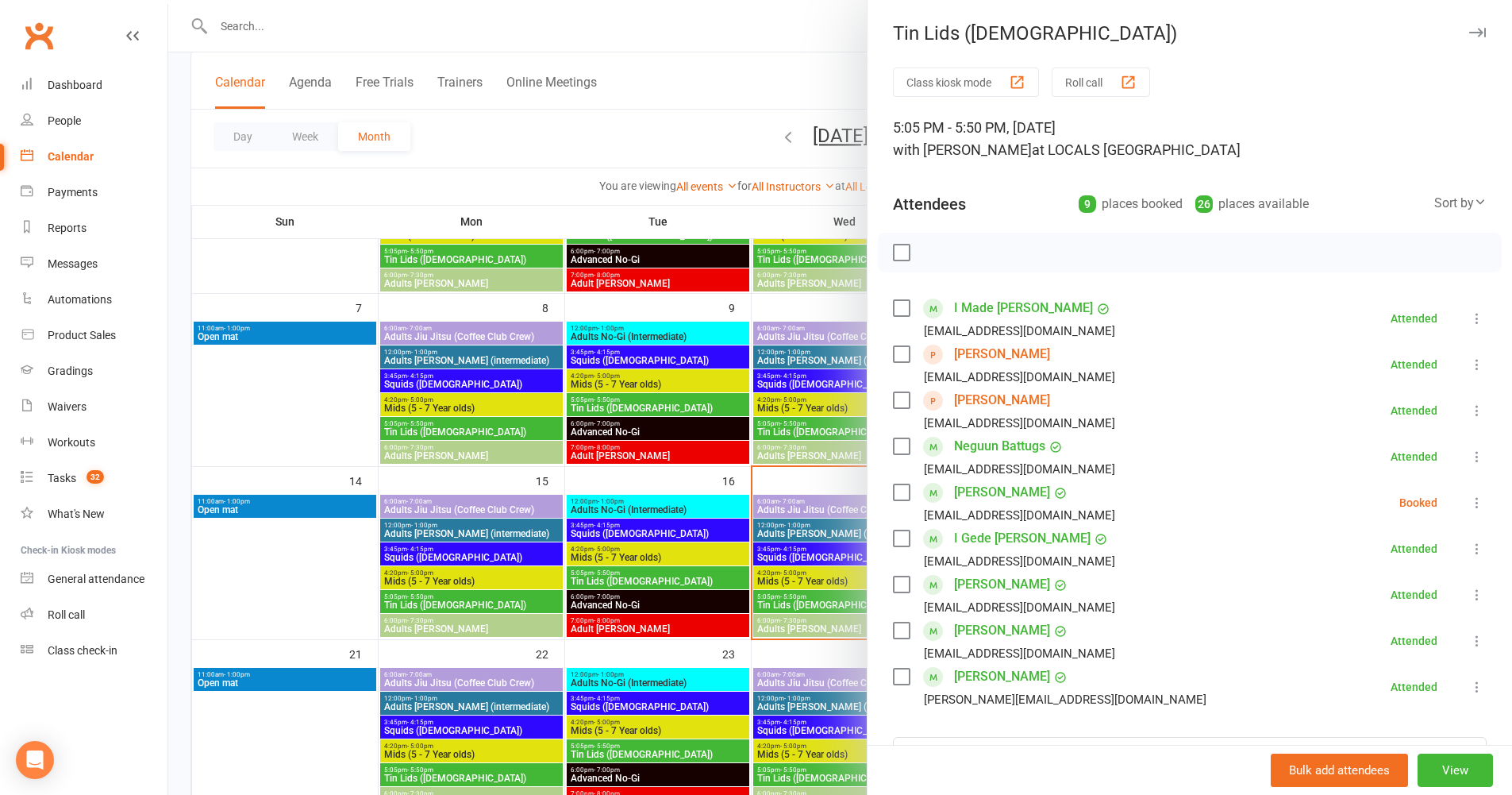
click at [969, 349] on link "[PERSON_NAME]" at bounding box center [1001, 354] width 96 height 25
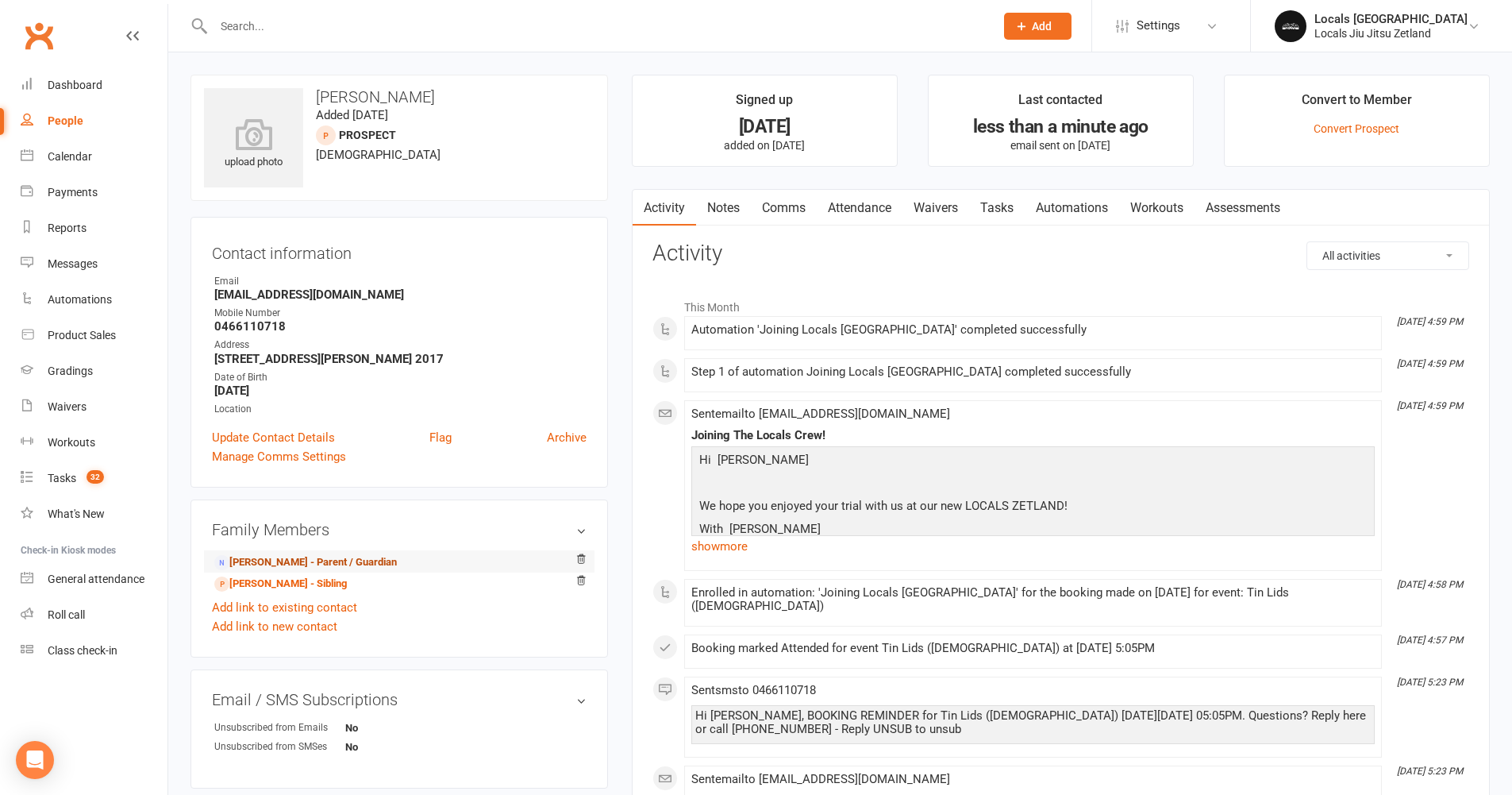
click at [324, 570] on link "[PERSON_NAME] - Parent / Guardian" at bounding box center [305, 562] width 182 height 17
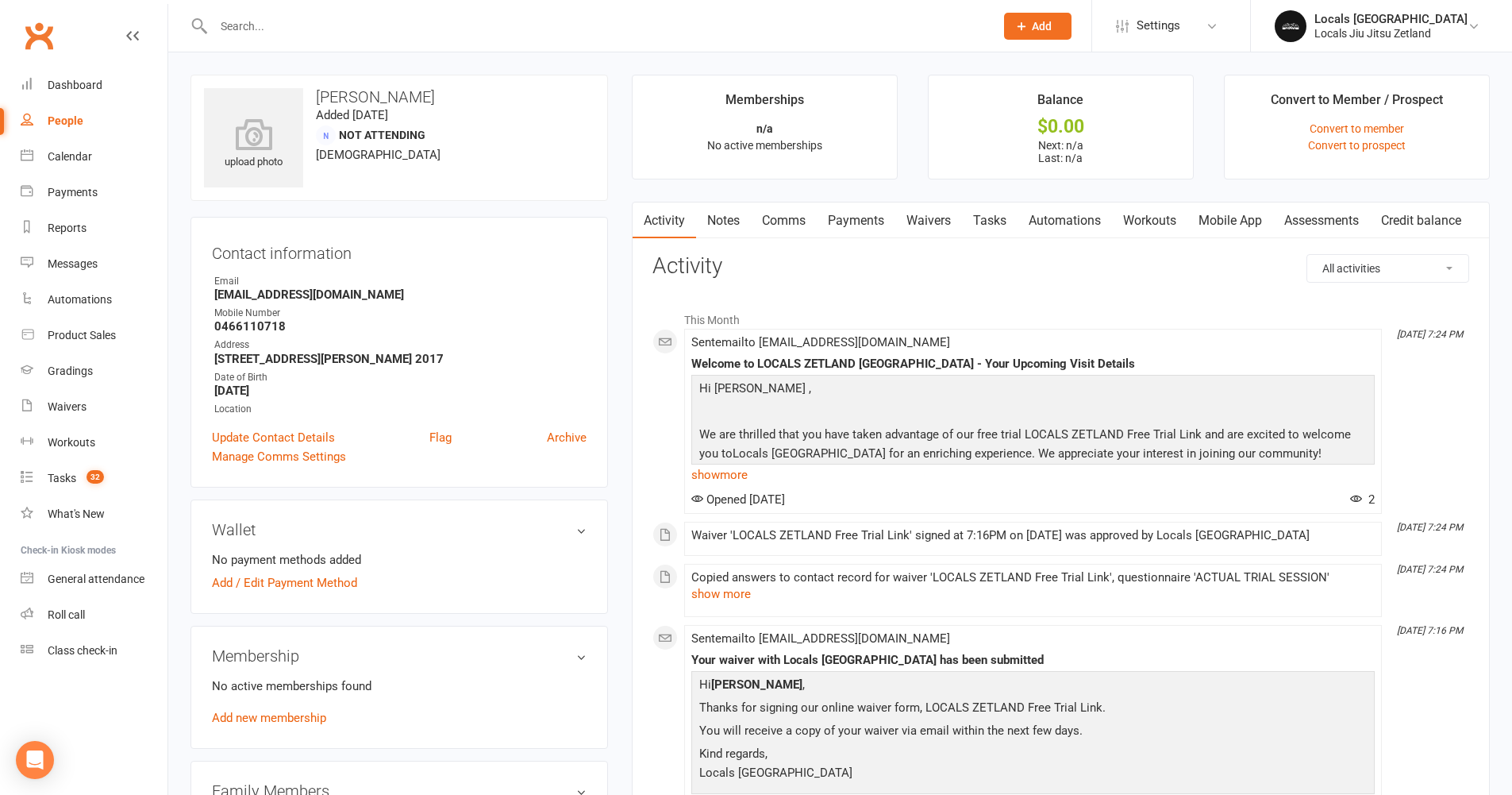
click at [927, 222] on link "Waivers" at bounding box center [928, 220] width 66 height 36
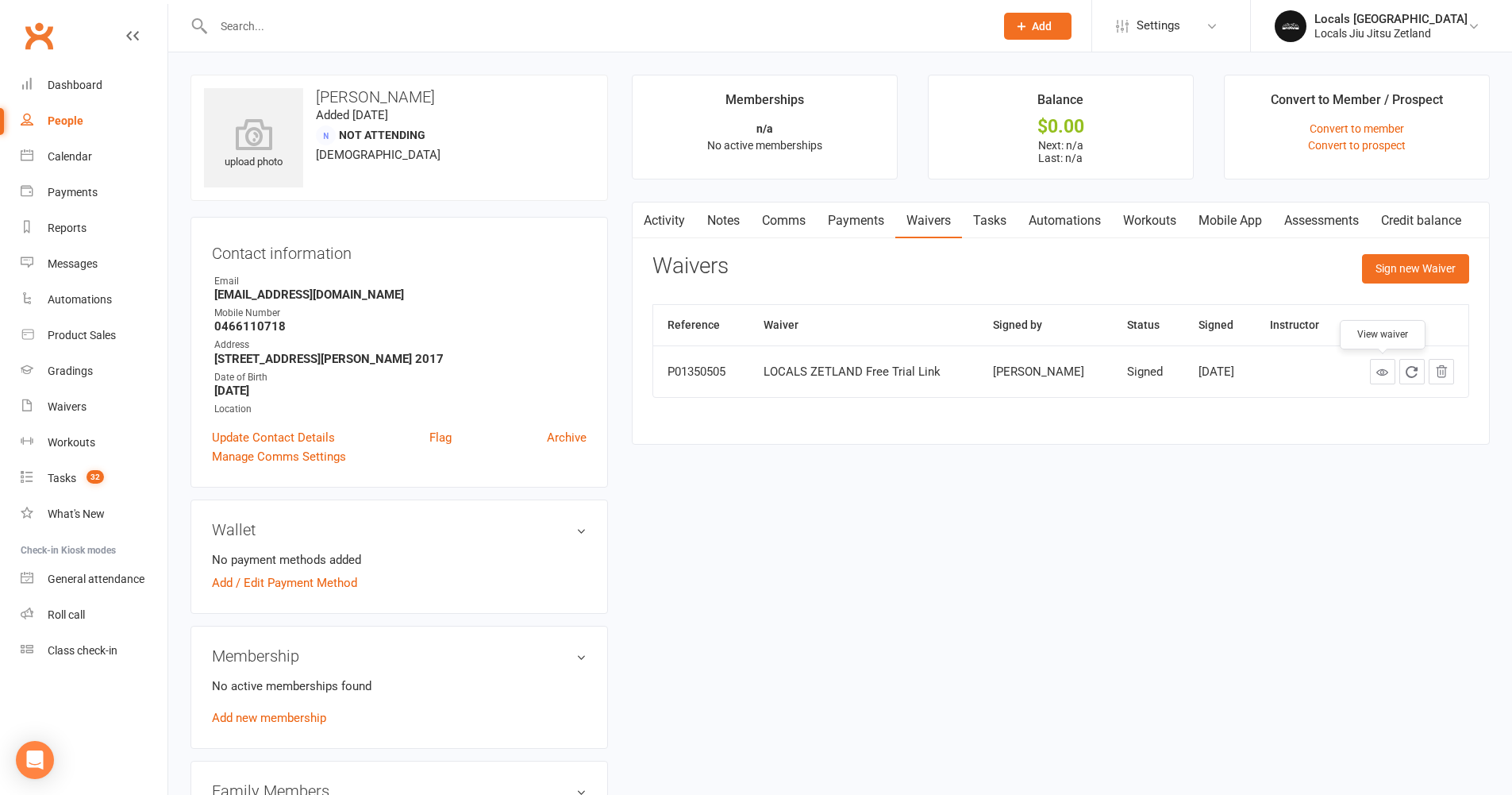
click at [1382, 374] on icon at bounding box center [1382, 371] width 12 height 12
click at [85, 94] on link "Dashboard" at bounding box center [94, 85] width 147 height 36
